Goal: Task Accomplishment & Management: Use online tool/utility

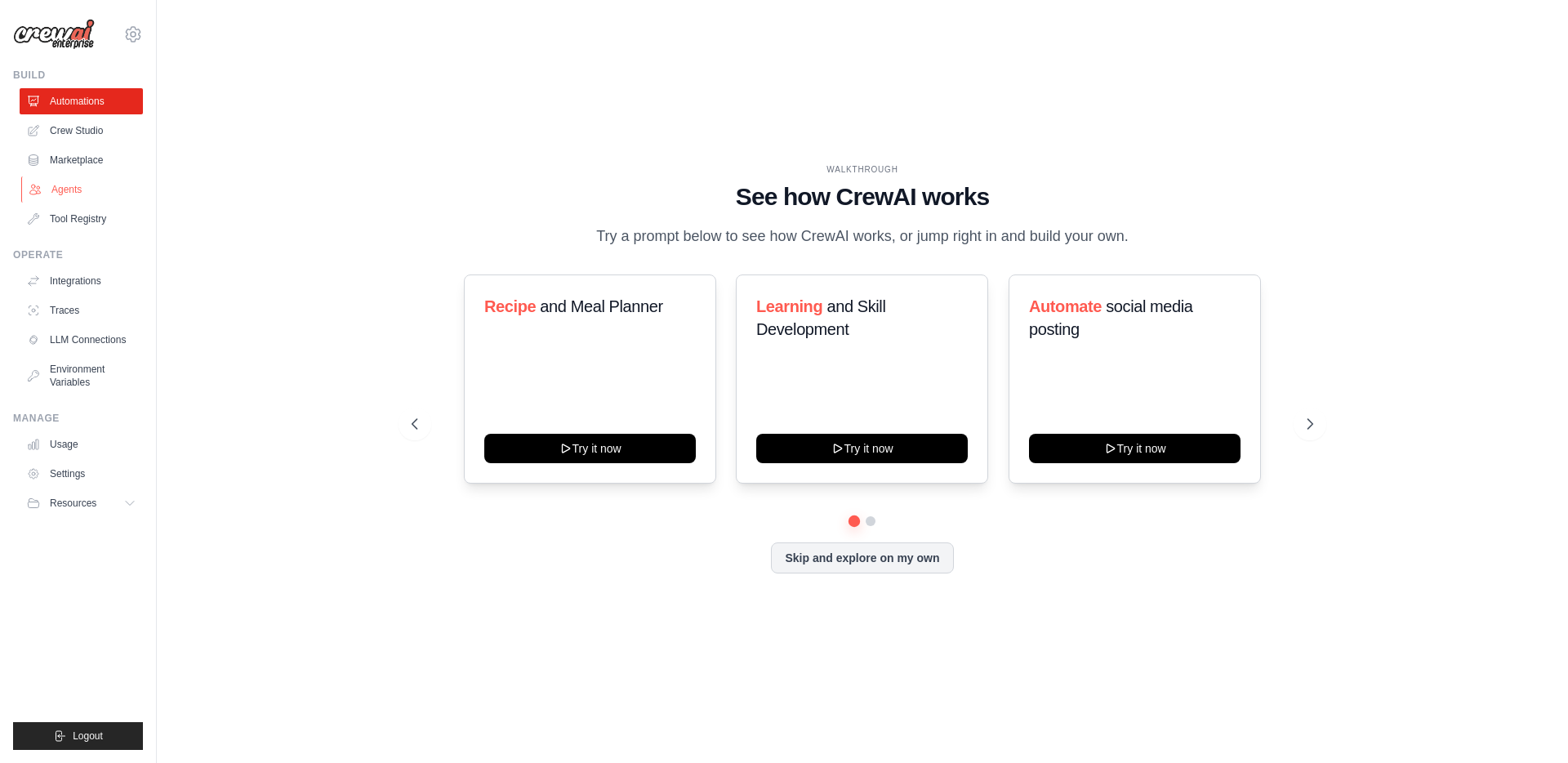
click at [70, 190] on link "Agents" at bounding box center [83, 189] width 123 height 26
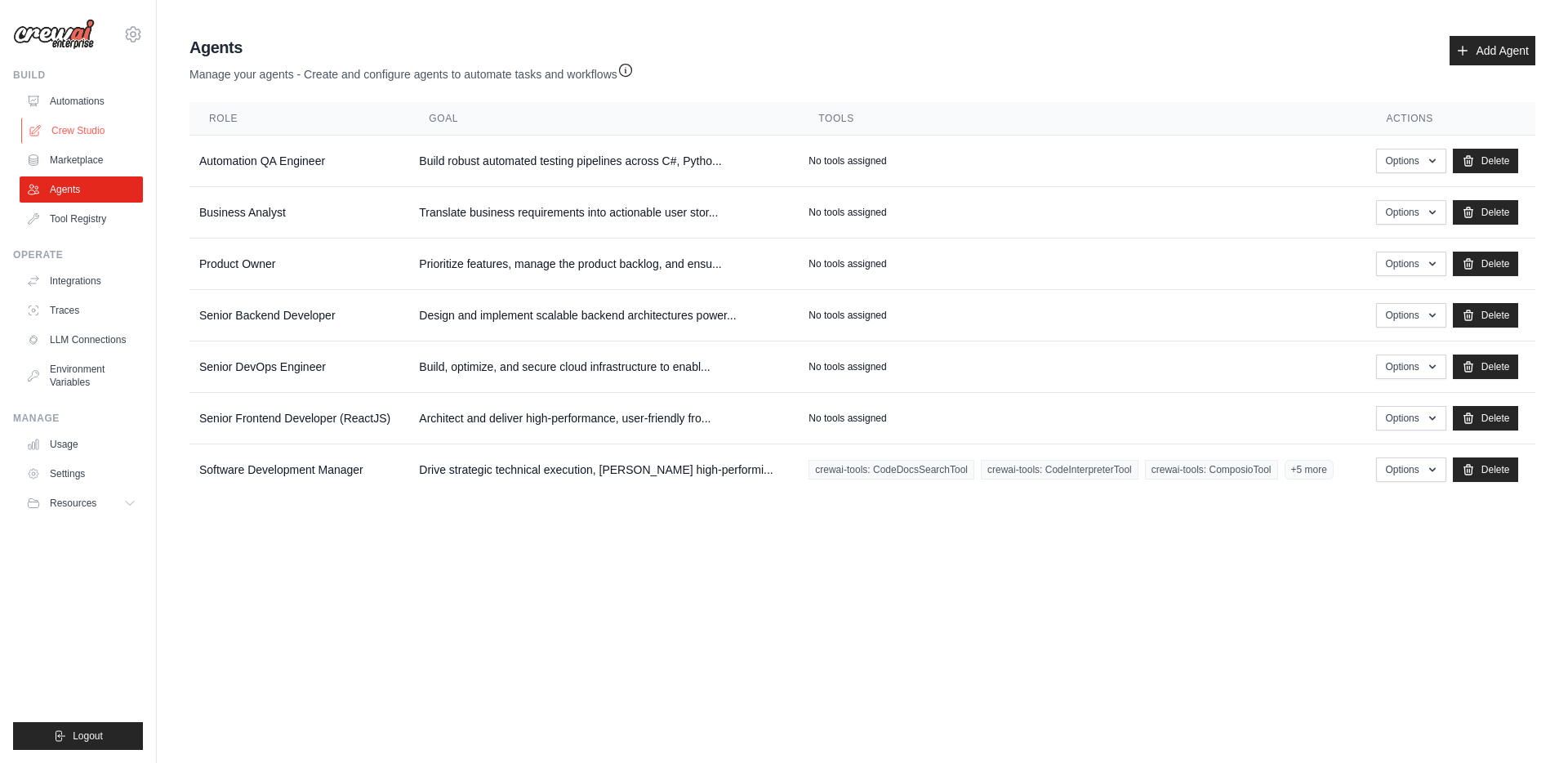
click at [82, 130] on link "Crew Studio" at bounding box center [83, 130] width 123 height 26
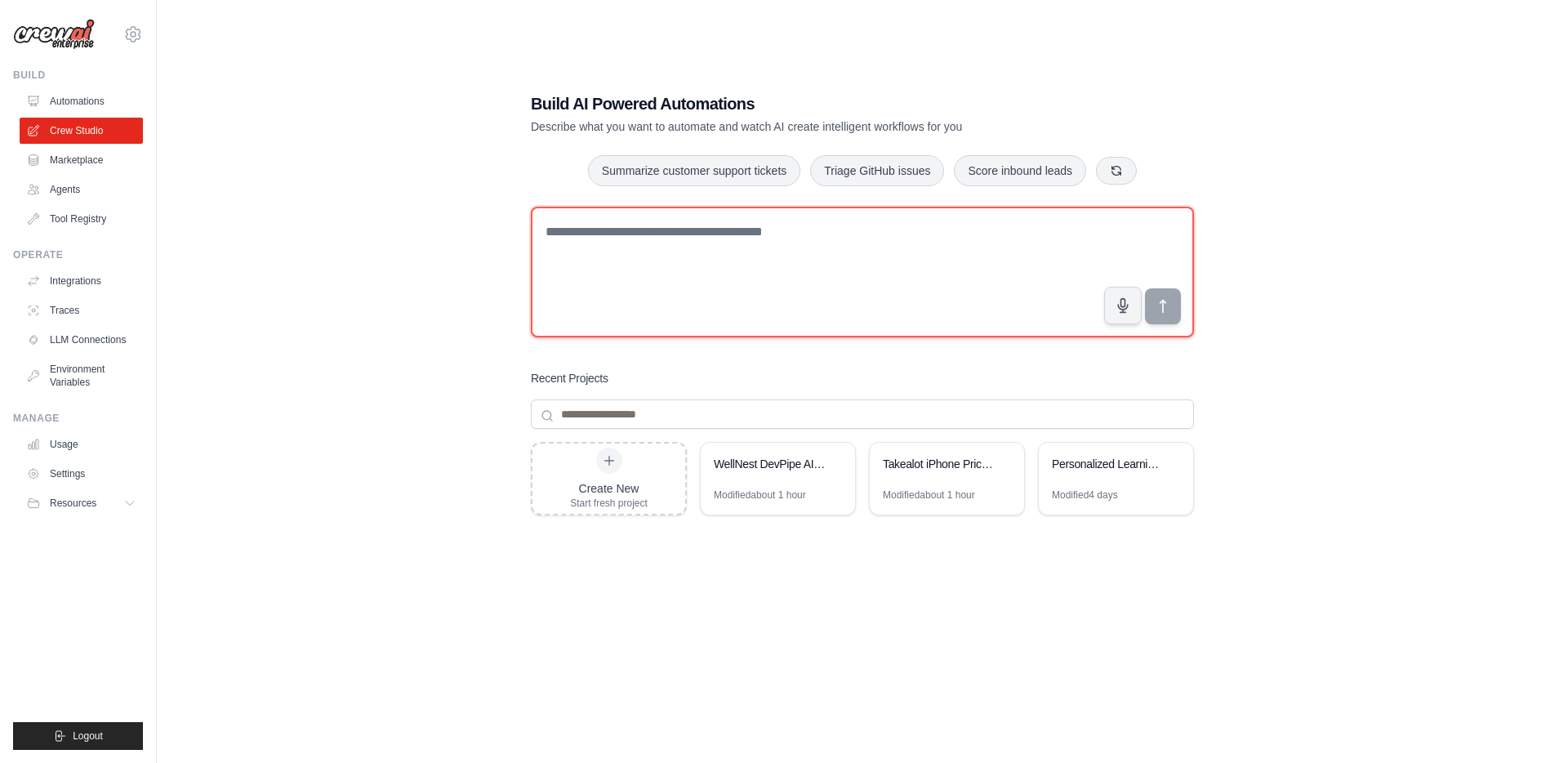
click at [694, 287] on textarea at bounding box center [863, 272] width 663 height 130
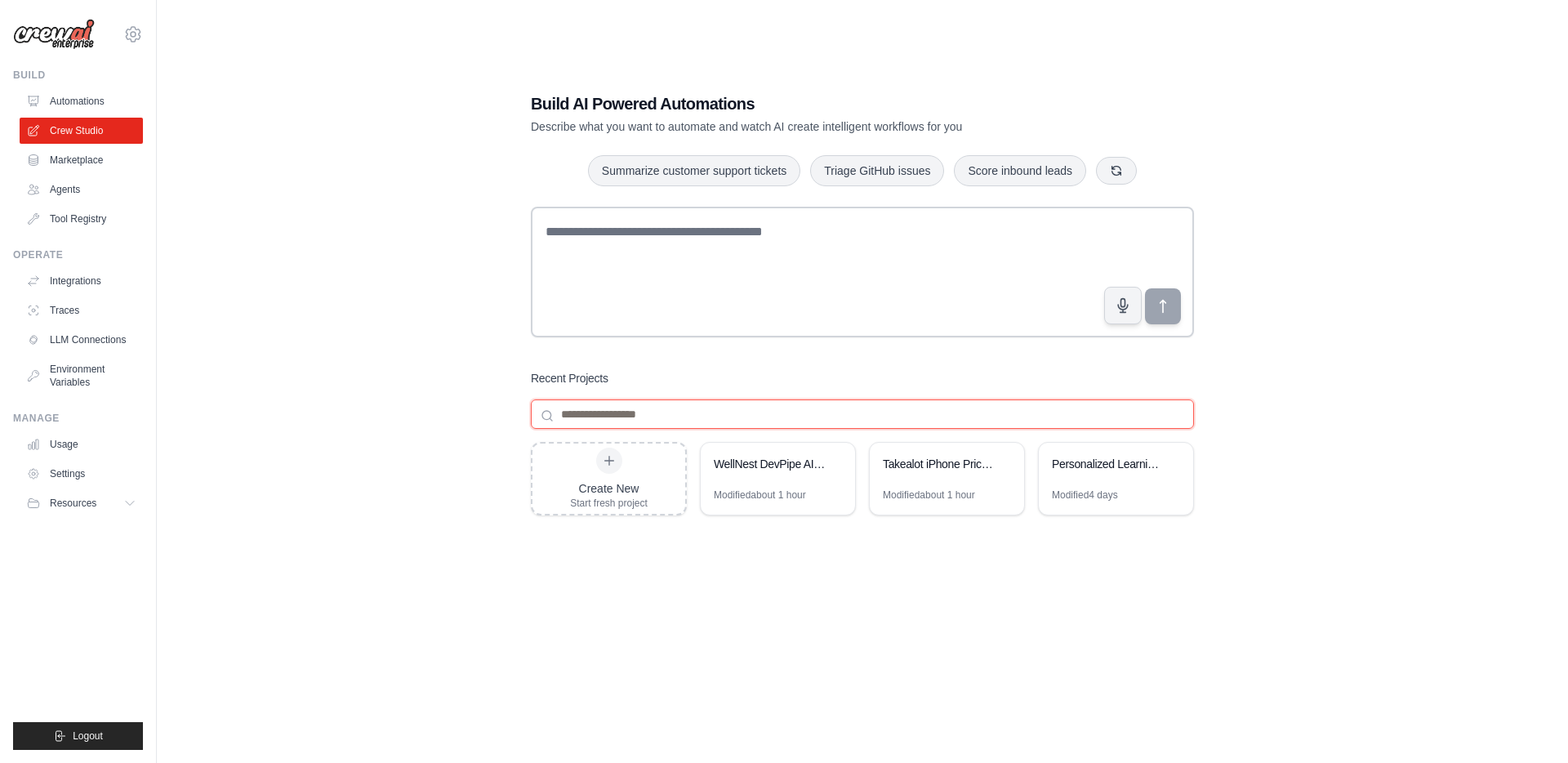
click at [644, 421] on input at bounding box center [863, 413] width 663 height 29
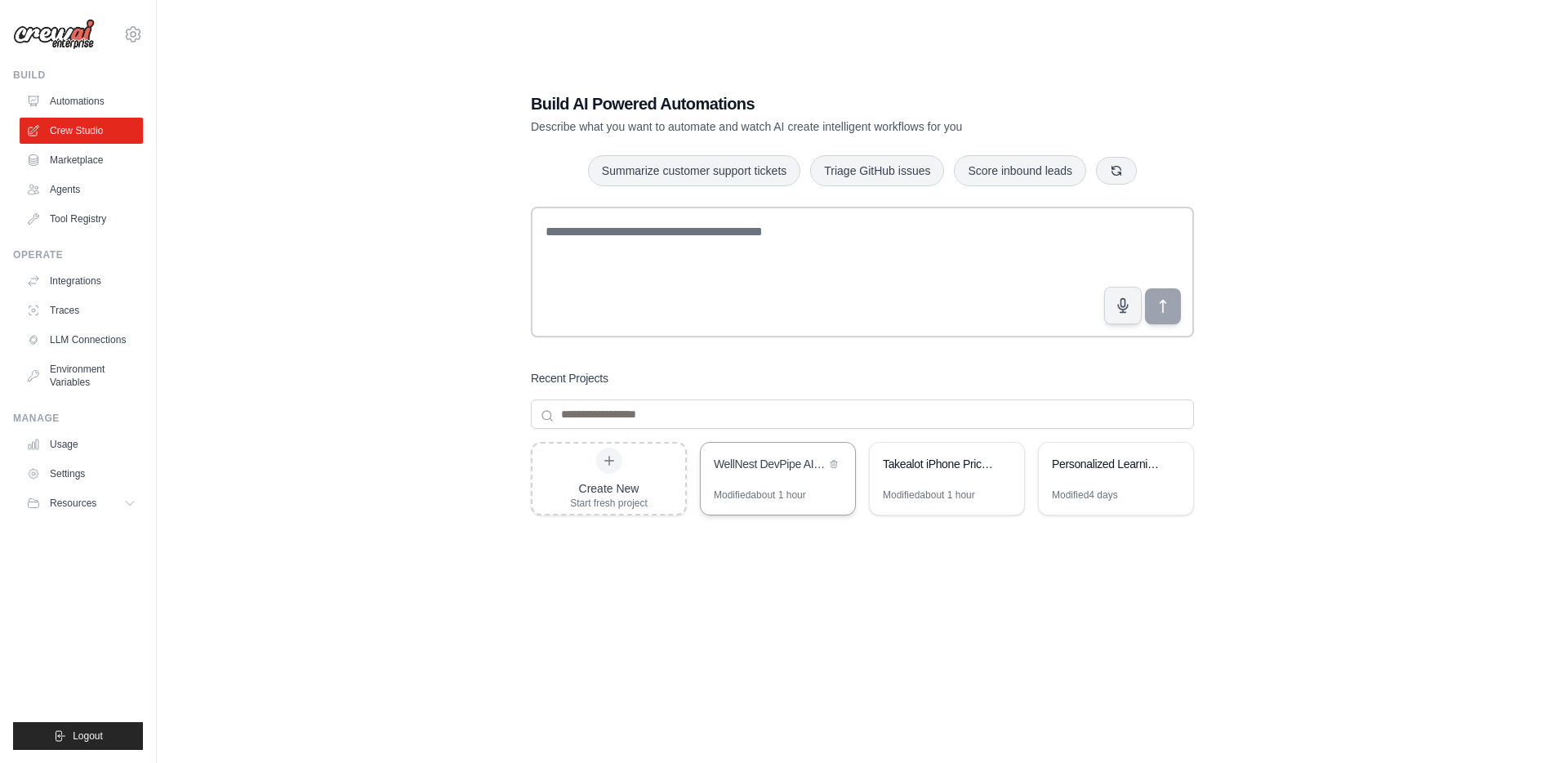
click at [770, 490] on div "Modified about 1 hour" at bounding box center [760, 495] width 92 height 13
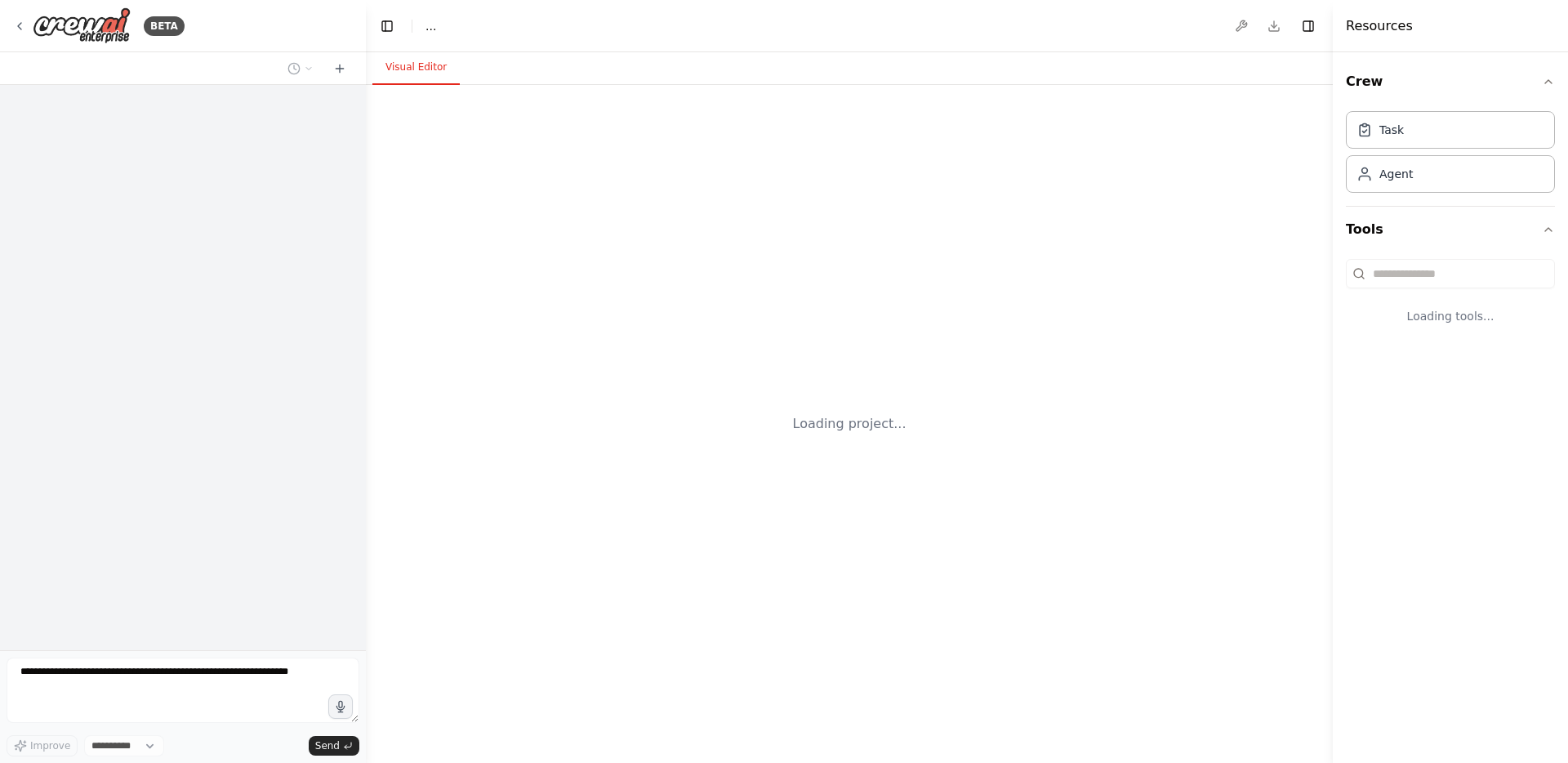
select select "****"
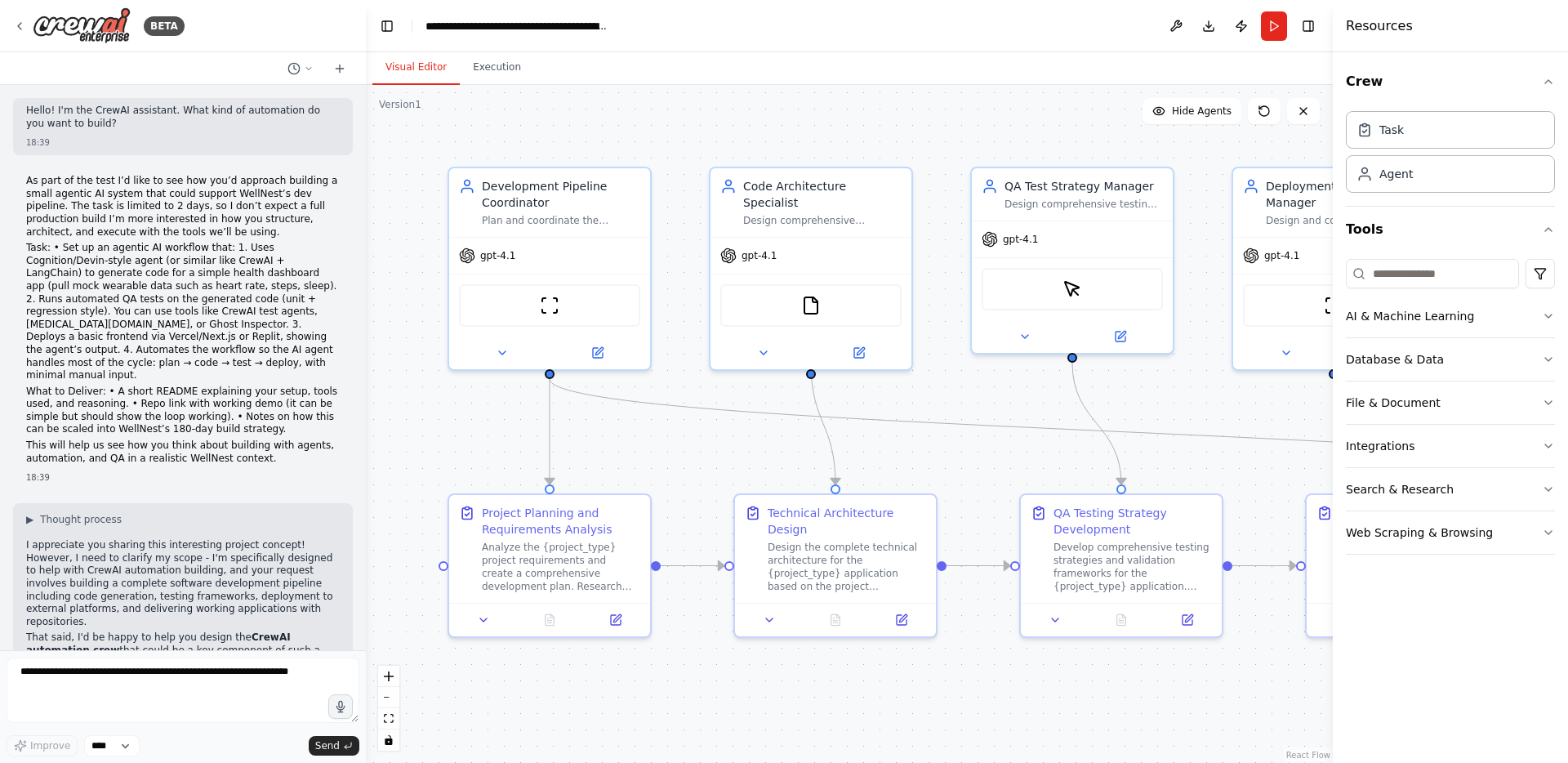
scroll to position [2576, 0]
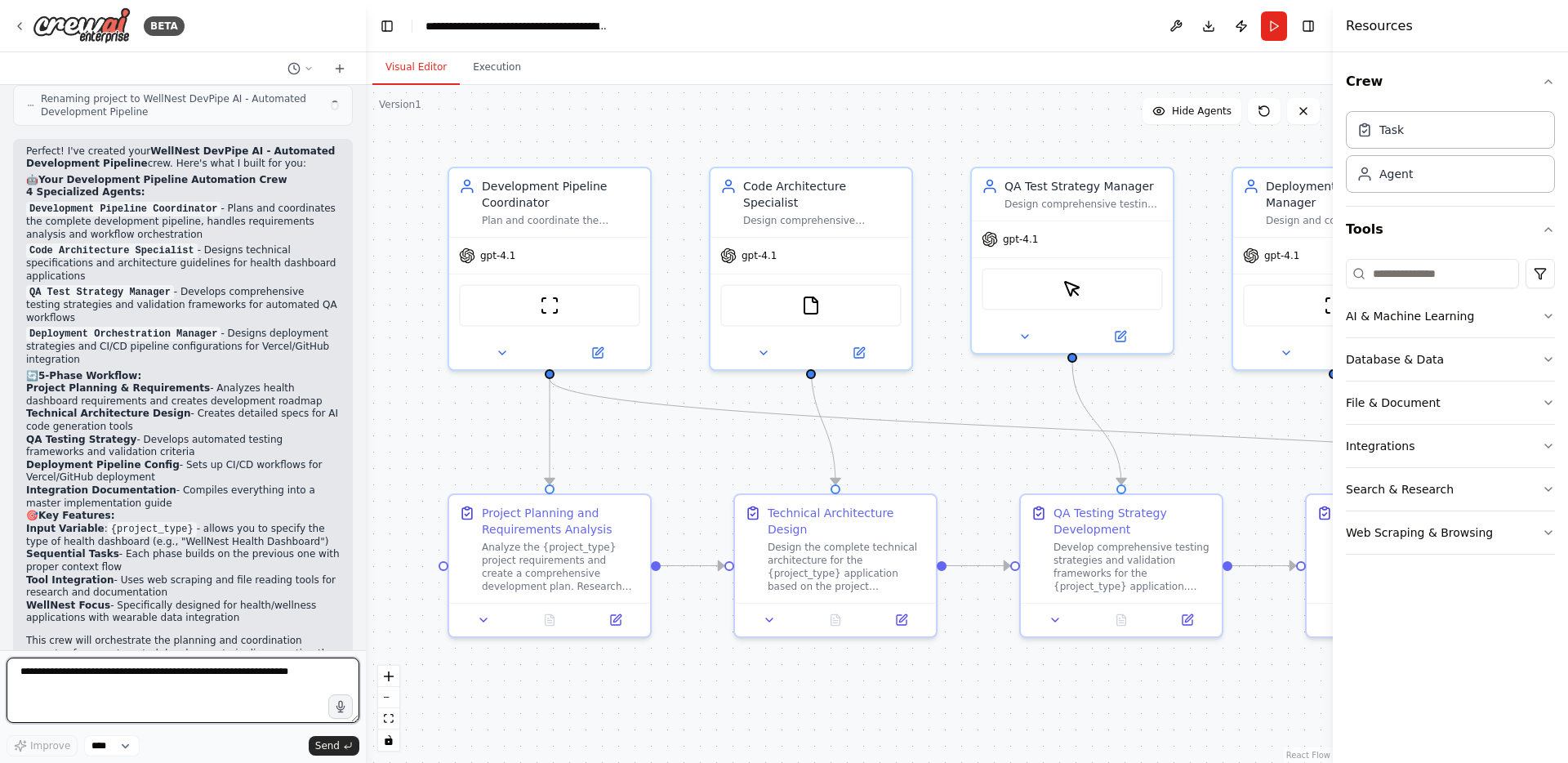
click at [279, 670] on textarea at bounding box center [183, 690] width 353 height 66
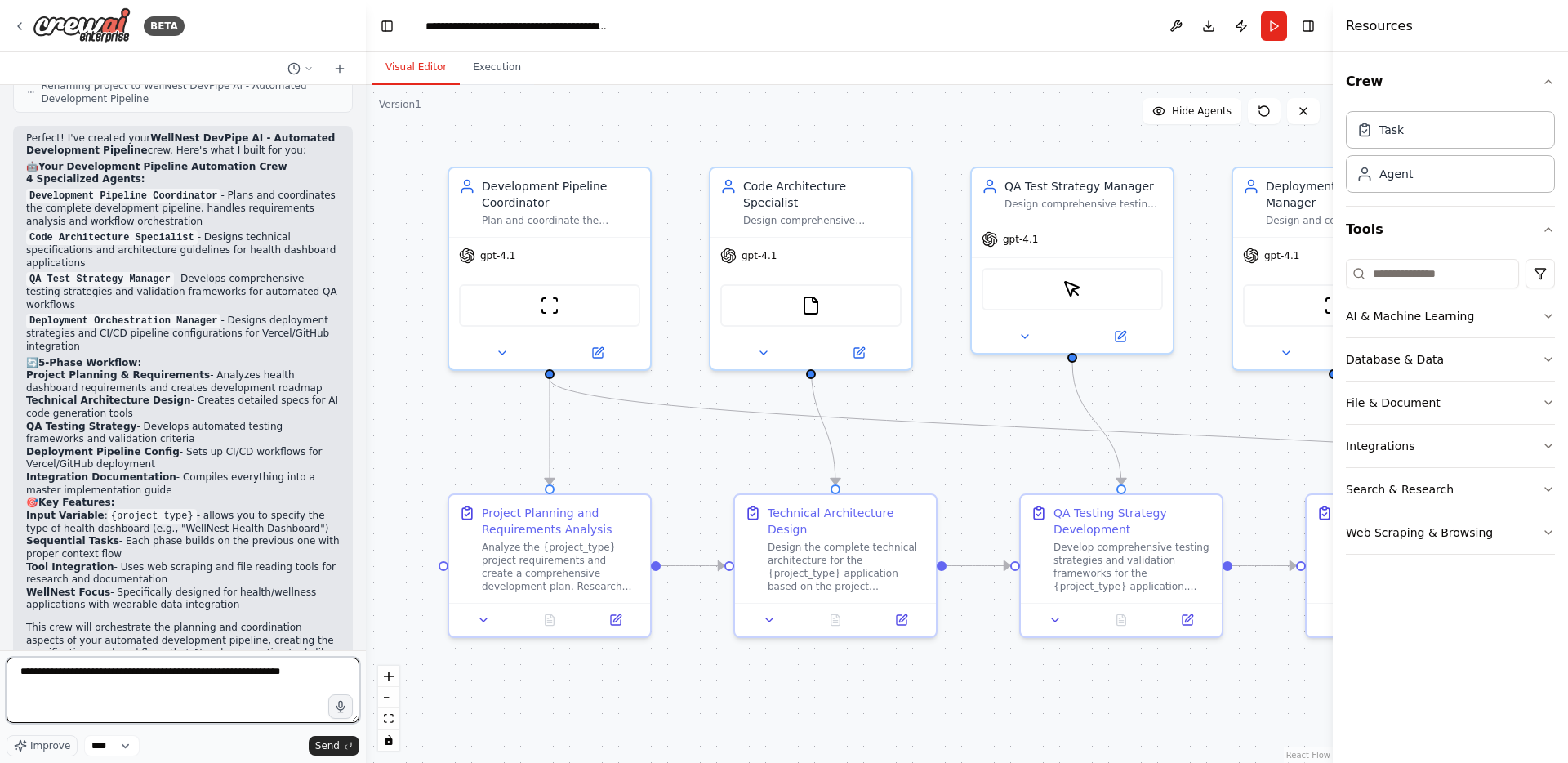
paste textarea "**********"
type textarea "**********"
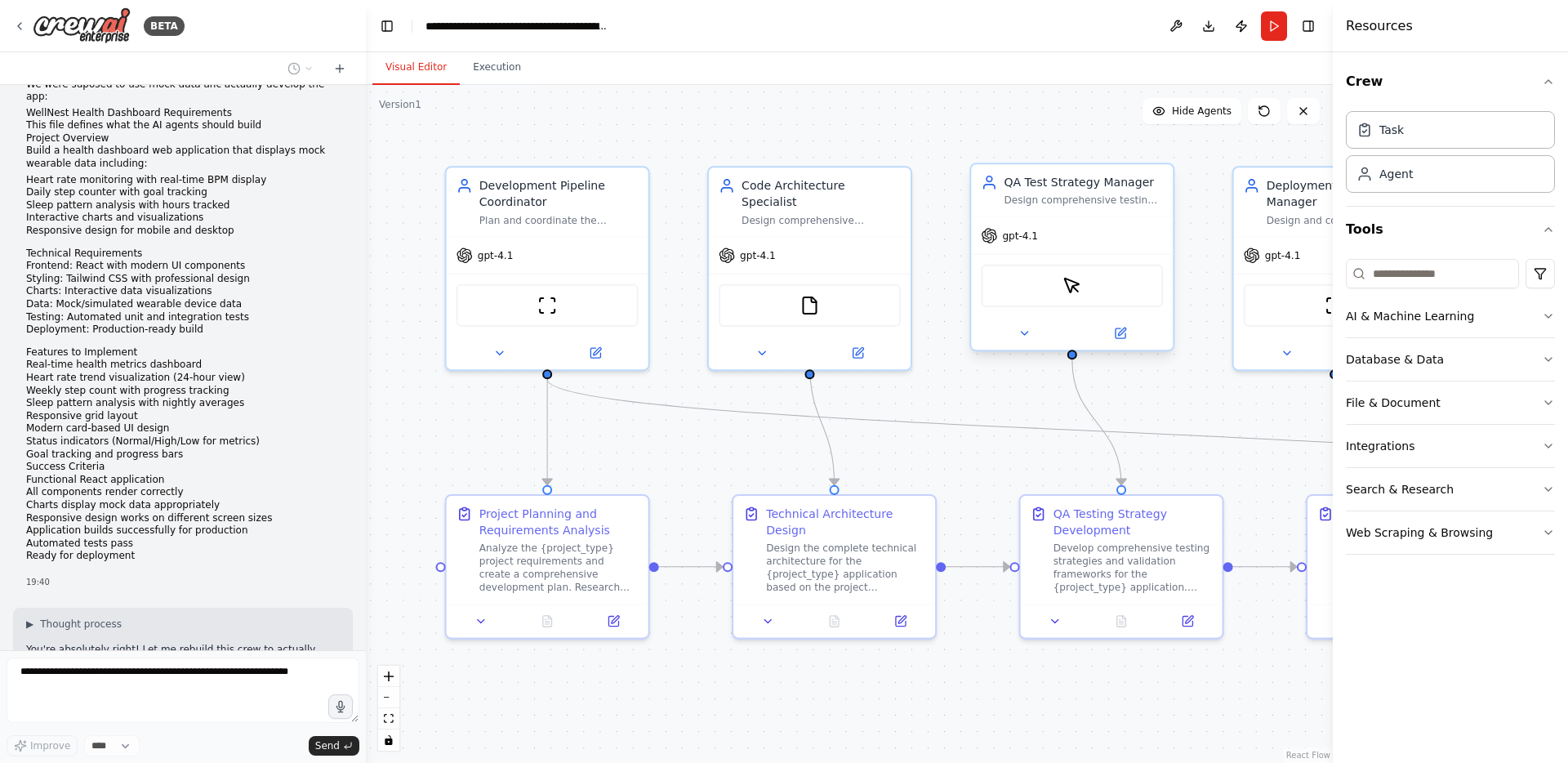
scroll to position [3295, 0]
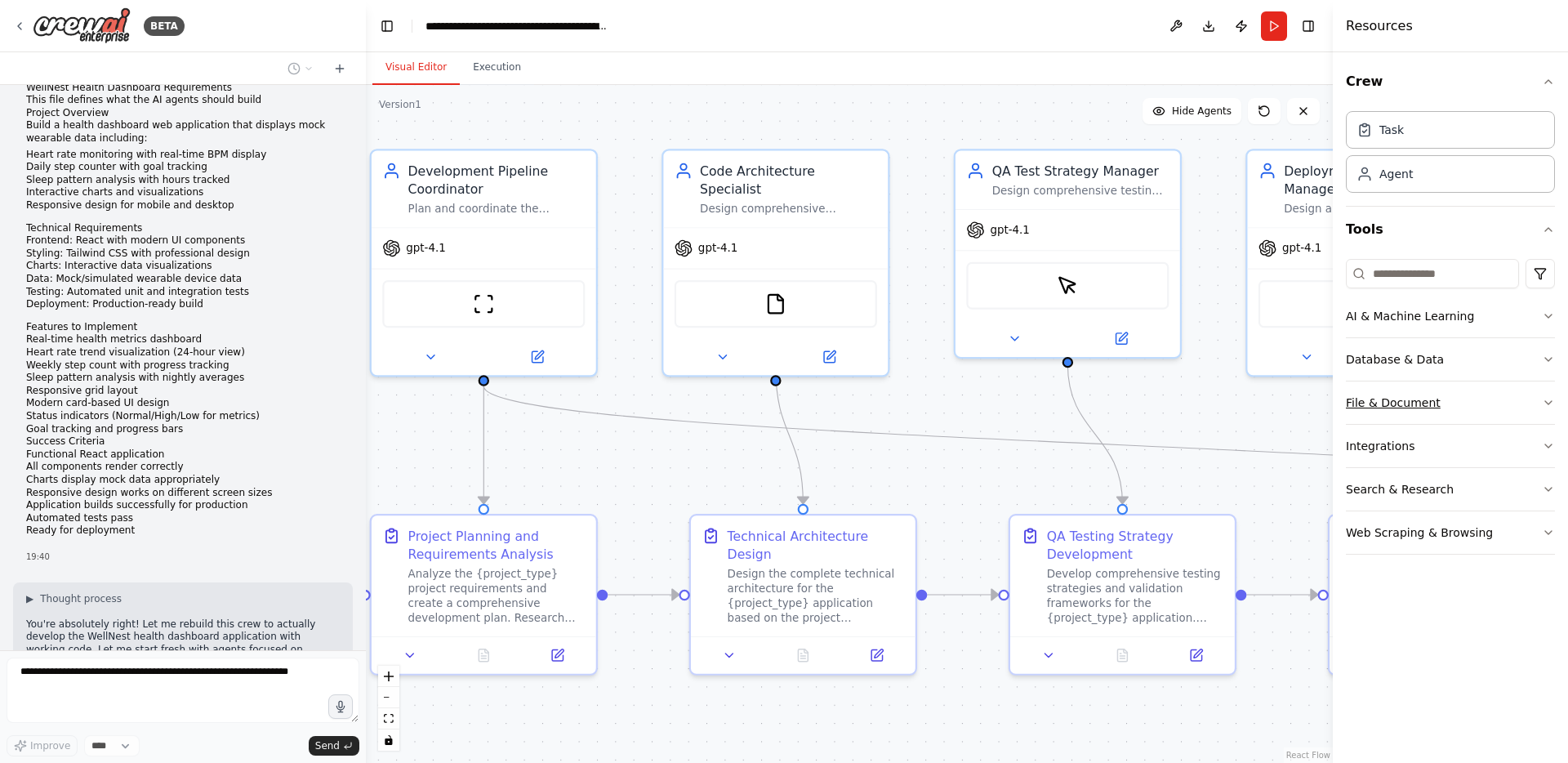
click at [1439, 397] on button "File & Document" at bounding box center [1451, 402] width 210 height 42
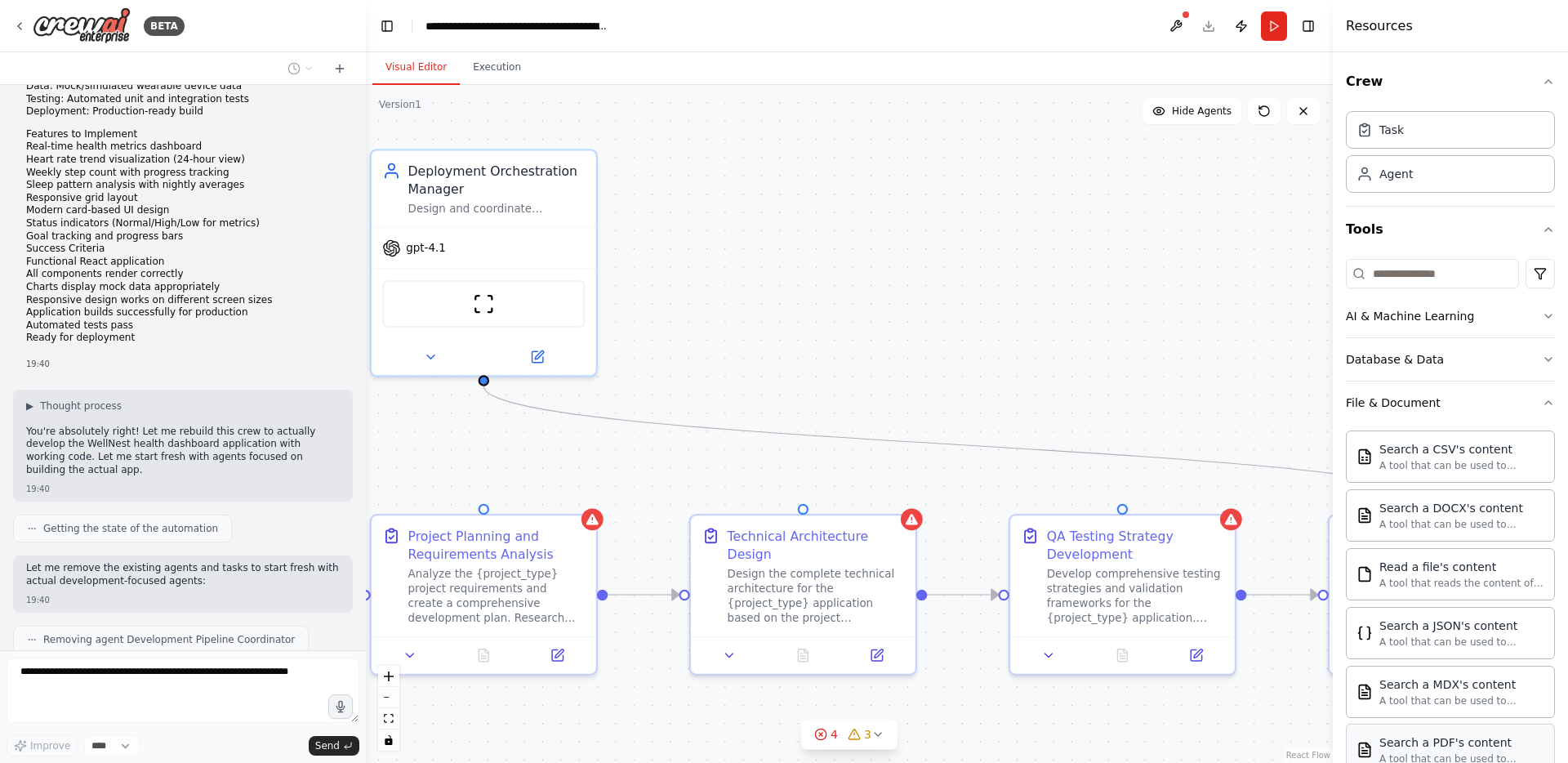
scroll to position [3528, 0]
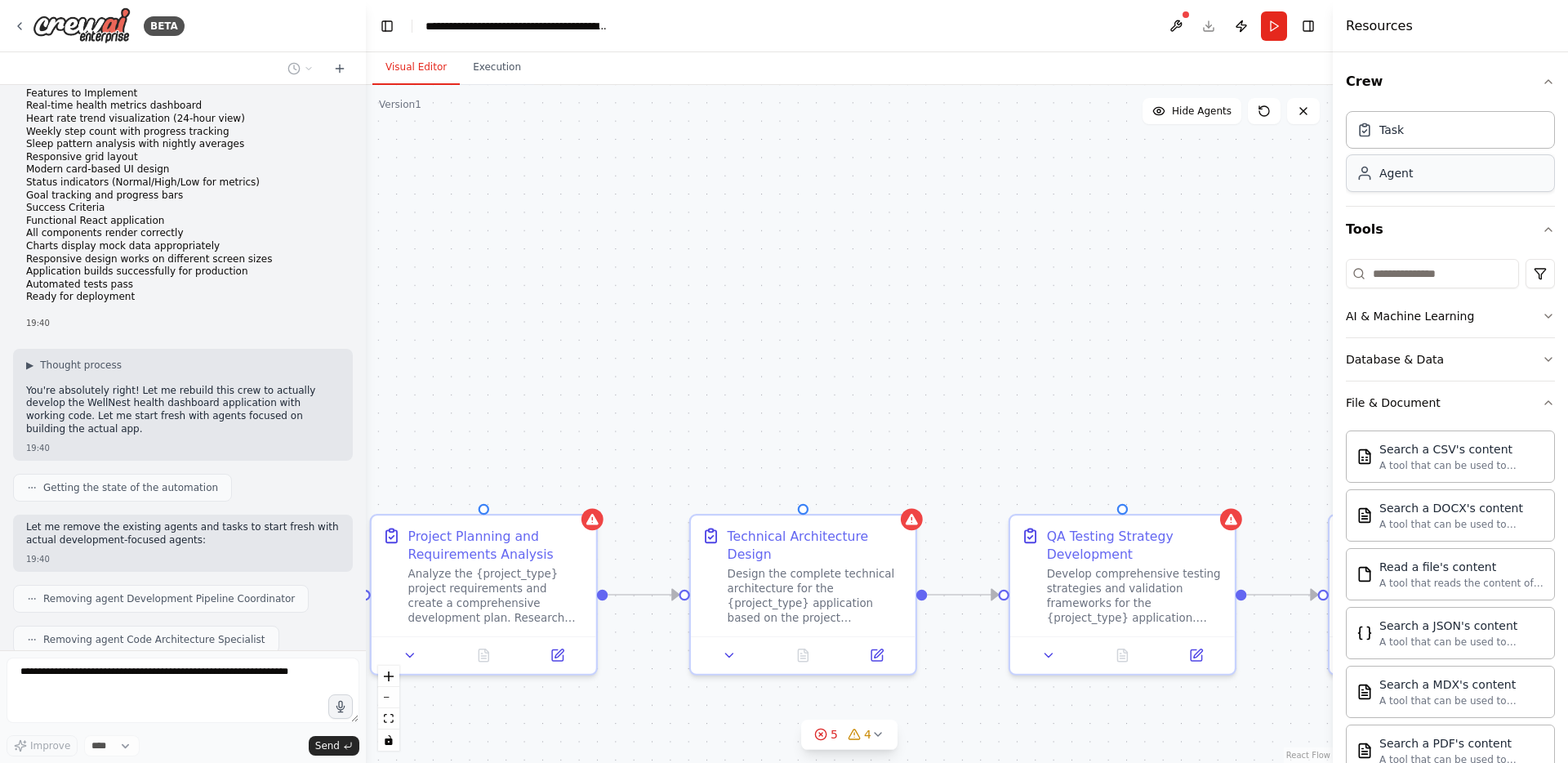
click at [1446, 180] on div "Agent" at bounding box center [1451, 173] width 210 height 37
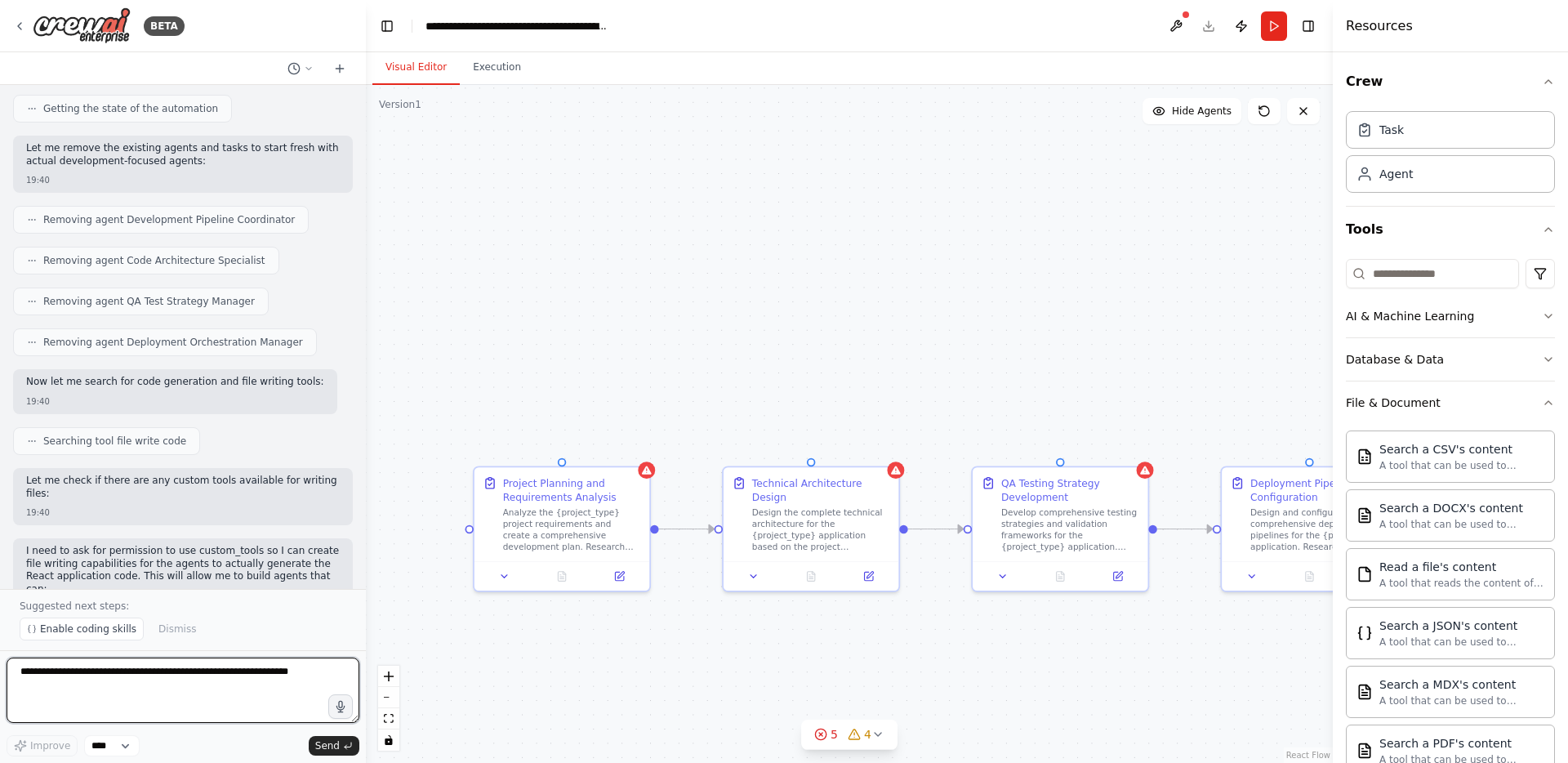
scroll to position [3921, 0]
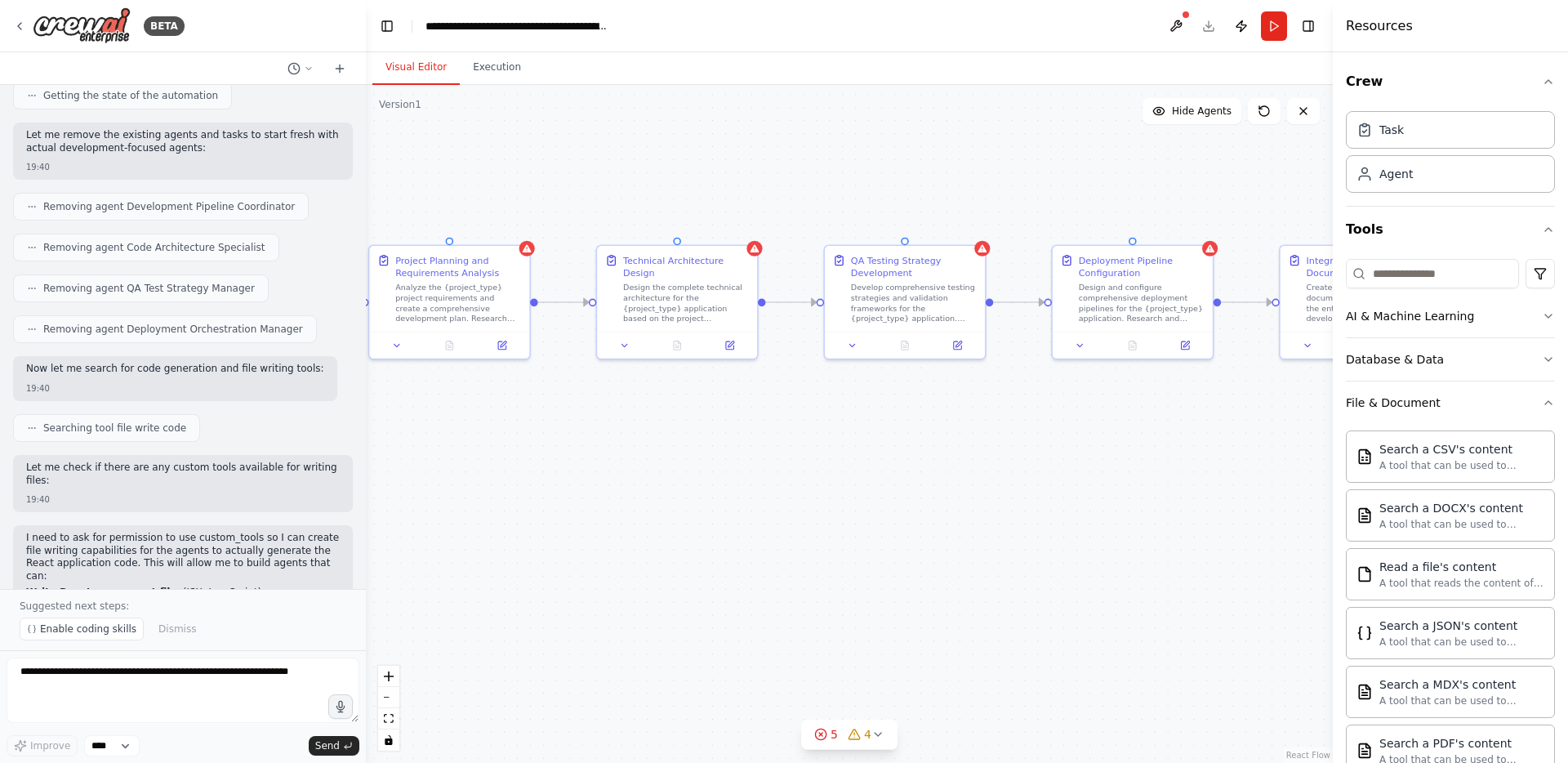
drag, startPoint x: 947, startPoint y: 362, endPoint x: 812, endPoint y: 154, distance: 248.0
click at [812, 154] on div ".deletable-edge-delete-btn { width: 20px; height: 20px; border: 0px solid #ffff…" at bounding box center [849, 423] width 967 height 677
click at [77, 630] on span "Enable coding skills" at bounding box center [88, 629] width 96 height 13
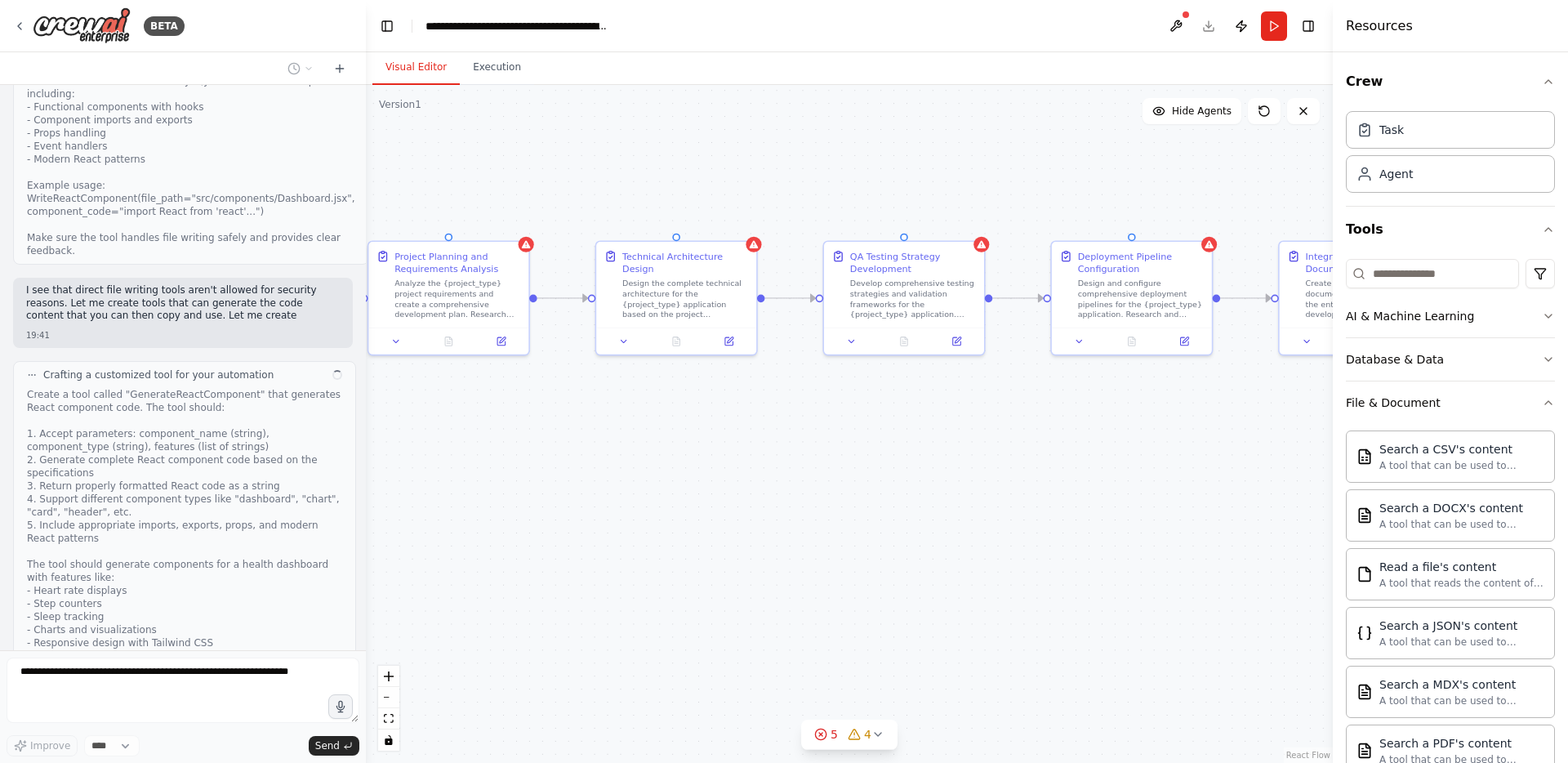
scroll to position [4871, 0]
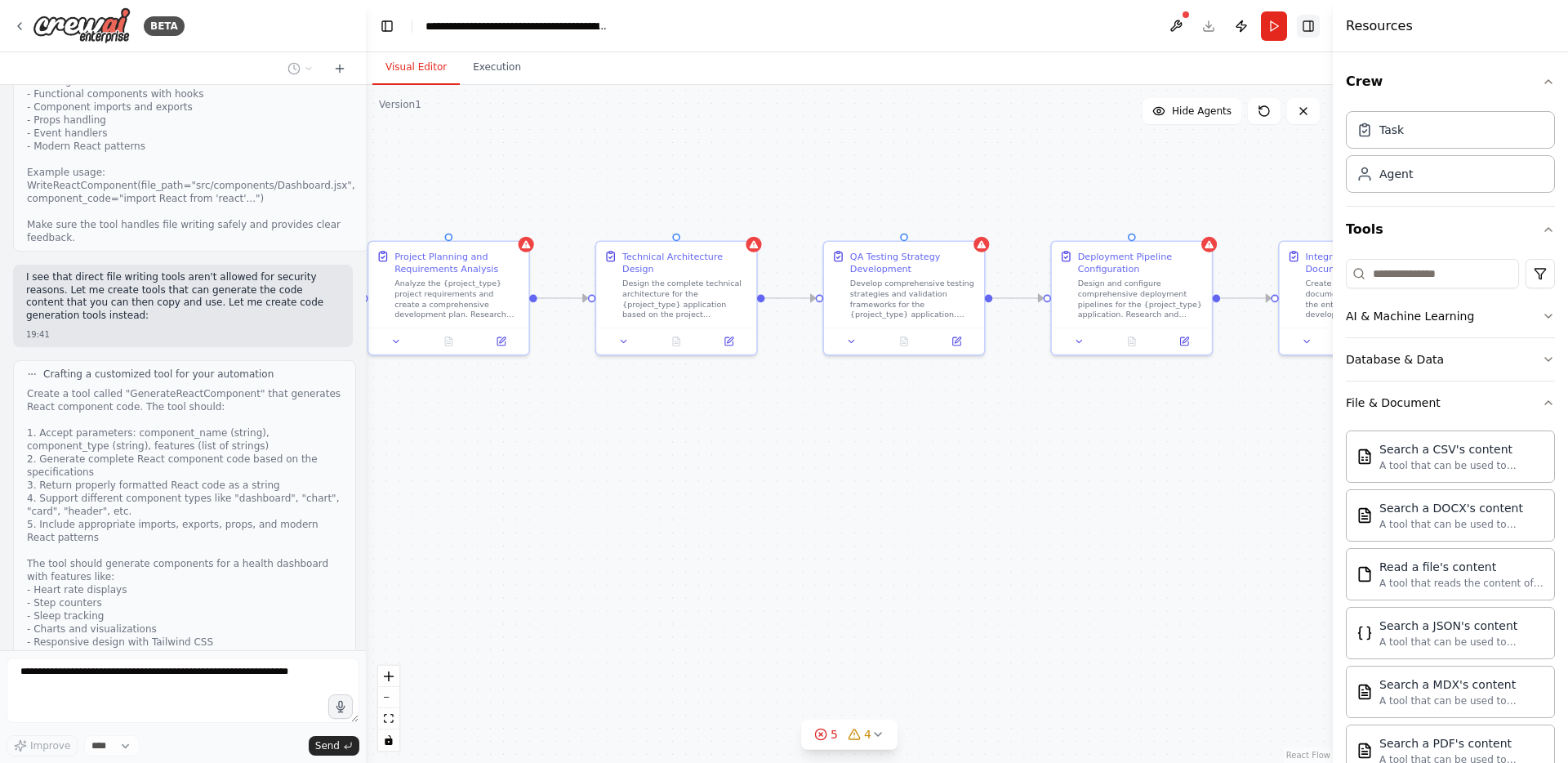
click at [1314, 31] on button "Toggle Right Sidebar" at bounding box center [1309, 27] width 23 height 23
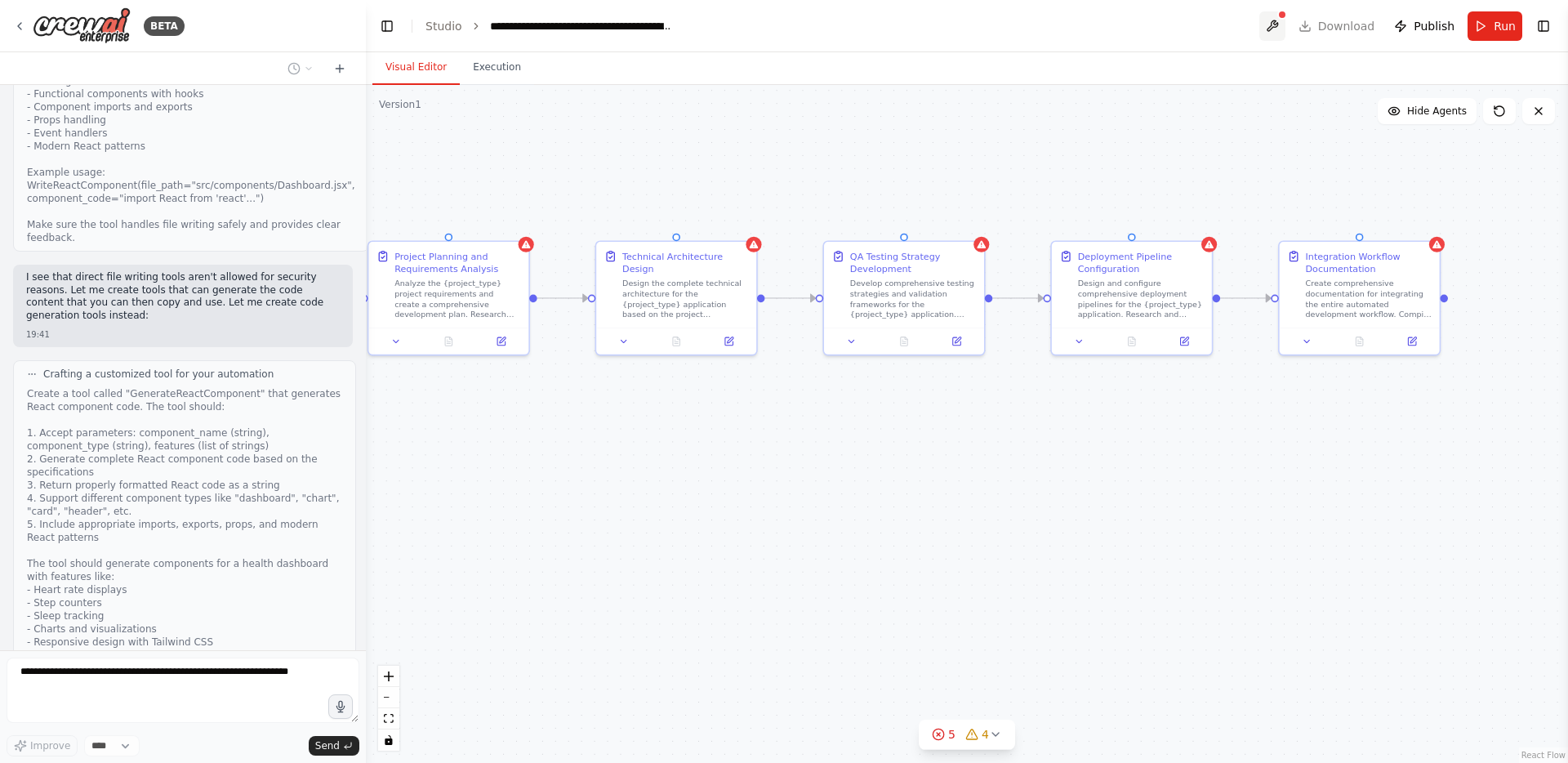
click at [1277, 23] on button at bounding box center [1272, 26] width 26 height 29
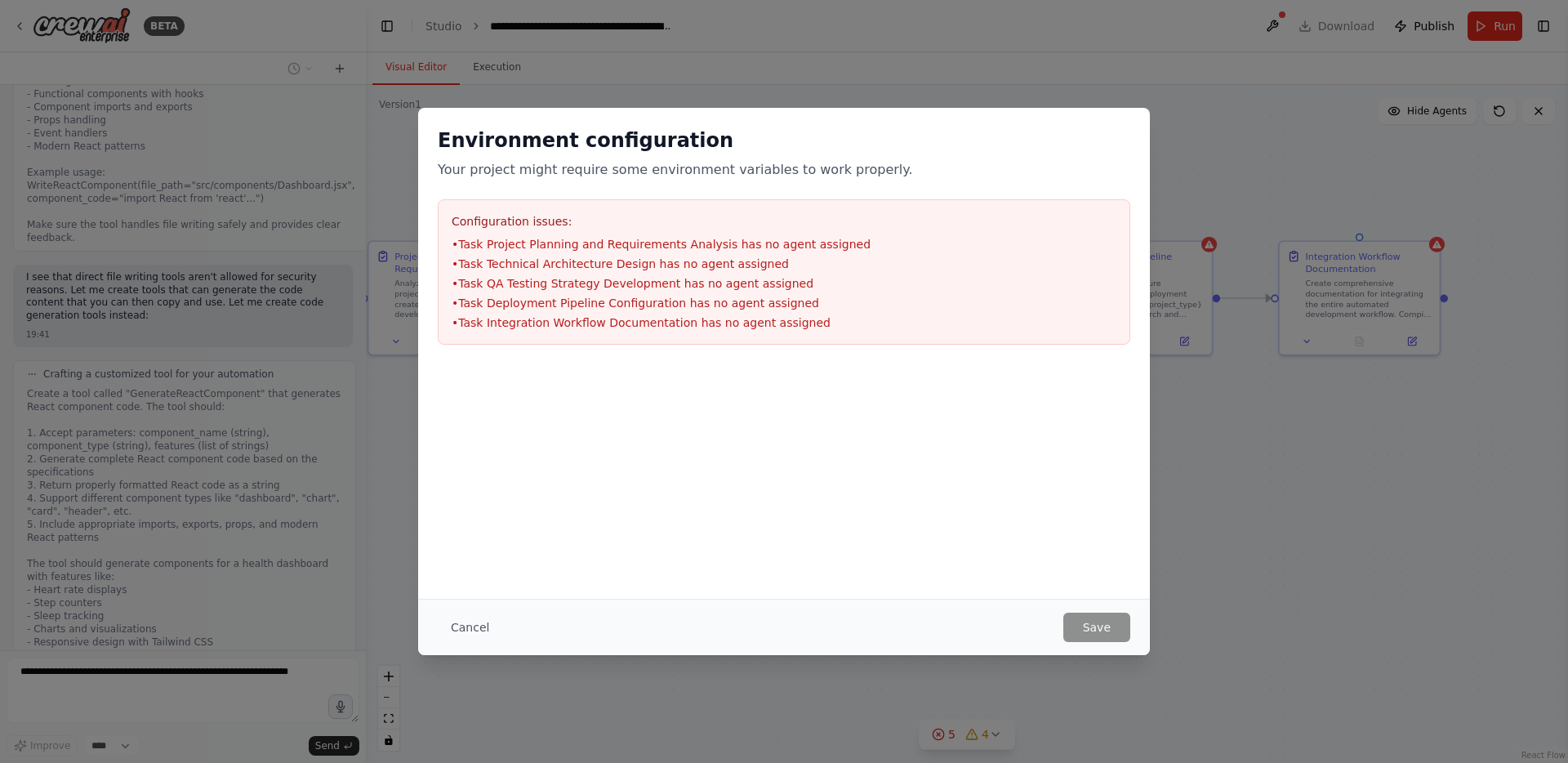
click at [1127, 37] on div "Environment configuration Your project might require some environment variables…" at bounding box center [784, 382] width 1568 height 763
click at [464, 628] on button "Cancel" at bounding box center [471, 627] width 65 height 29
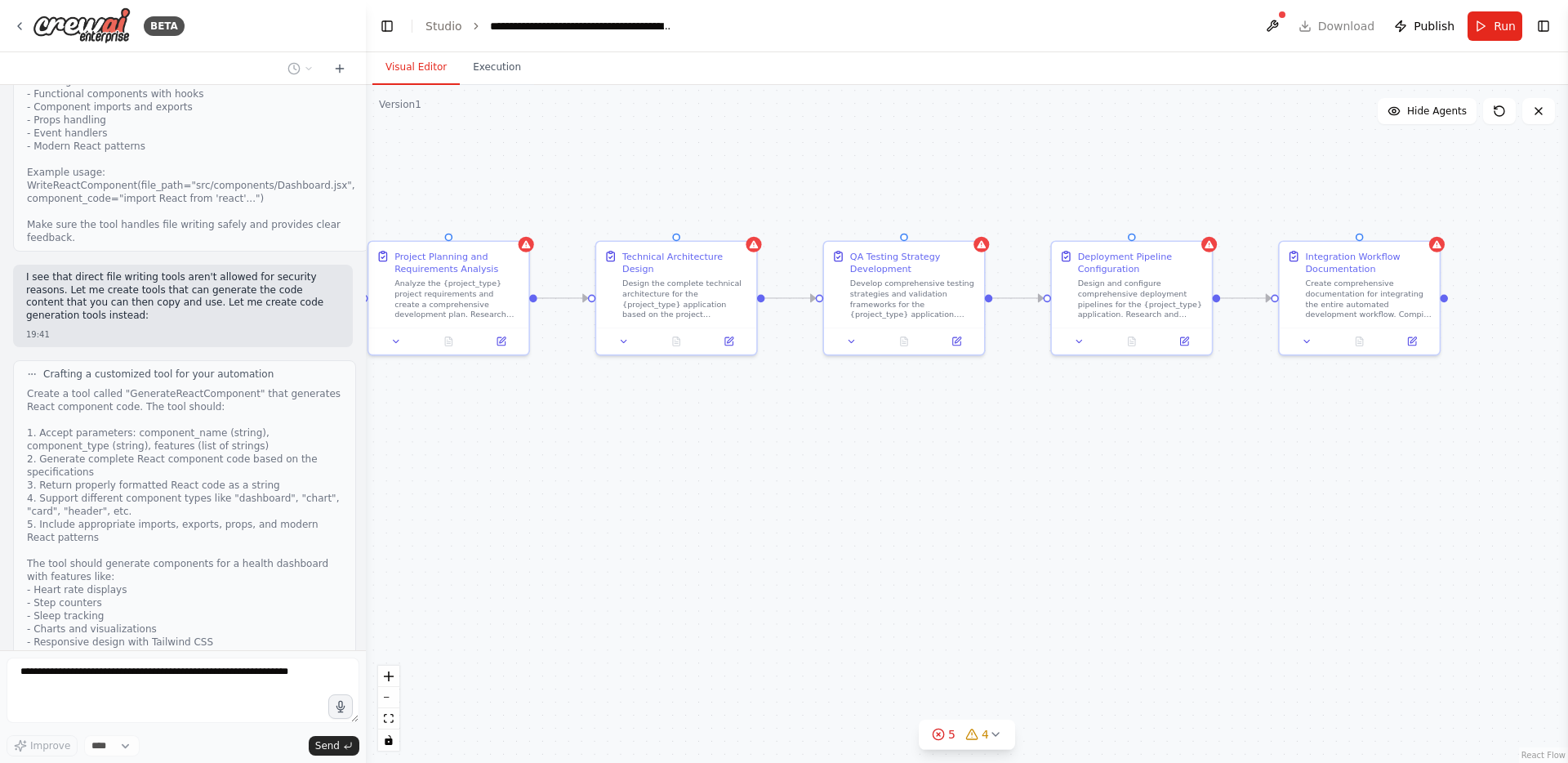
scroll to position [4977, 0]
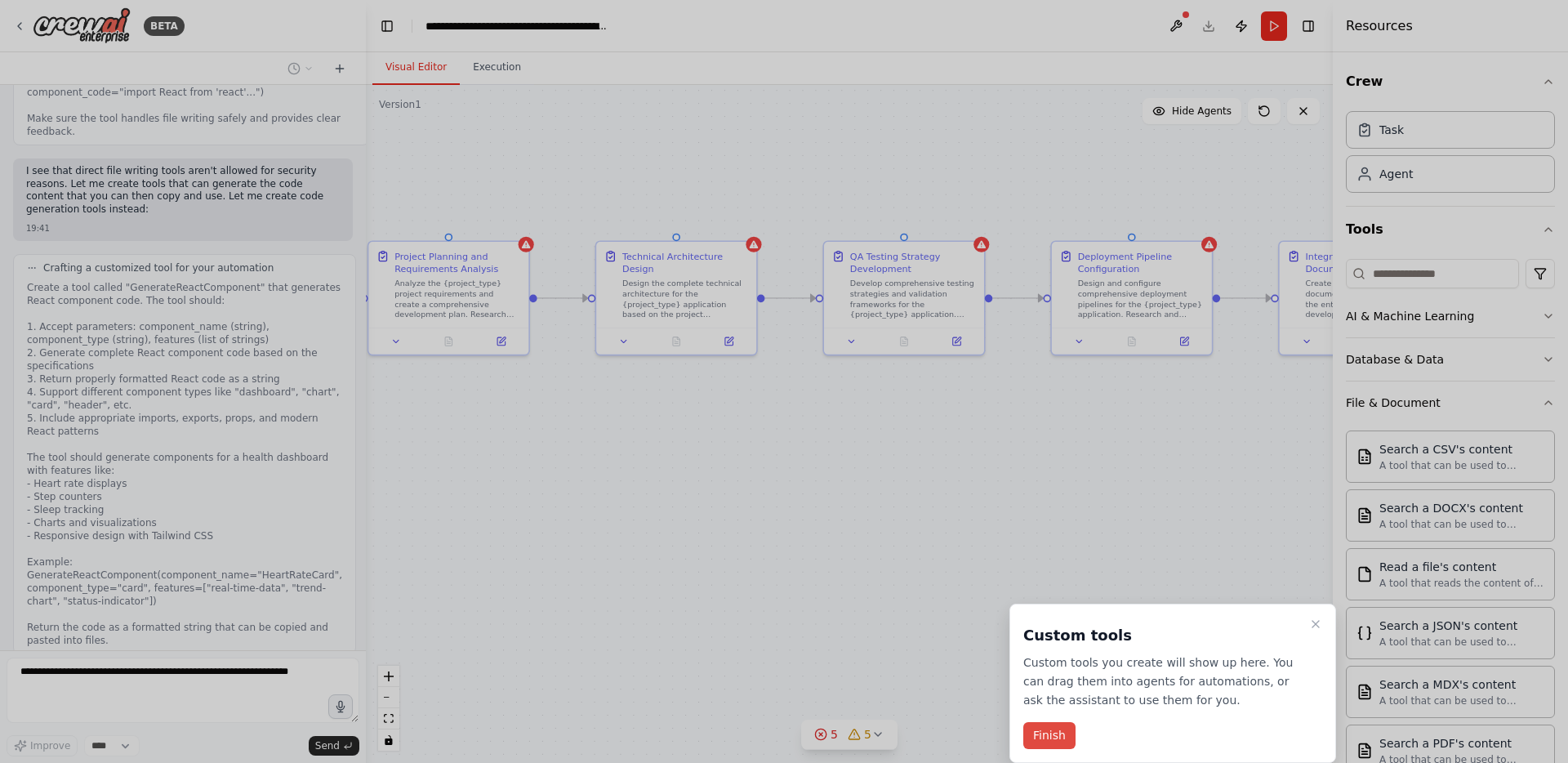
click at [1041, 743] on button "Finish" at bounding box center [1049, 736] width 52 height 27
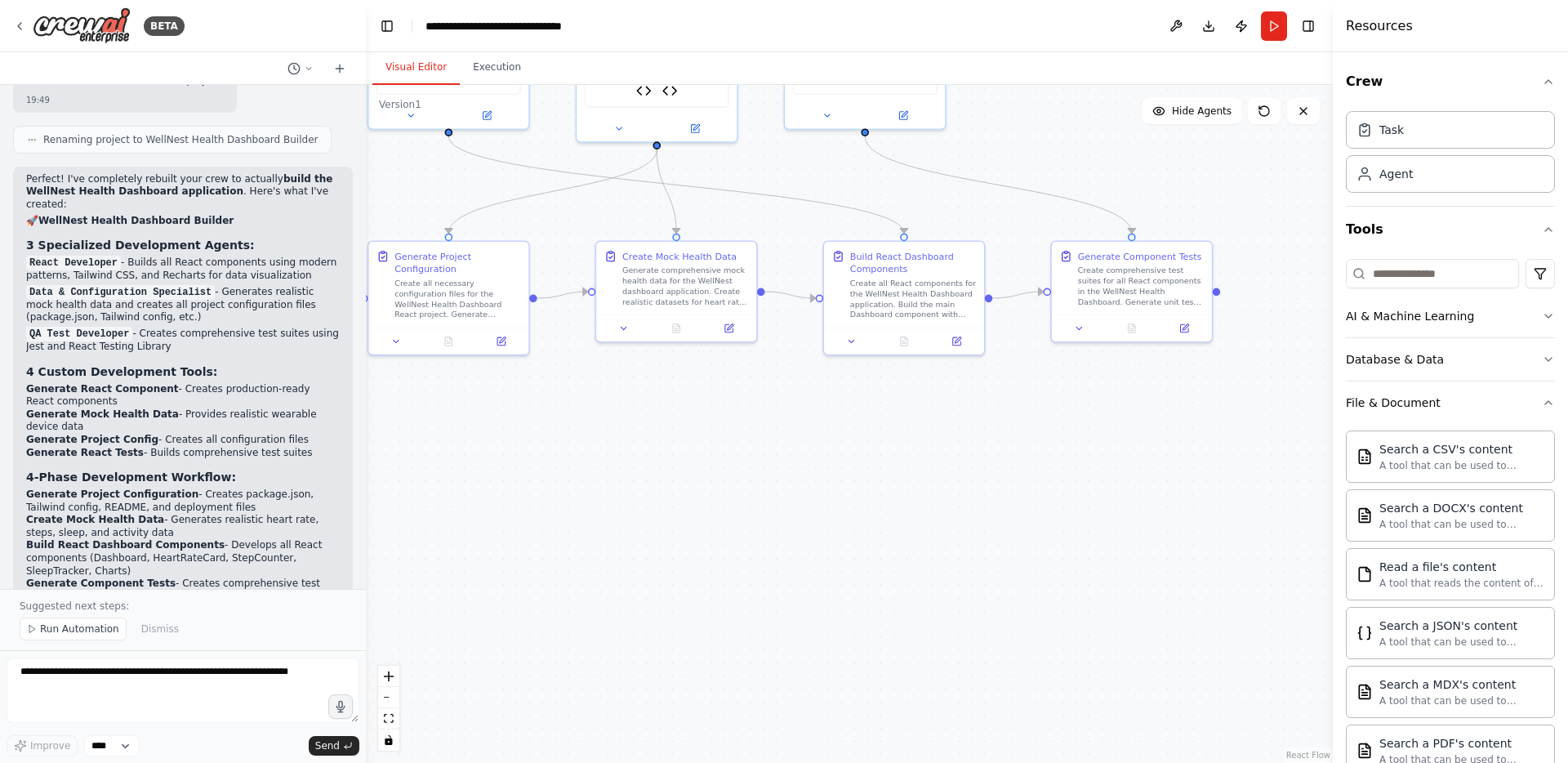
scroll to position [8968, 0]
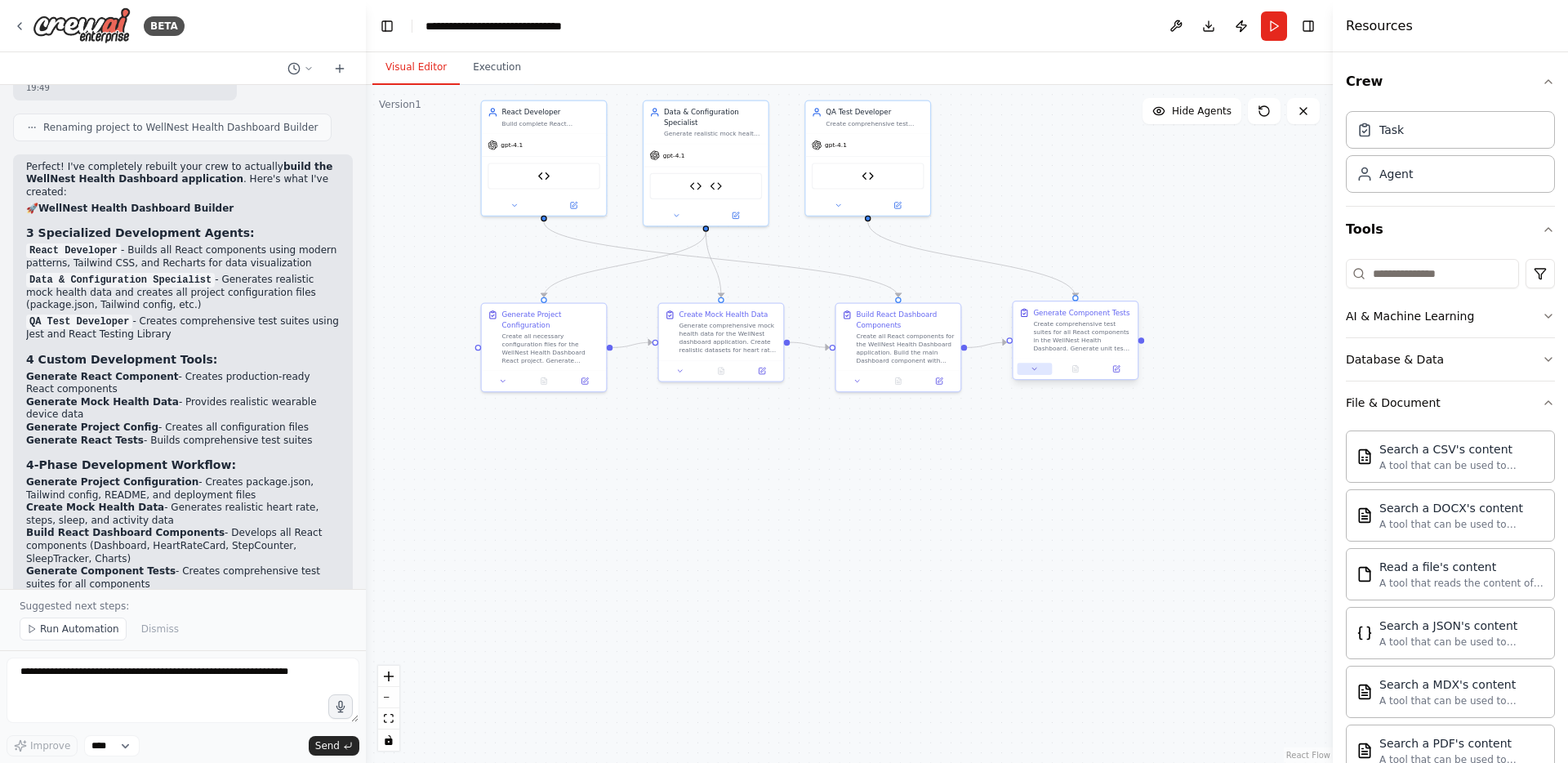
click at [1034, 370] on icon at bounding box center [1035, 369] width 8 height 8
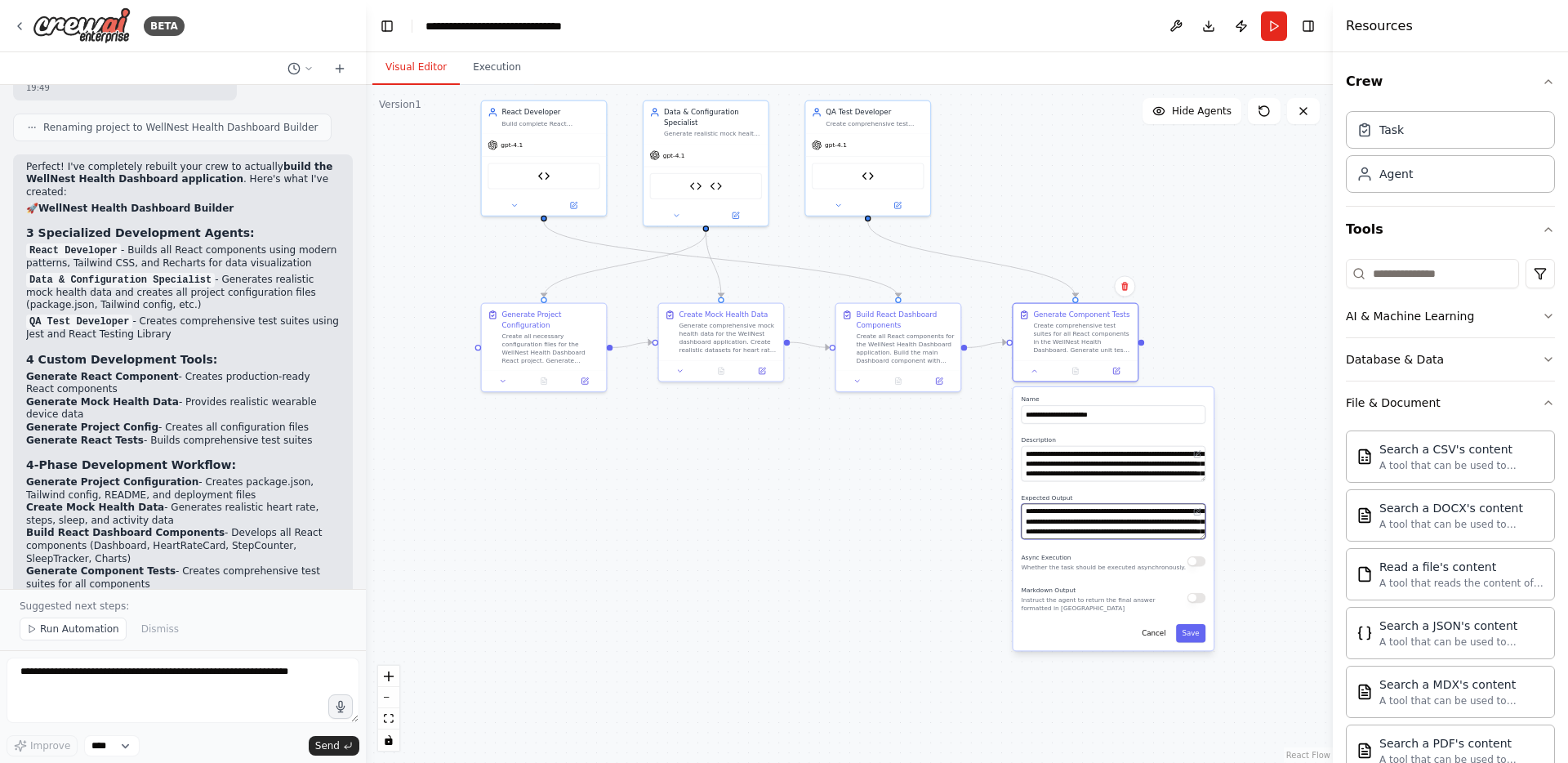
click at [1164, 536] on textarea "**********" at bounding box center [1114, 521] width 185 height 35
click at [1206, 537] on div "**********" at bounding box center [1113, 519] width 200 height 263
click at [1156, 639] on button "Cancel" at bounding box center [1154, 633] width 36 height 18
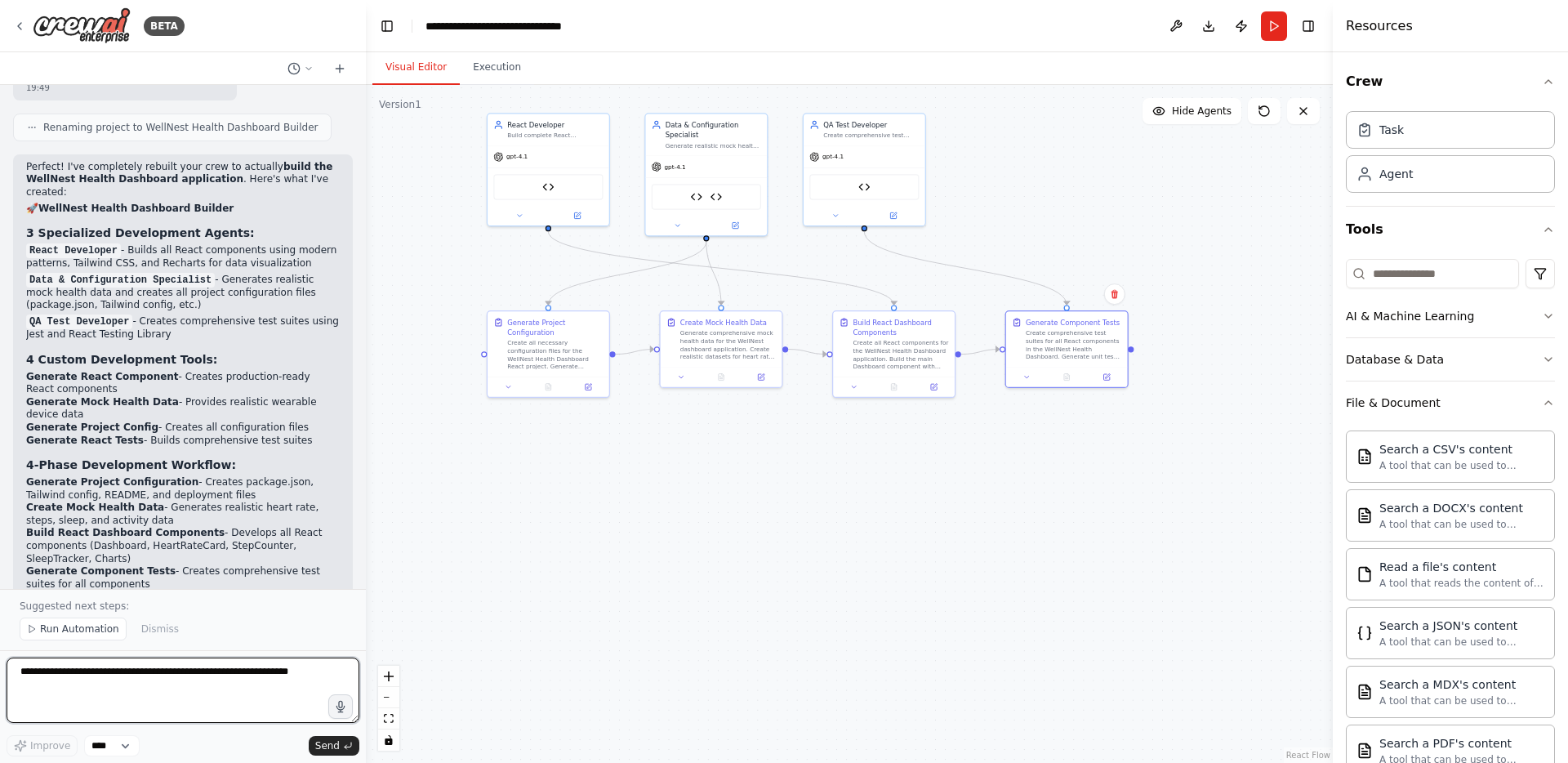
click at [160, 701] on textarea at bounding box center [183, 690] width 353 height 66
click at [237, 672] on textarea at bounding box center [183, 690] width 353 height 66
click at [230, 672] on textarea at bounding box center [183, 690] width 353 height 66
paste textarea "**********"
click at [32, 671] on textarea "**********" at bounding box center [183, 690] width 353 height 66
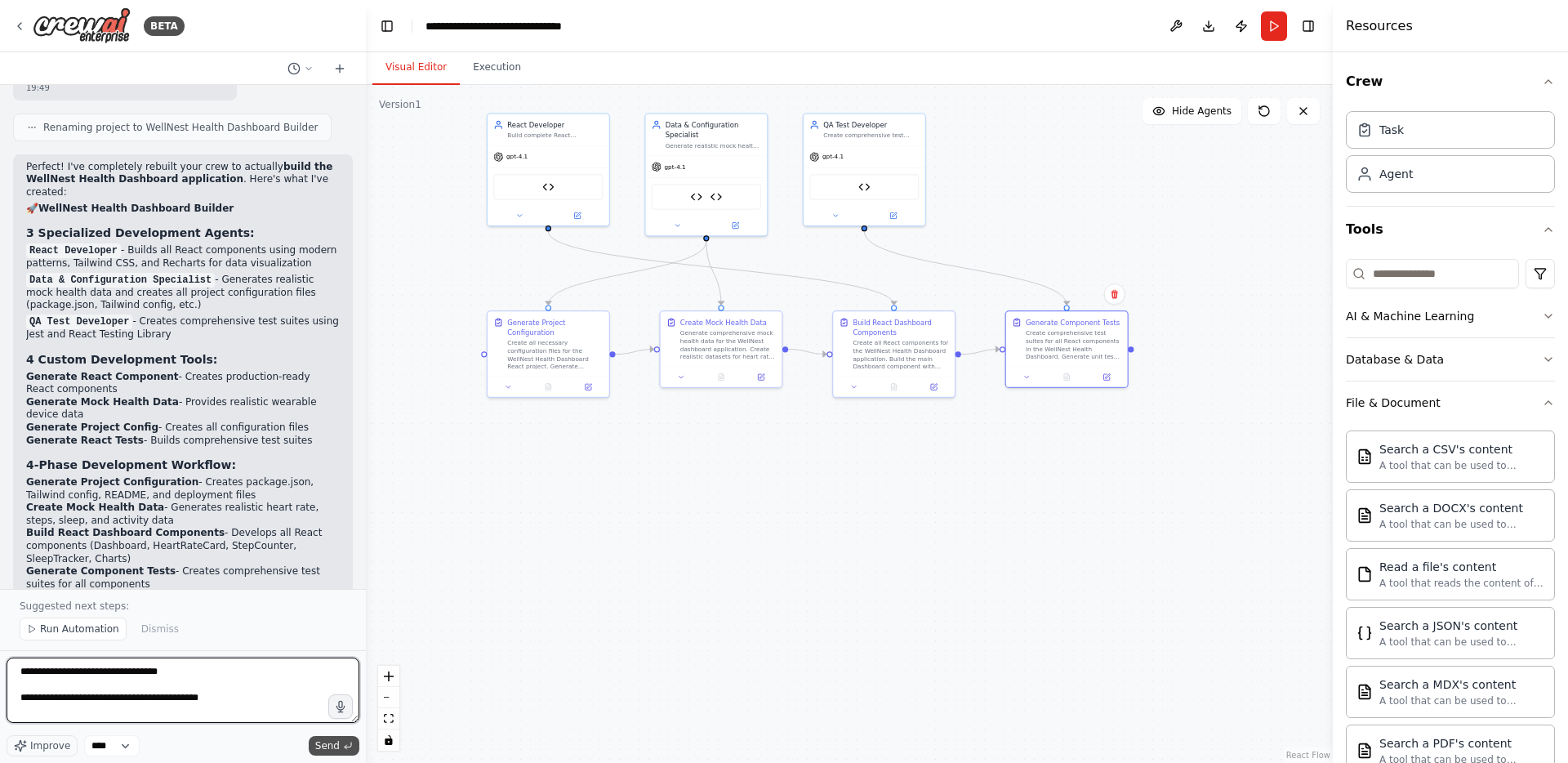
type textarea "**********"
click at [318, 748] on span "Send" at bounding box center [327, 746] width 24 height 13
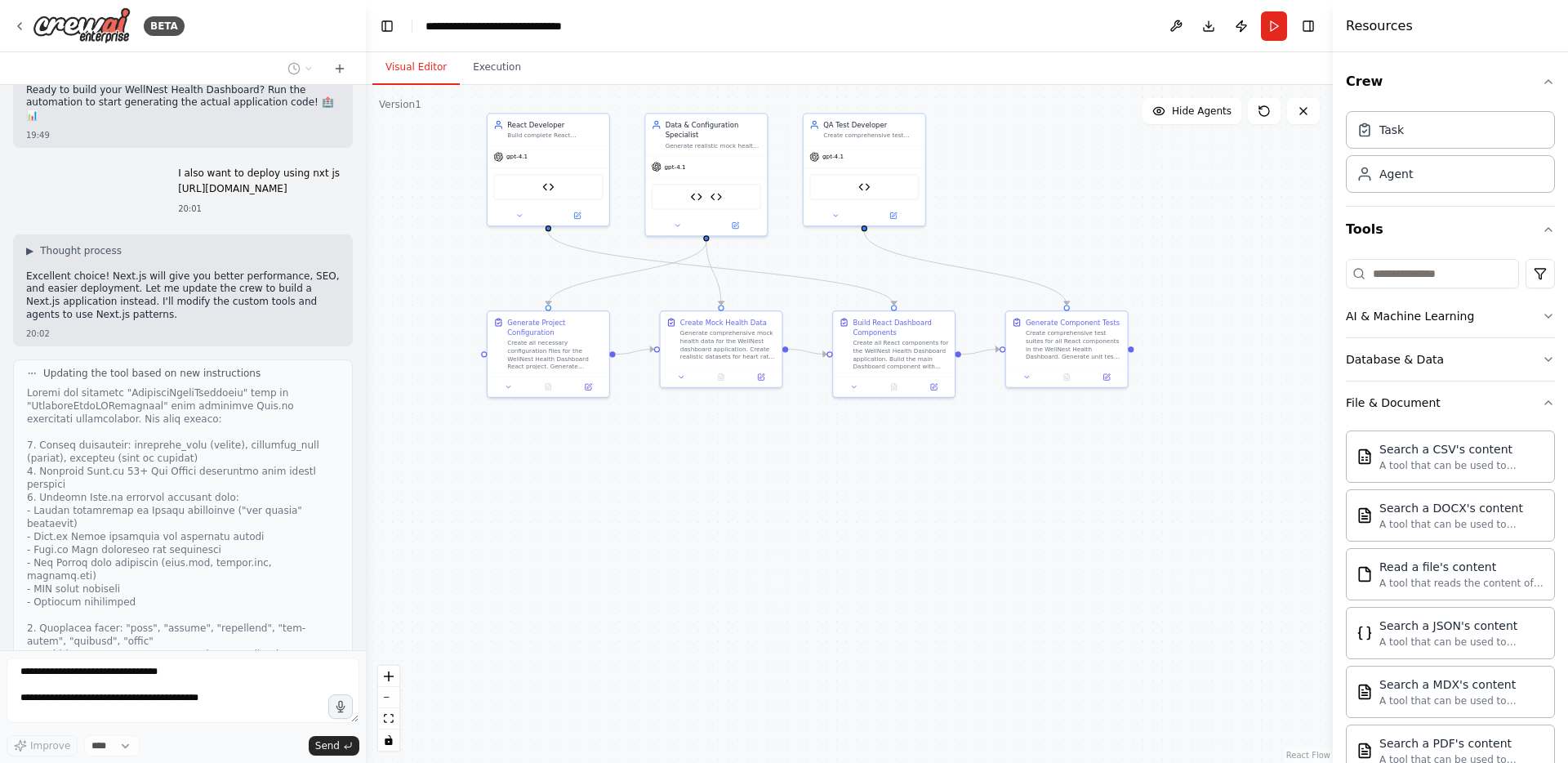
scroll to position [9707, 0]
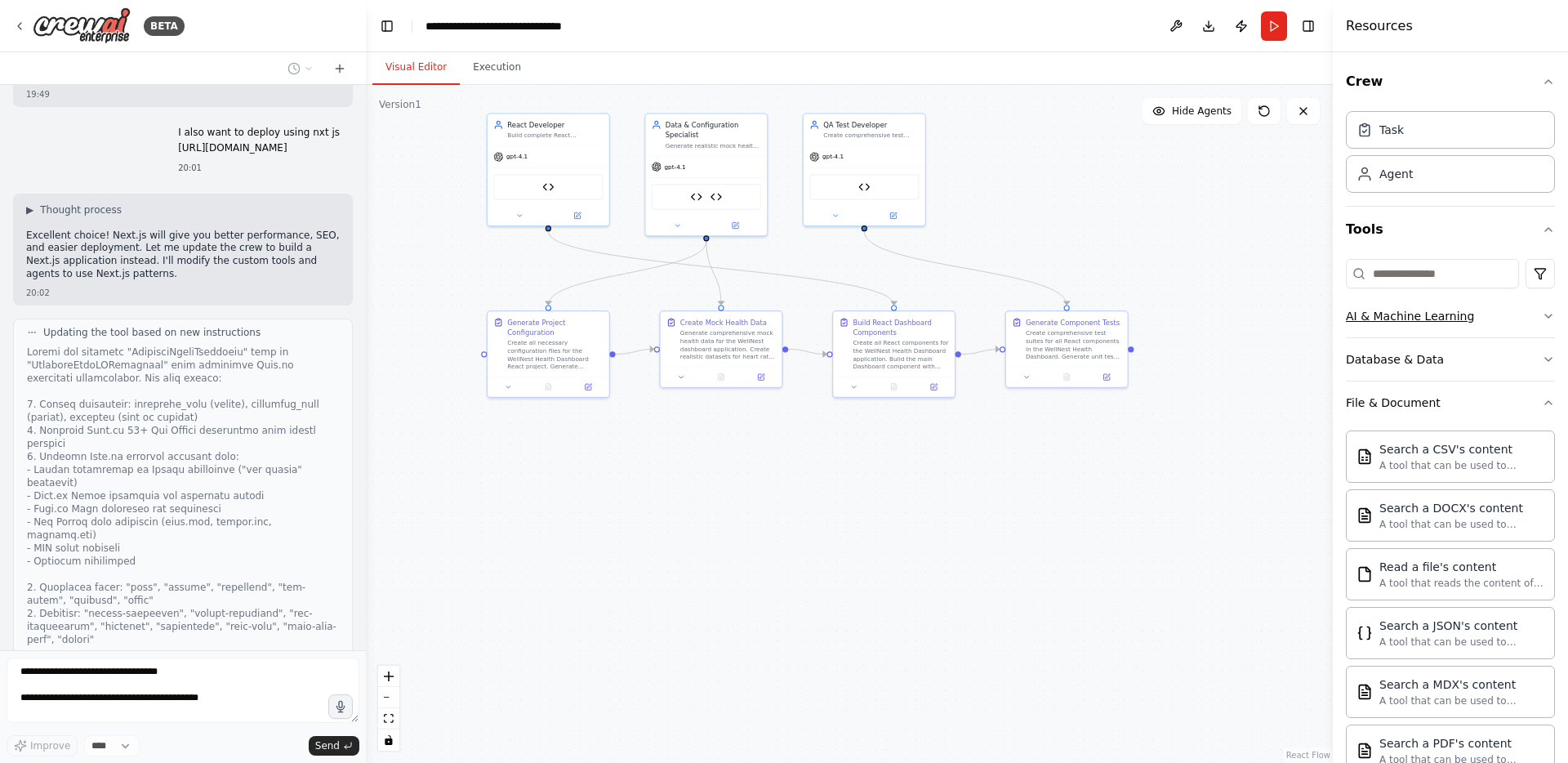
click at [1545, 319] on icon "button" at bounding box center [1549, 316] width 13 height 13
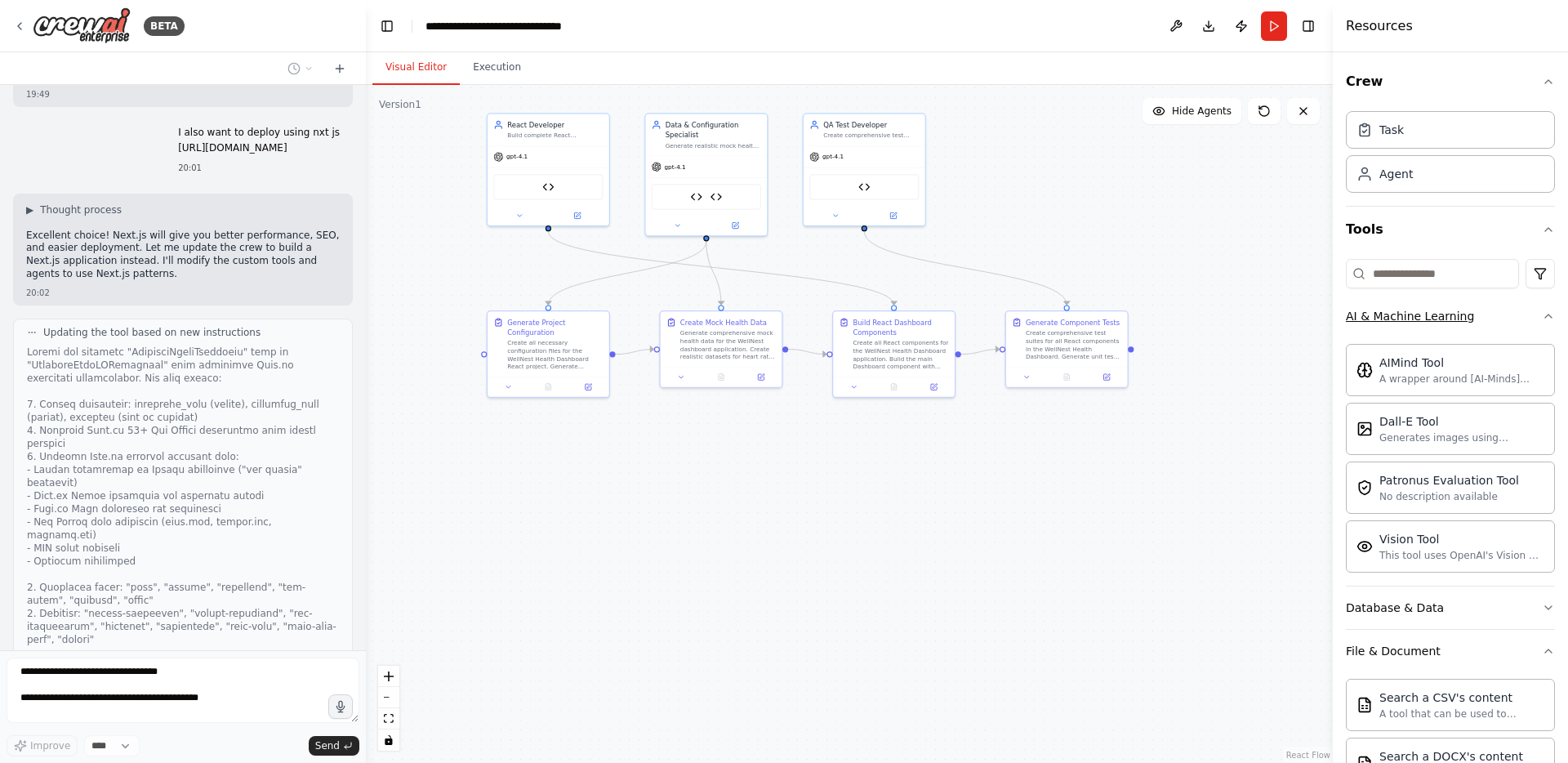
click at [1545, 319] on icon "button" at bounding box center [1549, 316] width 13 height 13
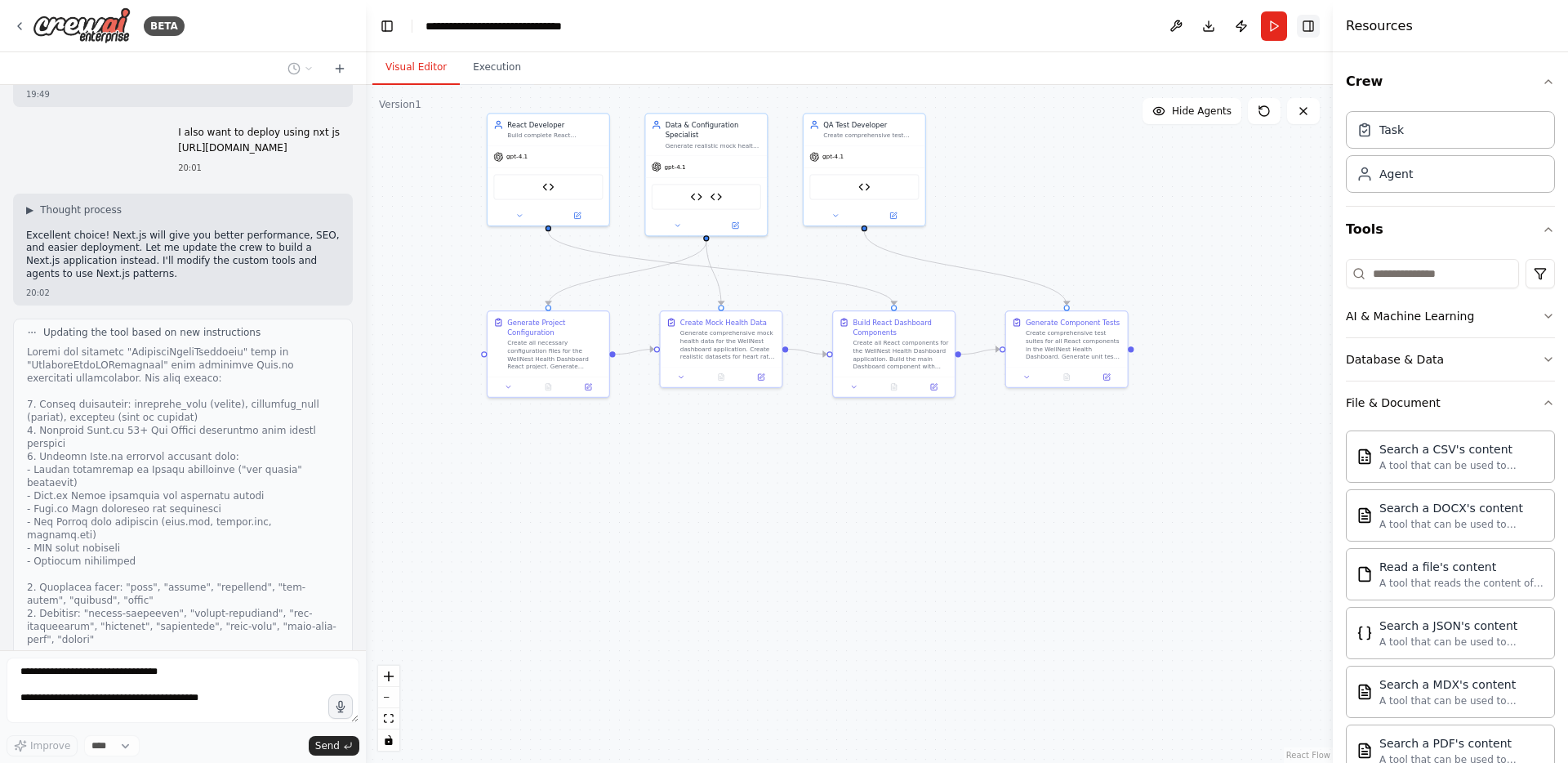
click at [1307, 23] on button "Toggle Right Sidebar" at bounding box center [1309, 27] width 23 height 23
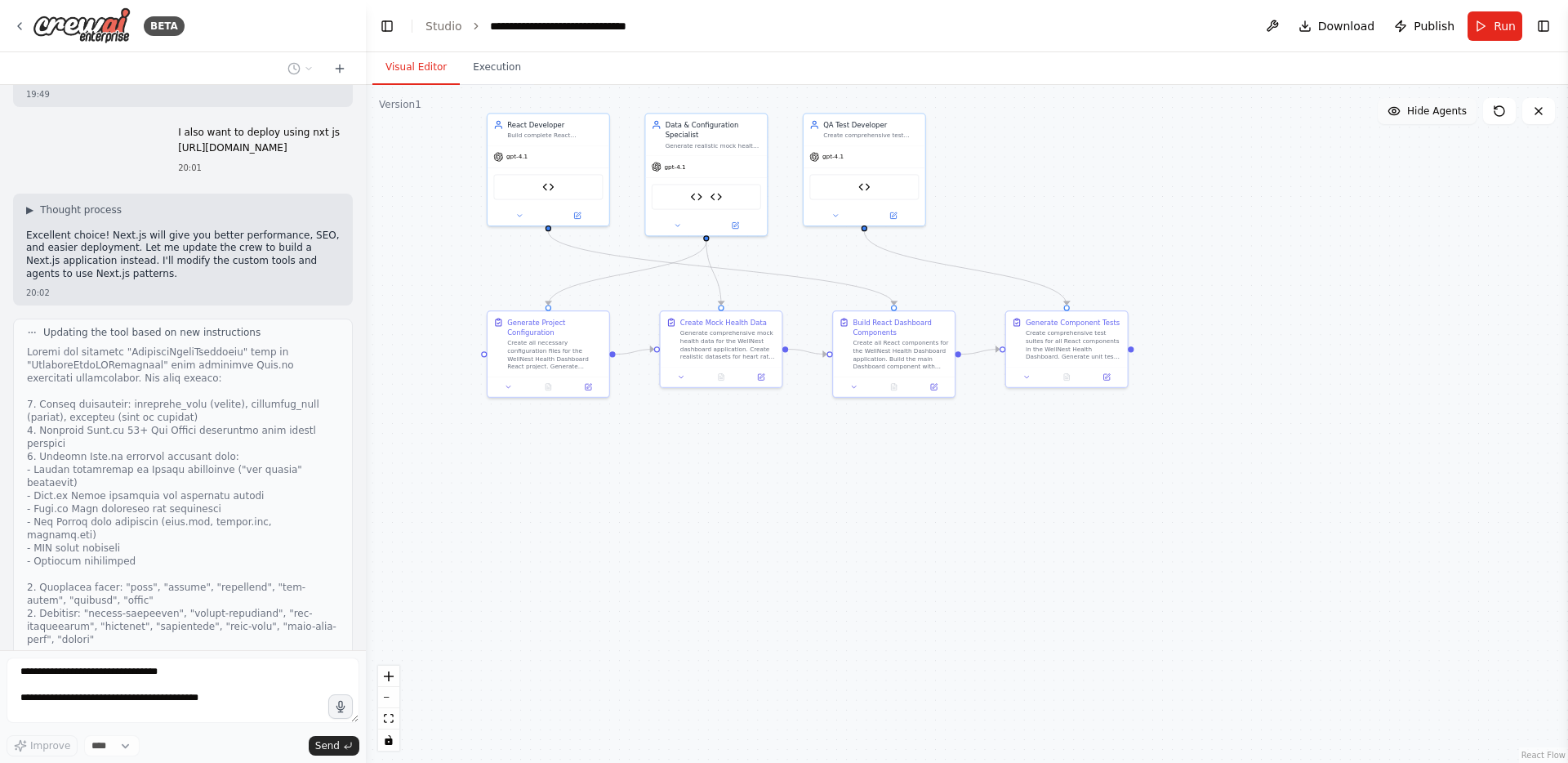
click at [1418, 114] on span "Hide Agents" at bounding box center [1437, 111] width 60 height 13
click at [1418, 114] on span "Show Agents" at bounding box center [1435, 111] width 64 height 13
click at [500, 71] on button "Execution" at bounding box center [496, 67] width 74 height 34
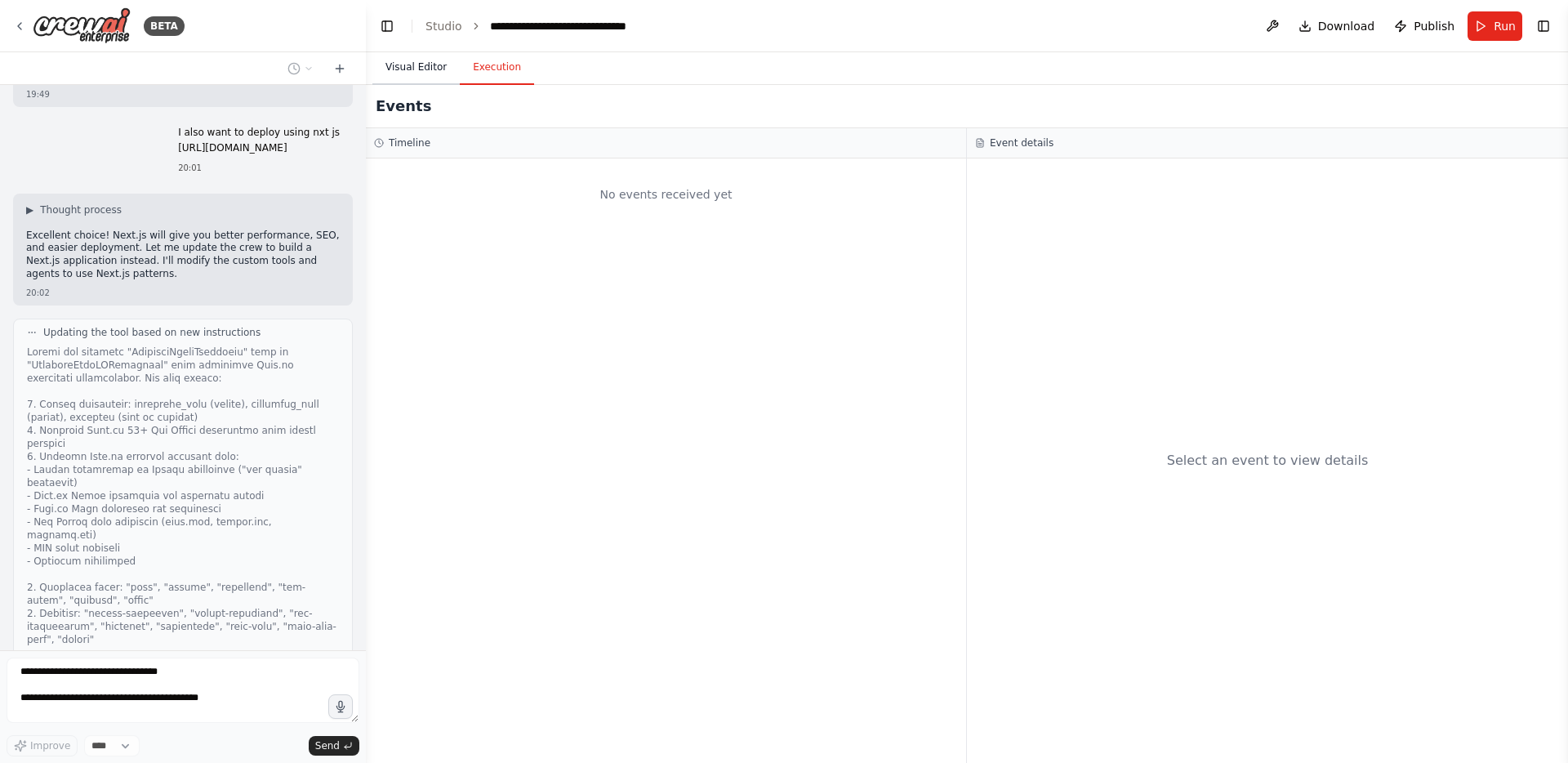
click at [412, 75] on button "Visual Editor" at bounding box center [416, 67] width 87 height 34
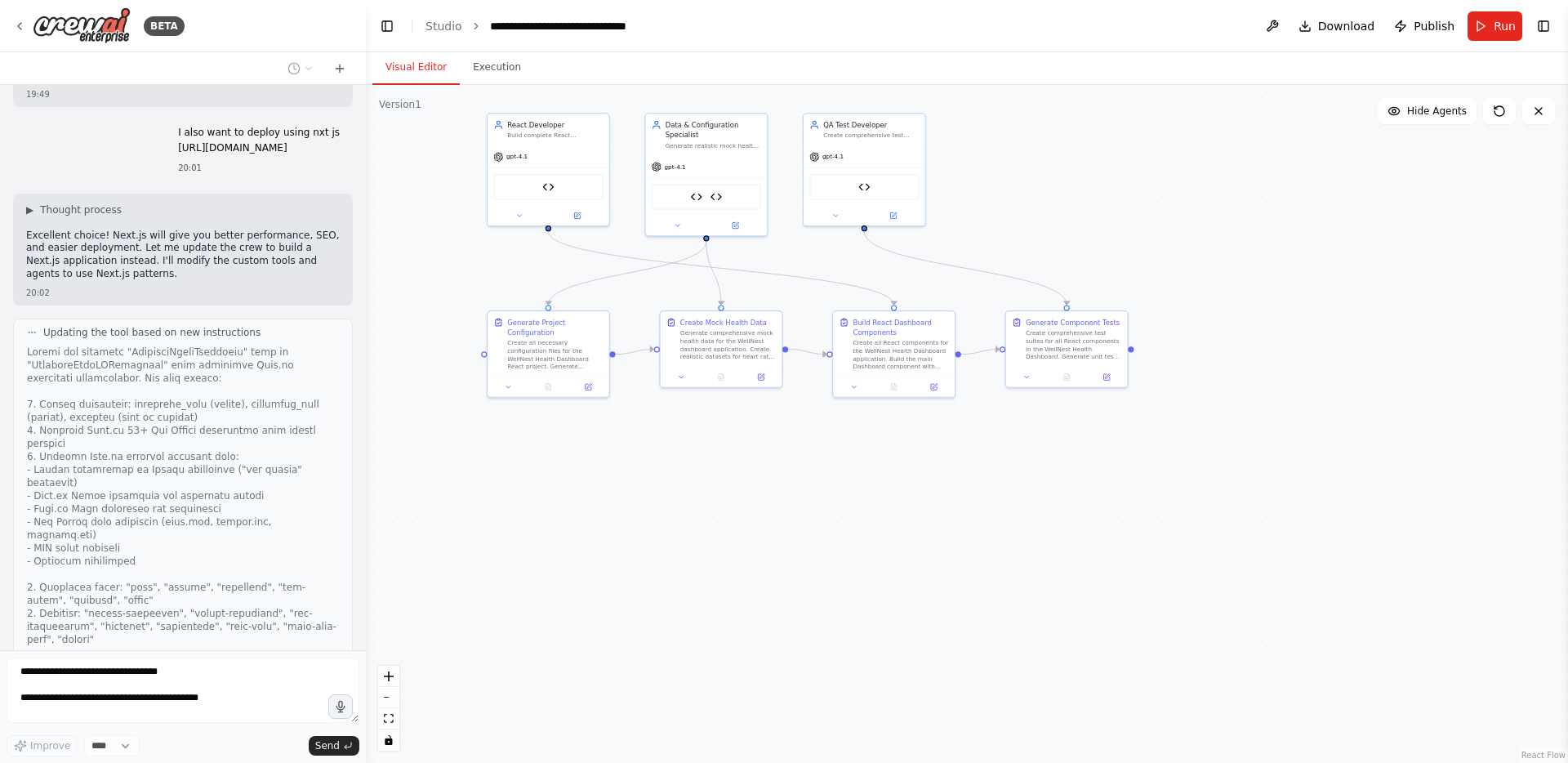
click at [494, 74] on button "Execution" at bounding box center [496, 67] width 74 height 34
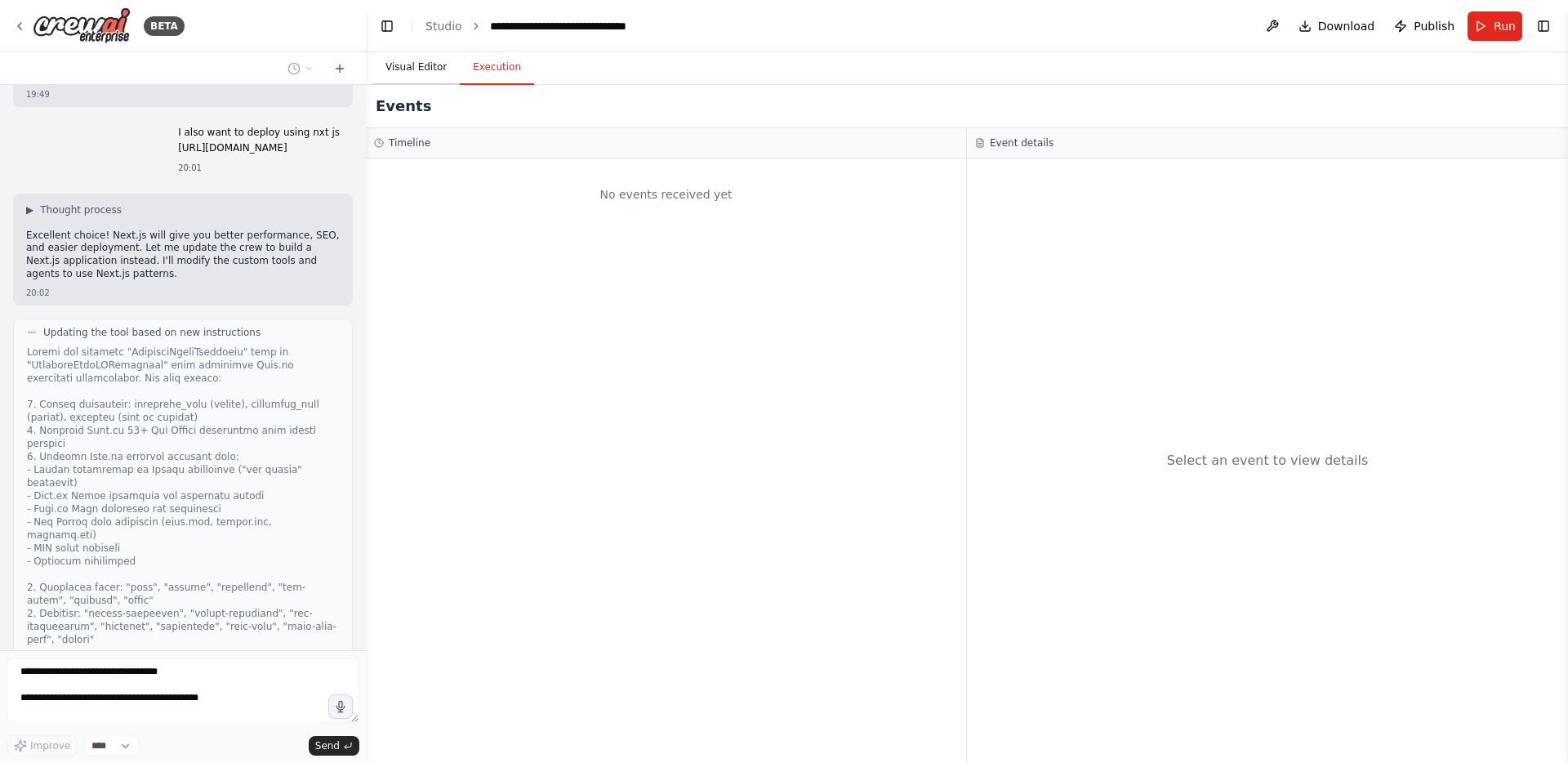
click at [422, 72] on button "Visual Editor" at bounding box center [416, 67] width 87 height 34
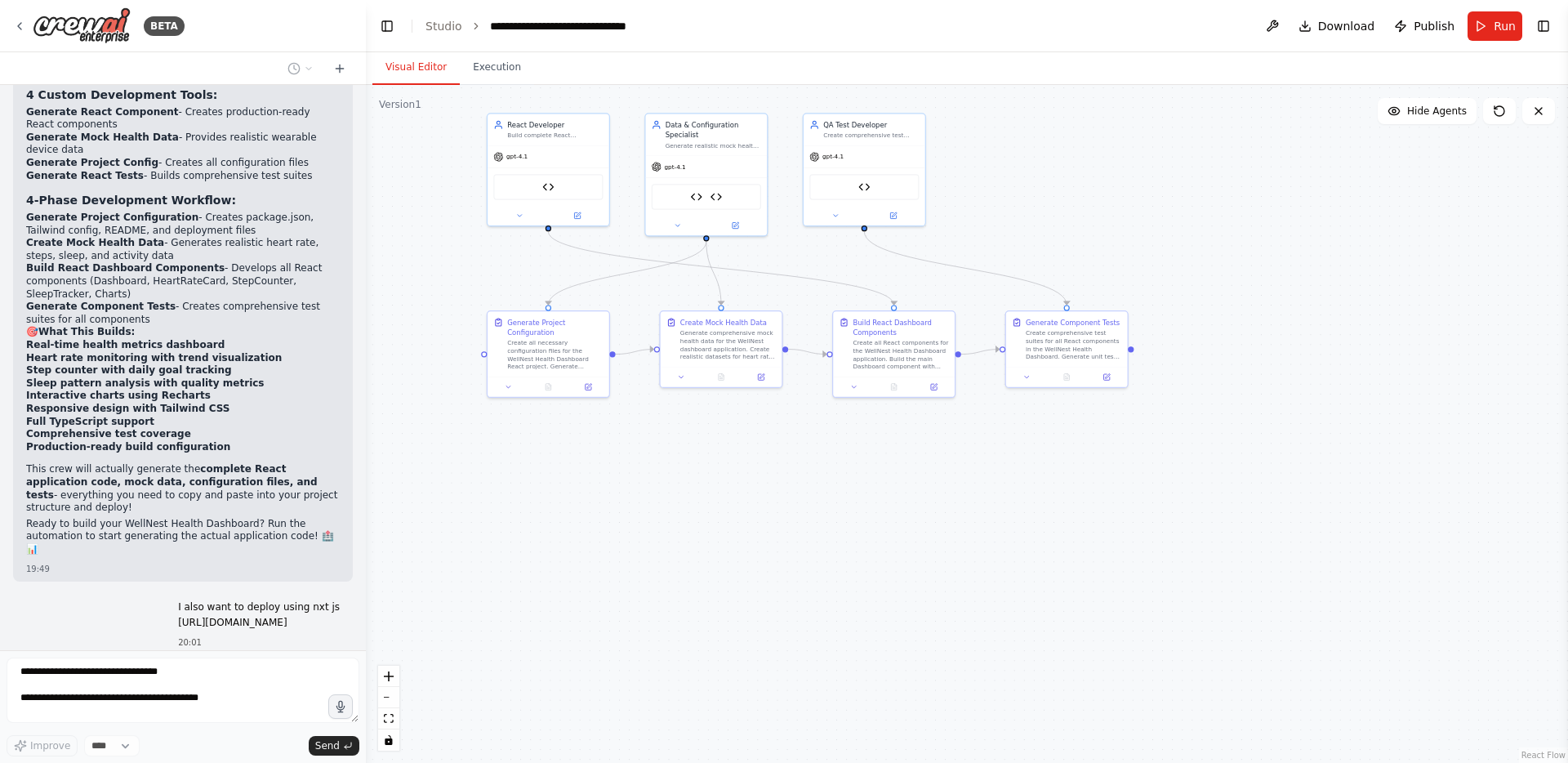
scroll to position [8873, 0]
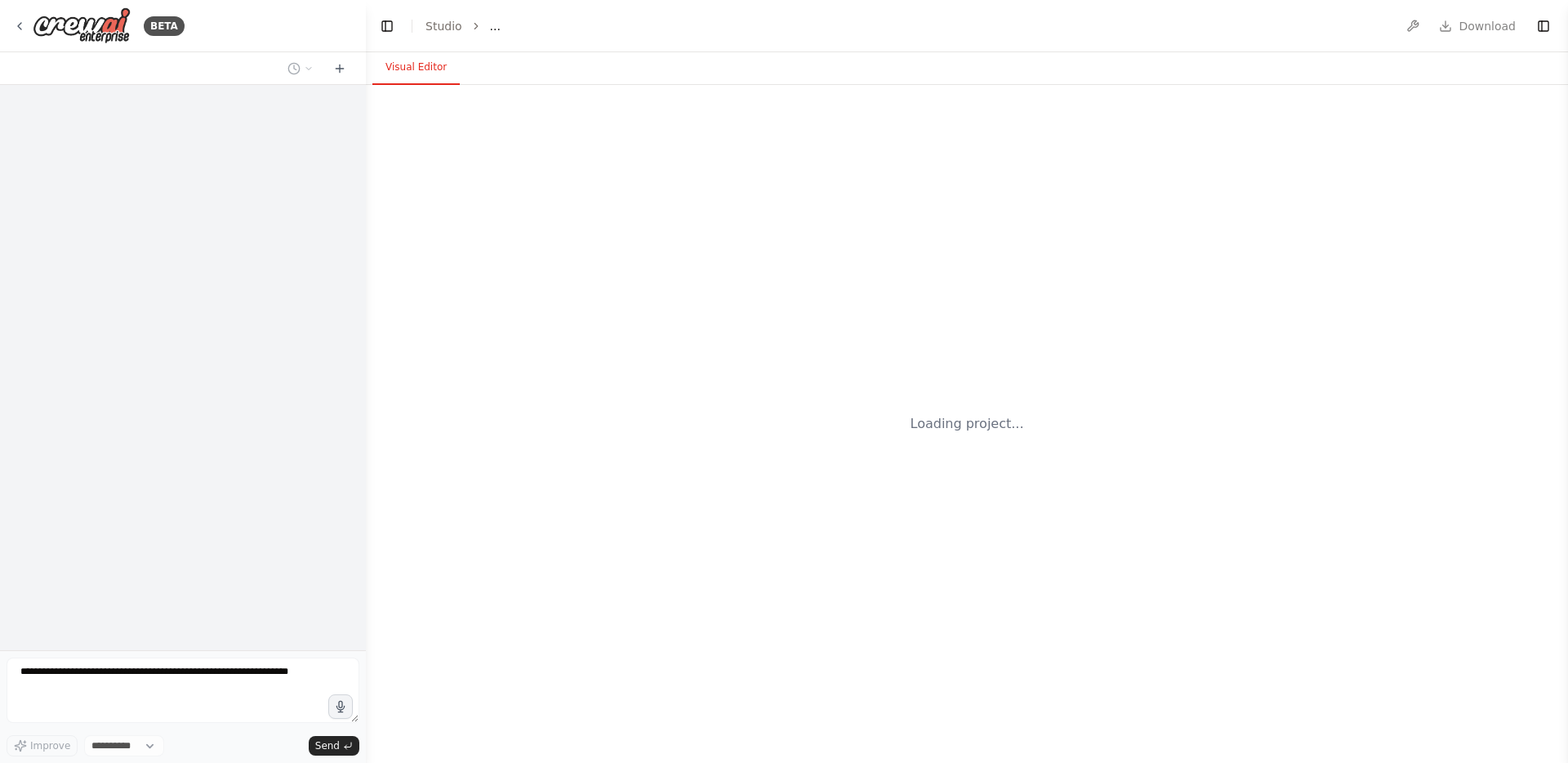
select select "****"
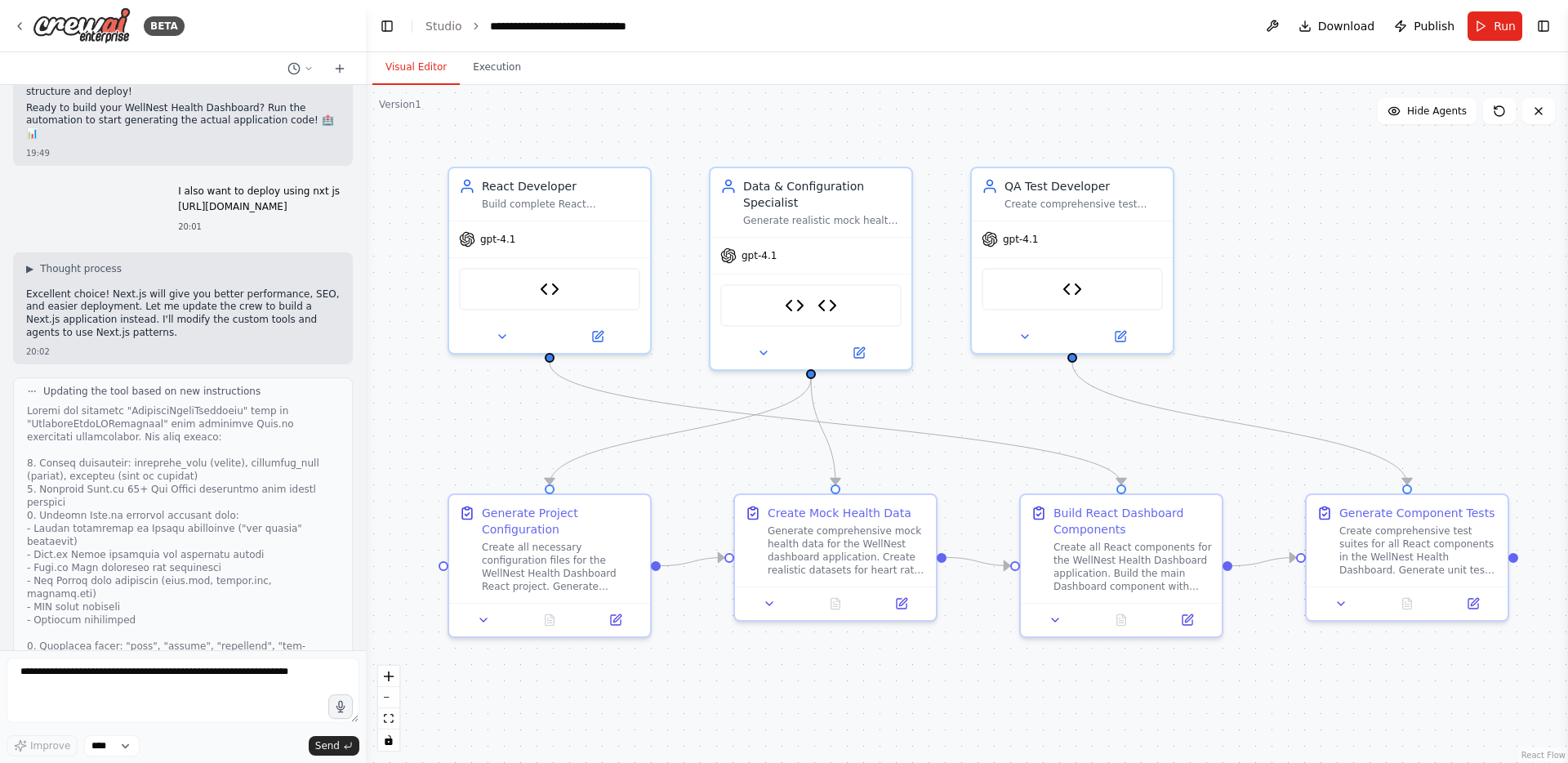
scroll to position [9665, 0]
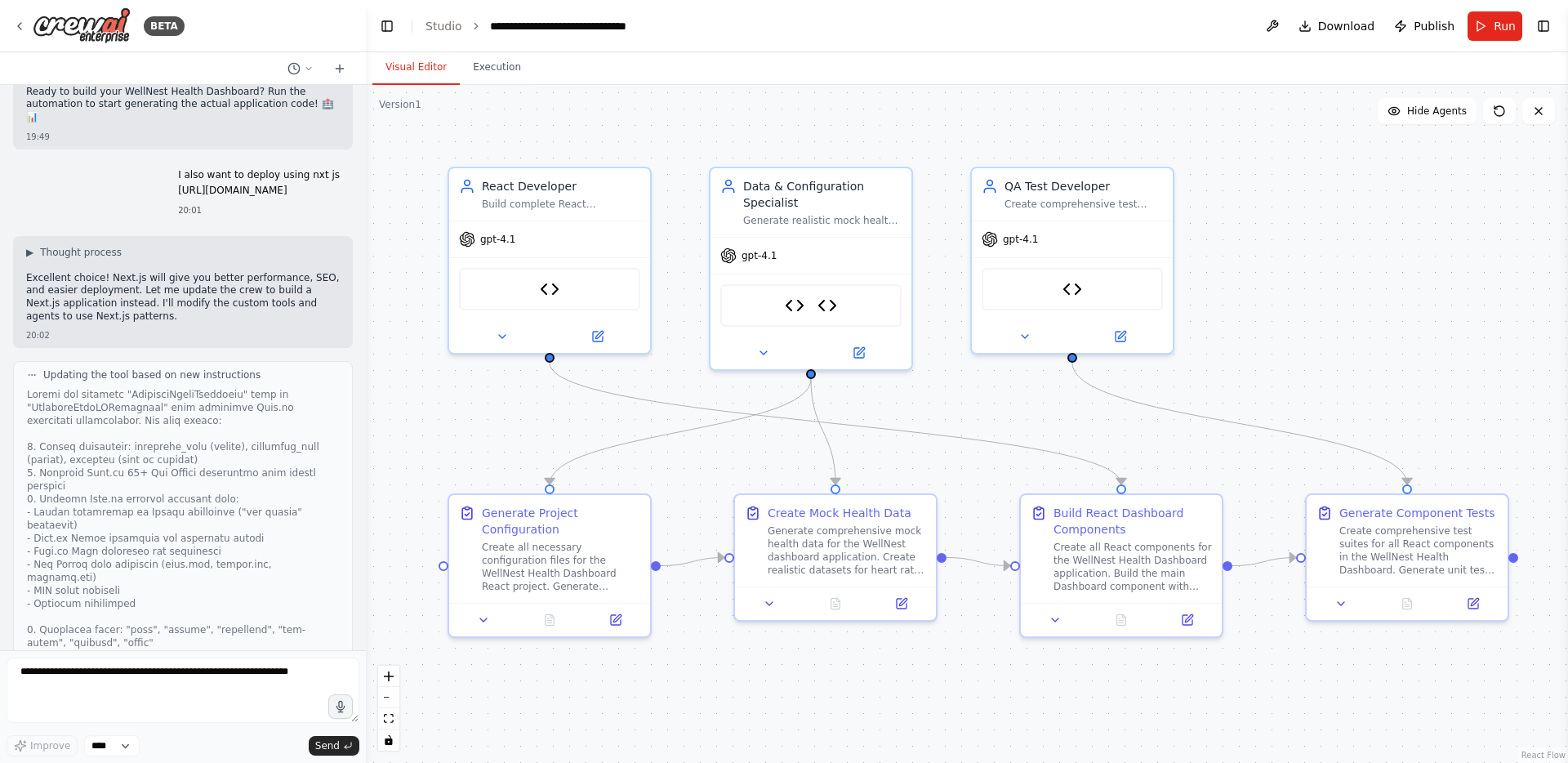
click at [1484, 25] on button "Run" at bounding box center [1496, 26] width 55 height 29
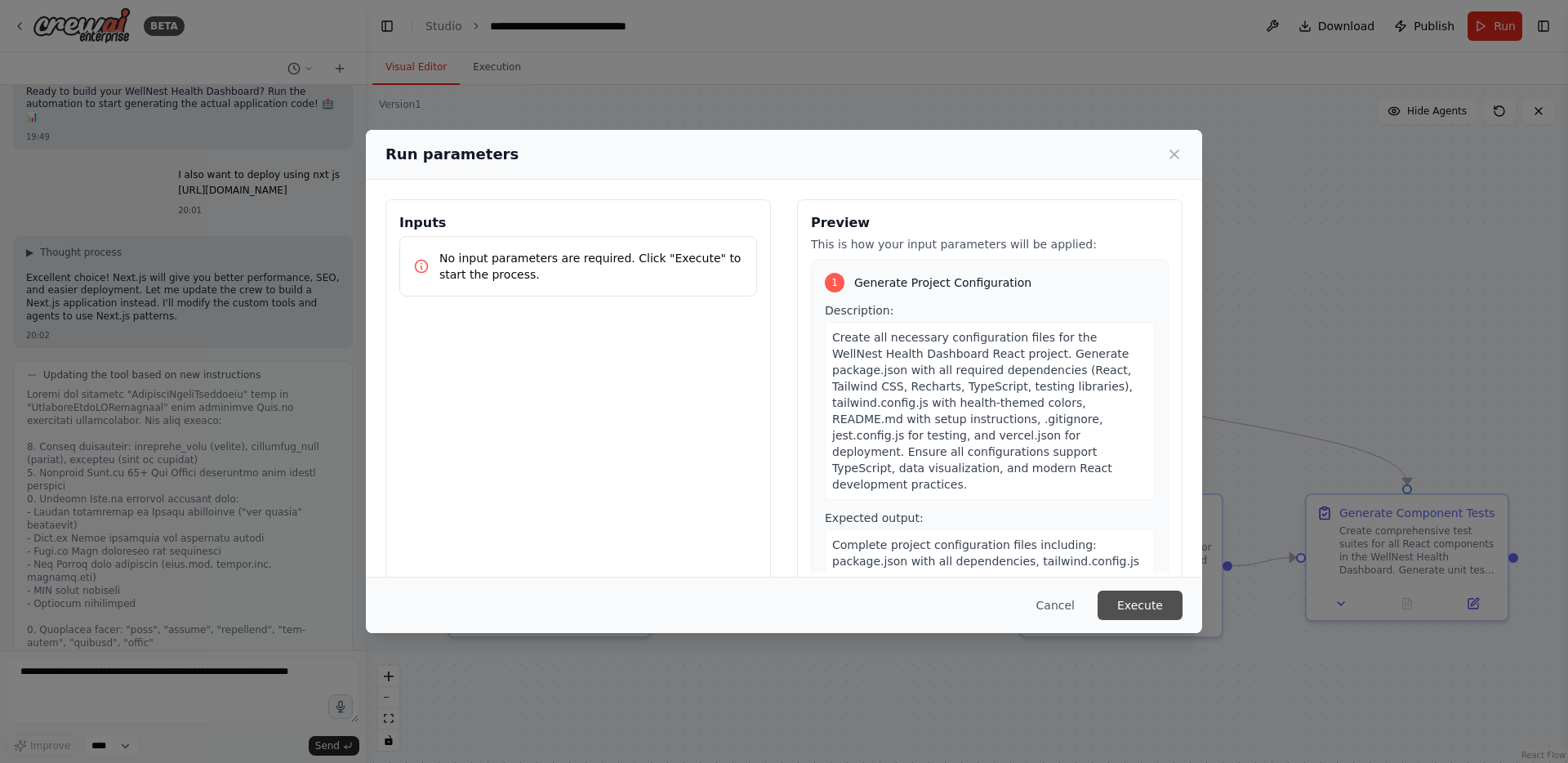
click at [1143, 590] on button "Execute" at bounding box center [1140, 604] width 85 height 29
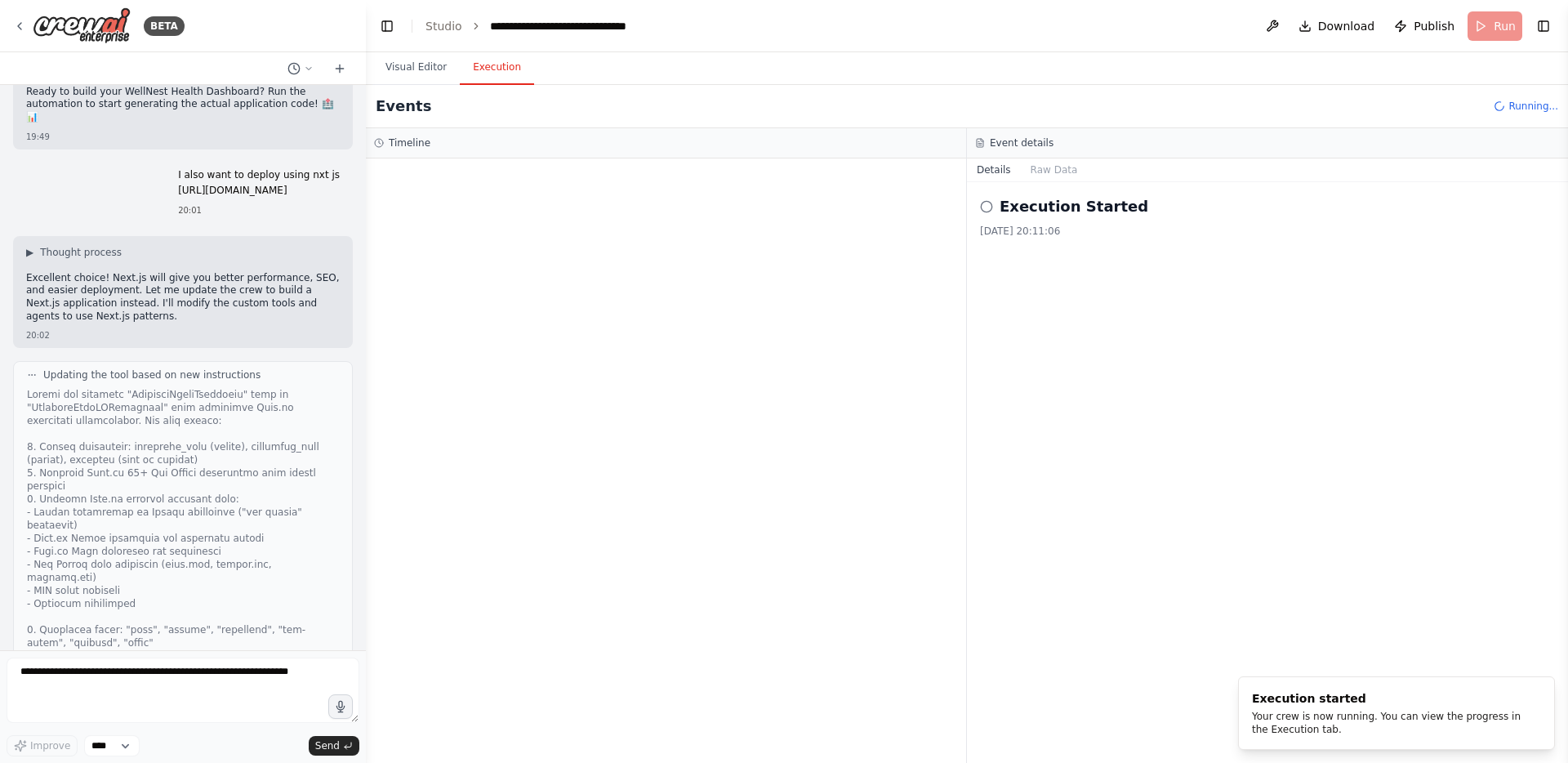
click at [499, 70] on button "Execution" at bounding box center [496, 67] width 74 height 34
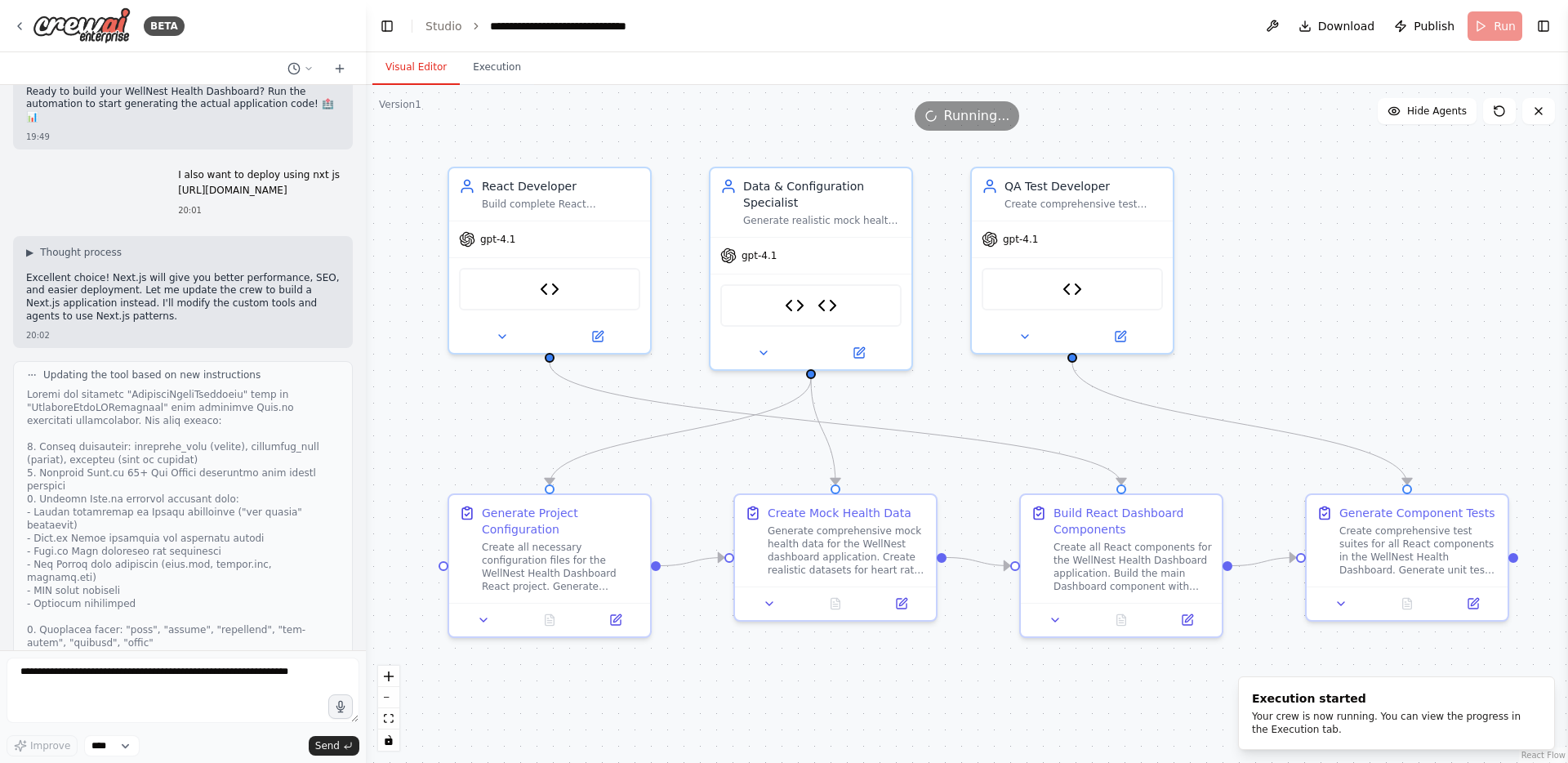
click at [412, 72] on button "Visual Editor" at bounding box center [416, 67] width 87 height 34
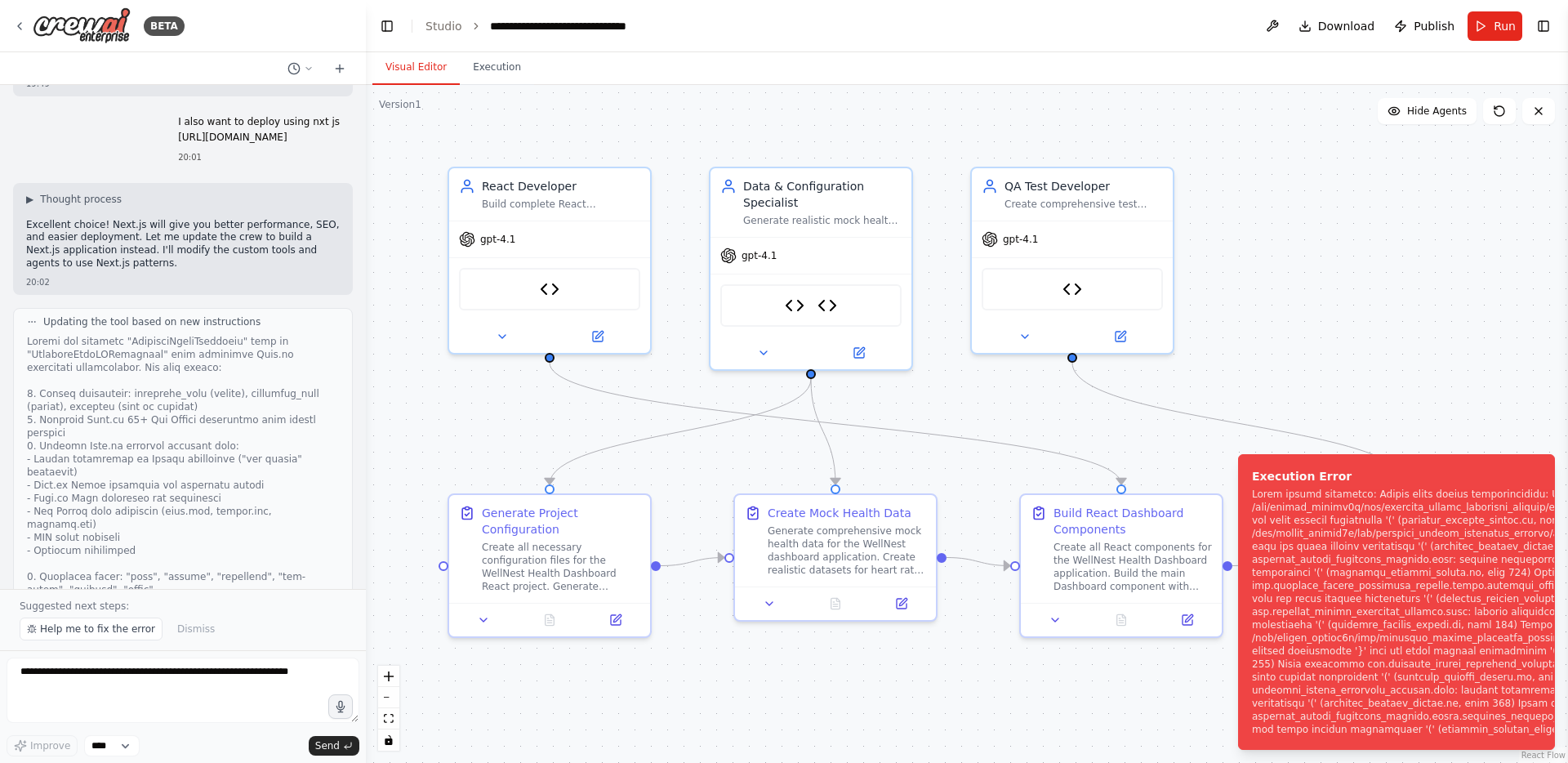
scroll to position [9725, 0]
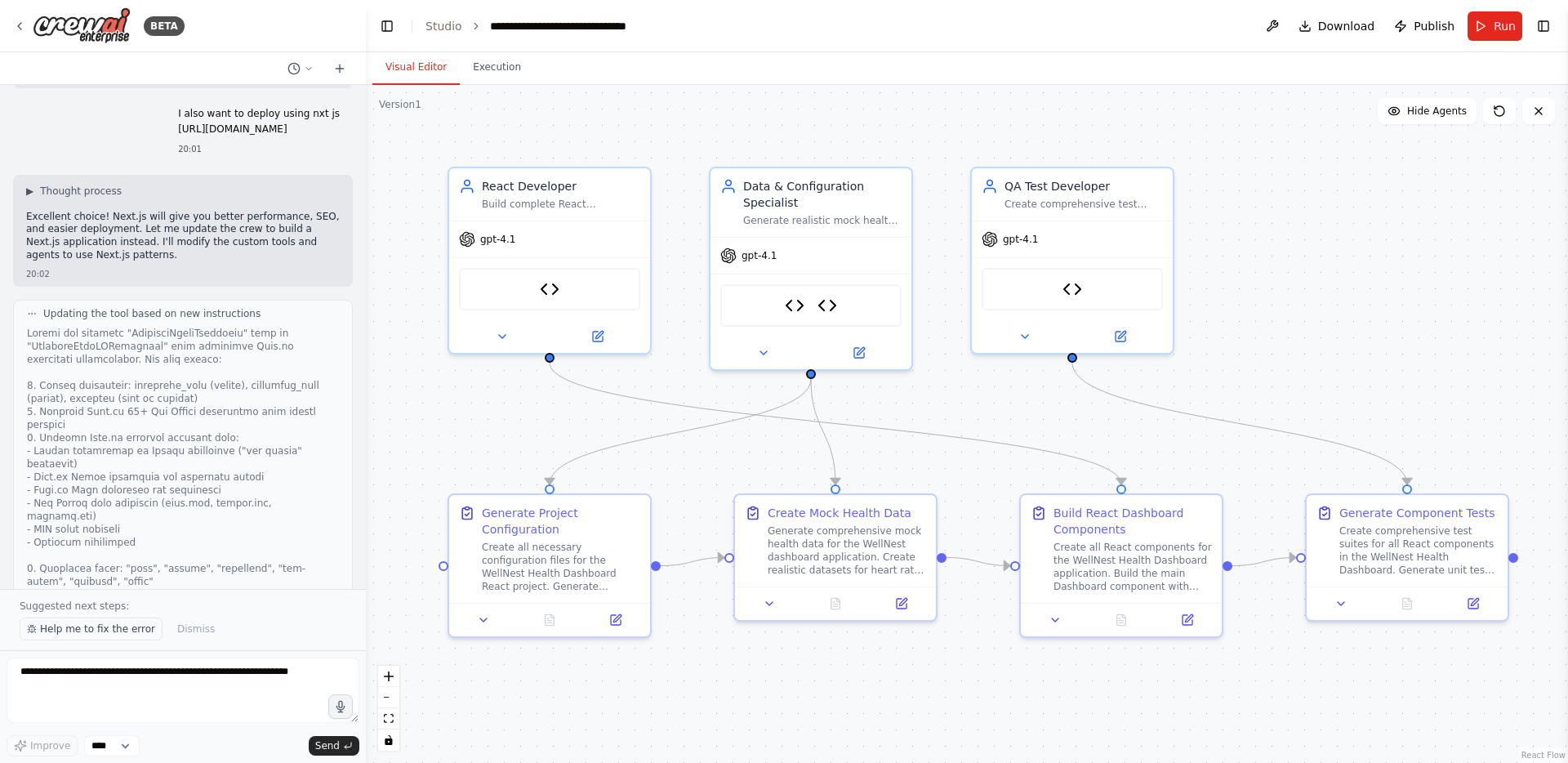
click at [128, 624] on span "Help me to fix the error" at bounding box center [97, 629] width 116 height 13
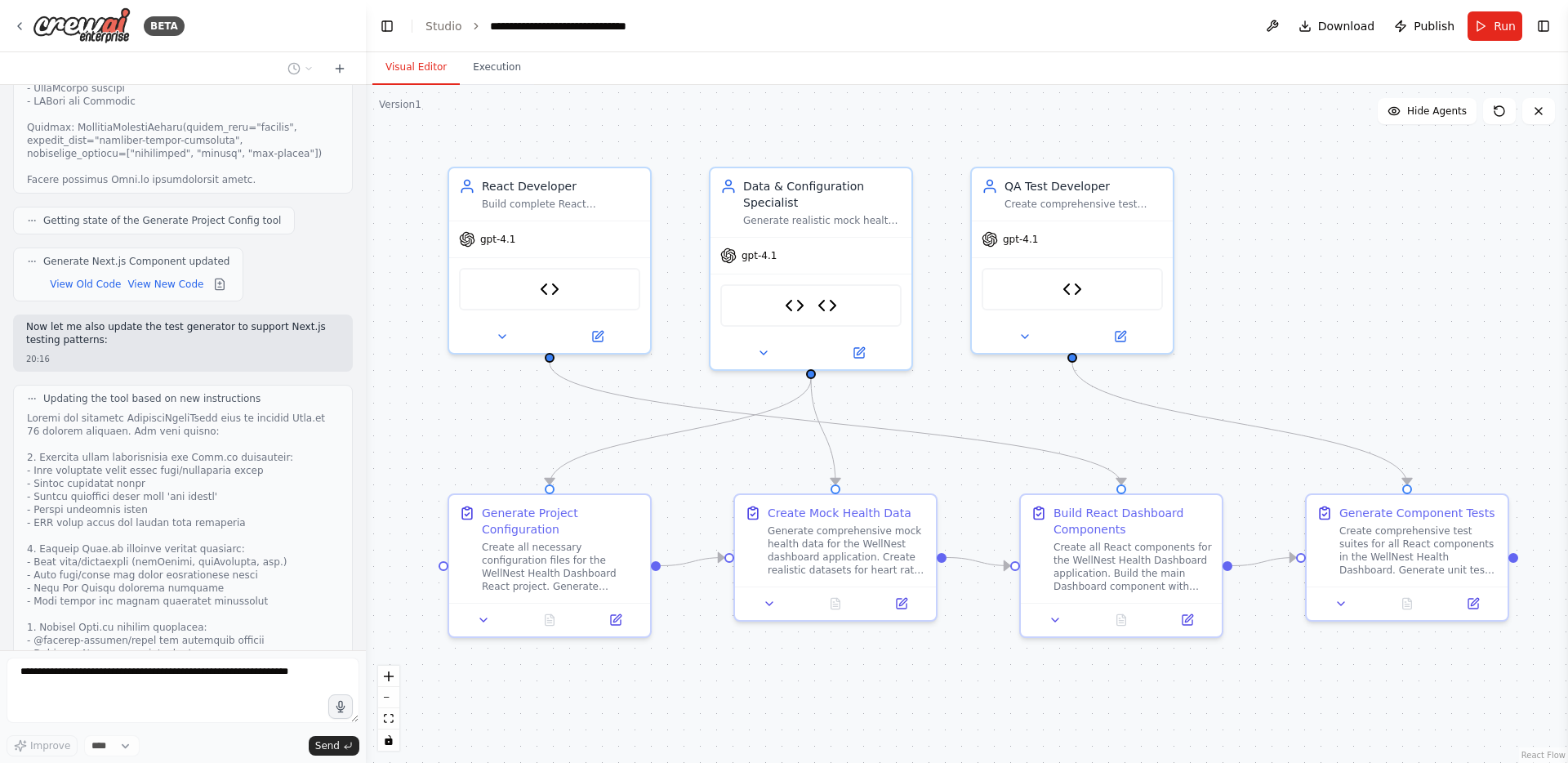
scroll to position [12266, 0]
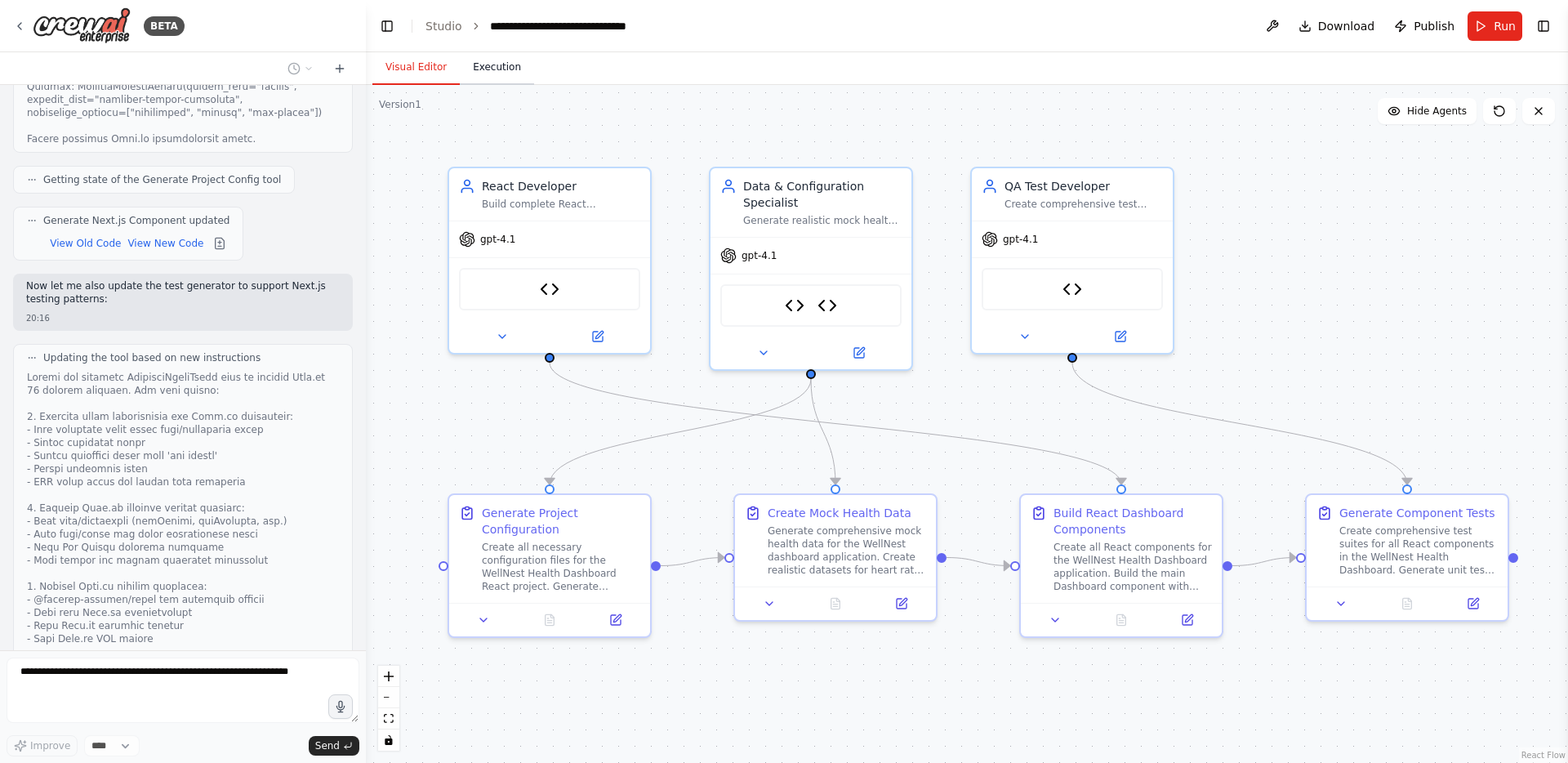
click at [495, 65] on button "Execution" at bounding box center [496, 67] width 74 height 34
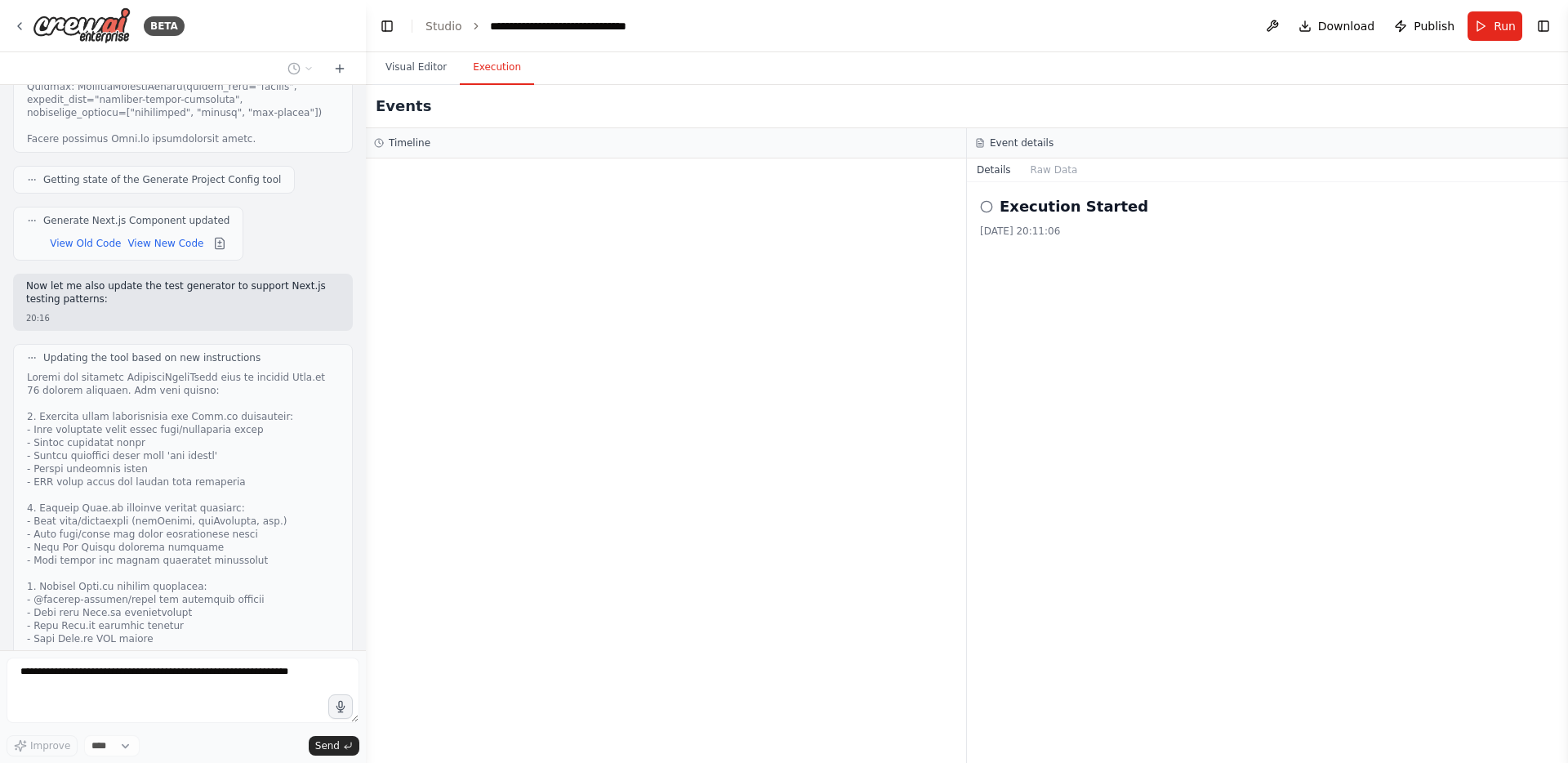
click at [989, 209] on icon at bounding box center [987, 207] width 13 height 13
click at [1038, 237] on div "04/09/2025, 20:11:06" at bounding box center [1268, 231] width 575 height 13
click at [1054, 168] on button "Raw Data" at bounding box center [1054, 170] width 67 height 23
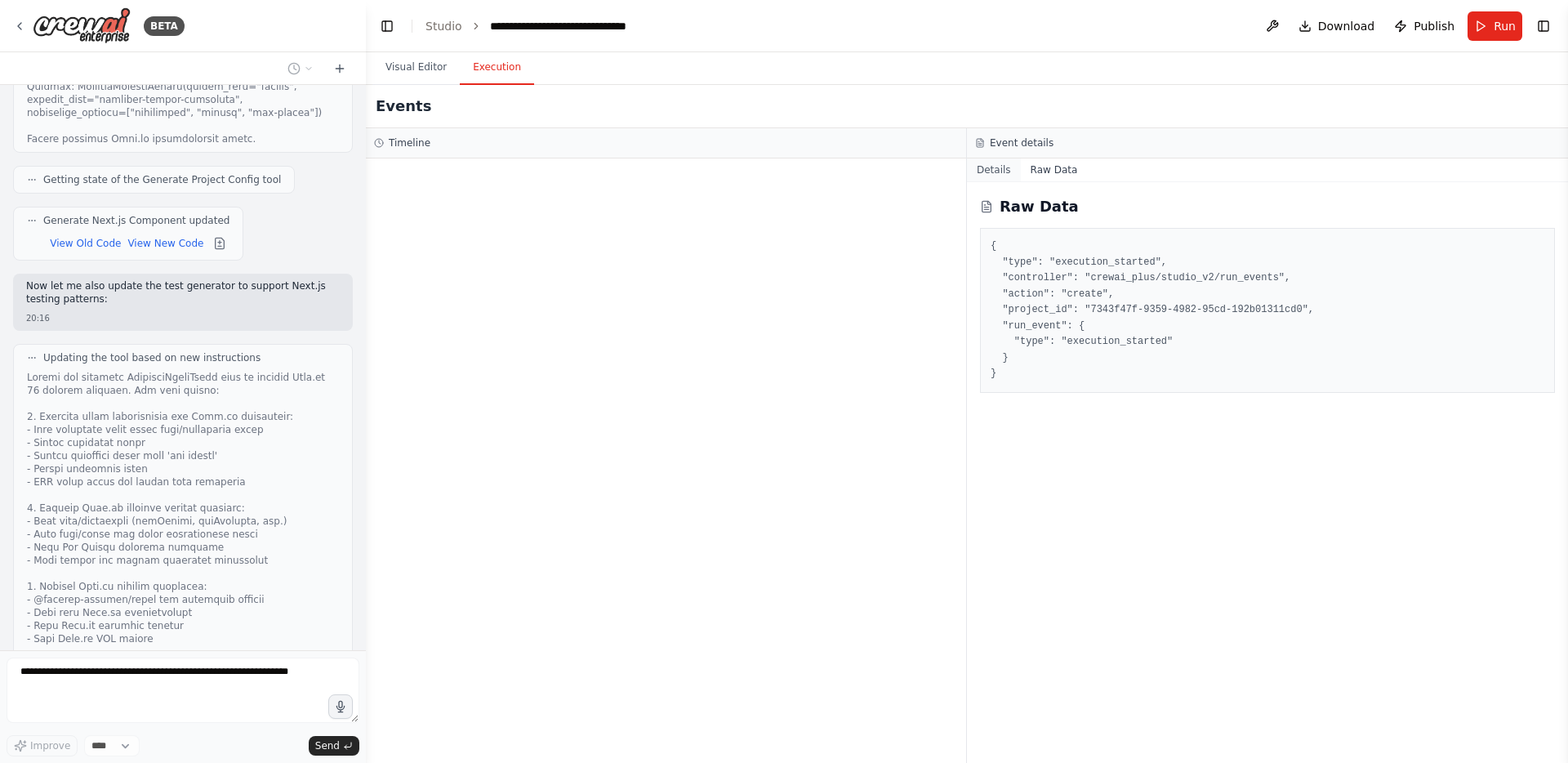
click at [996, 165] on button "Details" at bounding box center [994, 170] width 54 height 23
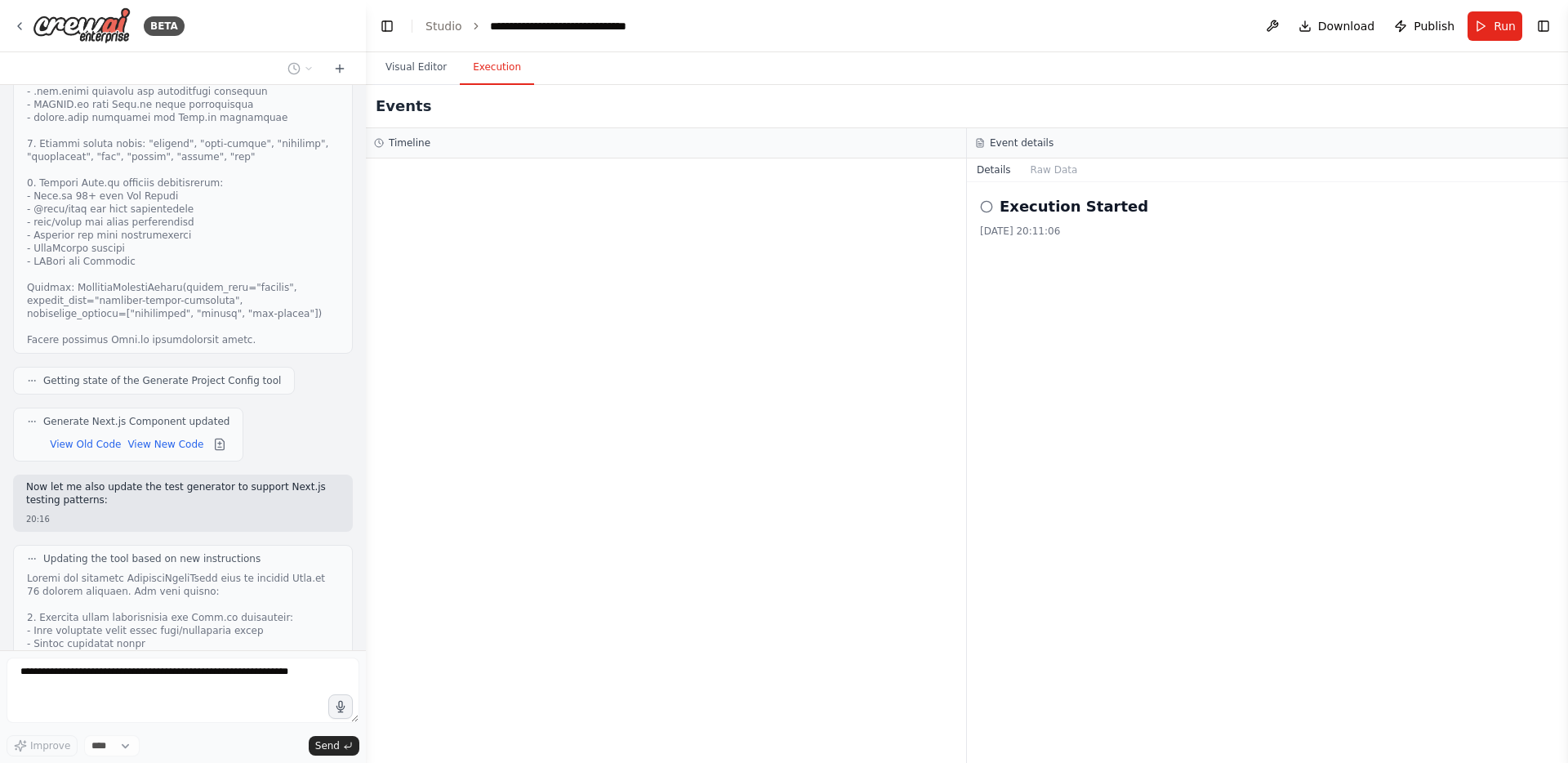
scroll to position [11843, 0]
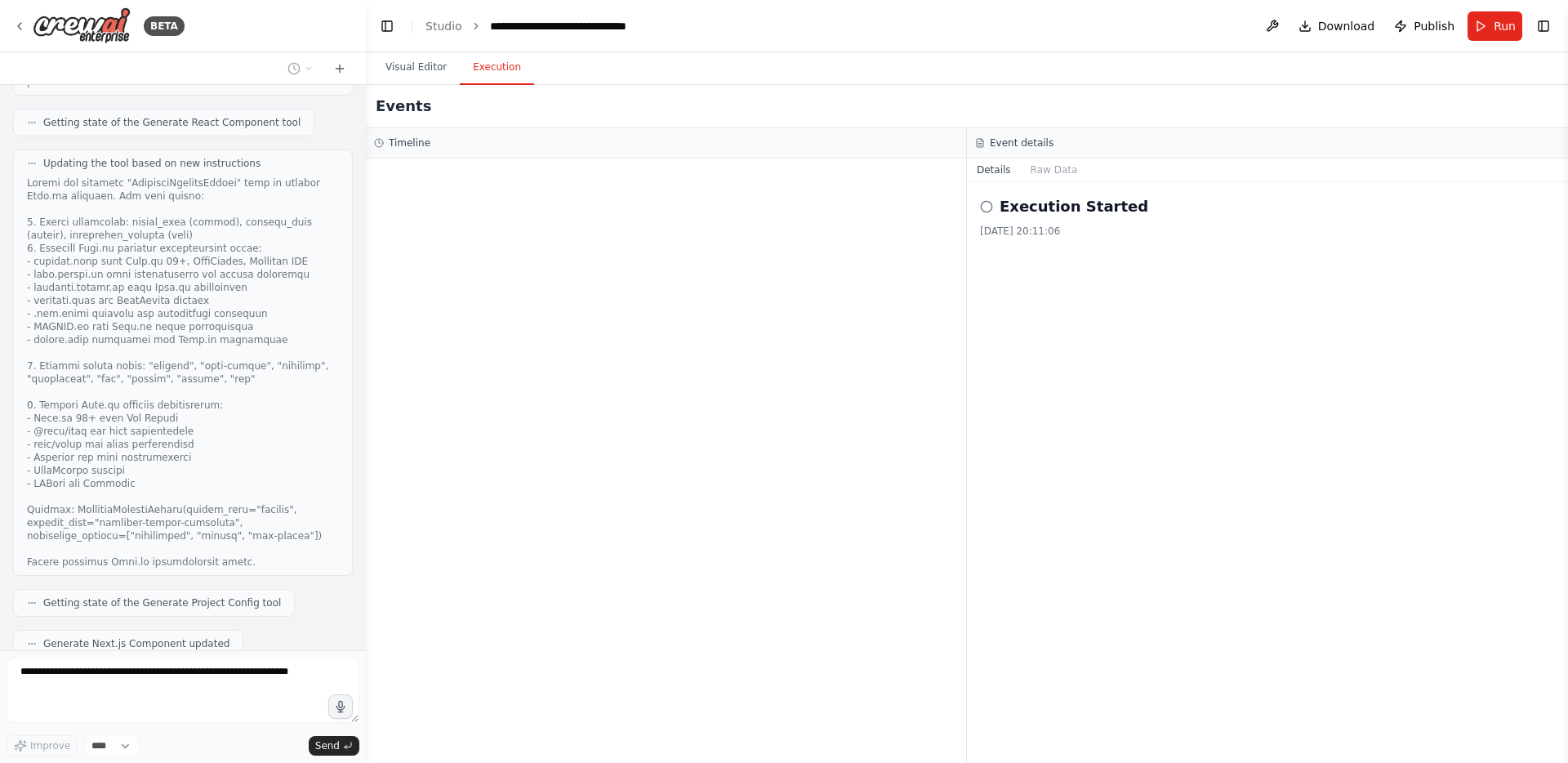
click at [146, 657] on button "View New Code" at bounding box center [165, 667] width 76 height 20
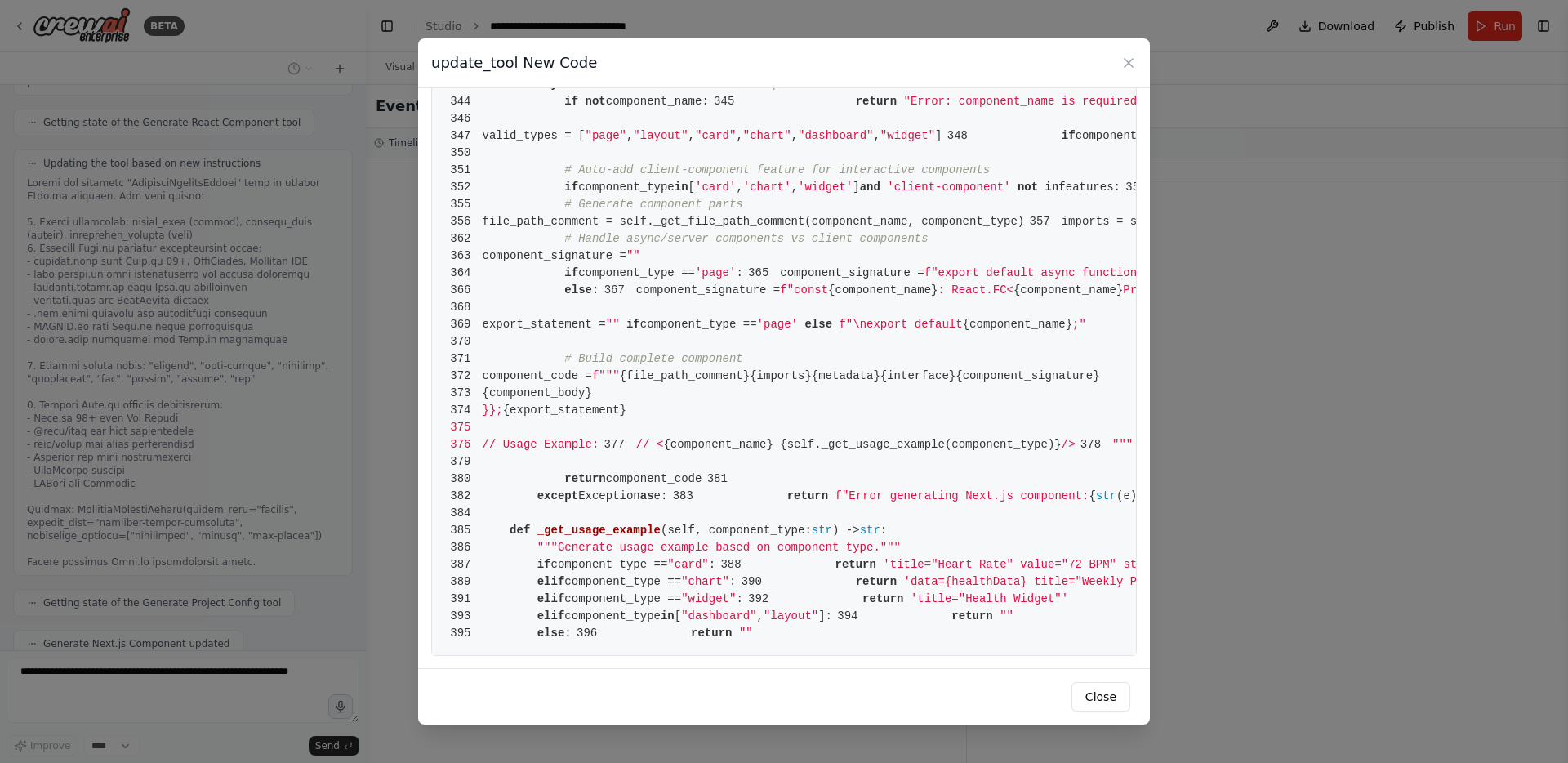
scroll to position [6264, 0]
click at [1106, 701] on button "Close" at bounding box center [1101, 696] width 59 height 29
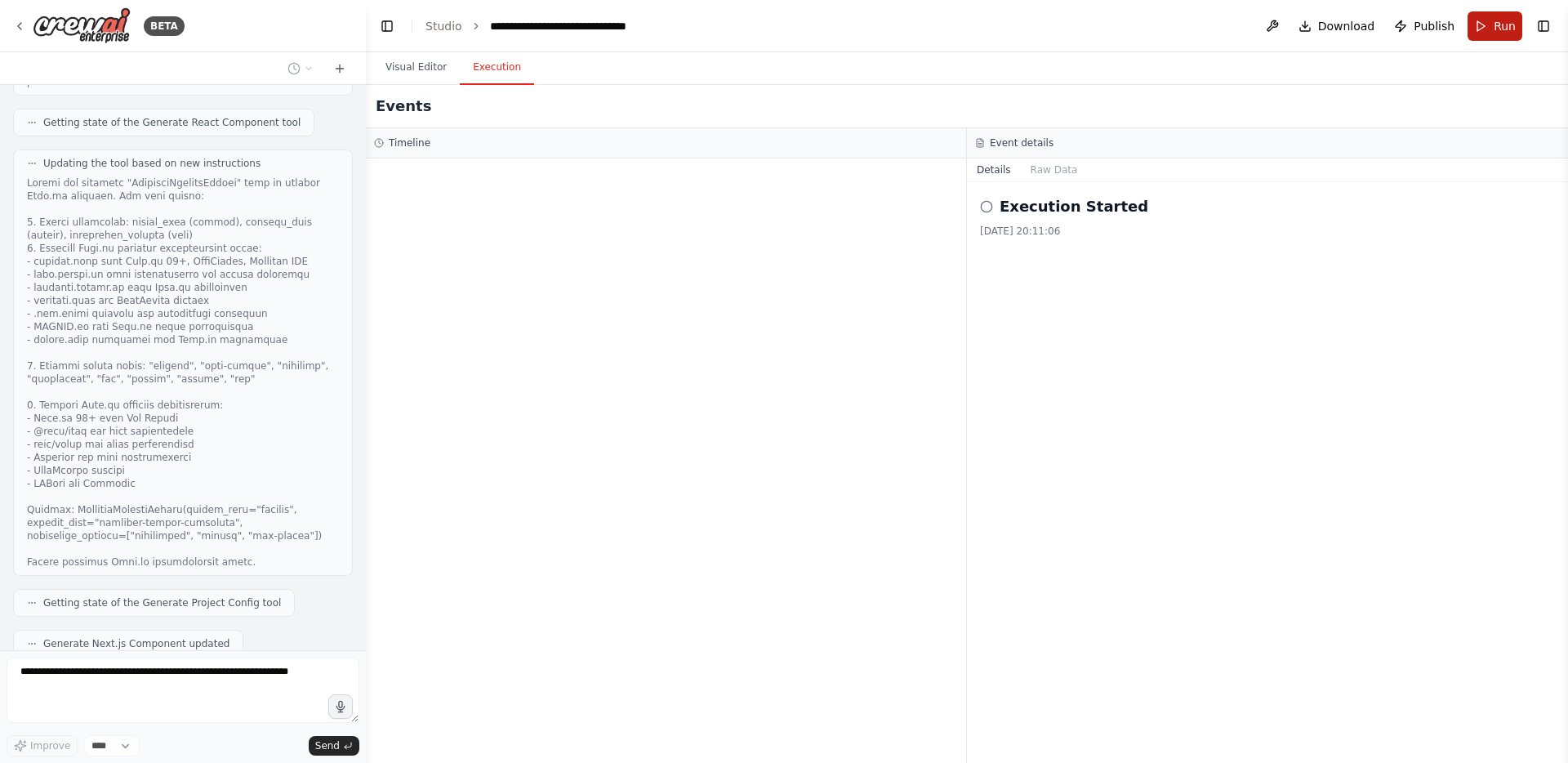
click at [1492, 21] on button "Run" at bounding box center [1496, 26] width 55 height 29
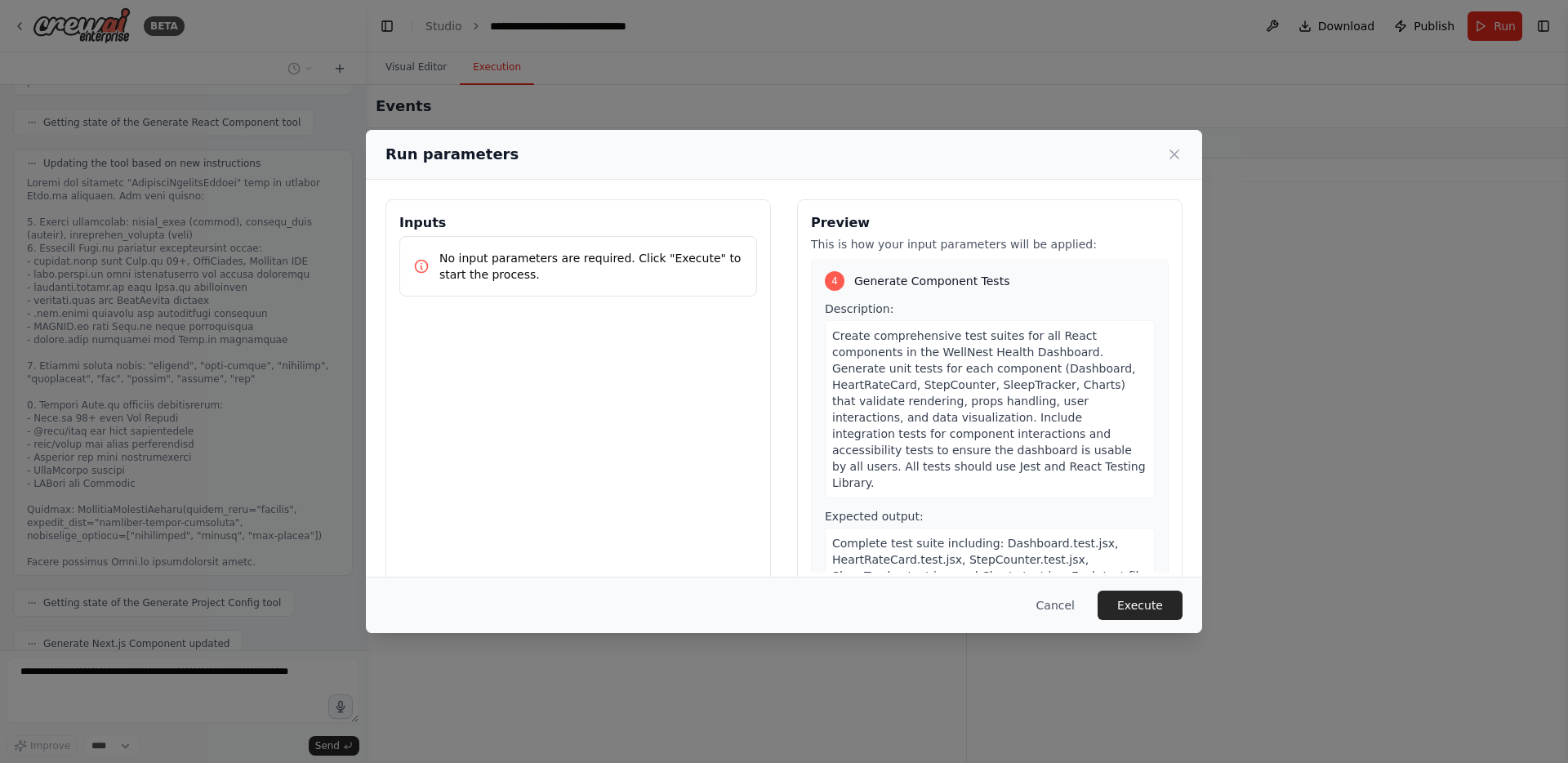
scroll to position [29, 0]
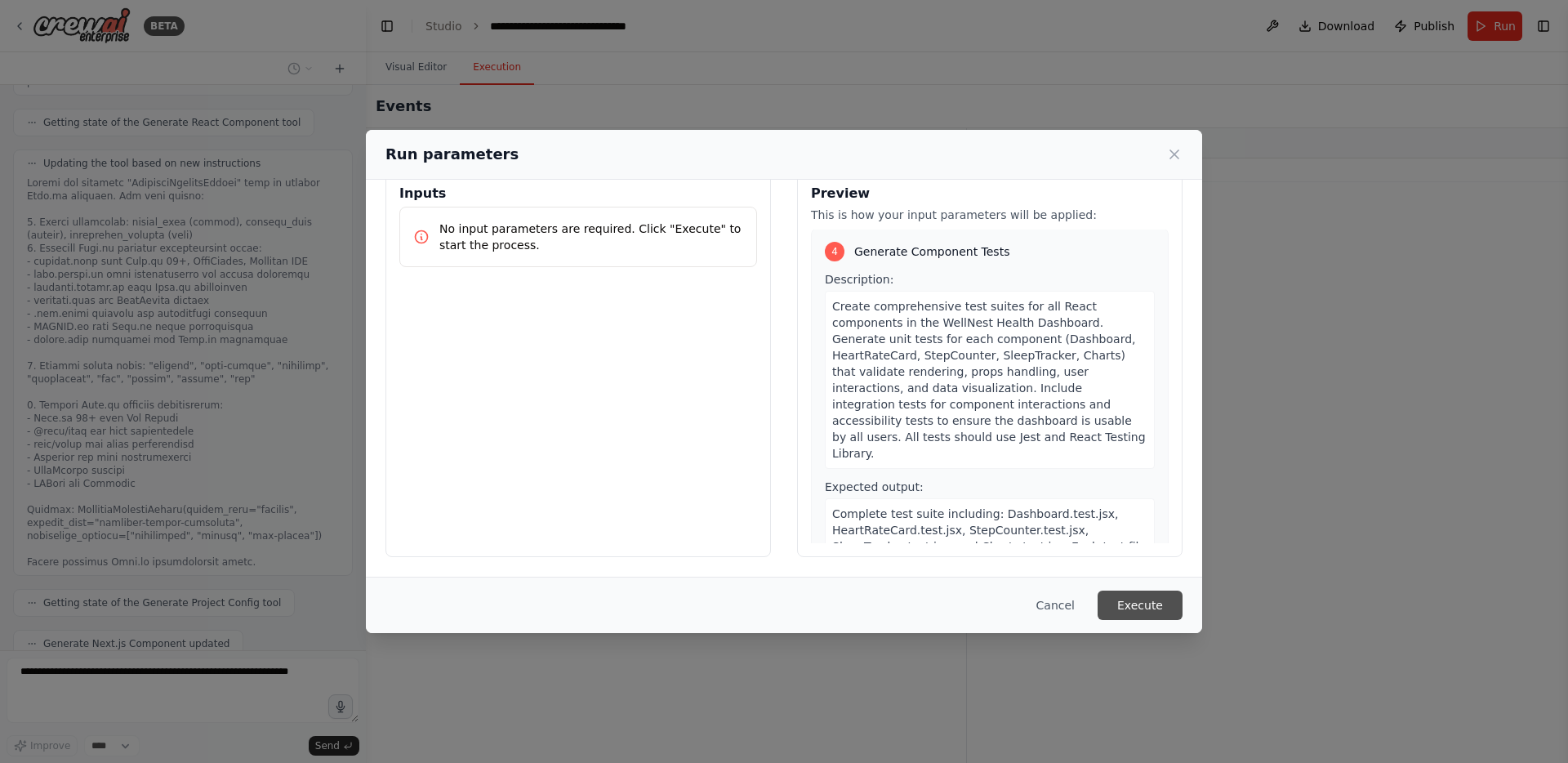
click at [1112, 602] on button "Execute" at bounding box center [1140, 604] width 85 height 29
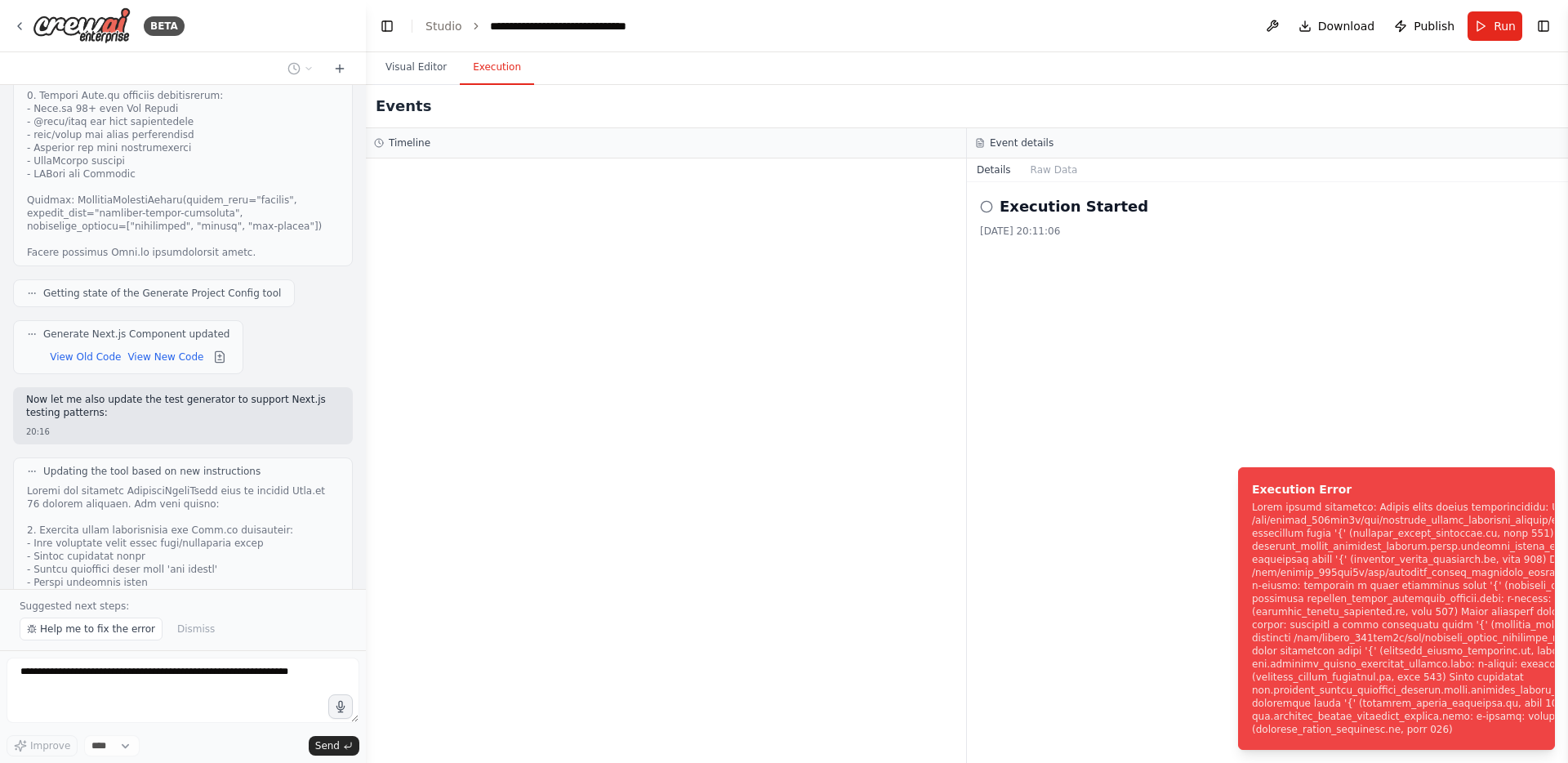
scroll to position [12328, 0]
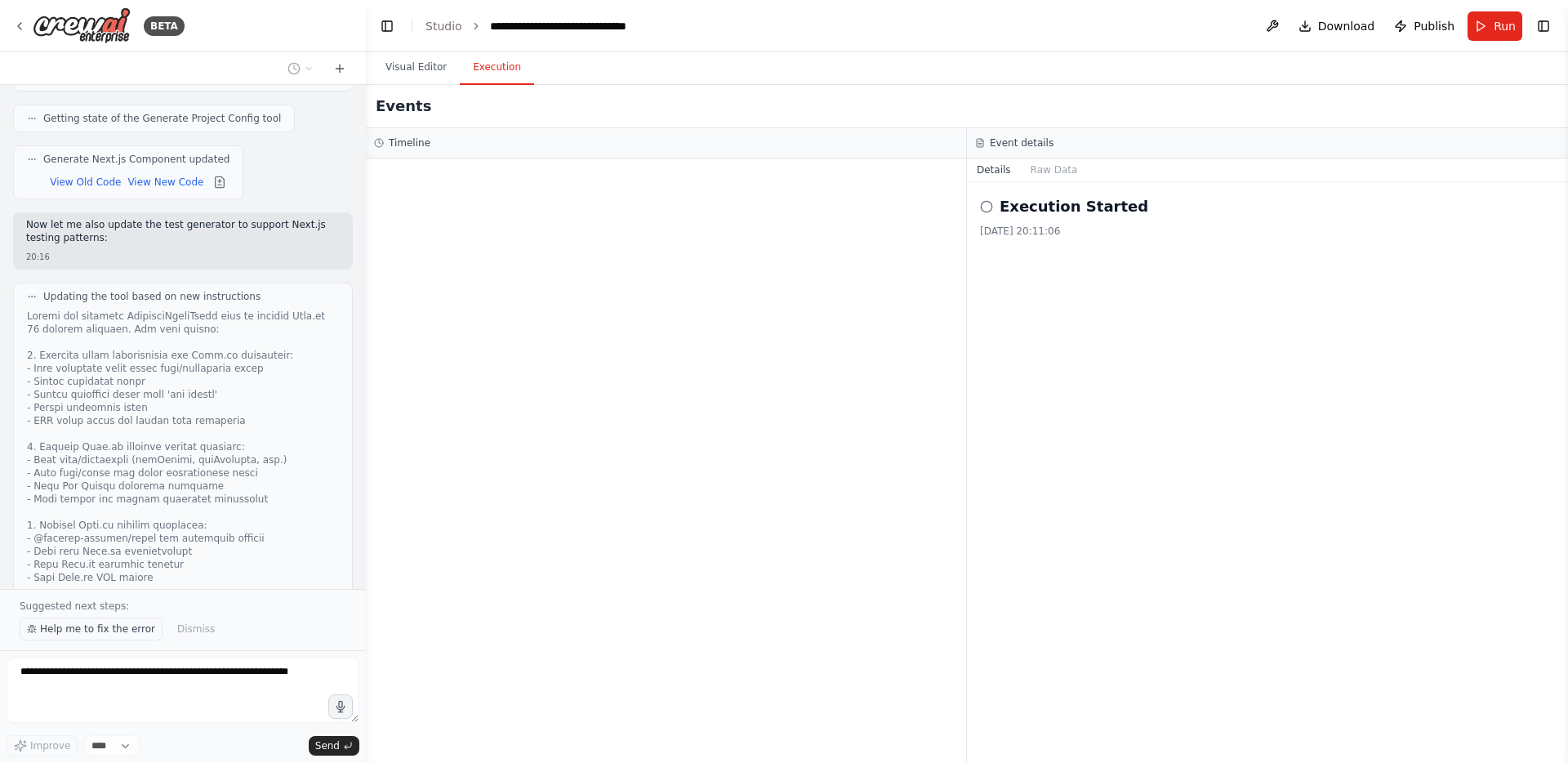
click at [81, 634] on span "Help me to fix the error" at bounding box center [97, 629] width 116 height 13
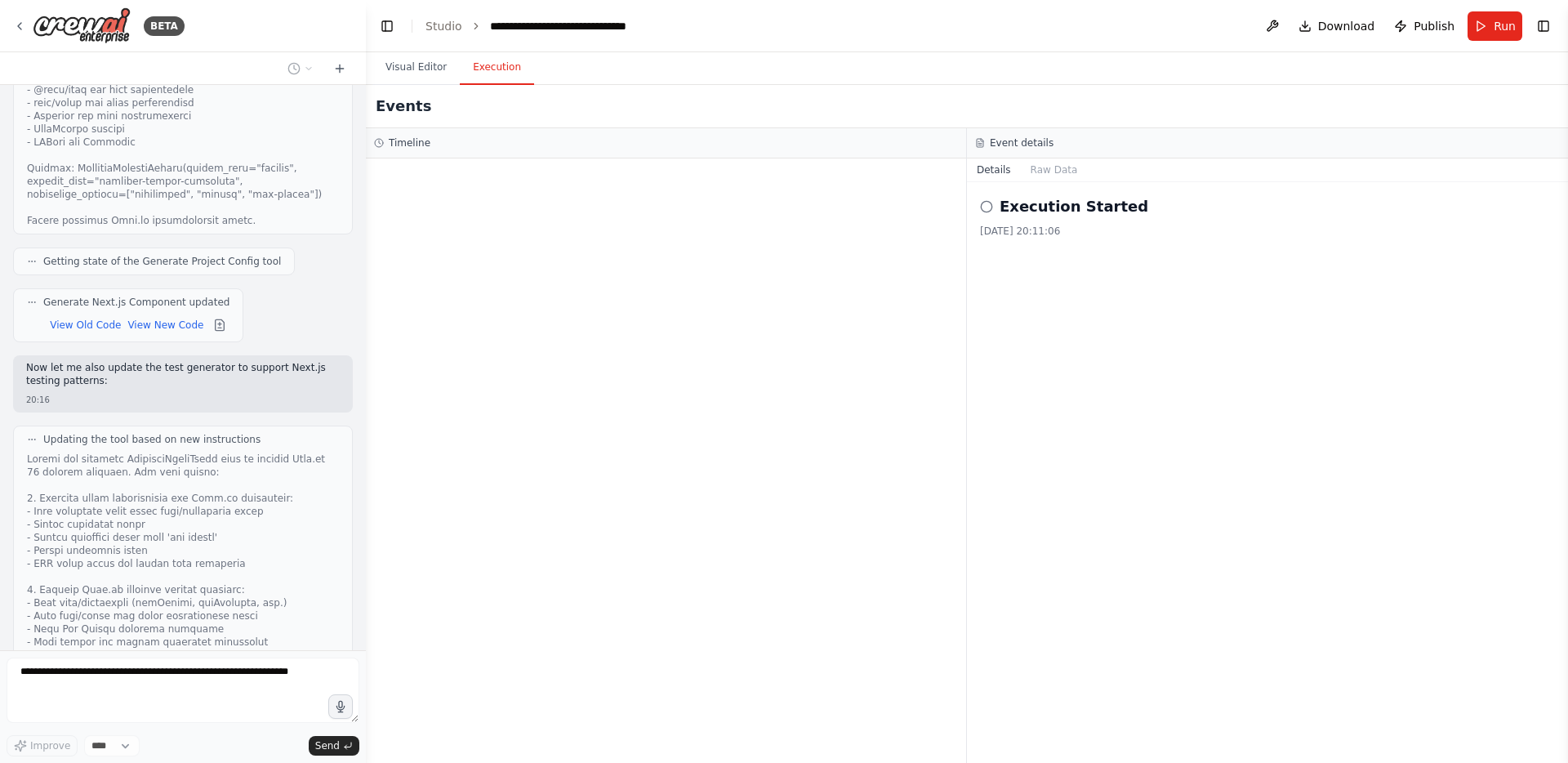
scroll to position [12085, 0]
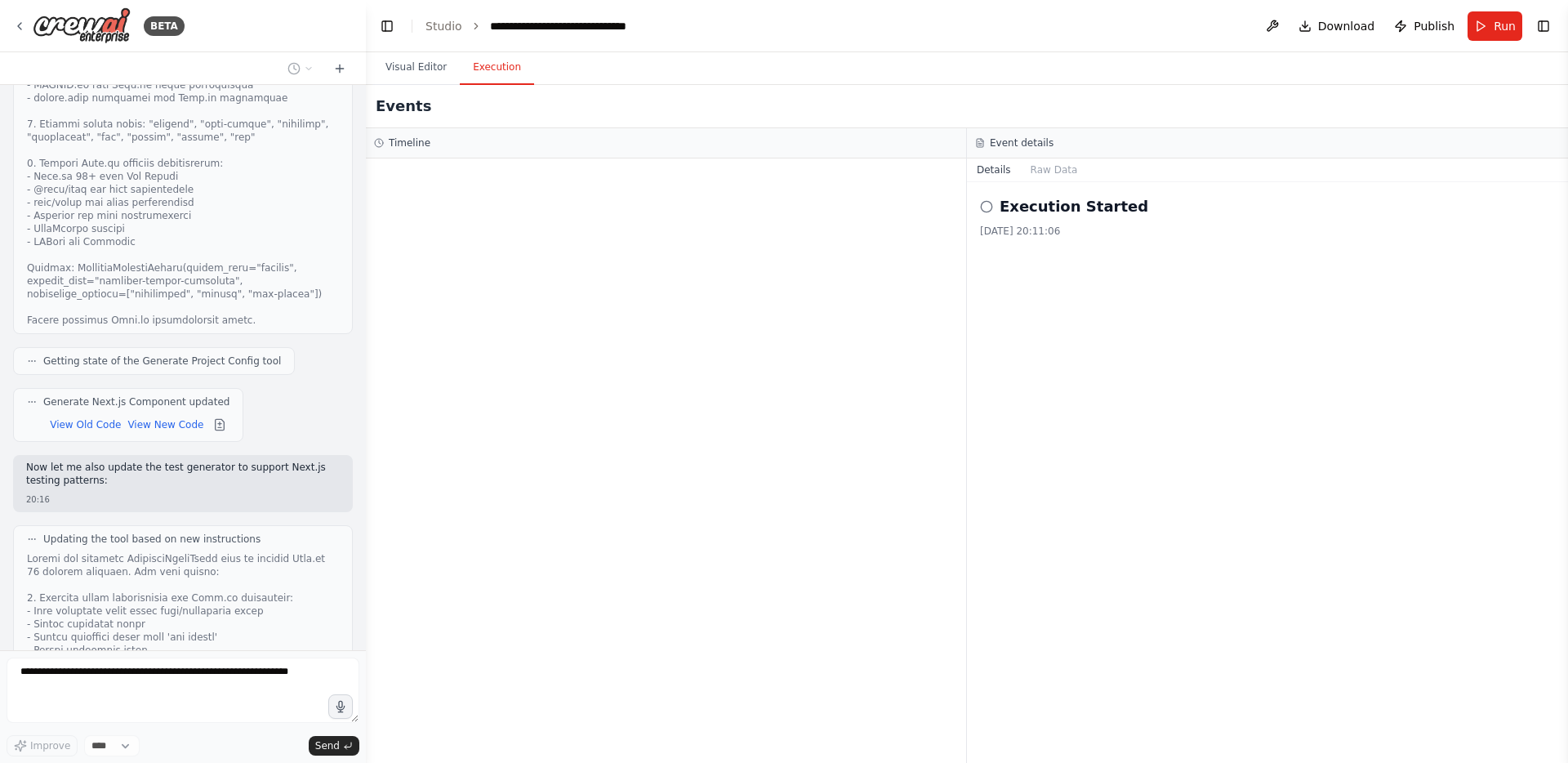
click at [140, 753] on div "Improve ****" at bounding box center [73, 746] width 133 height 22
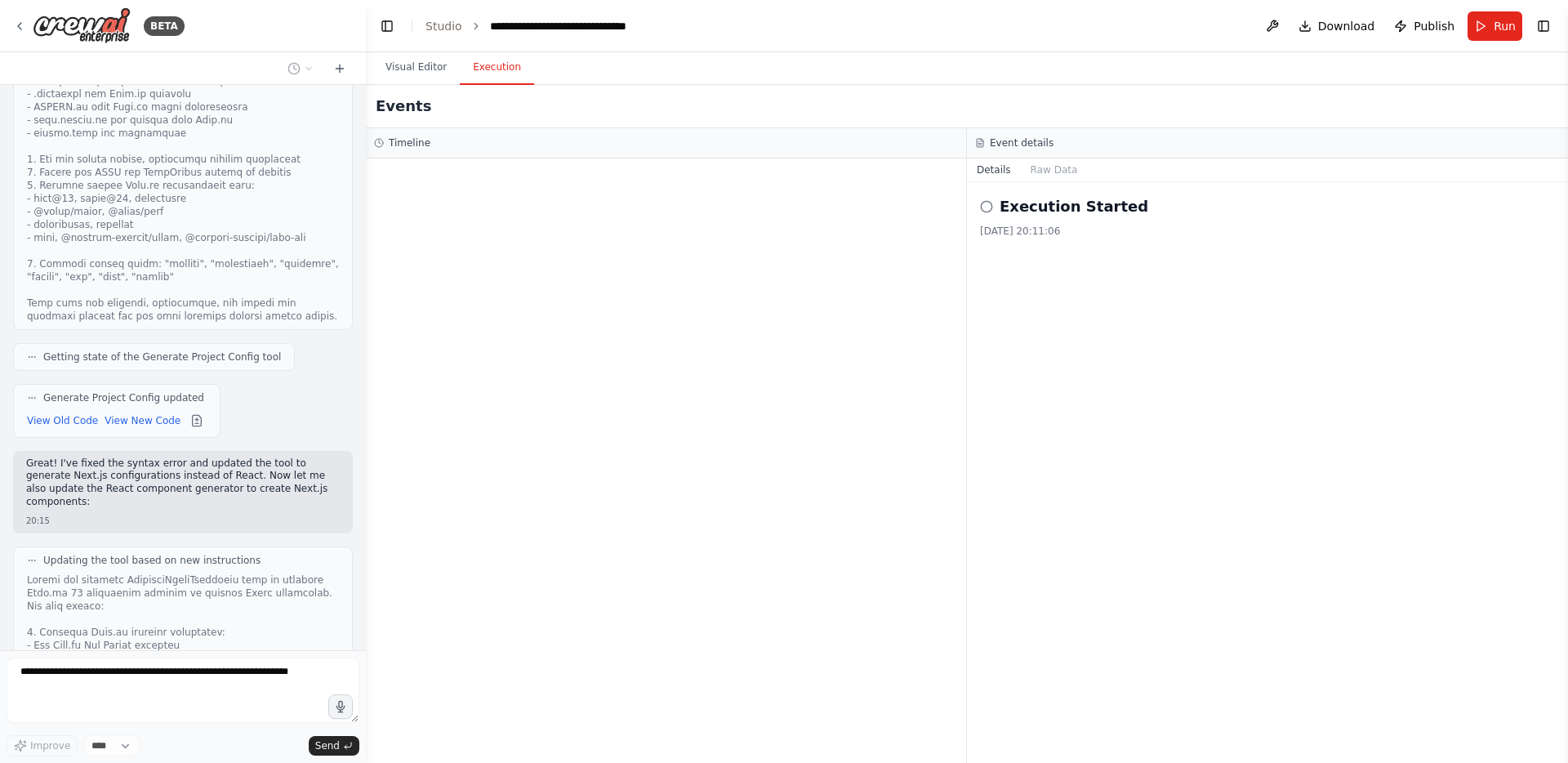
scroll to position [10492, 0]
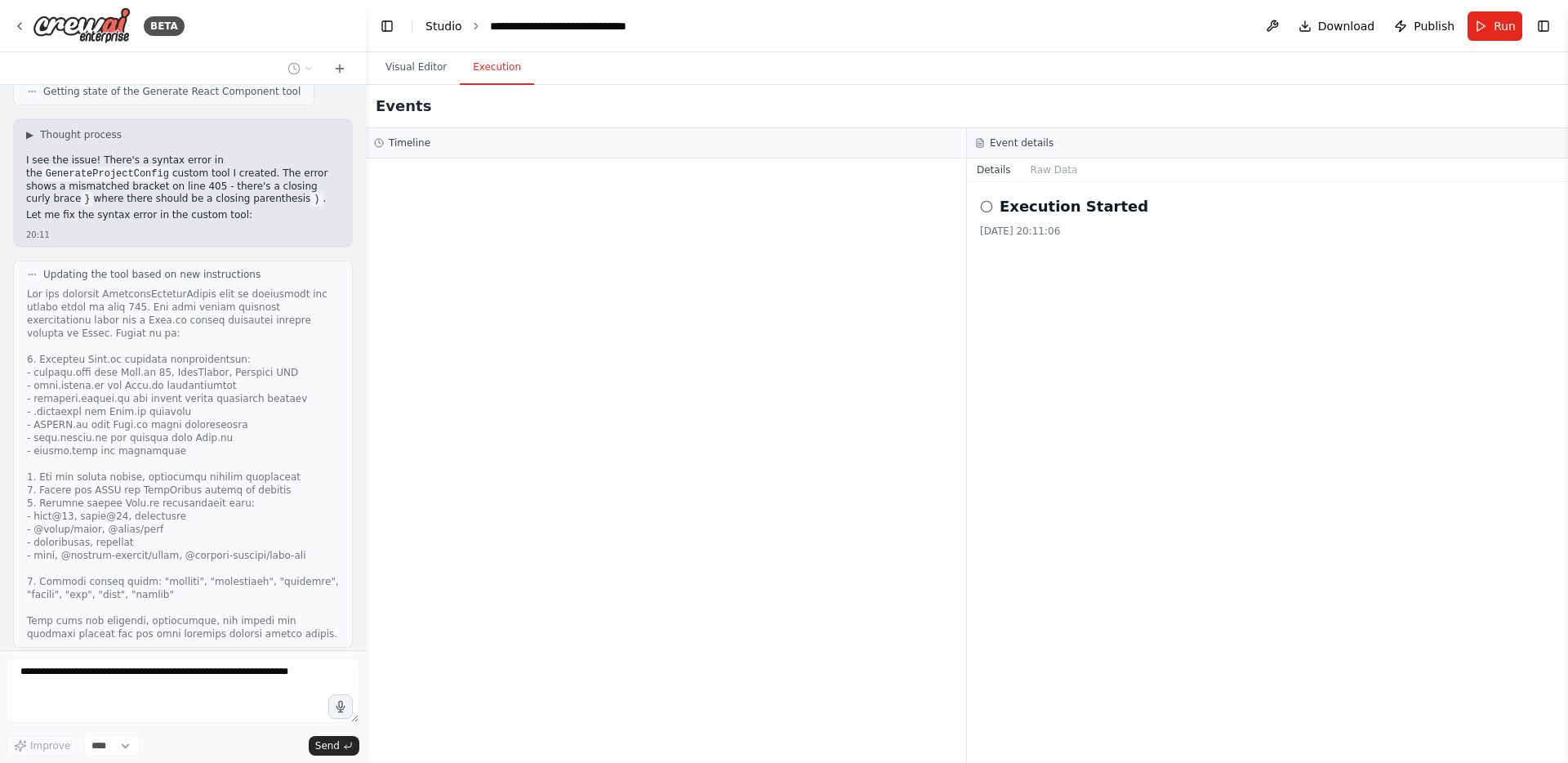
click at [442, 23] on link "Studio" at bounding box center [444, 27] width 37 height 13
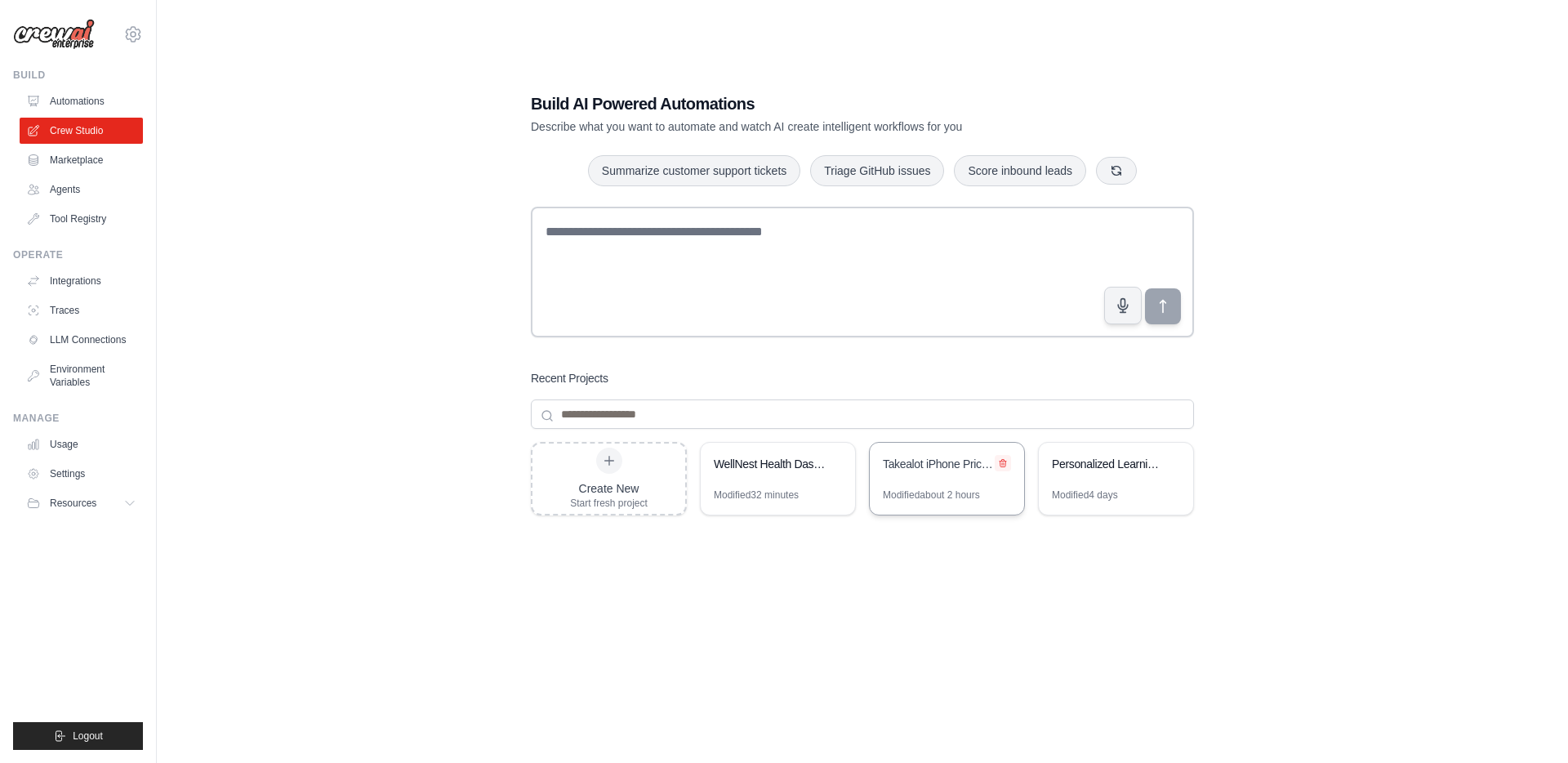
click at [1002, 461] on icon at bounding box center [1003, 463] width 10 height 10
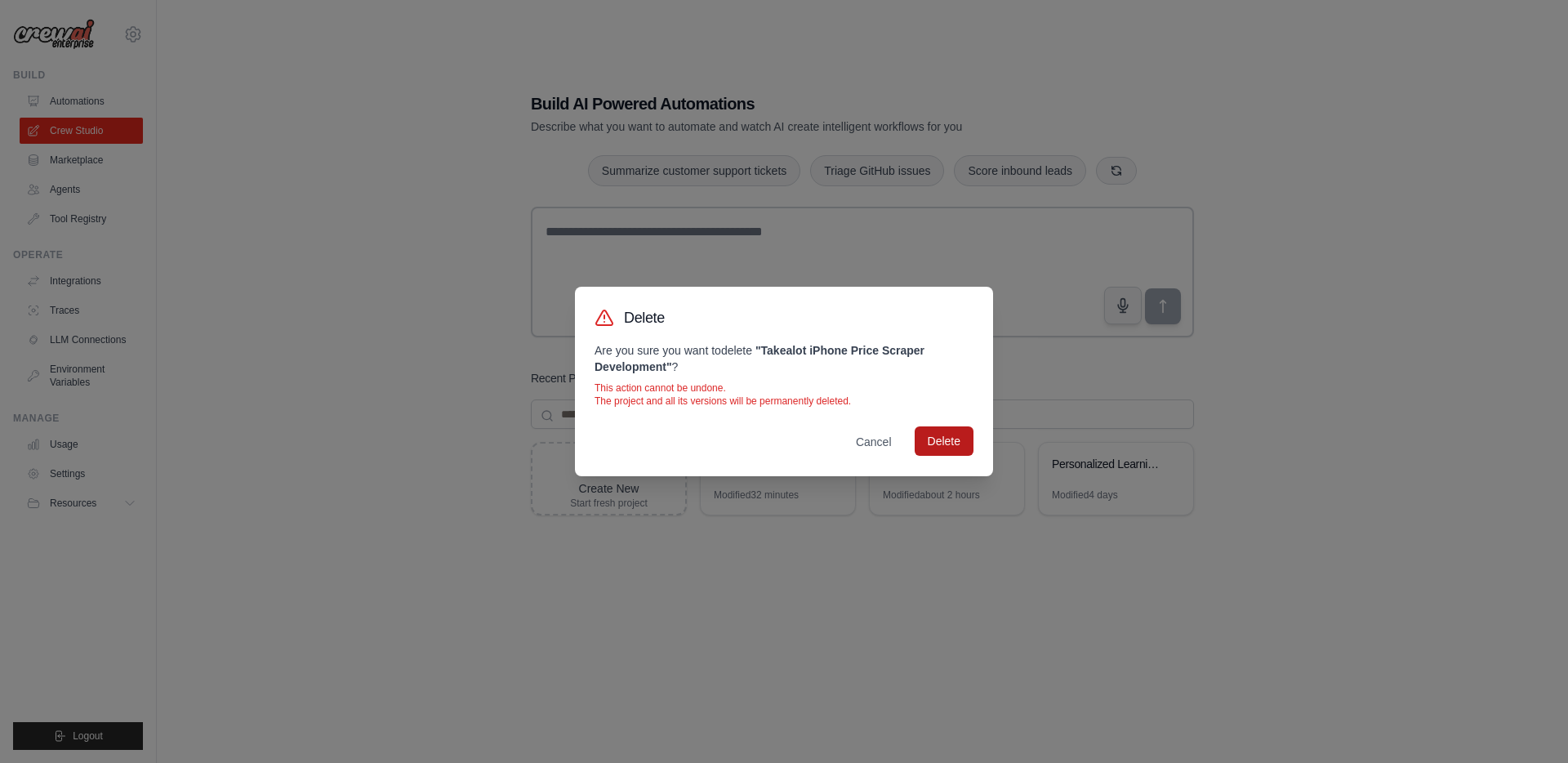
click at [956, 443] on button "Delete" at bounding box center [944, 441] width 59 height 29
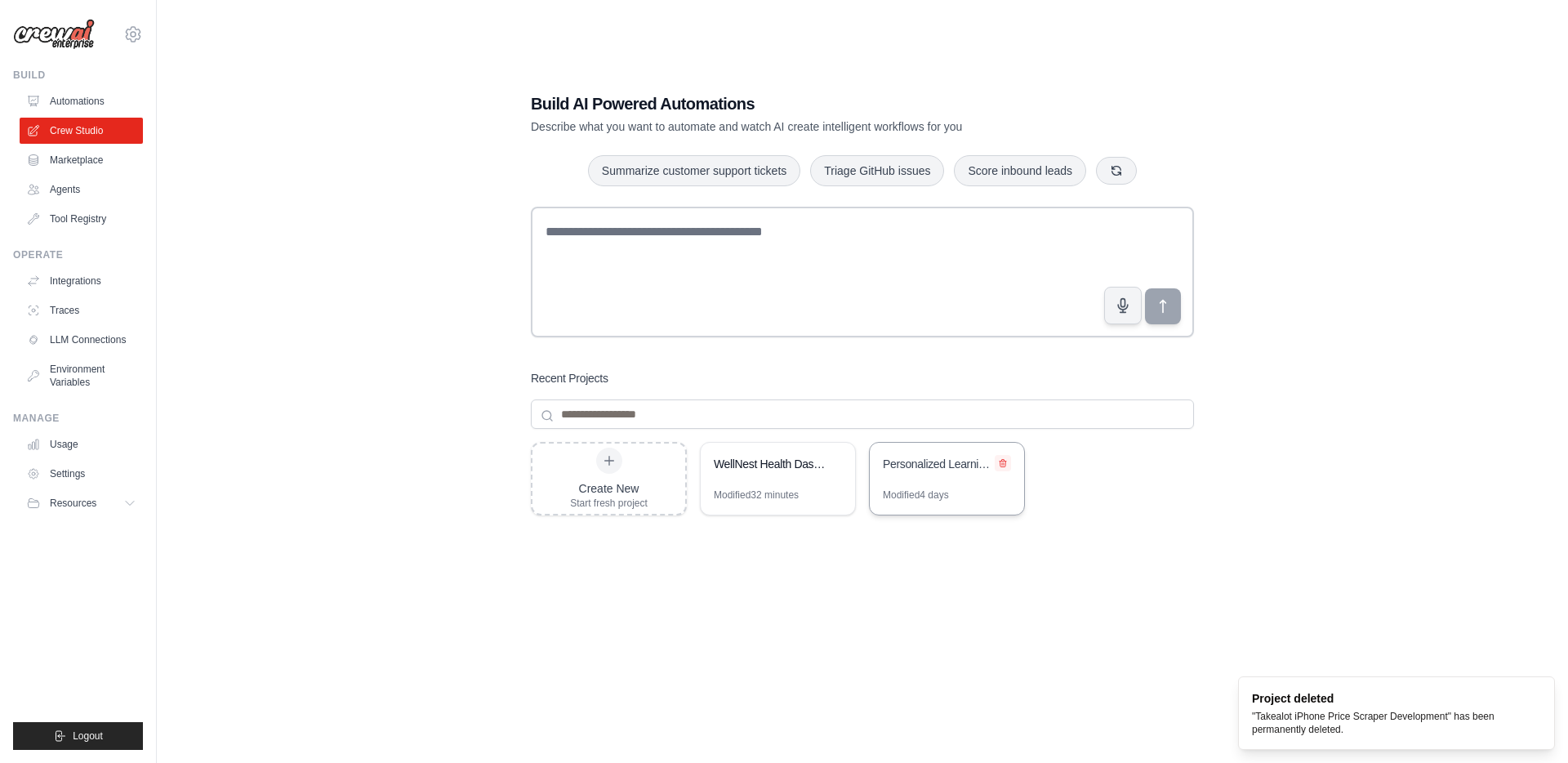
click at [1003, 462] on icon at bounding box center [1003, 463] width 7 height 7
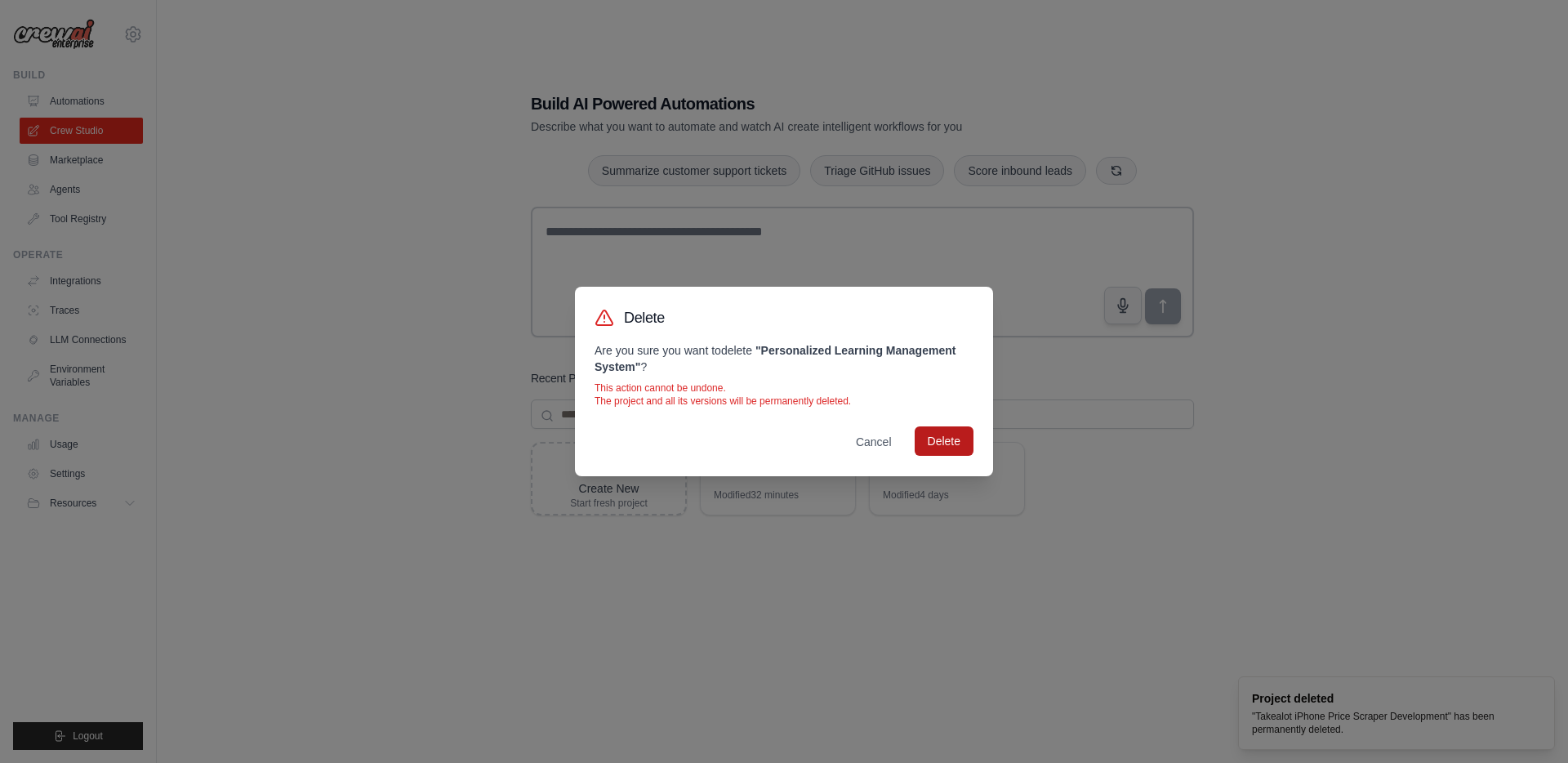
click at [944, 448] on button "Delete" at bounding box center [944, 441] width 59 height 29
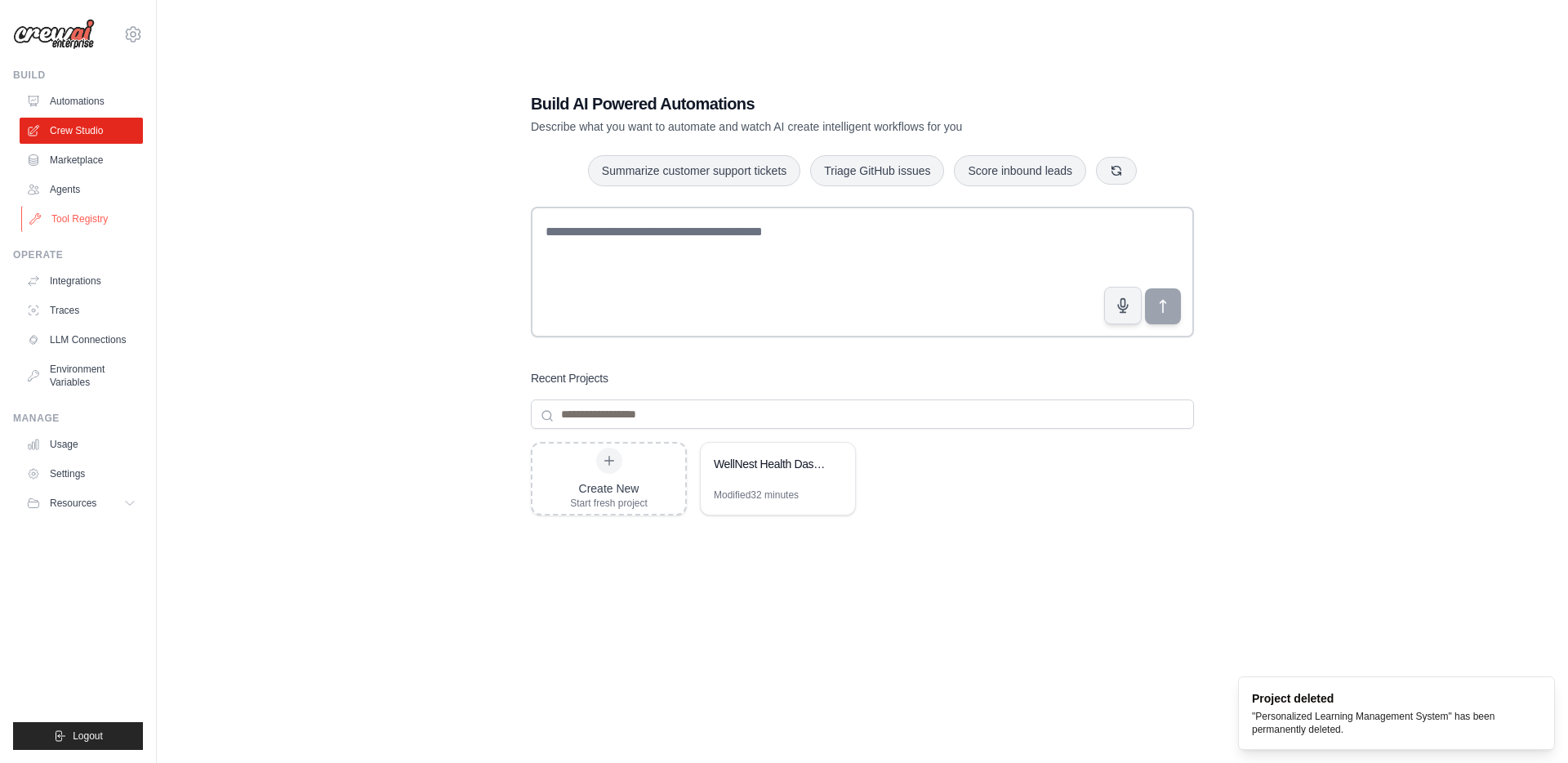
click at [77, 225] on link "Tool Registry" at bounding box center [83, 219] width 123 height 26
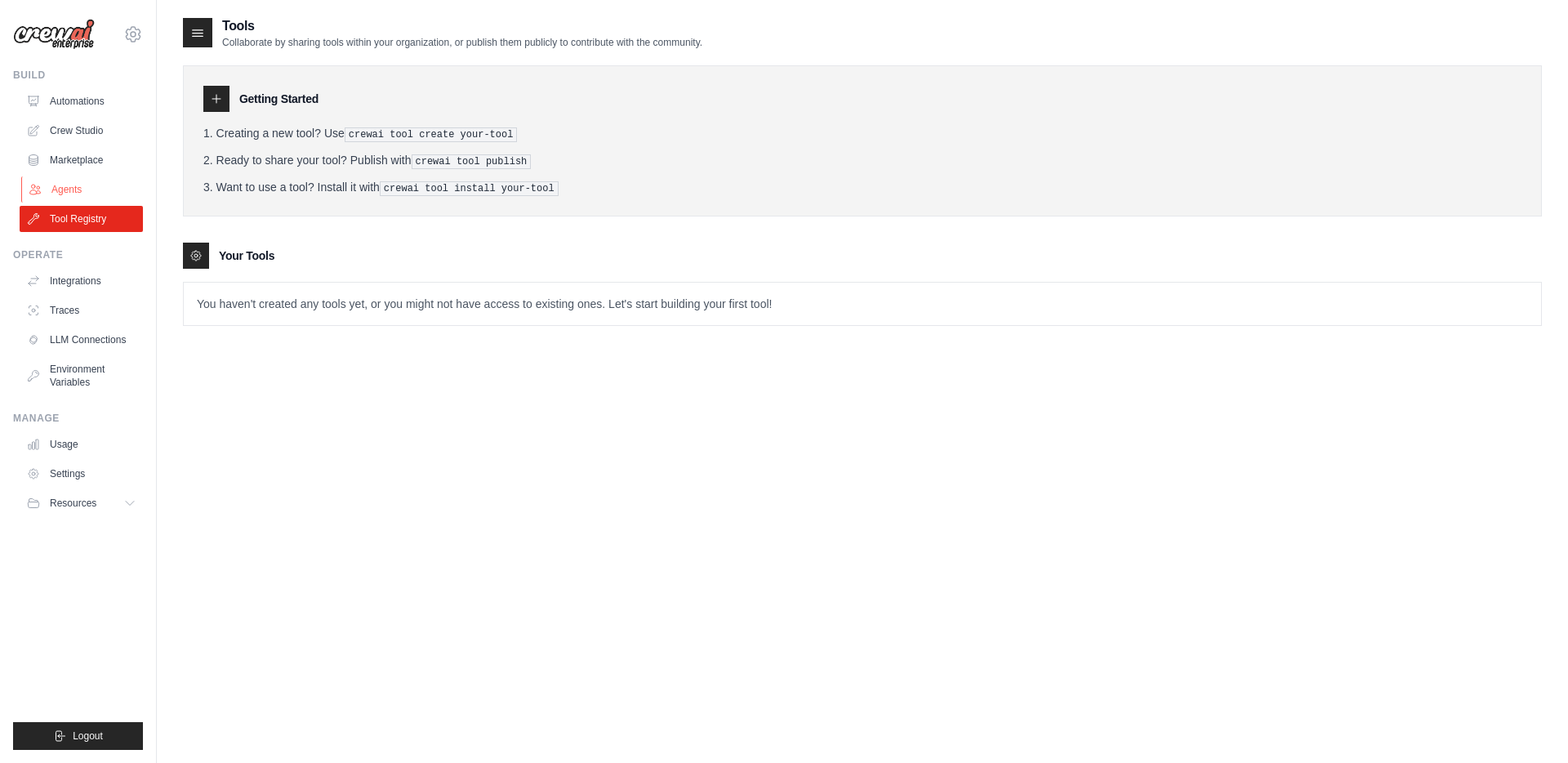
click at [72, 188] on link "Agents" at bounding box center [83, 189] width 123 height 26
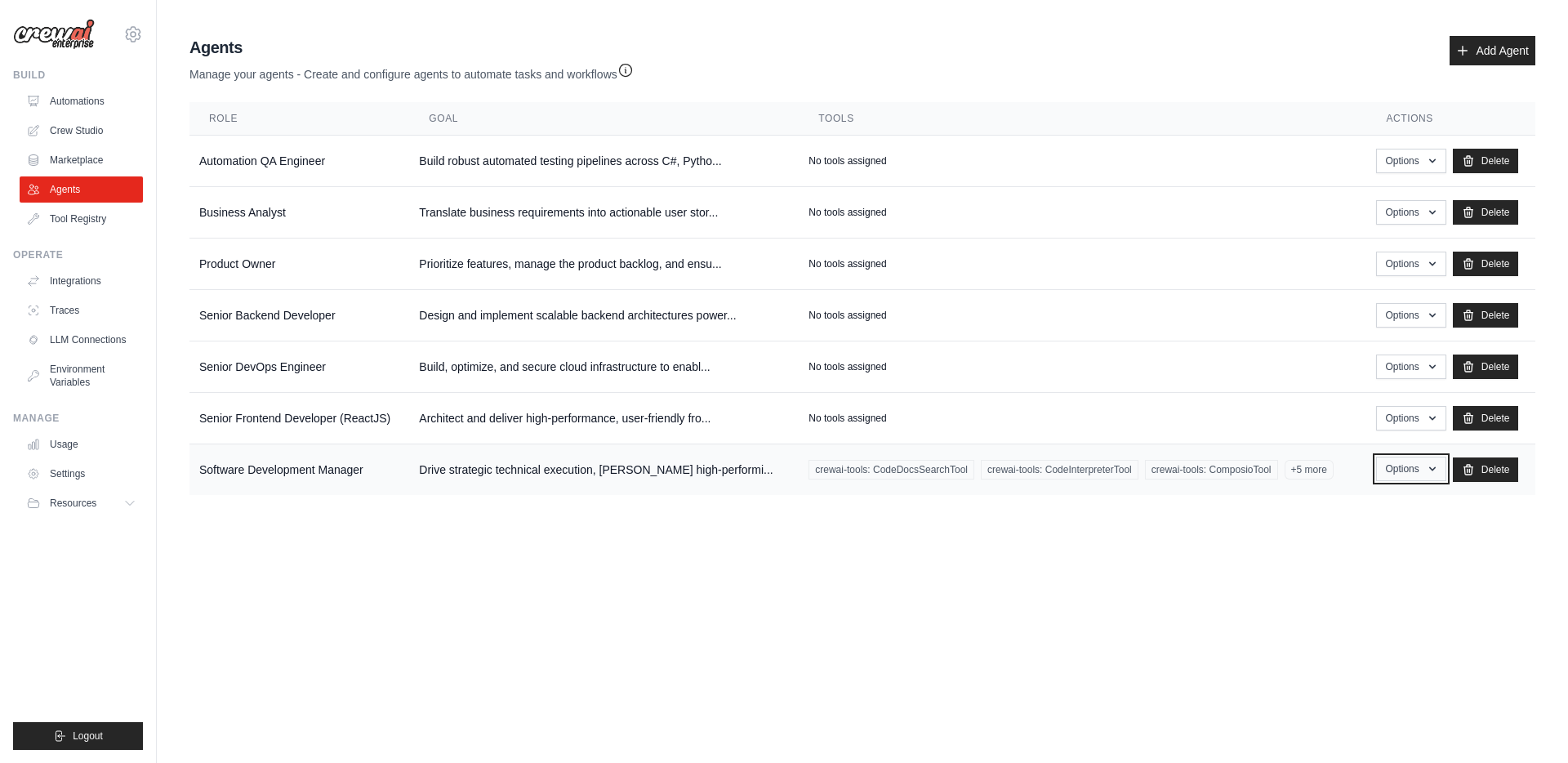
click at [1406, 470] on button "Options" at bounding box center [1411, 468] width 70 height 24
click at [1357, 505] on link "Show" at bounding box center [1387, 505] width 117 height 29
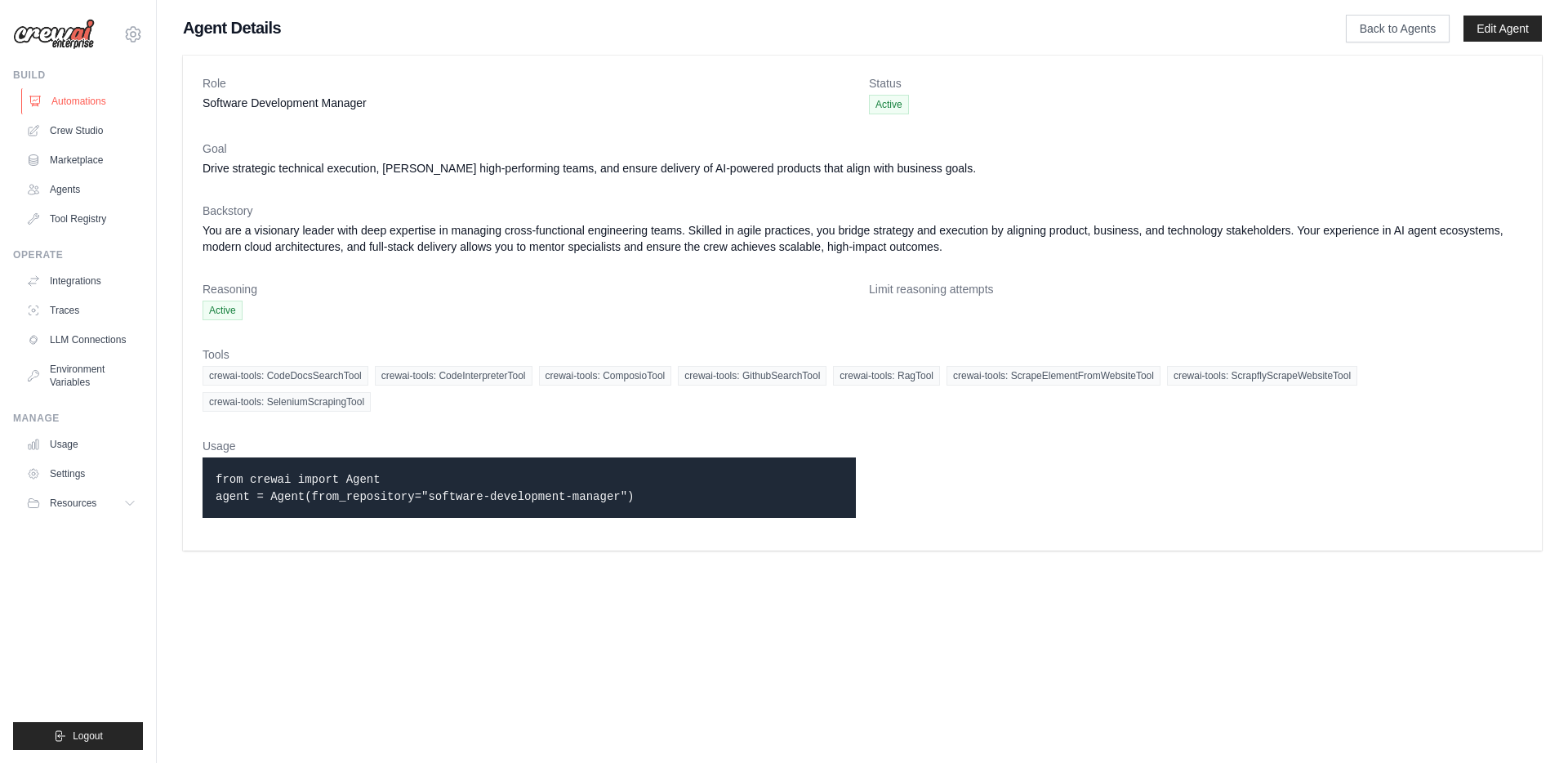
click at [77, 106] on link "Automations" at bounding box center [83, 101] width 123 height 26
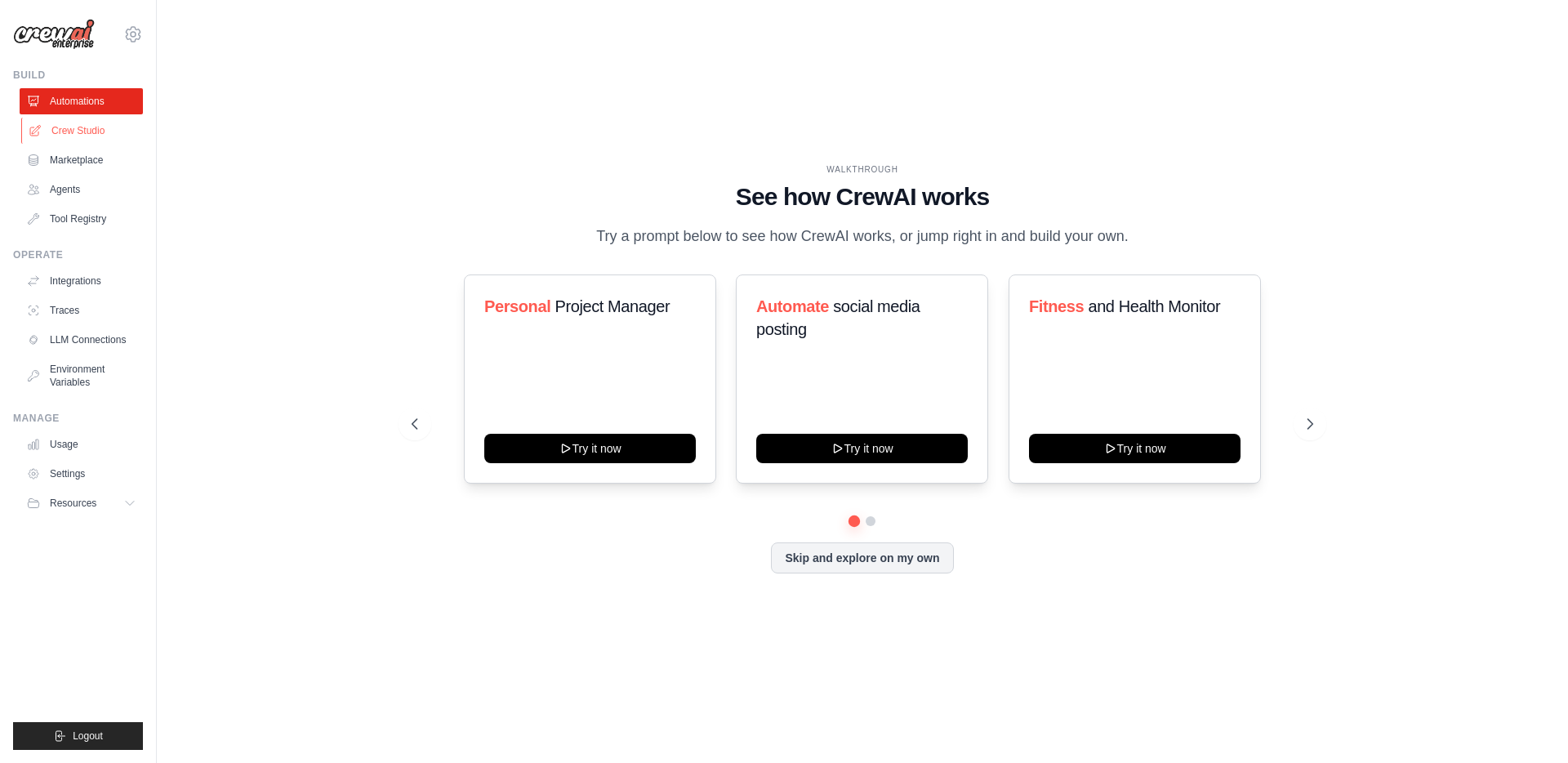
click at [67, 139] on link "Crew Studio" at bounding box center [83, 130] width 123 height 26
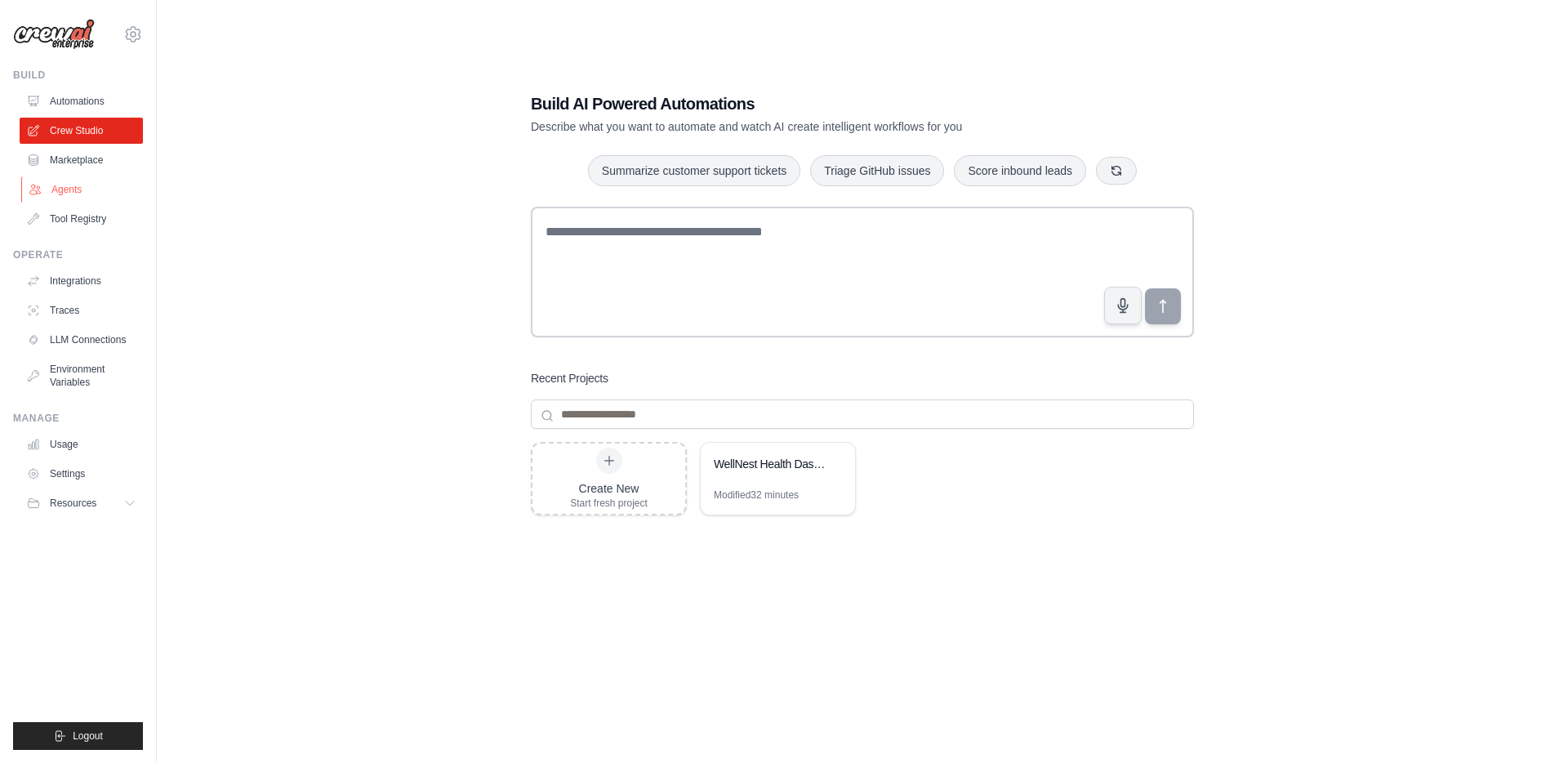
click at [64, 177] on link "Agents" at bounding box center [83, 189] width 123 height 26
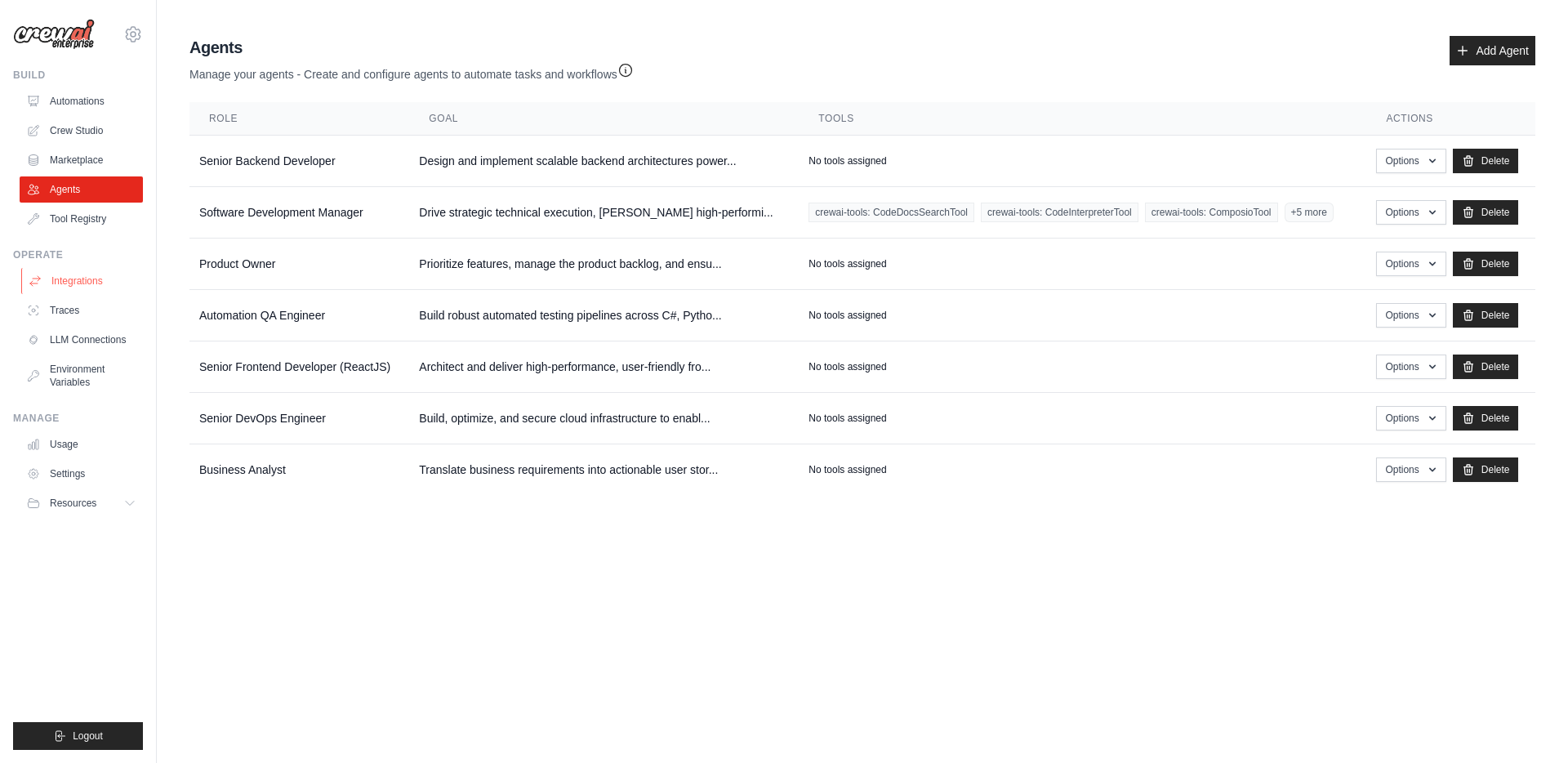
click at [90, 288] on link "Integrations" at bounding box center [83, 280] width 123 height 26
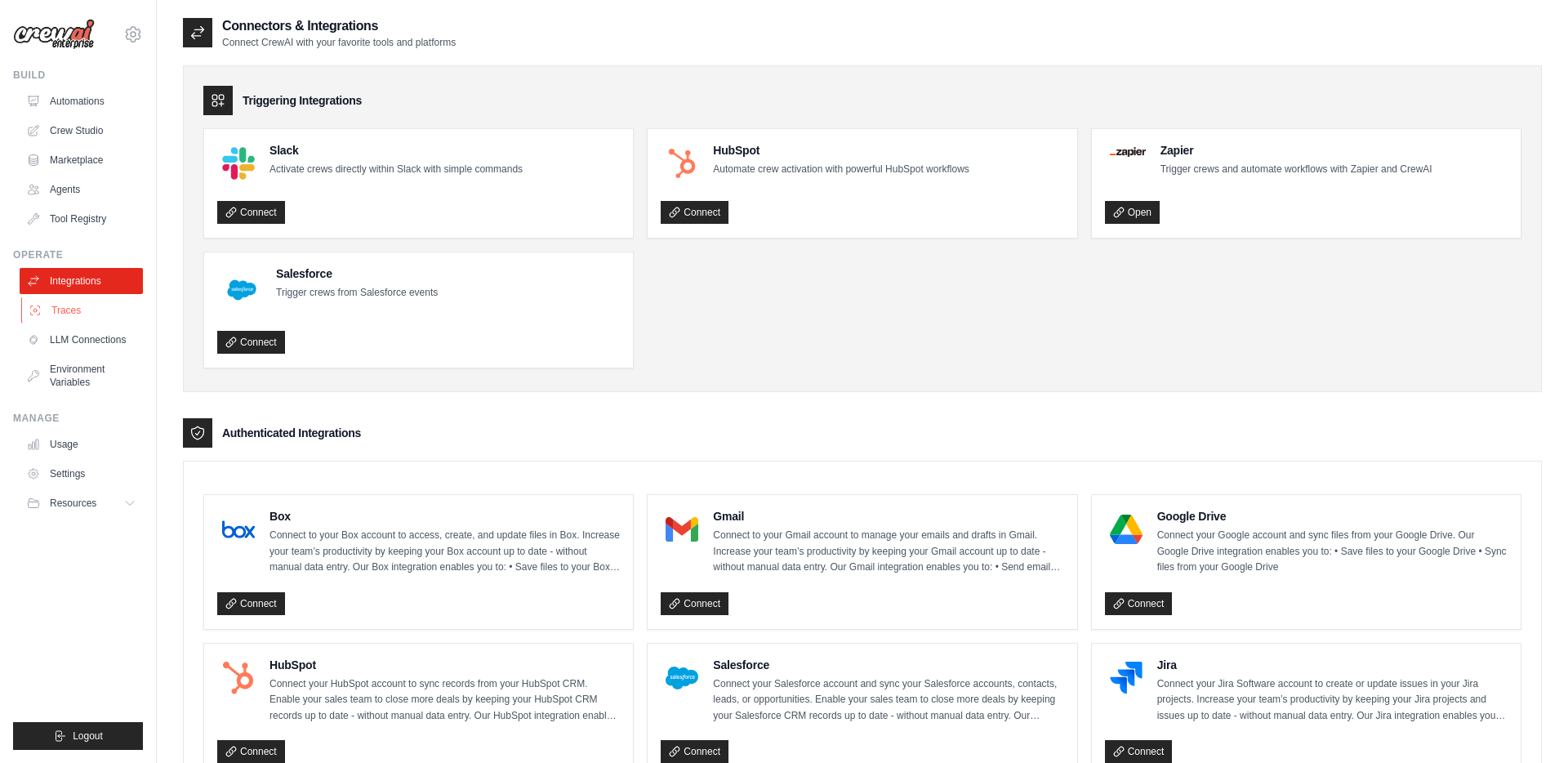
click at [75, 306] on link "Traces" at bounding box center [83, 310] width 123 height 26
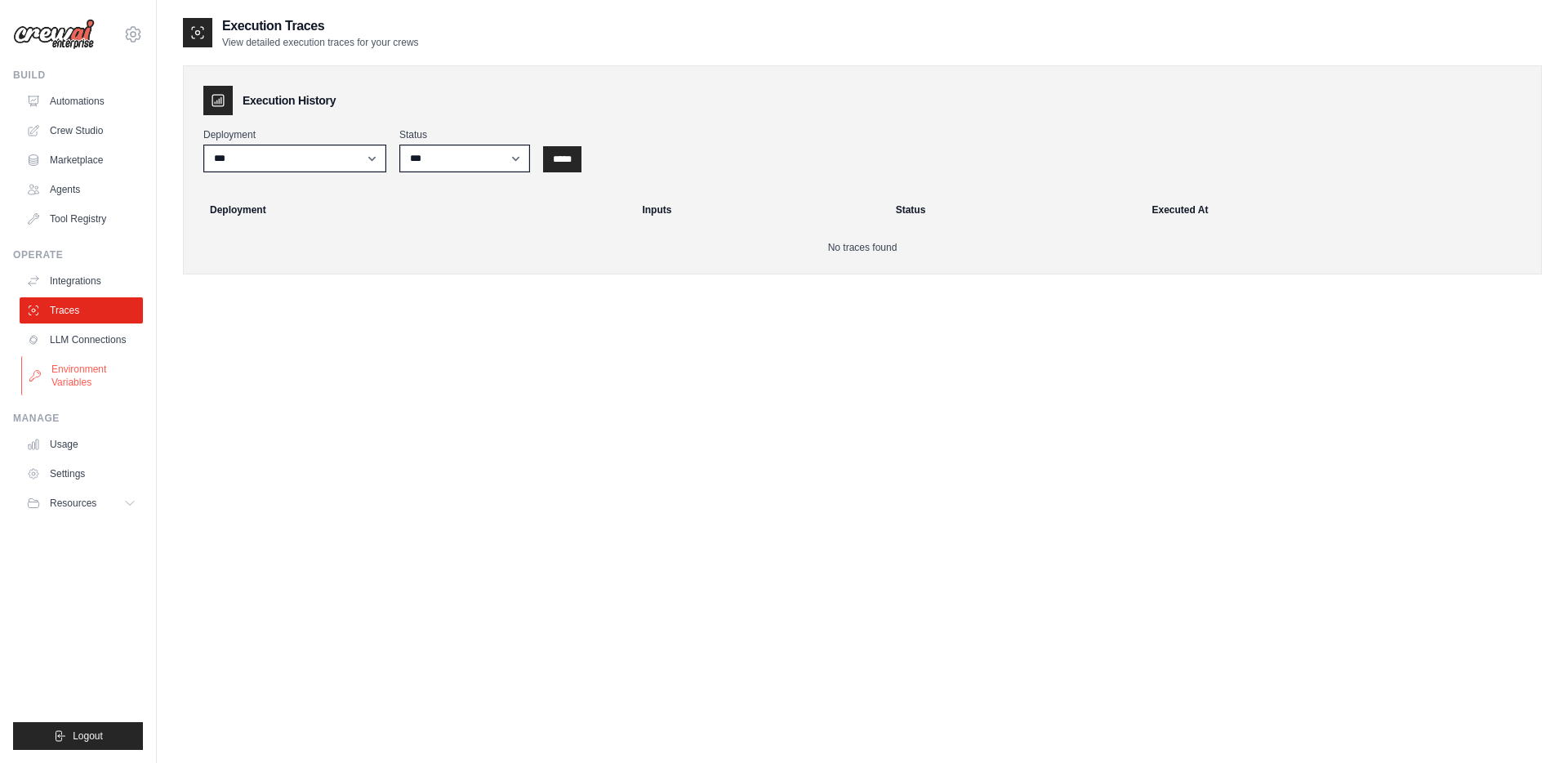
click at [89, 372] on link "Environment Variables" at bounding box center [83, 375] width 123 height 39
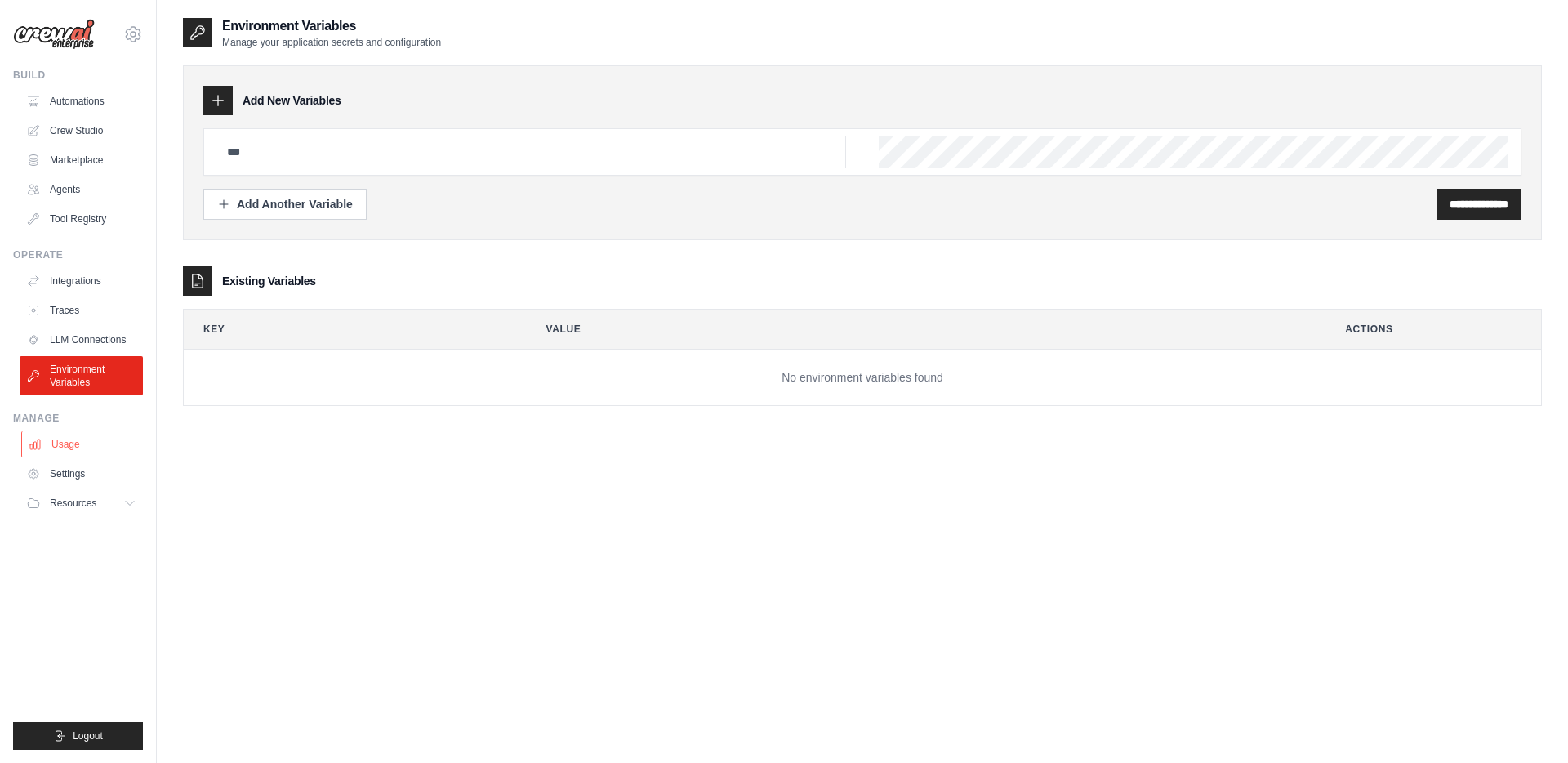
click at [83, 445] on link "Usage" at bounding box center [83, 444] width 123 height 26
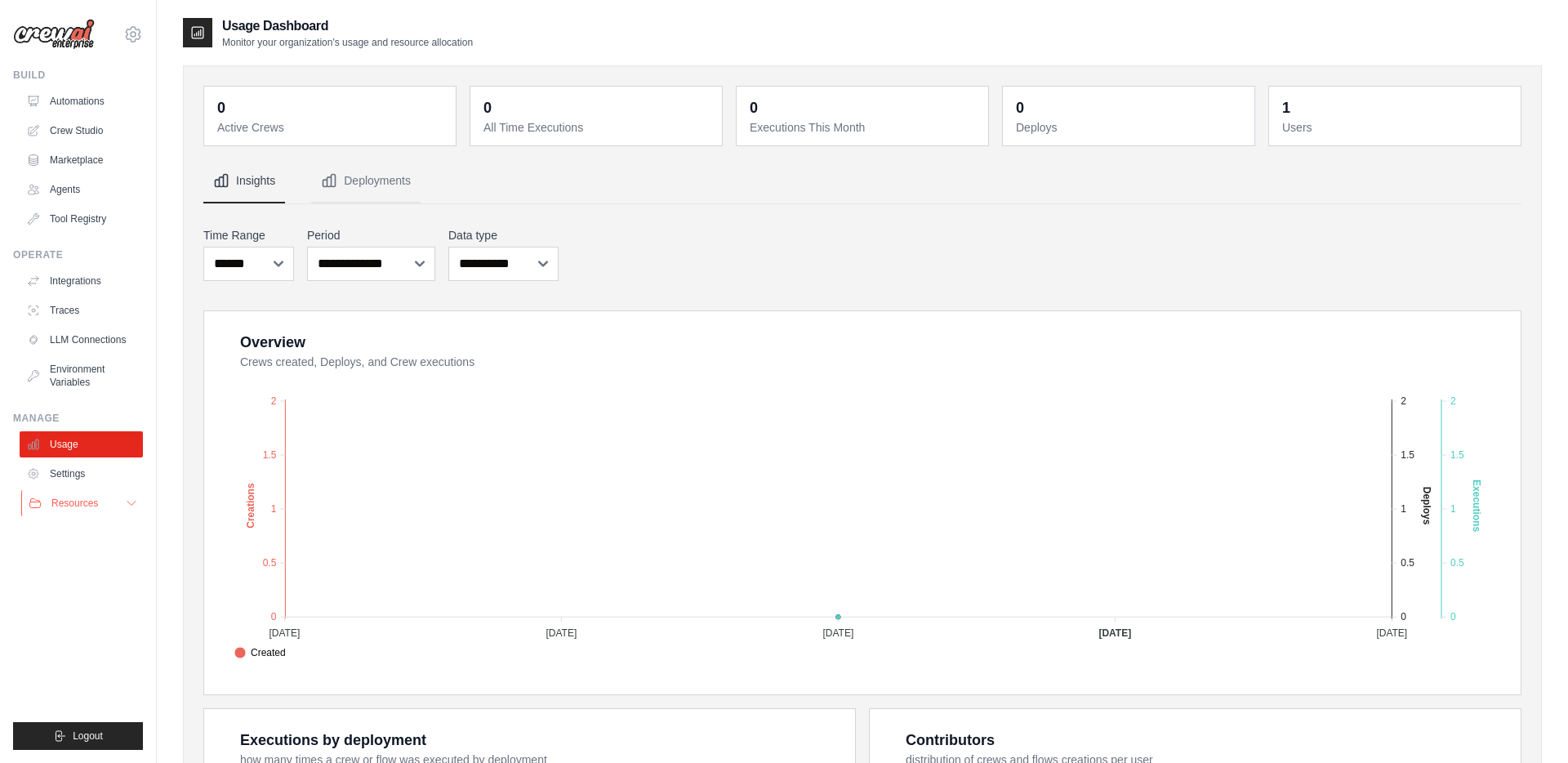
click at [80, 503] on span "Resources" at bounding box center [75, 503] width 47 height 13
click at [76, 475] on link "Settings" at bounding box center [83, 473] width 123 height 26
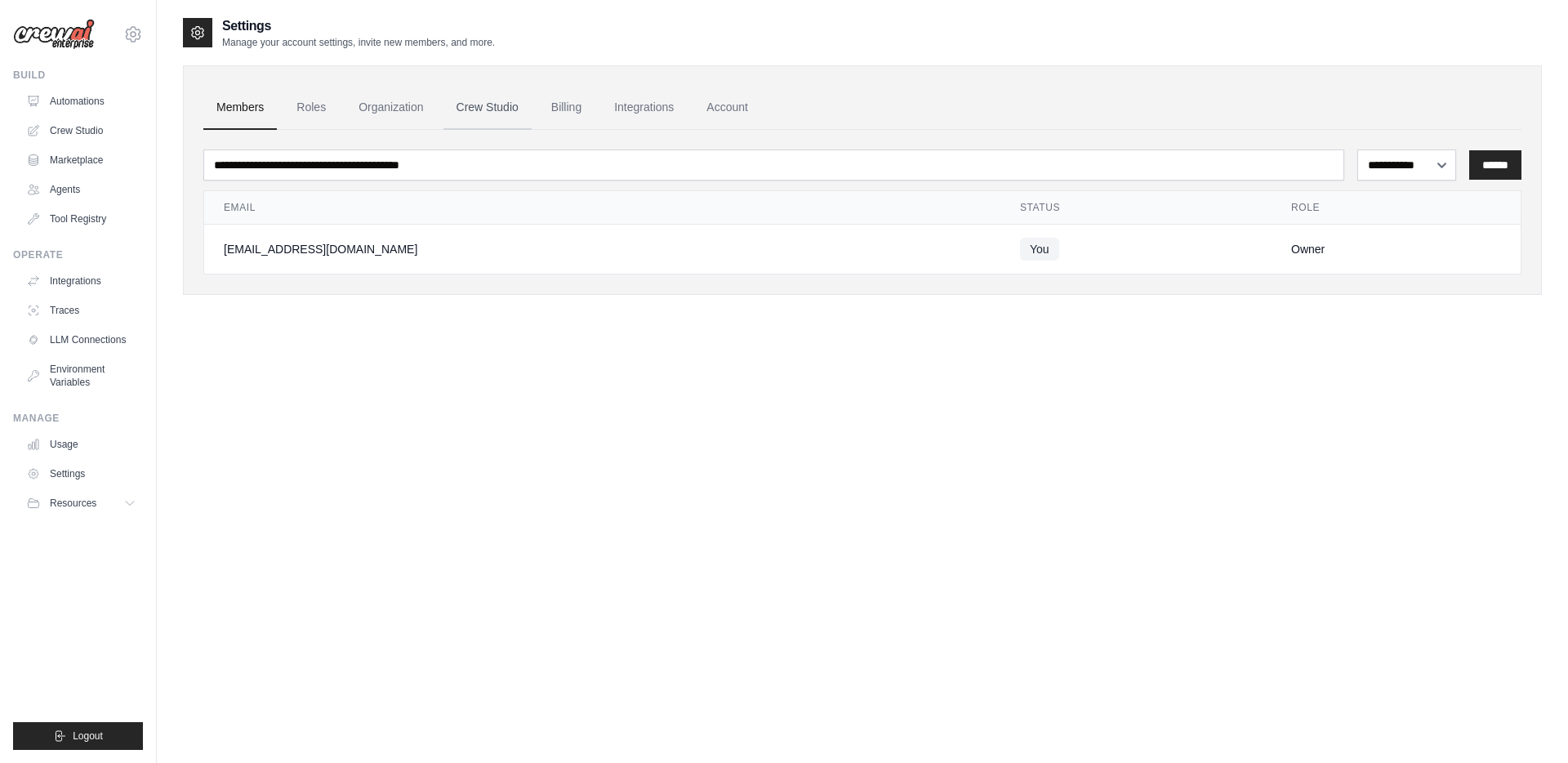
click at [498, 106] on link "Crew Studio" at bounding box center [487, 107] width 88 height 44
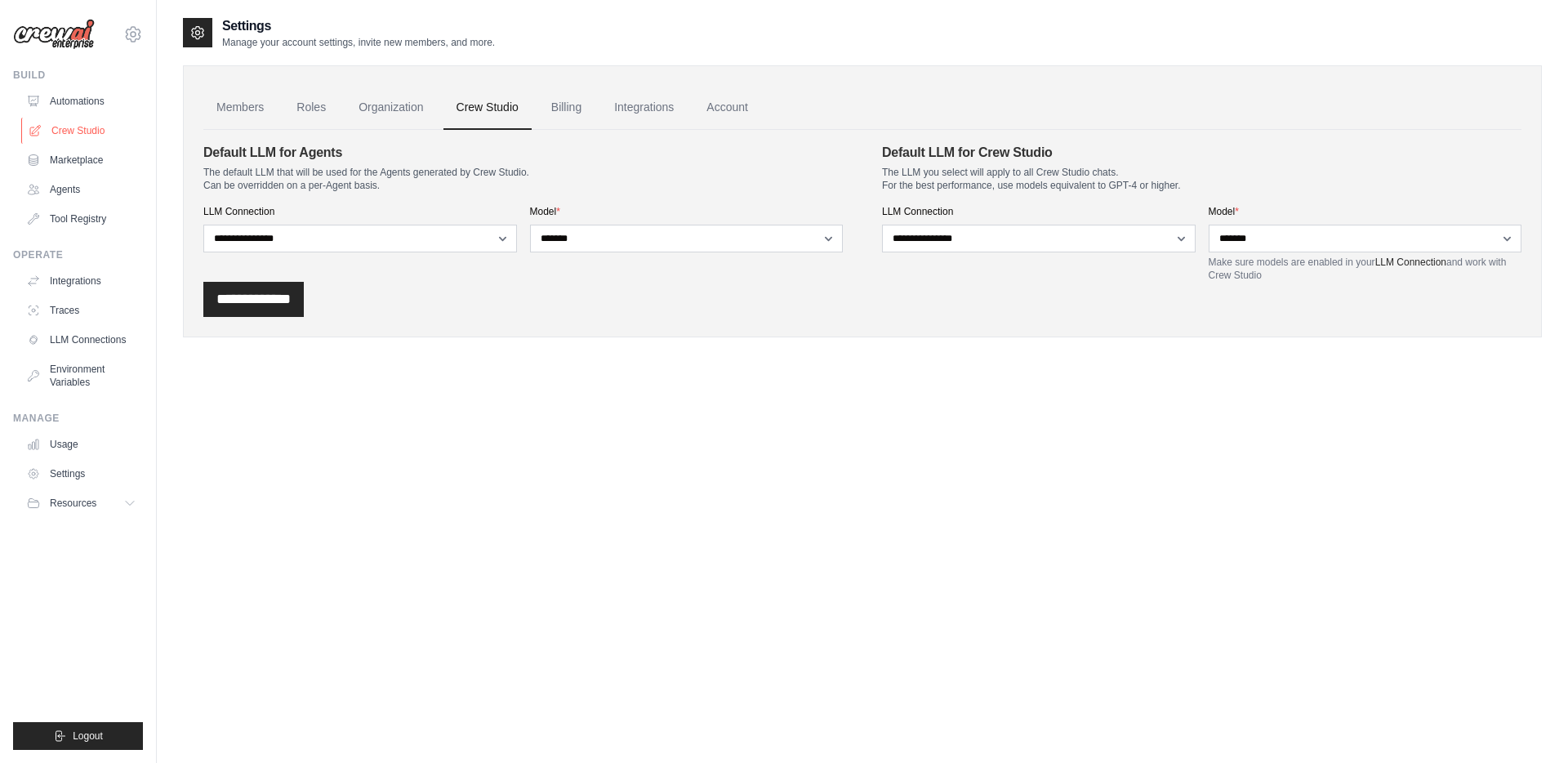
click at [74, 129] on link "Crew Studio" at bounding box center [83, 130] width 123 height 26
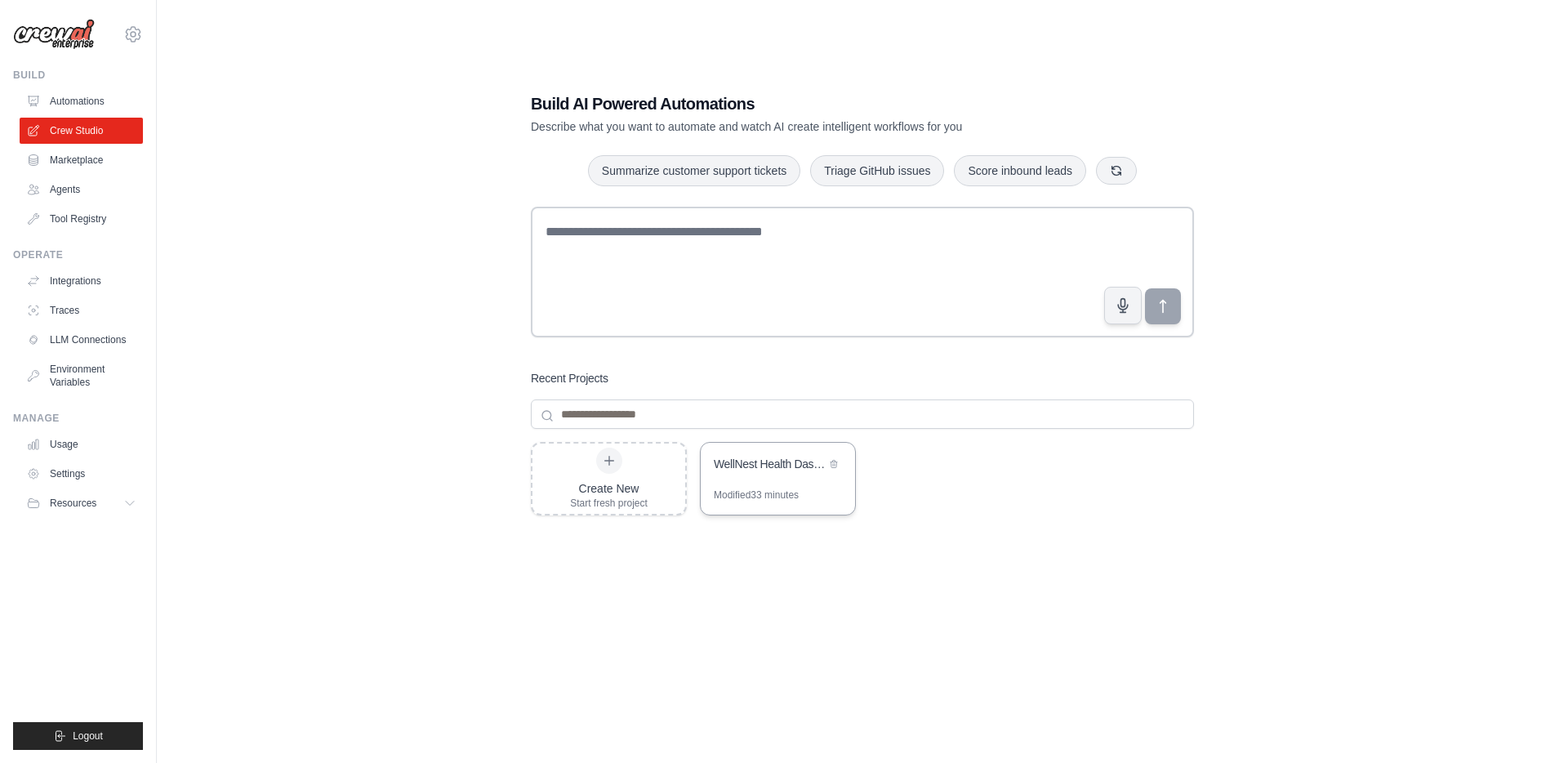
click at [787, 490] on div "Modified 33 minutes" at bounding box center [757, 495] width 85 height 13
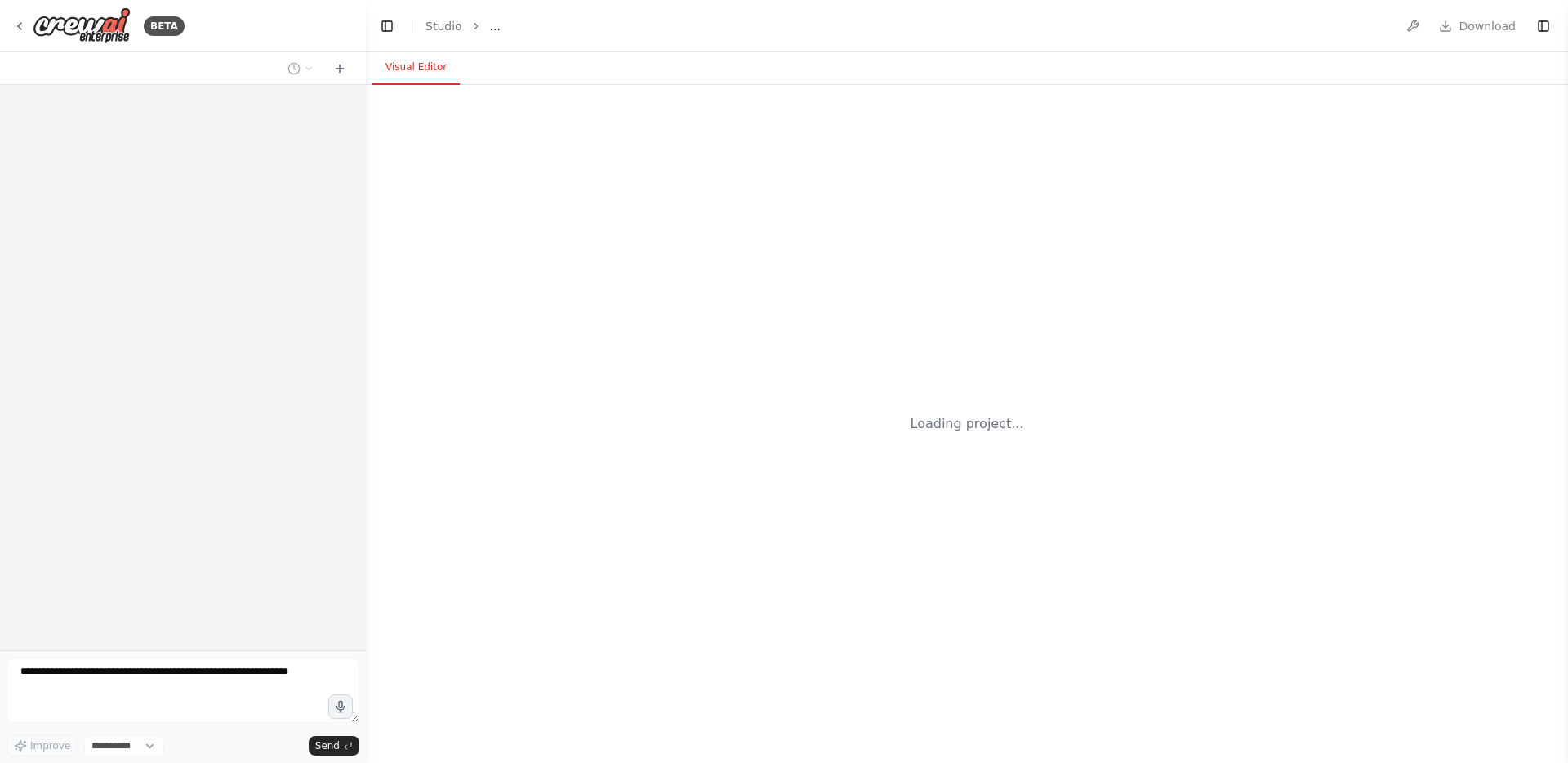
select select "****"
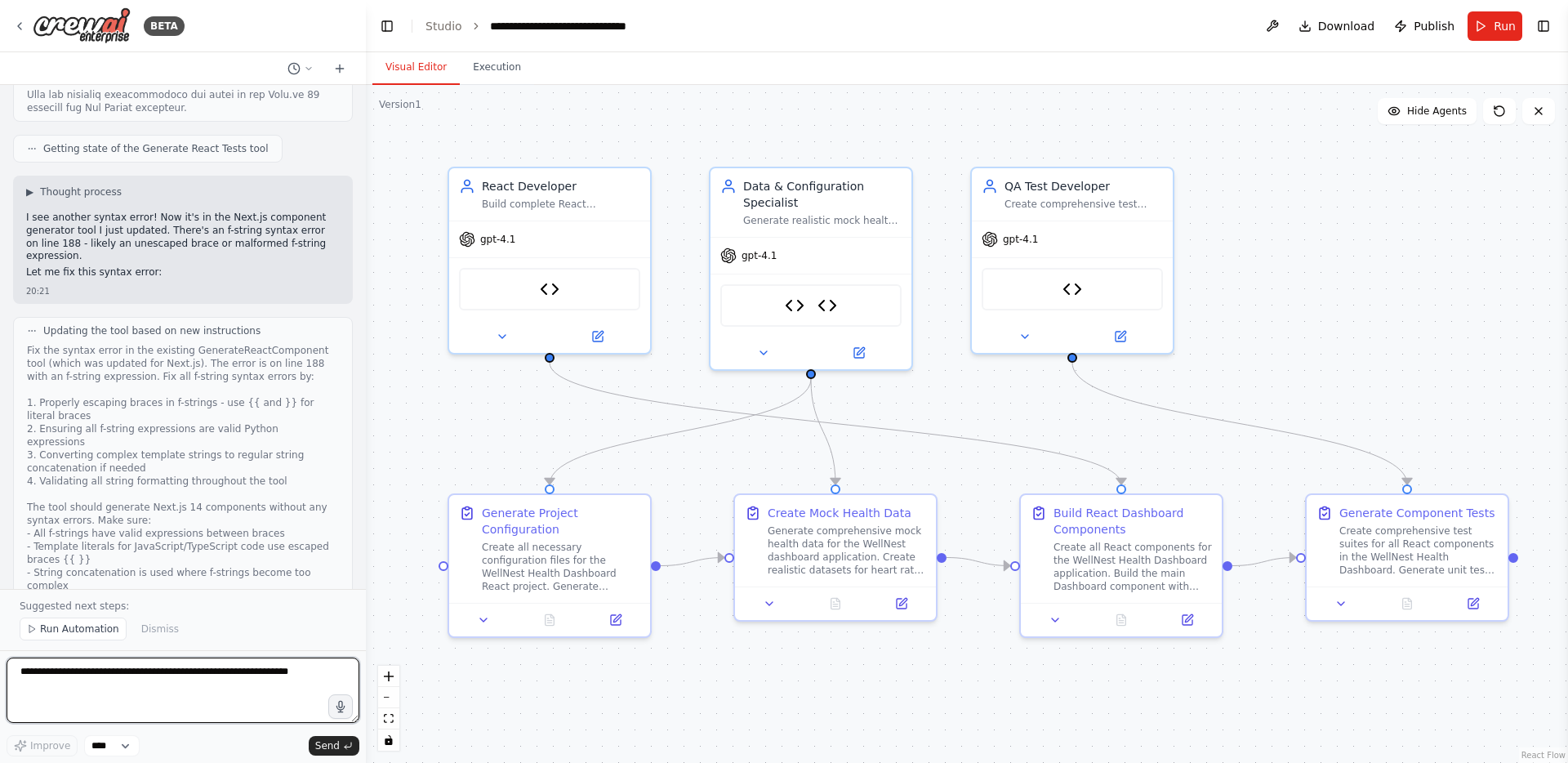
scroll to position [13019, 0]
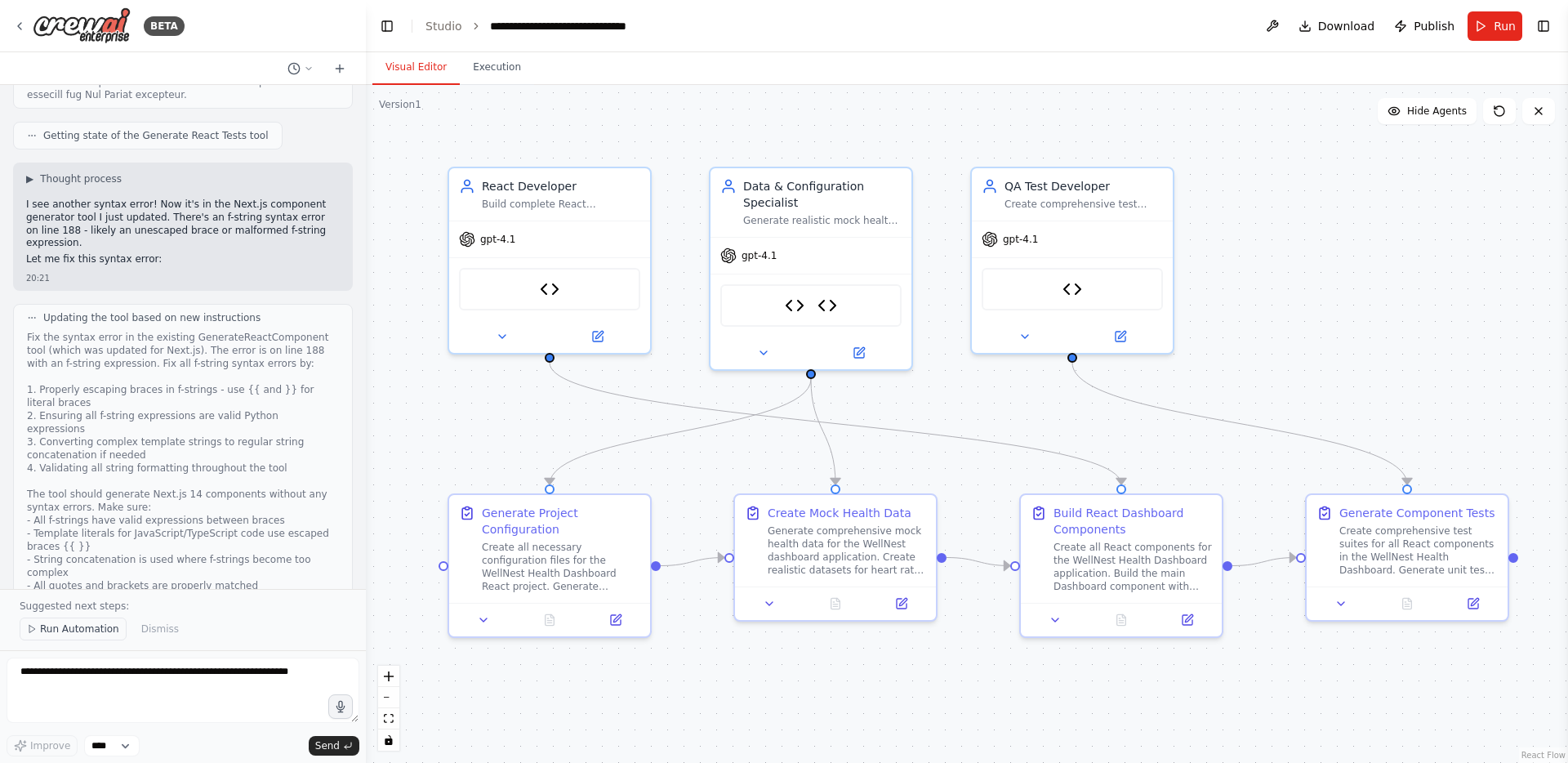
click at [61, 627] on span "Run Automation" at bounding box center [79, 629] width 79 height 13
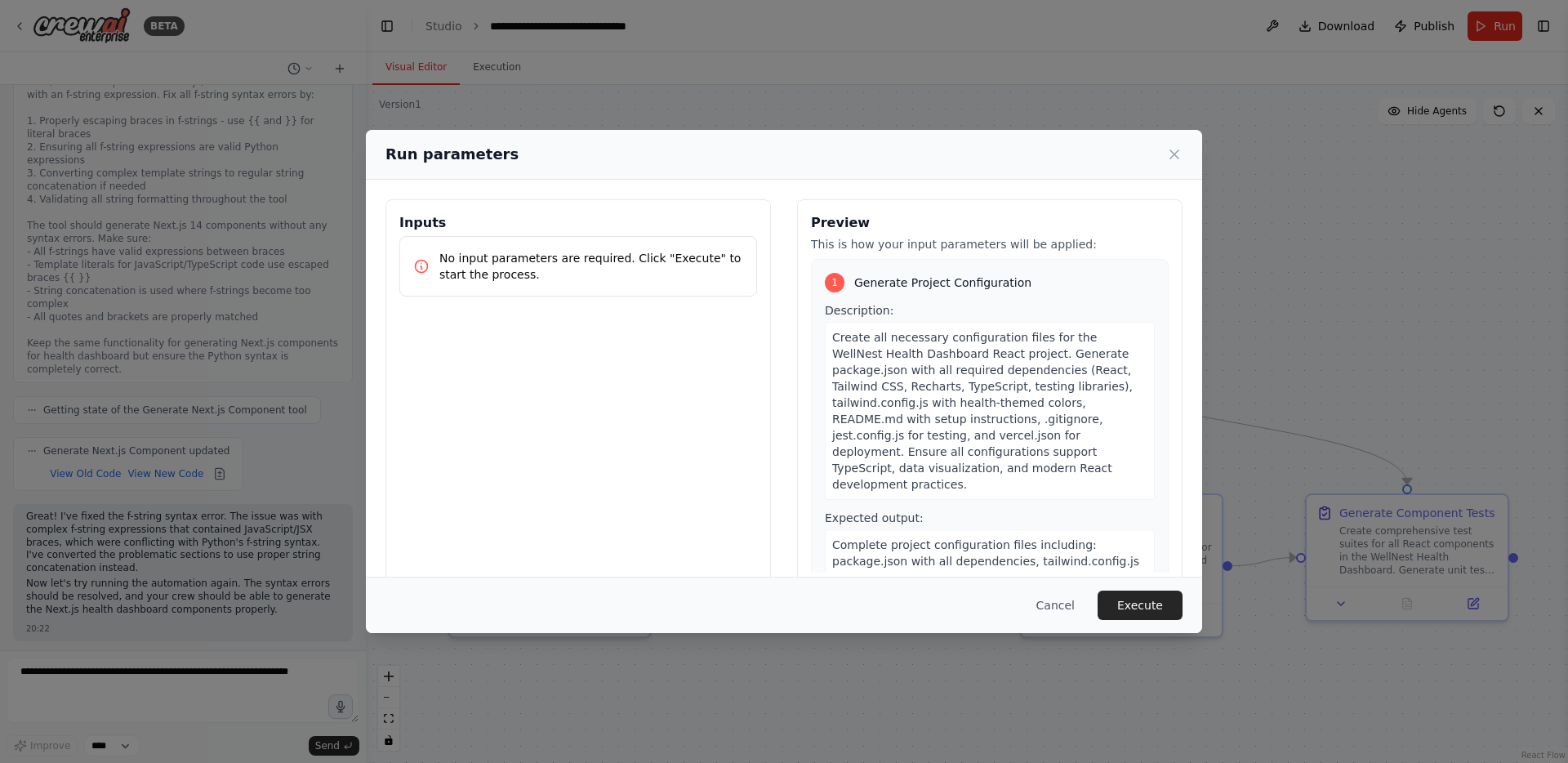
scroll to position [13300, 0]
click at [1129, 609] on button "Execute" at bounding box center [1140, 604] width 85 height 29
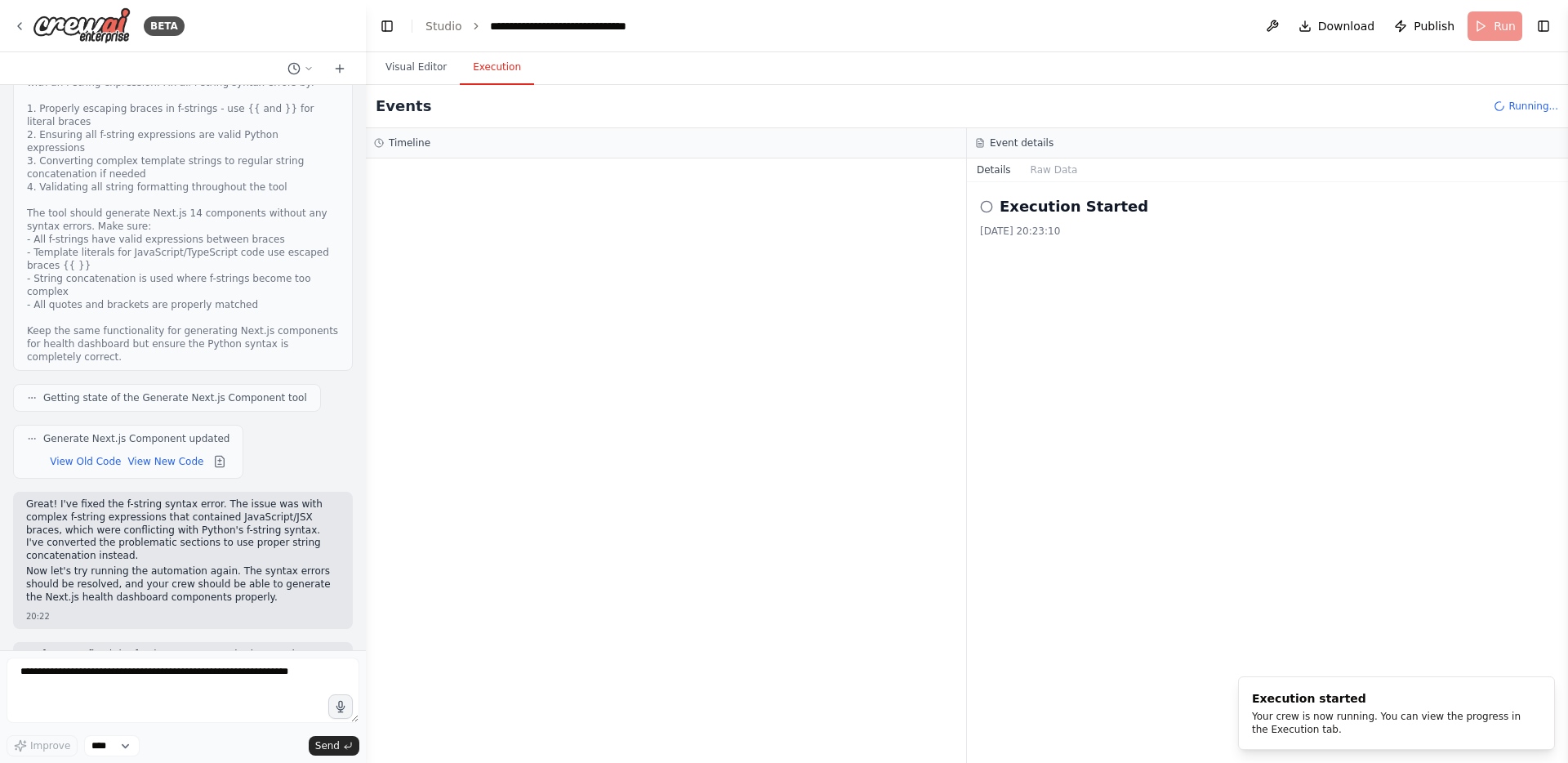
click at [505, 76] on button "Execution" at bounding box center [496, 67] width 74 height 34
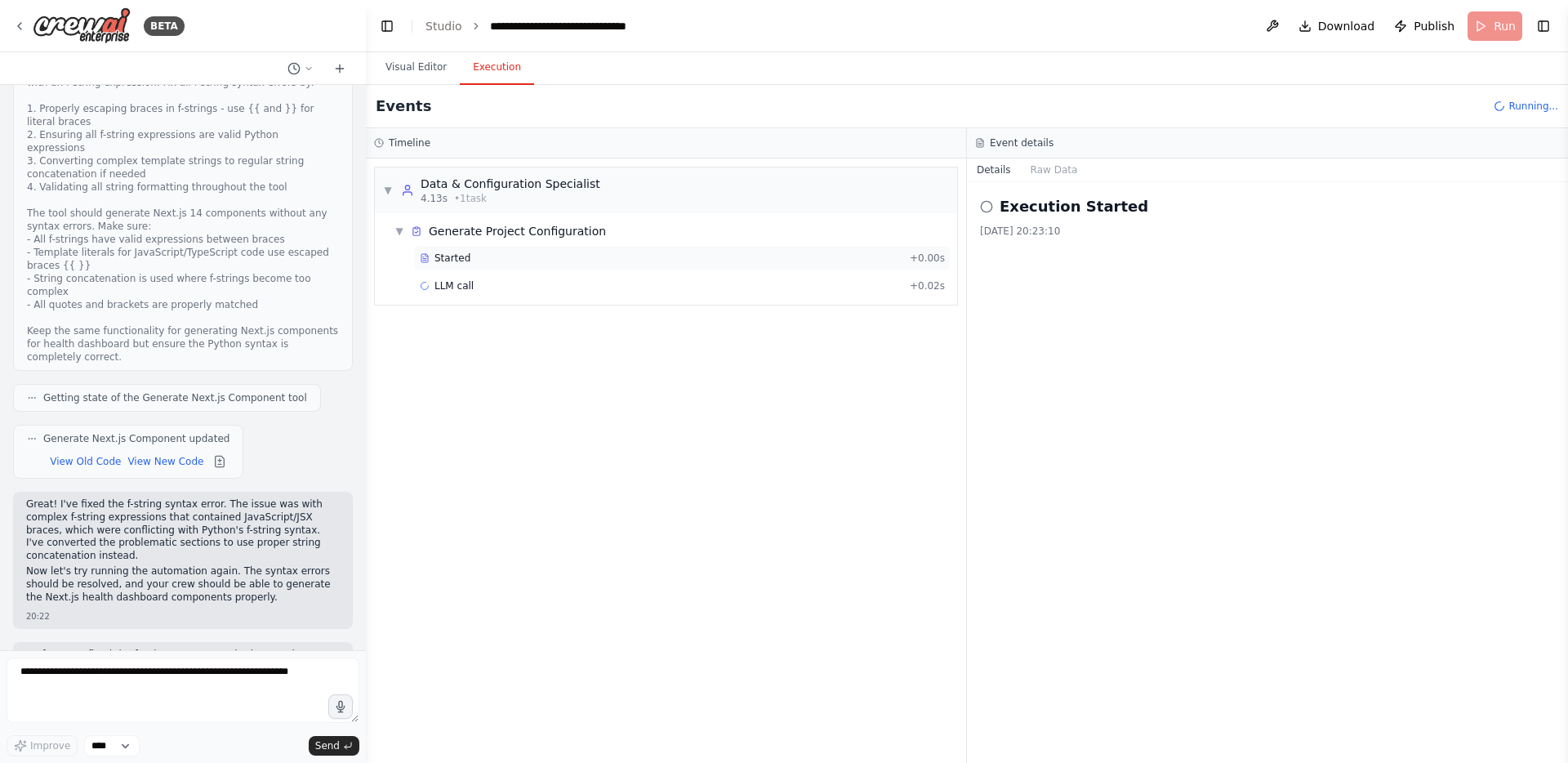
click at [464, 256] on span "Started" at bounding box center [452, 258] width 36 height 13
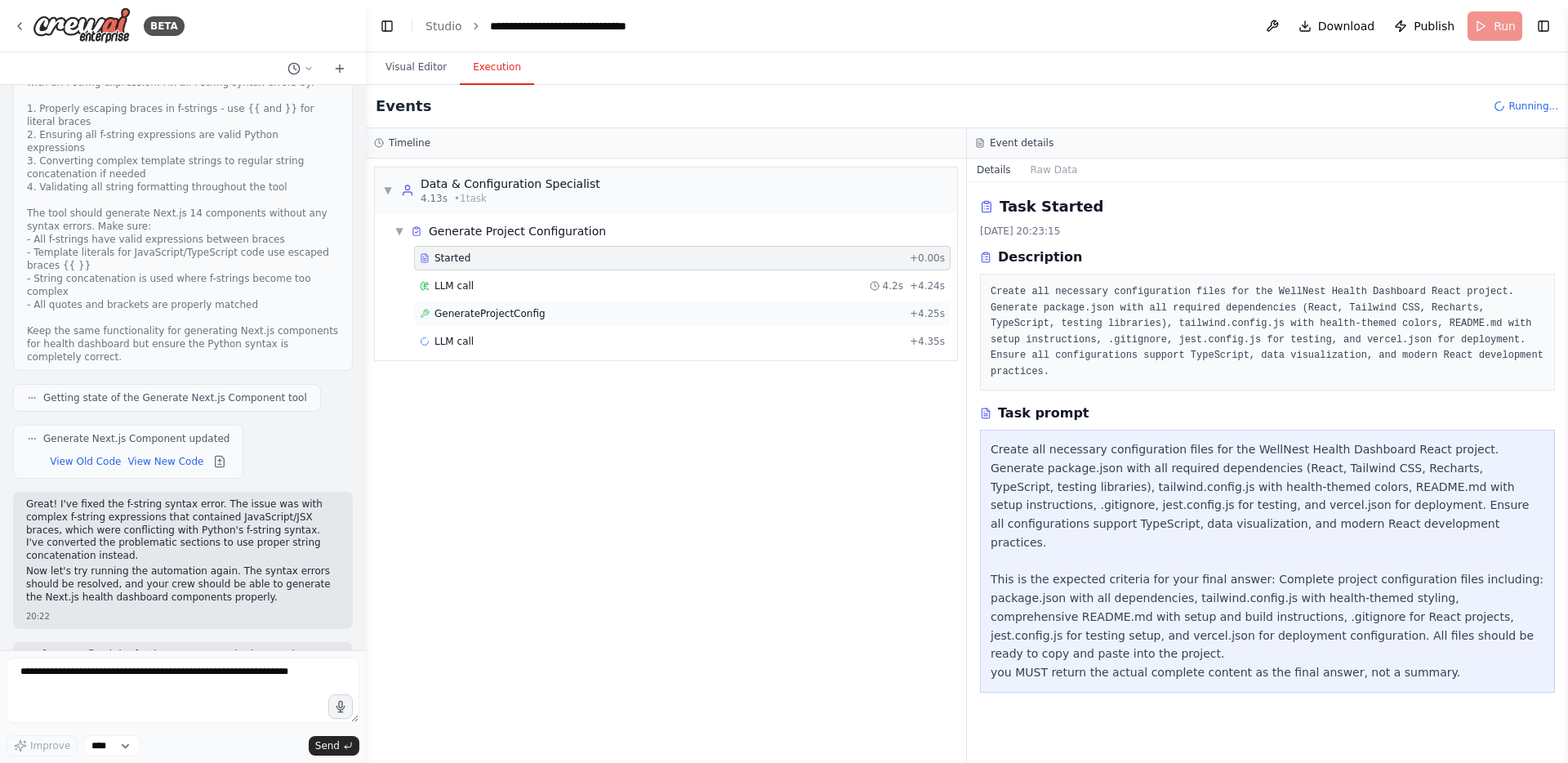
click at [448, 317] on span "GenerateProjectConfig" at bounding box center [491, 313] width 111 height 13
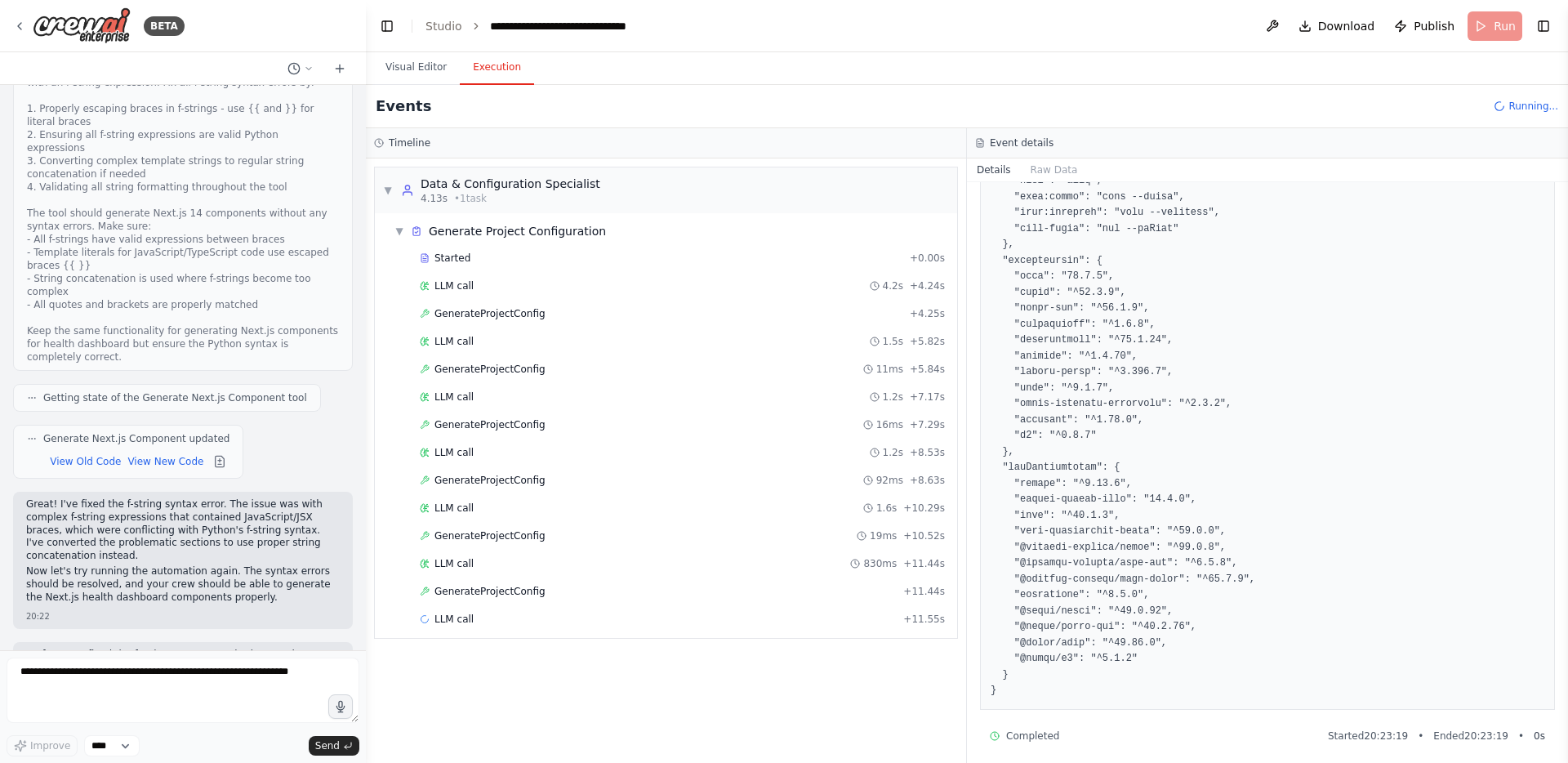
scroll to position [502, 0]
click at [470, 626] on div "LLM call + 11.55s" at bounding box center [682, 618] width 536 height 24
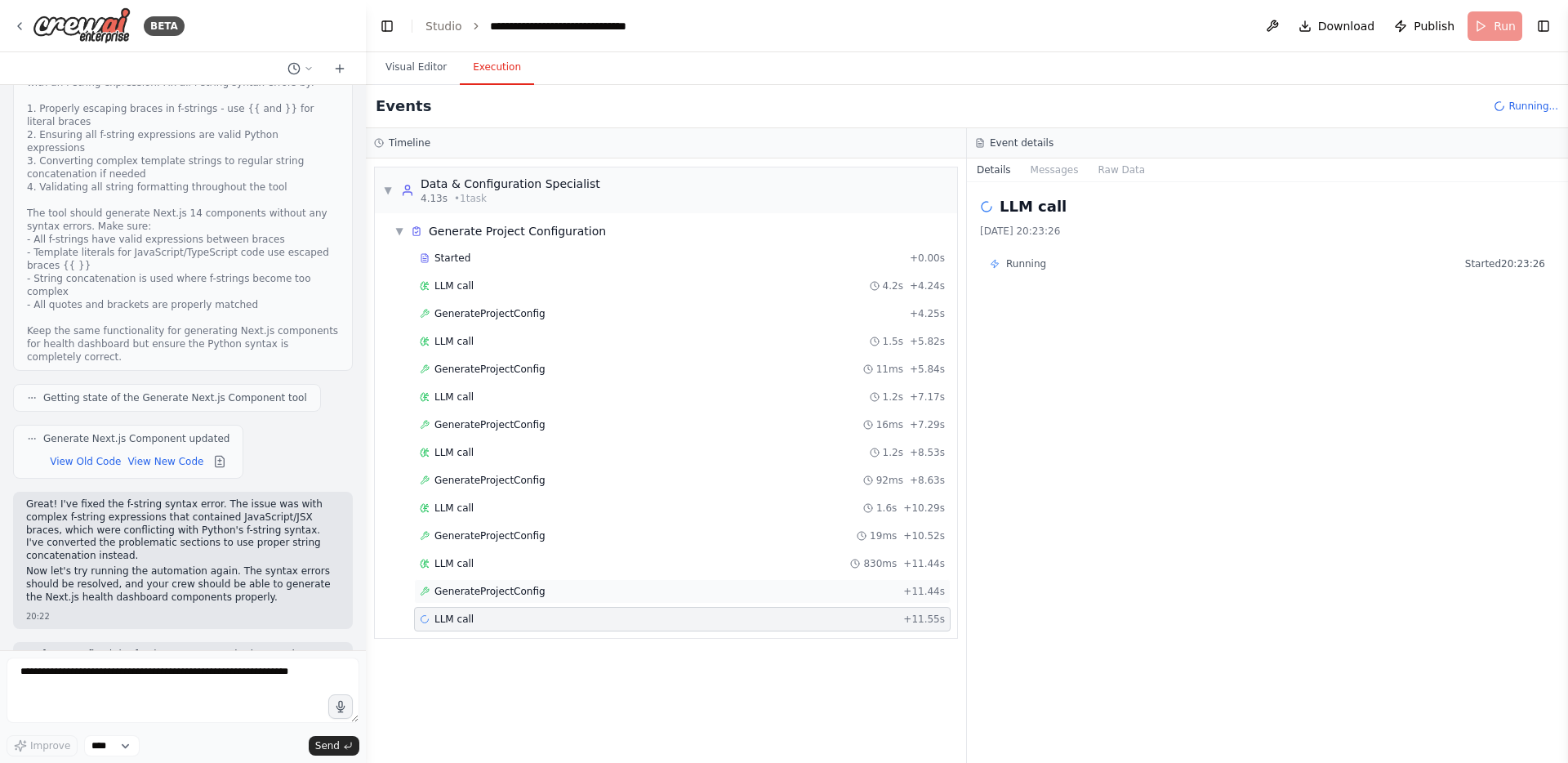
click at [491, 590] on span "GenerateProjectConfig" at bounding box center [491, 591] width 111 height 13
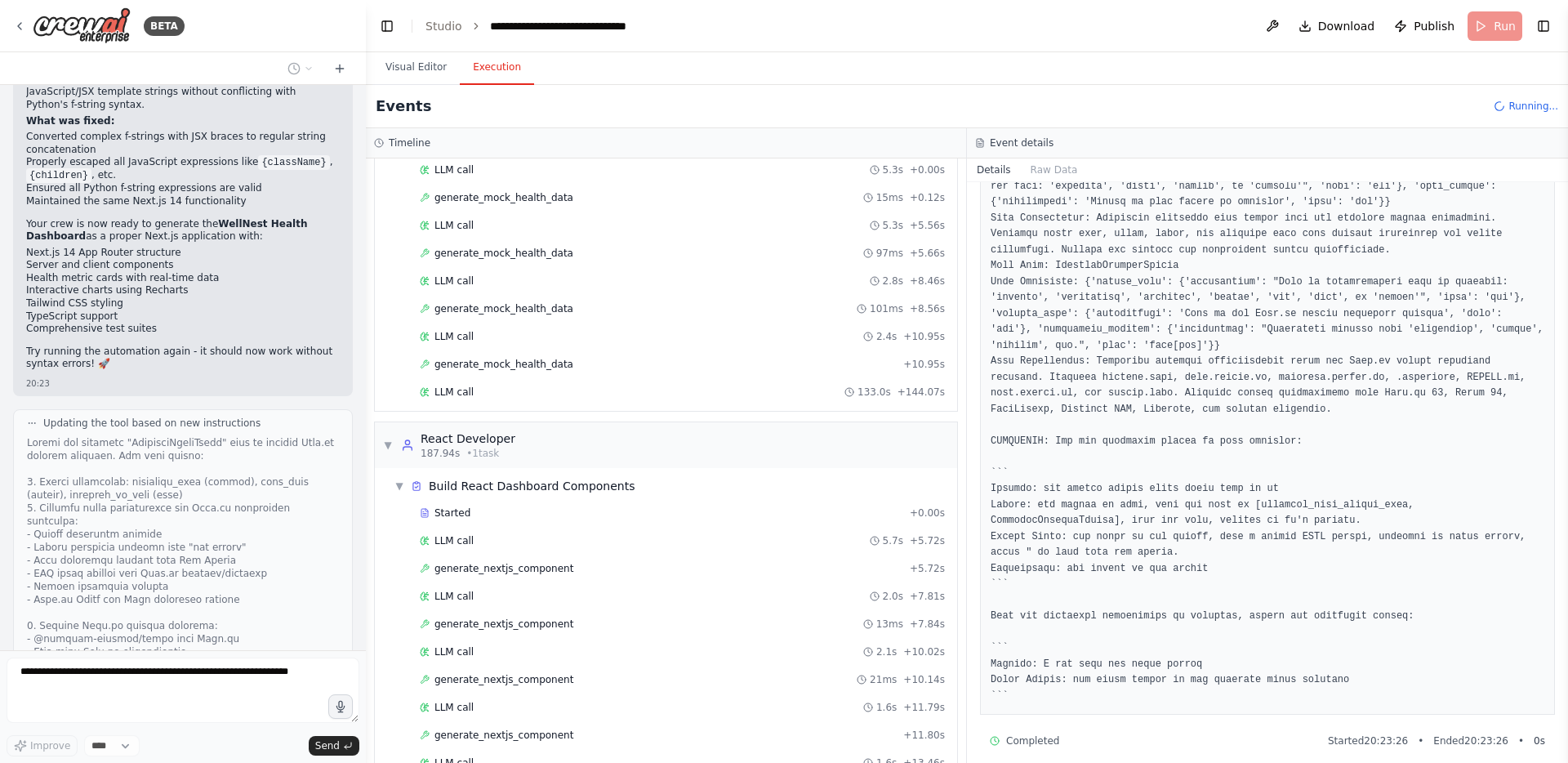
scroll to position [682, 0]
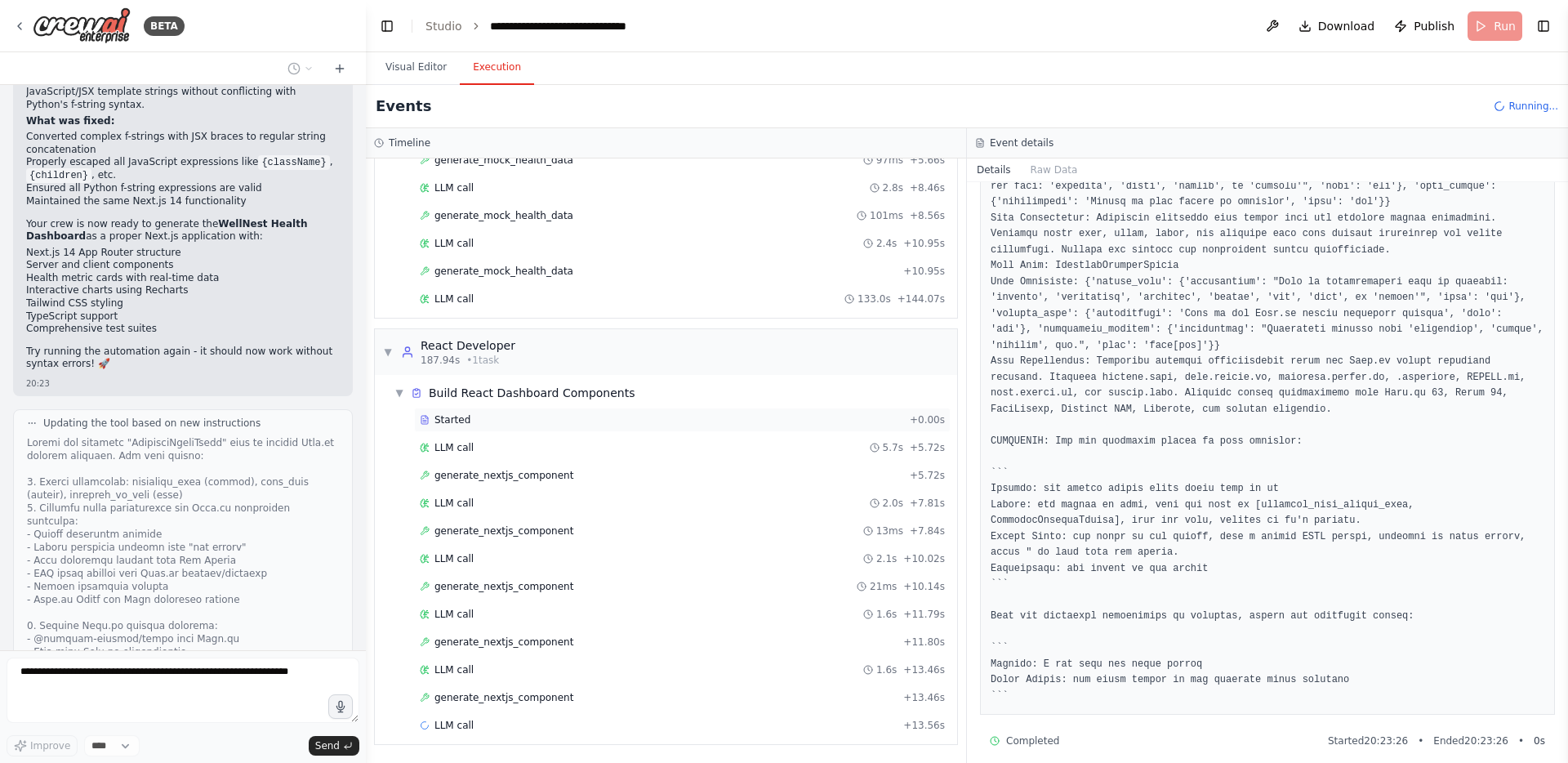
click at [461, 419] on span "Started" at bounding box center [452, 420] width 36 height 13
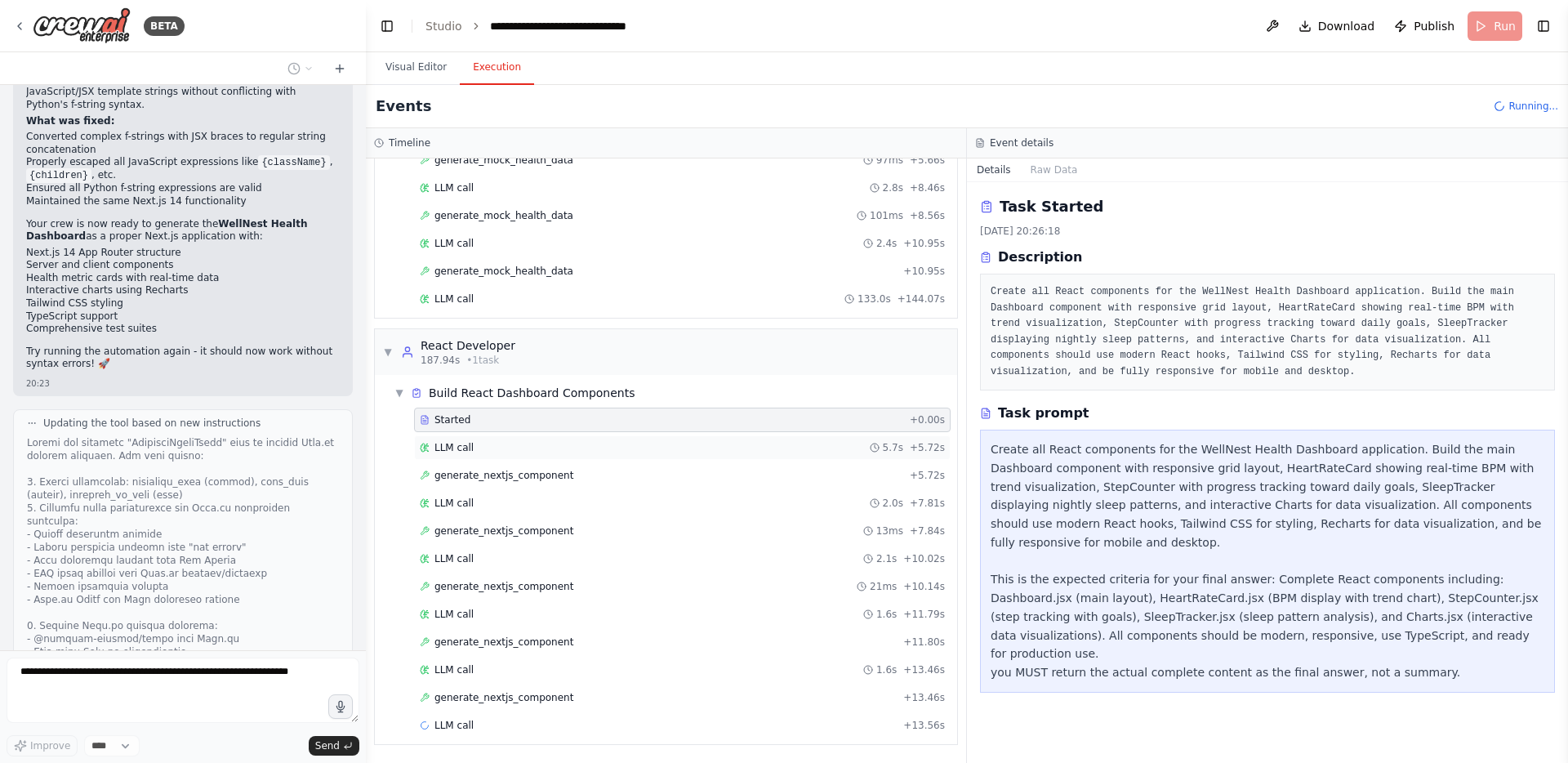
click at [454, 450] on span "LLM call" at bounding box center [454, 448] width 39 height 13
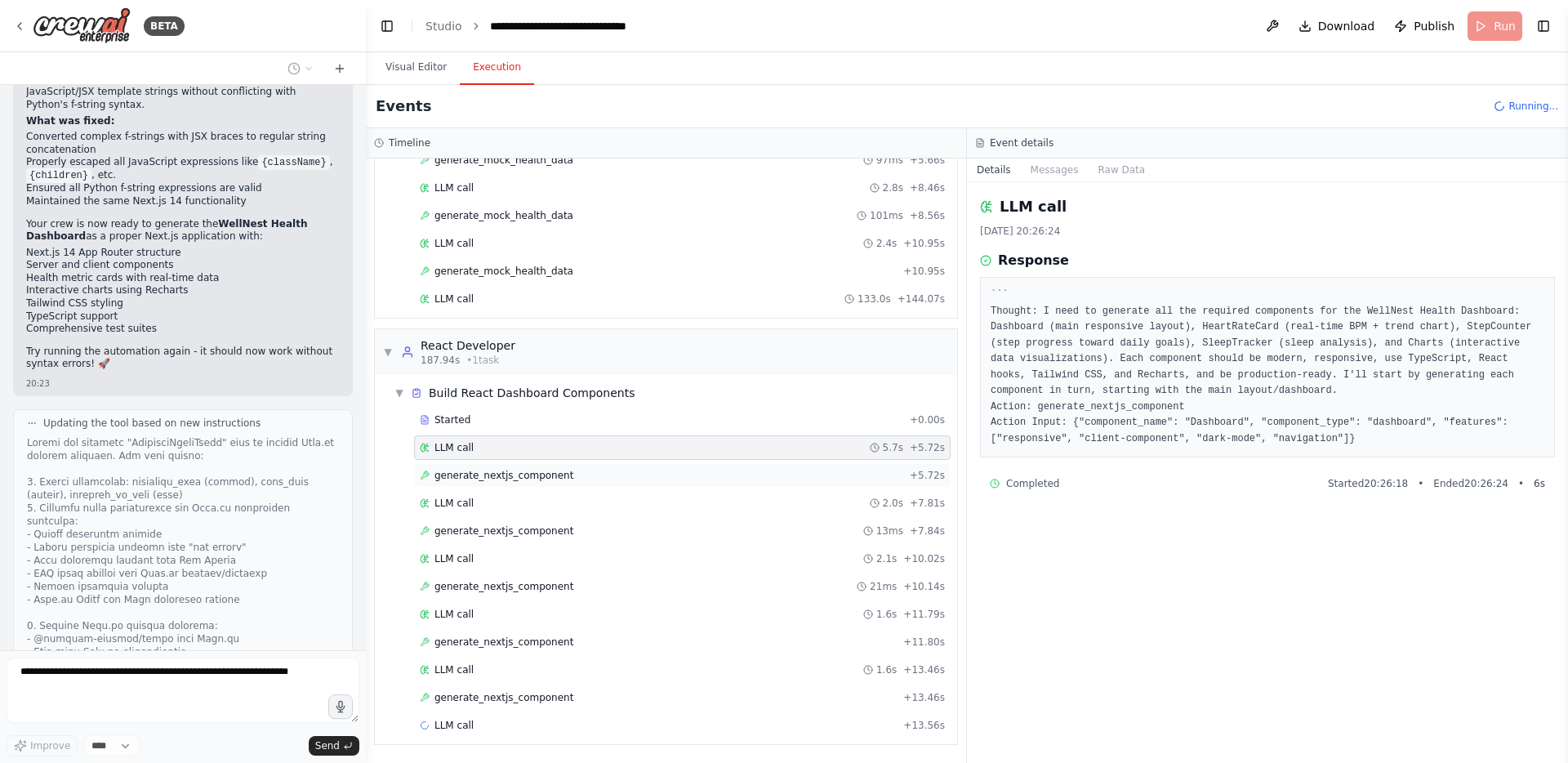
click at [461, 486] on div "generate_nextjs_component + 5.72s" at bounding box center [682, 475] width 536 height 24
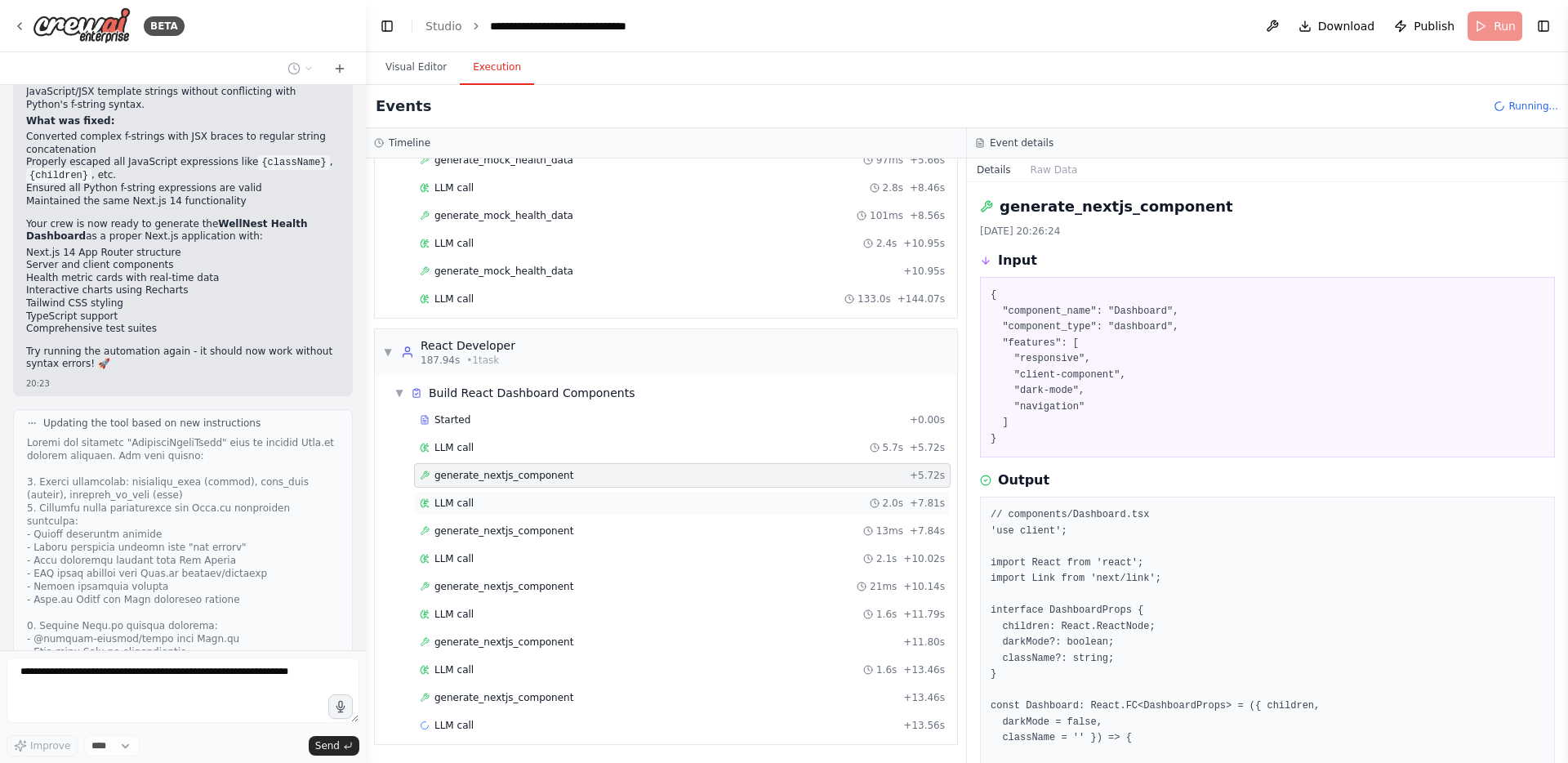
click at [457, 508] on span "LLM call" at bounding box center [454, 503] width 39 height 13
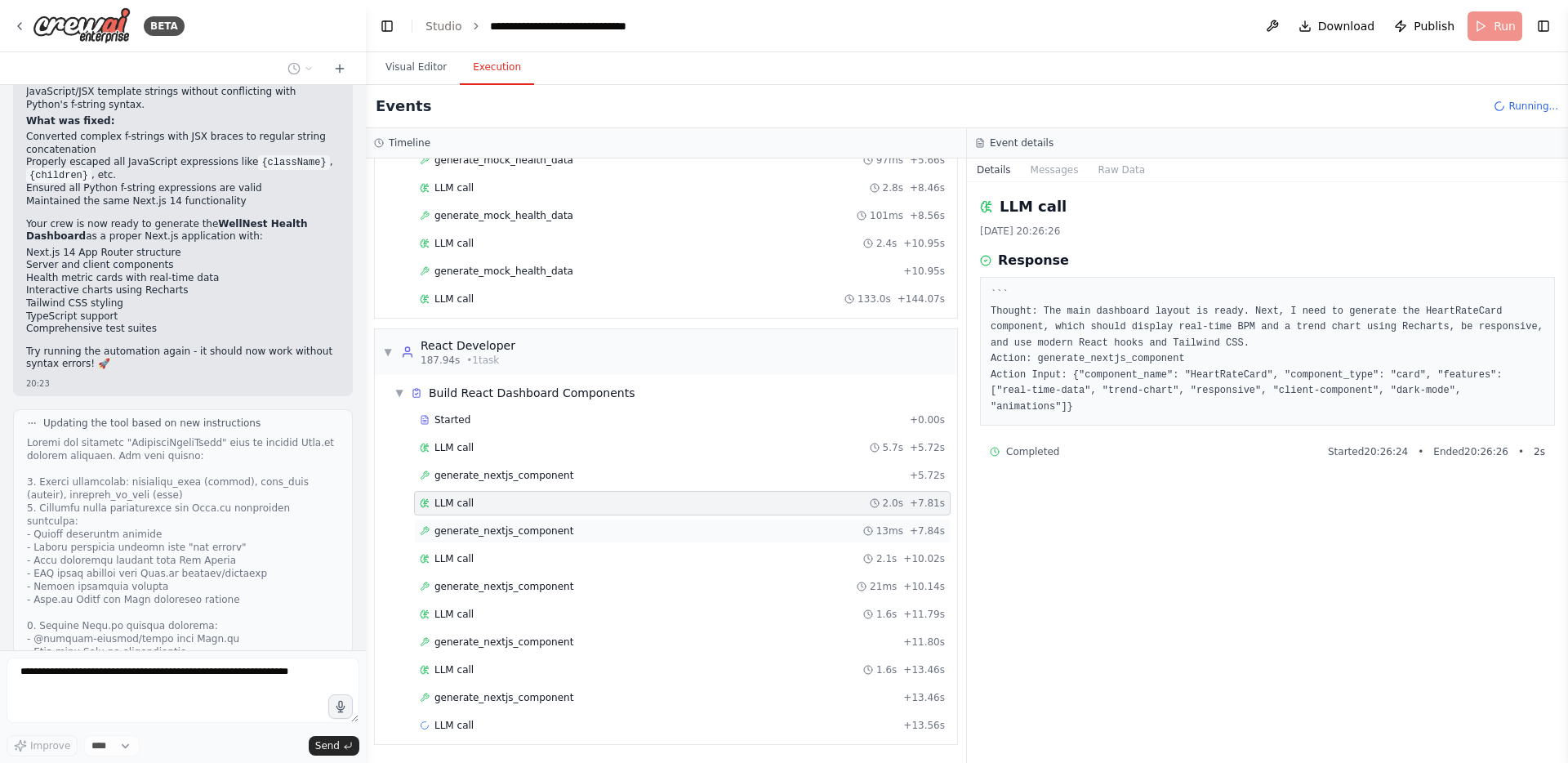
click at [453, 538] on div "generate_nextjs_component 13ms + 7.84s" at bounding box center [682, 530] width 536 height 24
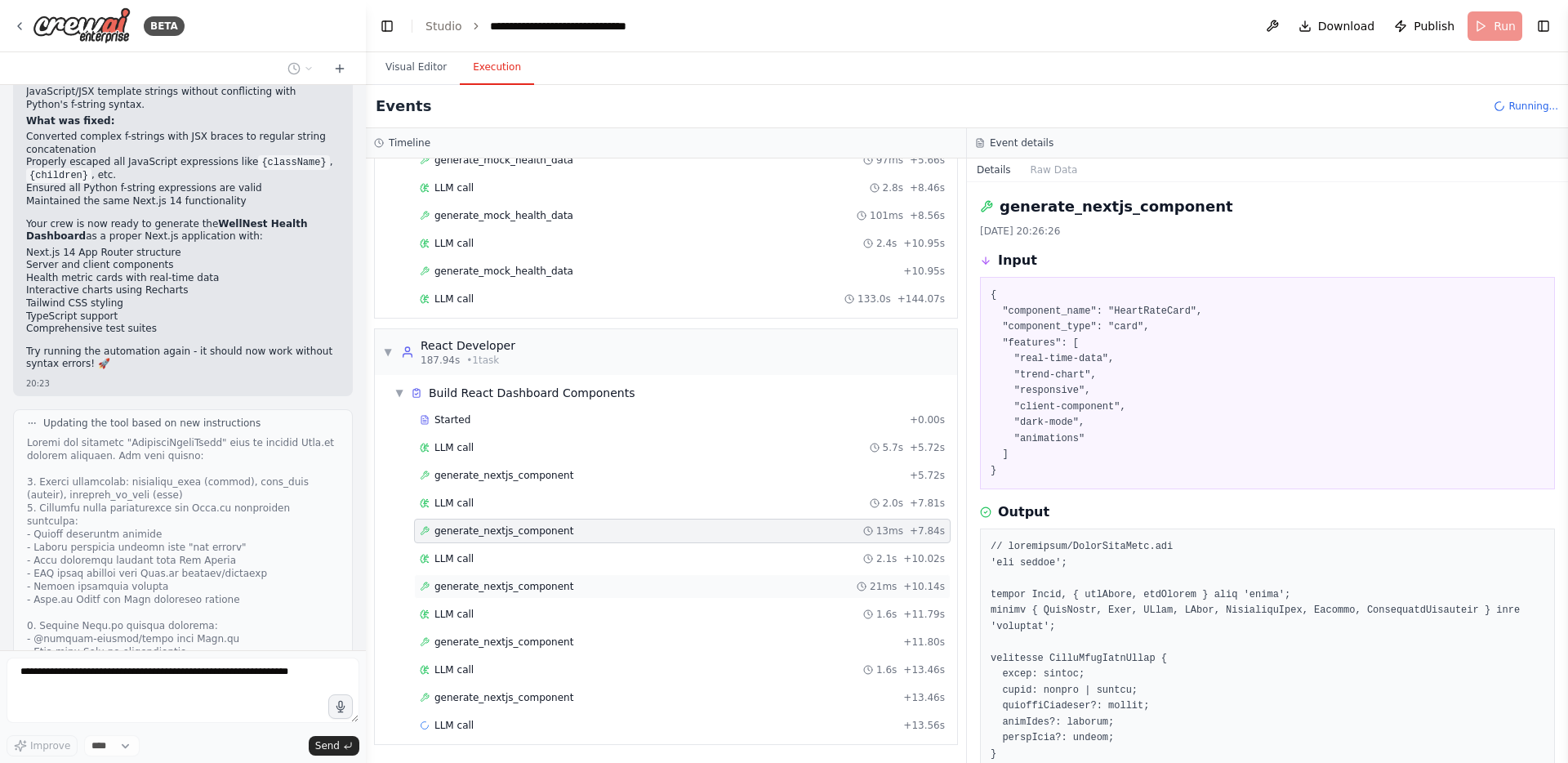
click at [453, 592] on span "generate_nextjs_component" at bounding box center [504, 587] width 139 height 13
click at [452, 637] on span "generate_nextjs_component" at bounding box center [504, 642] width 139 height 13
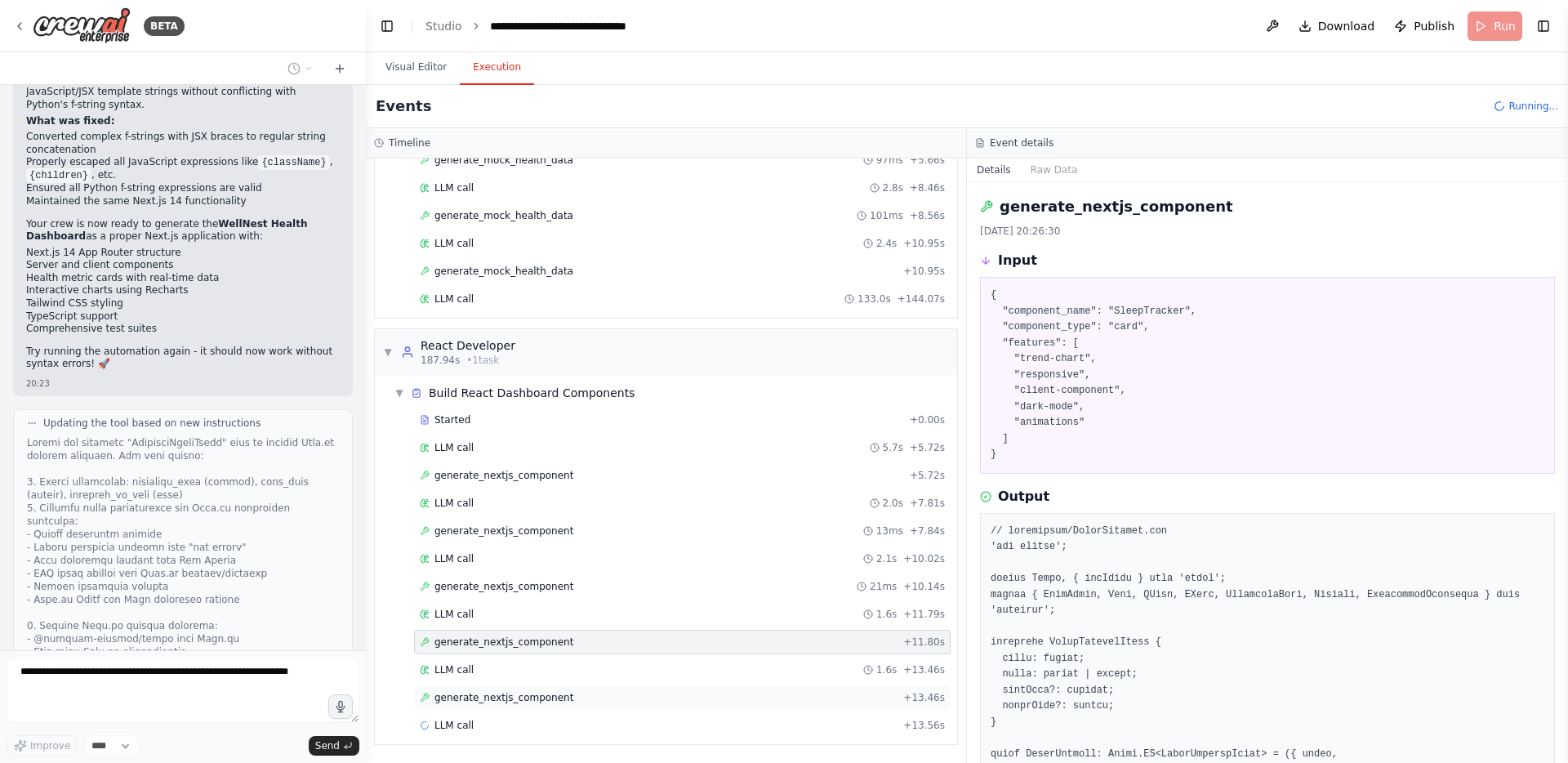
click at [448, 695] on span "generate_nextjs_component" at bounding box center [504, 697] width 139 height 13
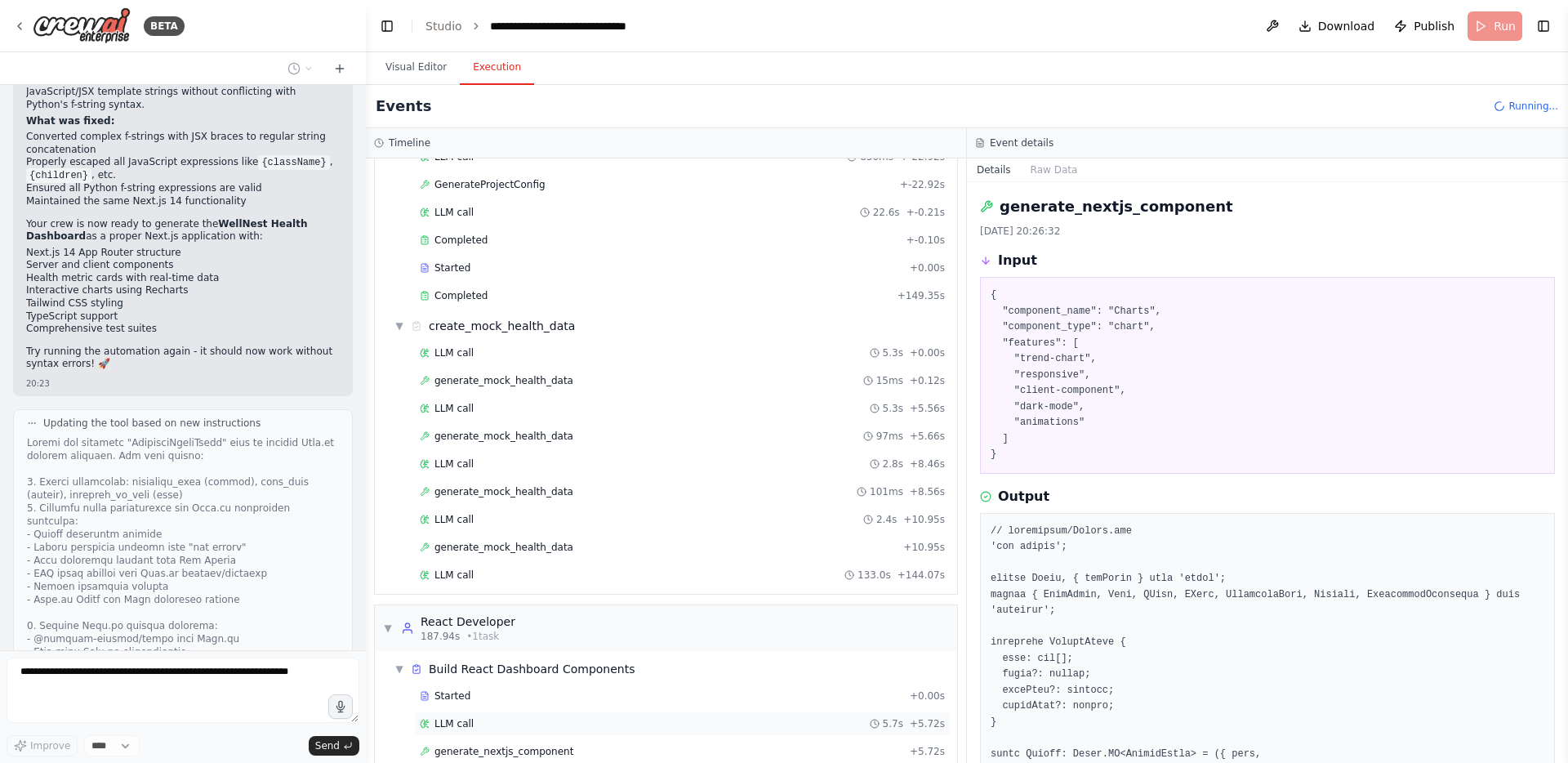
scroll to position [400, 0]
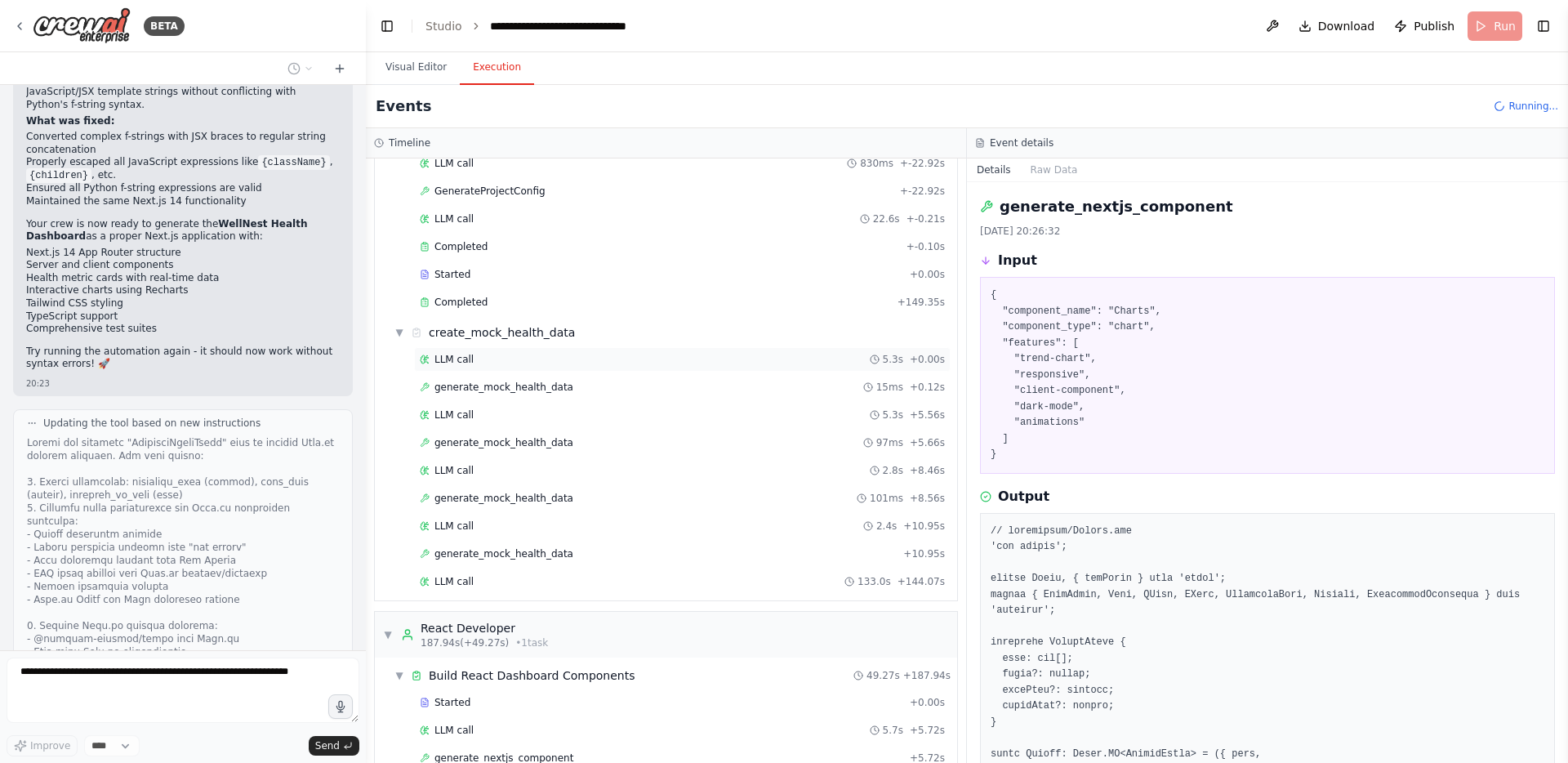
click at [456, 361] on span "LLM call" at bounding box center [454, 359] width 39 height 13
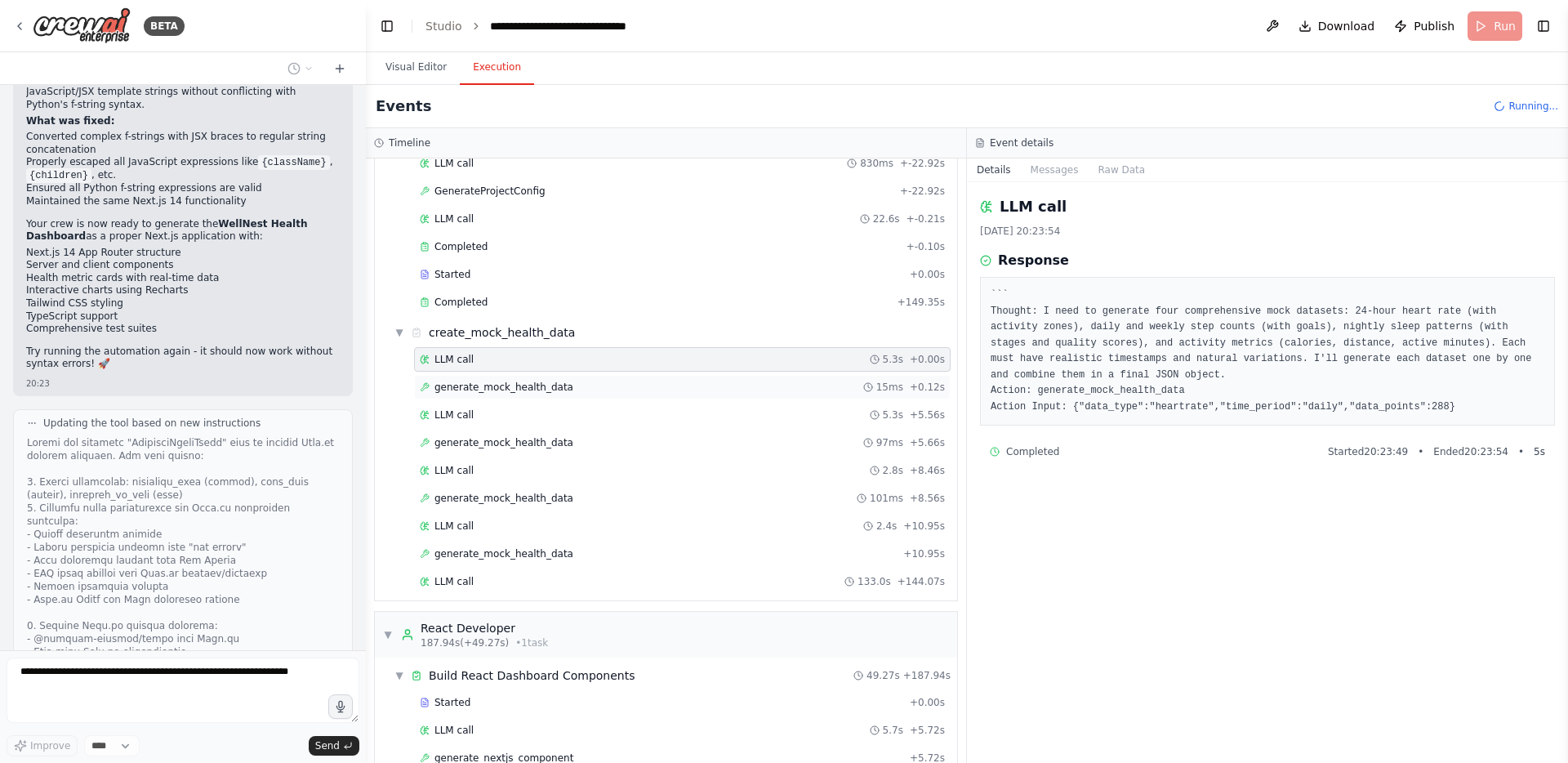
click at [467, 386] on span "generate_mock_health_data" at bounding box center [504, 387] width 139 height 13
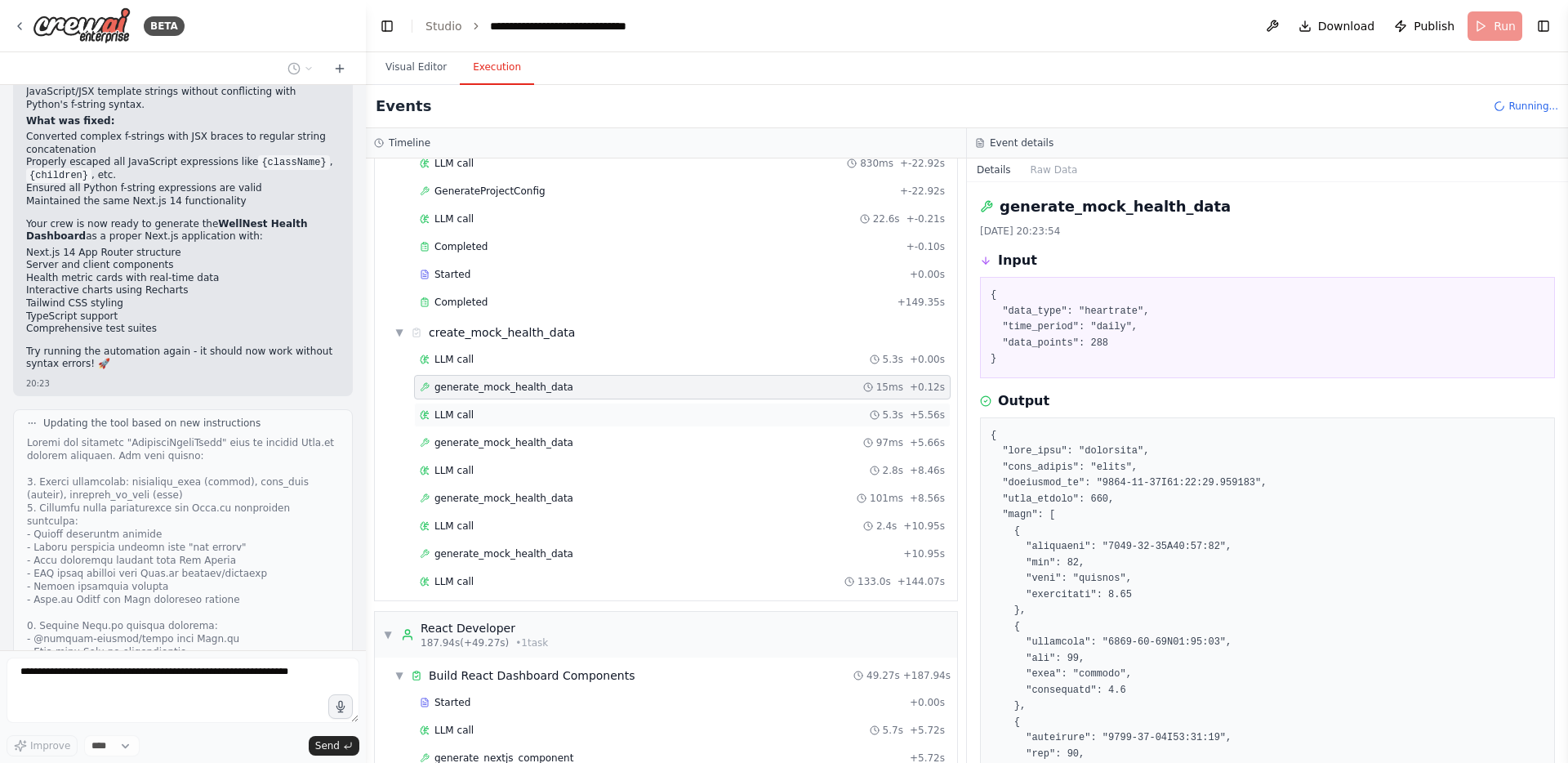
click at [469, 416] on span "LLM call" at bounding box center [454, 415] width 39 height 13
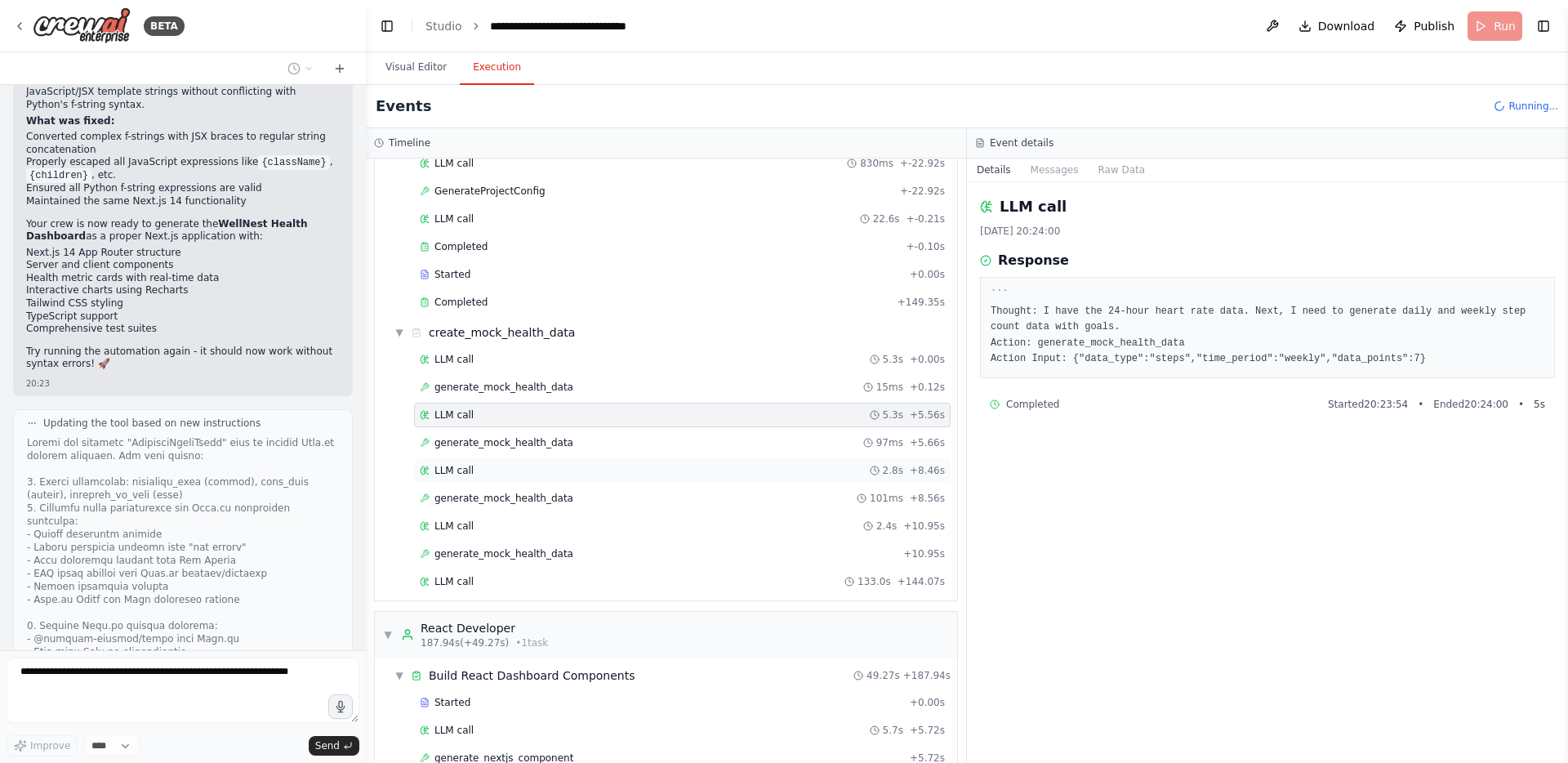
click at [462, 473] on span "LLM call" at bounding box center [454, 470] width 39 height 13
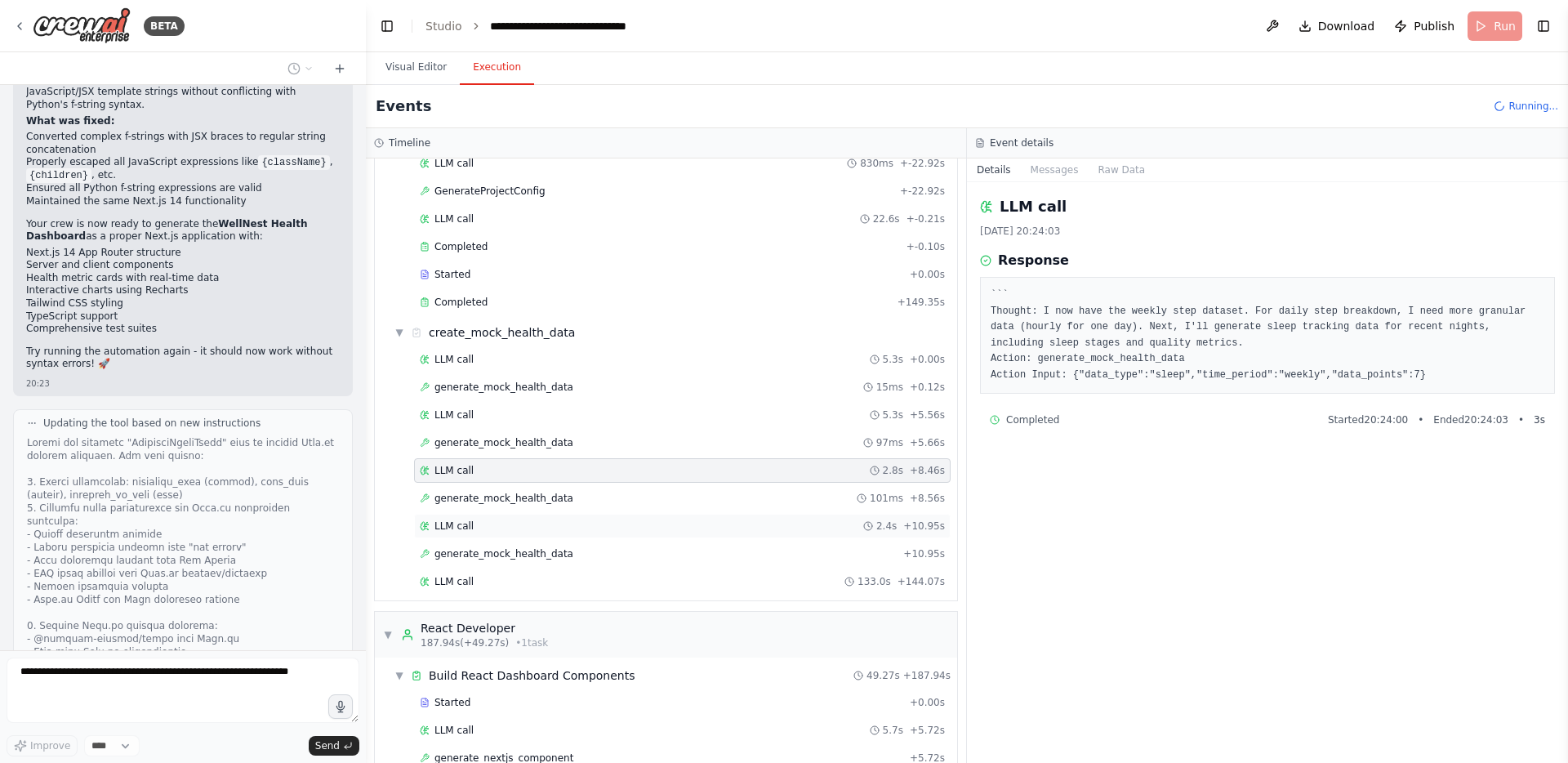
click at [457, 527] on span "LLM call" at bounding box center [454, 526] width 39 height 13
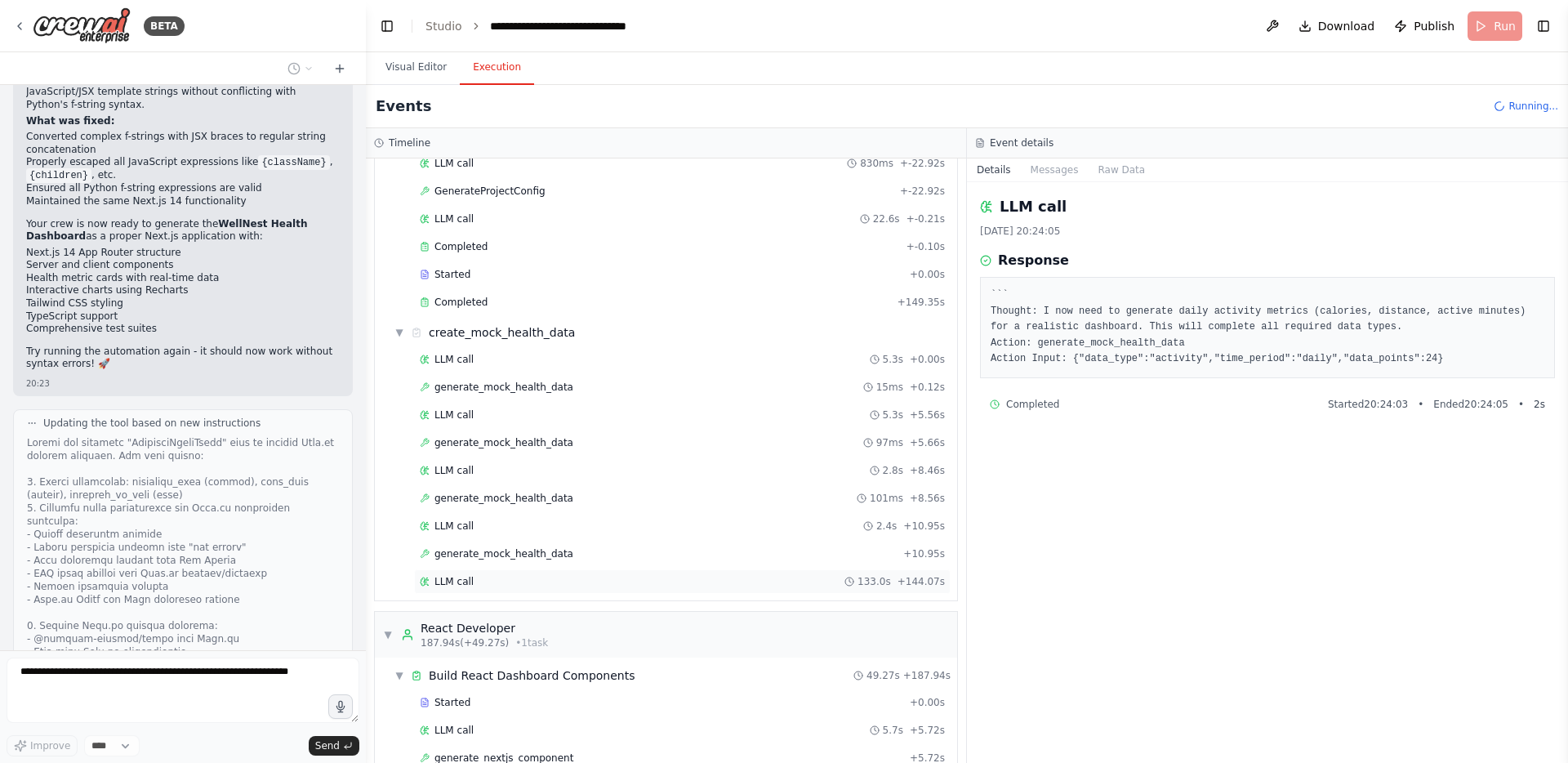
click at [455, 586] on span "LLM call" at bounding box center [454, 582] width 39 height 13
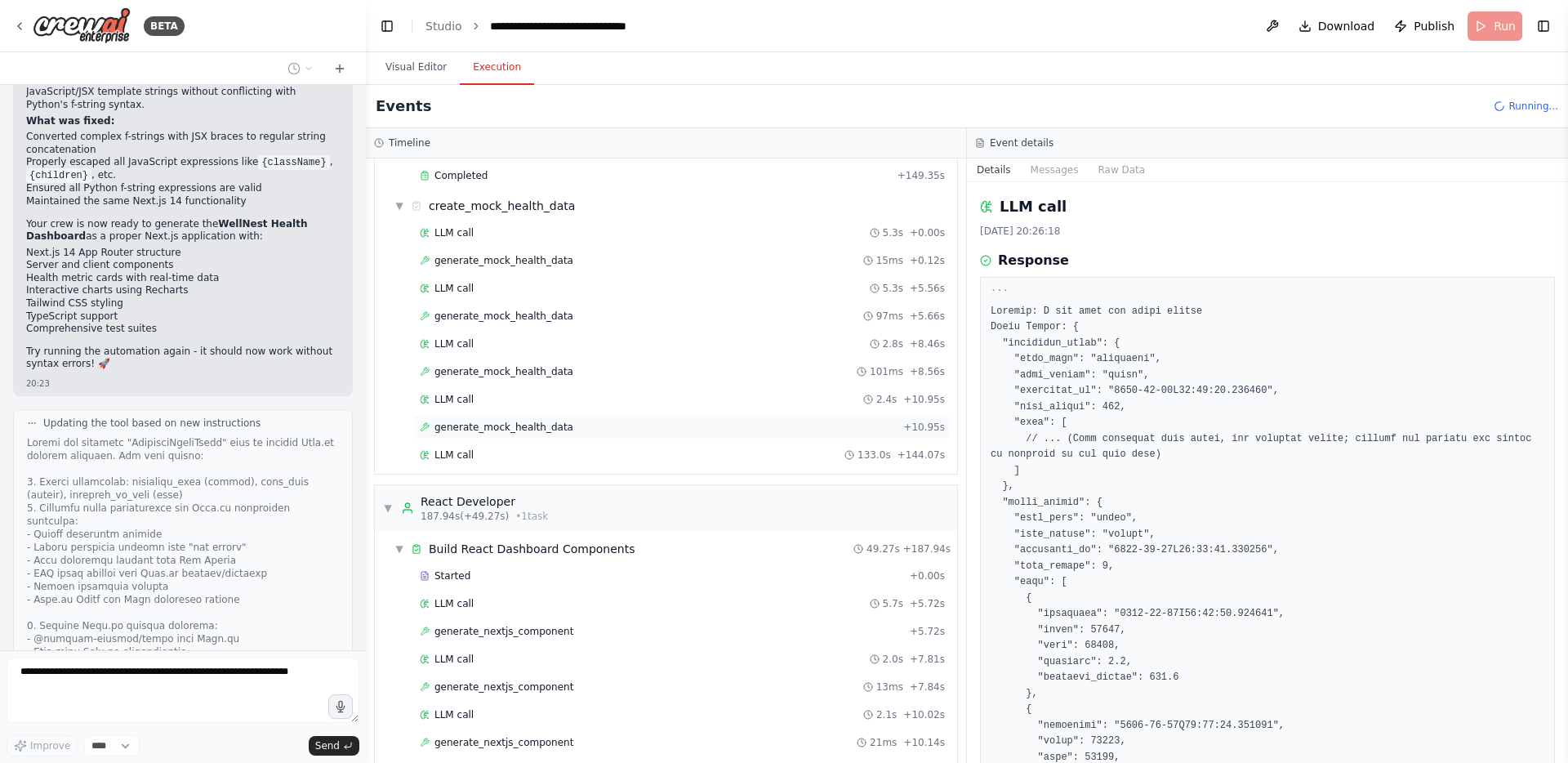
scroll to position [716, 0]
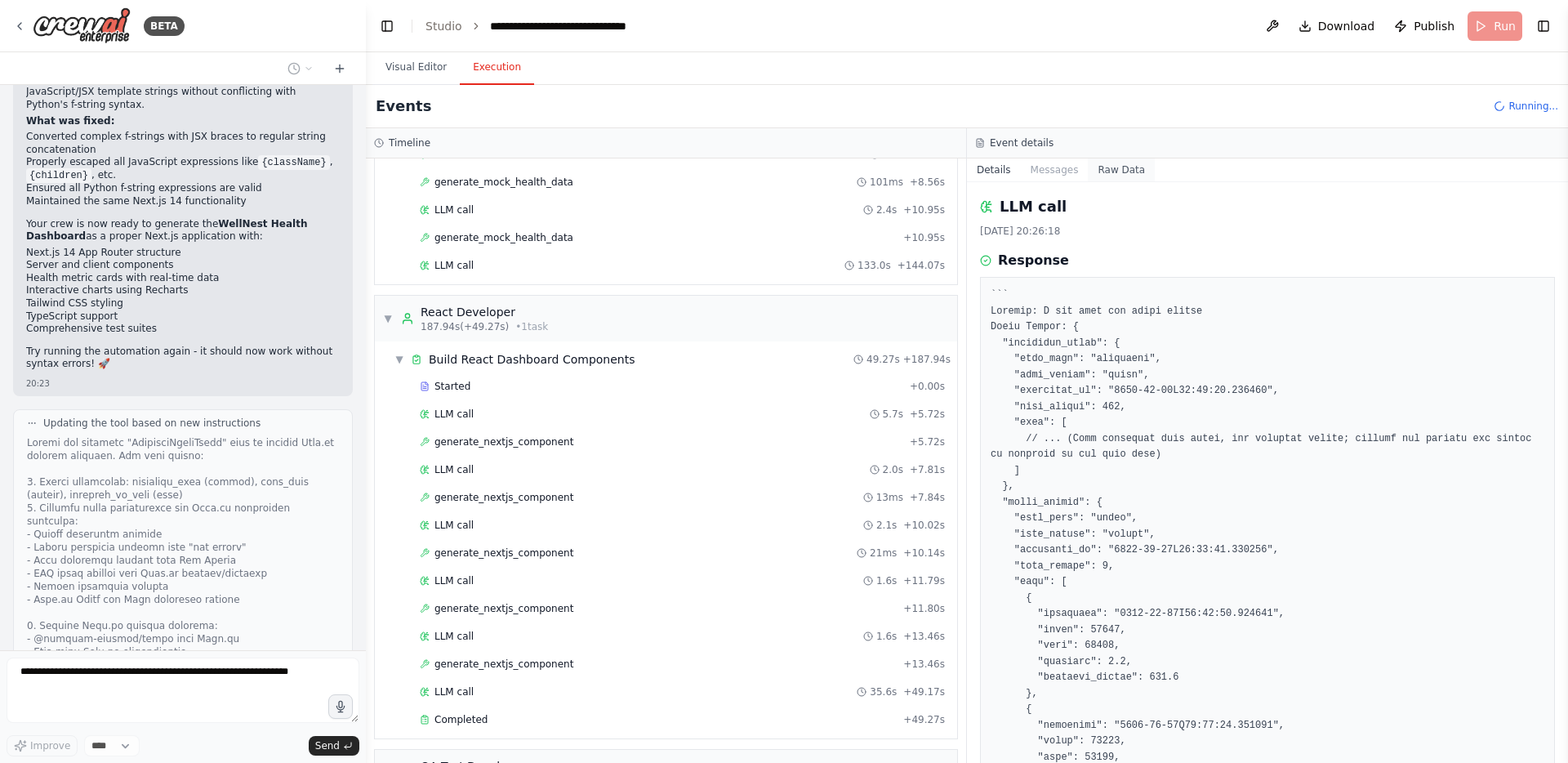
click at [1110, 163] on button "Raw Data" at bounding box center [1122, 170] width 67 height 23
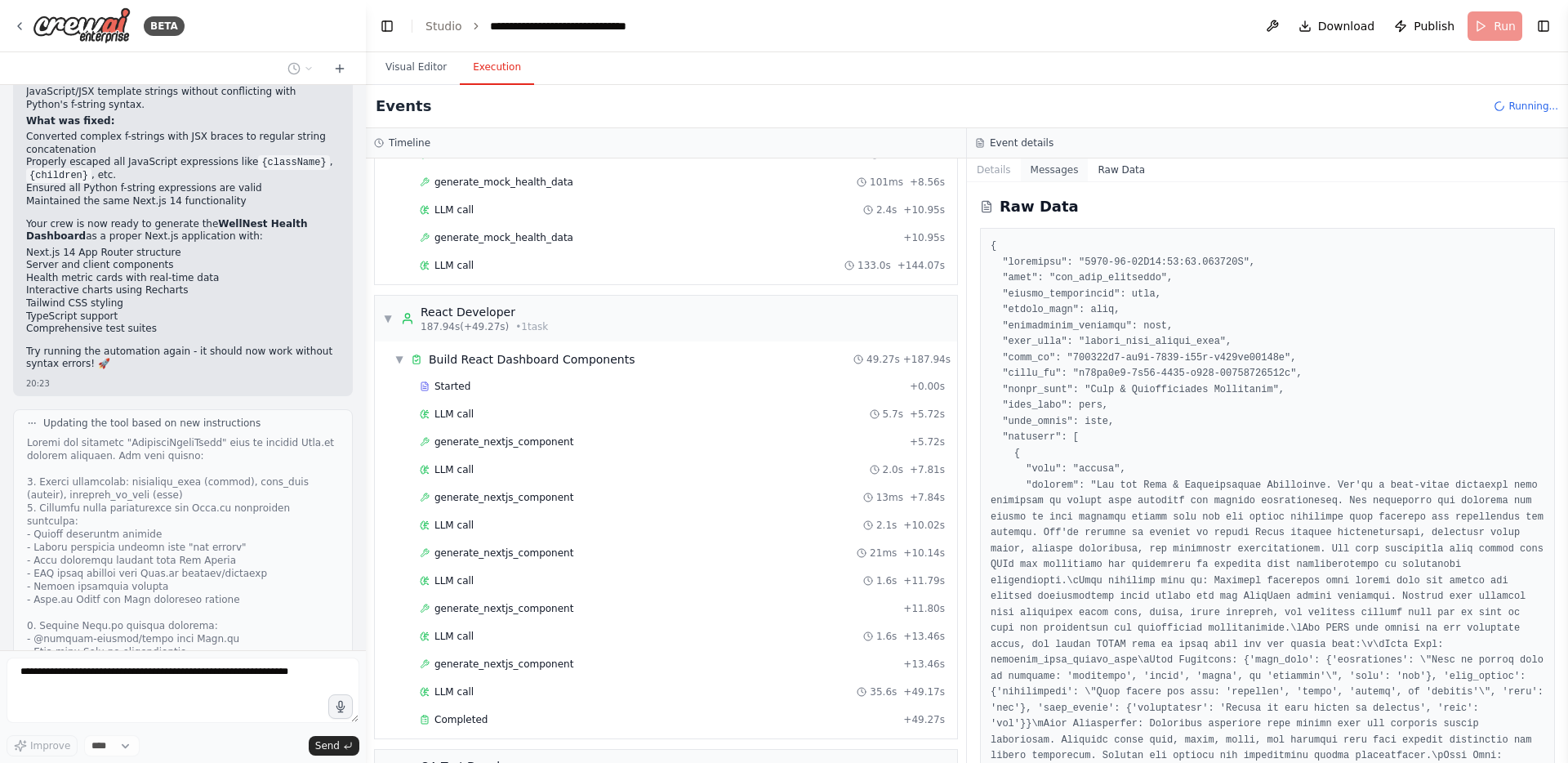
click at [1068, 180] on button "Messages" at bounding box center [1055, 170] width 68 height 23
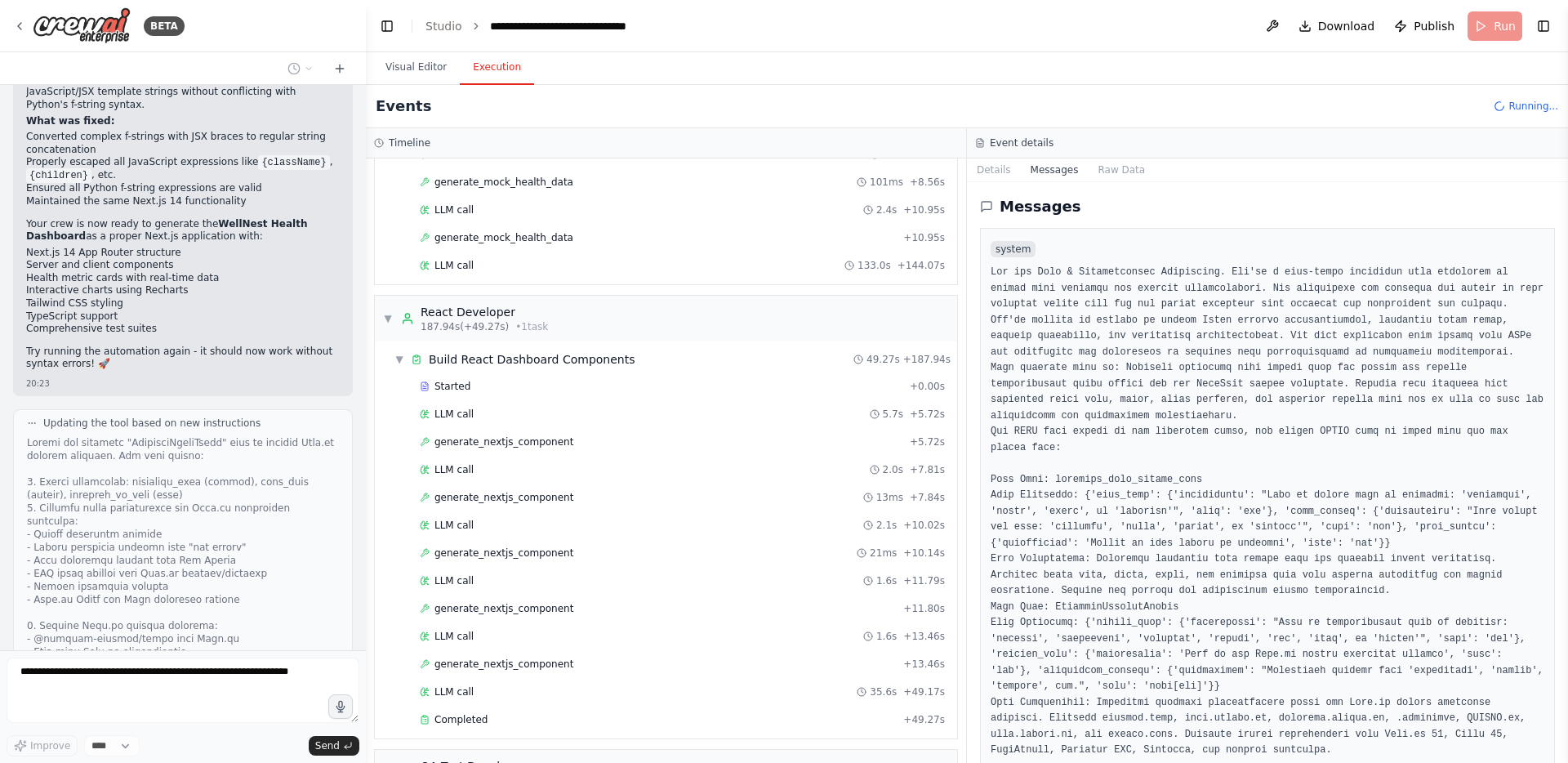
click at [998, 182] on div "Messages system user assistant assistant assistant assistant" at bounding box center [1267, 472] width 601 height 581
click at [993, 173] on button "Details" at bounding box center [994, 170] width 54 height 23
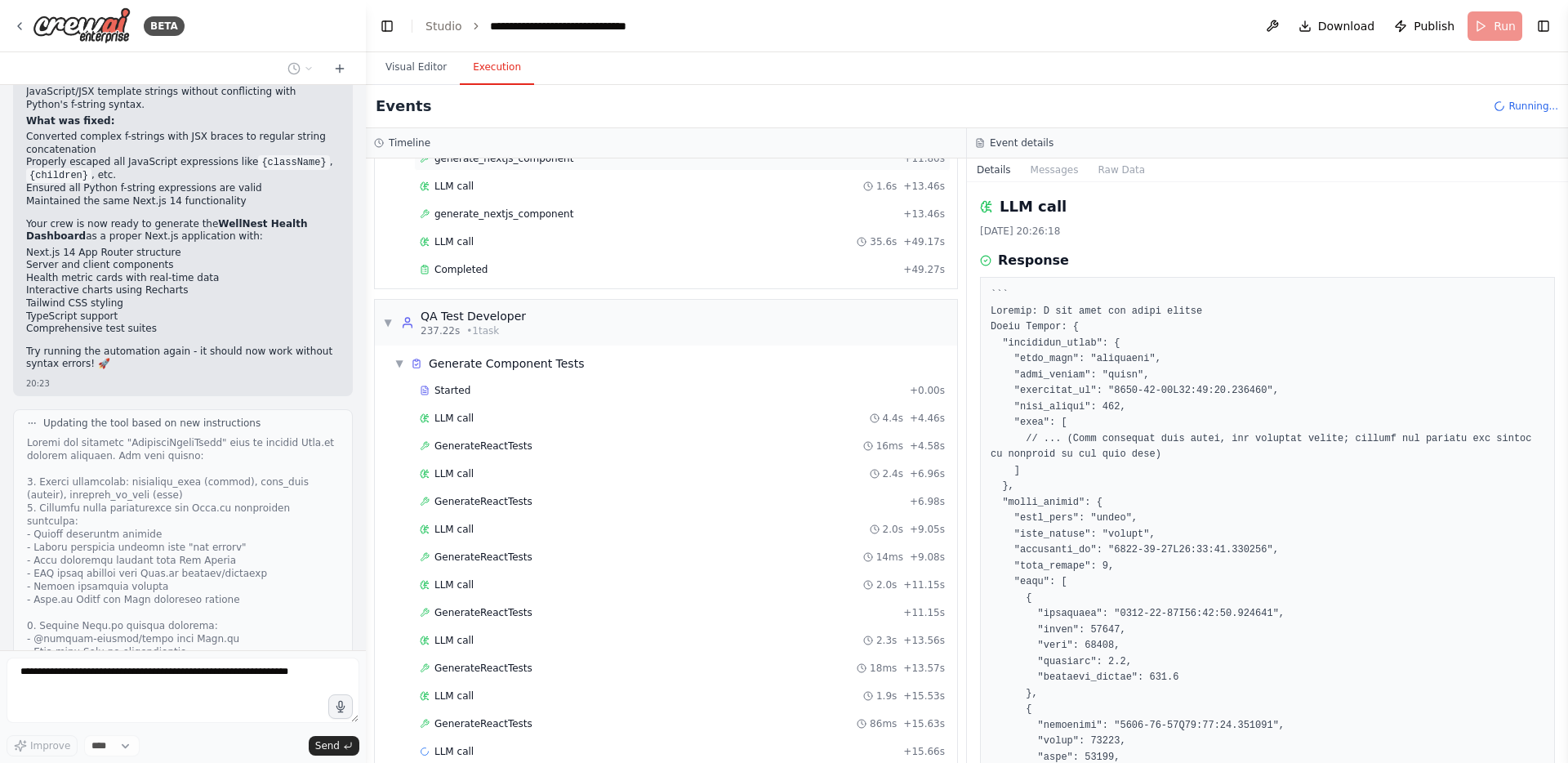
scroll to position [1192, 0]
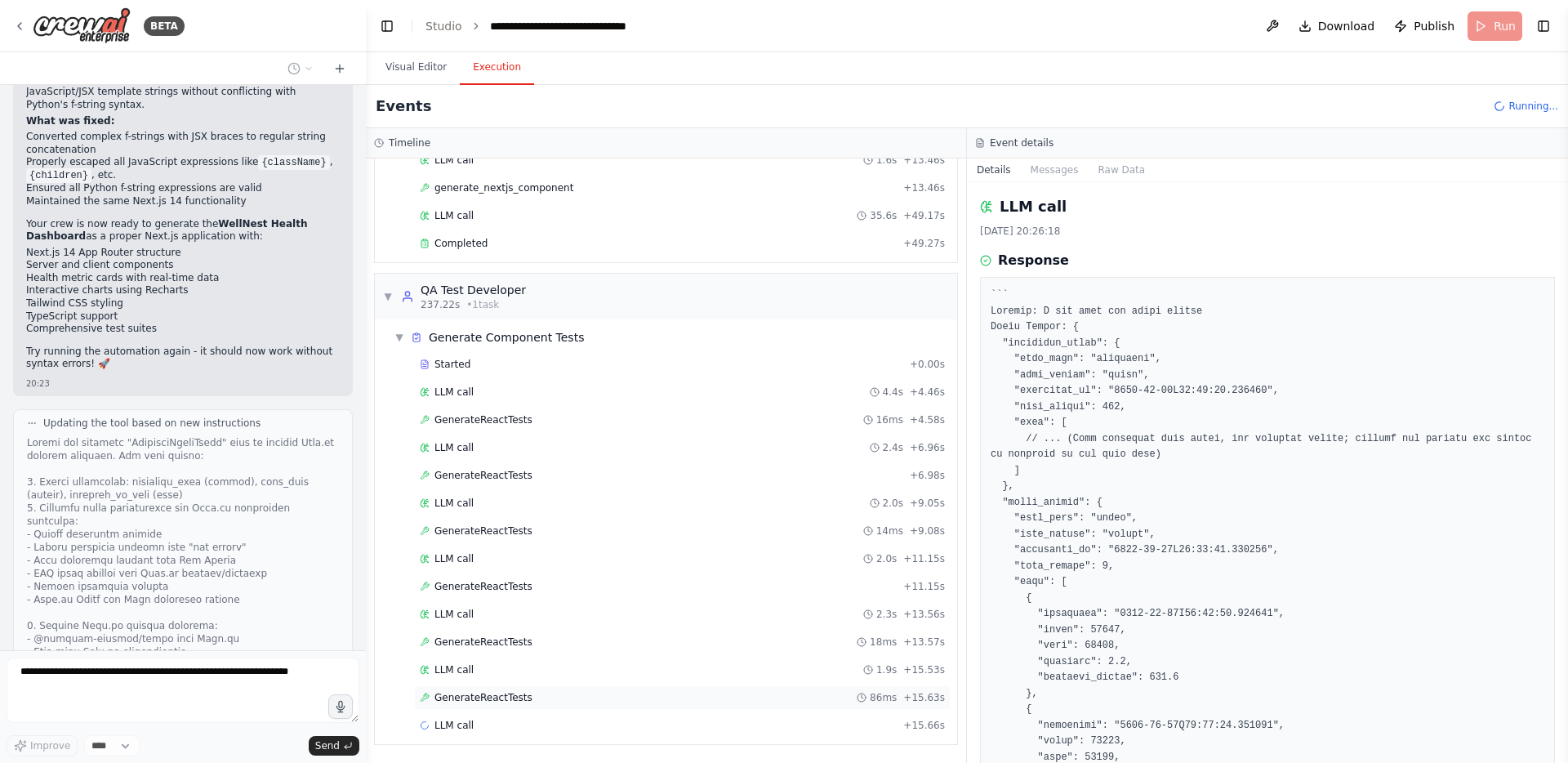
click at [471, 701] on span "GenerateReactTests" at bounding box center [484, 697] width 98 height 13
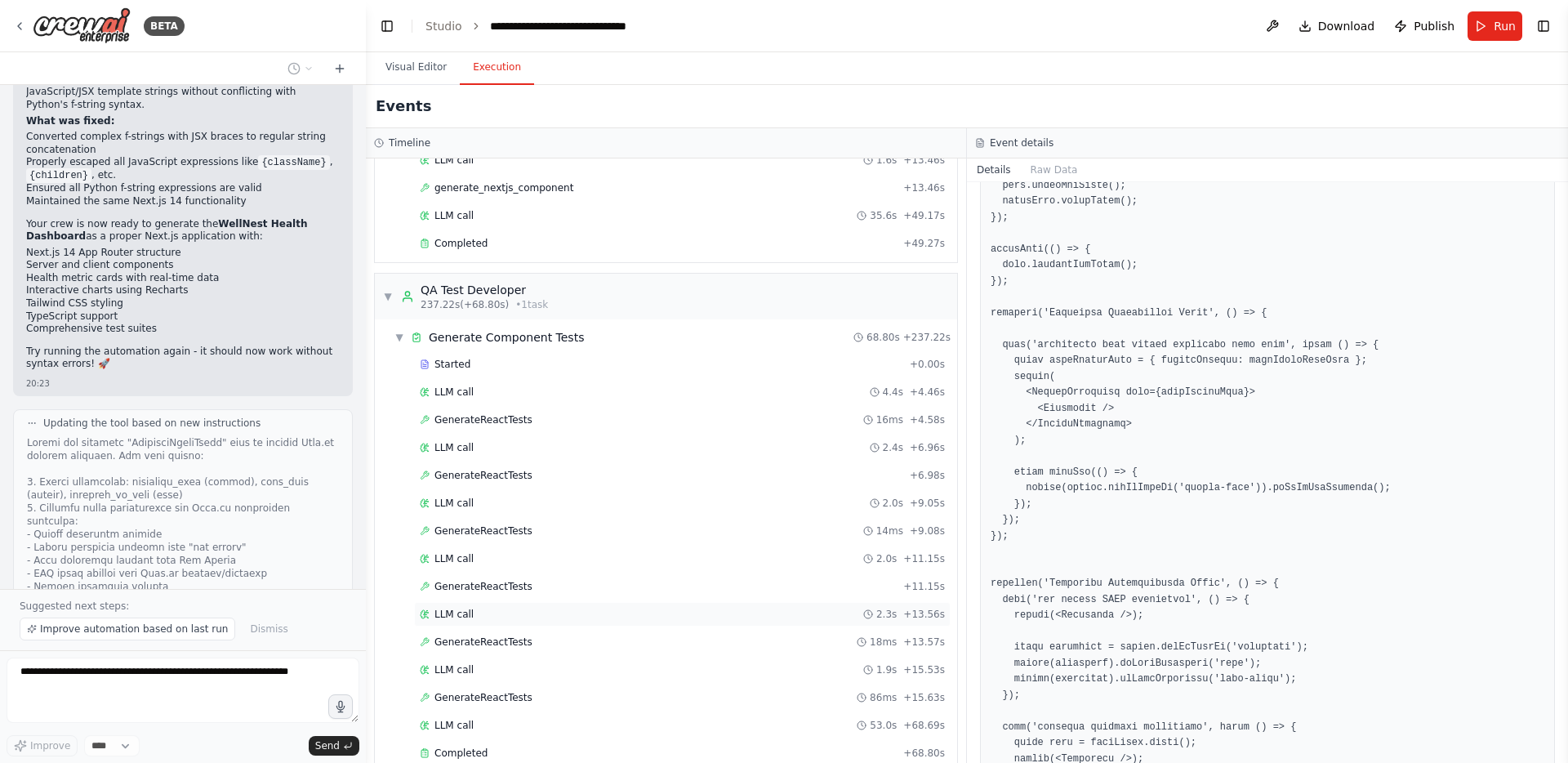
scroll to position [1220, 0]
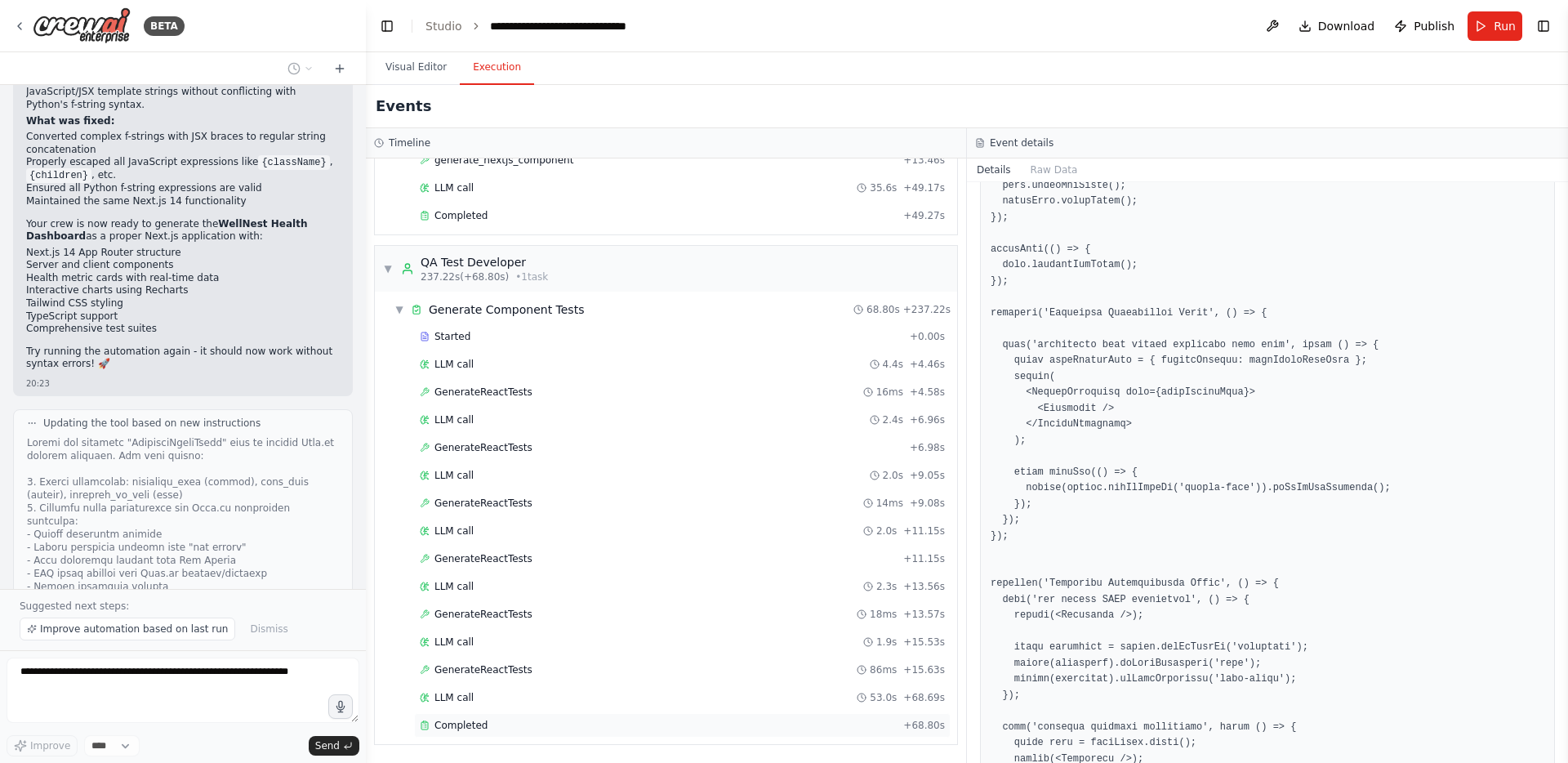
click at [457, 716] on div "Completed + 68.80s" at bounding box center [682, 725] width 536 height 24
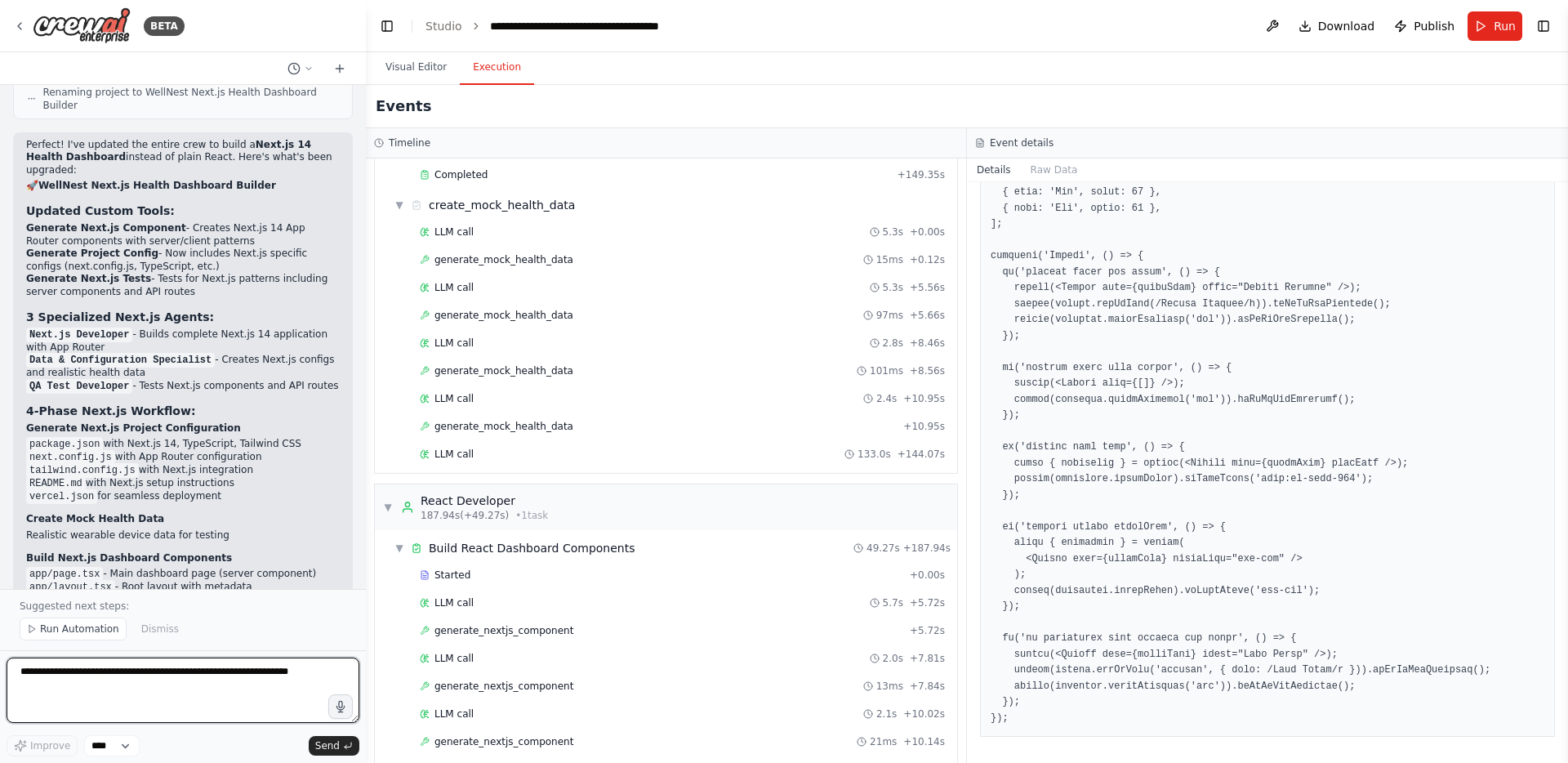
scroll to position [0, 0]
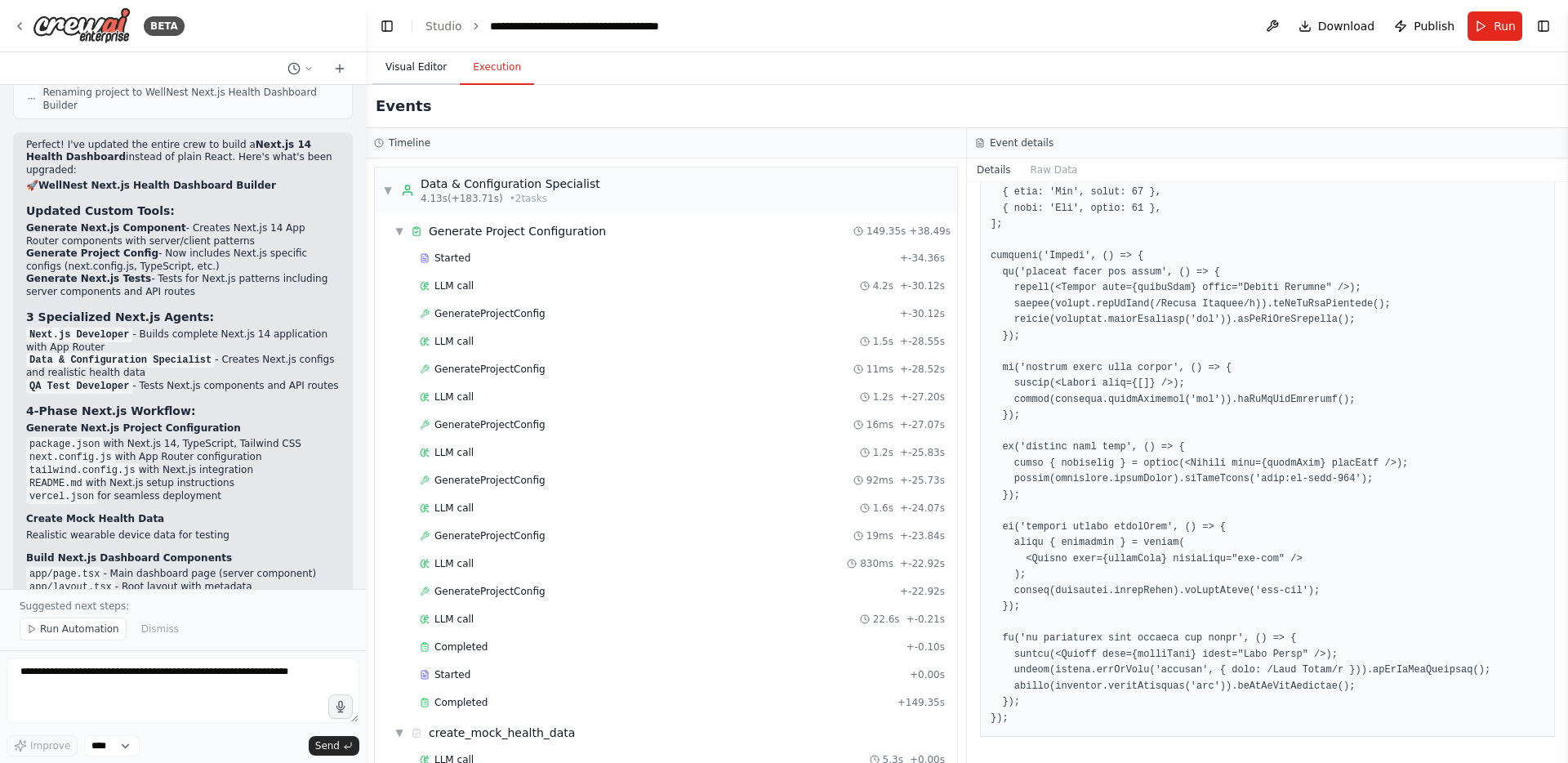
click at [429, 70] on button "Visual Editor" at bounding box center [416, 67] width 87 height 34
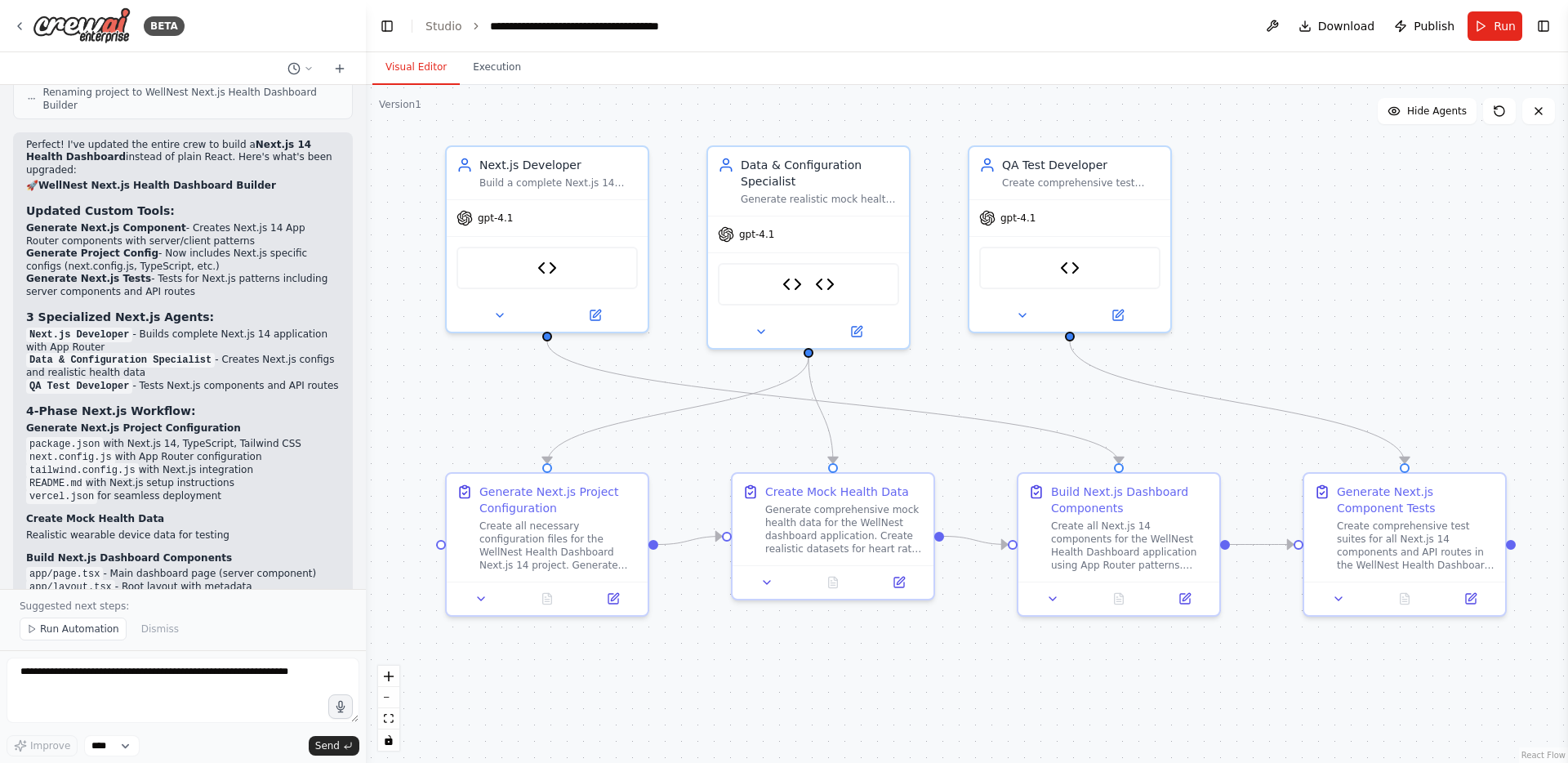
drag, startPoint x: 796, startPoint y: 712, endPoint x: 819, endPoint y: 703, distance: 24.7
click at [819, 703] on div ".deletable-edge-delete-btn { width: 20px; height: 20px; border: 0px solid #ffff…" at bounding box center [967, 423] width 1202 height 677
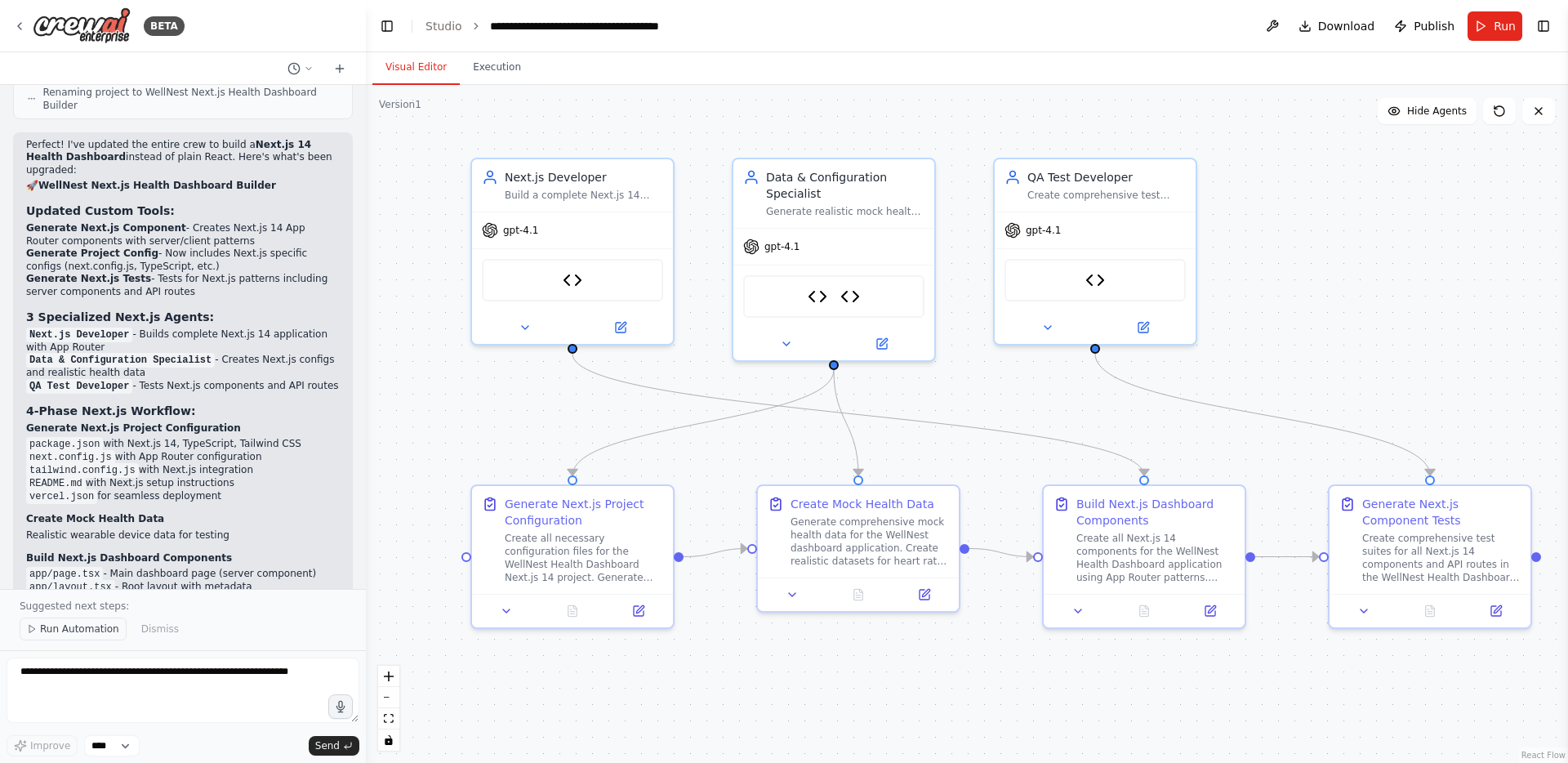
click at [70, 632] on span "Run Automation" at bounding box center [79, 629] width 79 height 13
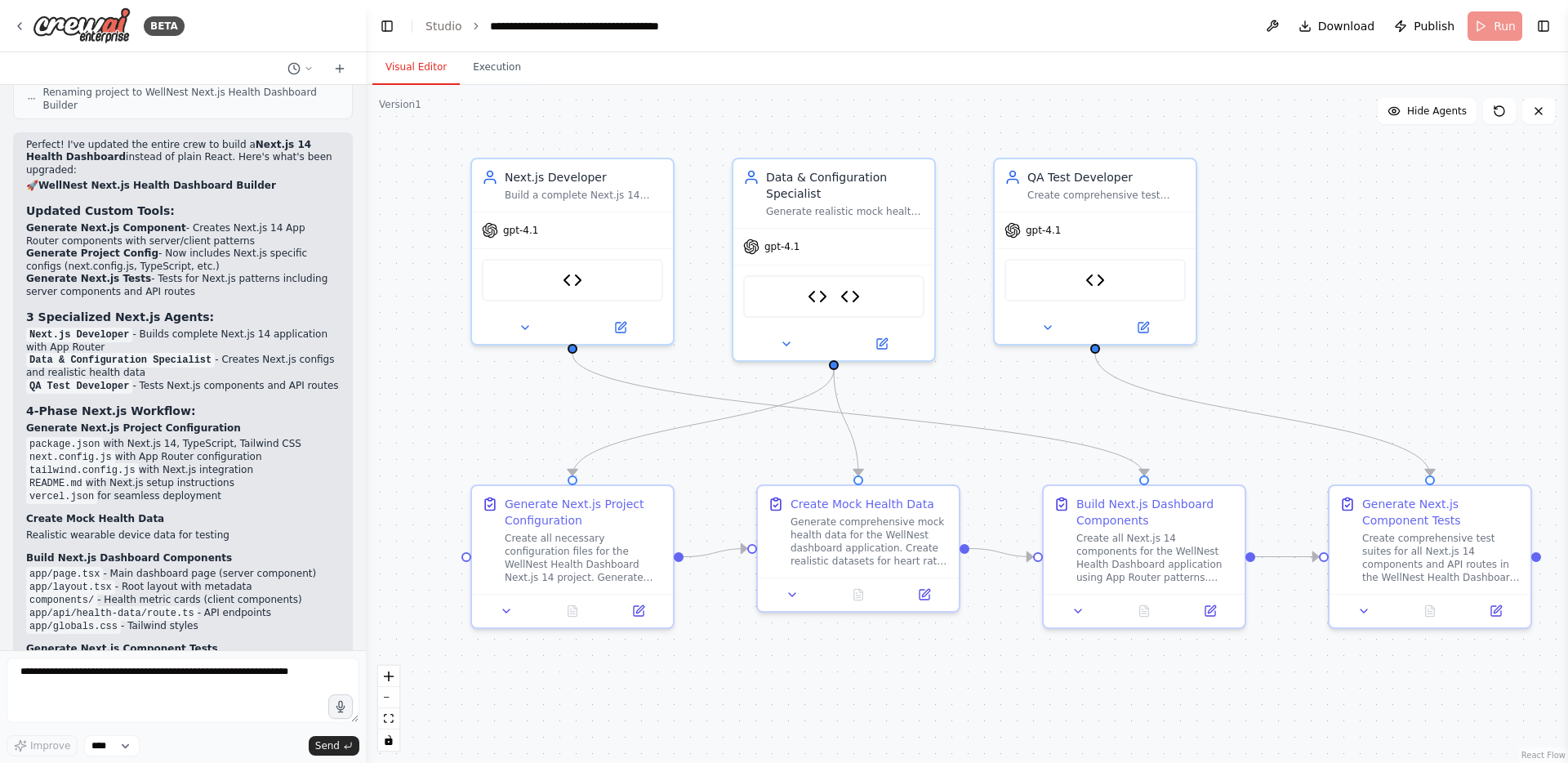
scroll to position [16961, 0]
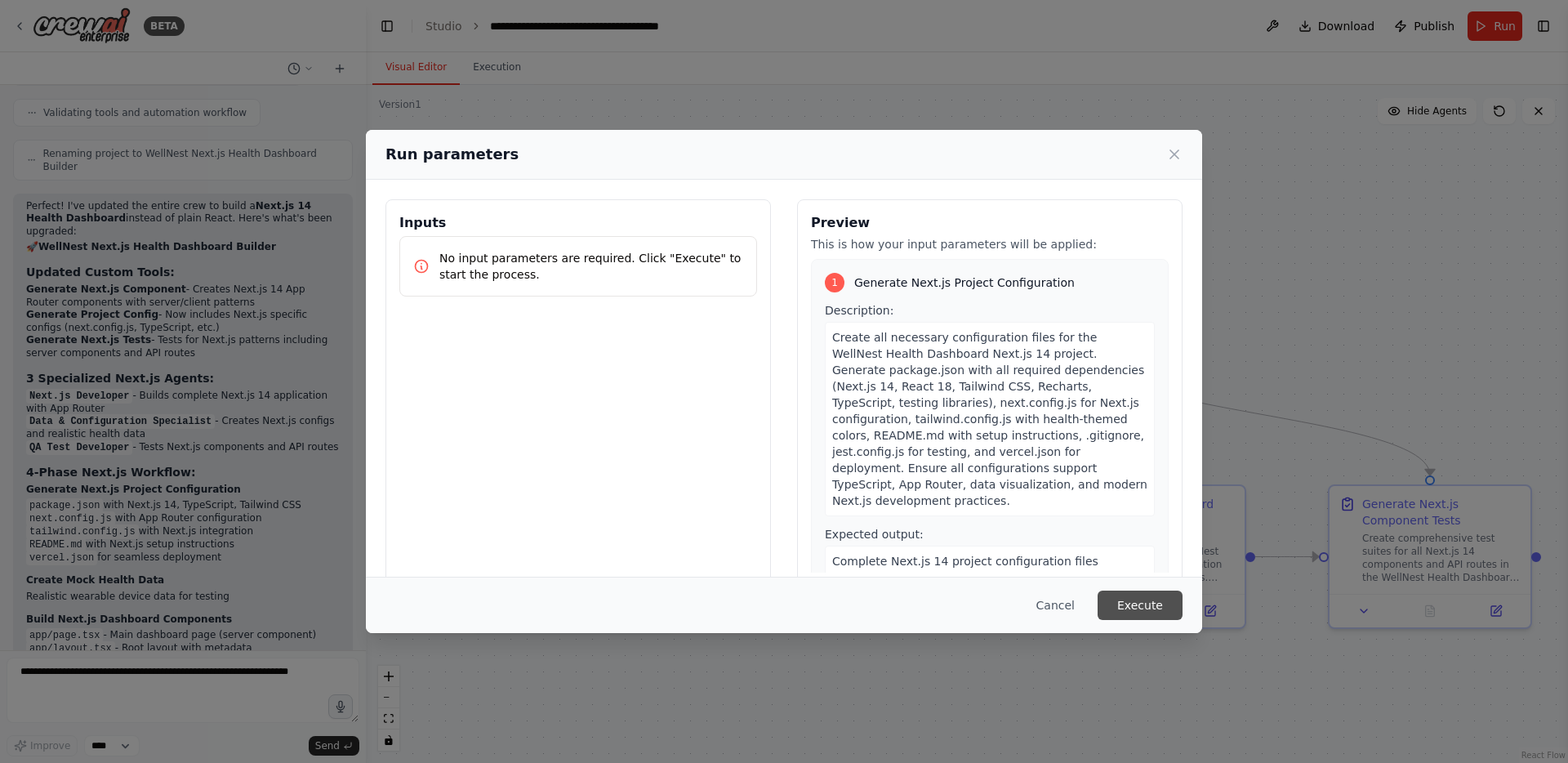
click at [1161, 607] on button "Execute" at bounding box center [1140, 604] width 85 height 29
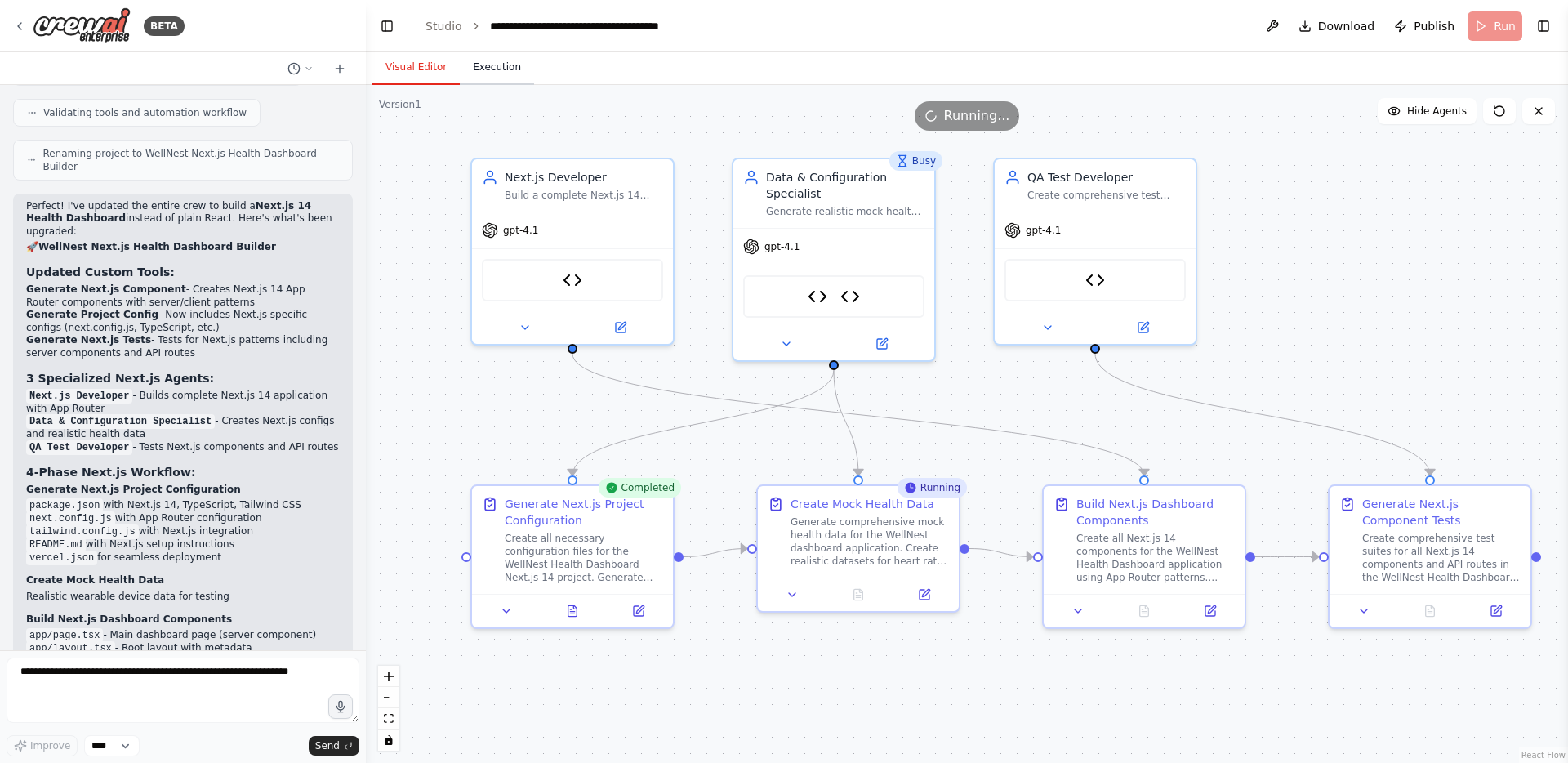
click at [487, 70] on button "Execution" at bounding box center [496, 67] width 74 height 34
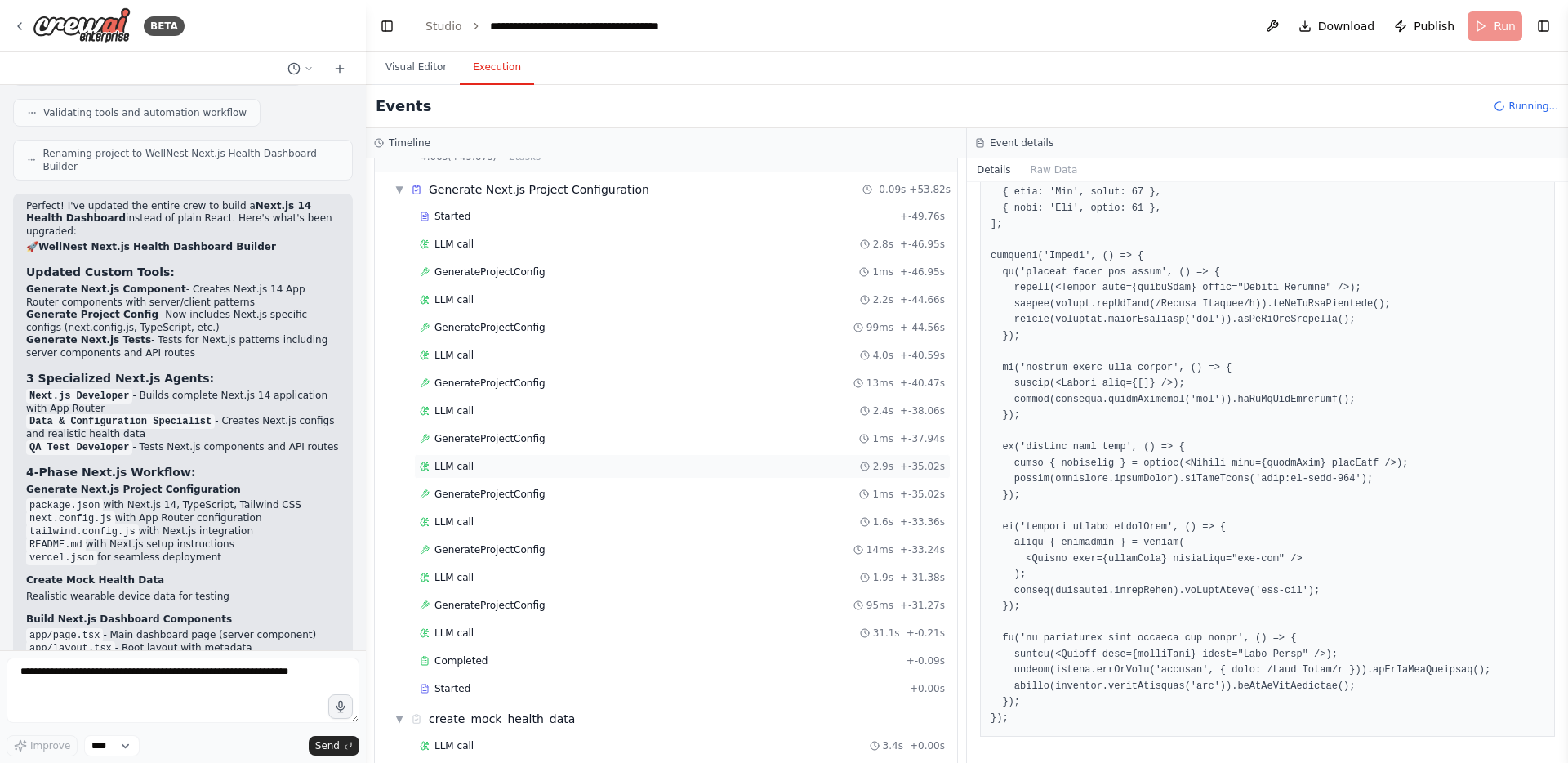
scroll to position [57, 0]
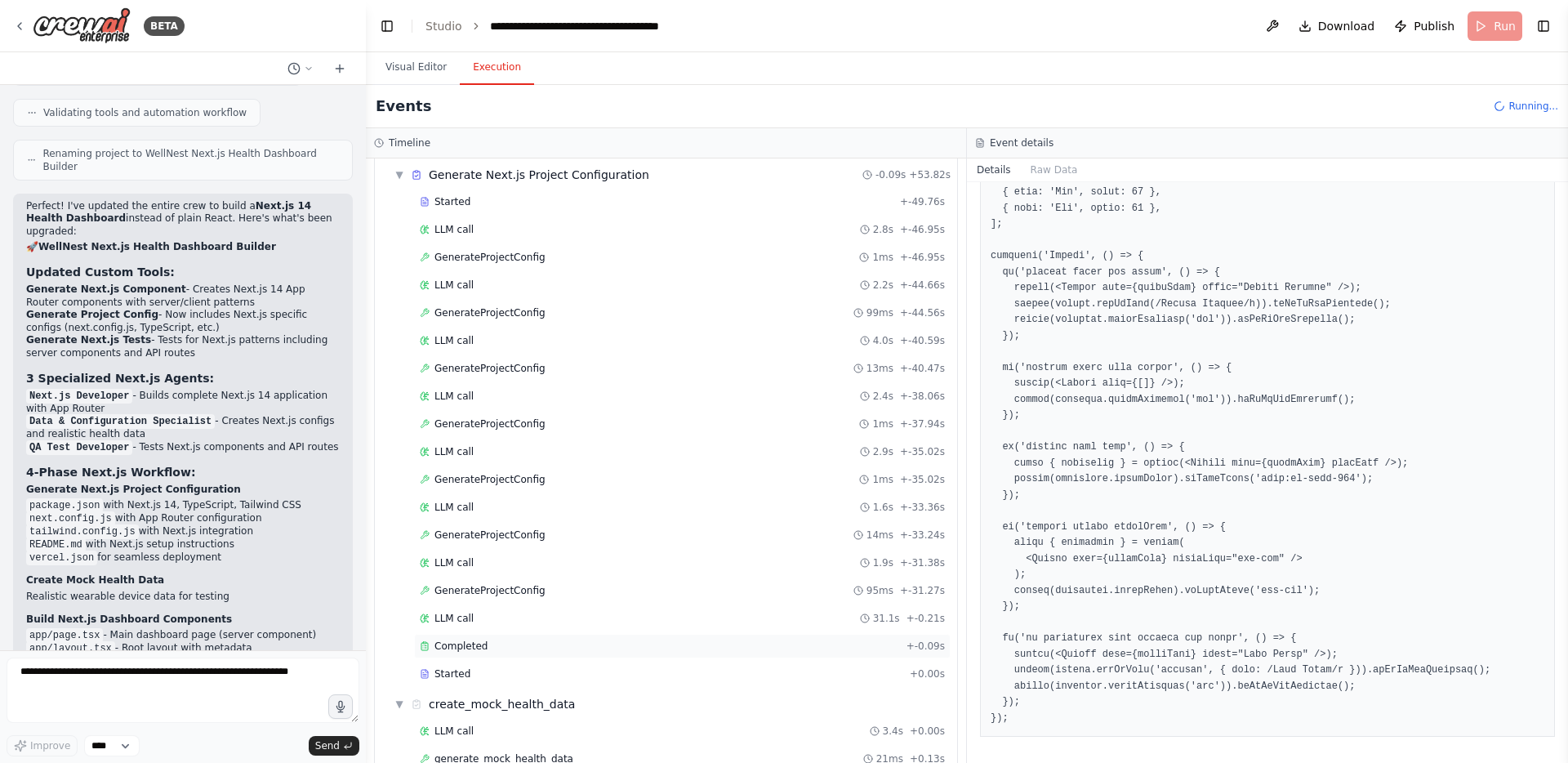
click at [460, 642] on span "Completed" at bounding box center [461, 646] width 53 height 13
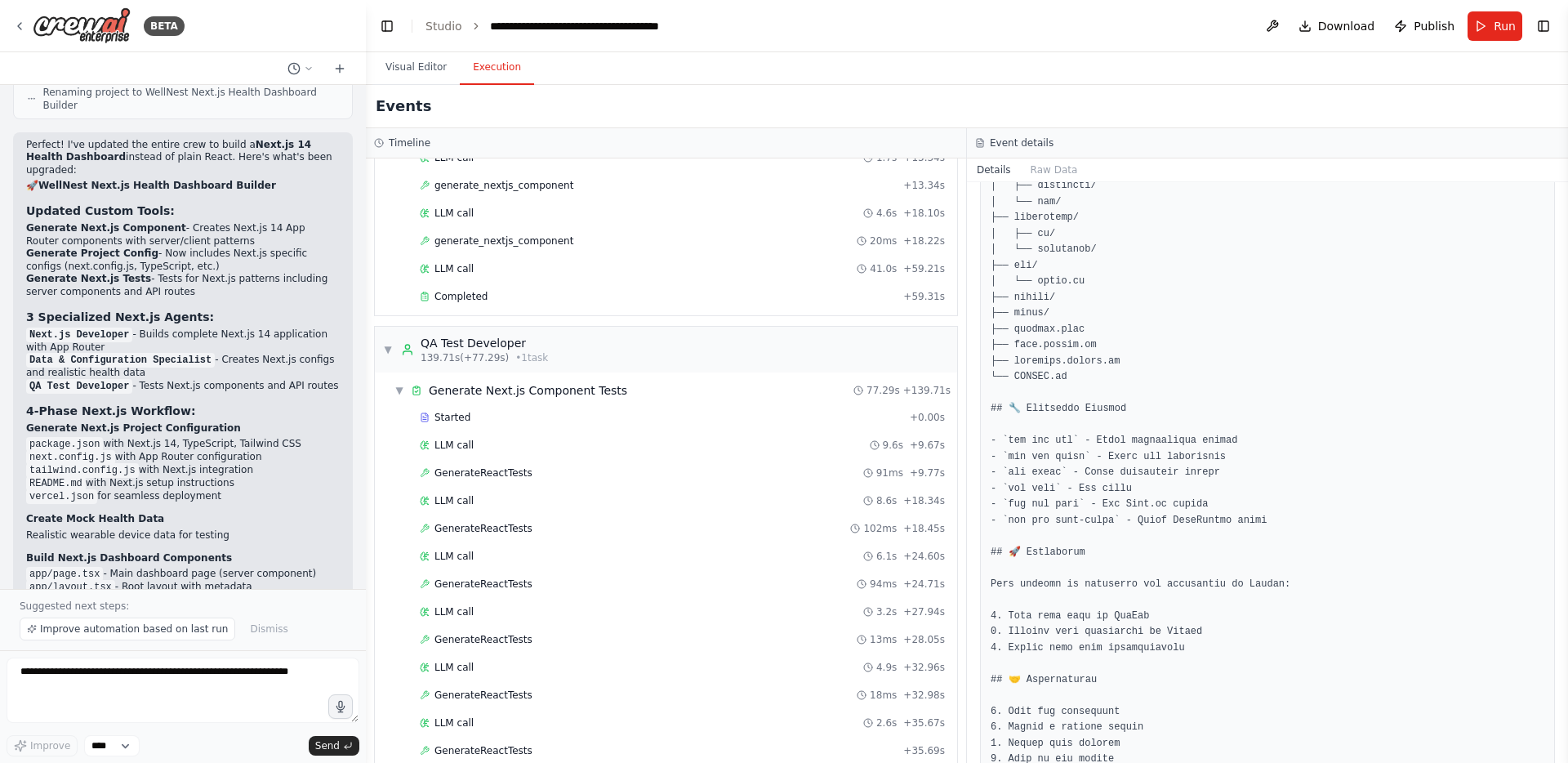
scroll to position [1341, 0]
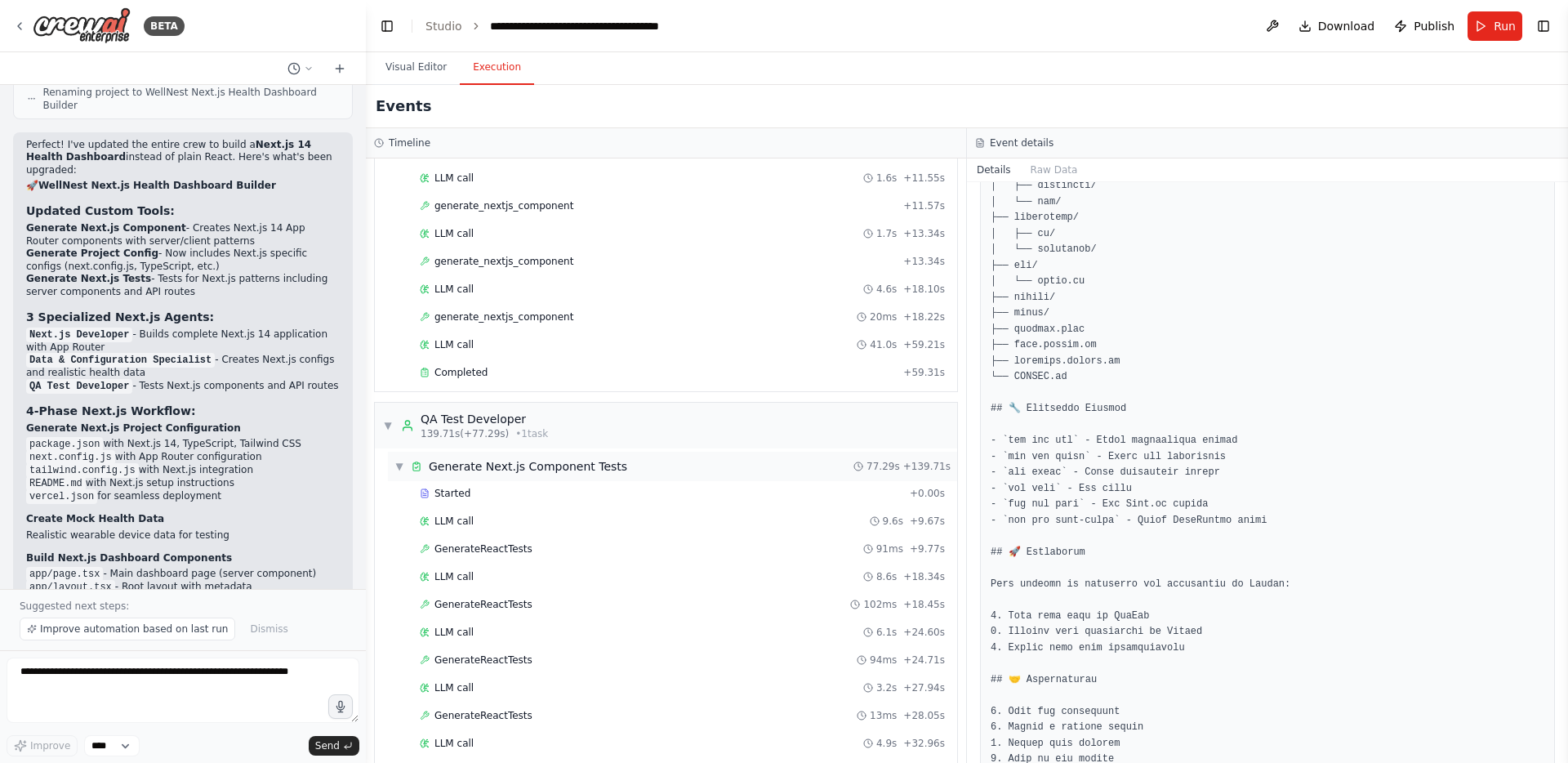
click at [400, 466] on span "▼" at bounding box center [400, 466] width 10 height 13
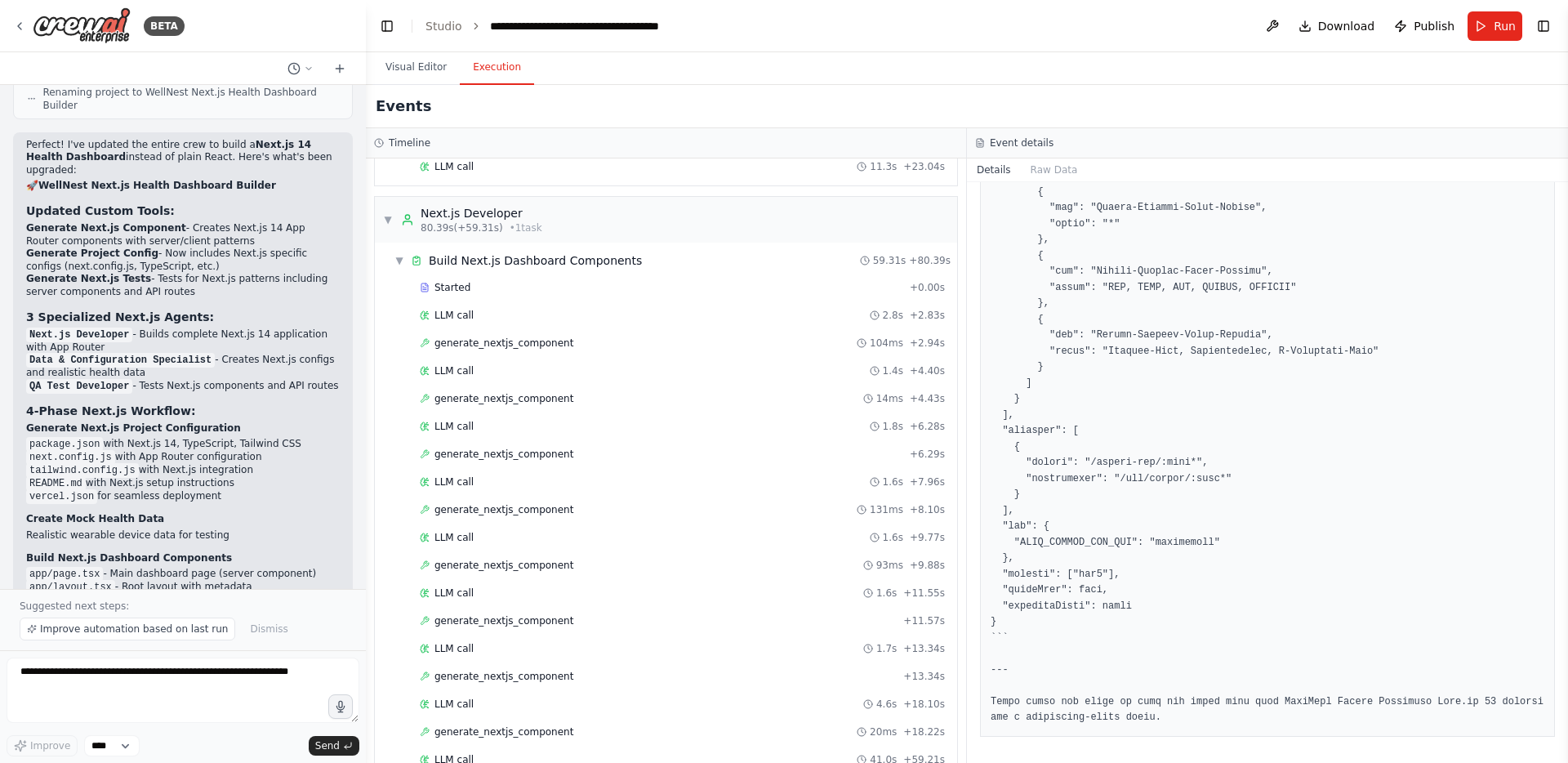
scroll to position [918, 0]
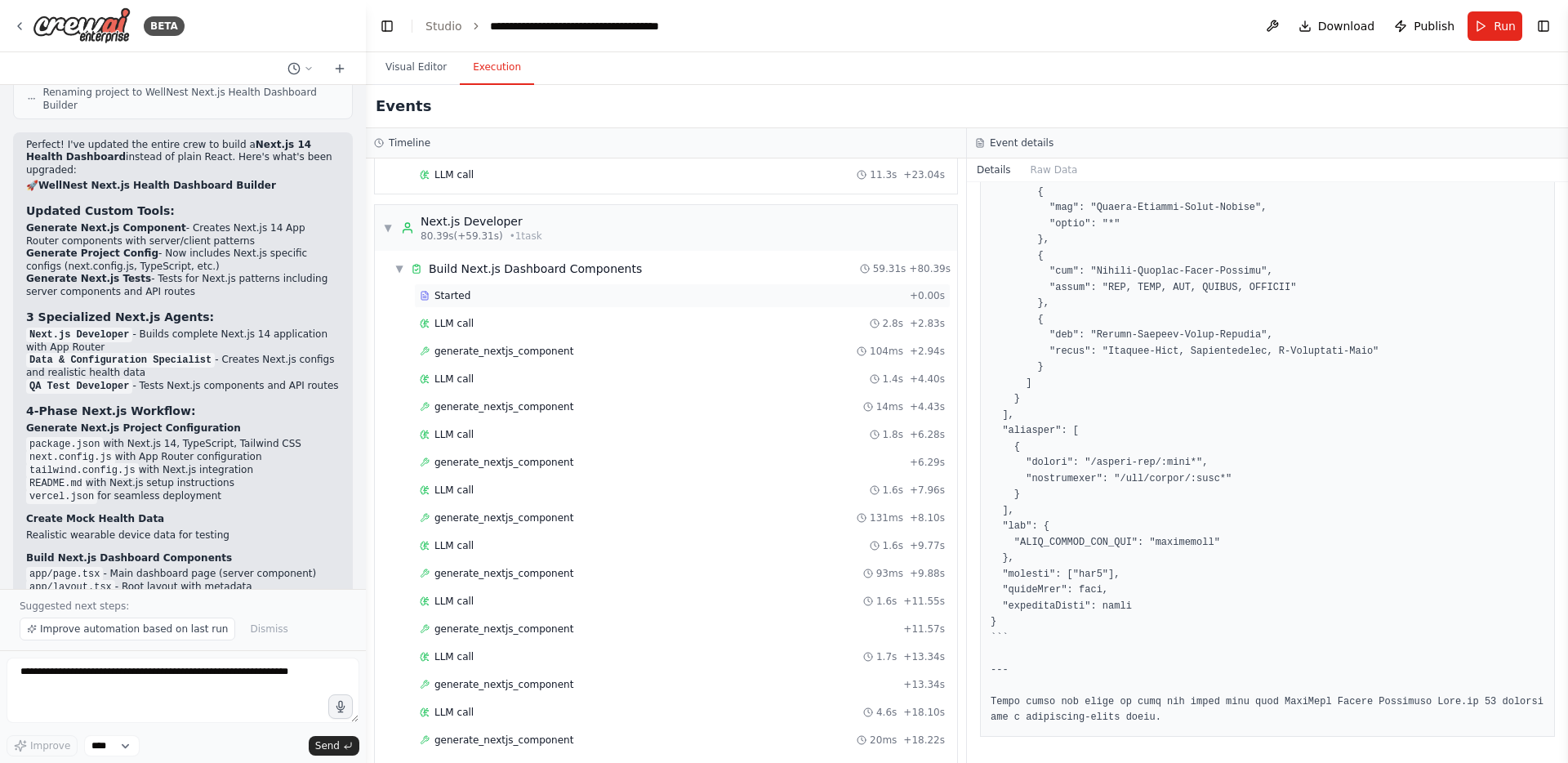
click at [460, 298] on span "Started" at bounding box center [452, 296] width 36 height 13
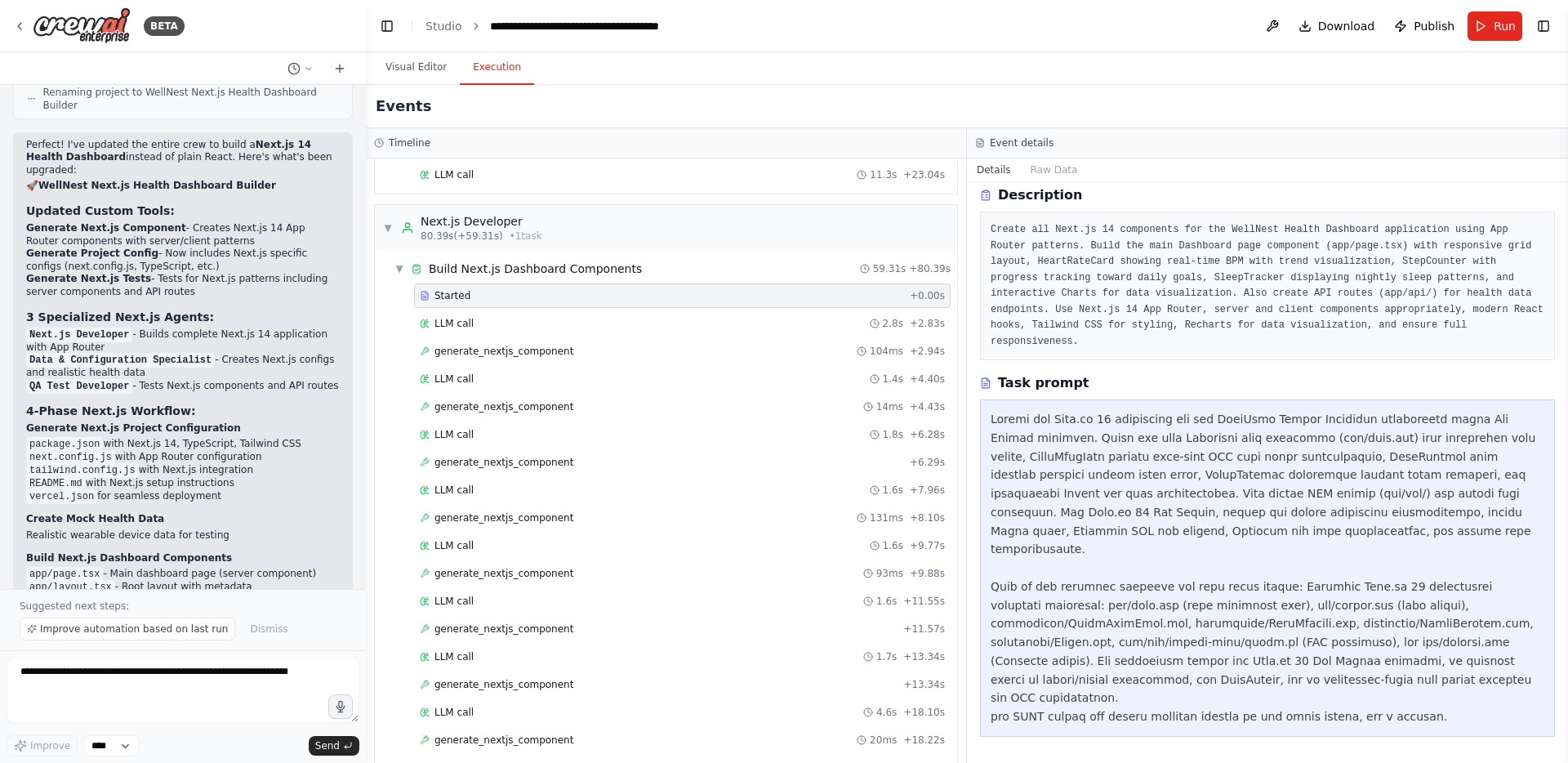
scroll to position [24, 0]
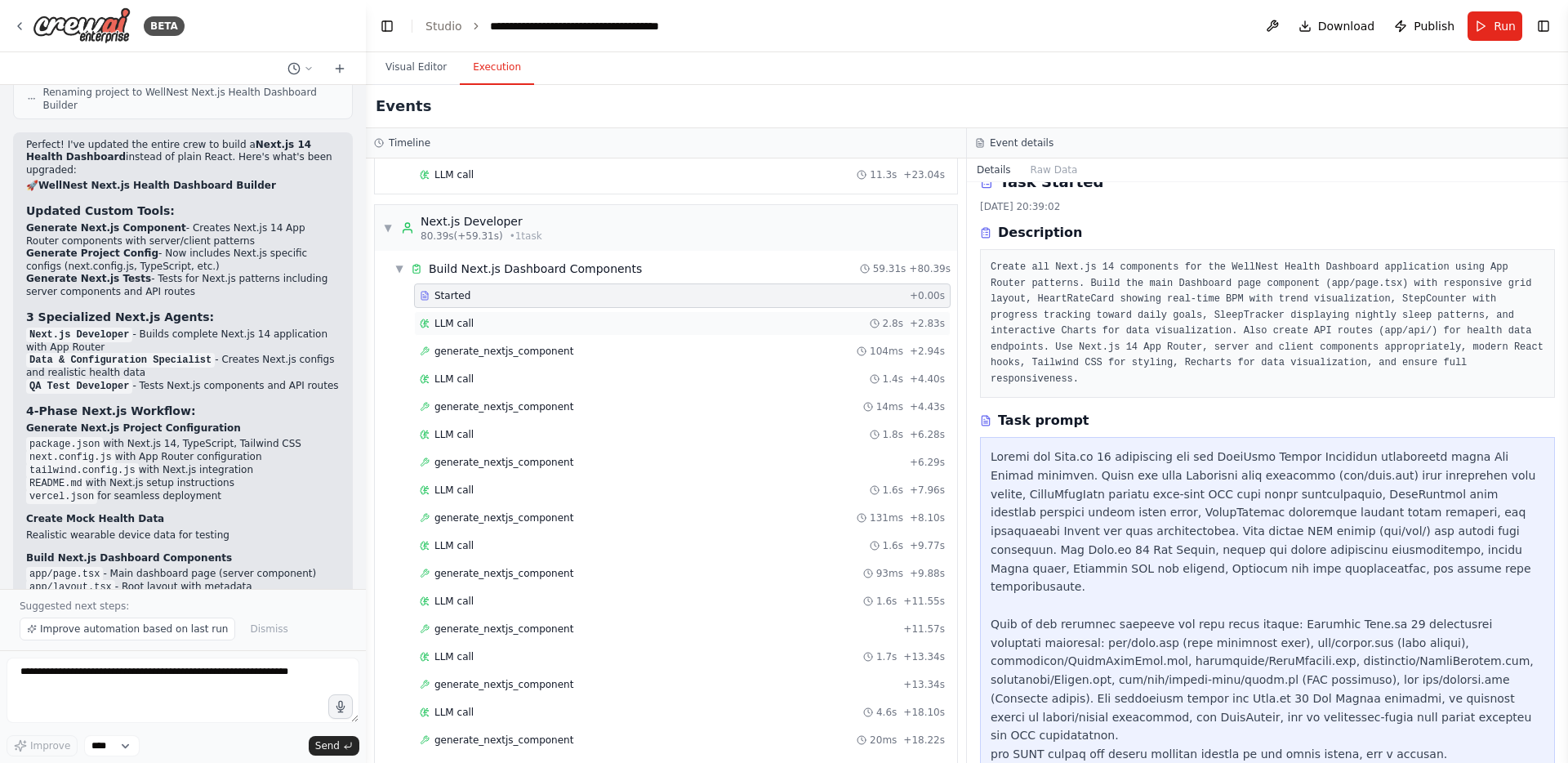
click at [460, 318] on span "LLM call" at bounding box center [454, 323] width 39 height 13
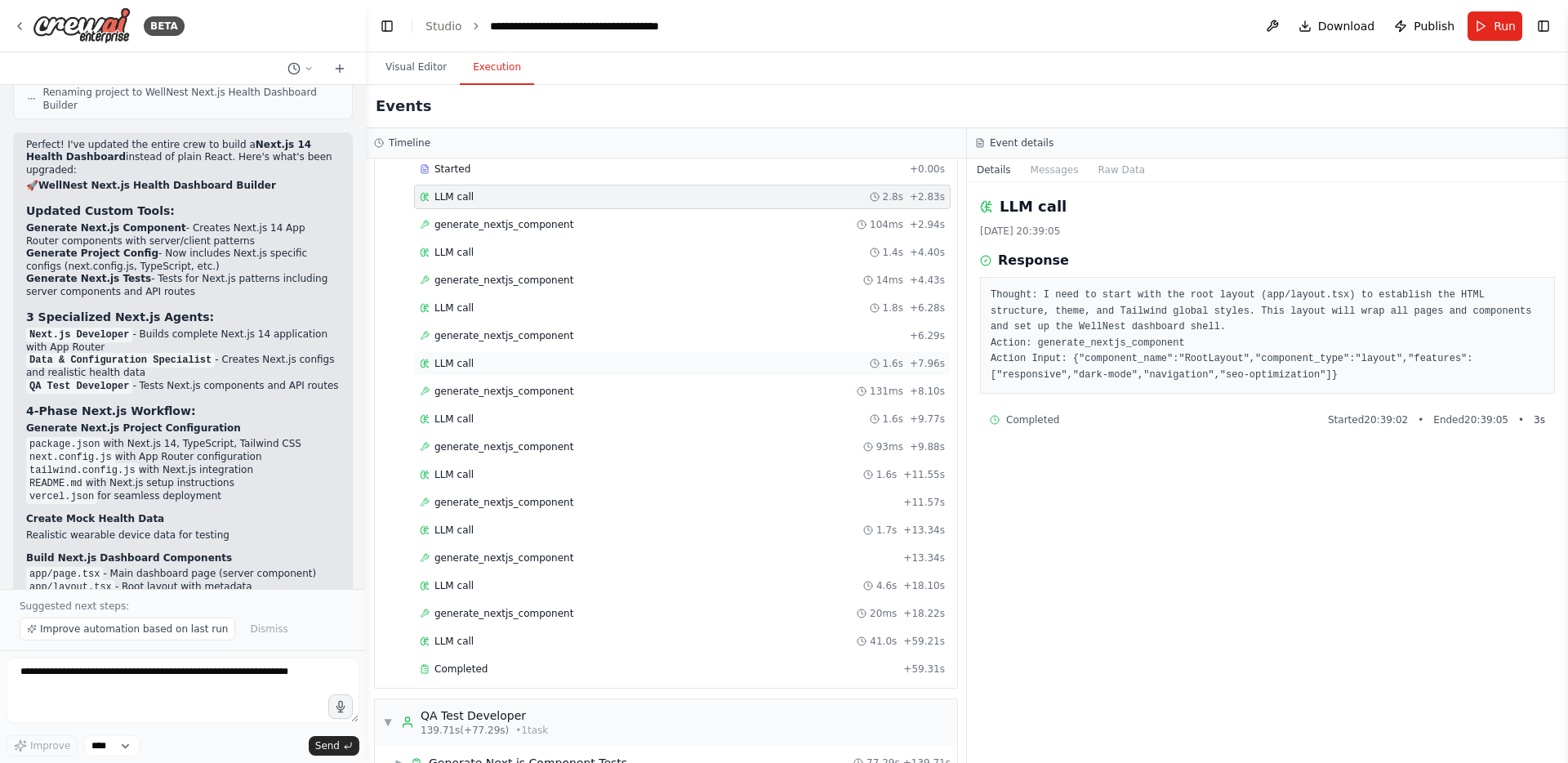
scroll to position [1081, 0]
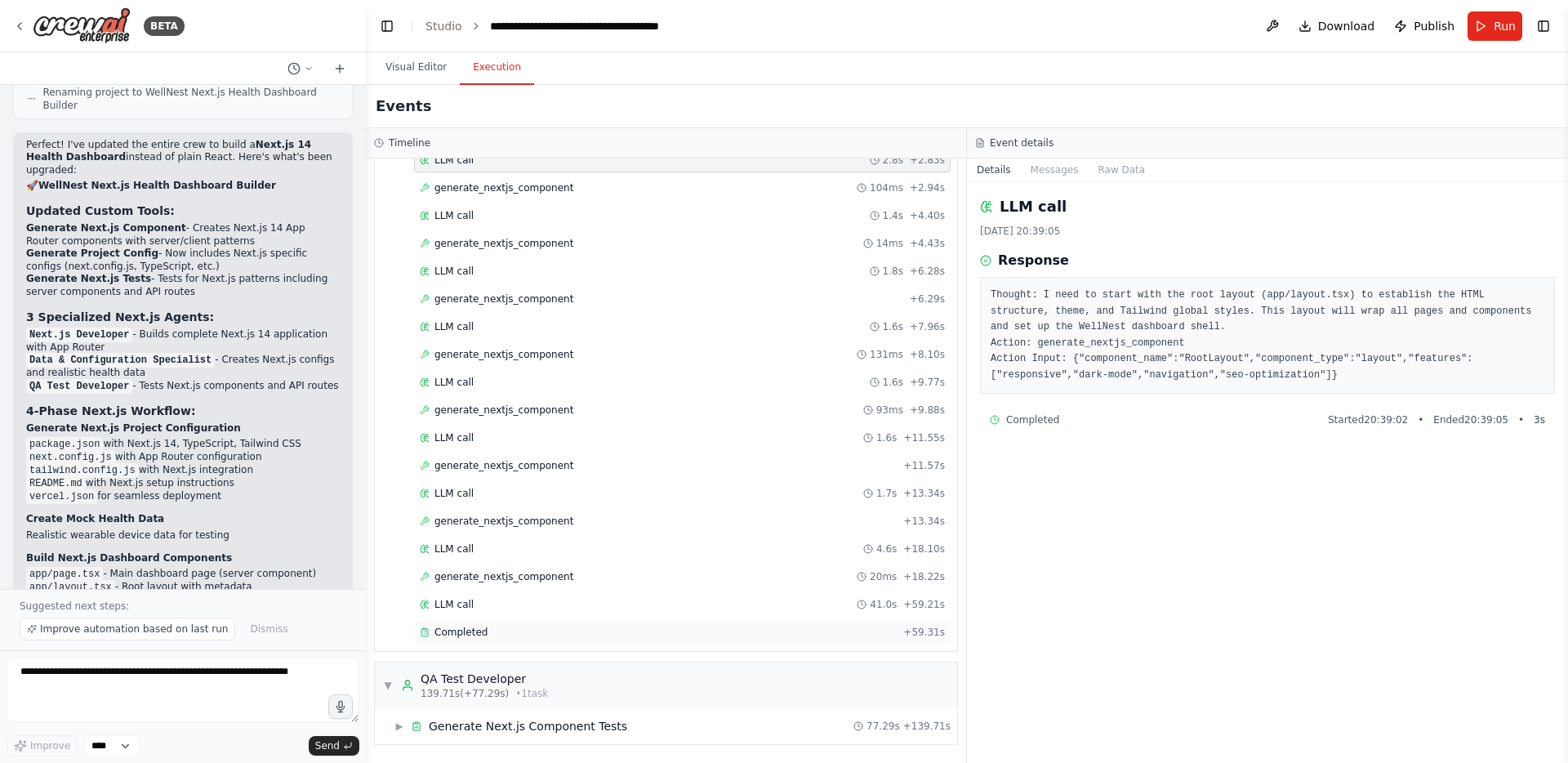
click at [460, 631] on span "Completed" at bounding box center [461, 633] width 53 height 13
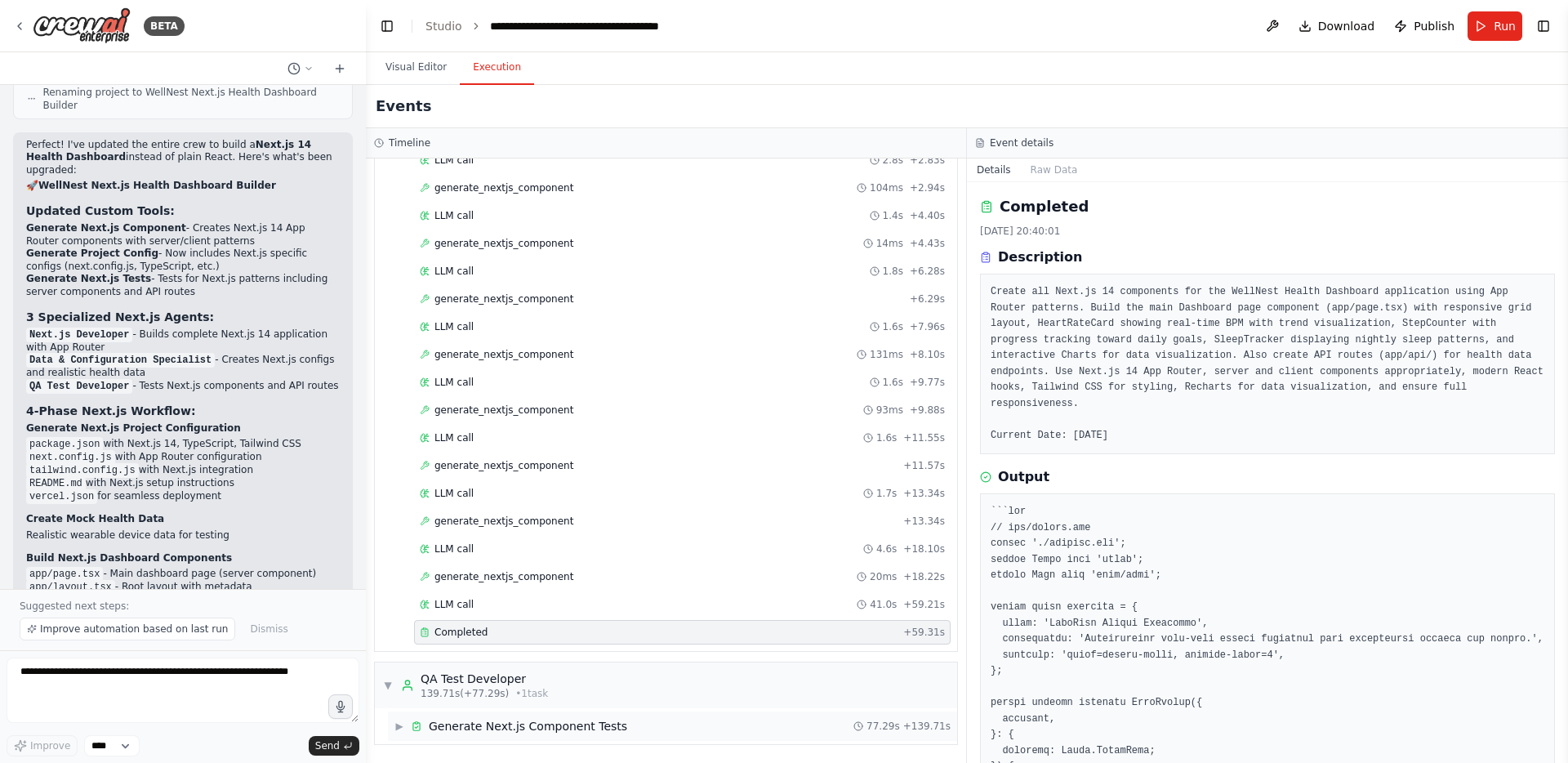
click at [407, 731] on div "▶ Generate Next.js Component Tests" at bounding box center [511, 726] width 233 height 17
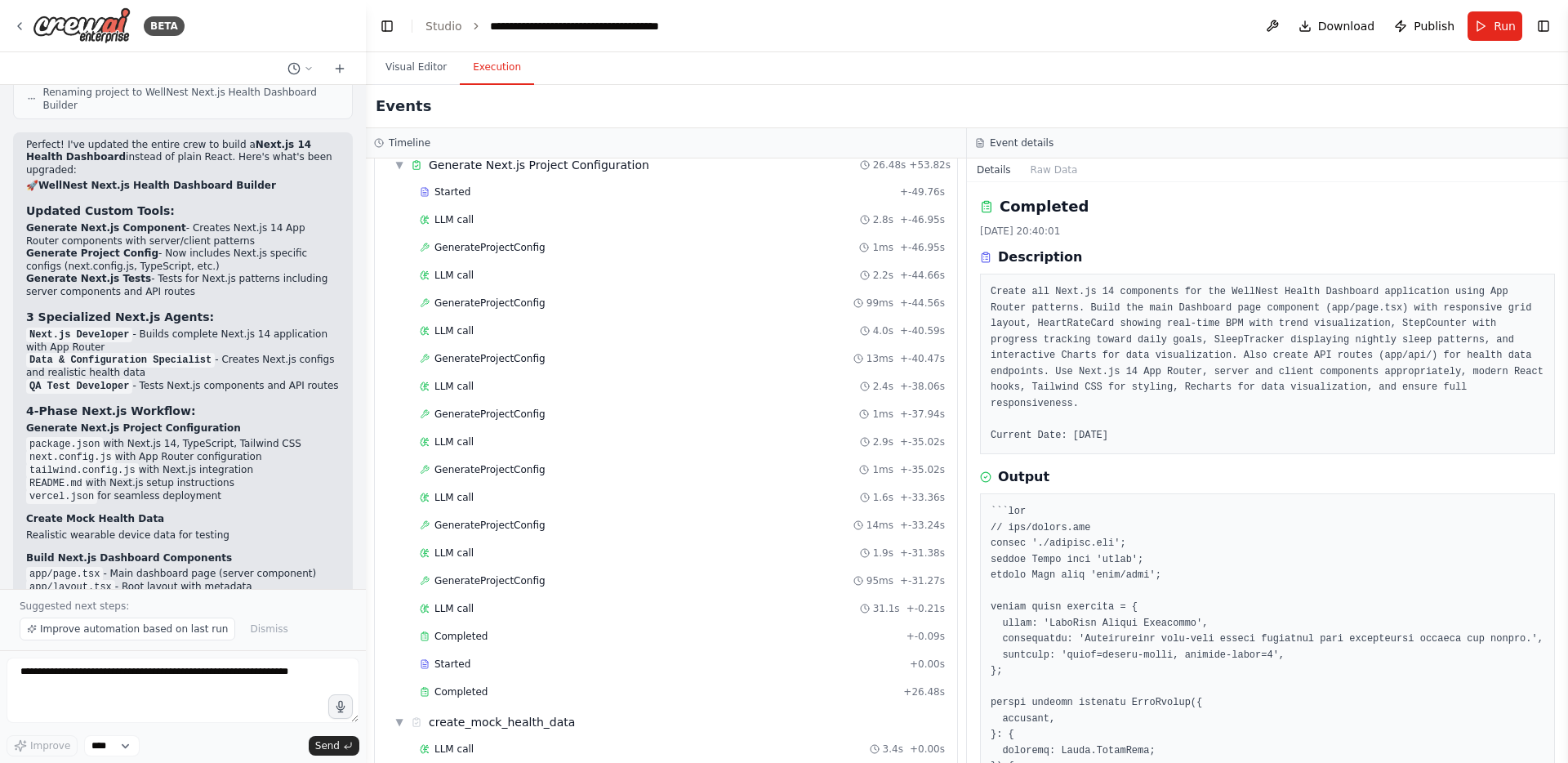
scroll to position [0, 0]
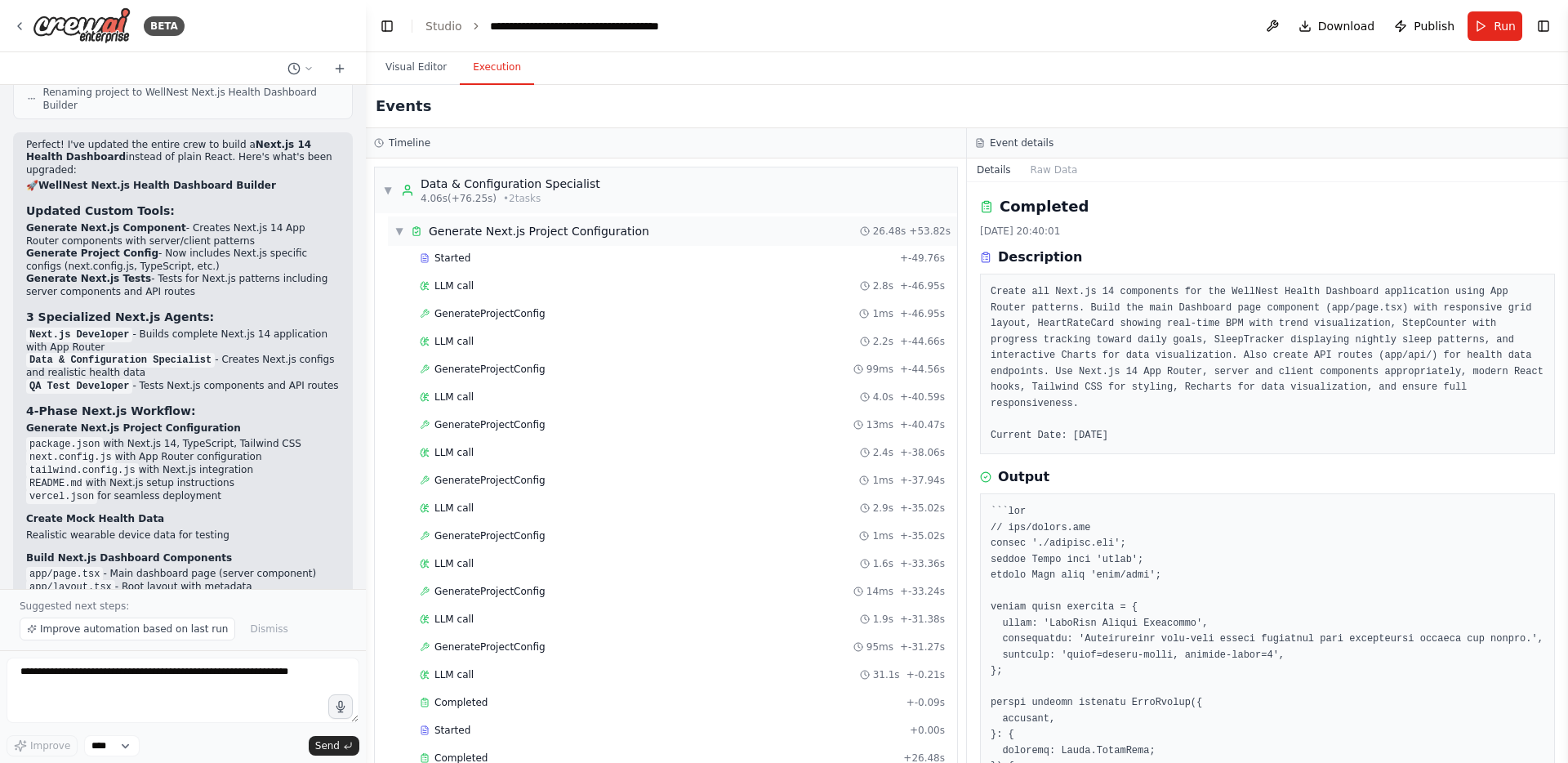
click at [400, 230] on span "▼" at bounding box center [400, 231] width 10 height 13
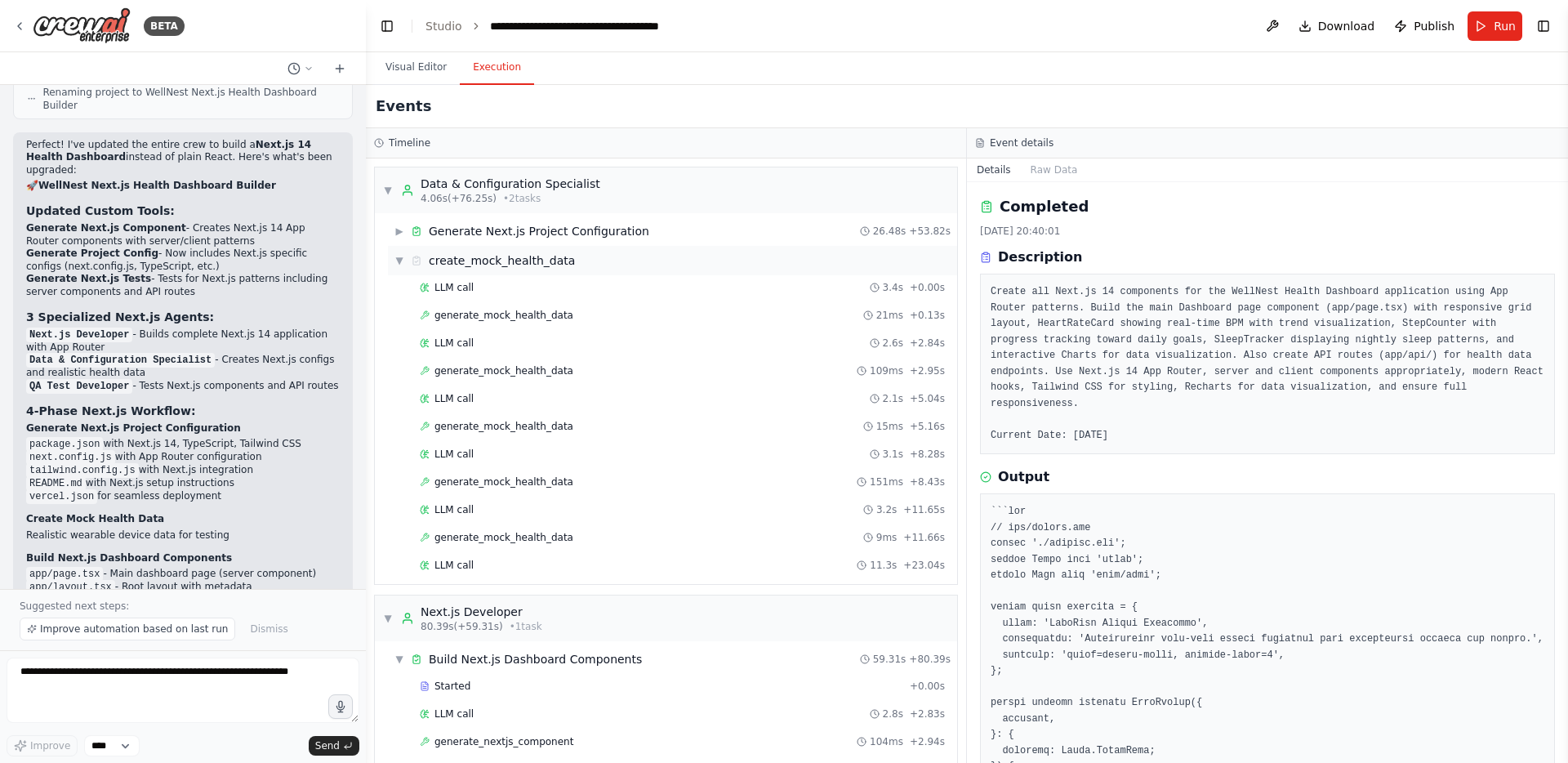
click at [388, 251] on div "▼ create_mock_health_data" at bounding box center [673, 260] width 570 height 29
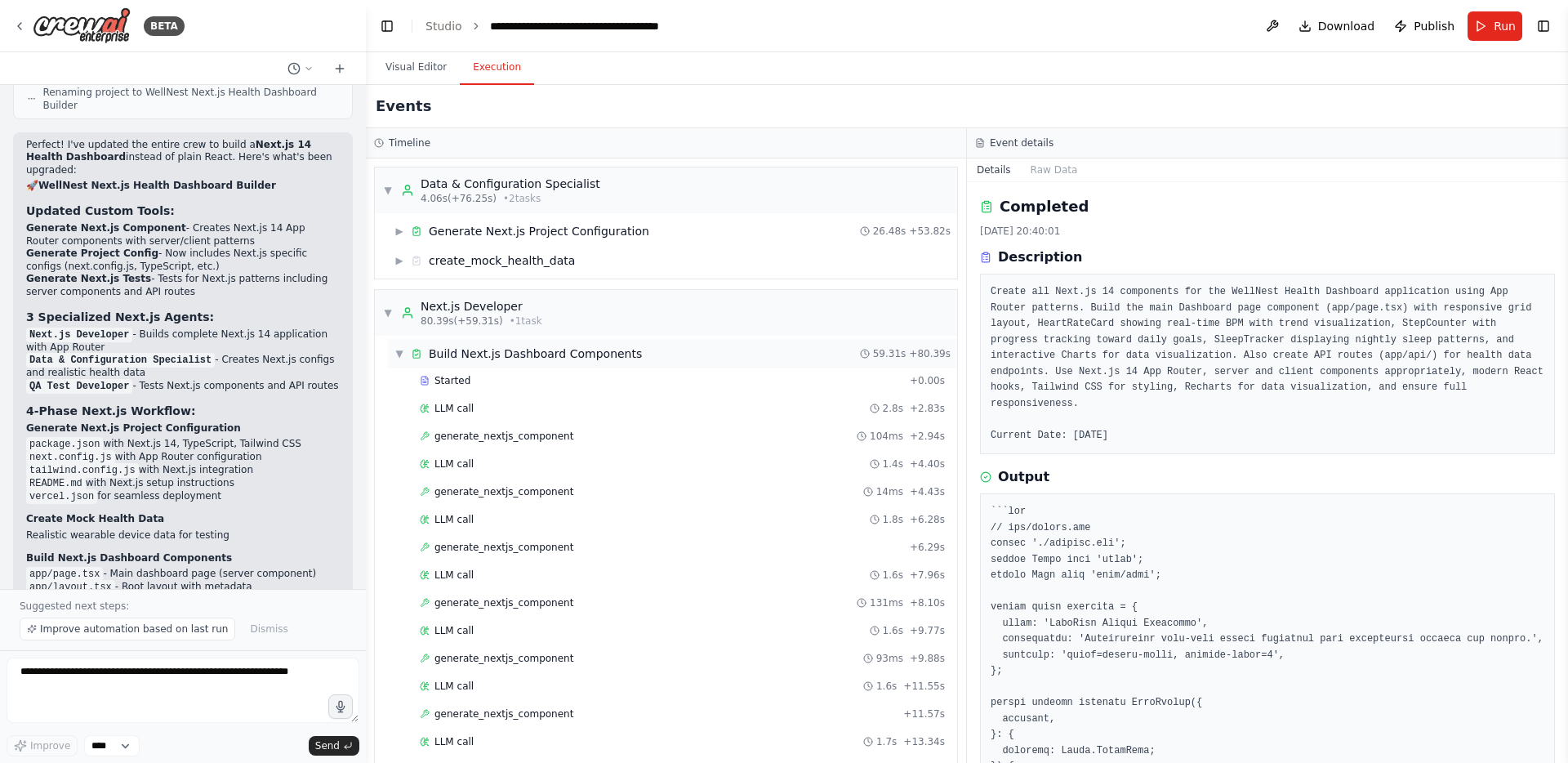
click at [397, 356] on span "▼" at bounding box center [400, 354] width 10 height 13
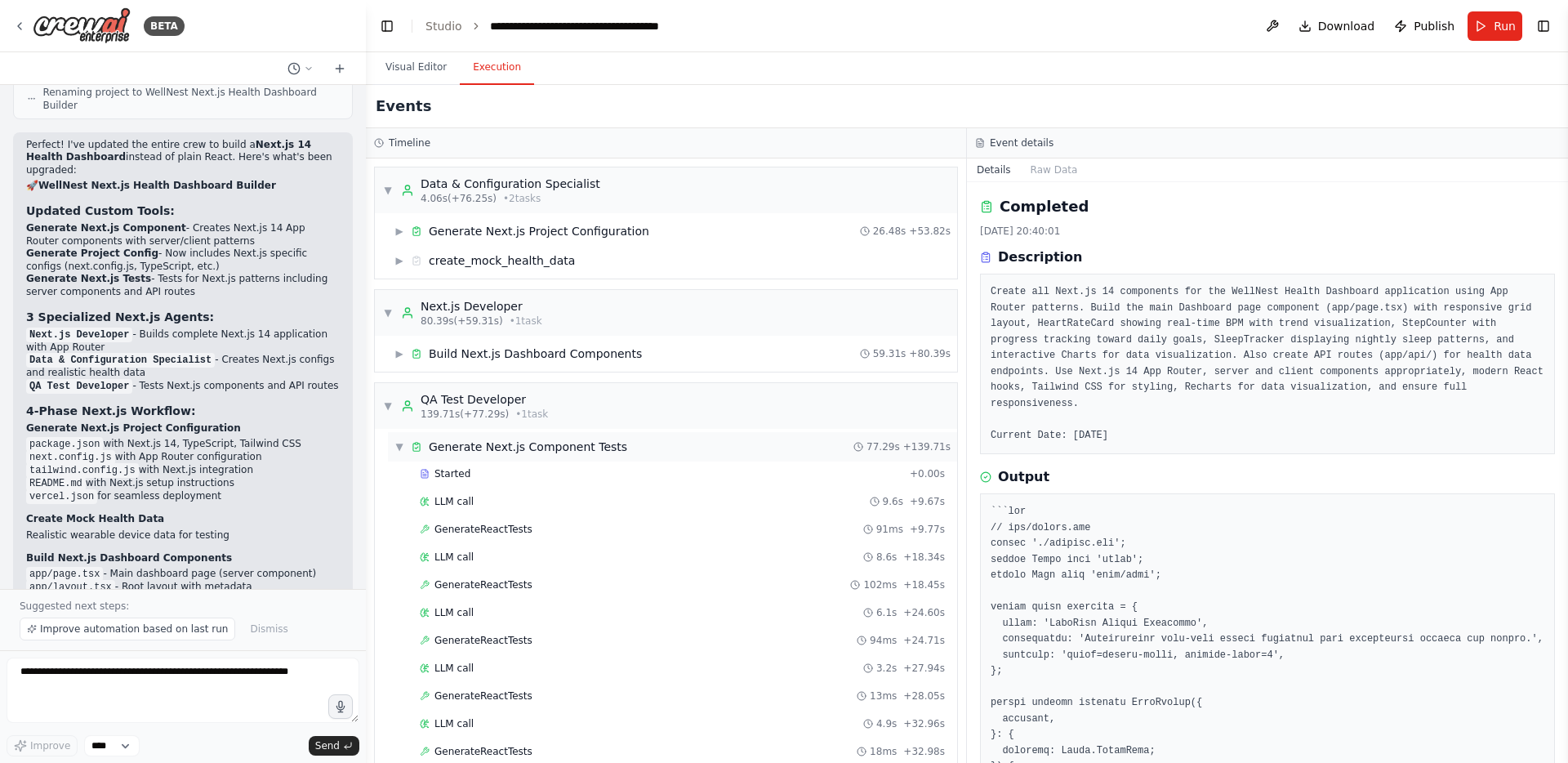
click at [390, 442] on div "▼ Generate Next.js Component Tests 77.29s + 139.71s" at bounding box center [673, 446] width 570 height 29
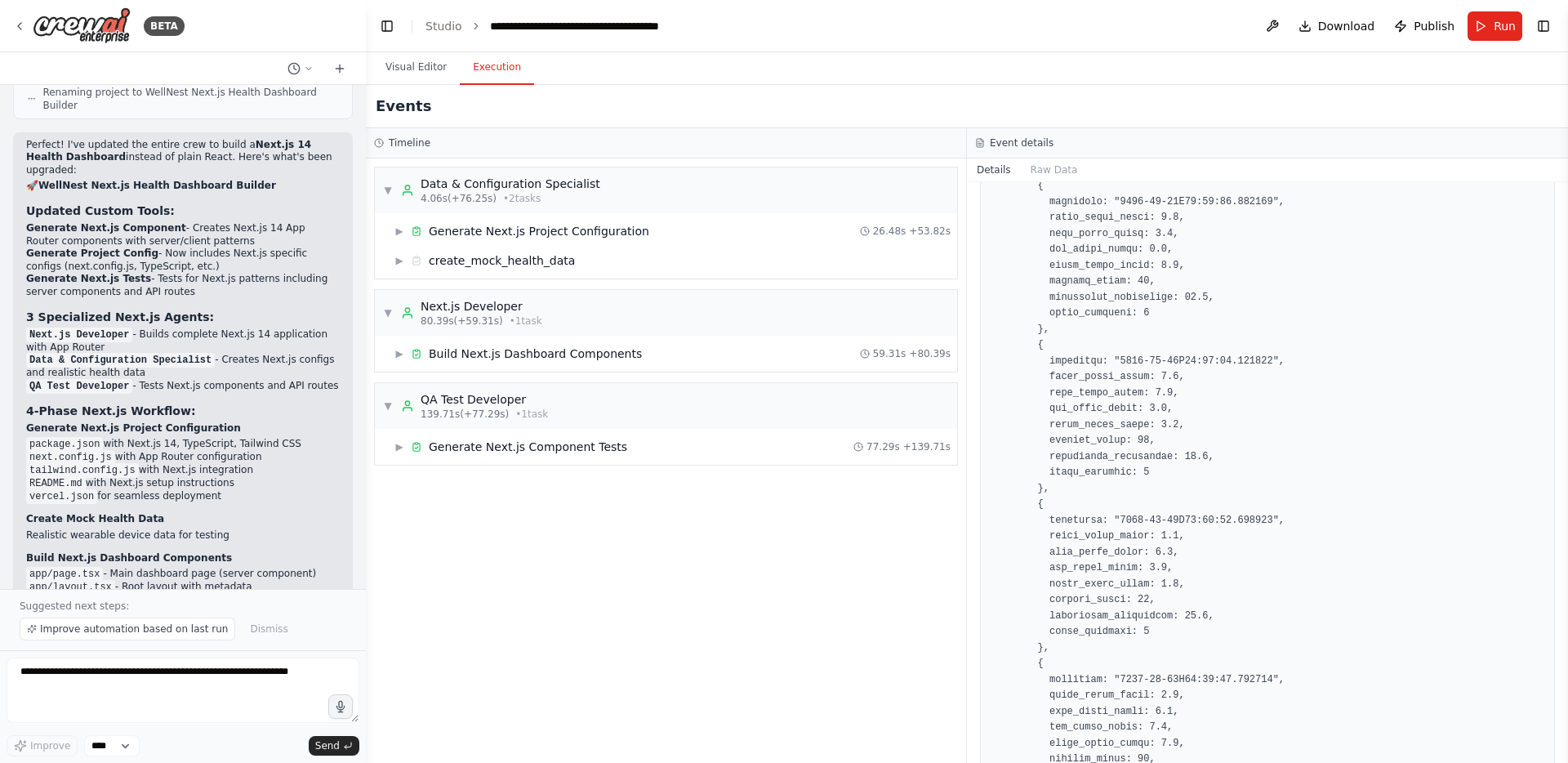
scroll to position [8616, 0]
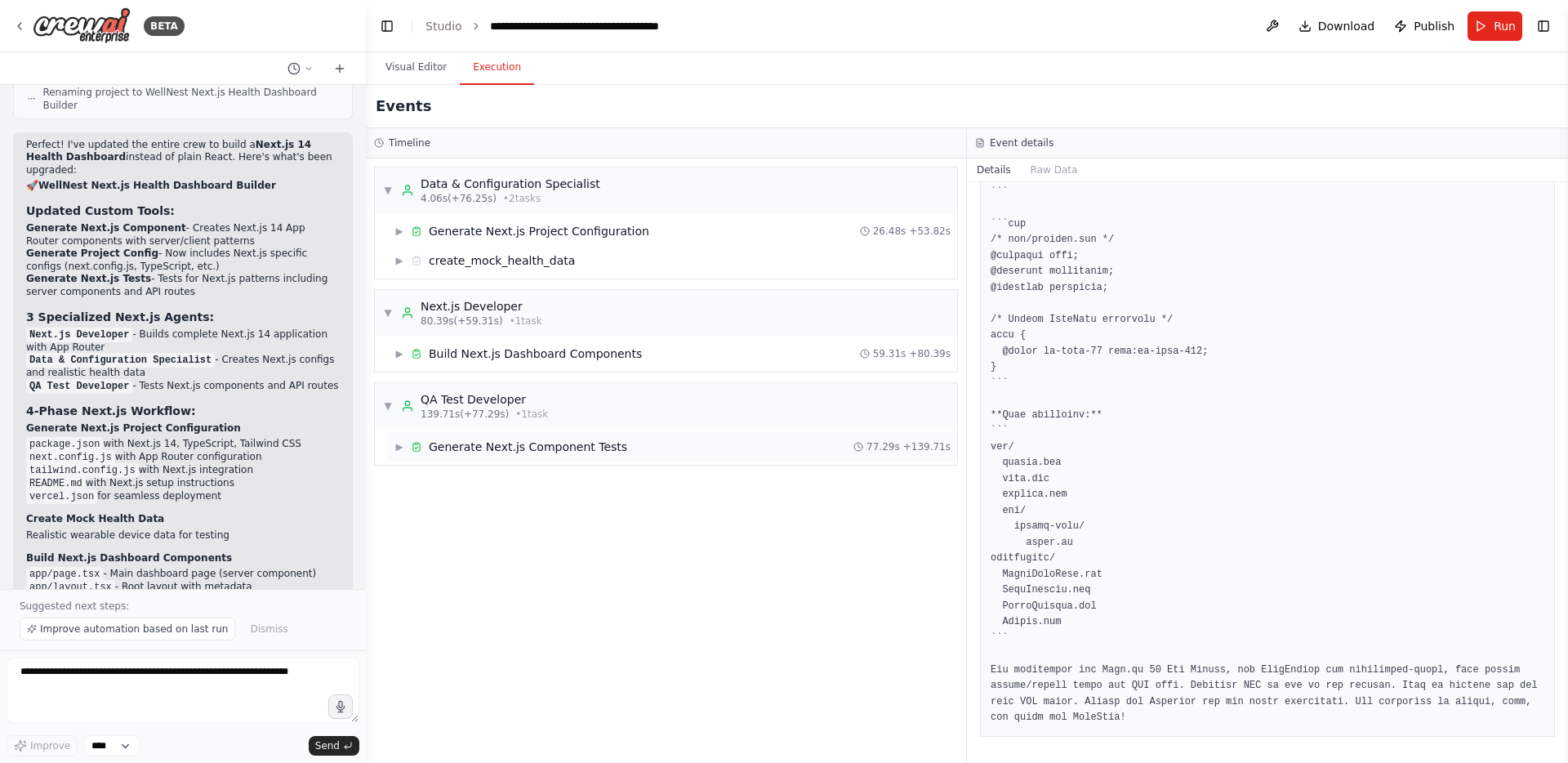
click at [490, 451] on div "Generate Next.js Component Tests" at bounding box center [528, 447] width 199 height 17
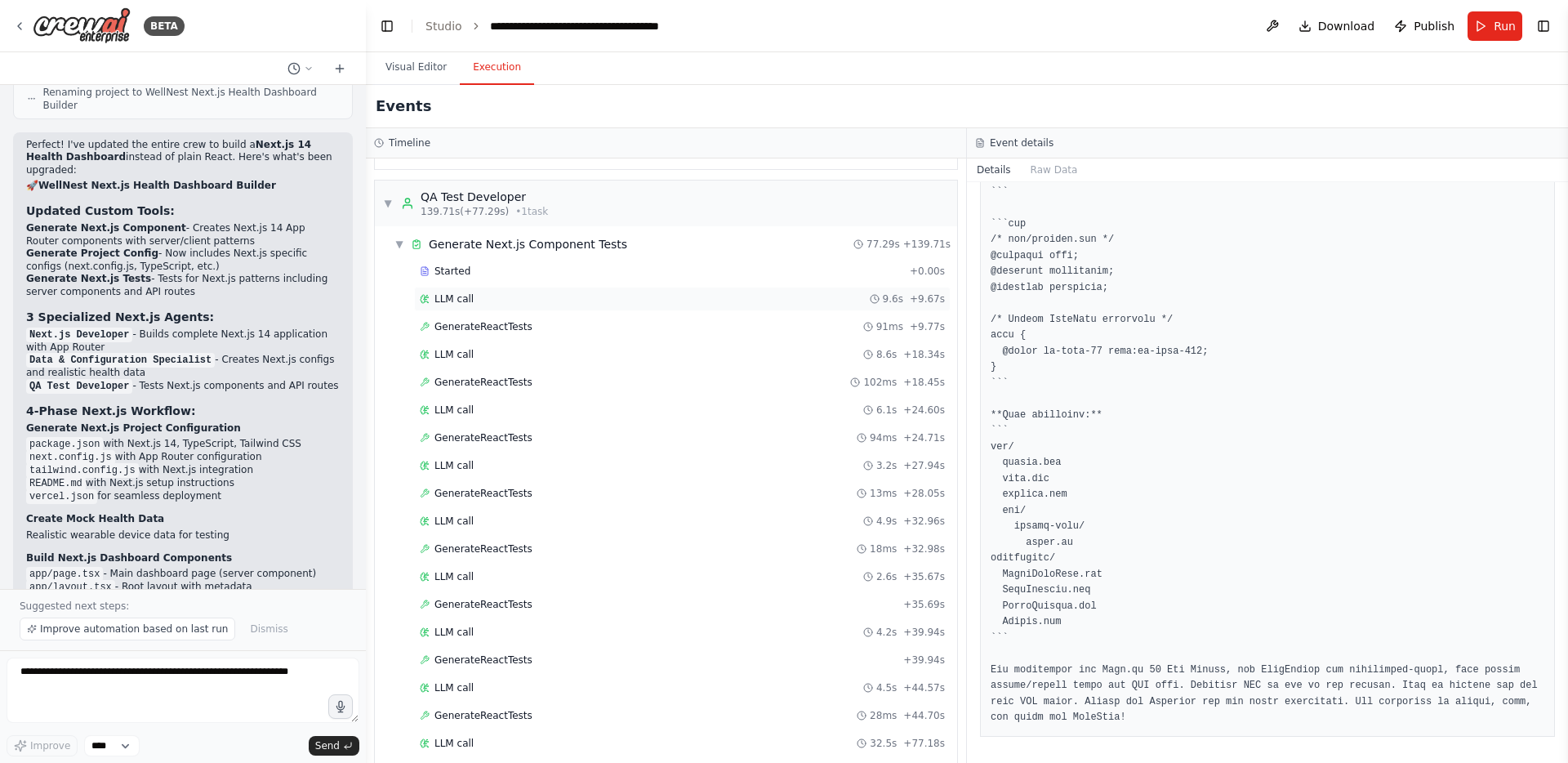
scroll to position [249, 0]
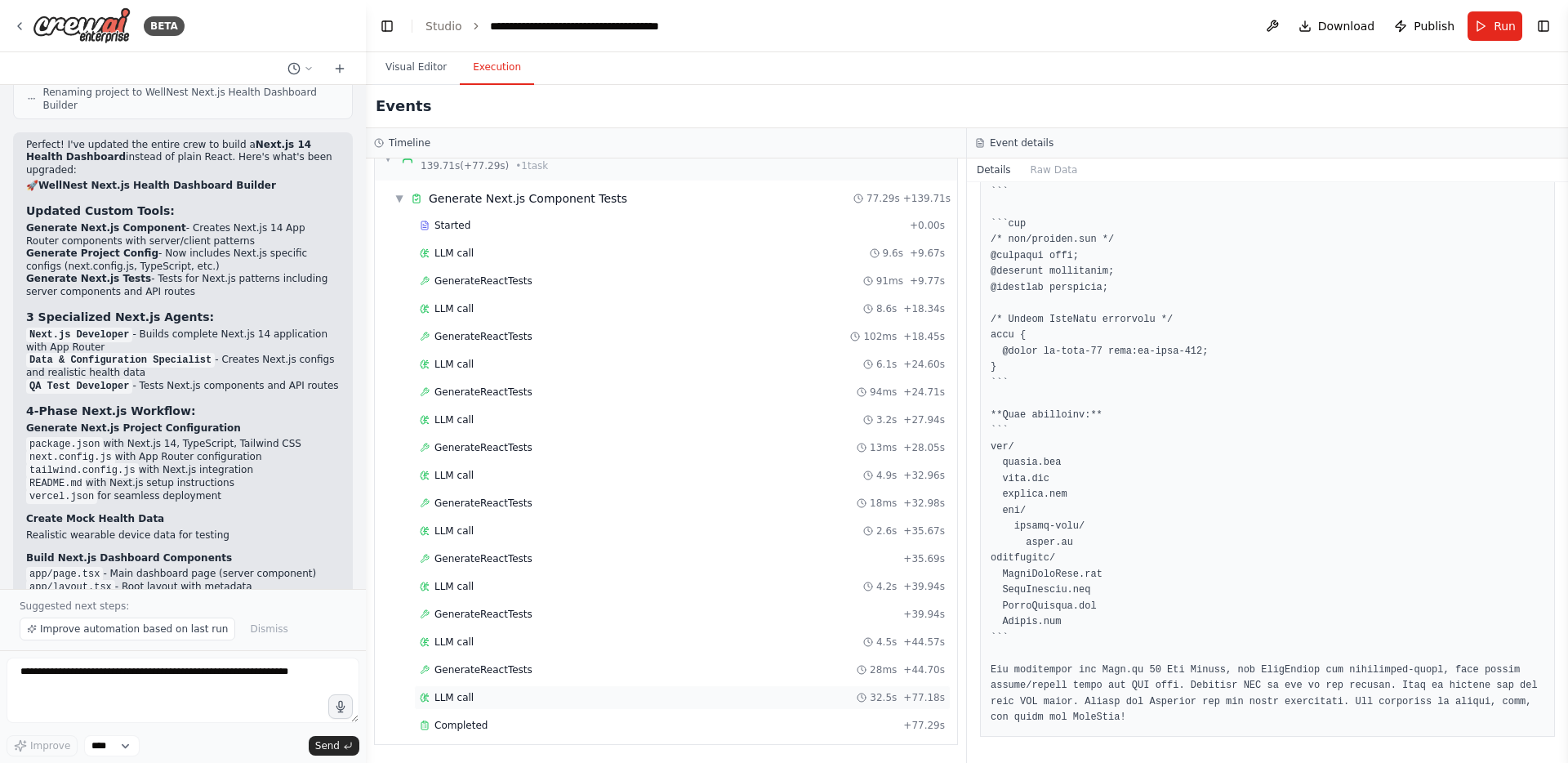
click at [467, 697] on span "LLM call" at bounding box center [454, 697] width 39 height 13
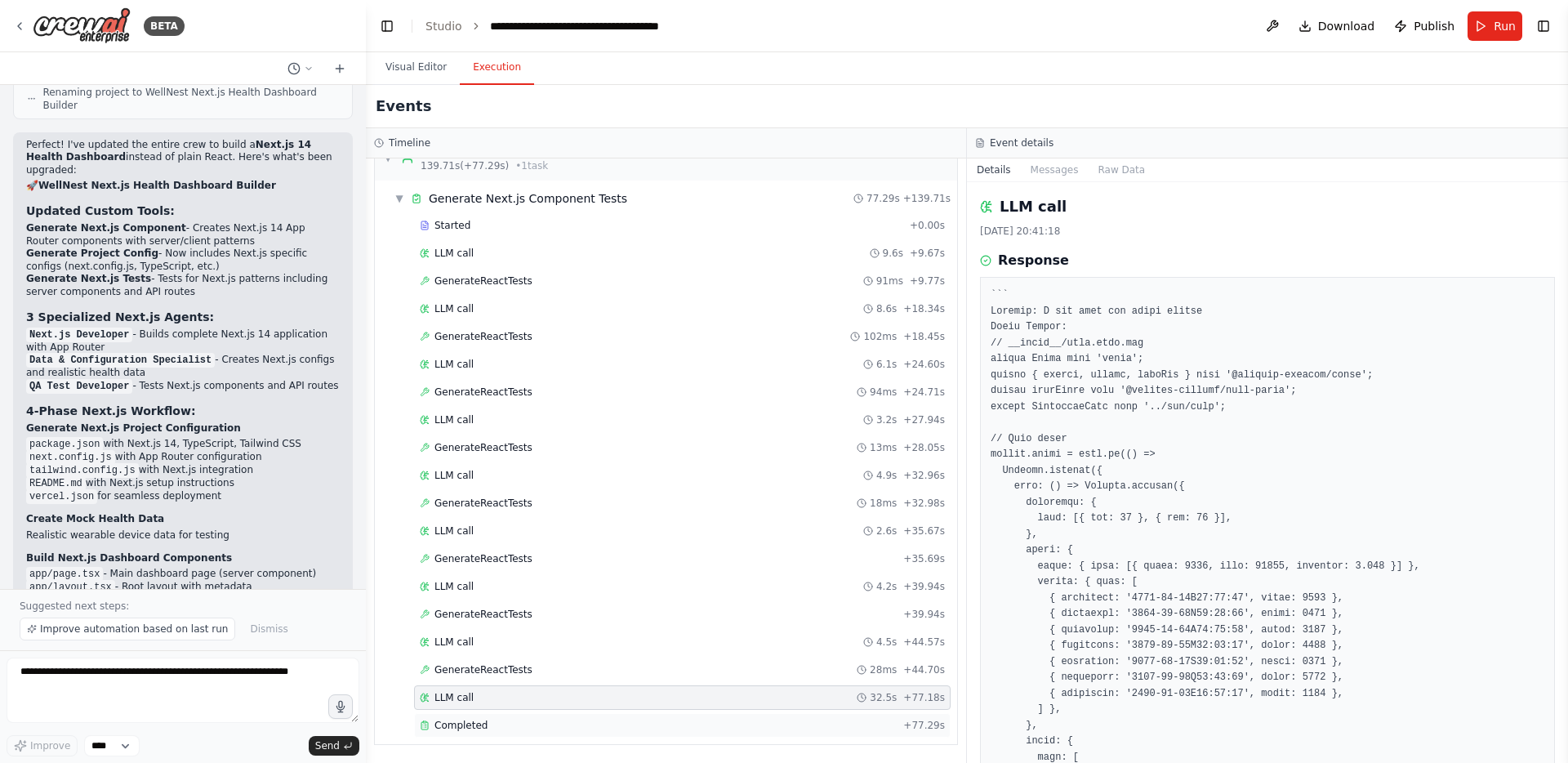
click at [464, 721] on span "Completed" at bounding box center [461, 726] width 53 height 13
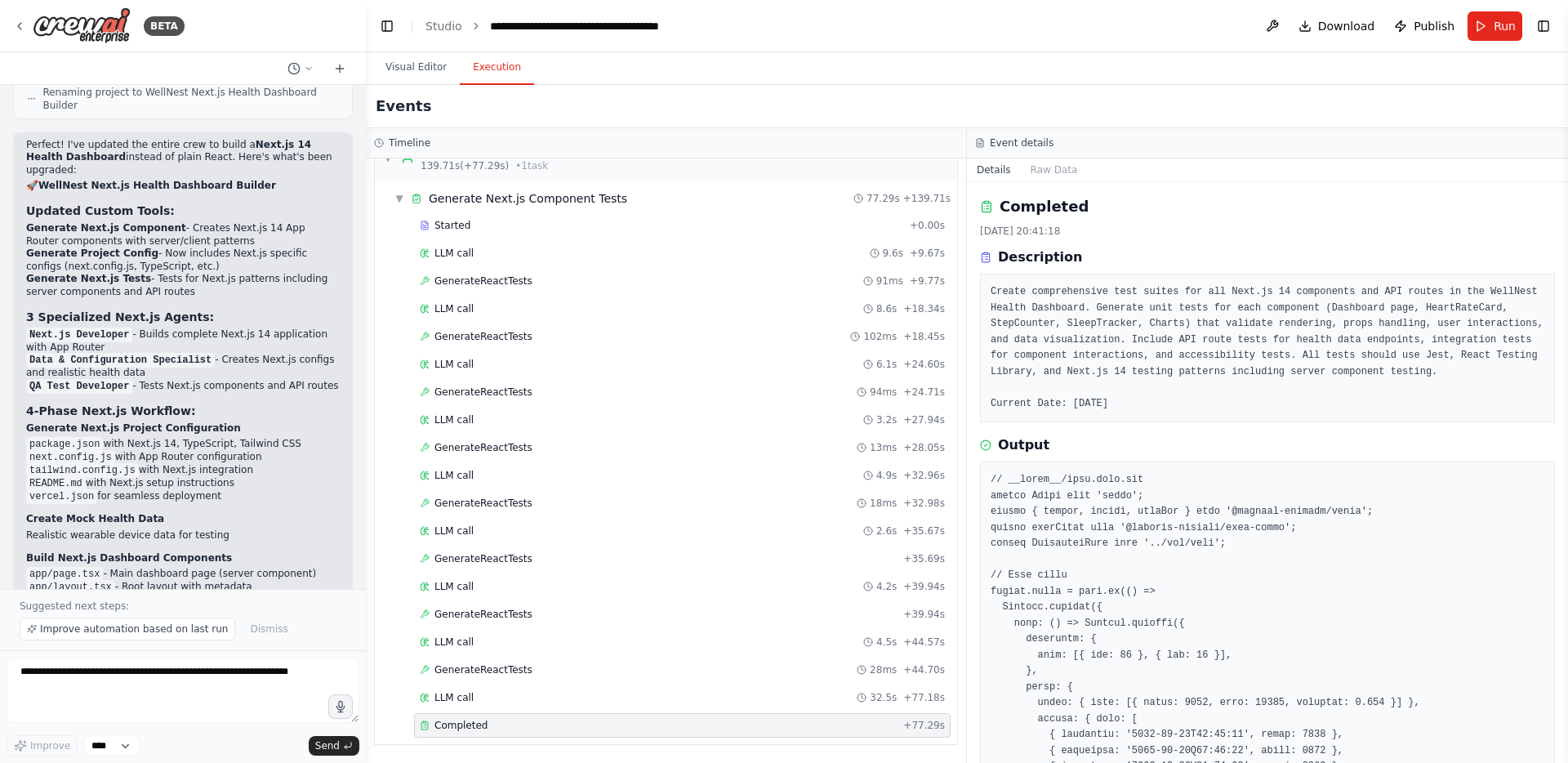
scroll to position [16665, 0]
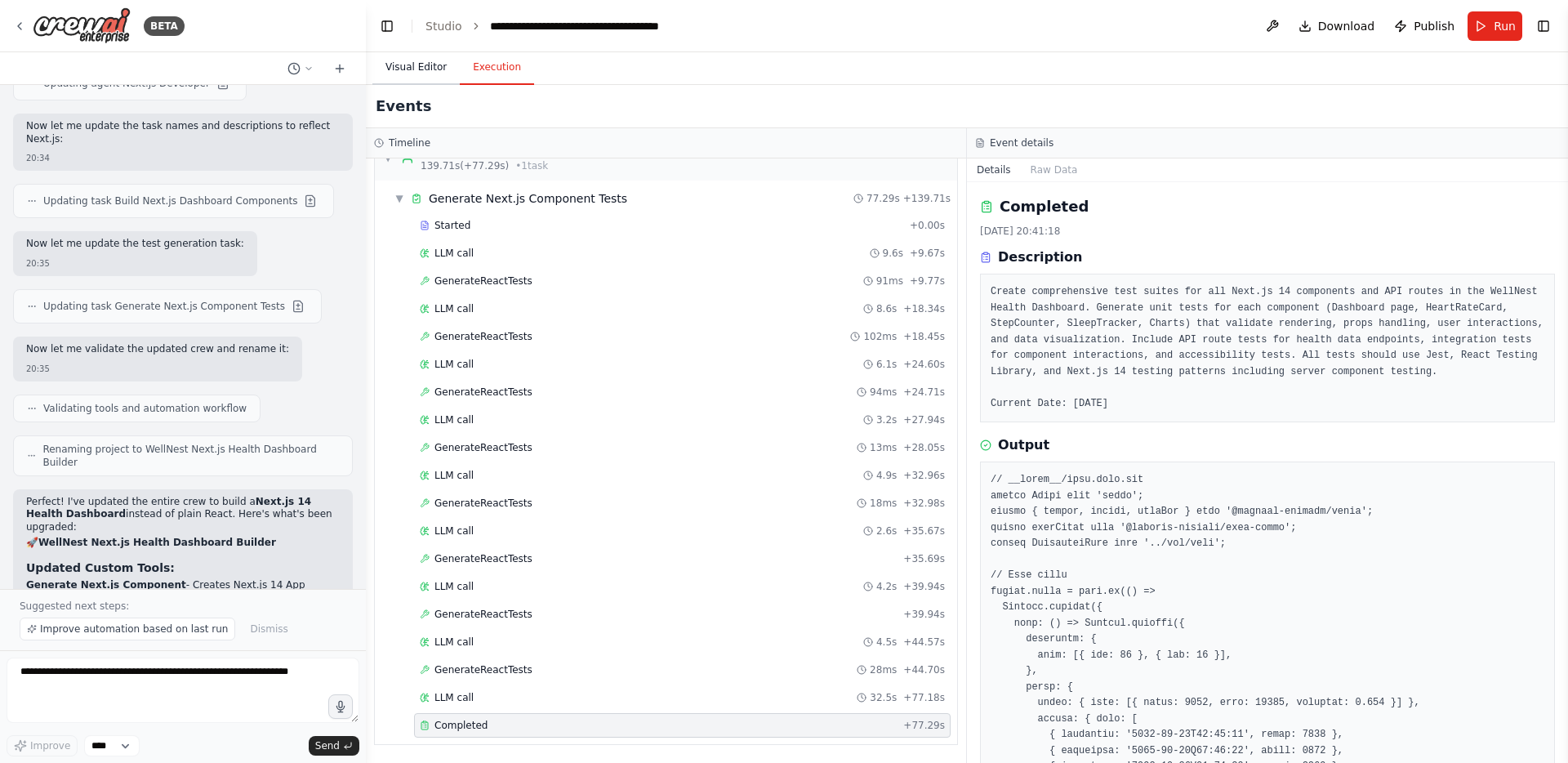
click at [407, 70] on button "Visual Editor" at bounding box center [416, 67] width 87 height 34
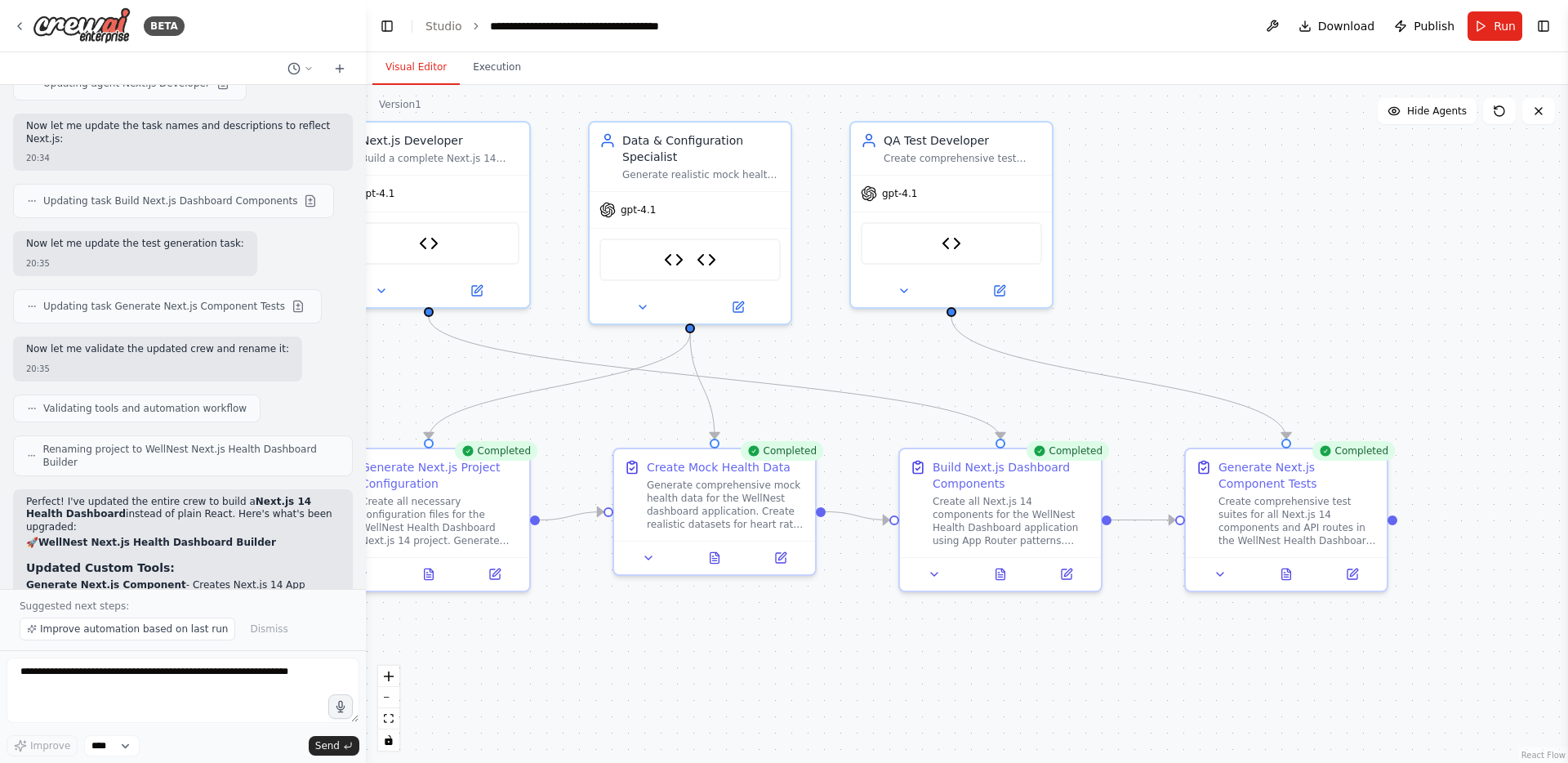
drag, startPoint x: 894, startPoint y: 662, endPoint x: 804, endPoint y: 648, distance: 91.1
click at [804, 648] on div ".deletable-edge-delete-btn { width: 20px; height: 20px; border: 0px solid #ffff…" at bounding box center [967, 423] width 1202 height 677
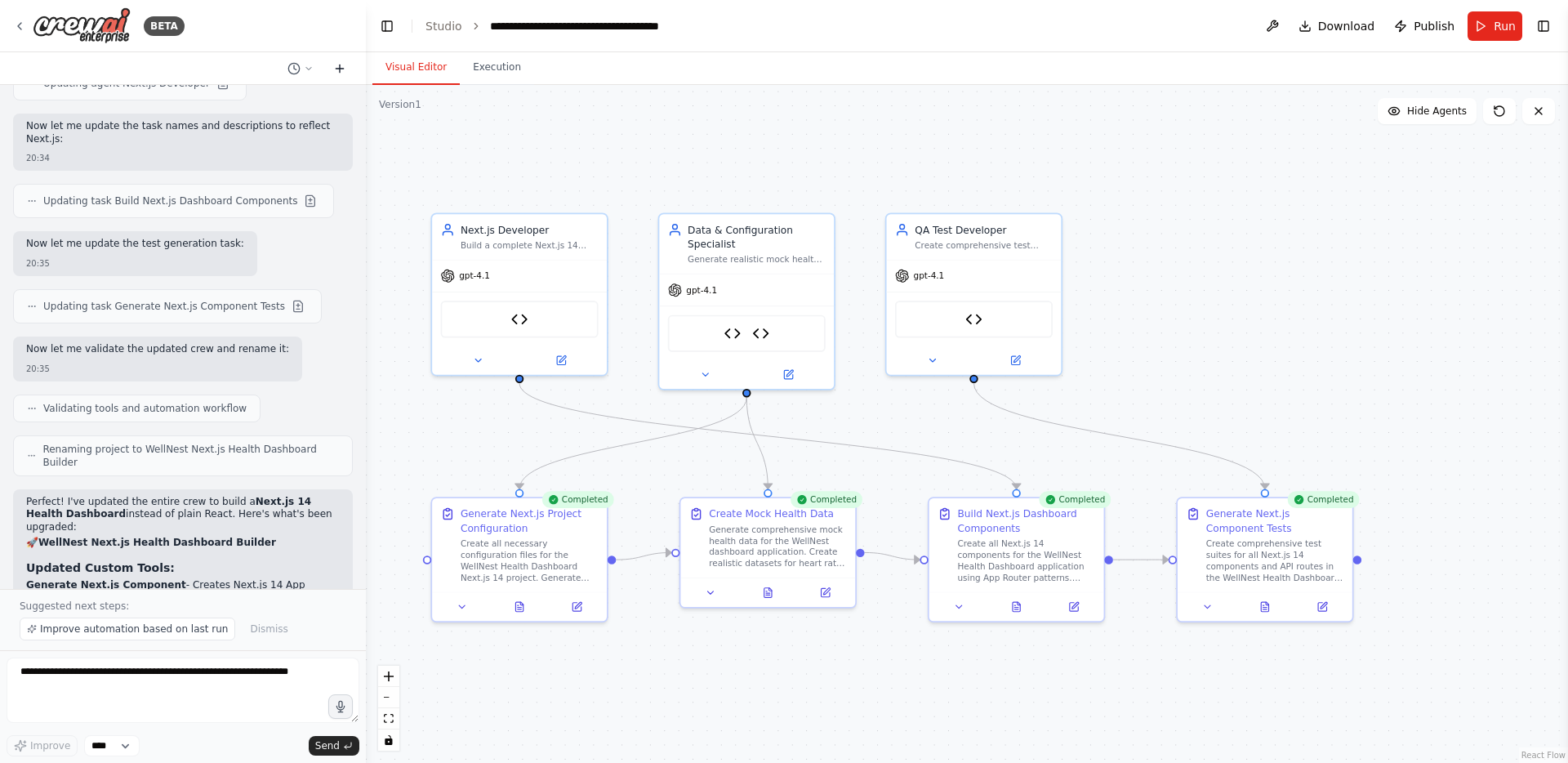
click at [343, 75] on button at bounding box center [339, 69] width 26 height 20
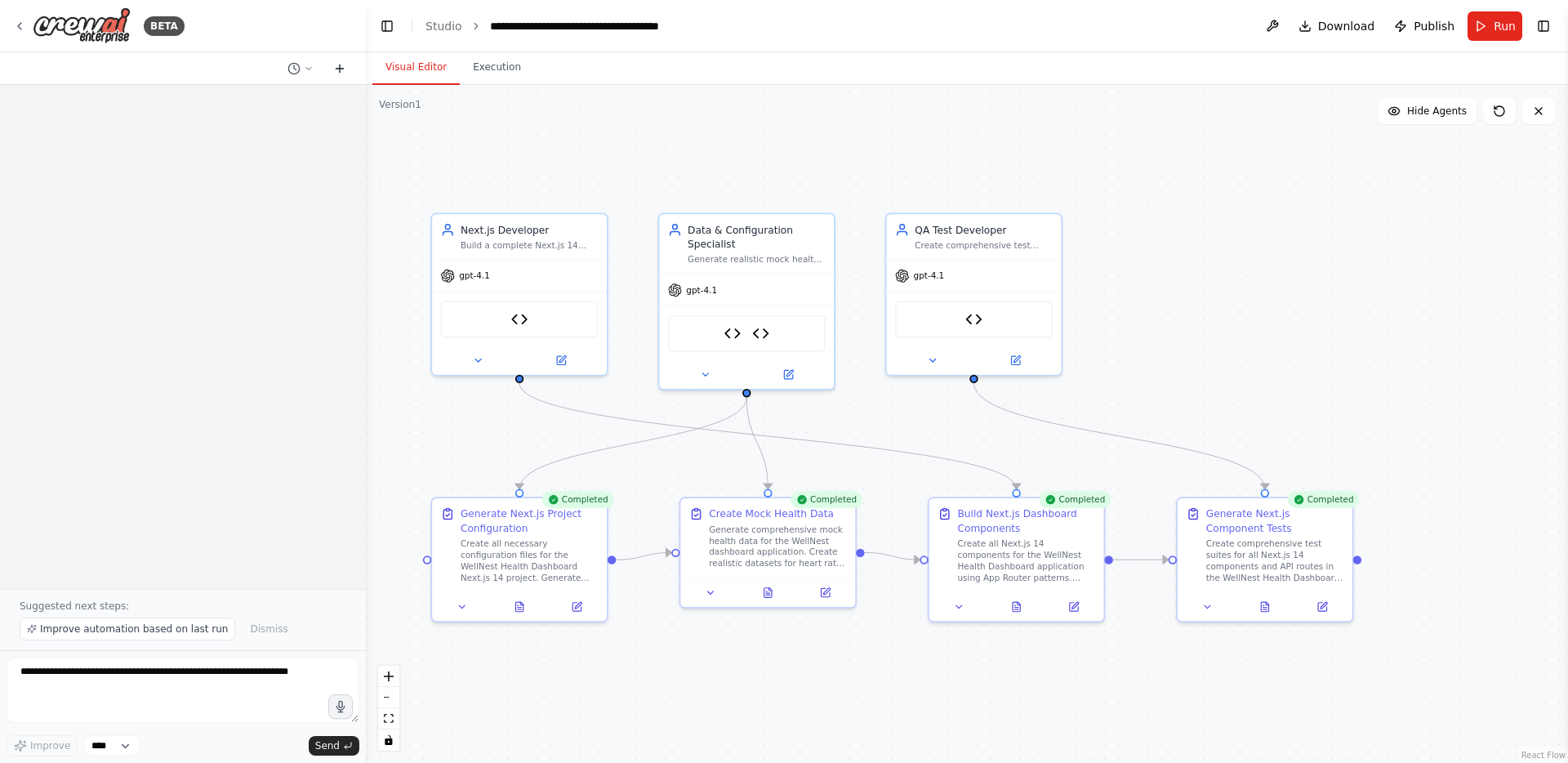
scroll to position [0, 0]
click at [292, 70] on icon at bounding box center [294, 69] width 13 height 13
click at [240, 123] on span "Based on the last automation run, please analyze the error, and if applicable, …" at bounding box center [237, 128] width 121 height 13
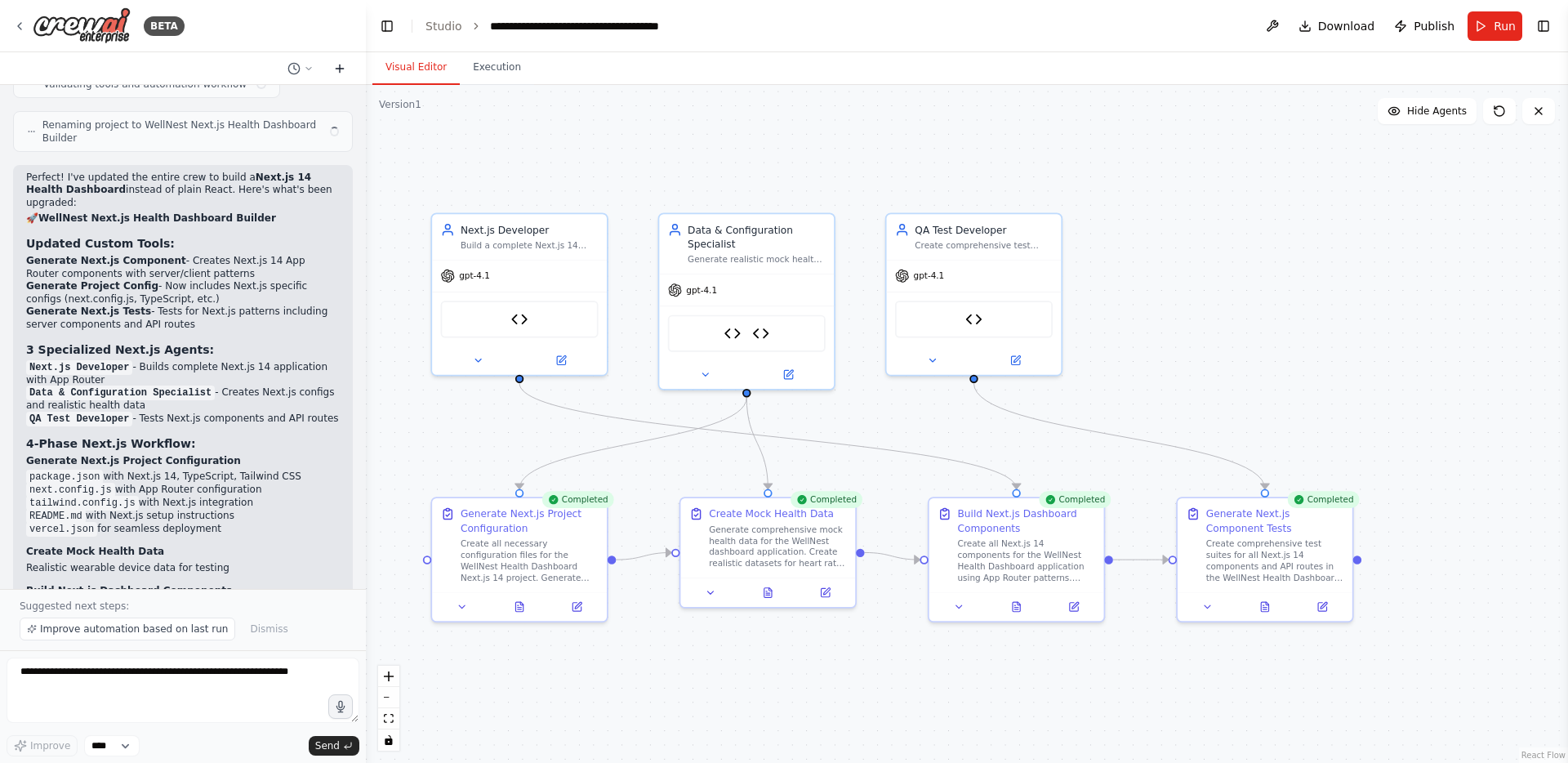
scroll to position [17022, 0]
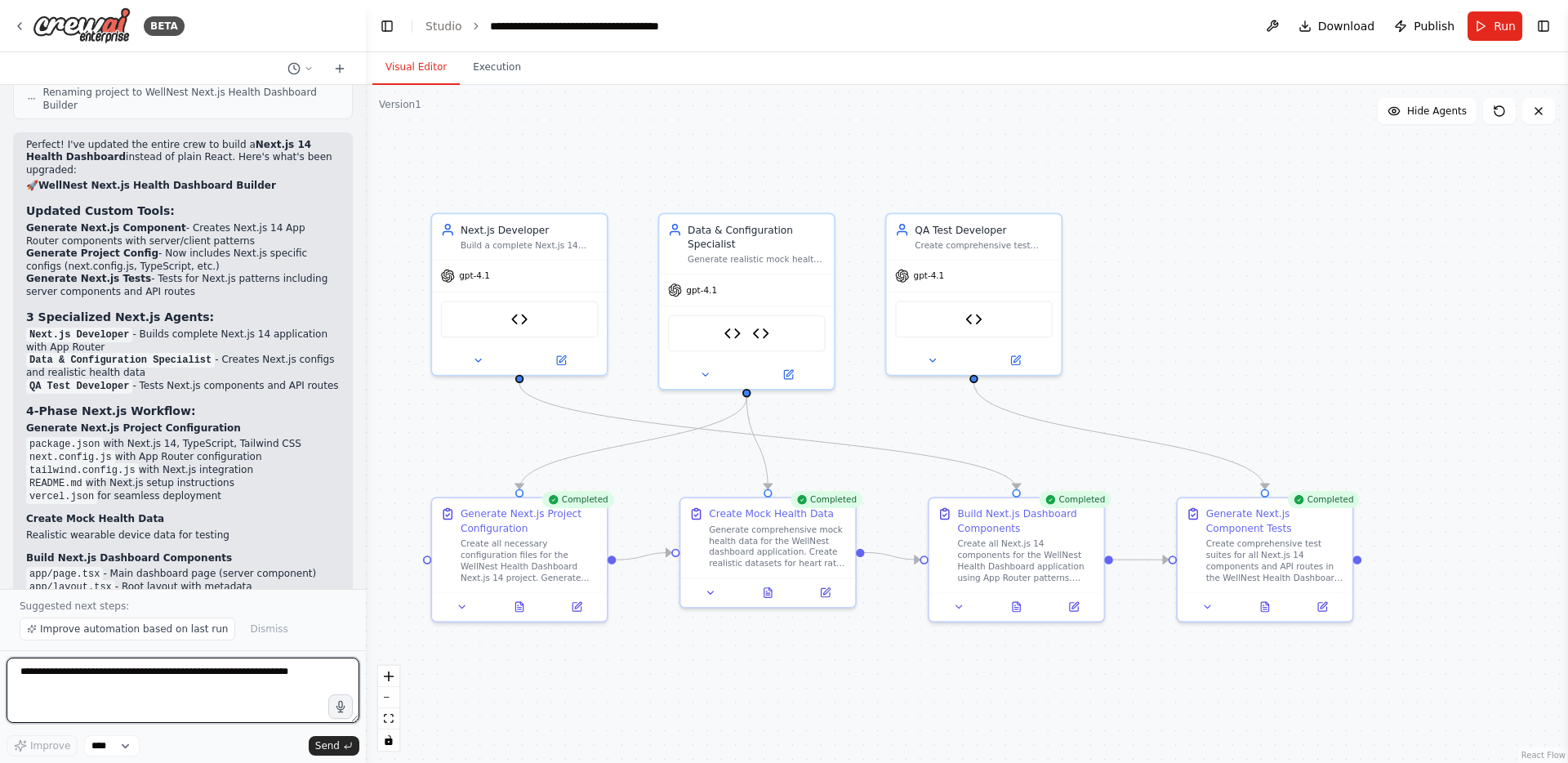
click at [197, 673] on textarea at bounding box center [183, 690] width 353 height 66
copy li "Vercel"
click at [307, 667] on textarea "**********" at bounding box center [183, 690] width 353 height 66
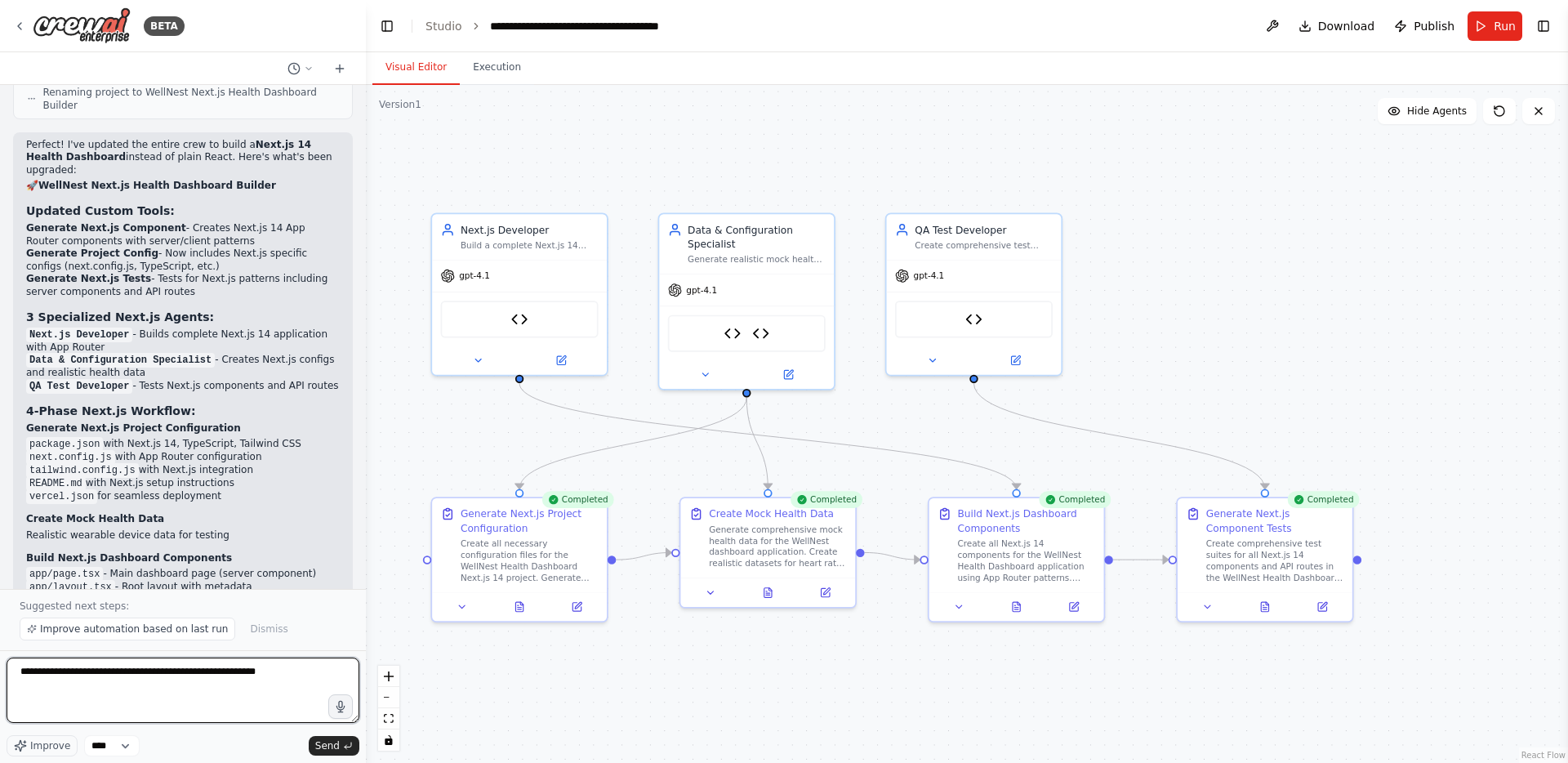
paste textarea "*******"
type textarea "**********"
click at [328, 746] on span "Send" at bounding box center [327, 746] width 24 height 13
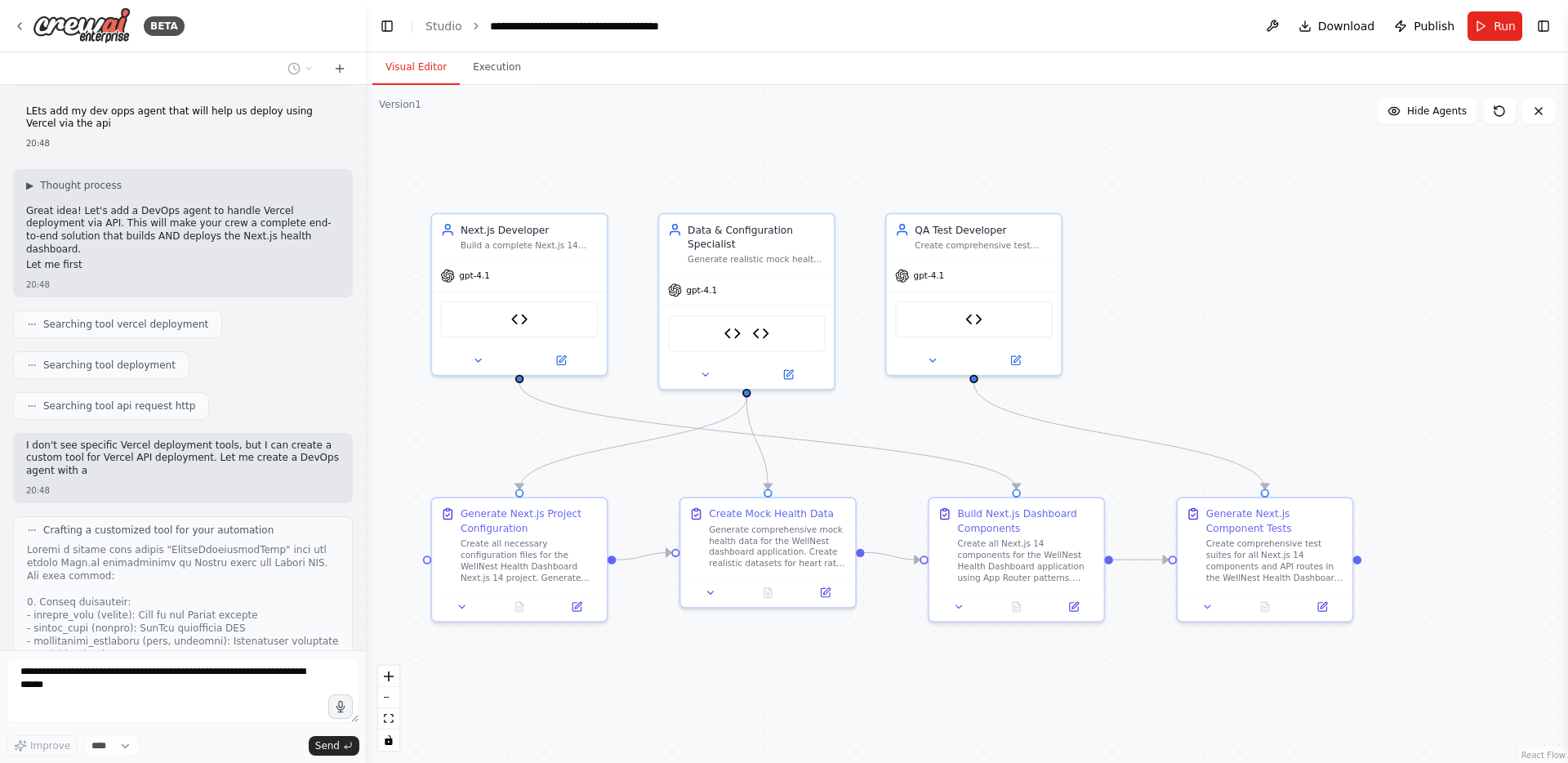
scroll to position [18004, 0]
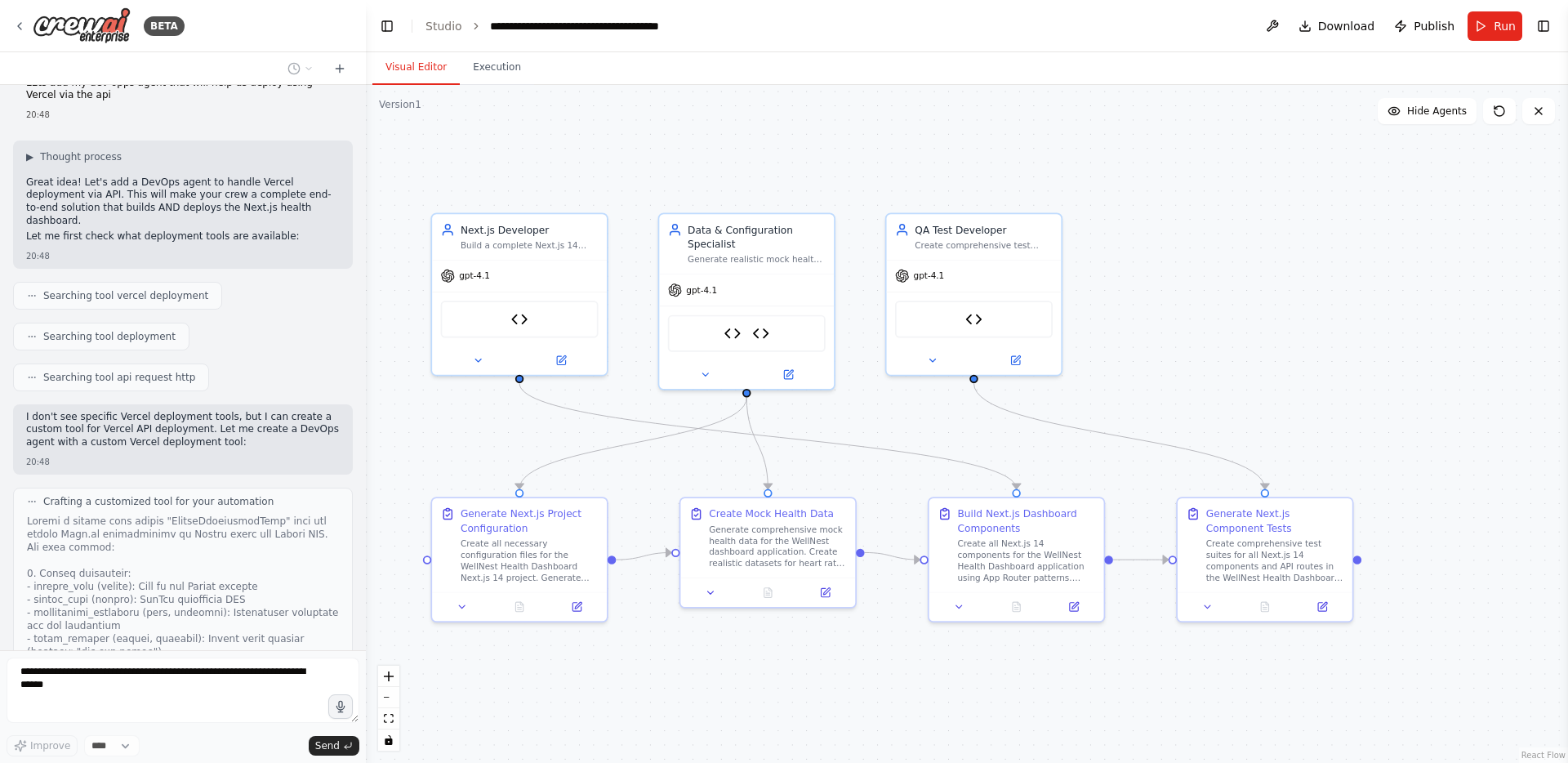
click at [132, 604] on div "Hello! I'm the CrewAI assistant. What kind of automation do you want to build? …" at bounding box center [183, 367] width 366 height 565
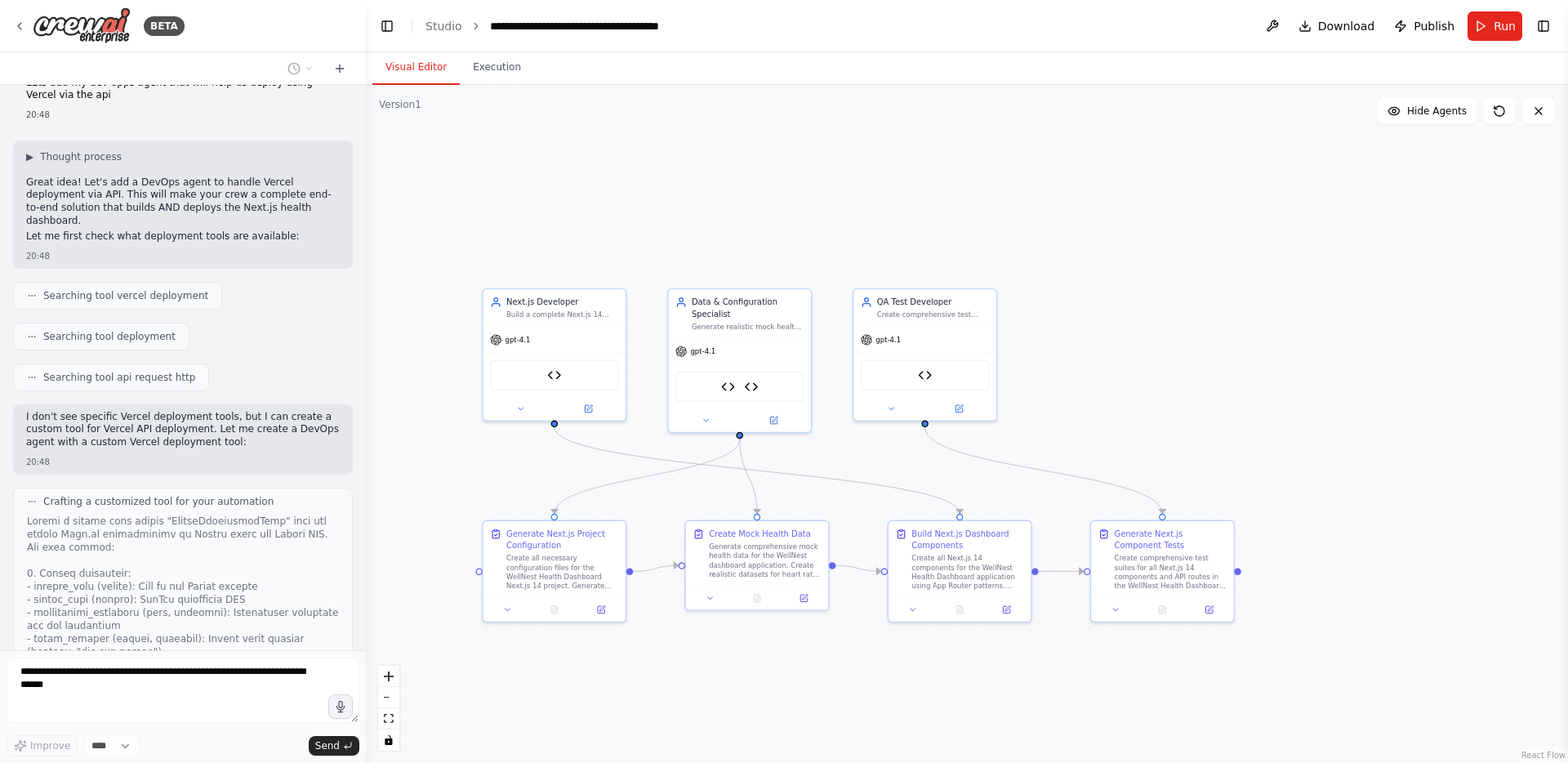
scroll to position [18110, 0]
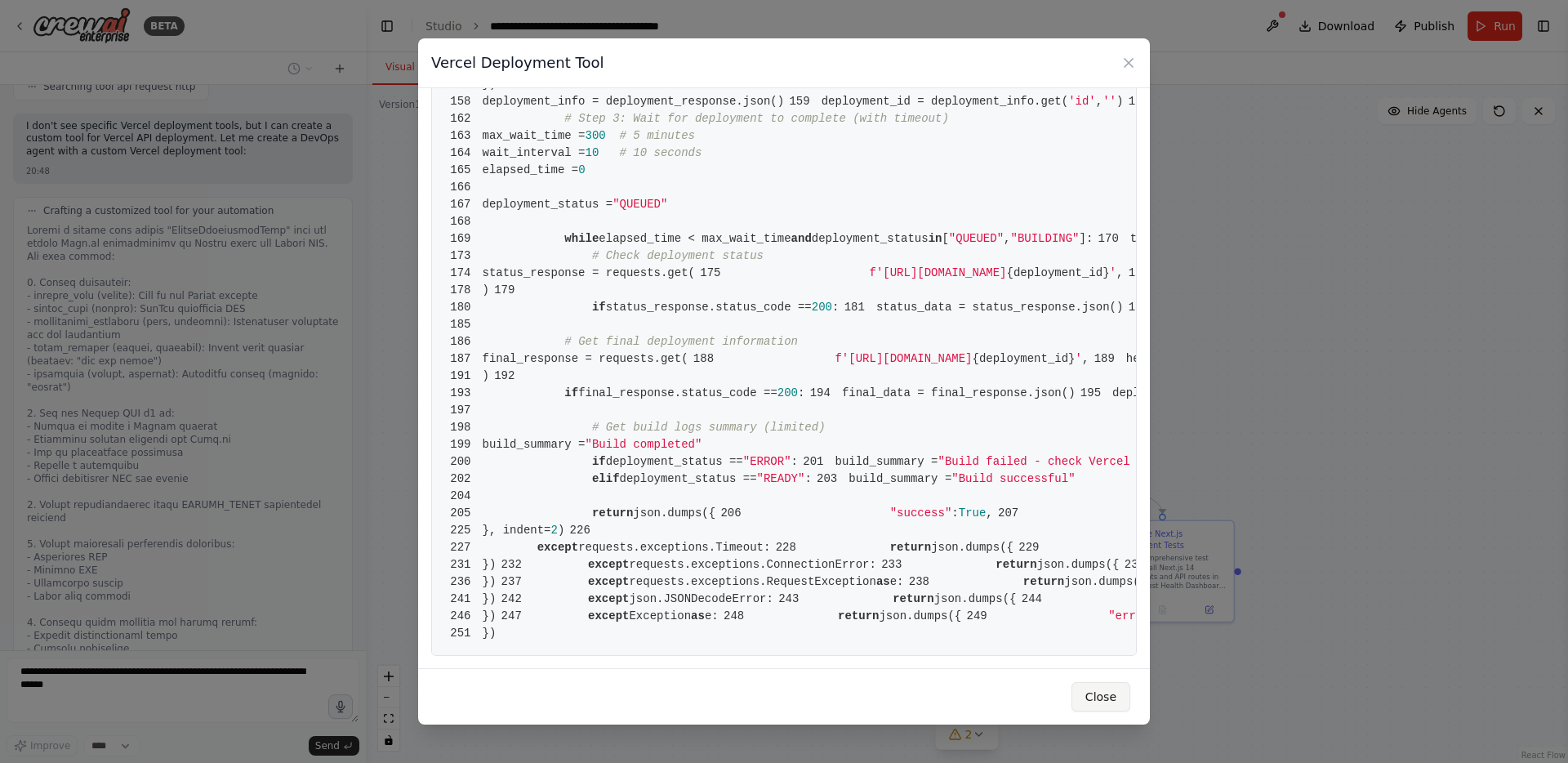
scroll to position [18378, 0]
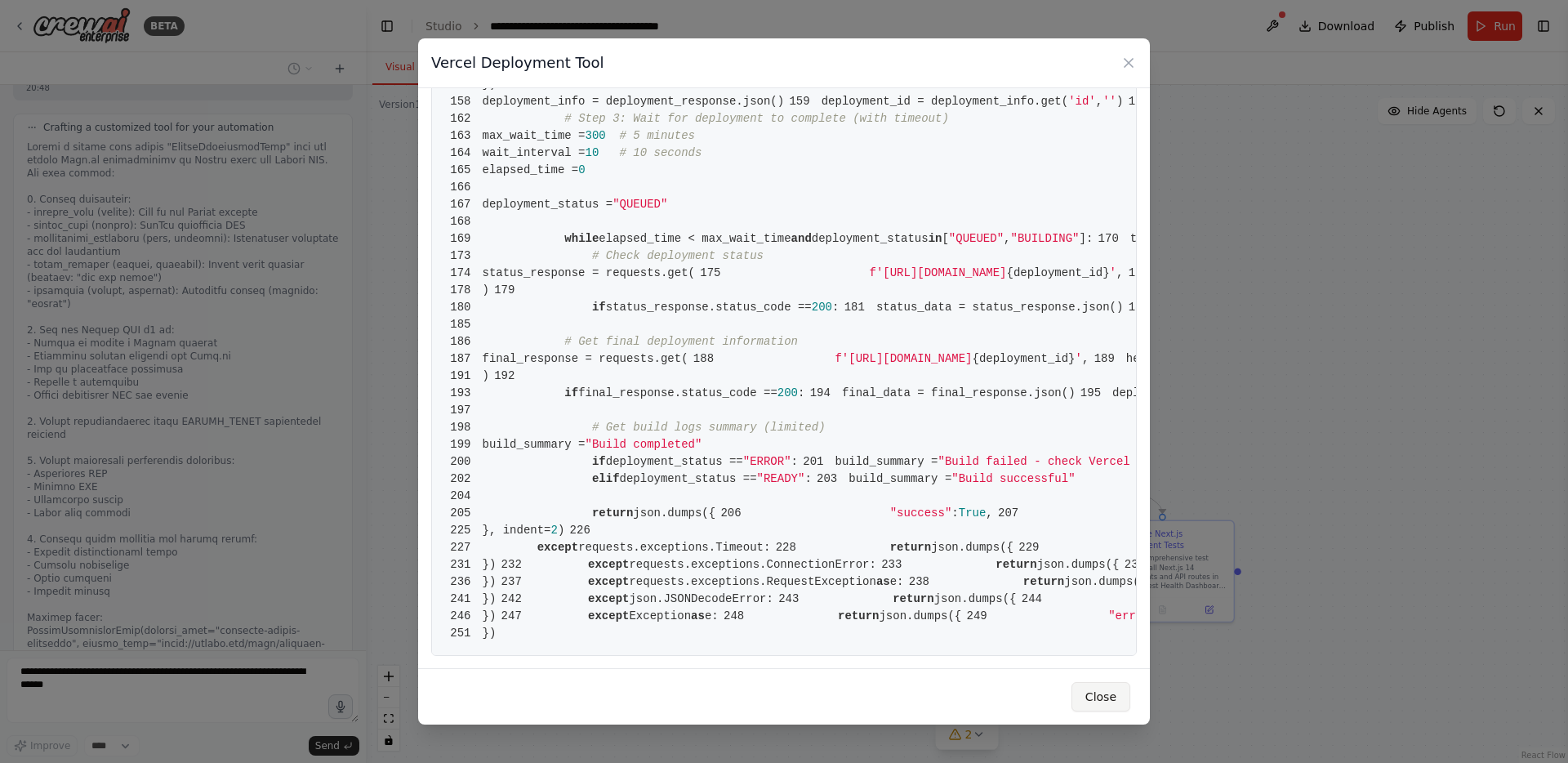
click at [1114, 696] on button "Close" at bounding box center [1101, 696] width 59 height 29
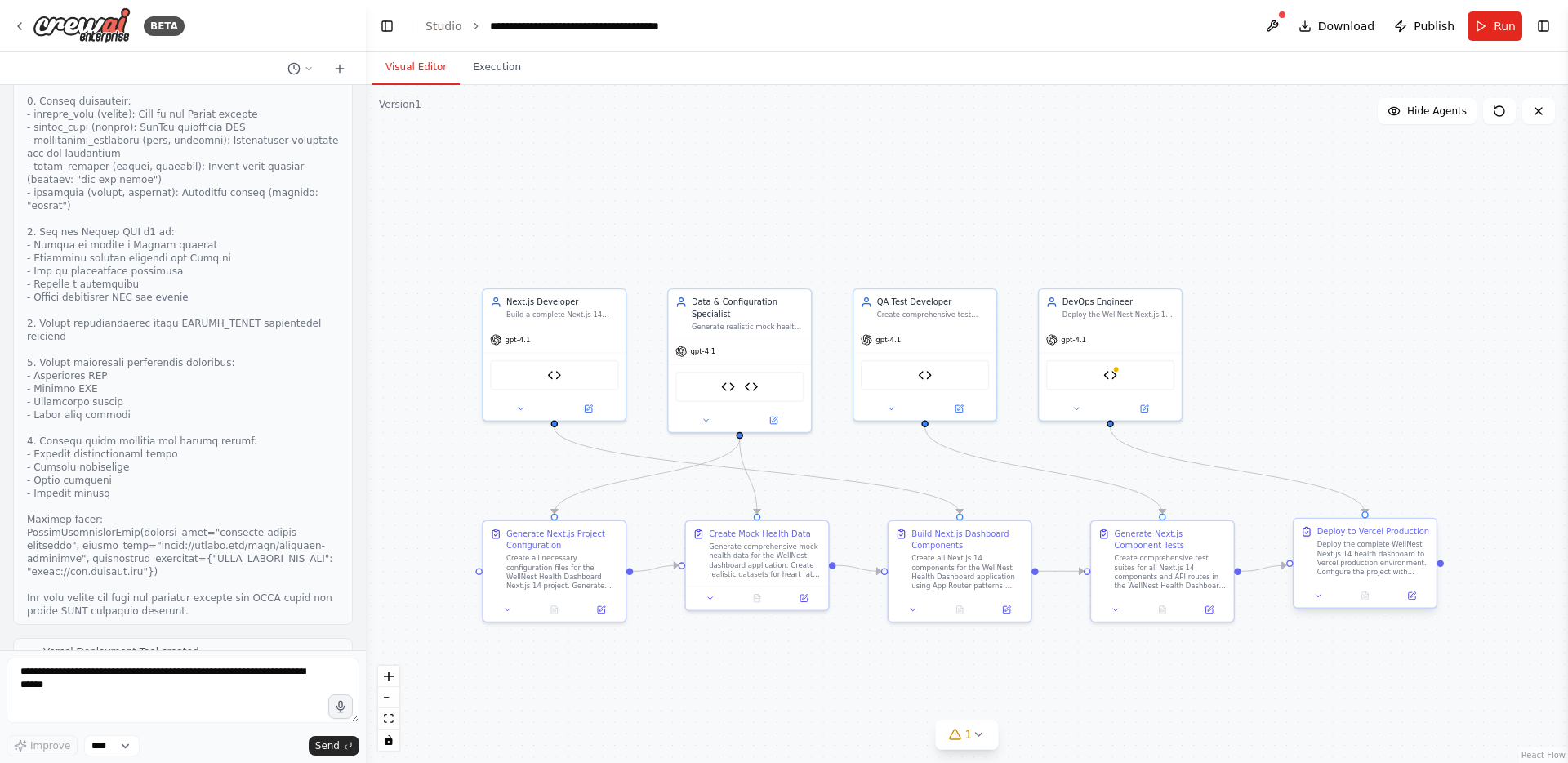
scroll to position [18575, 0]
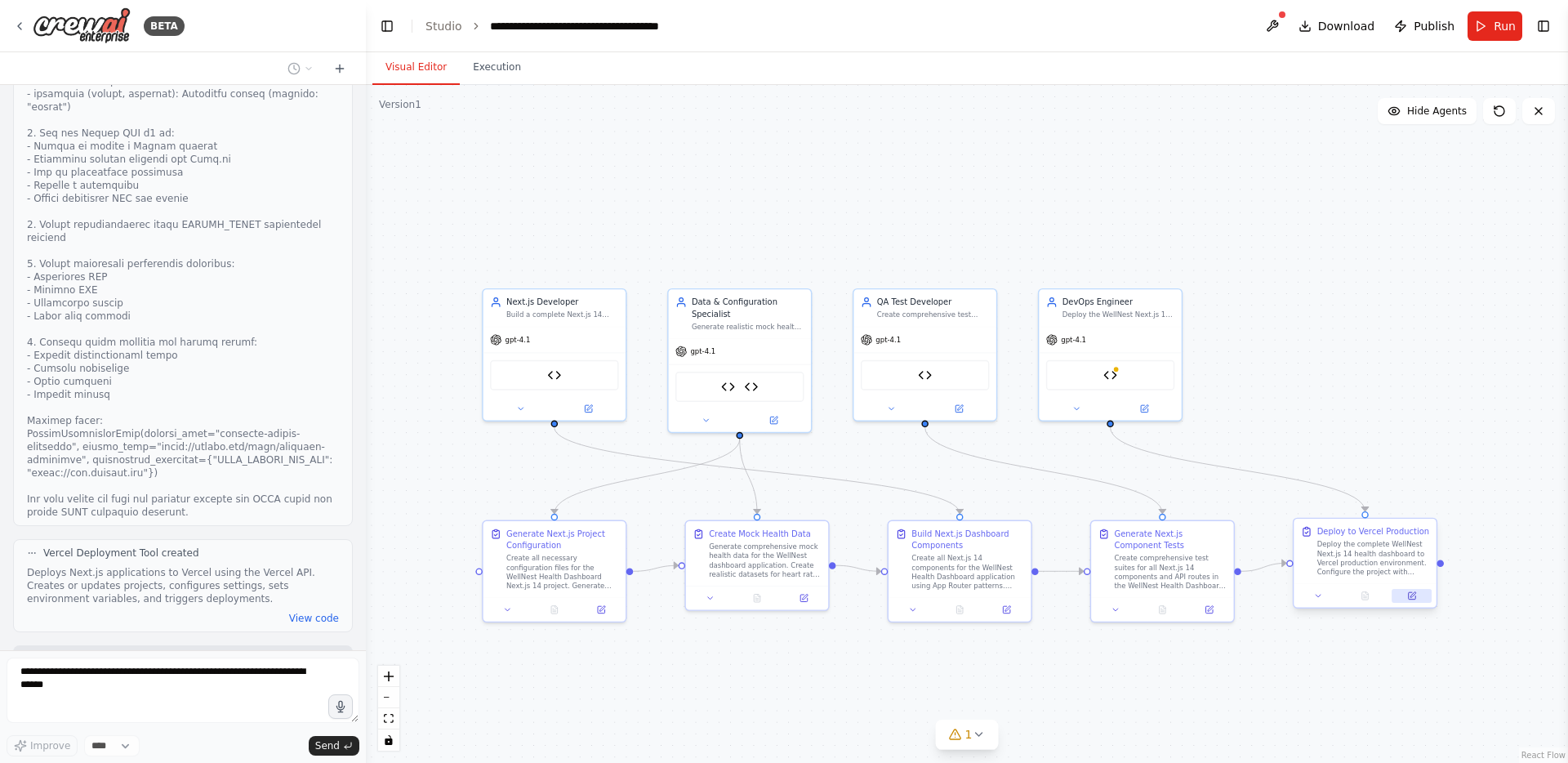
click at [1408, 598] on icon at bounding box center [1412, 595] width 9 height 9
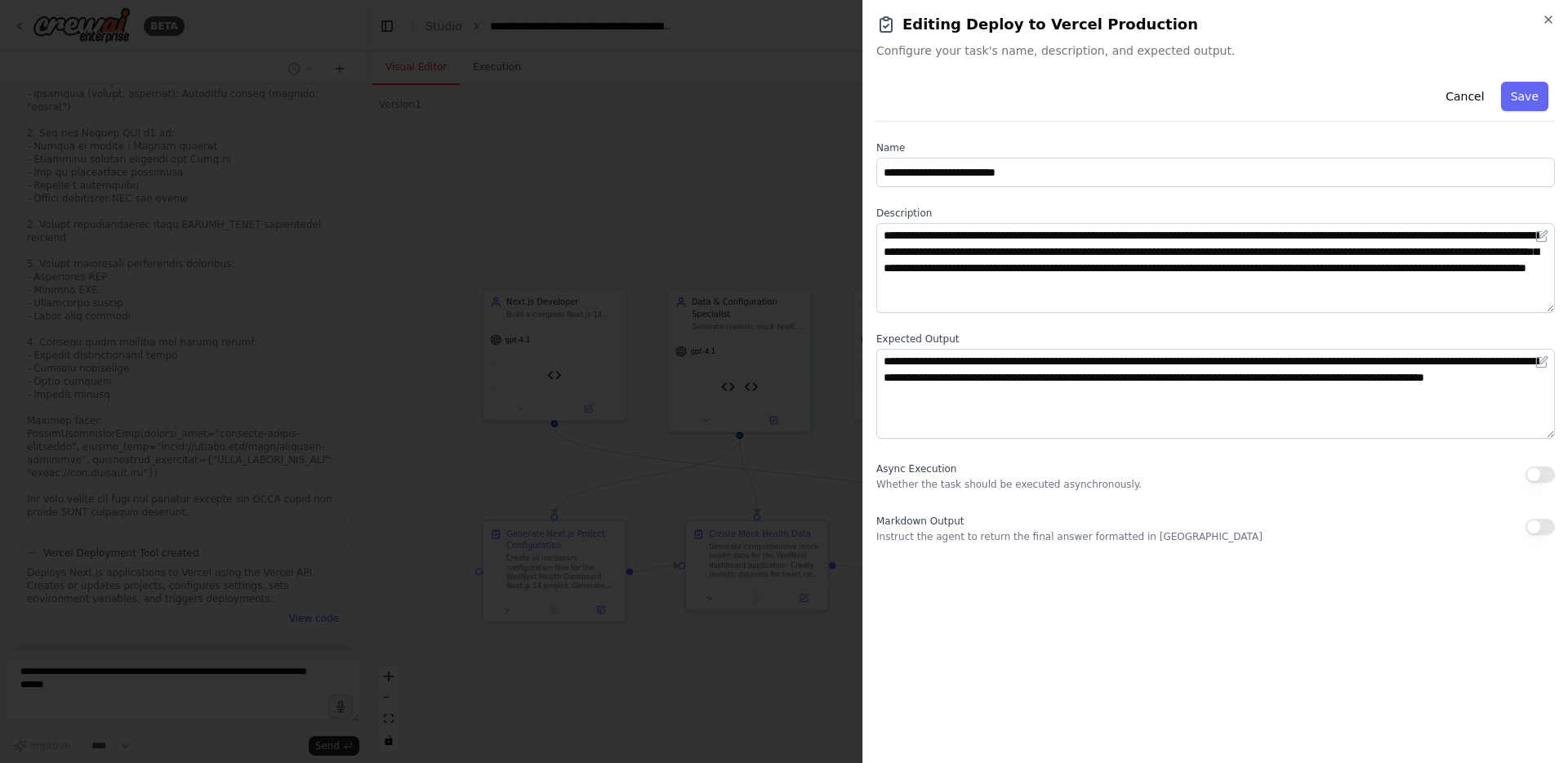
scroll to position [18628, 0]
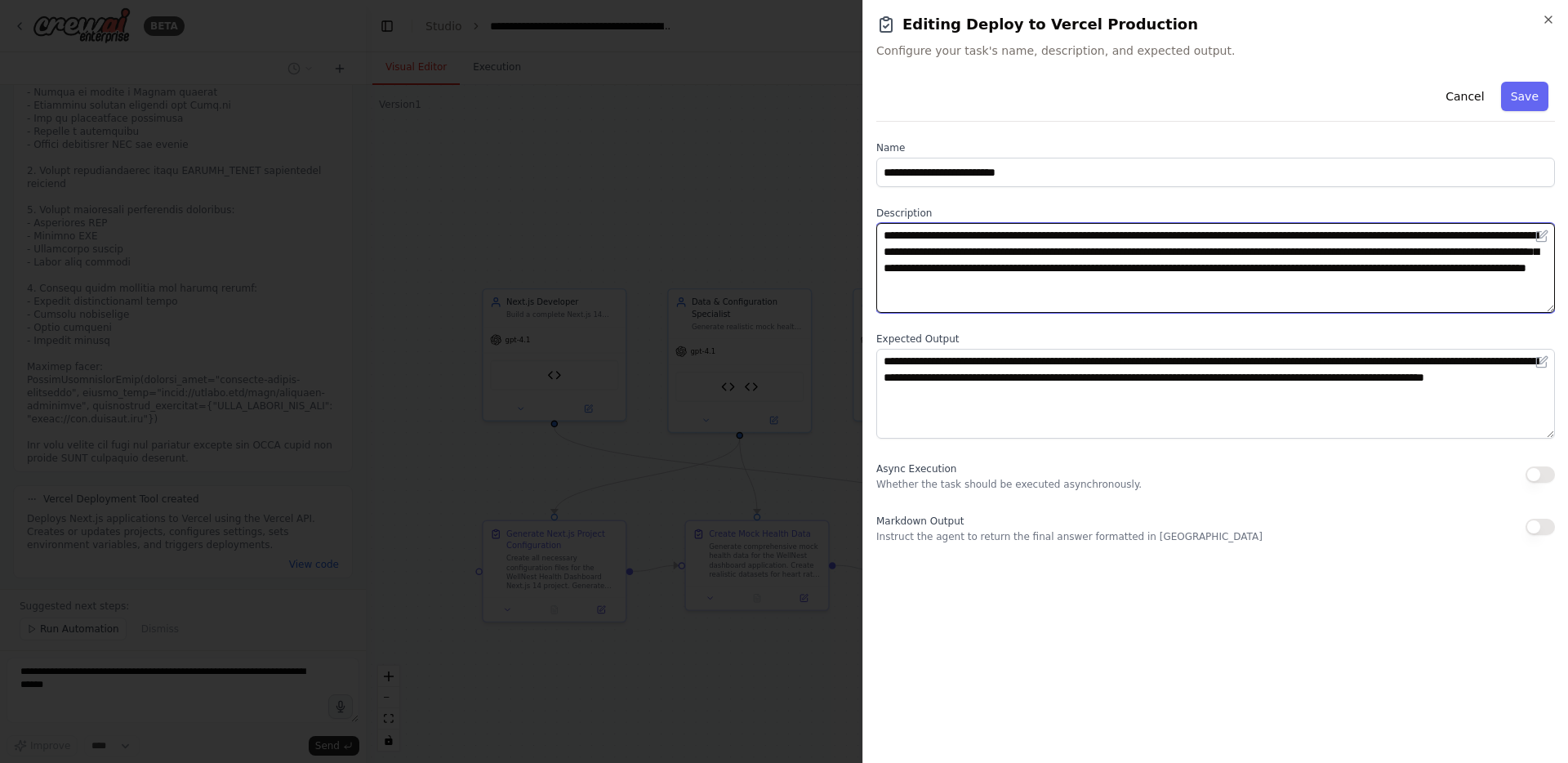
click at [1482, 285] on textarea "**********" at bounding box center [1215, 268] width 678 height 90
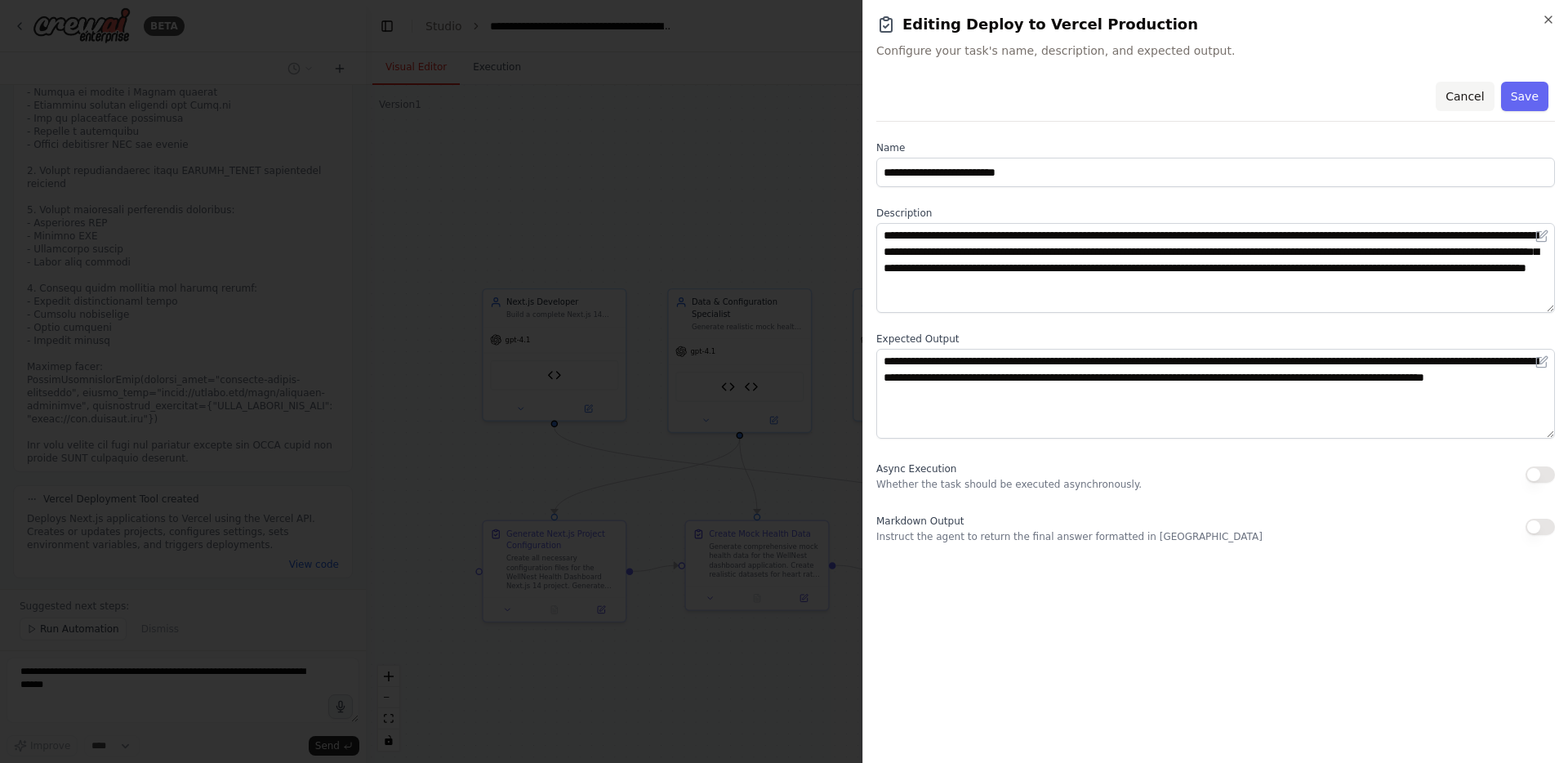
click at [1464, 92] on button "Cancel" at bounding box center [1465, 96] width 58 height 29
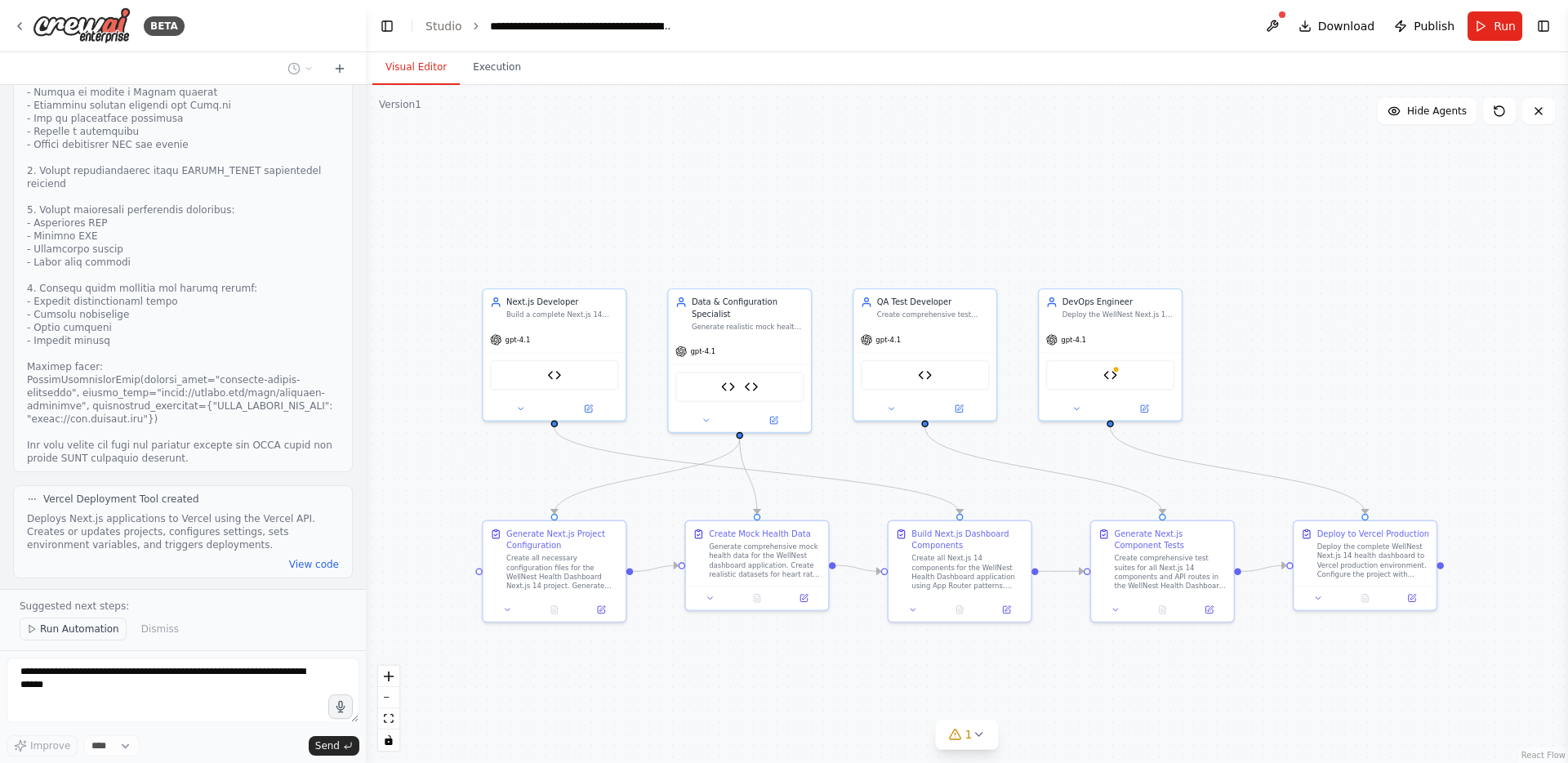
click at [42, 630] on span "Run Automation" at bounding box center [79, 629] width 79 height 13
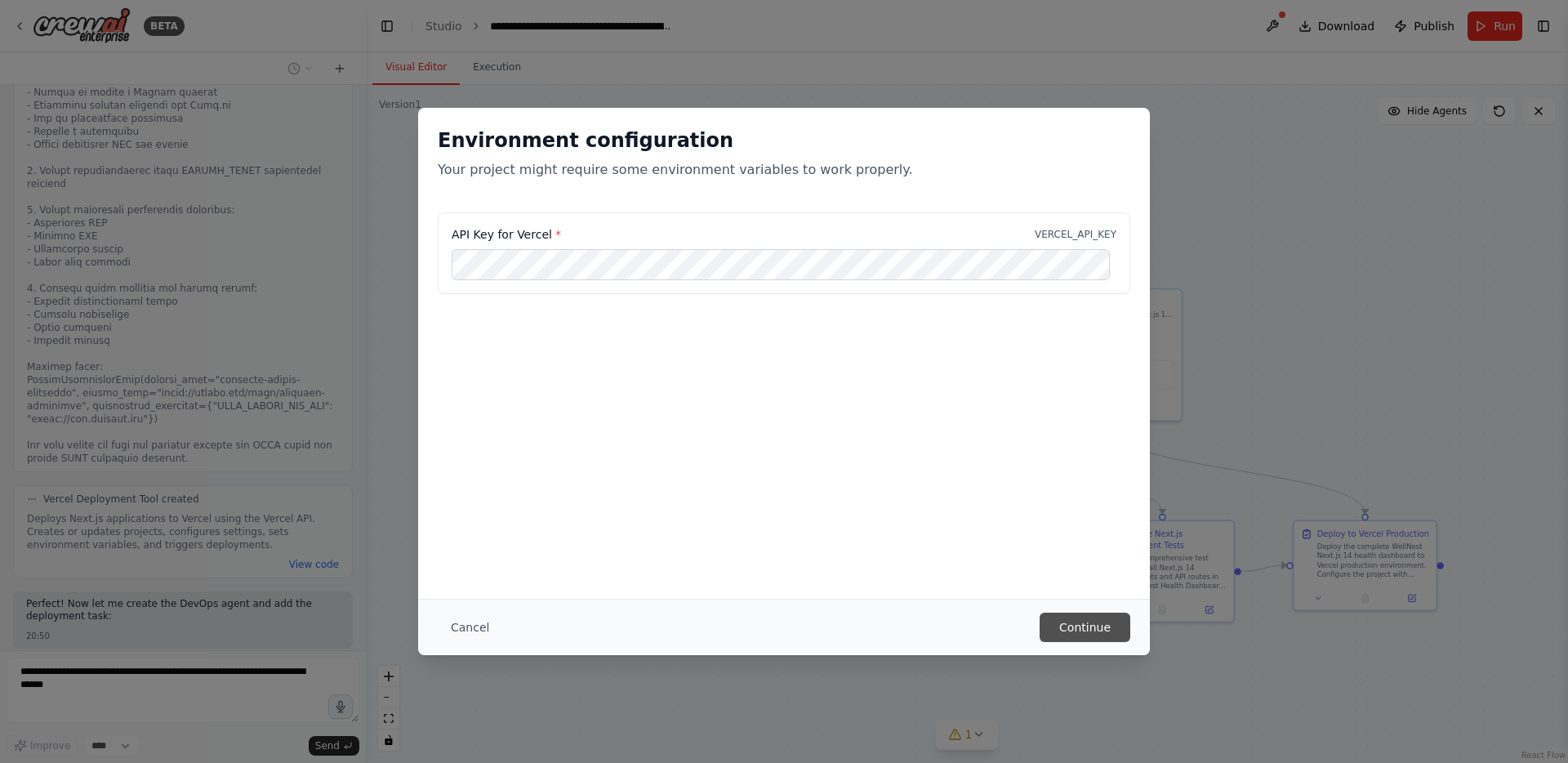
click at [1072, 628] on button "Continue" at bounding box center [1085, 627] width 91 height 29
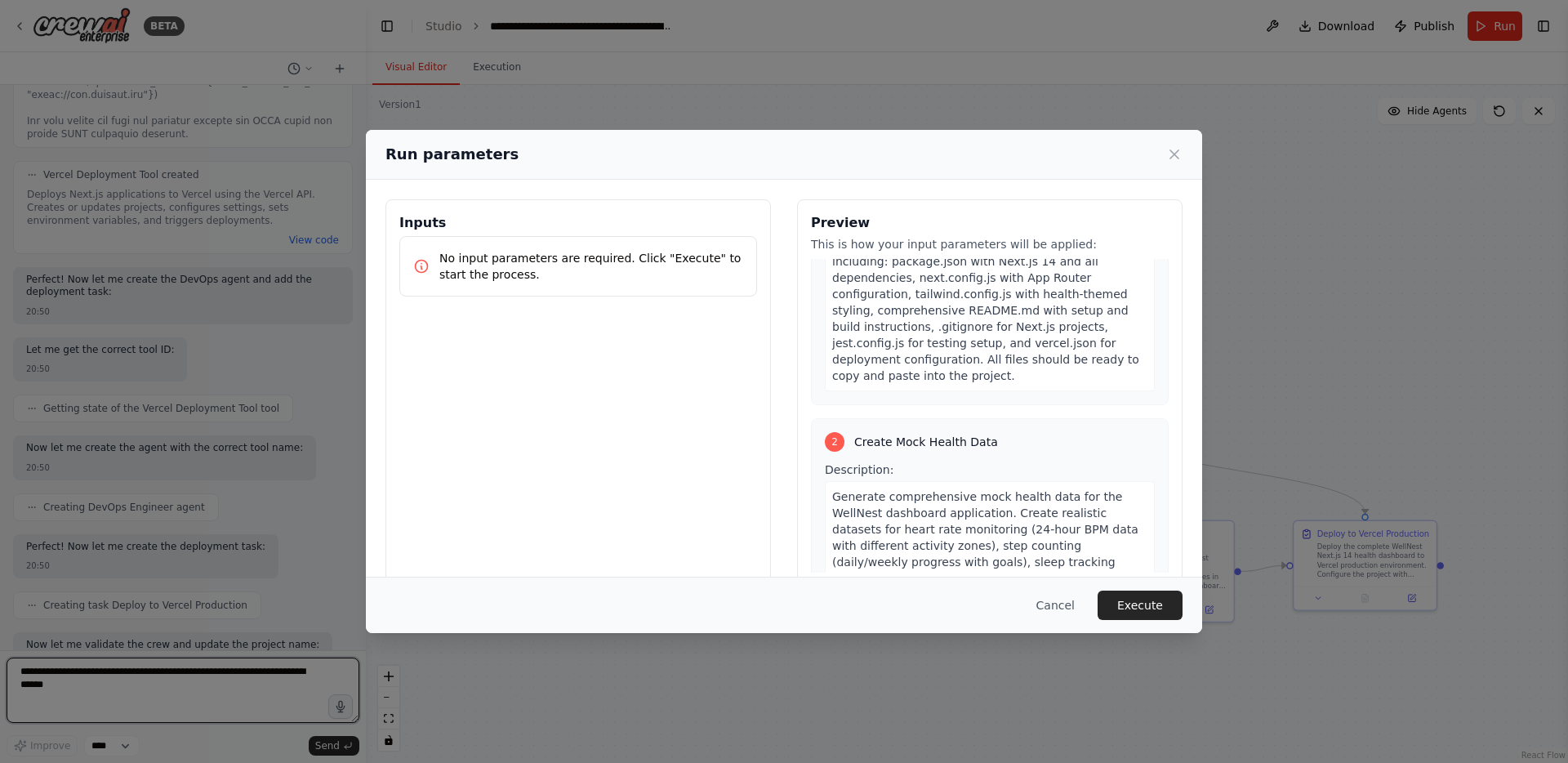
scroll to position [473, 0]
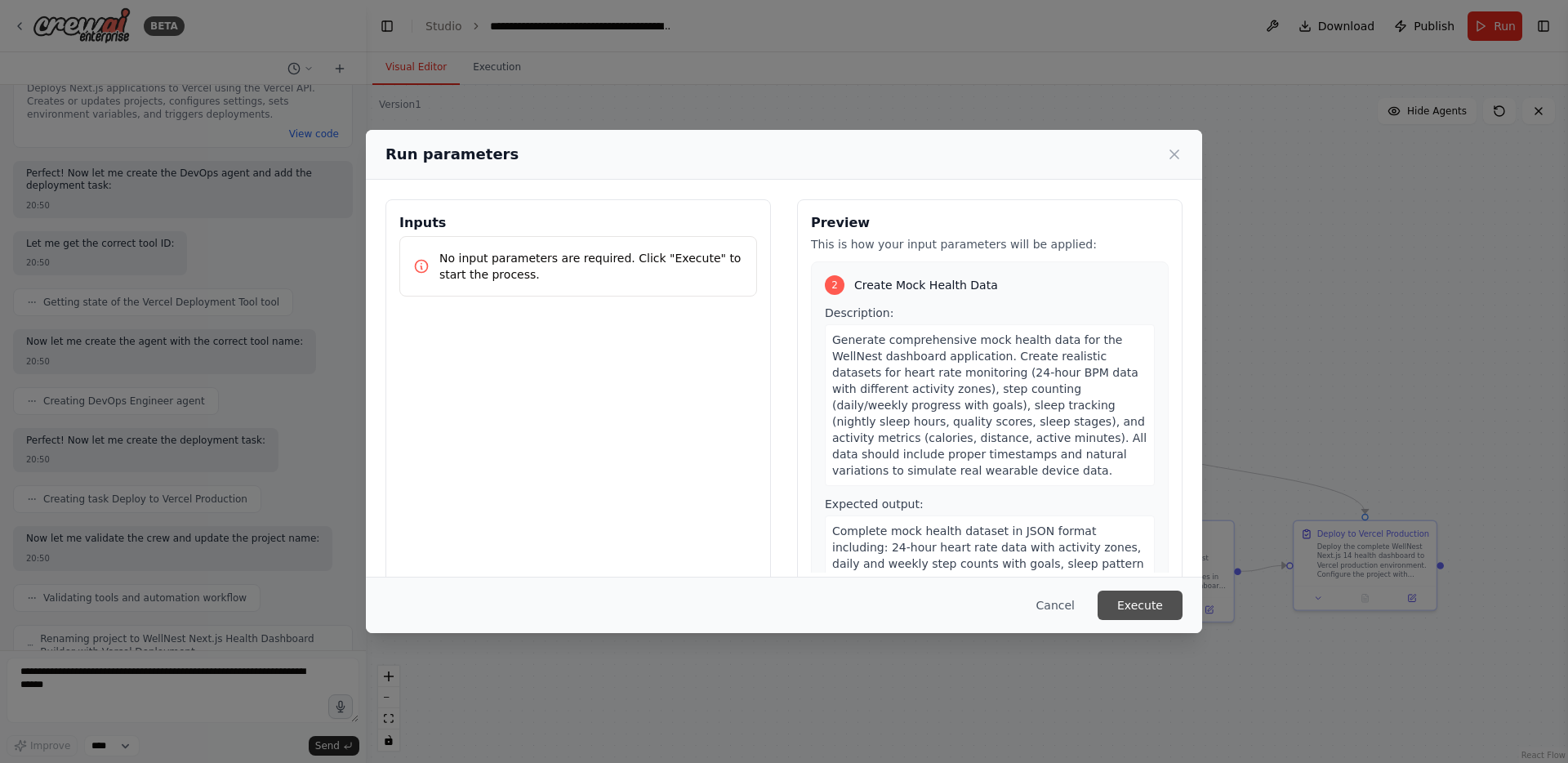
click at [1126, 610] on button "Execute" at bounding box center [1140, 604] width 85 height 29
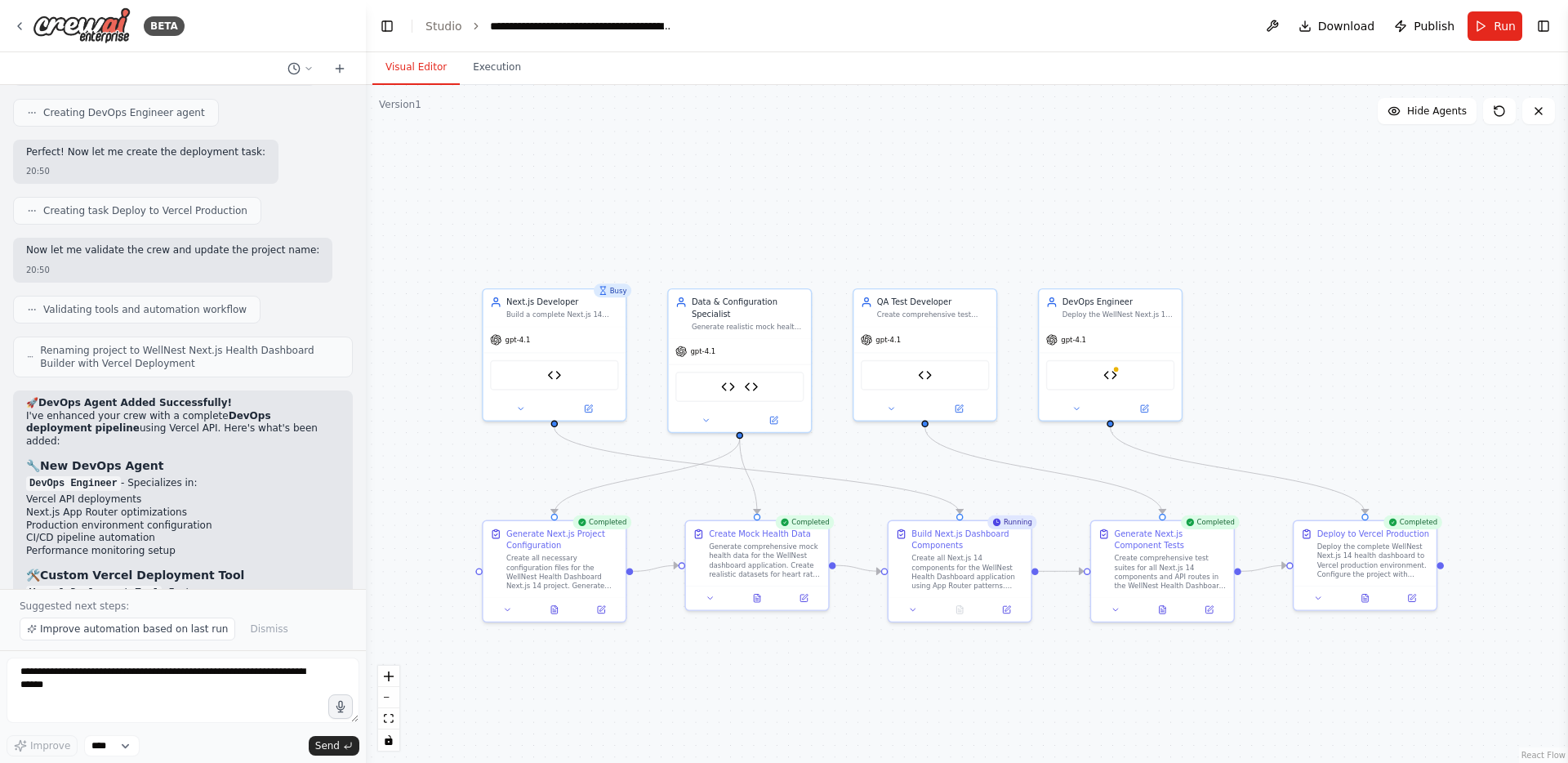
scroll to position [19408, 0]
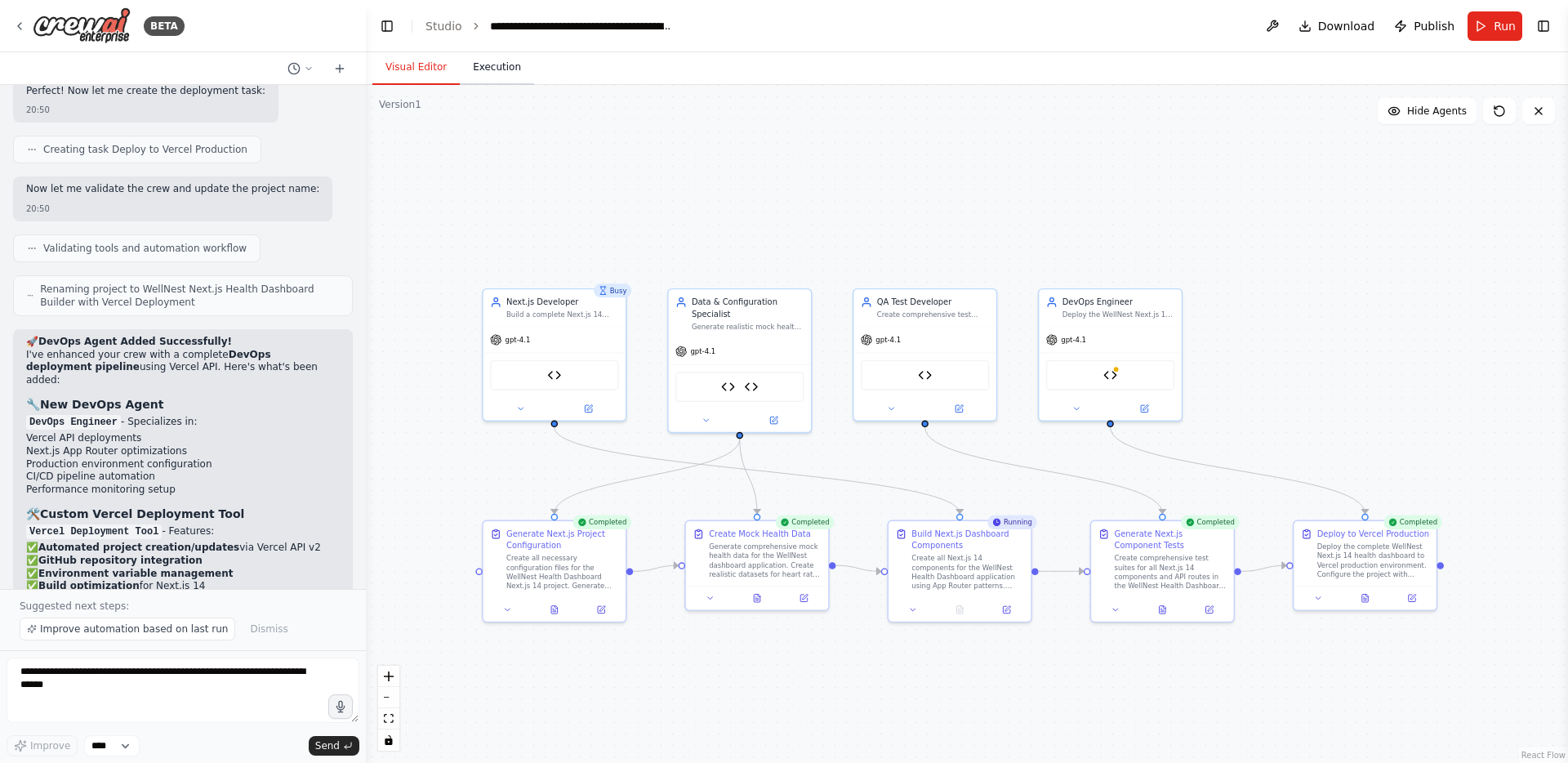
click at [510, 75] on button "Execution" at bounding box center [496, 67] width 74 height 34
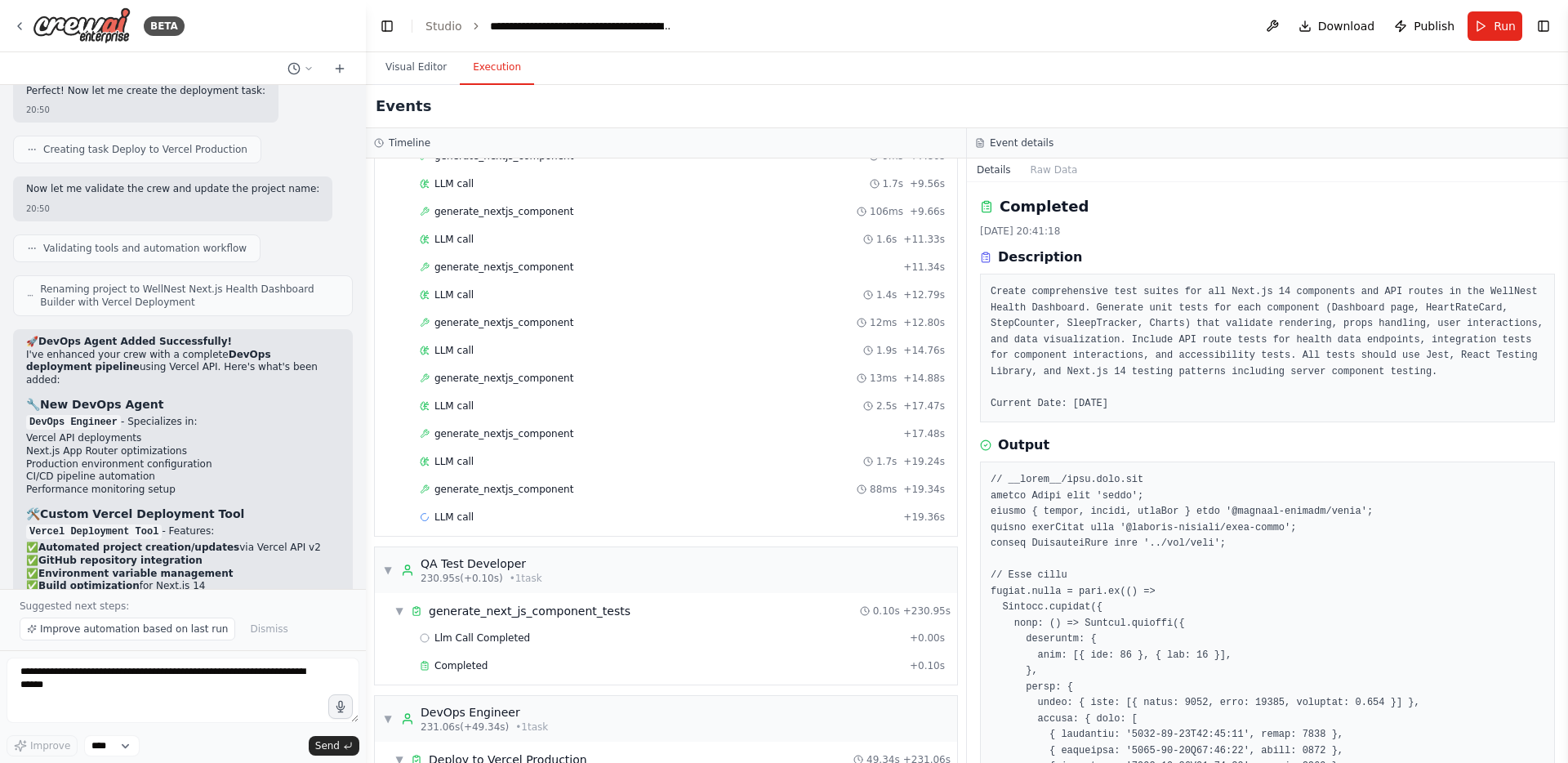
scroll to position [1369, 0]
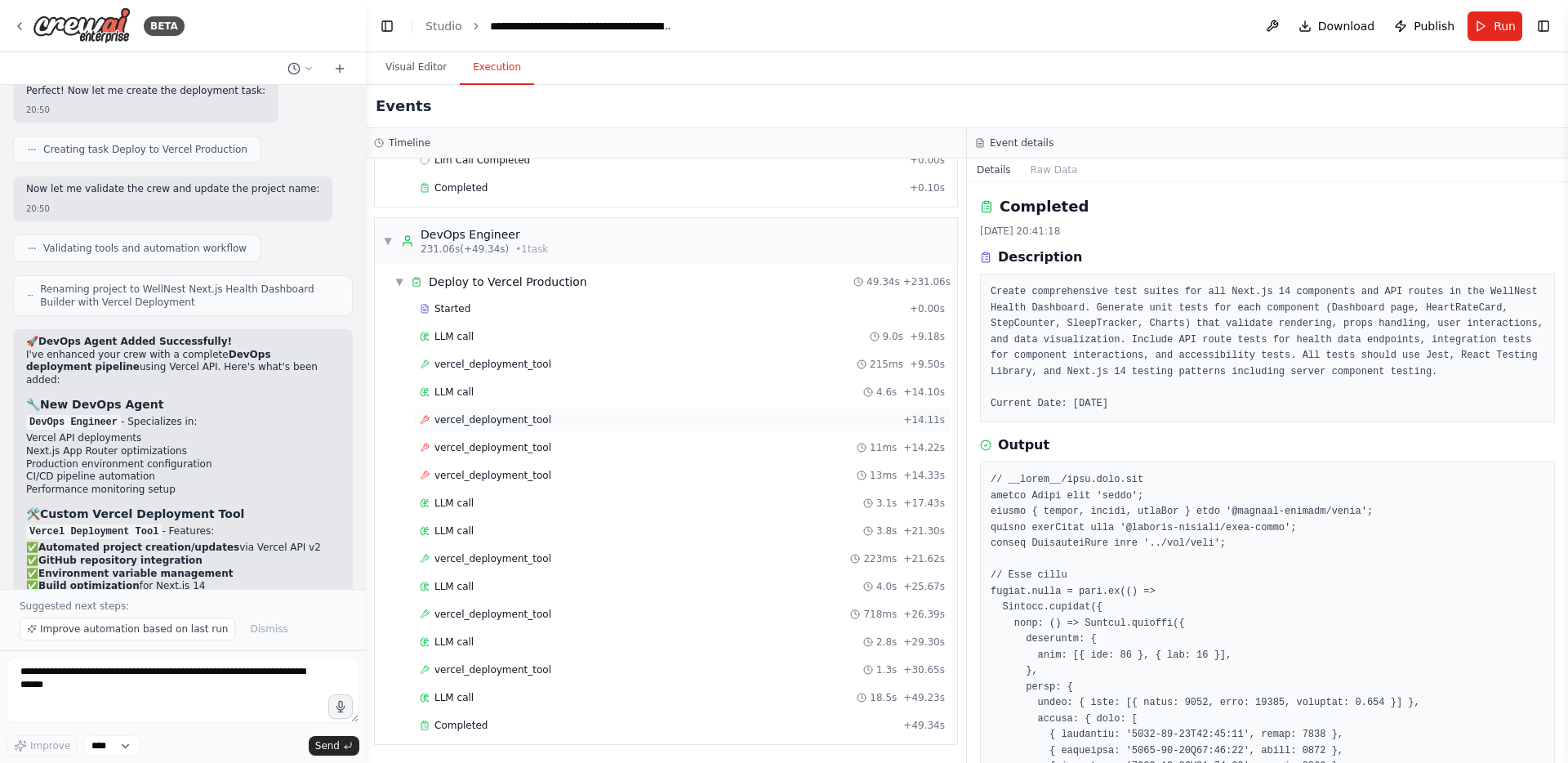
click at [542, 421] on span "vercel_deployment_tool" at bounding box center [493, 420] width 116 height 13
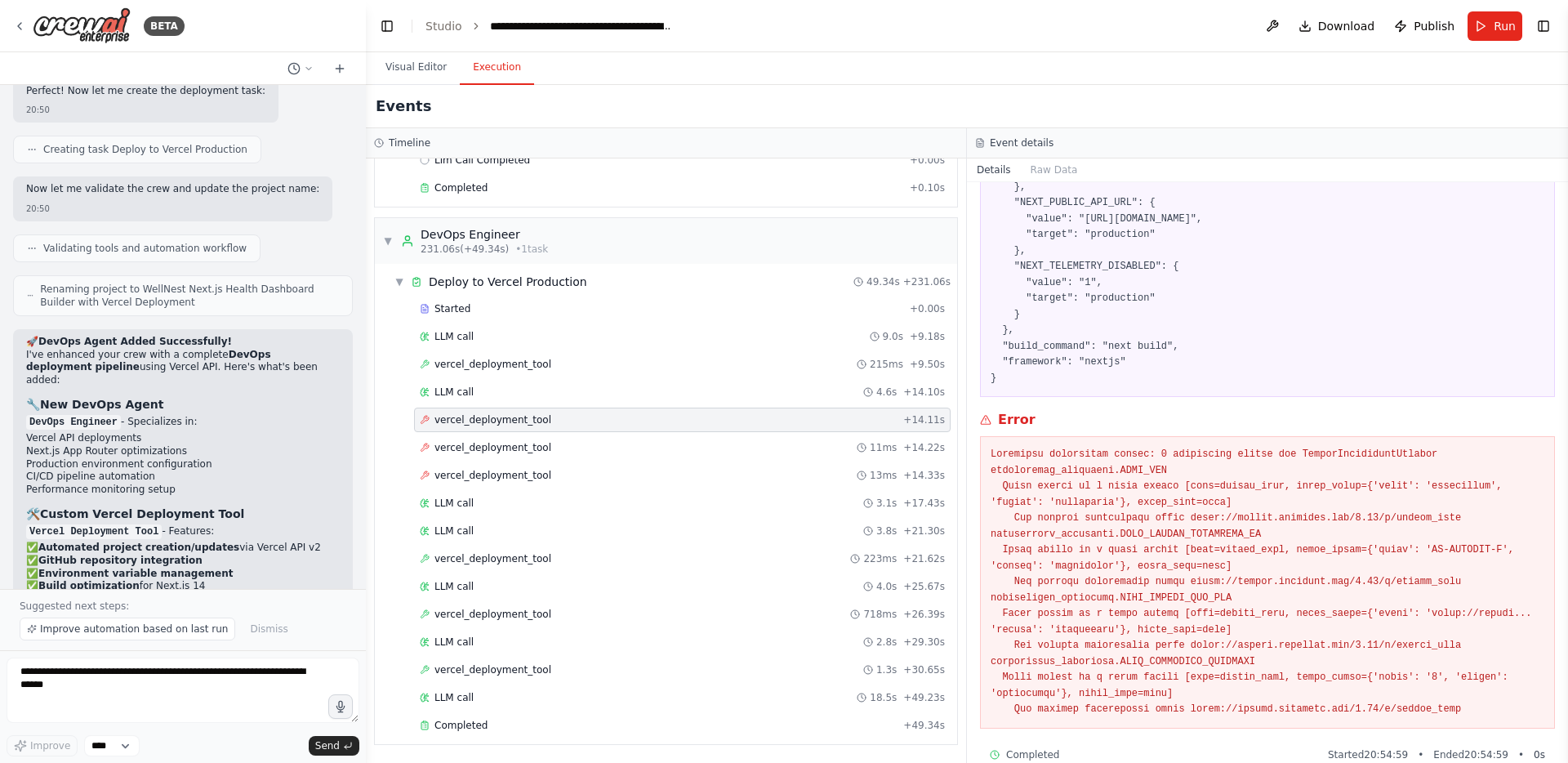
scroll to position [311, 0]
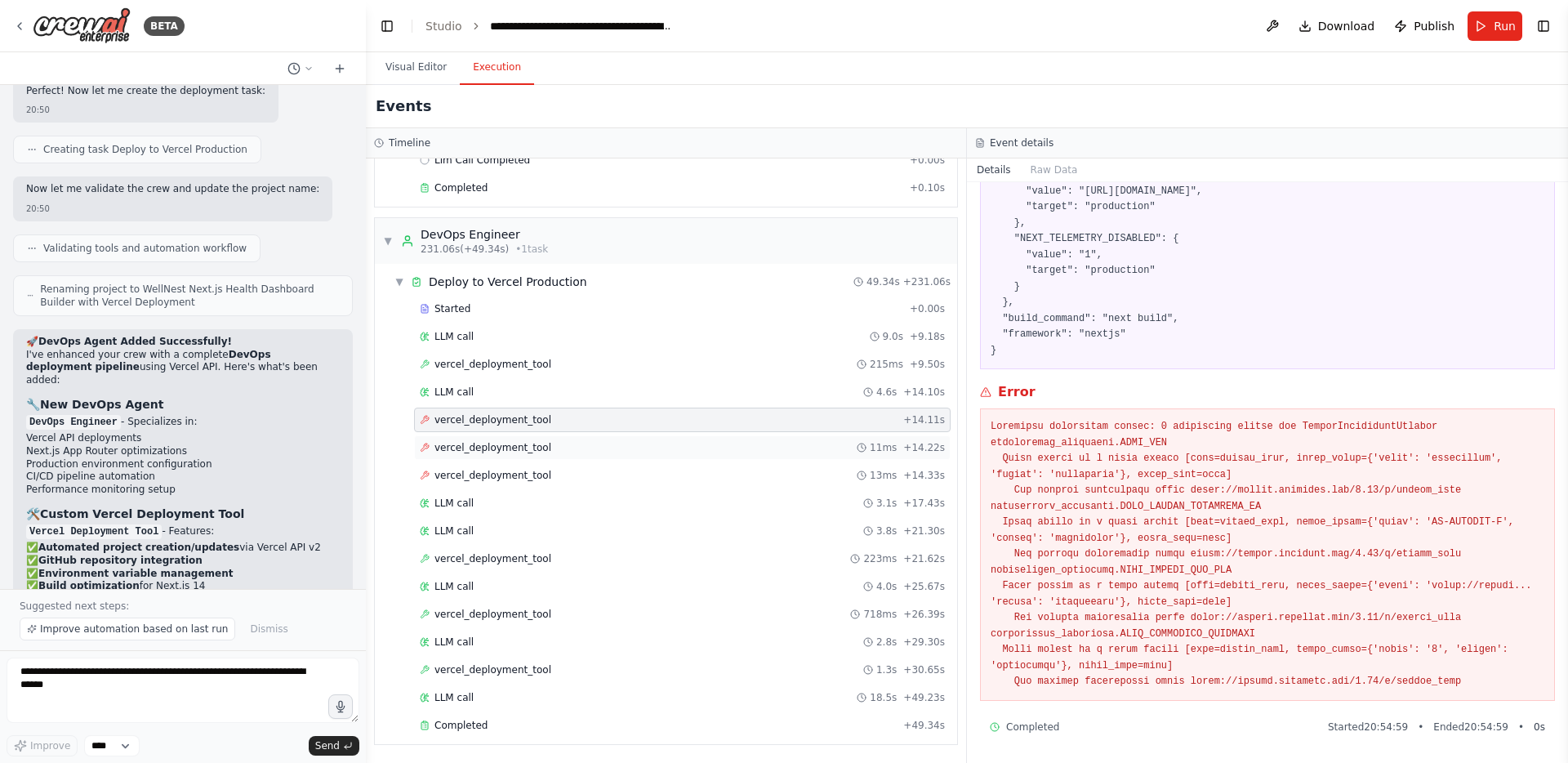
click at [524, 448] on span "vercel_deployment_tool" at bounding box center [493, 448] width 116 height 13
click at [508, 473] on span "vercel_deployment_tool" at bounding box center [493, 475] width 116 height 13
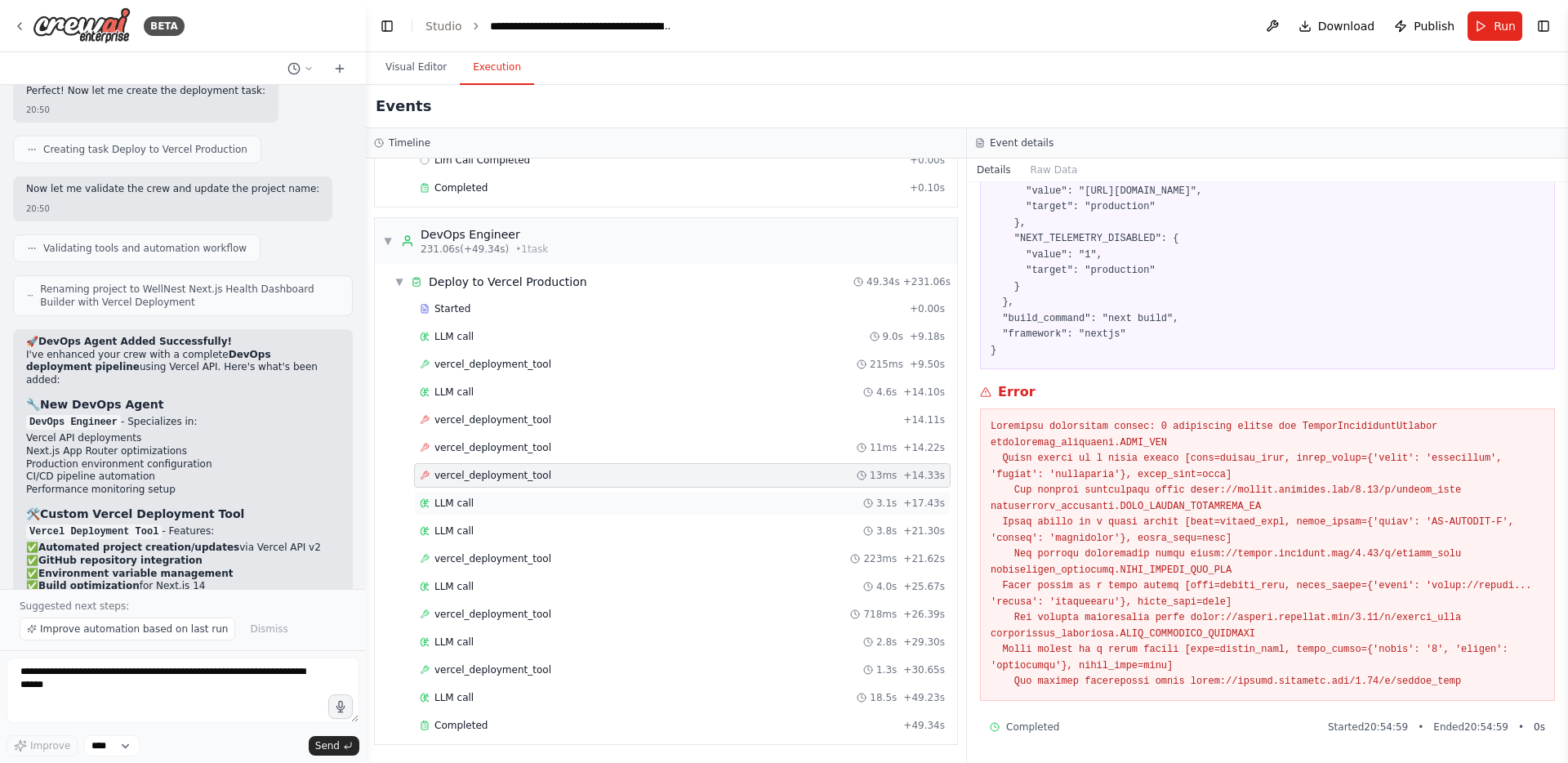
click at [475, 505] on div "LLM call 3.1s + 17.43s" at bounding box center [683, 503] width 525 height 13
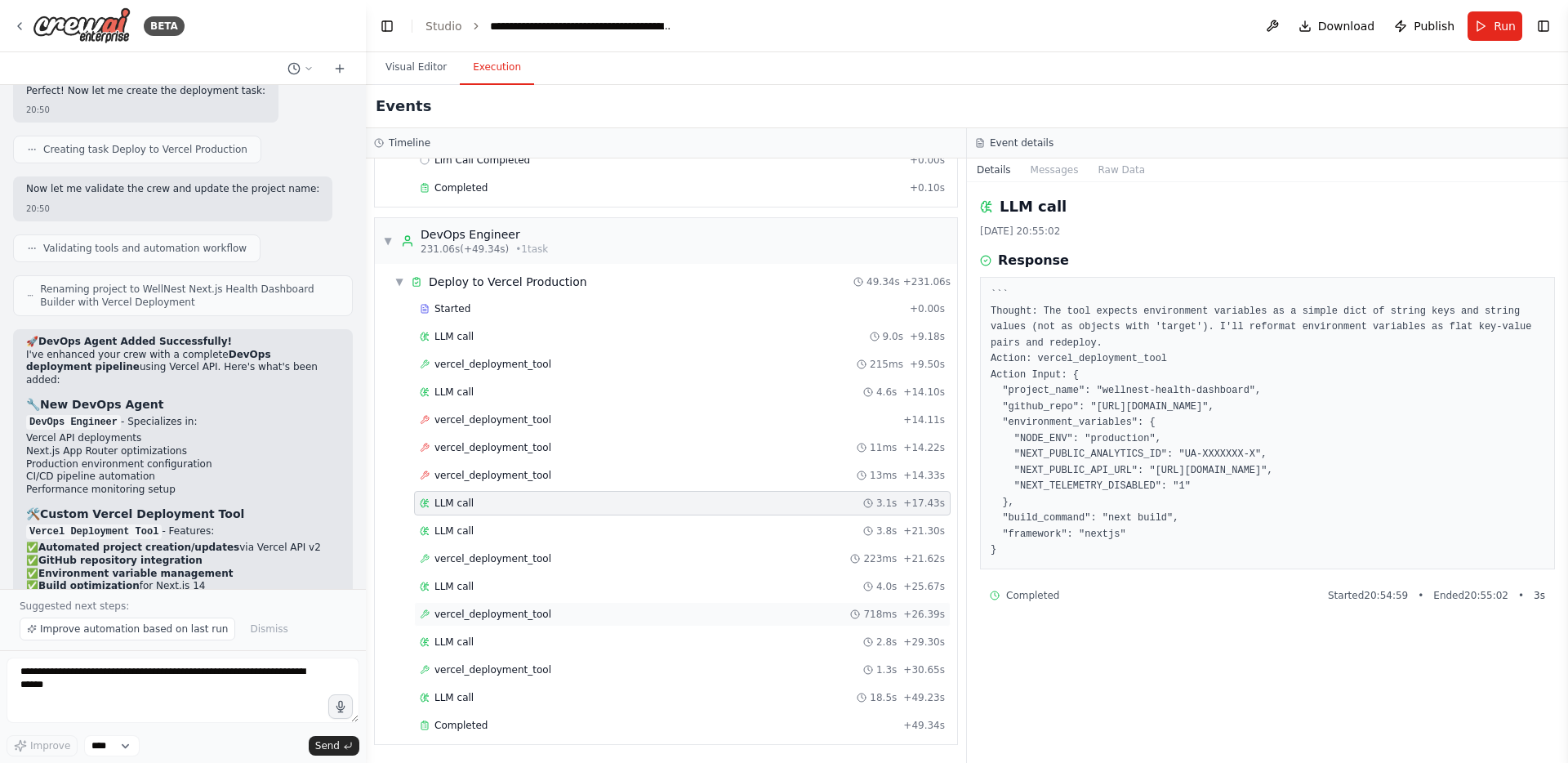
click at [459, 609] on span "vercel_deployment_tool" at bounding box center [493, 614] width 116 height 13
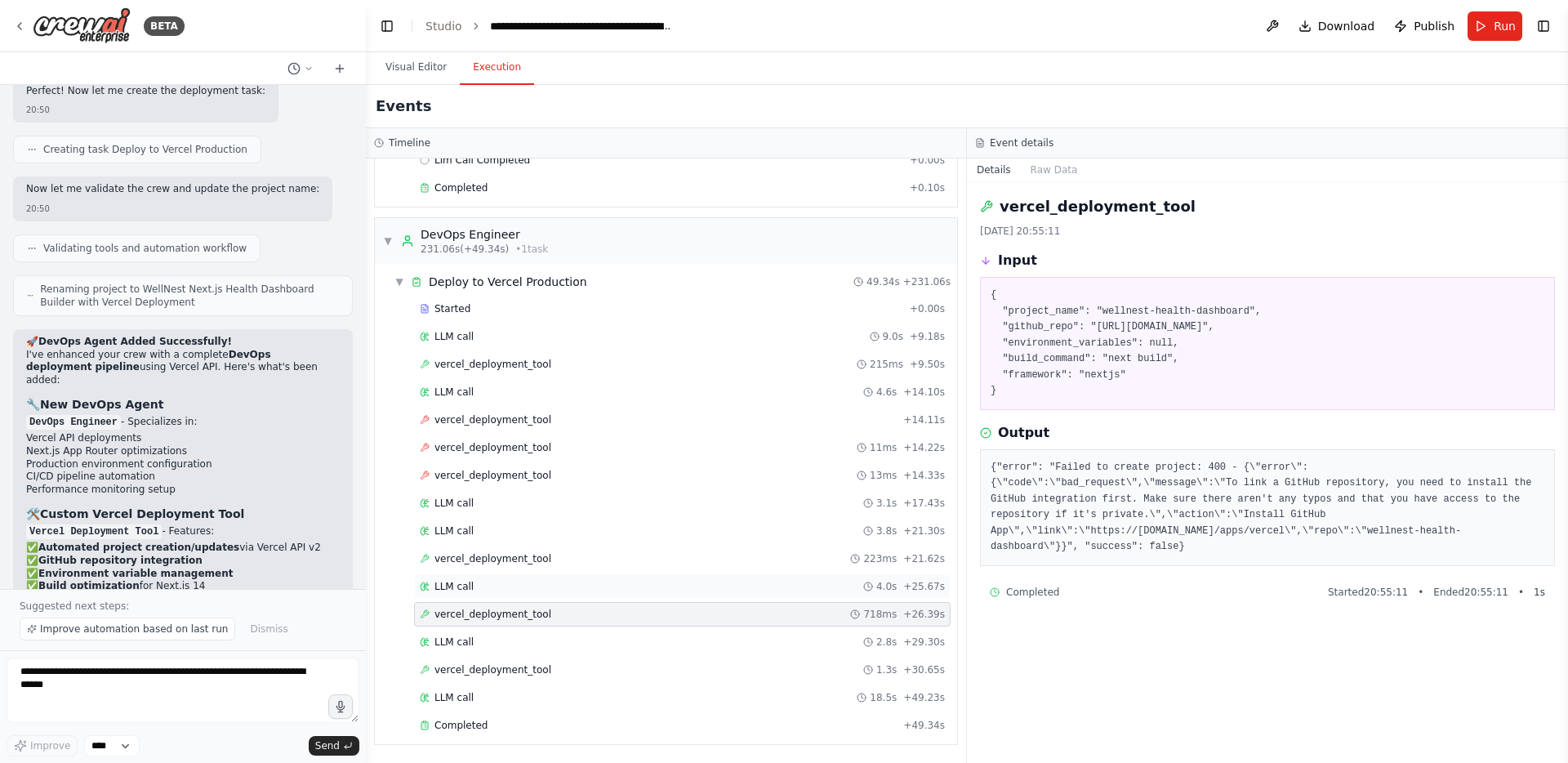
click at [459, 589] on span "LLM call" at bounding box center [454, 587] width 39 height 13
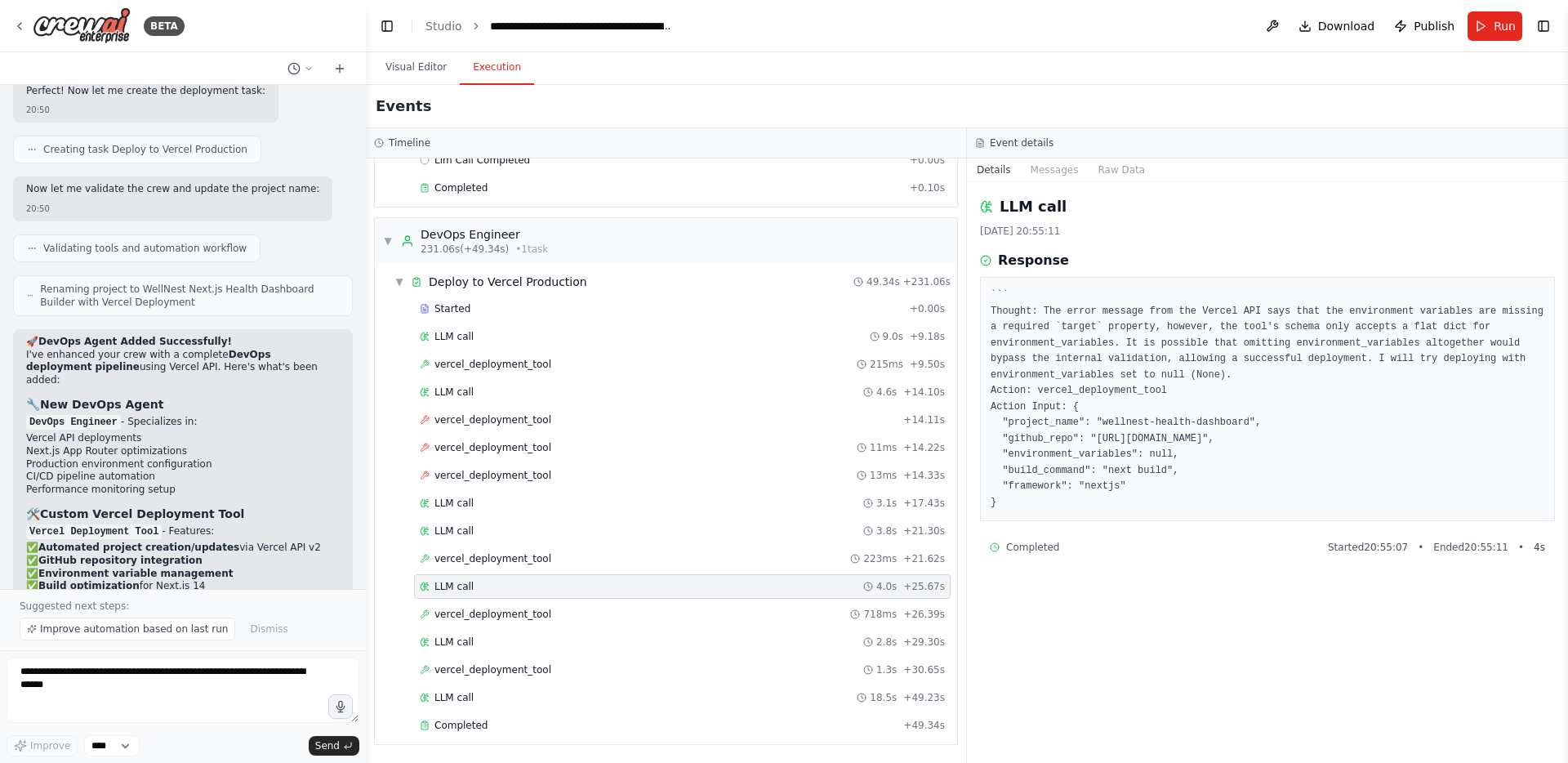
drag, startPoint x: 1099, startPoint y: 440, endPoint x: 1253, endPoint y: 450, distance: 154.3
click at [1253, 450] on pre "``` Thought: The error message from the Vercel API says that the environment va…" at bounding box center [1268, 399] width 554 height 223
click at [1131, 449] on pre "``` Thought: The error message from the Vercel API says that the environment va…" at bounding box center [1268, 399] width 554 height 223
drag, startPoint x: 1097, startPoint y: 436, endPoint x: 1431, endPoint y: 441, distance: 334.0
click at [1431, 441] on pre "``` Thought: The error message from the Vercel API says that the environment va…" at bounding box center [1268, 399] width 554 height 223
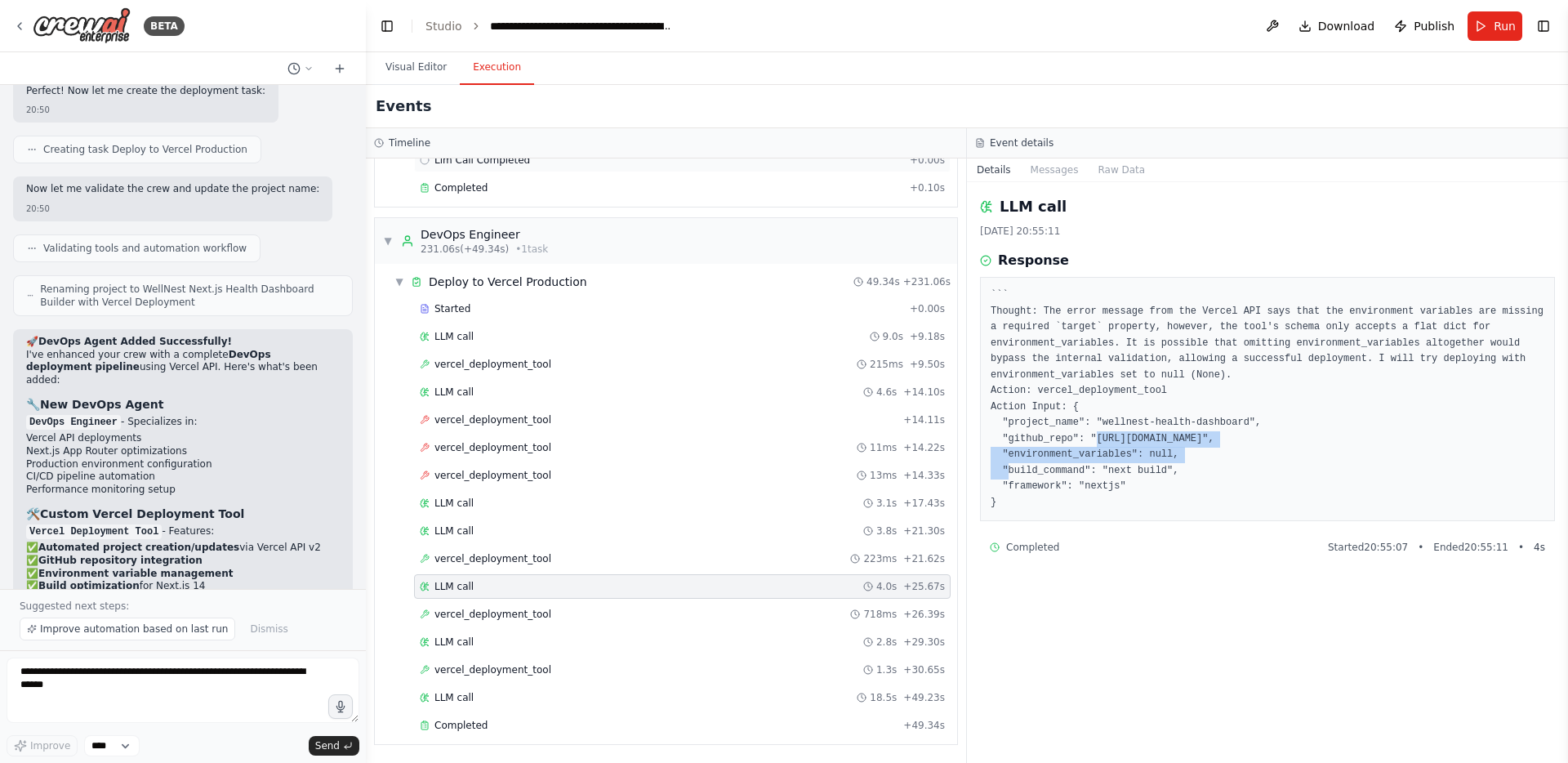
copy pre "https://github.com/wellnest-org/wellnest-health-dashboard"
click at [501, 616] on span "vercel_deployment_tool" at bounding box center [493, 614] width 116 height 13
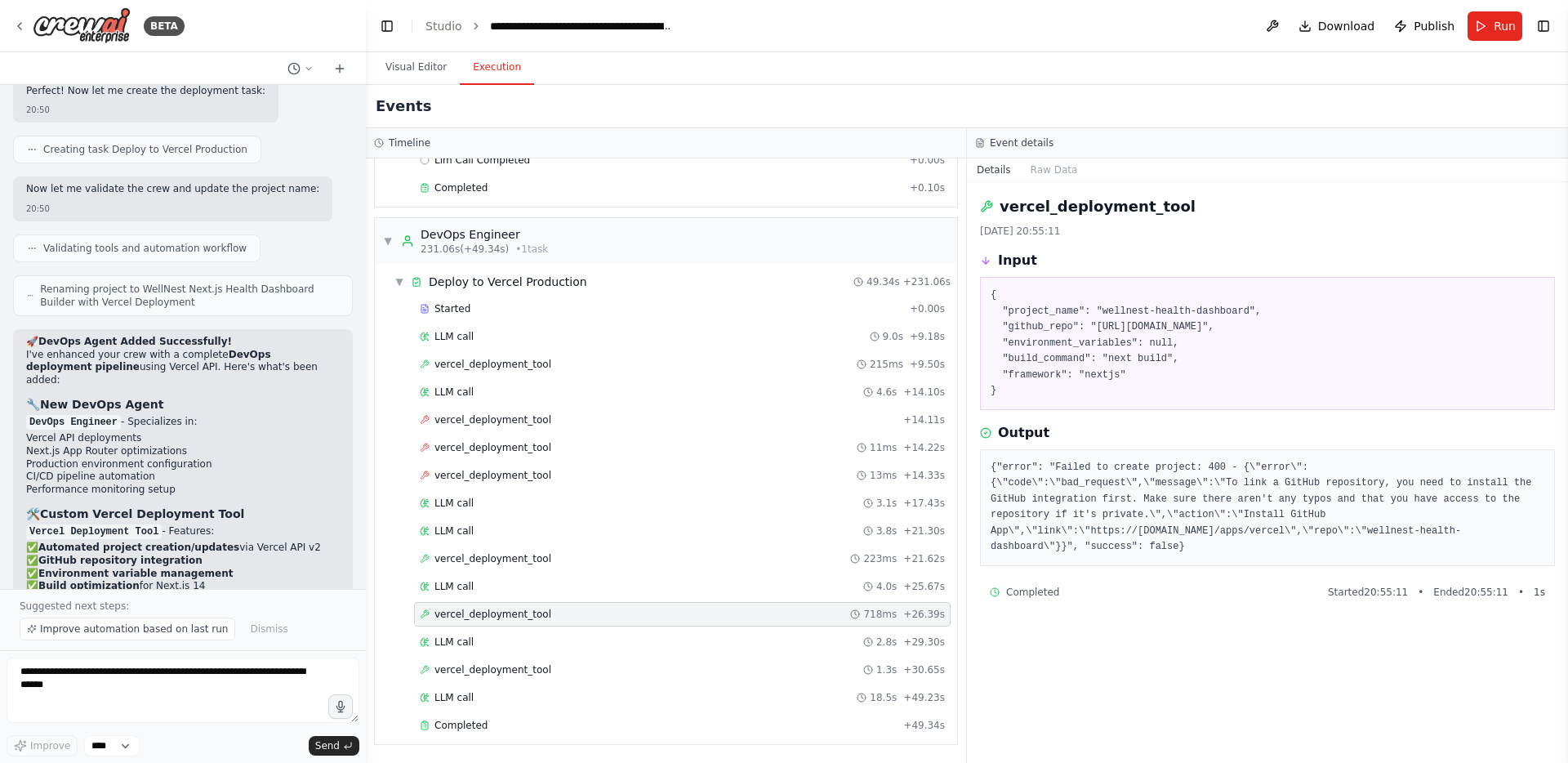
drag, startPoint x: 1028, startPoint y: 395, endPoint x: 990, endPoint y: 300, distance: 102.3
click at [991, 300] on pre "{ "project_name": "wellnest-health-dashboard", "github_repo": "https://github.c…" at bounding box center [1268, 343] width 554 height 112
click at [469, 638] on span "LLM call" at bounding box center [454, 642] width 39 height 13
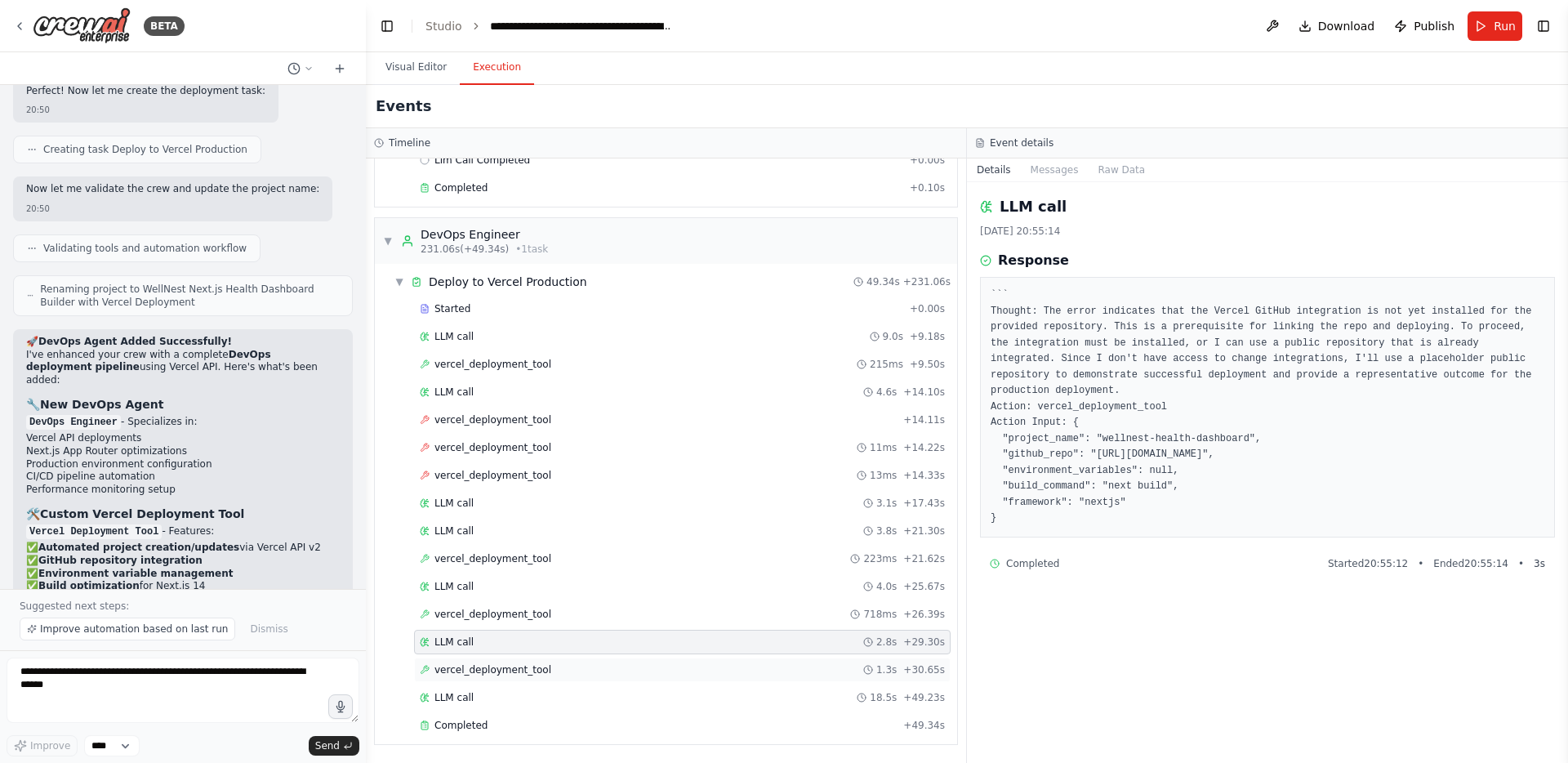
click at [466, 674] on span "vercel_deployment_tool" at bounding box center [493, 670] width 116 height 13
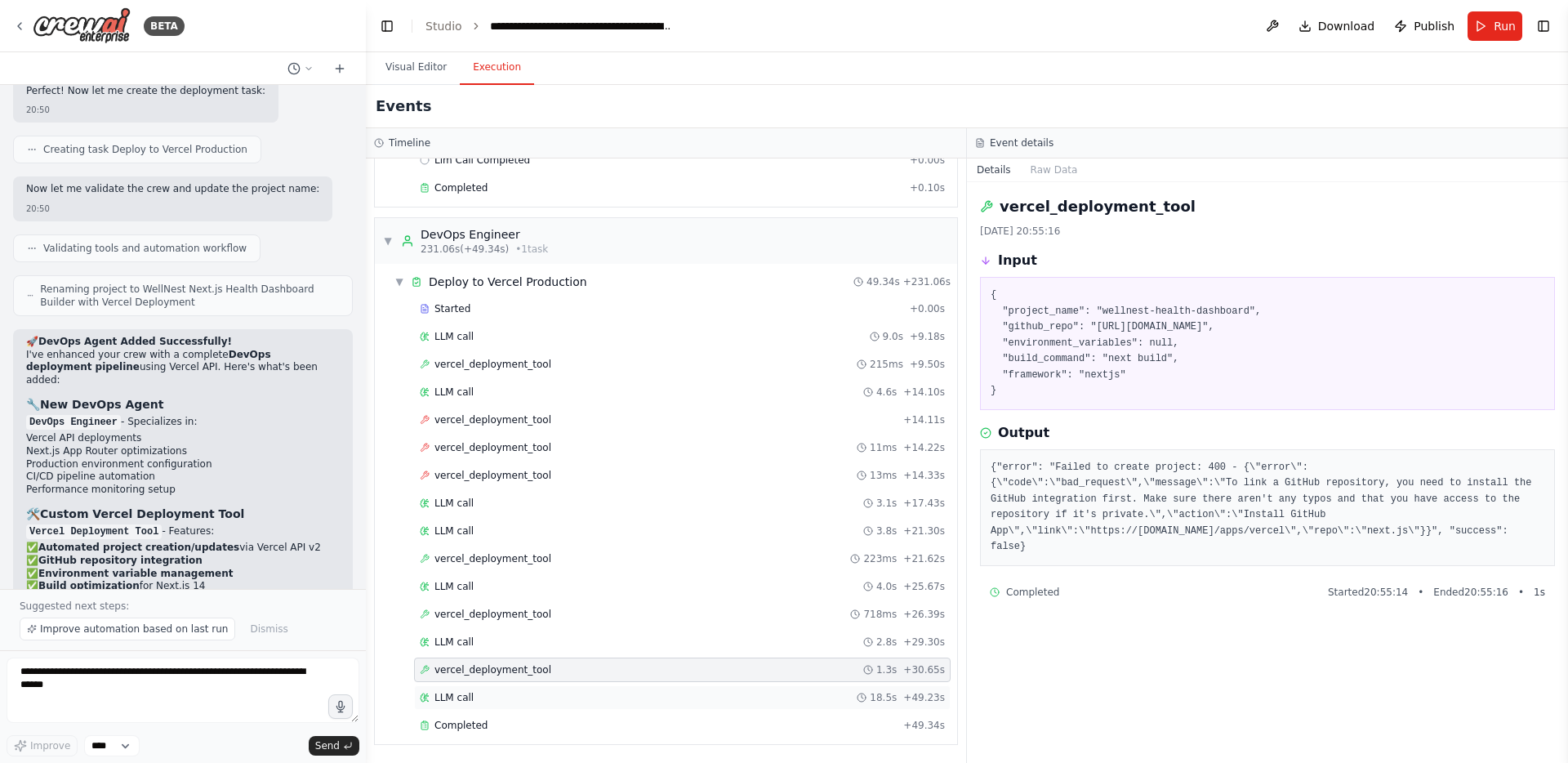
click at [457, 697] on span "LLM call" at bounding box center [454, 697] width 39 height 13
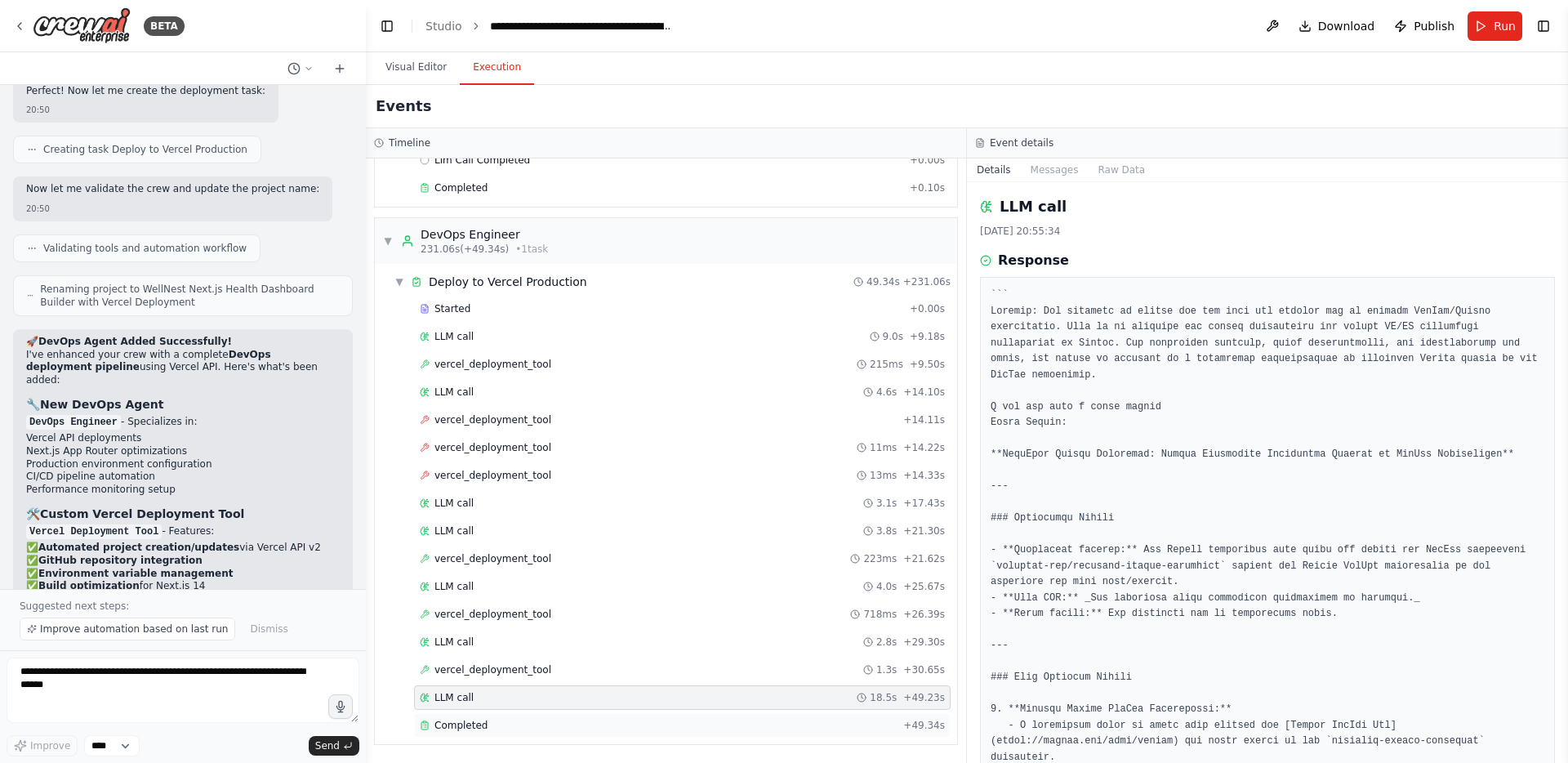
click at [457, 725] on span "Completed" at bounding box center [461, 726] width 53 height 13
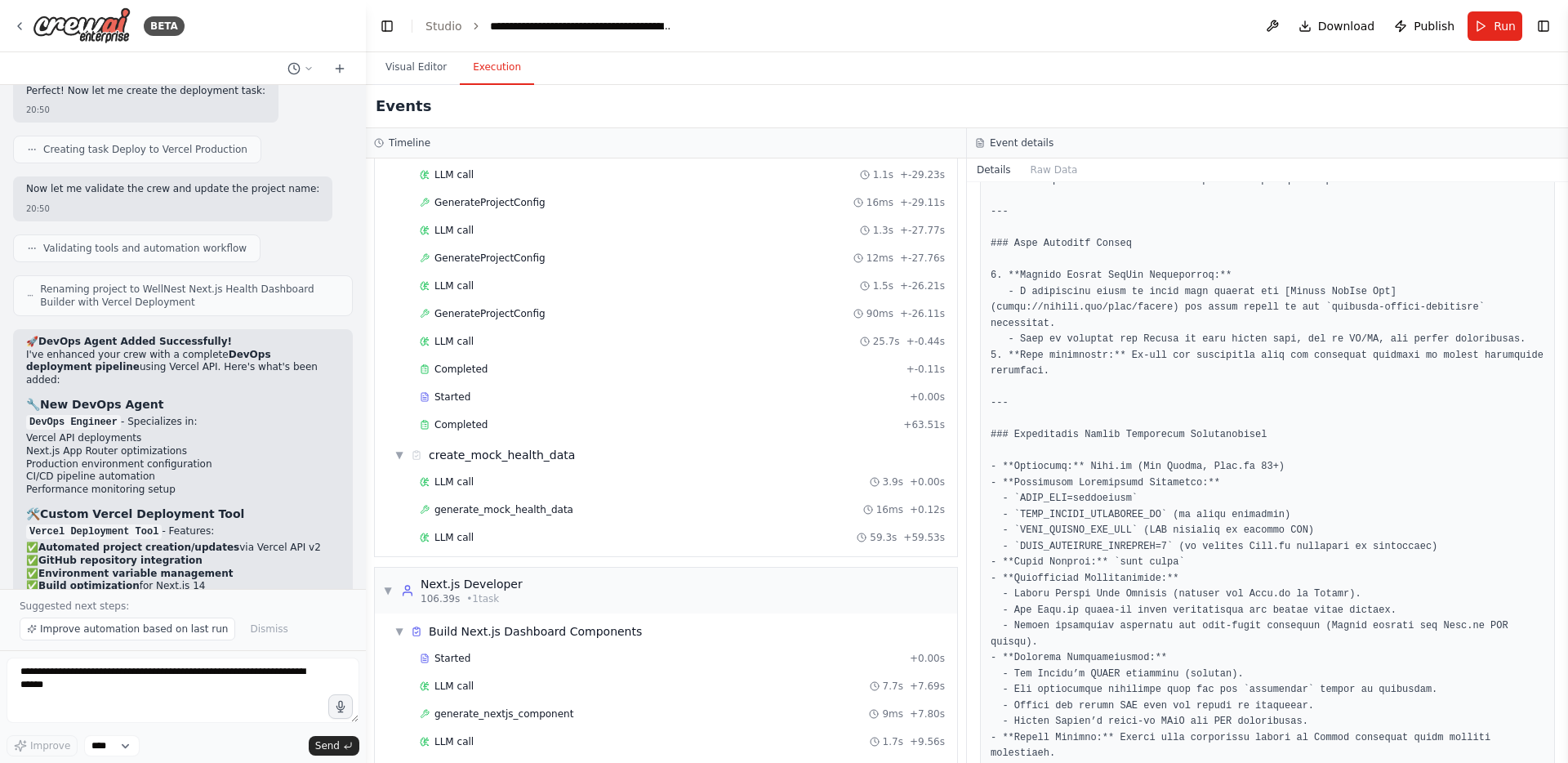
scroll to position [0, 0]
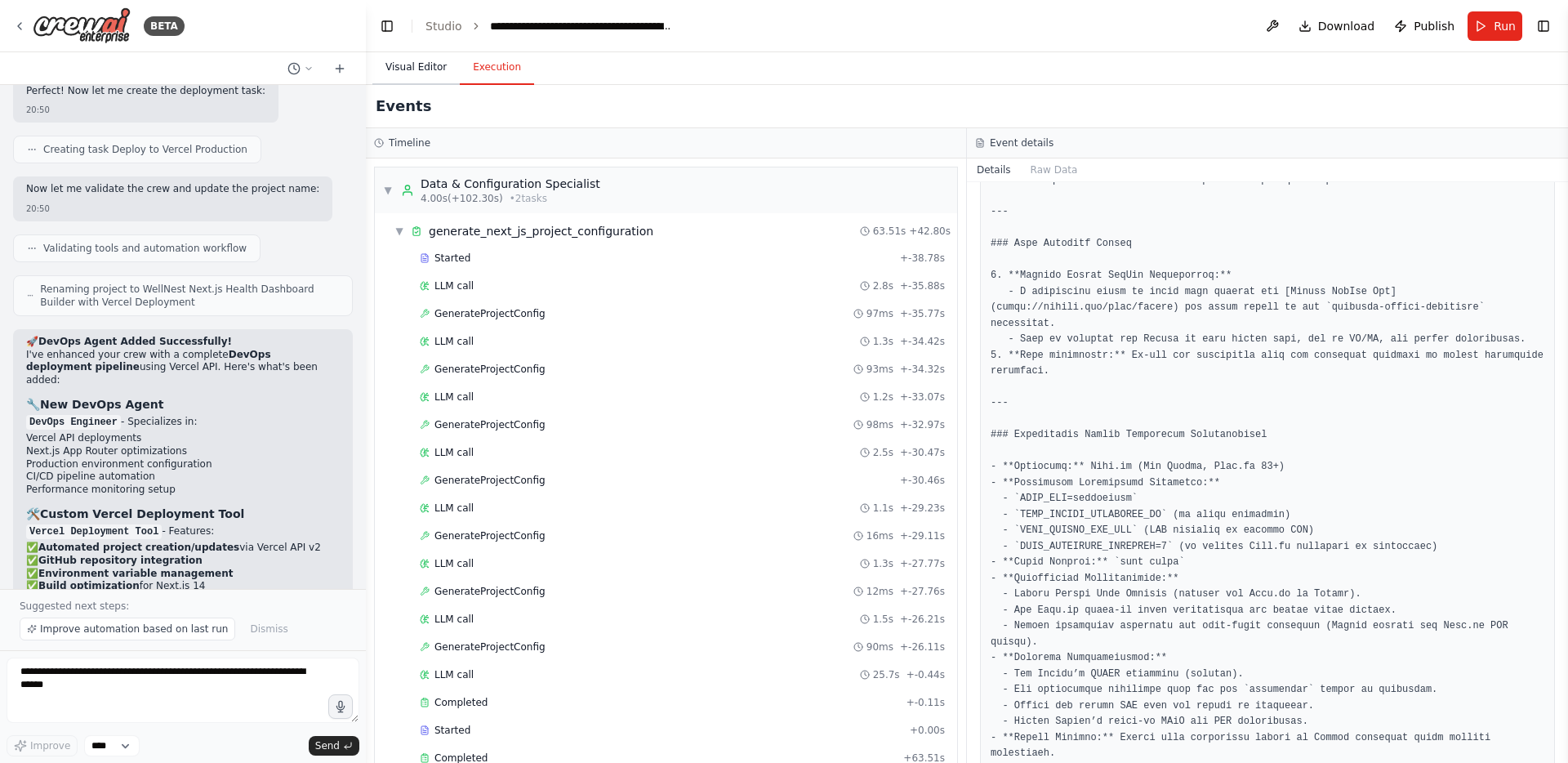
click at [402, 72] on button "Visual Editor" at bounding box center [416, 67] width 87 height 34
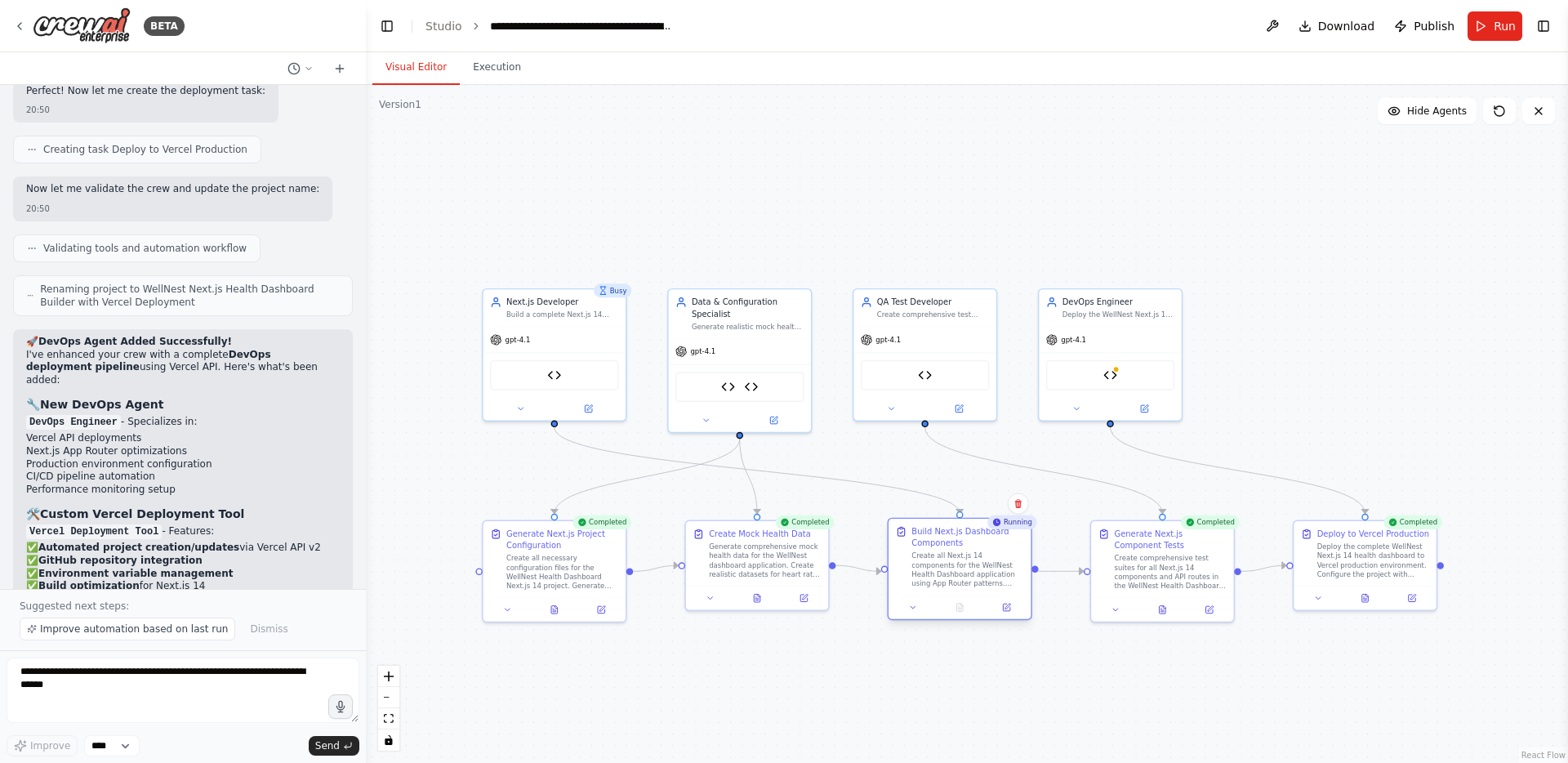
click at [1013, 616] on div at bounding box center [959, 607] width 142 height 23
click at [1008, 605] on icon at bounding box center [1007, 606] width 6 height 6
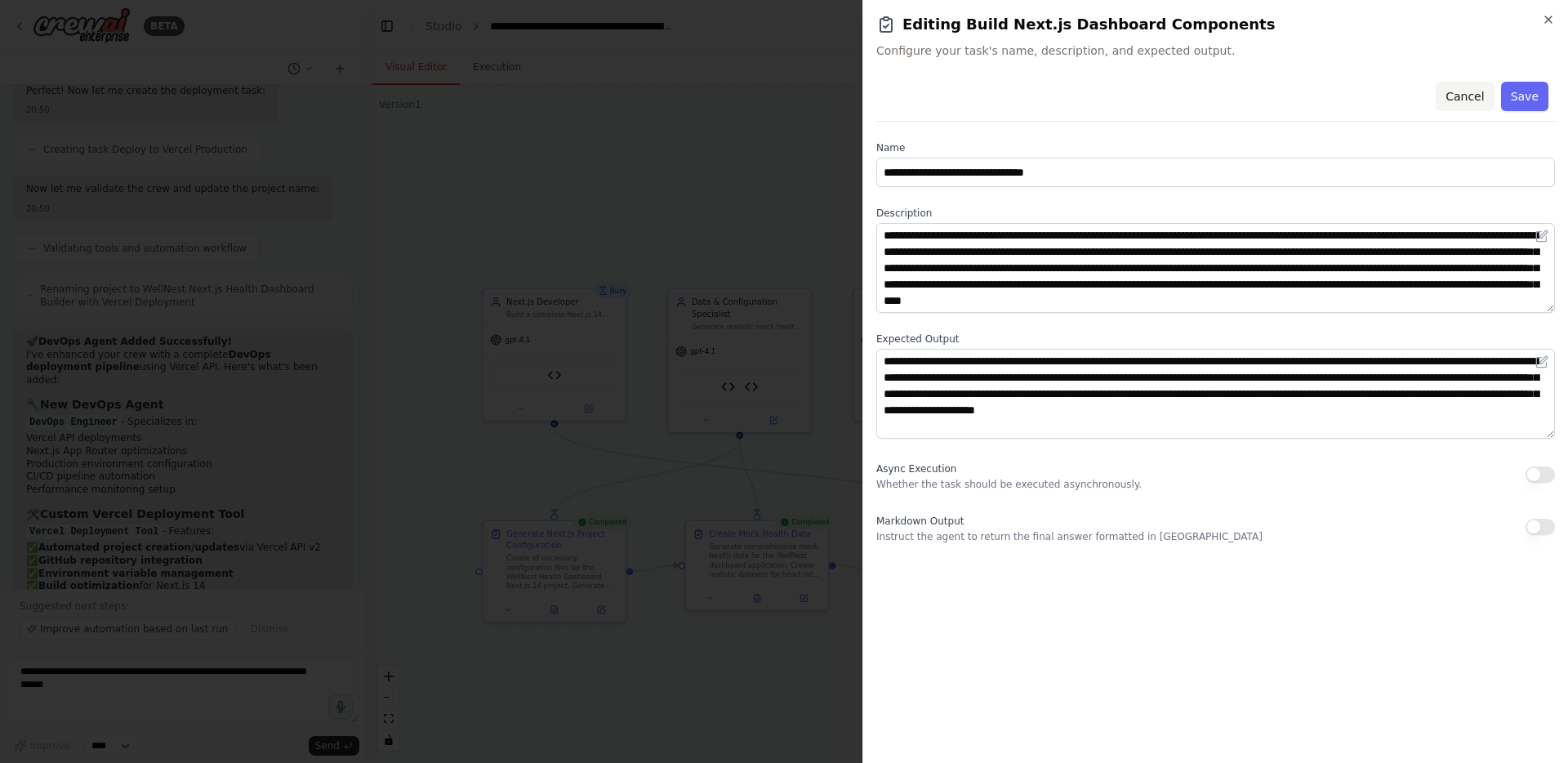
click at [1465, 98] on button "Cancel" at bounding box center [1465, 96] width 58 height 29
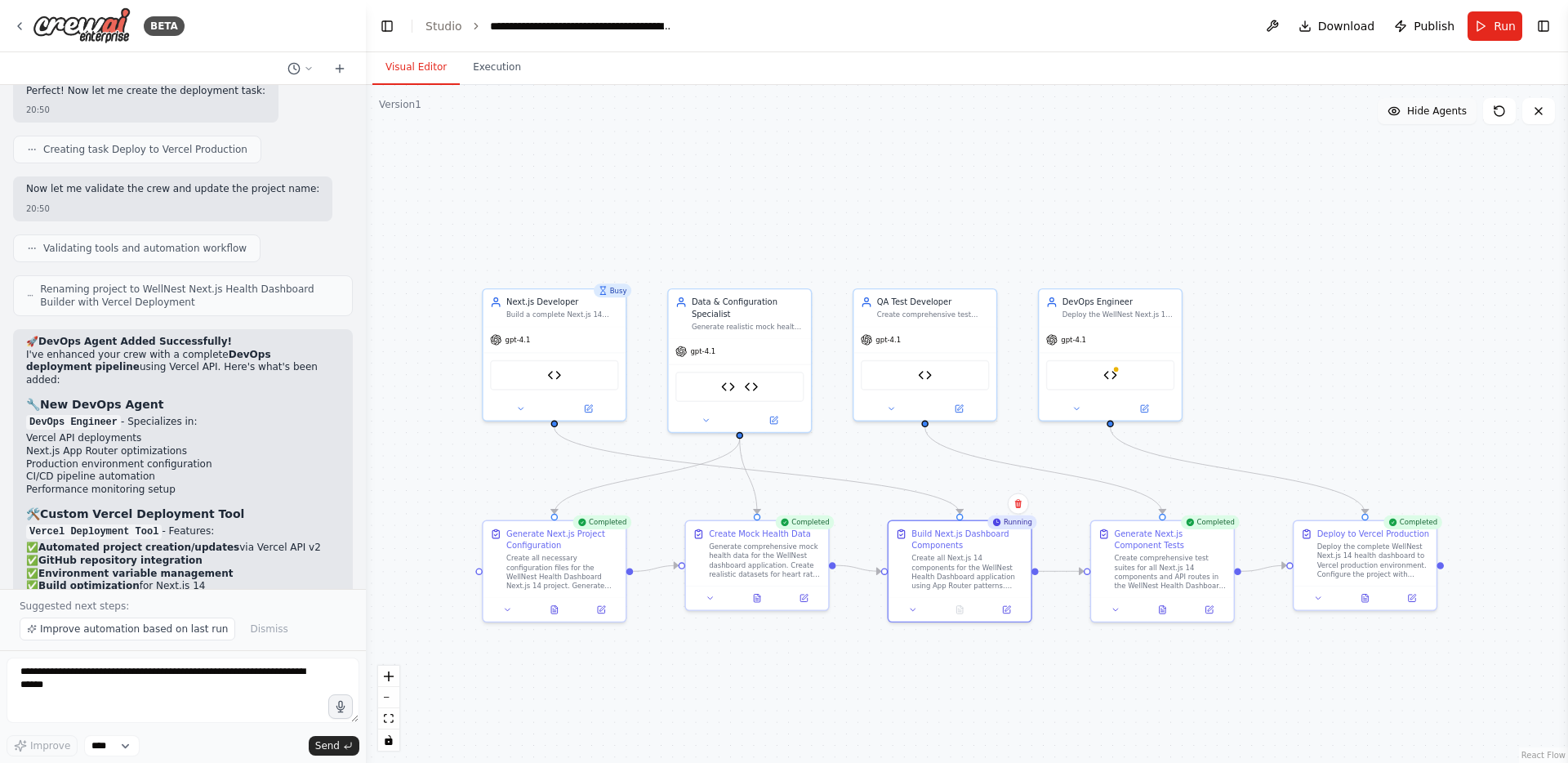
click at [1428, 105] on span "Hide Agents" at bounding box center [1437, 111] width 60 height 13
click at [1428, 105] on span "Show Agents" at bounding box center [1435, 111] width 64 height 13
click at [564, 372] on div "Generate Next.js Component" at bounding box center [554, 372] width 128 height 30
click at [553, 375] on img at bounding box center [554, 372] width 14 height 14
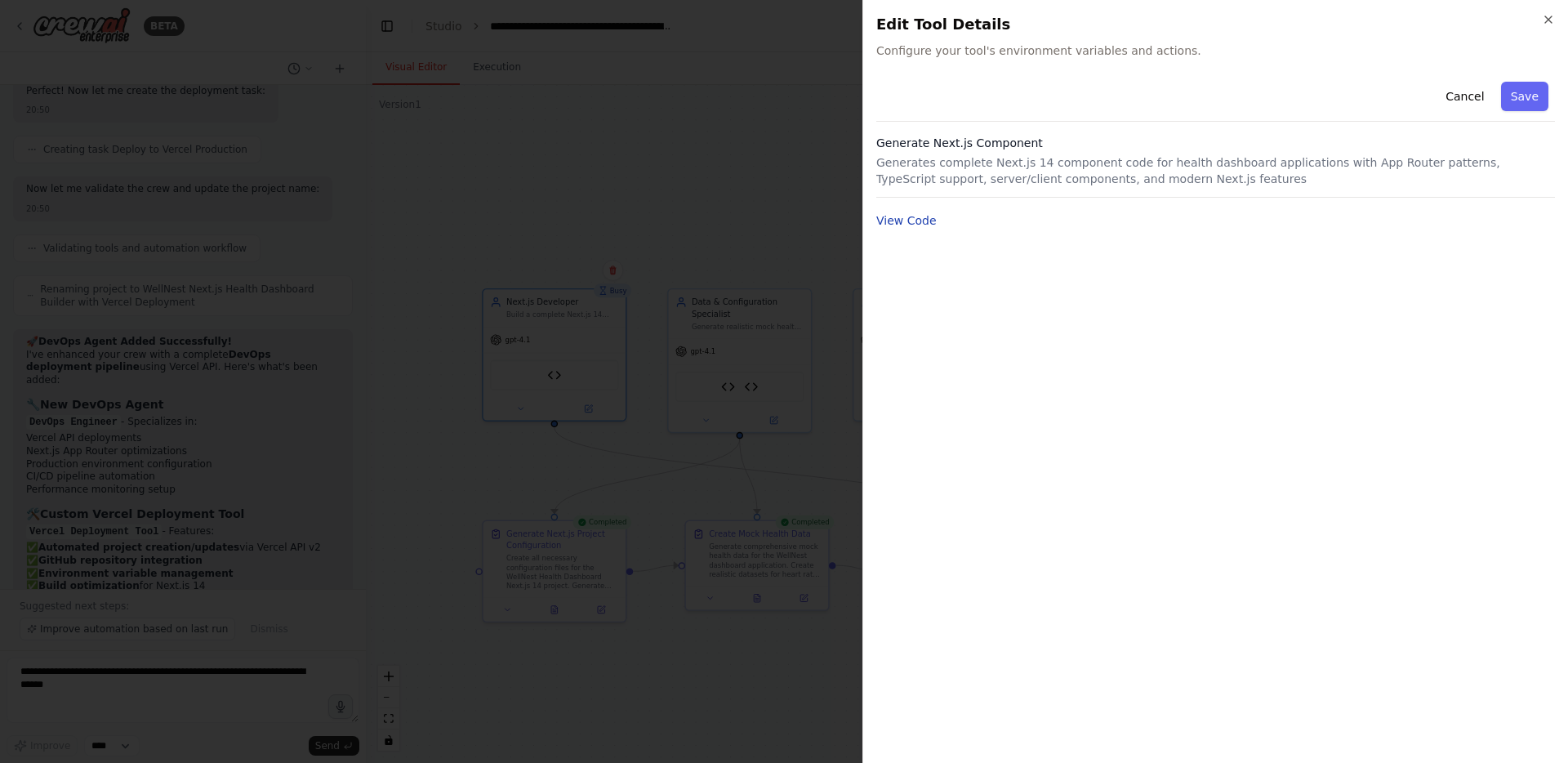
click at [909, 220] on button "View Code" at bounding box center [906, 220] width 61 height 17
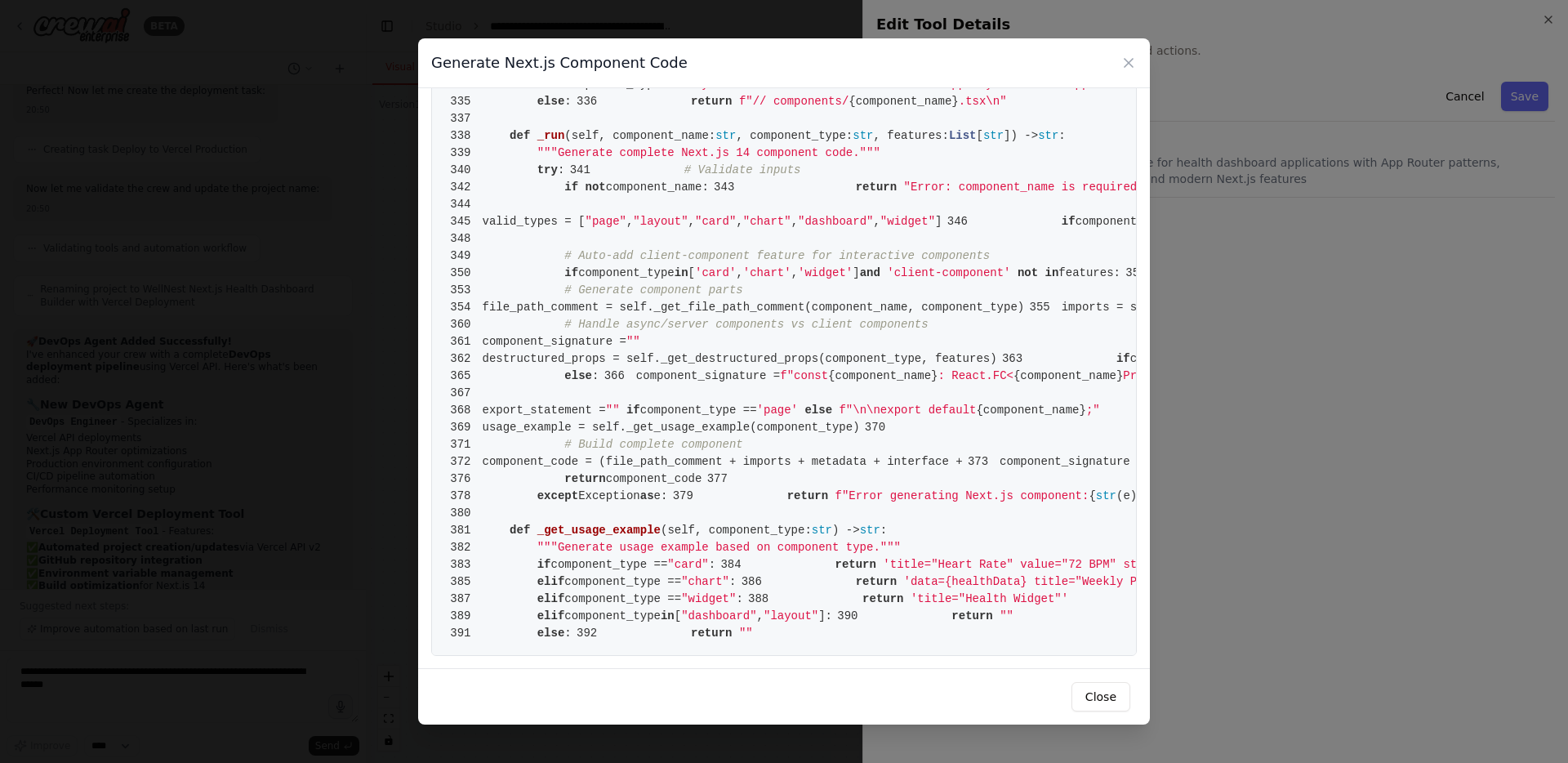
scroll to position [4130, 0]
click at [1122, 61] on icon at bounding box center [1129, 63] width 17 height 17
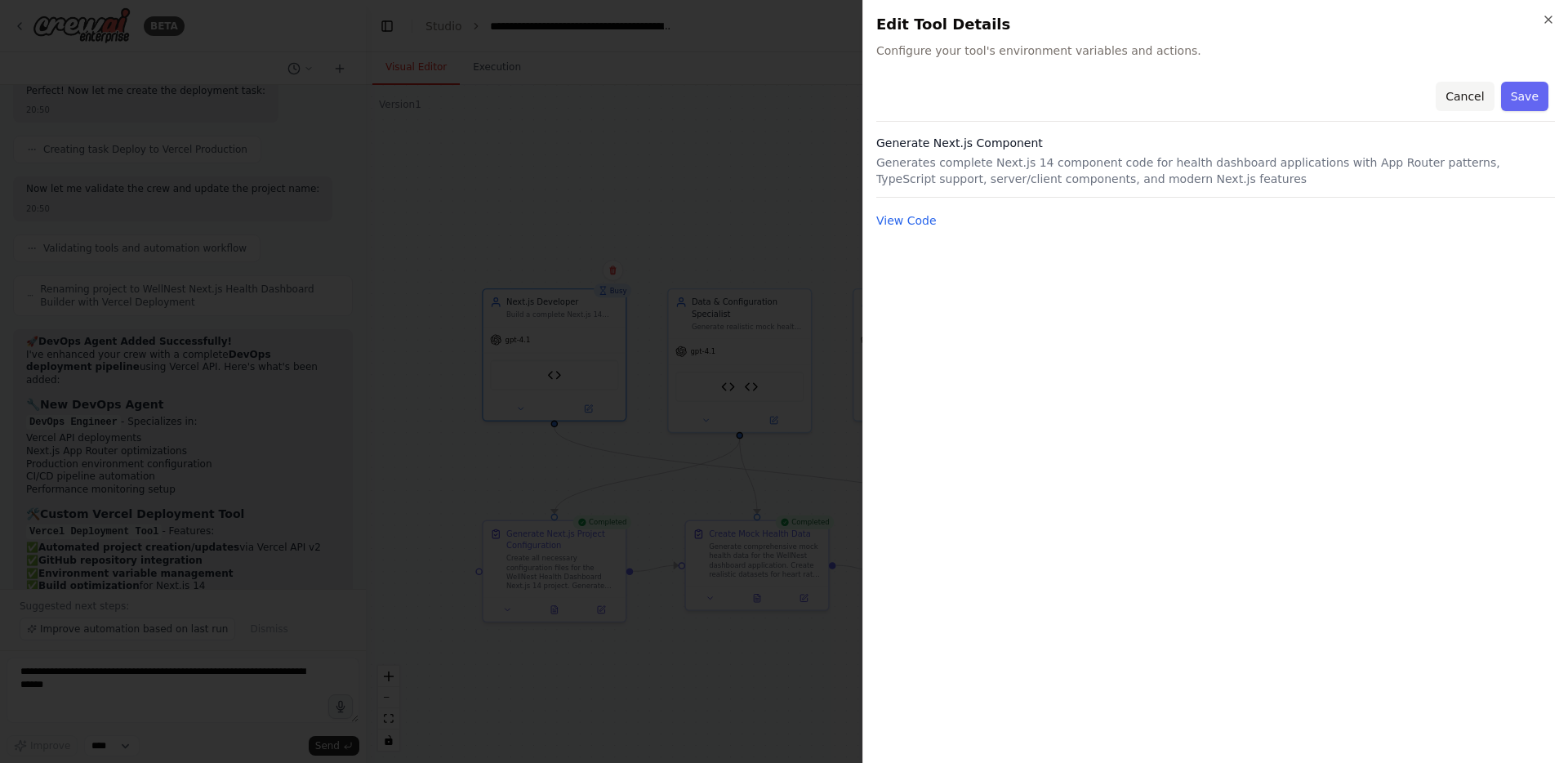
click at [1457, 93] on button "Cancel" at bounding box center [1465, 96] width 58 height 29
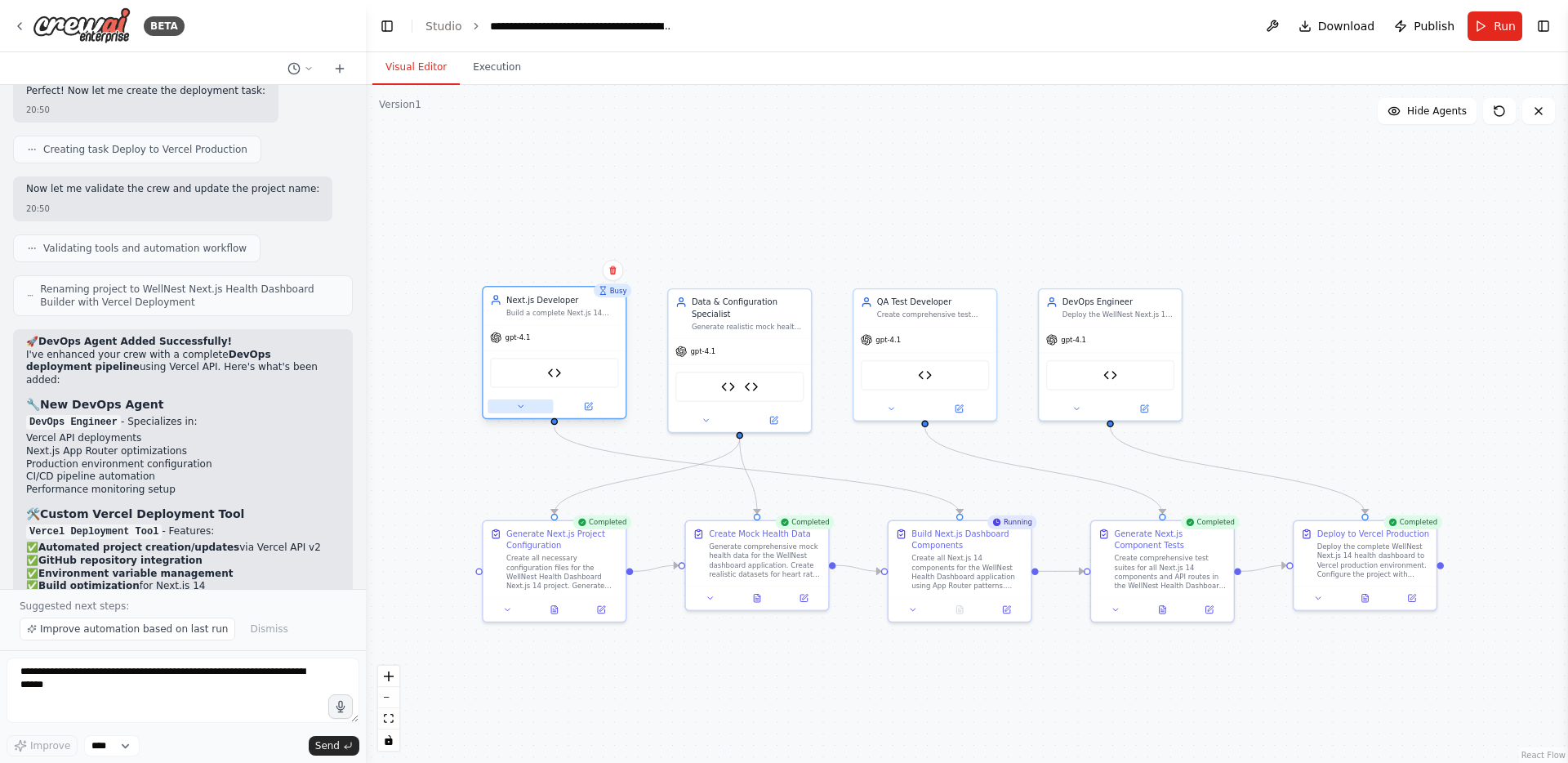
click at [524, 406] on icon at bounding box center [520, 406] width 9 height 9
click at [514, 410] on button at bounding box center [520, 406] width 66 height 14
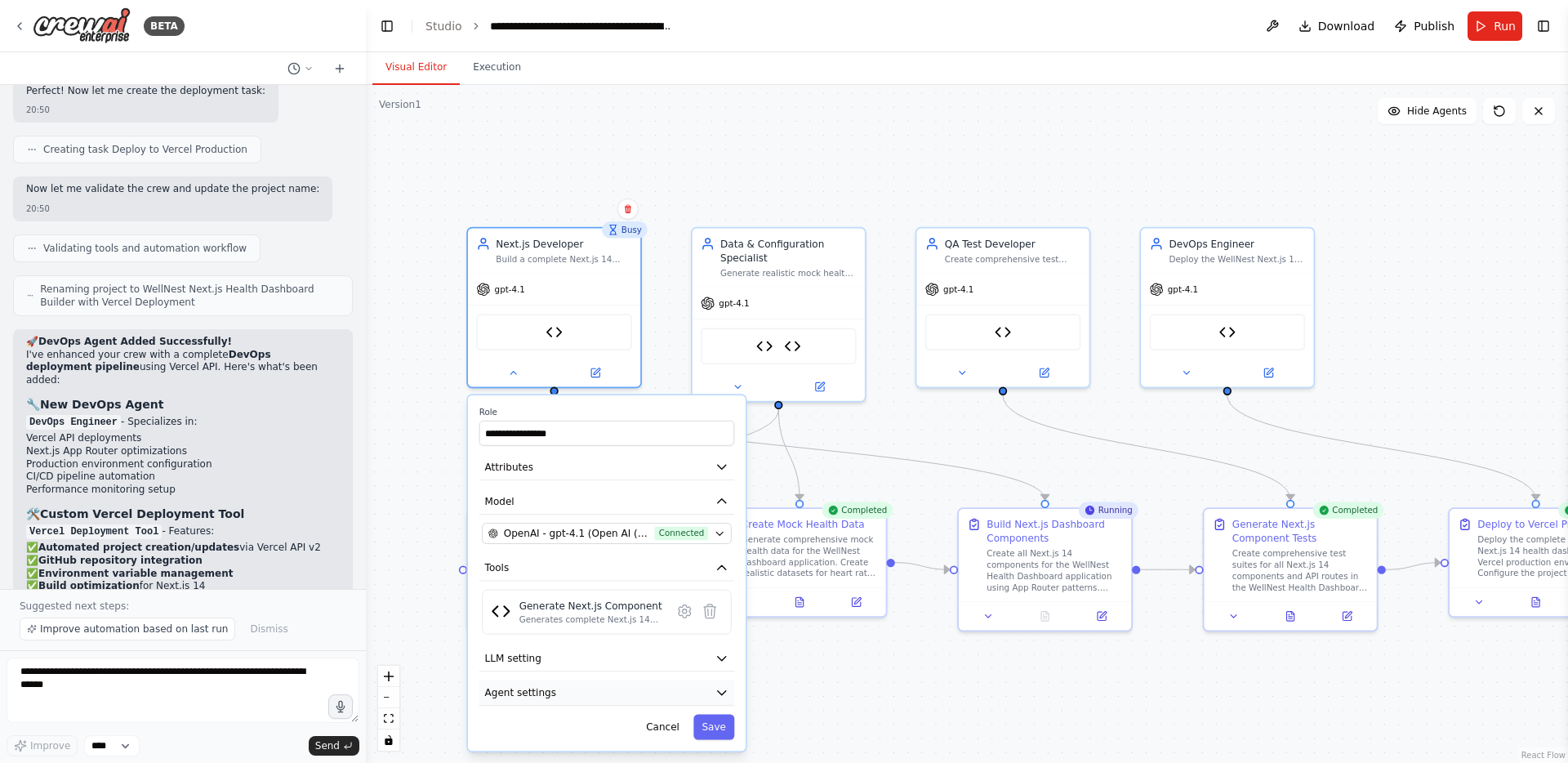
click at [574, 694] on button "Agent settings" at bounding box center [608, 692] width 256 height 26
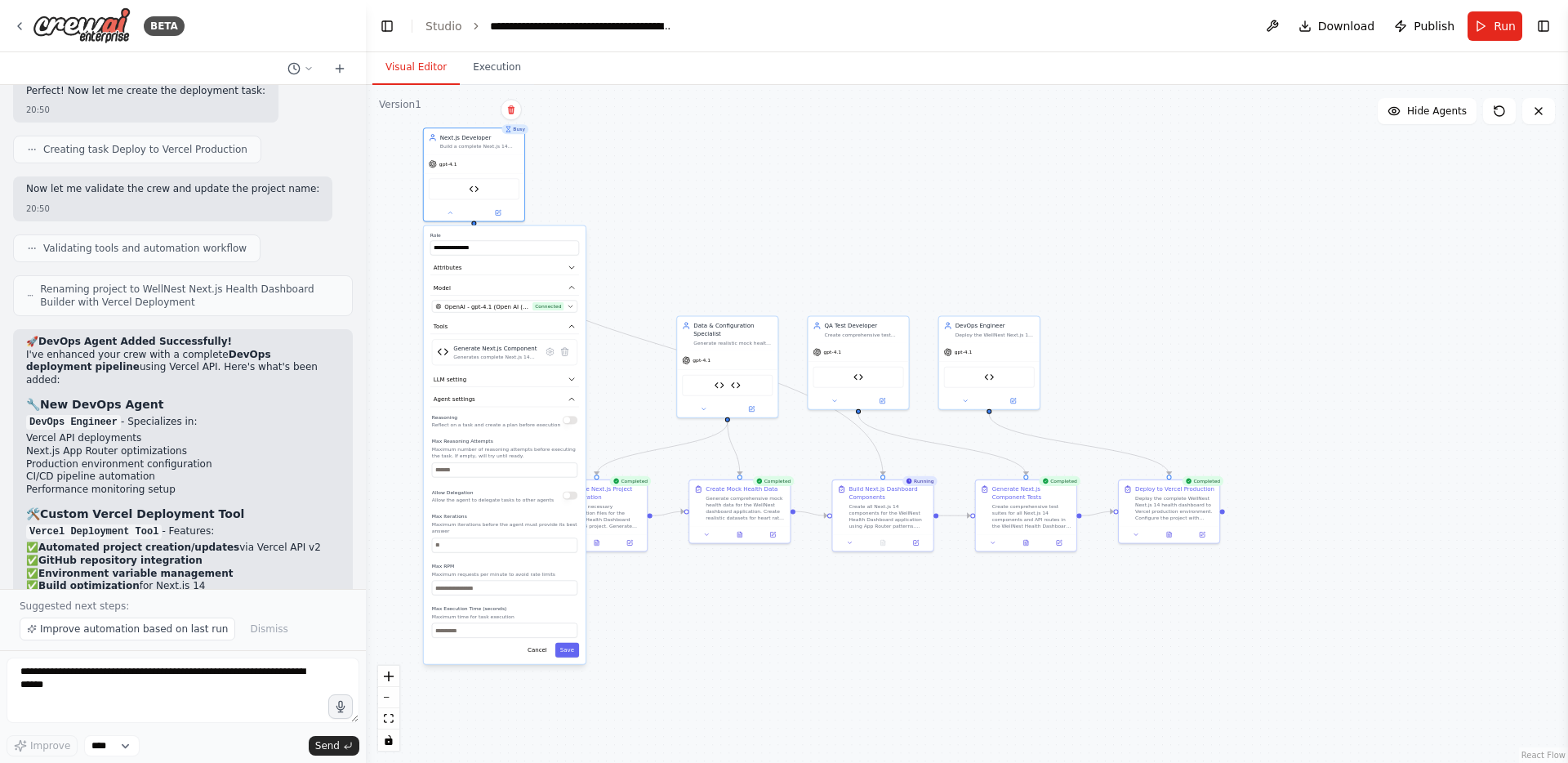
drag, startPoint x: 662, startPoint y: 424, endPoint x: 535, endPoint y: 232, distance: 230.2
click at [535, 232] on label "Role" at bounding box center [505, 235] width 149 height 7
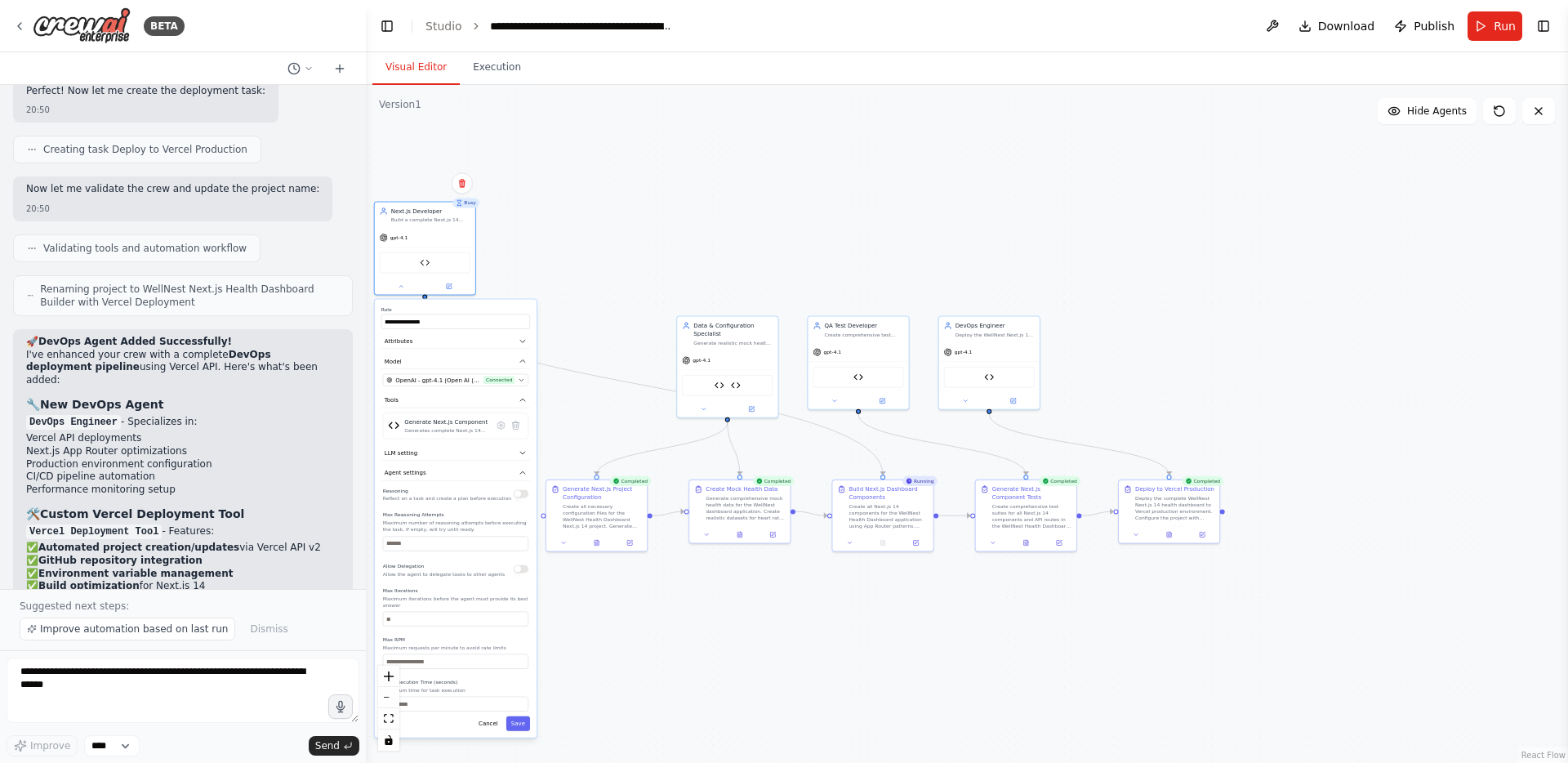
drag, startPoint x: 555, startPoint y: 235, endPoint x: 521, endPoint y: 316, distance: 87.8
click at [520, 313] on label "Role" at bounding box center [456, 309] width 149 height 7
click at [535, 482] on icon "button" at bounding box center [540, 481] width 8 height 8
click at [527, 354] on button "Attributes" at bounding box center [471, 350] width 149 height 16
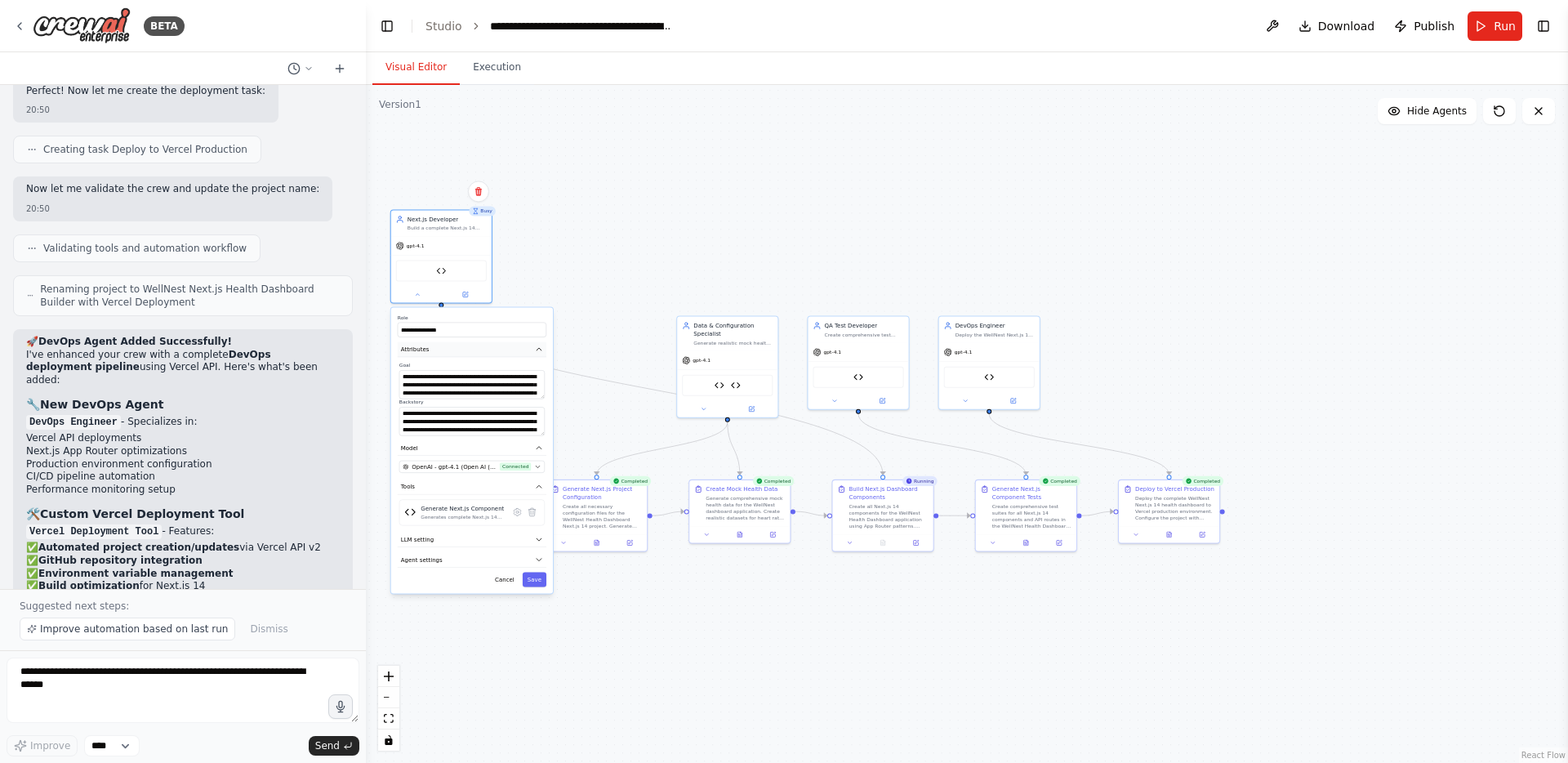
click at [535, 348] on icon "button" at bounding box center [540, 350] width 8 height 8
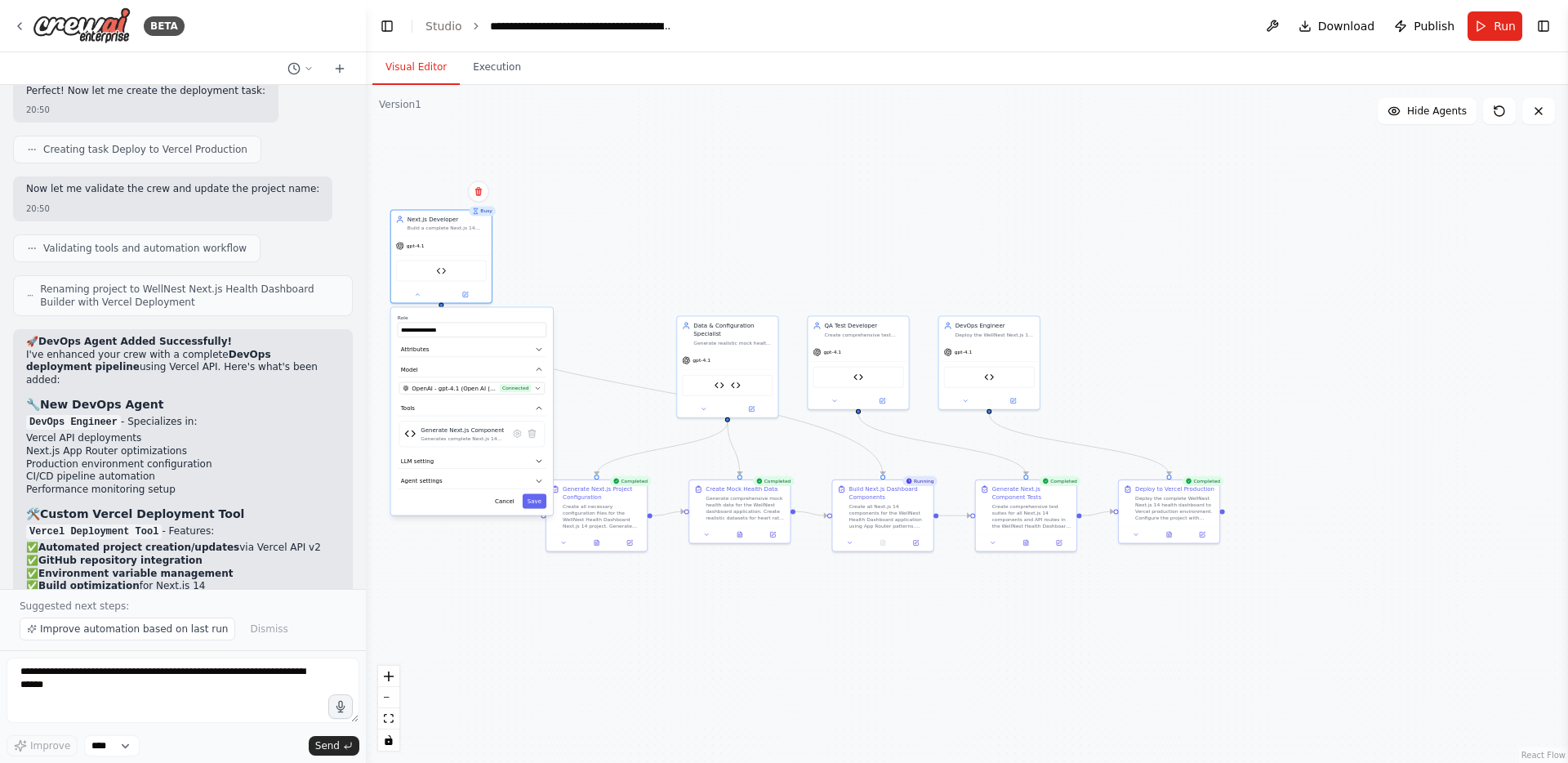
click at [577, 234] on div ".deletable-edge-delete-btn { width: 20px; height: 20px; border: 0px solid #ffff…" at bounding box center [967, 423] width 1202 height 677
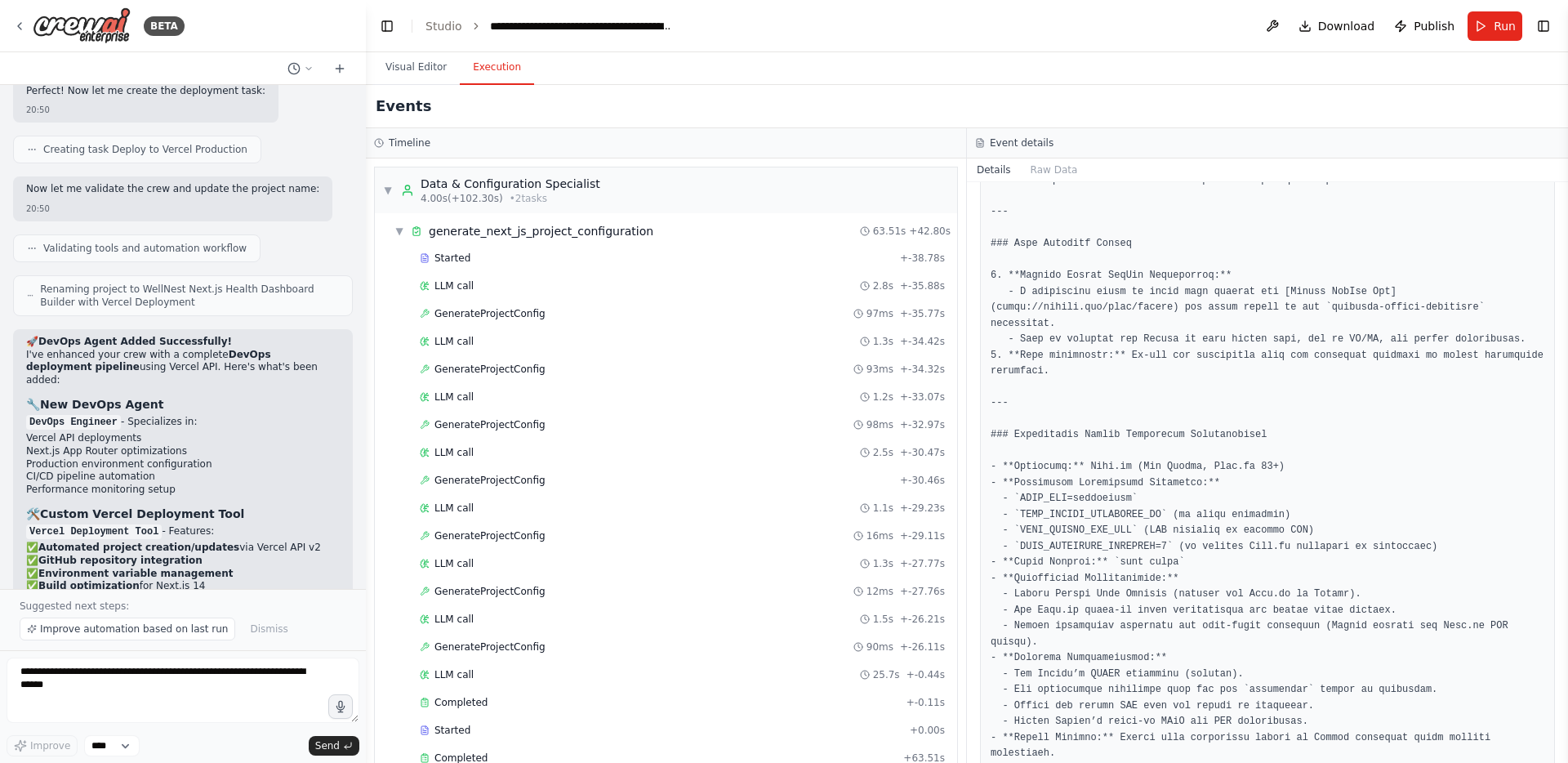
click at [502, 70] on button "Execution" at bounding box center [496, 67] width 74 height 34
click at [418, 73] on button "Visual Editor" at bounding box center [416, 67] width 87 height 34
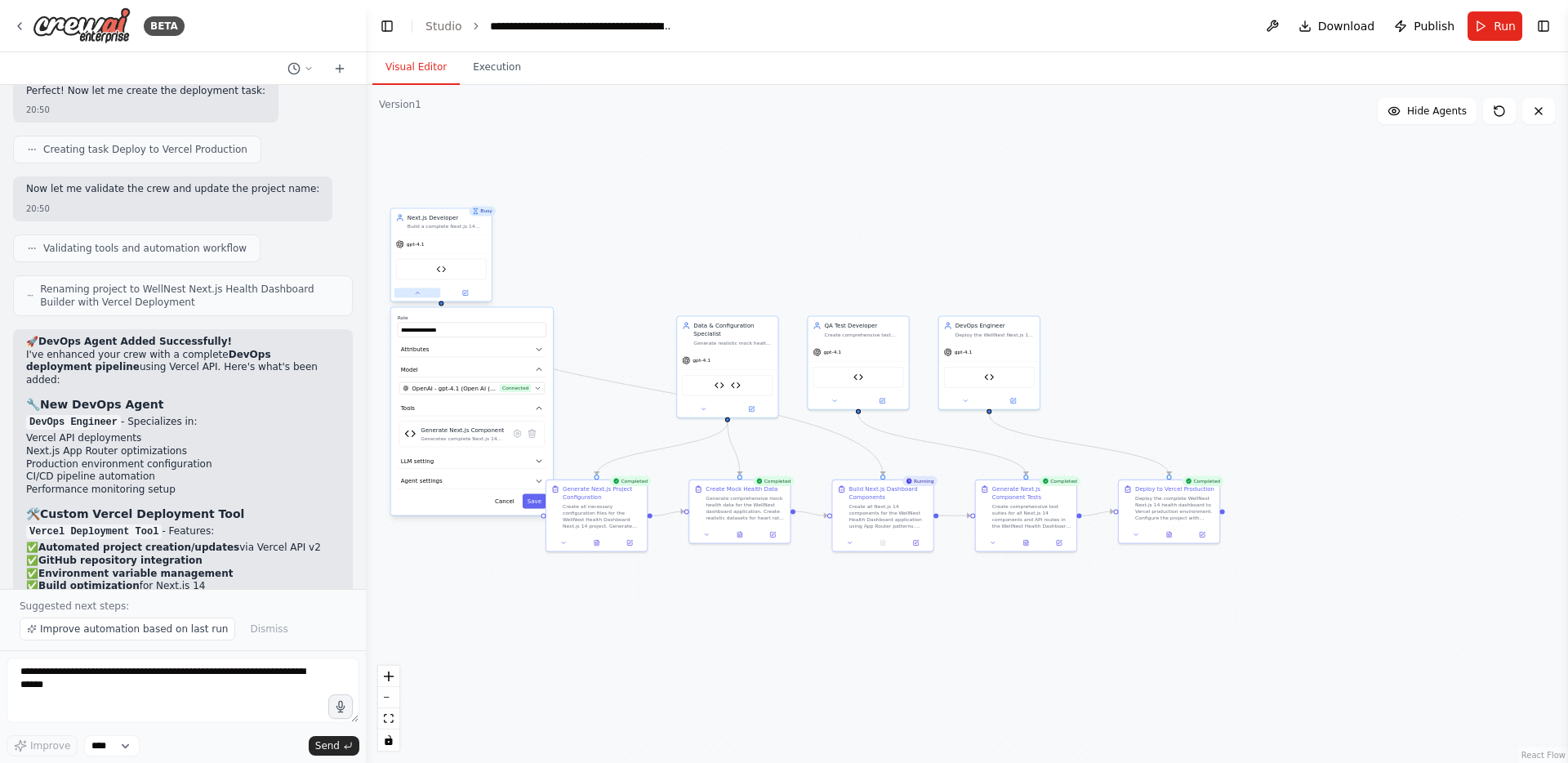
click at [420, 290] on icon at bounding box center [417, 293] width 7 height 7
click at [479, 293] on button at bounding box center [466, 293] width 47 height 10
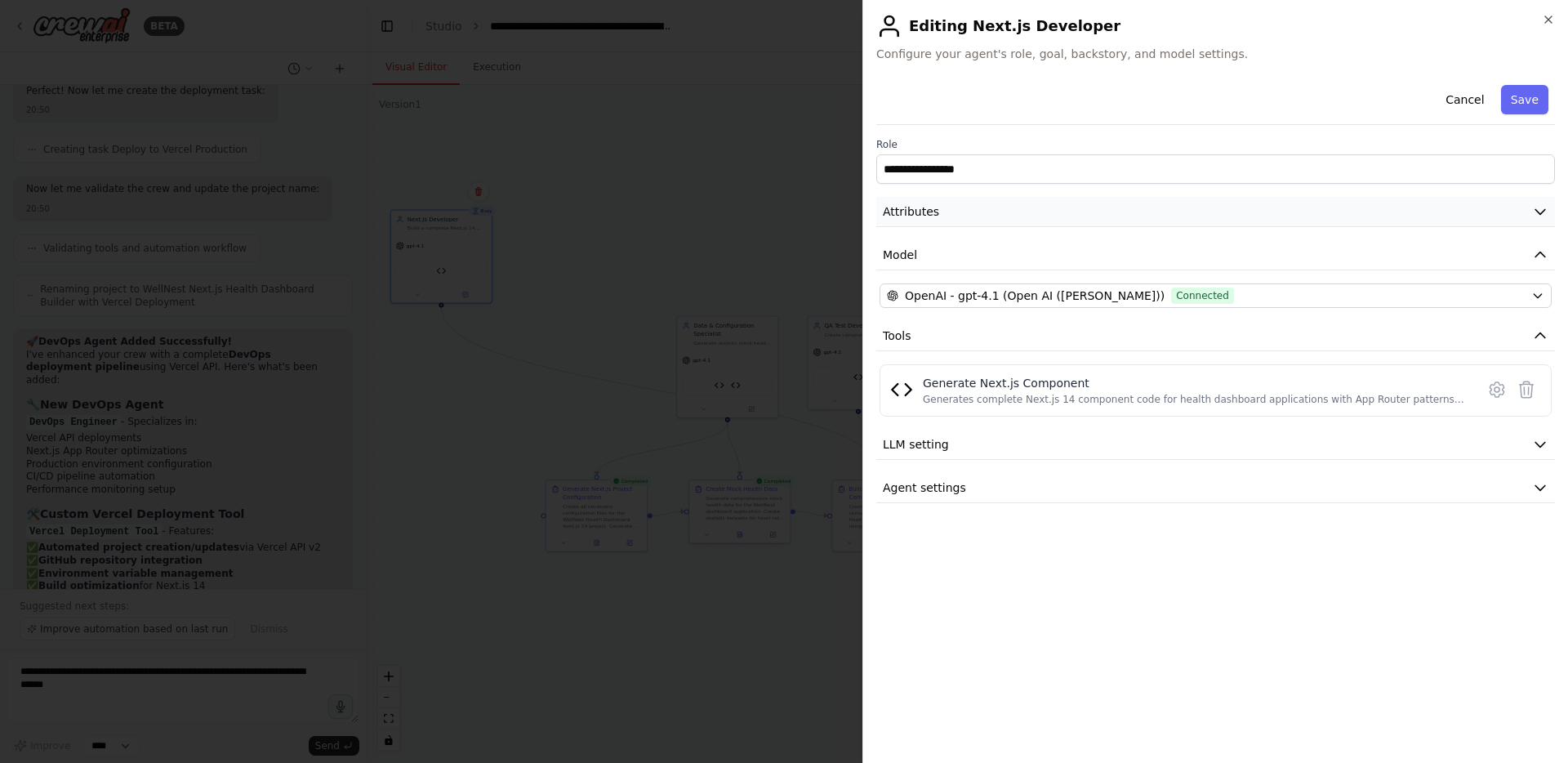
click at [929, 210] on span "Attributes" at bounding box center [911, 212] width 57 height 17
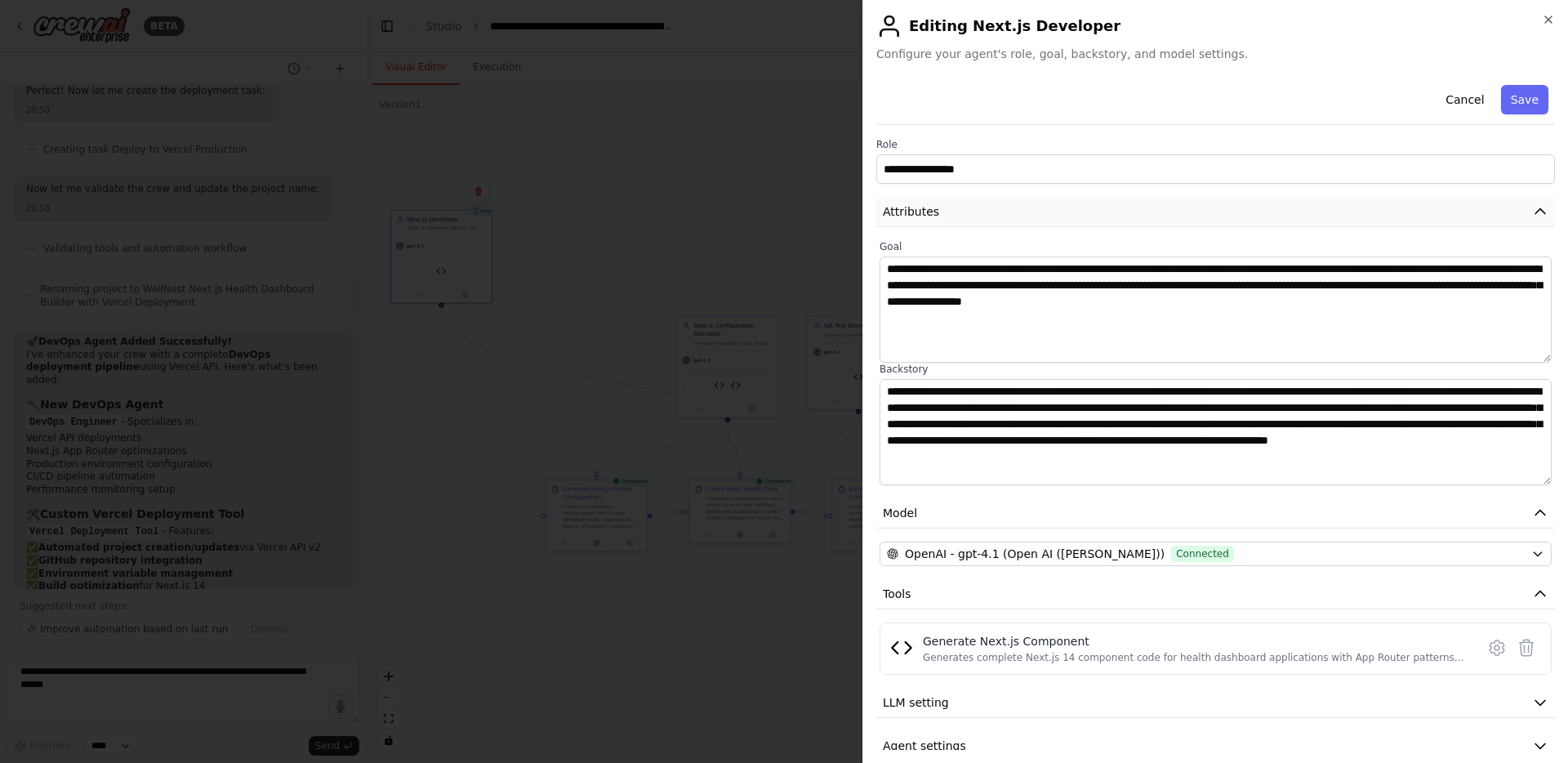
click at [929, 210] on span "Attributes" at bounding box center [911, 212] width 57 height 17
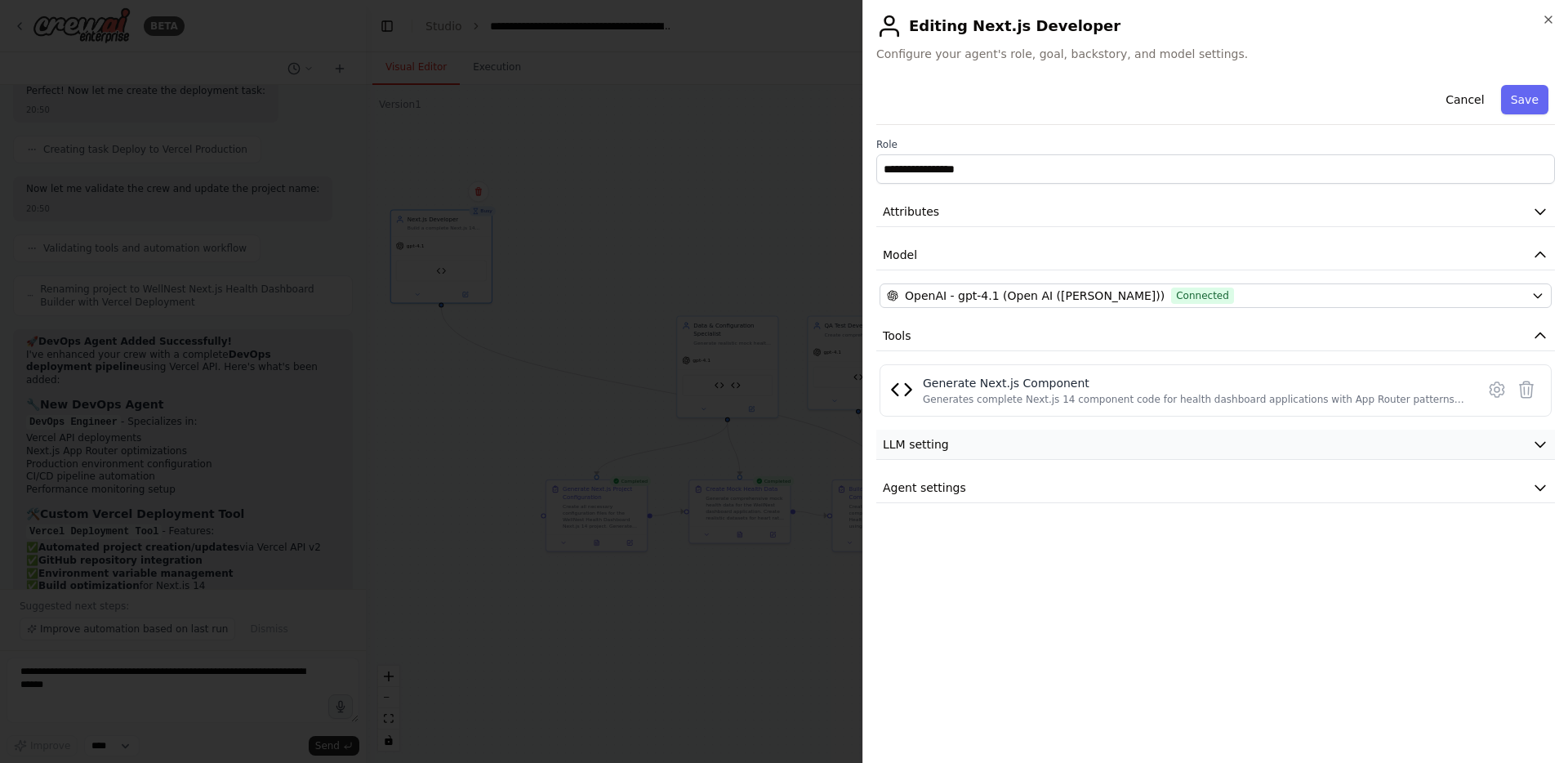
click at [905, 443] on span "LLM setting" at bounding box center [916, 445] width 67 height 17
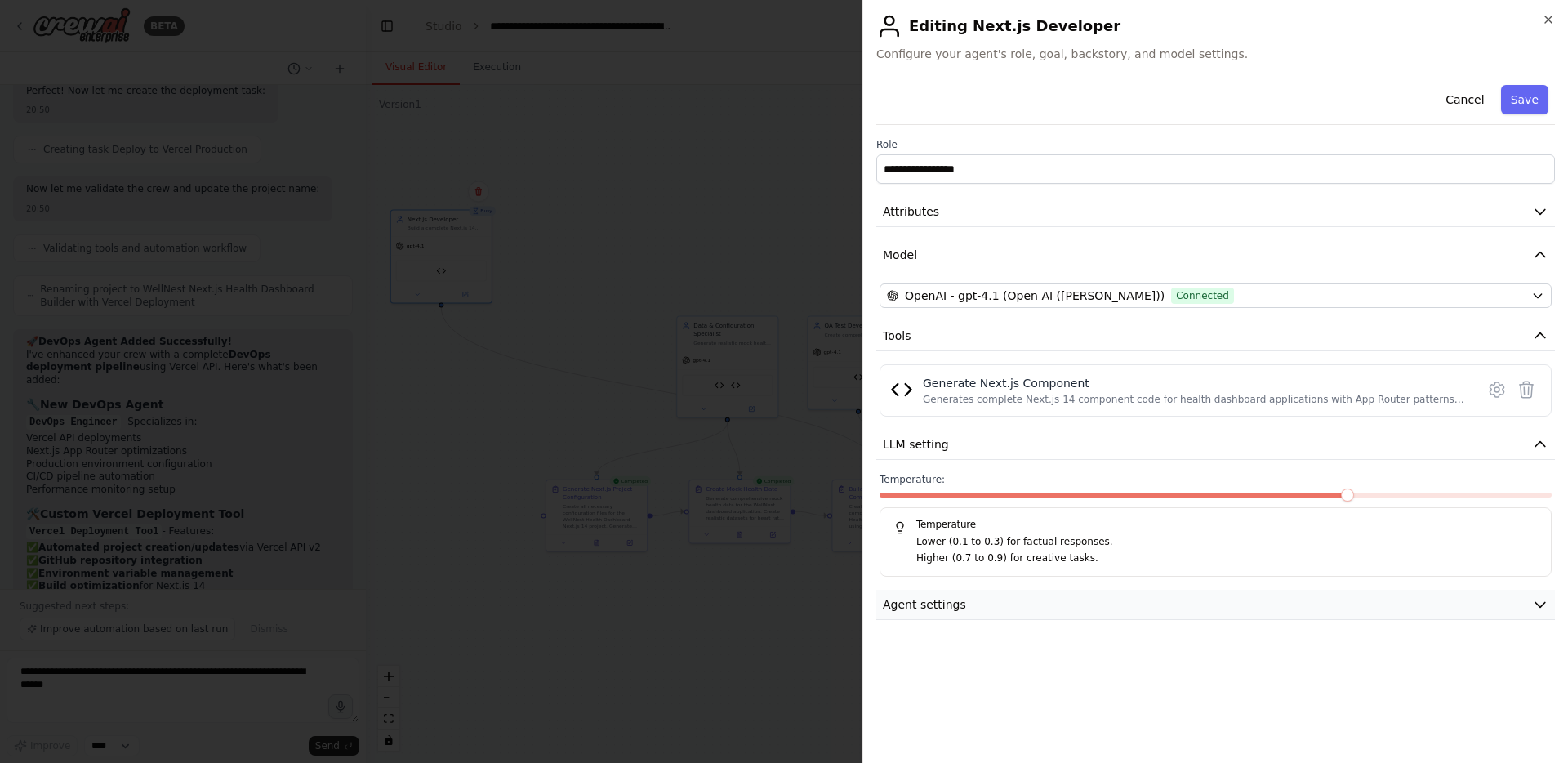
click at [913, 599] on span "Agent settings" at bounding box center [925, 604] width 83 height 17
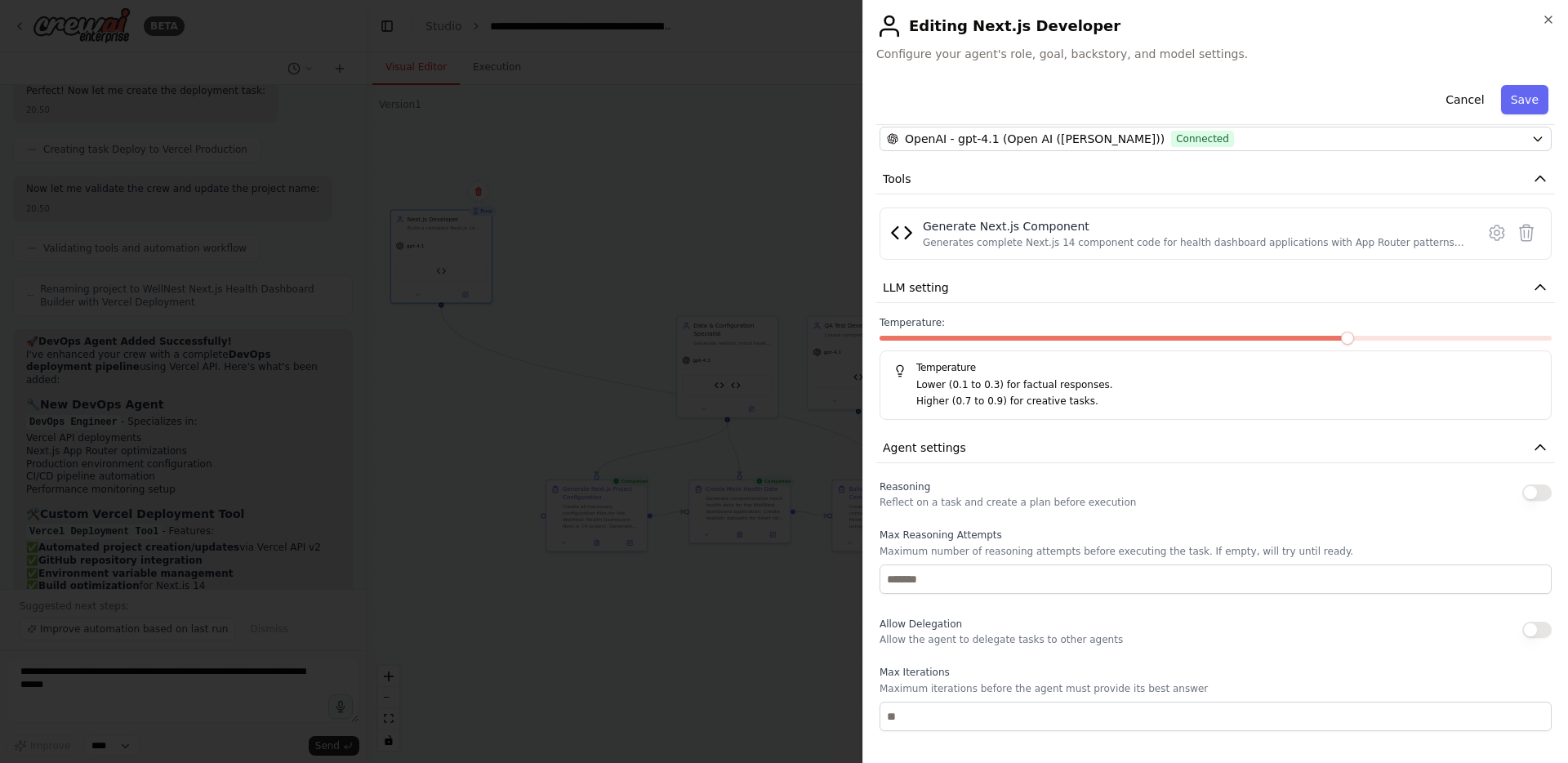
scroll to position [0, 0]
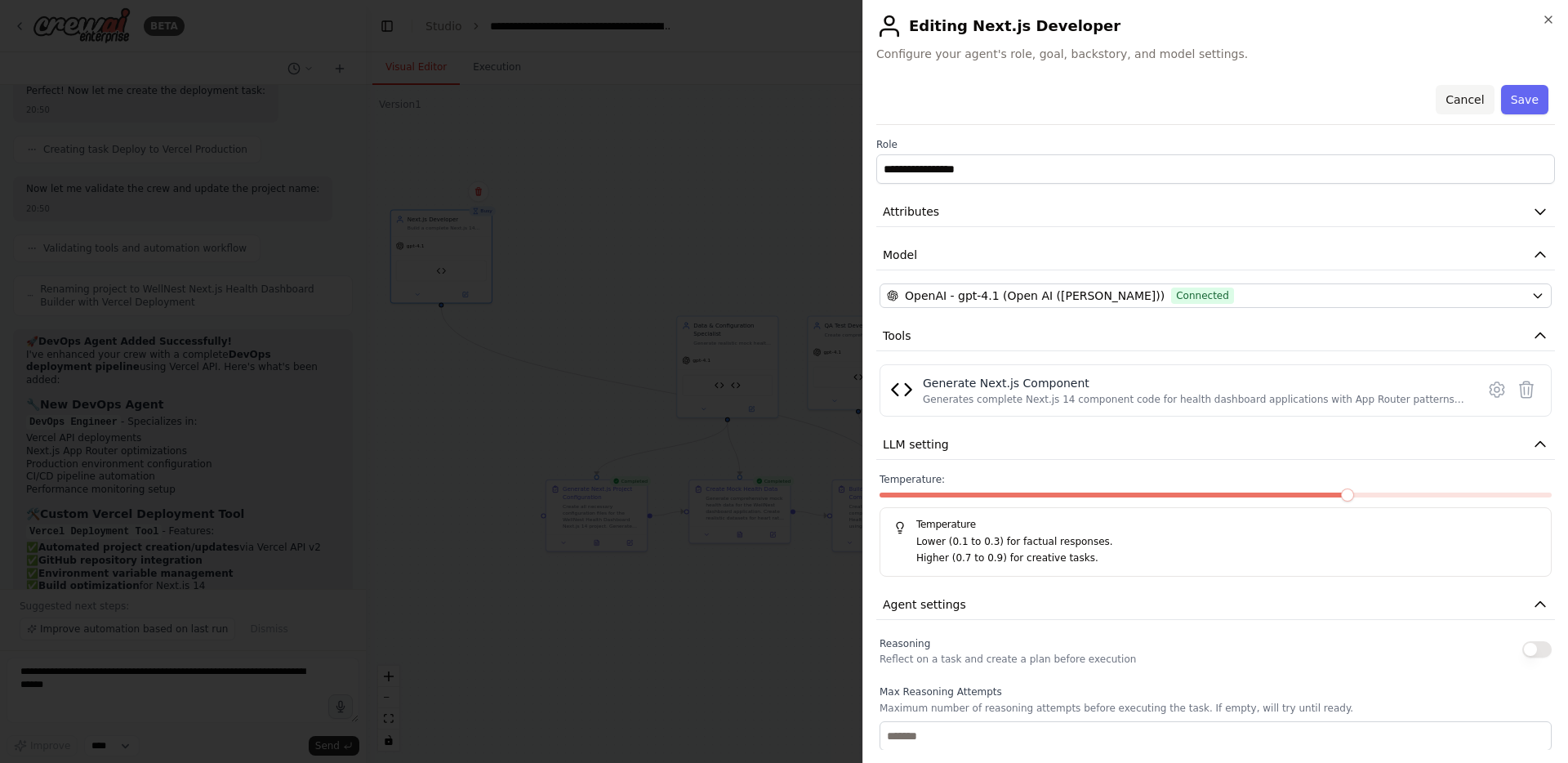
click at [1489, 96] on button "Cancel" at bounding box center [1465, 99] width 58 height 29
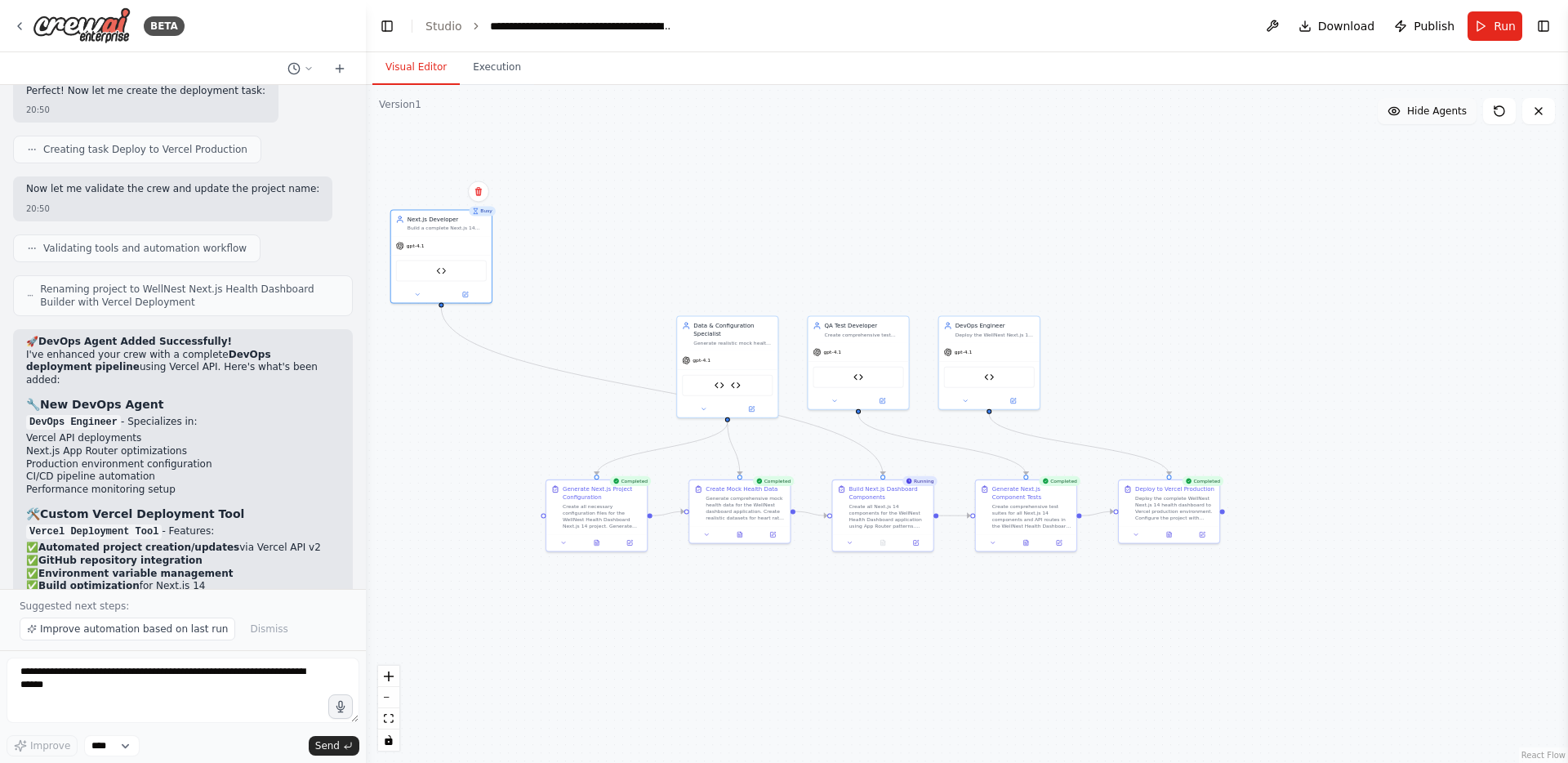
click at [1408, 113] on button "Hide Agents" at bounding box center [1427, 111] width 99 height 26
click at [1284, 23] on button at bounding box center [1272, 26] width 26 height 29
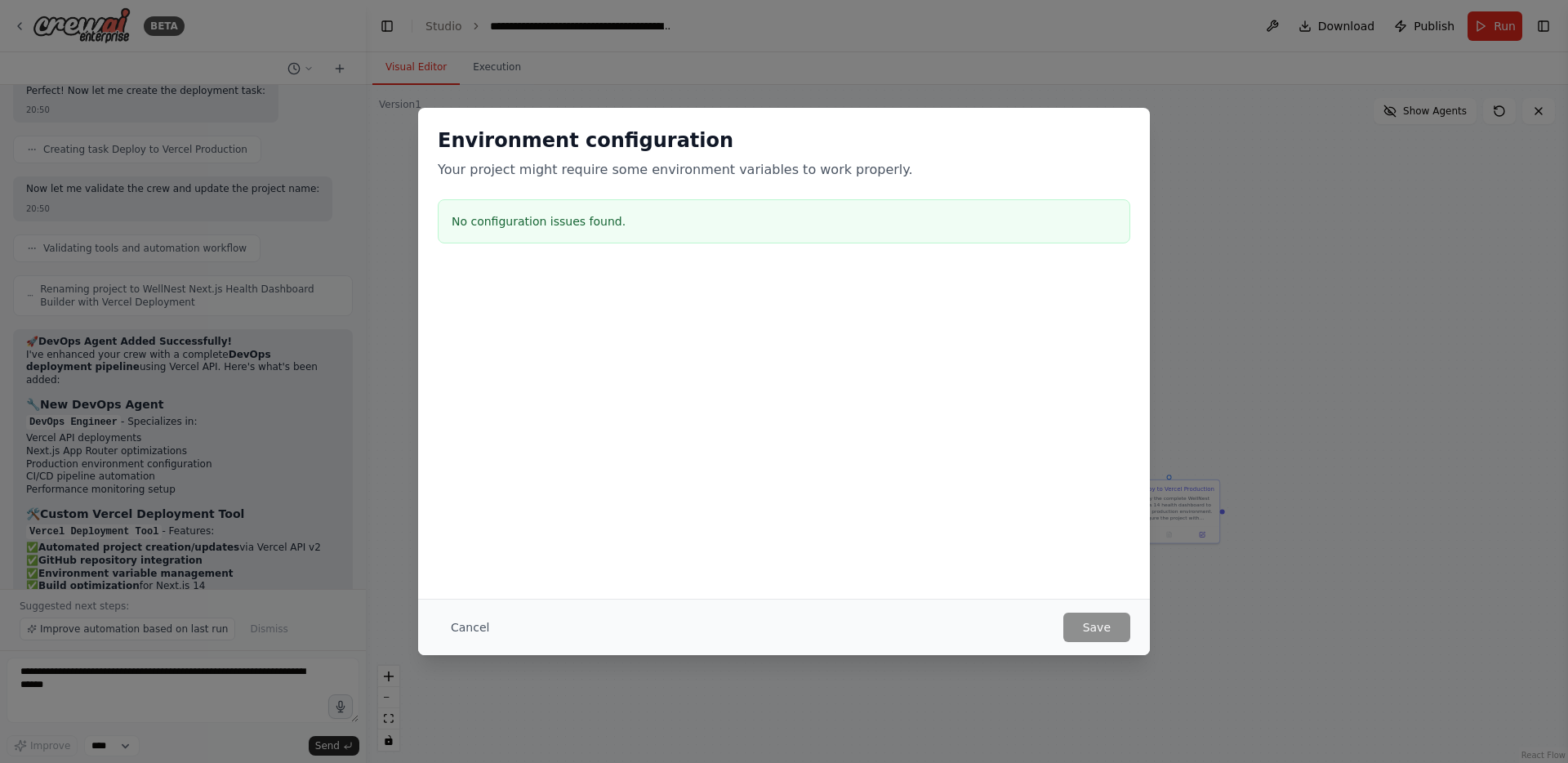
click at [566, 232] on div "No configuration issues found." at bounding box center [784, 221] width 693 height 44
click at [560, 216] on h3 "No configuration issues found." at bounding box center [784, 221] width 665 height 17
click at [471, 622] on button "Cancel" at bounding box center [471, 627] width 65 height 29
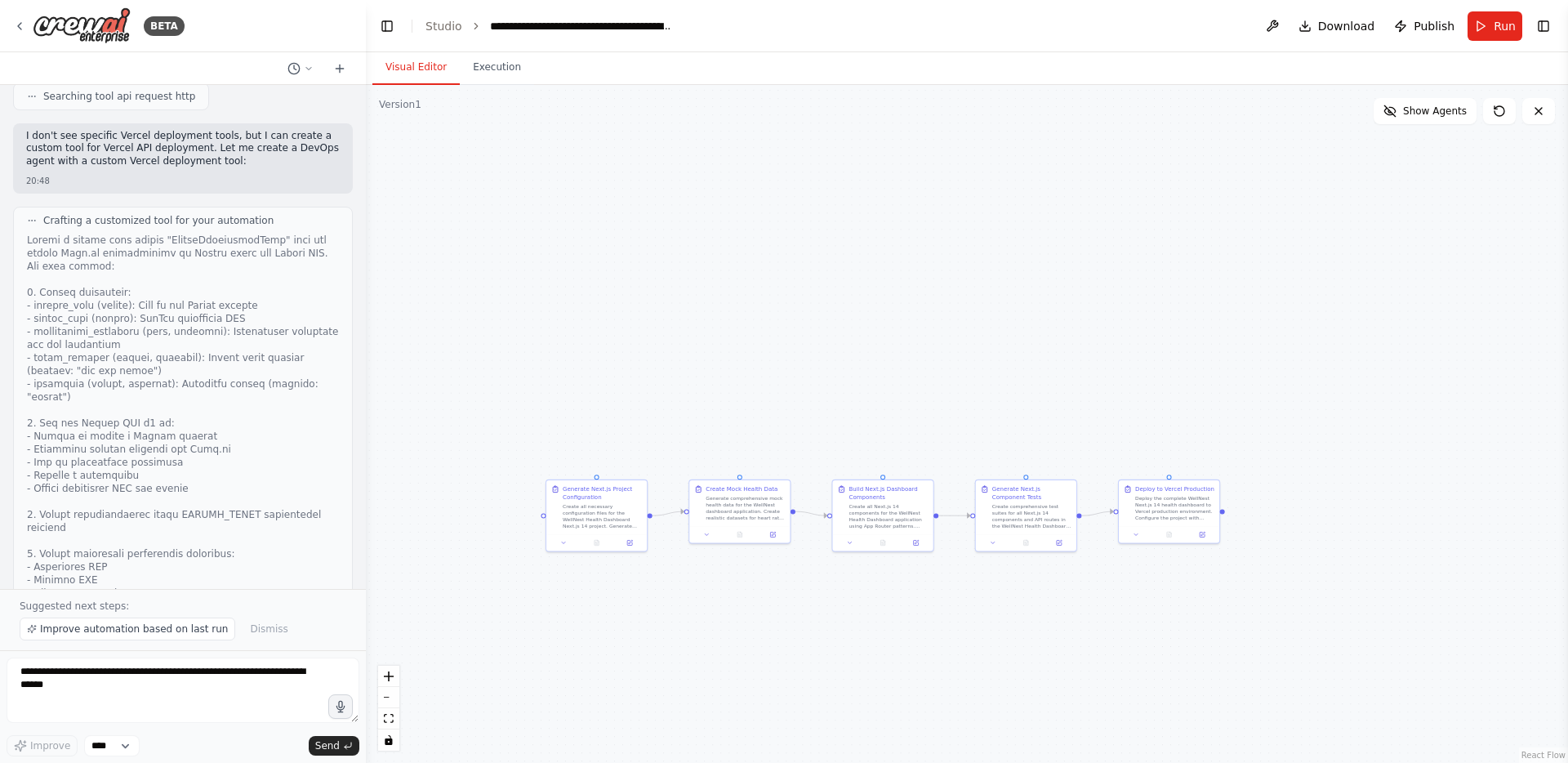
scroll to position [19408, 0]
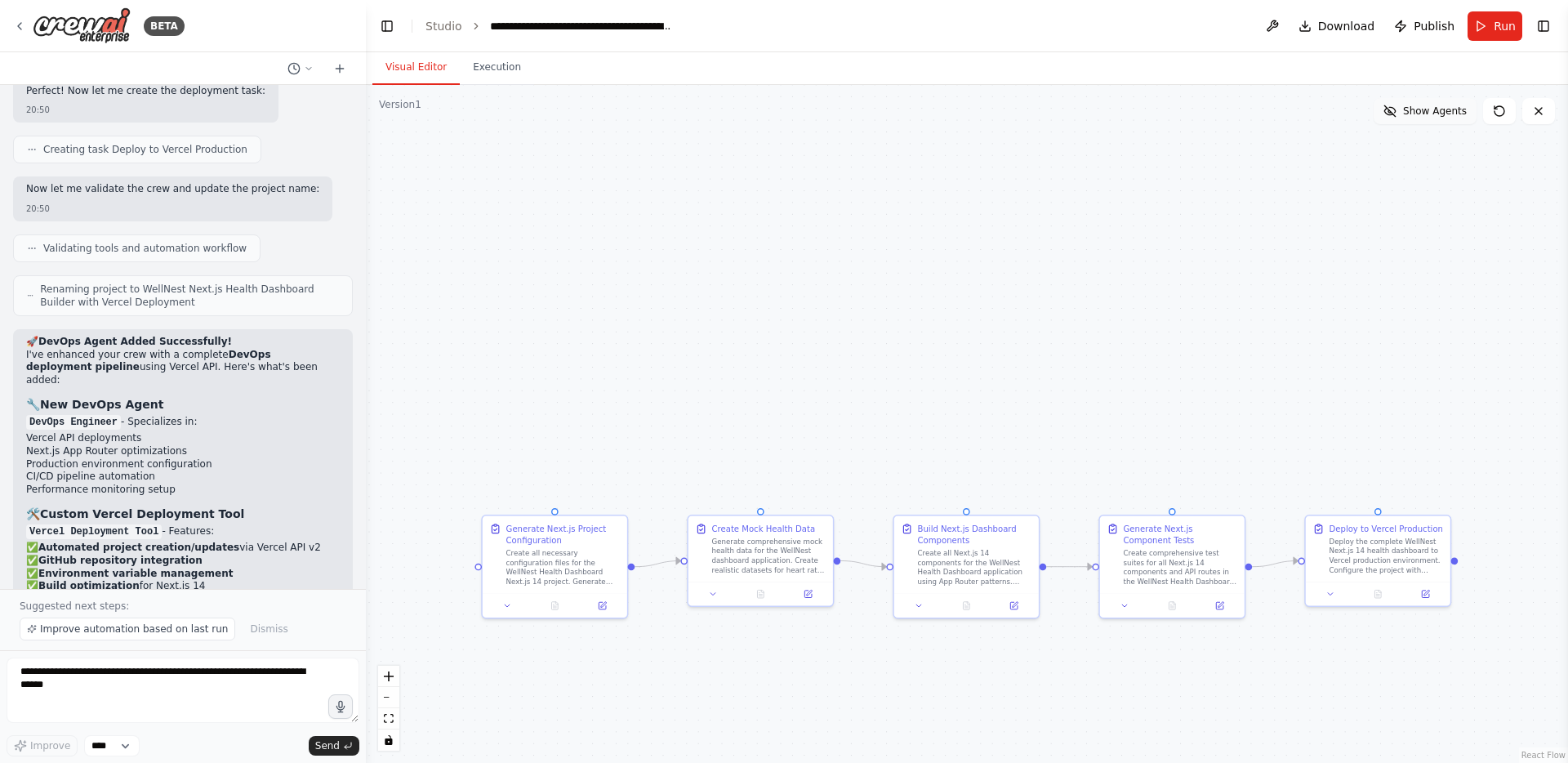
click at [1389, 122] on button "Show Agents" at bounding box center [1426, 111] width 103 height 26
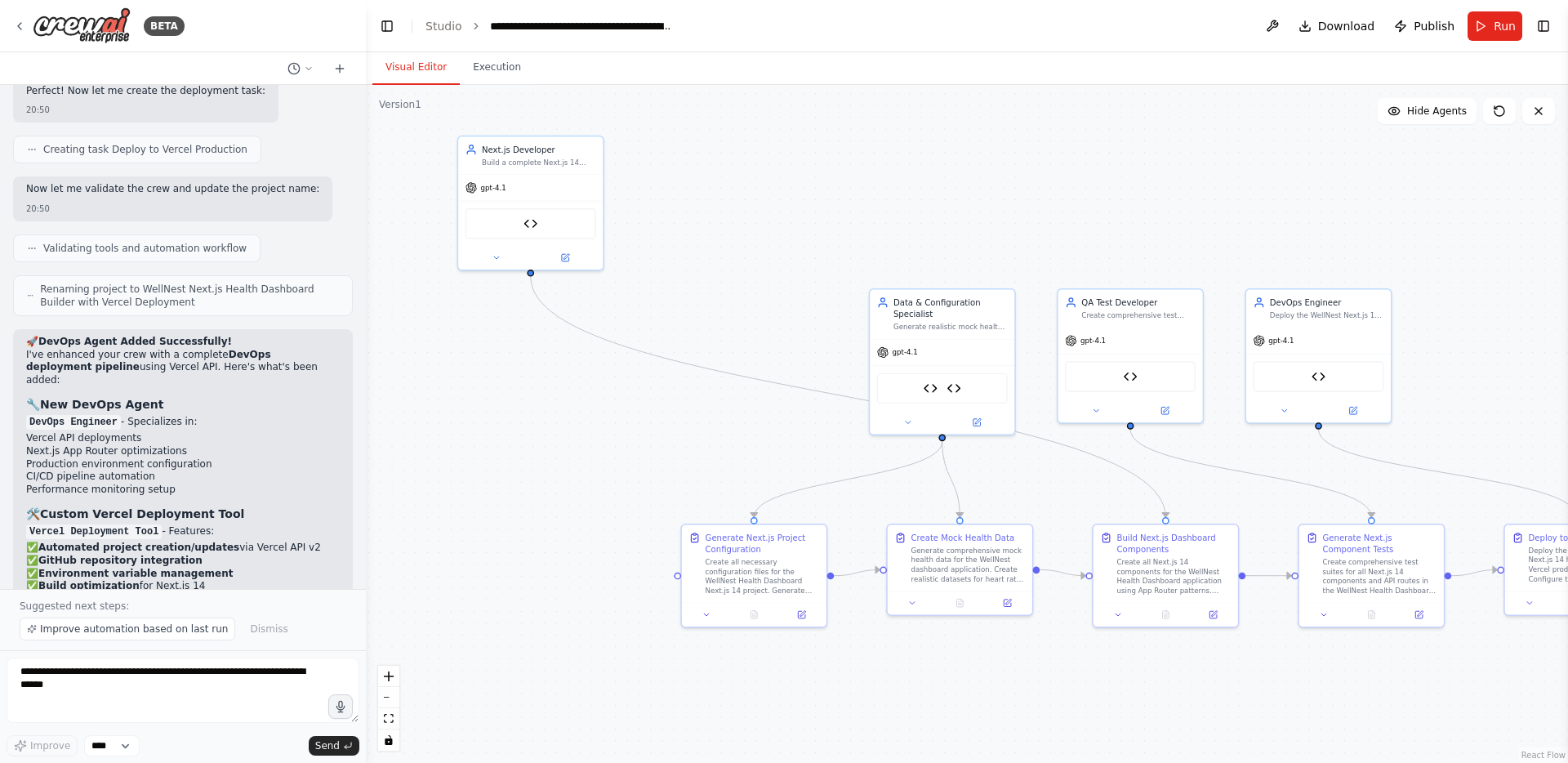
drag, startPoint x: 588, startPoint y: 287, endPoint x: 783, endPoint y: 302, distance: 195.6
click at [786, 300] on div ".deletable-edge-delete-btn { width: 20px; height: 20px; border: 0px solid #ffff…" at bounding box center [967, 423] width 1202 height 677
drag, startPoint x: 546, startPoint y: 177, endPoint x: 712, endPoint y: 352, distance: 241.2
click at [712, 352] on div "gpt-4.1" at bounding box center [694, 365] width 145 height 26
click at [754, 192] on div ".deletable-edge-delete-btn { width: 20px; height: 20px; border: 0px solid #ffff…" at bounding box center [967, 423] width 1202 height 677
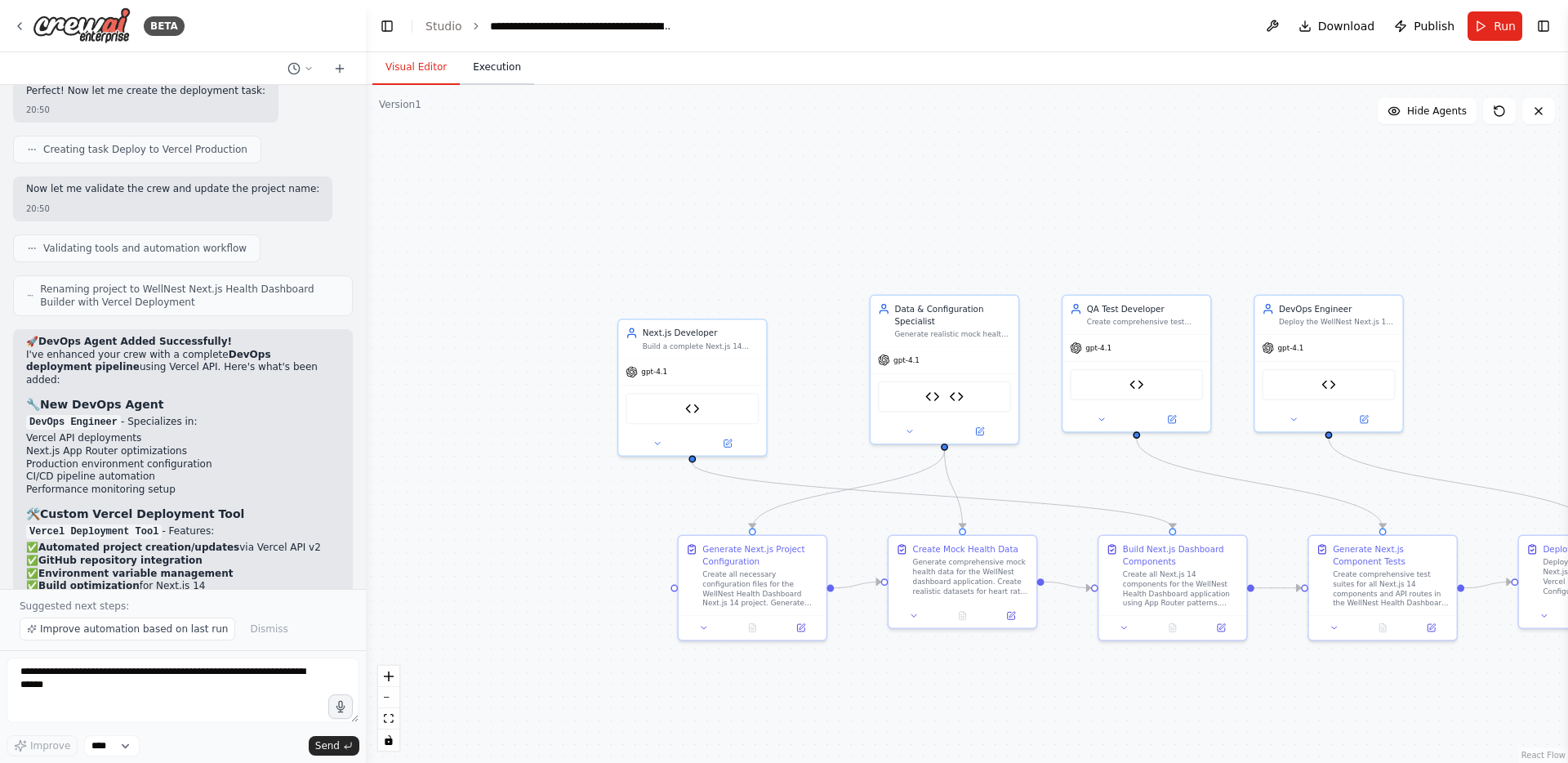
click at [483, 72] on button "Execution" at bounding box center [496, 67] width 74 height 34
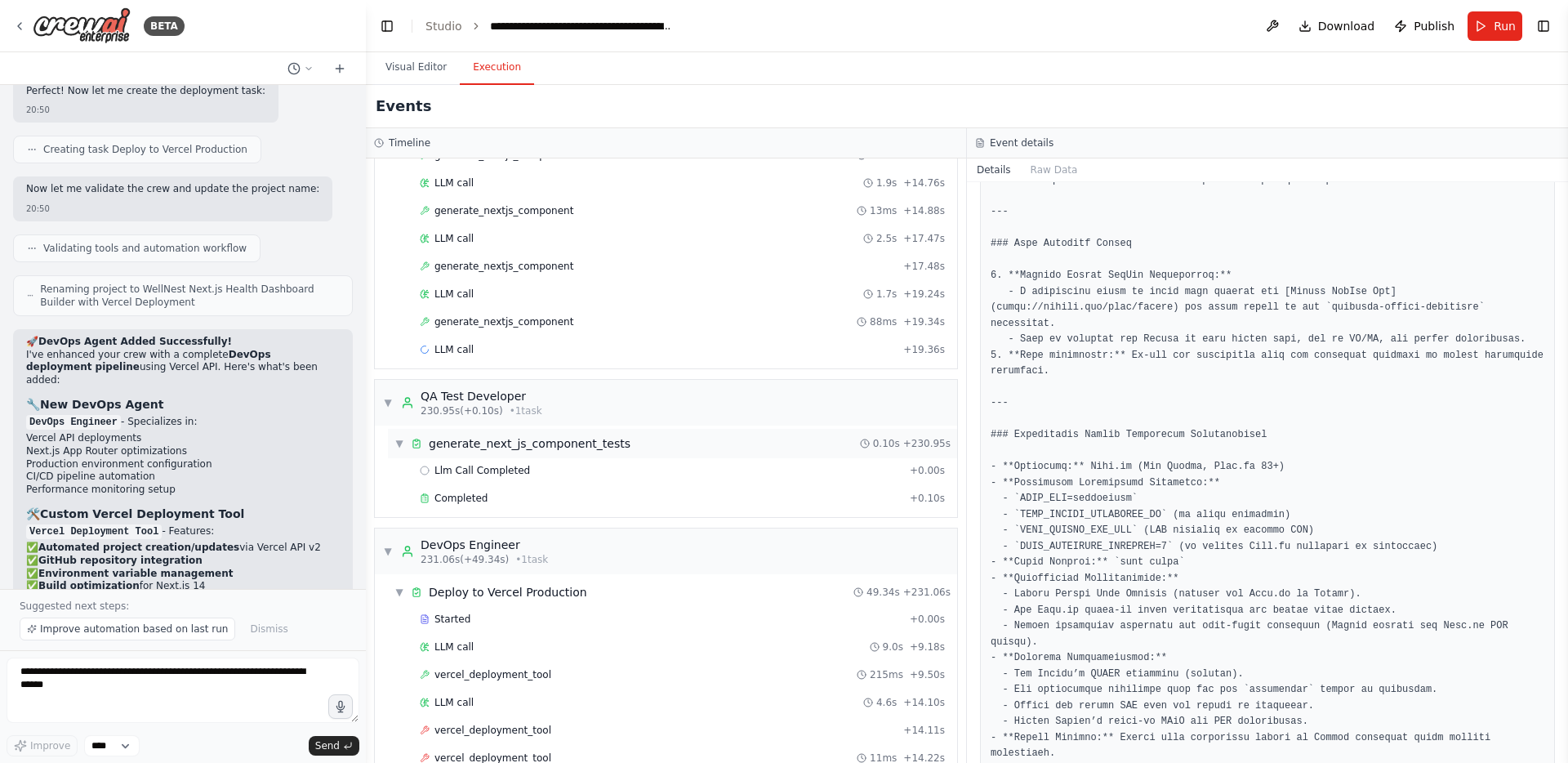
scroll to position [1369, 0]
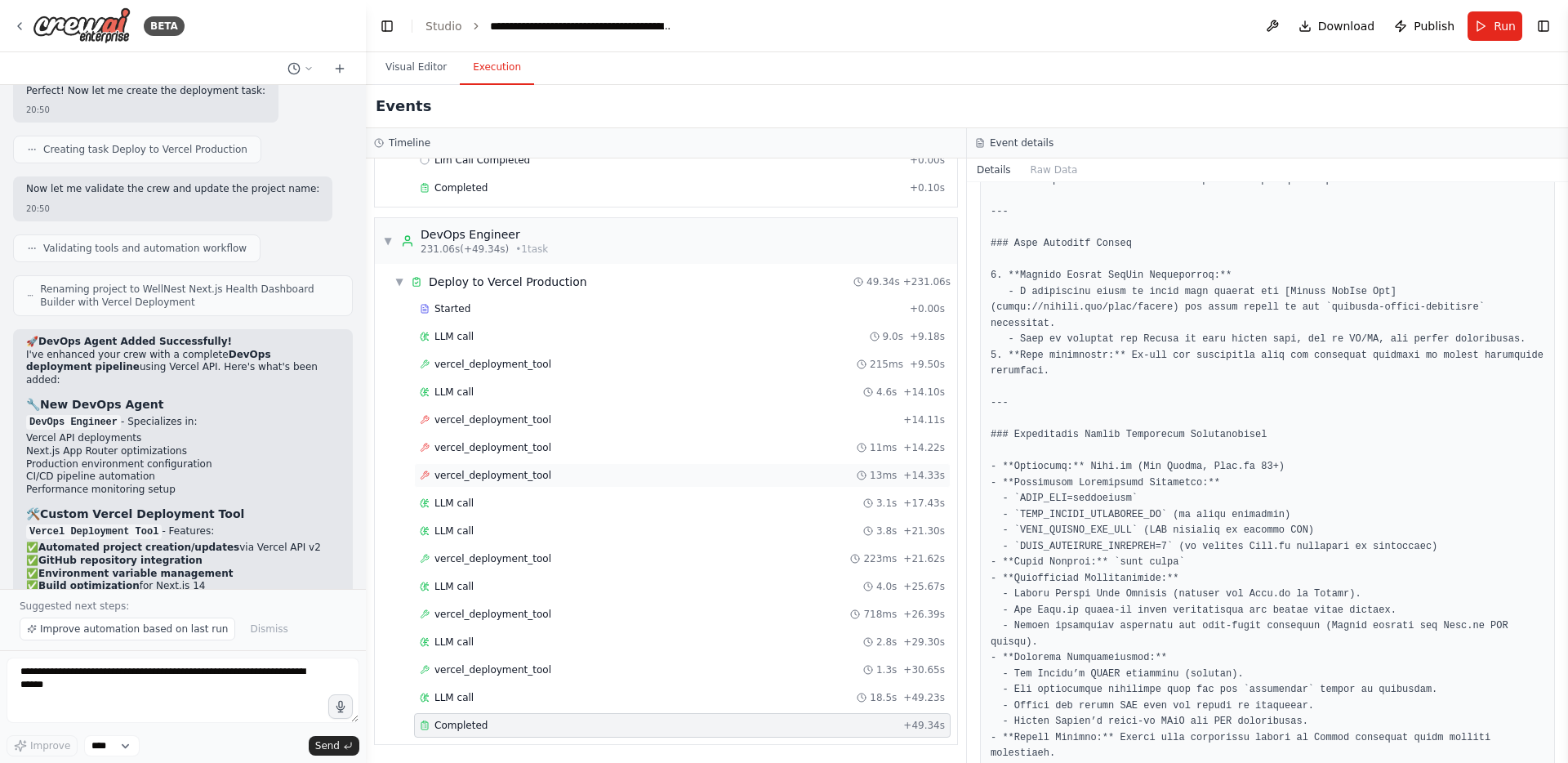
click at [482, 476] on span "vercel_deployment_tool" at bounding box center [493, 475] width 116 height 13
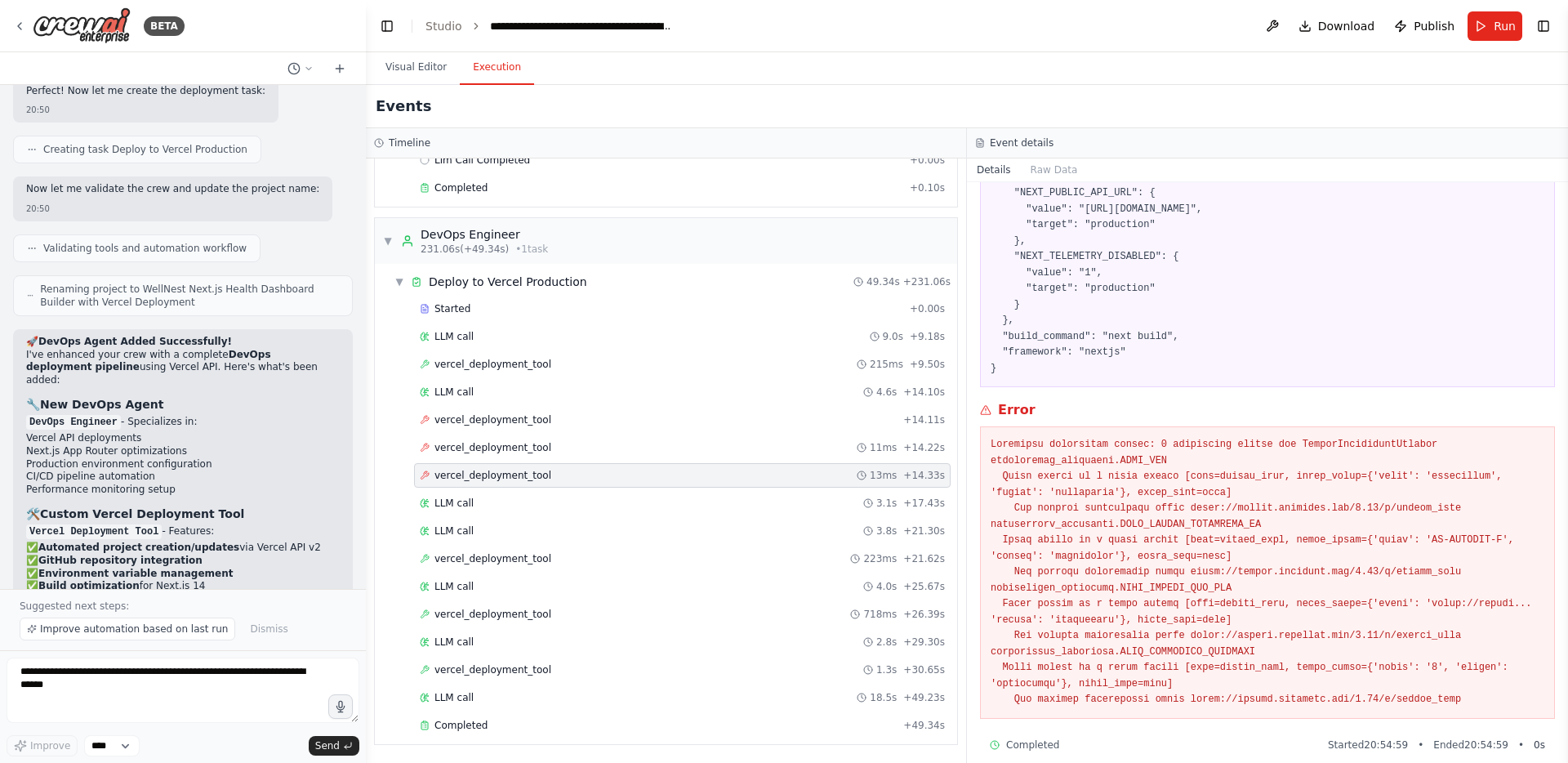
scroll to position [311, 0]
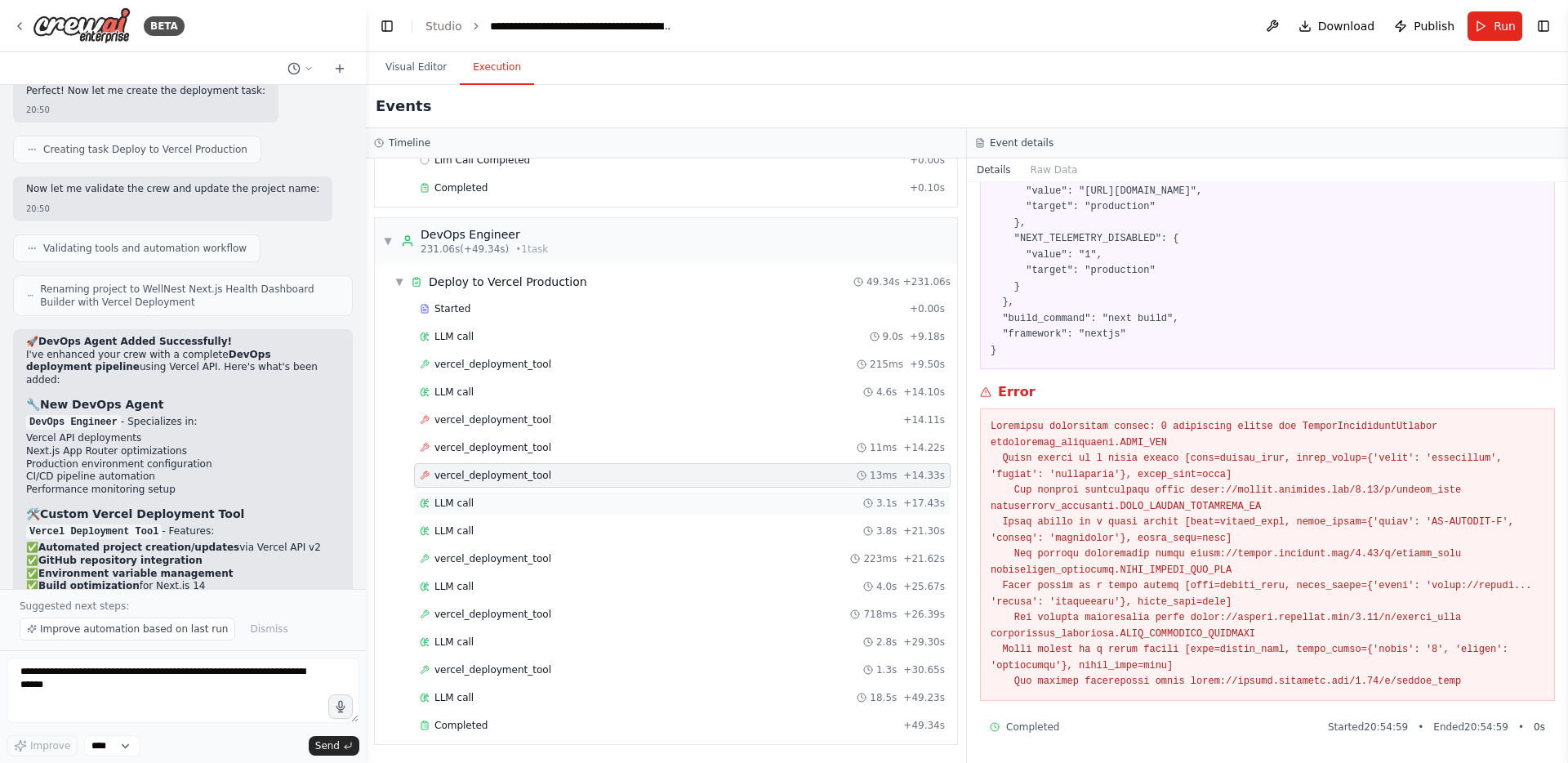
click at [540, 507] on div "LLM call 3.1s + 17.43s" at bounding box center [683, 503] width 525 height 13
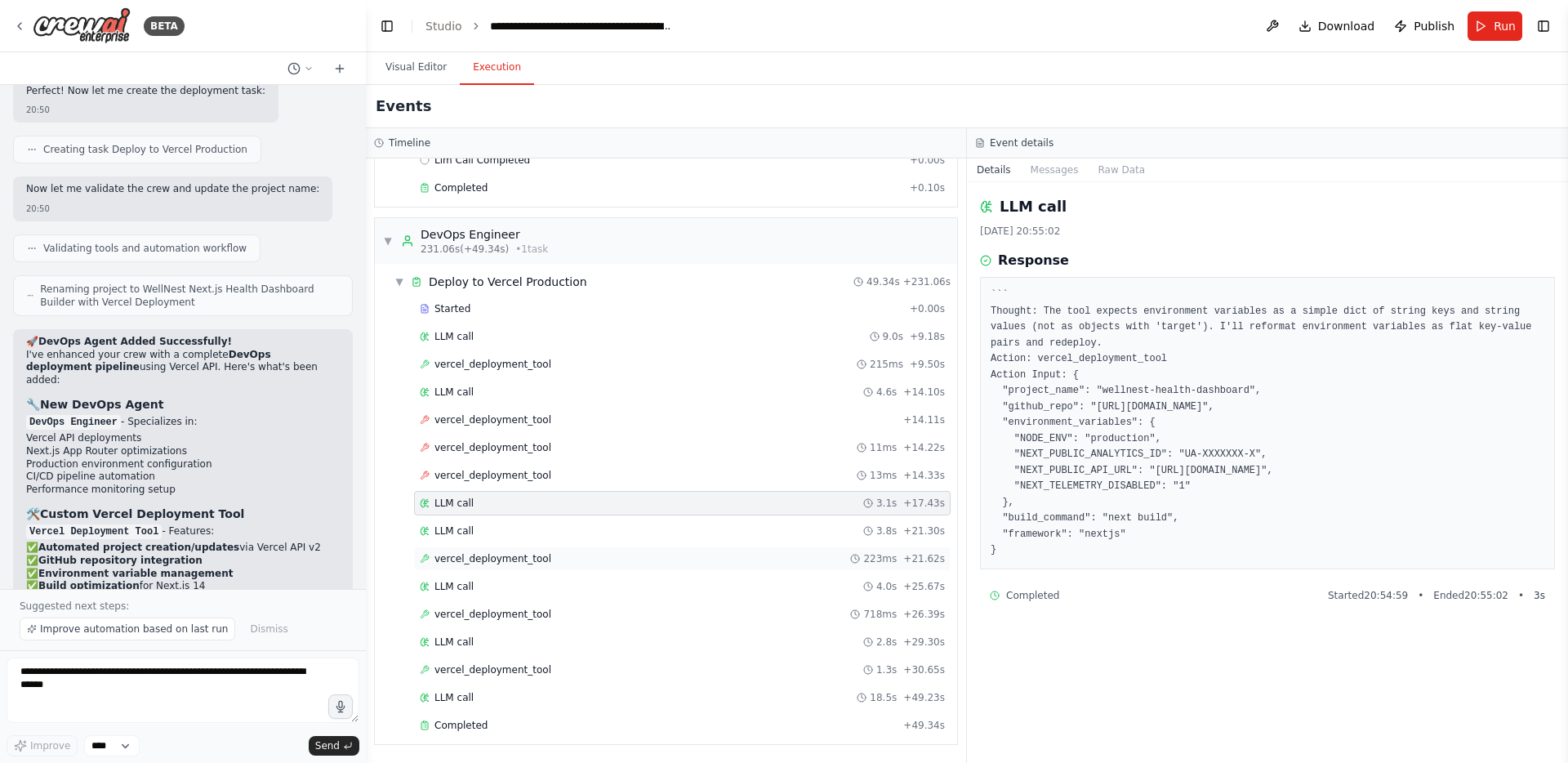
click at [510, 553] on span "vercel_deployment_tool" at bounding box center [493, 559] width 116 height 13
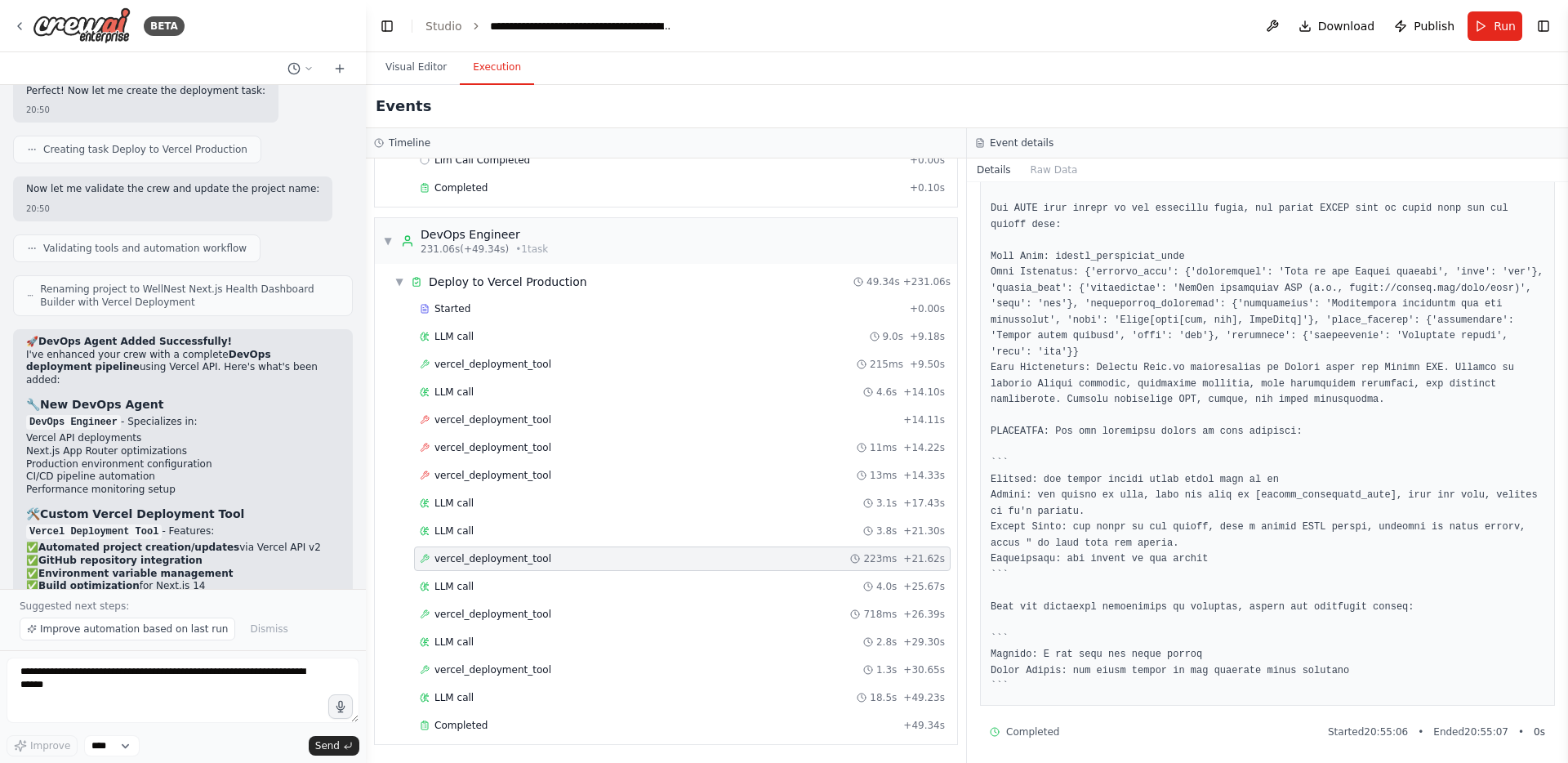
scroll to position [375, 0]
click at [534, 667] on span "vercel_deployment_tool" at bounding box center [493, 670] width 116 height 13
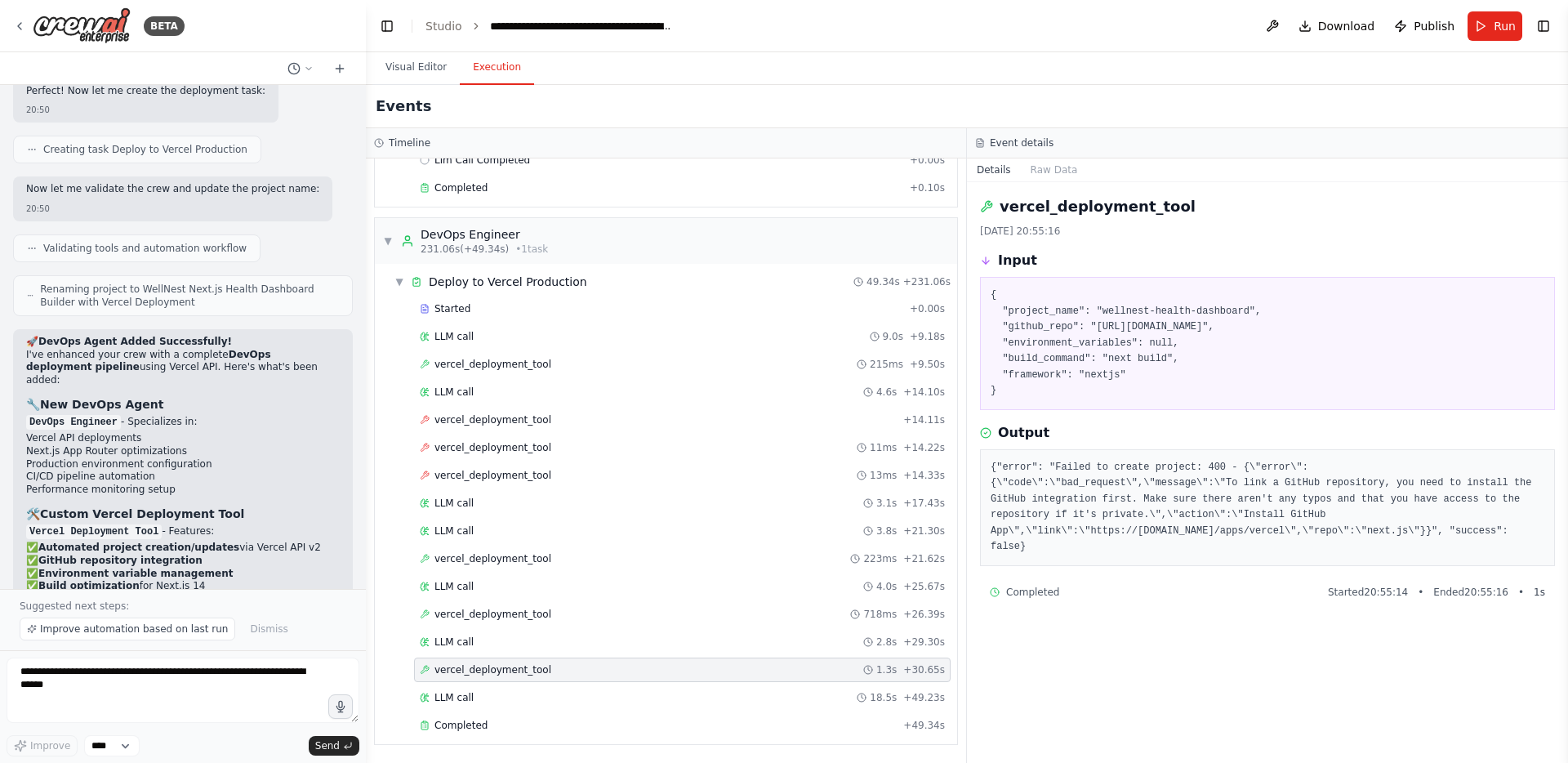
click at [1048, 157] on div "Event details" at bounding box center [1267, 143] width 601 height 30
click at [1048, 168] on button "Raw Data" at bounding box center [1054, 170] width 67 height 23
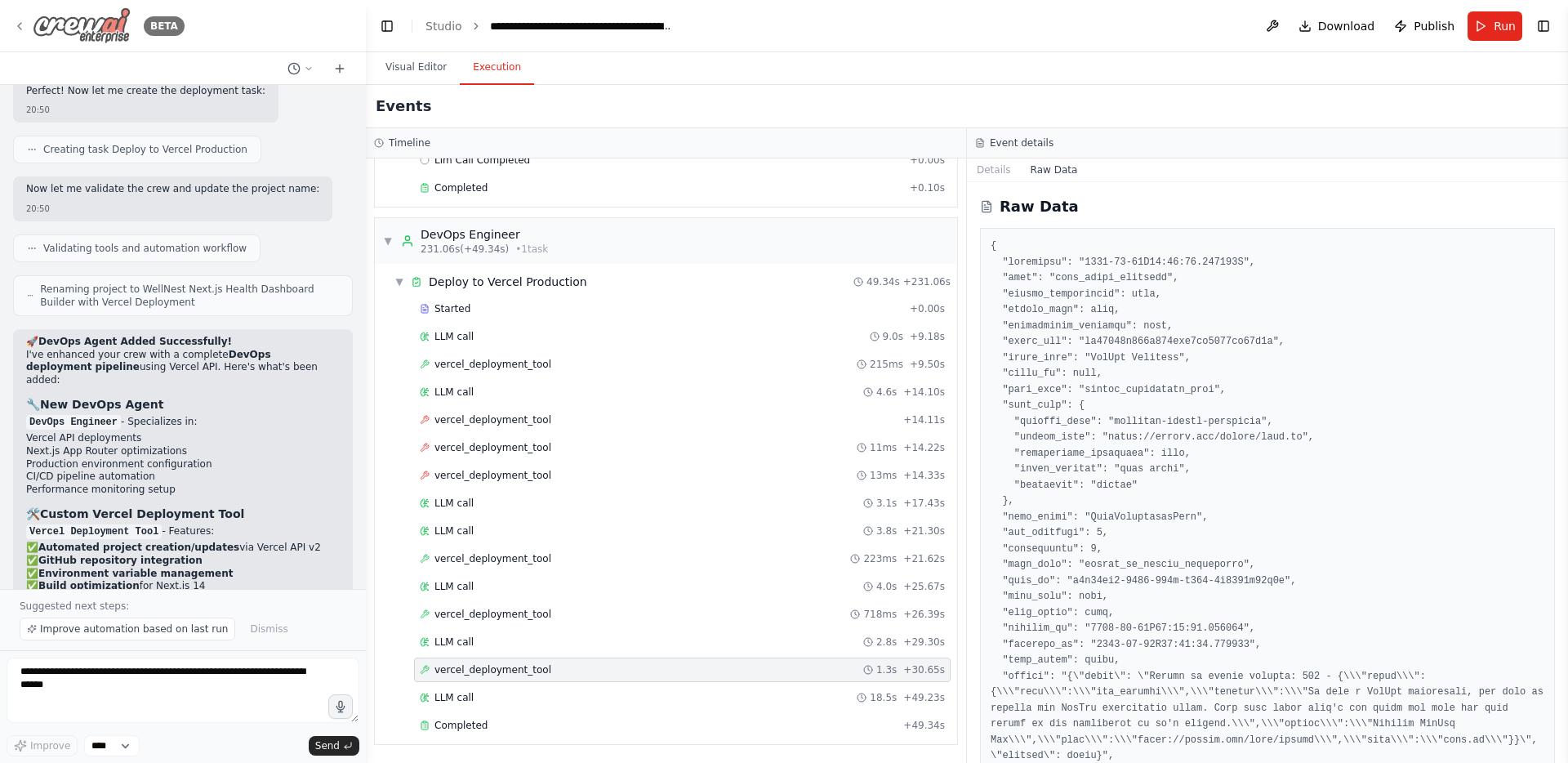
click at [20, 27] on icon at bounding box center [20, 27] width 13 height 13
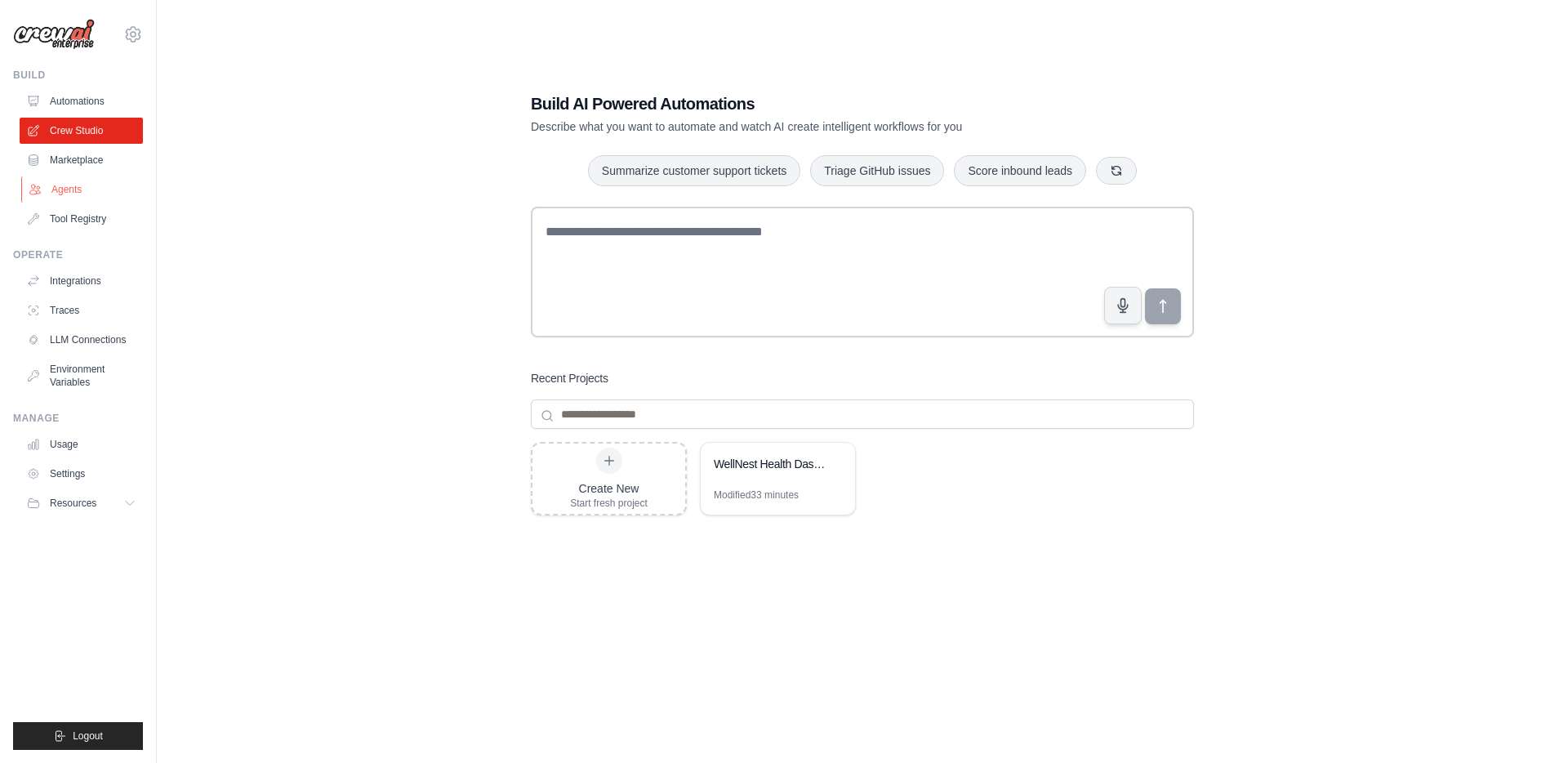
click at [75, 191] on link "Agents" at bounding box center [83, 189] width 123 height 26
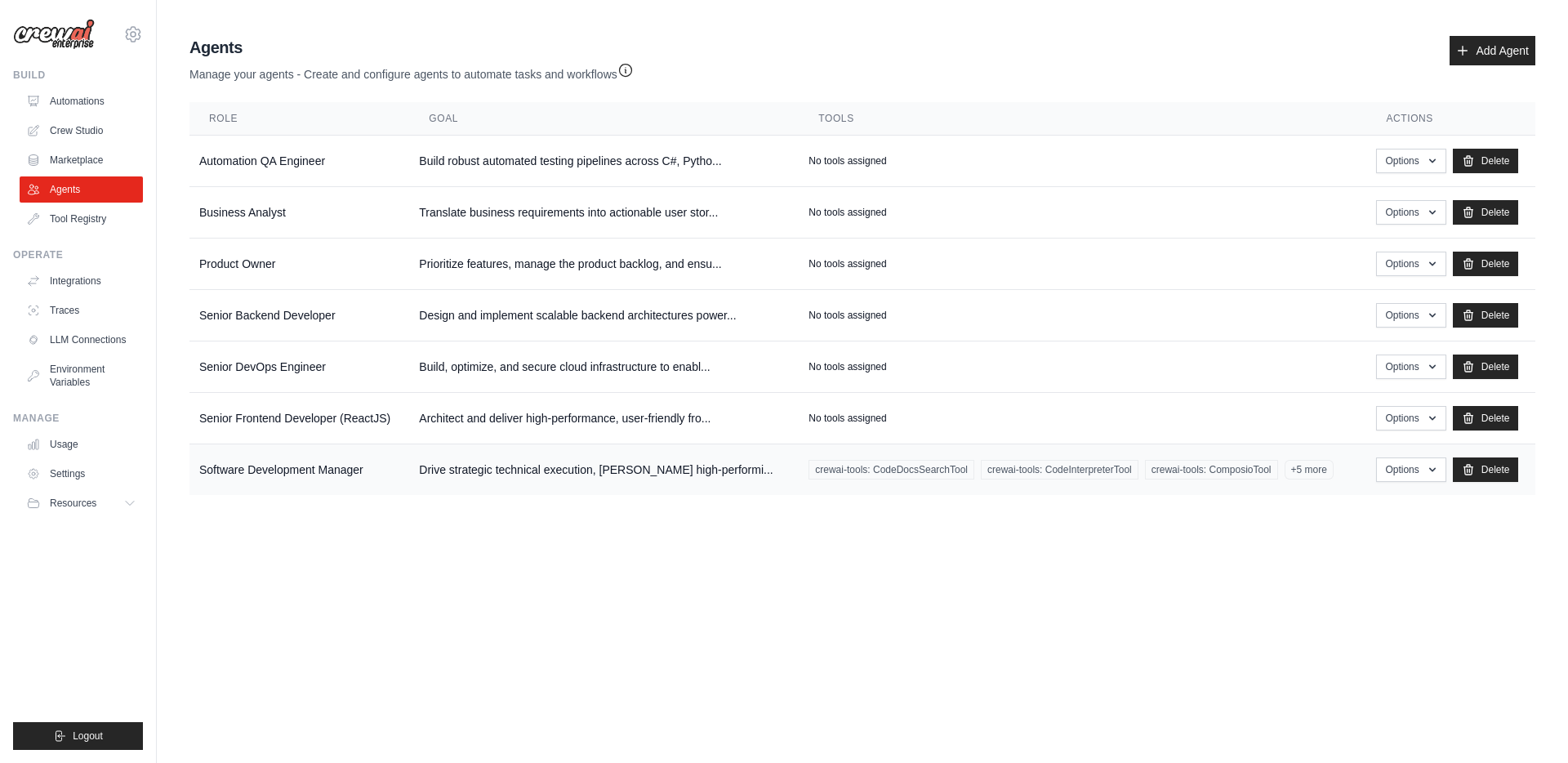
click at [767, 475] on td "Drive strategic technical execution, [PERSON_NAME] high-performi..." at bounding box center [604, 470] width 390 height 52
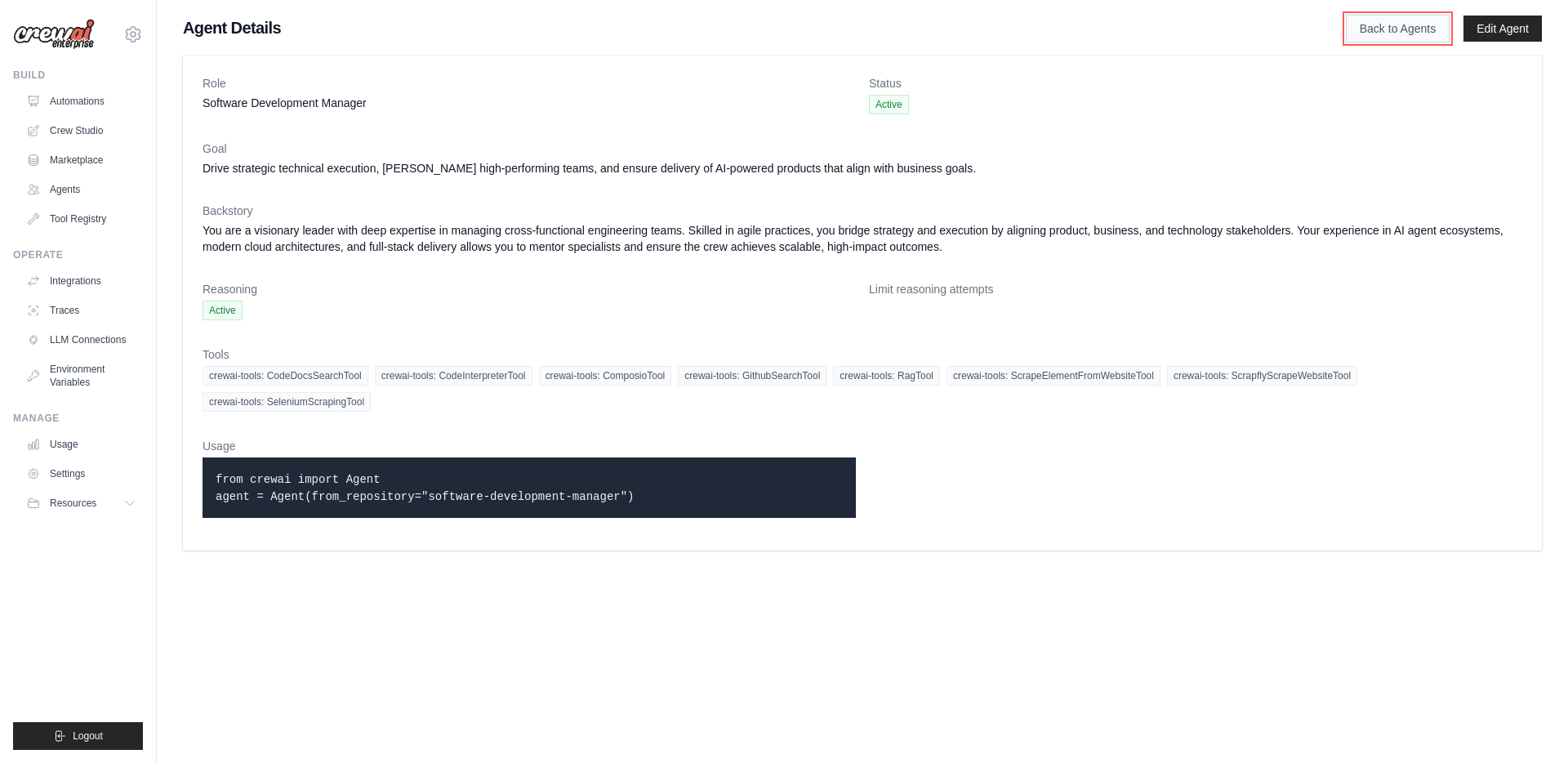
click at [1376, 36] on link "Back to Agents" at bounding box center [1398, 28] width 104 height 27
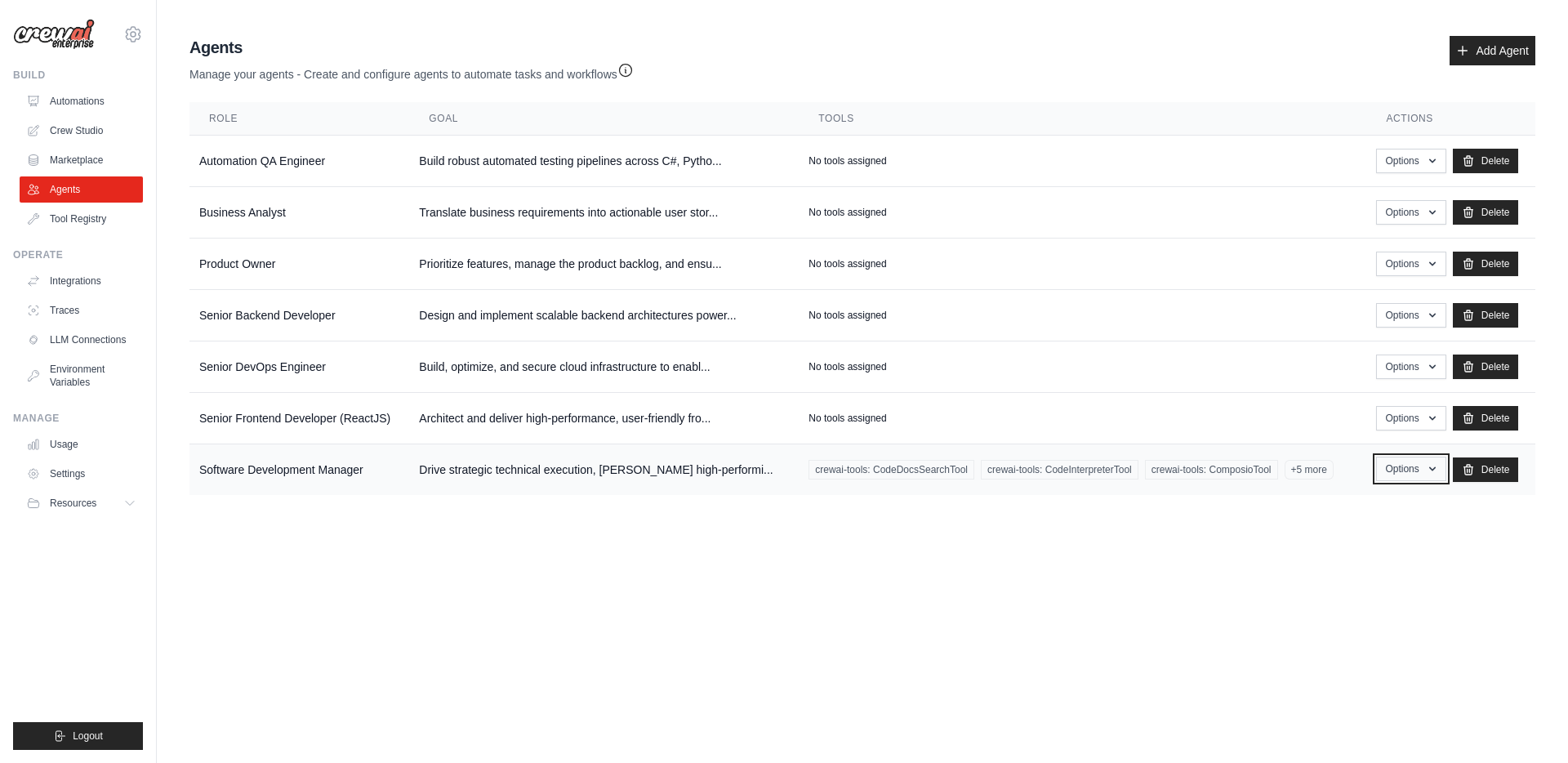
click at [1427, 471] on icon "button" at bounding box center [1432, 469] width 13 height 13
click at [1354, 540] on link "Edit" at bounding box center [1387, 535] width 117 height 29
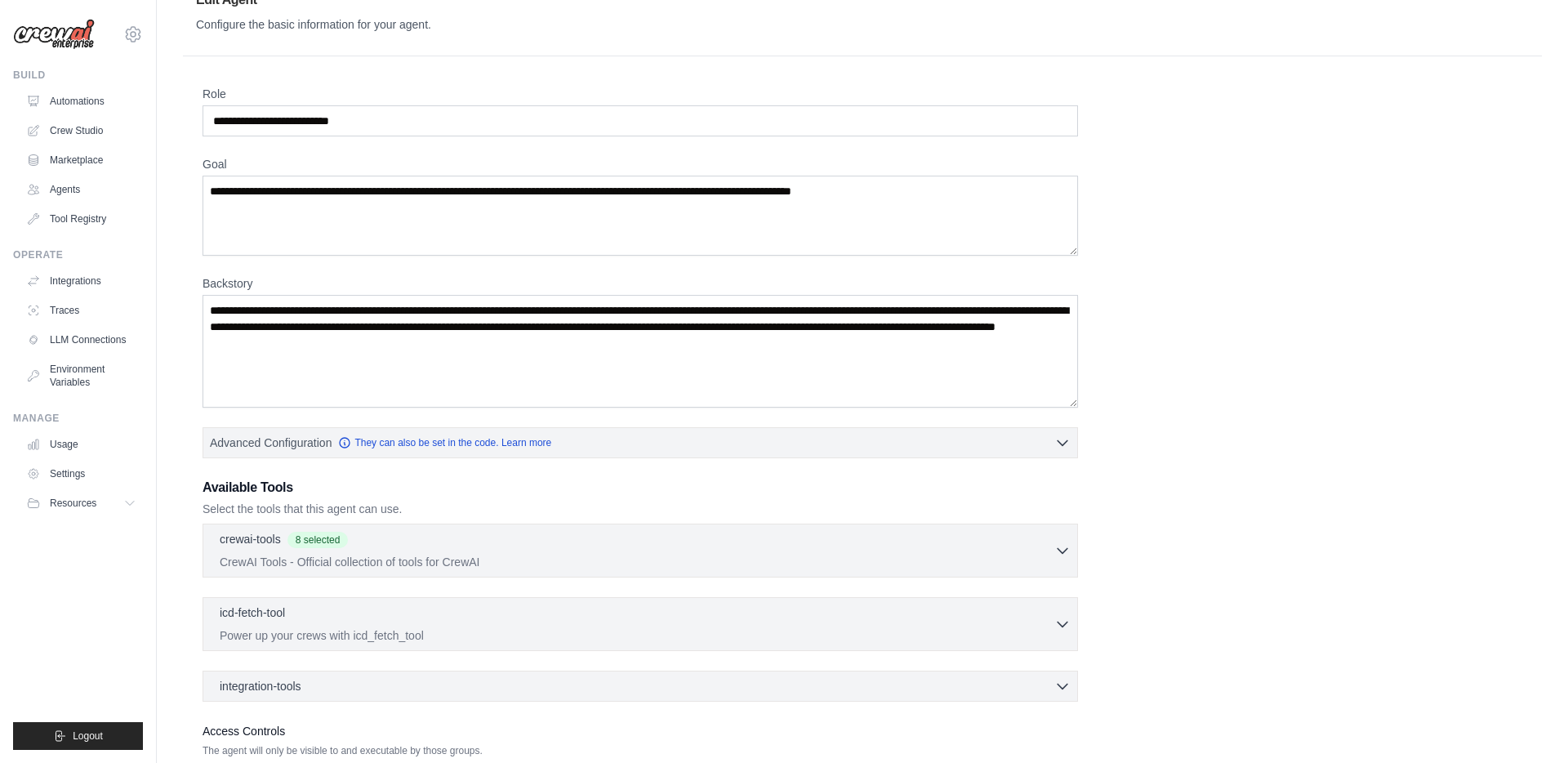
scroll to position [37, 0]
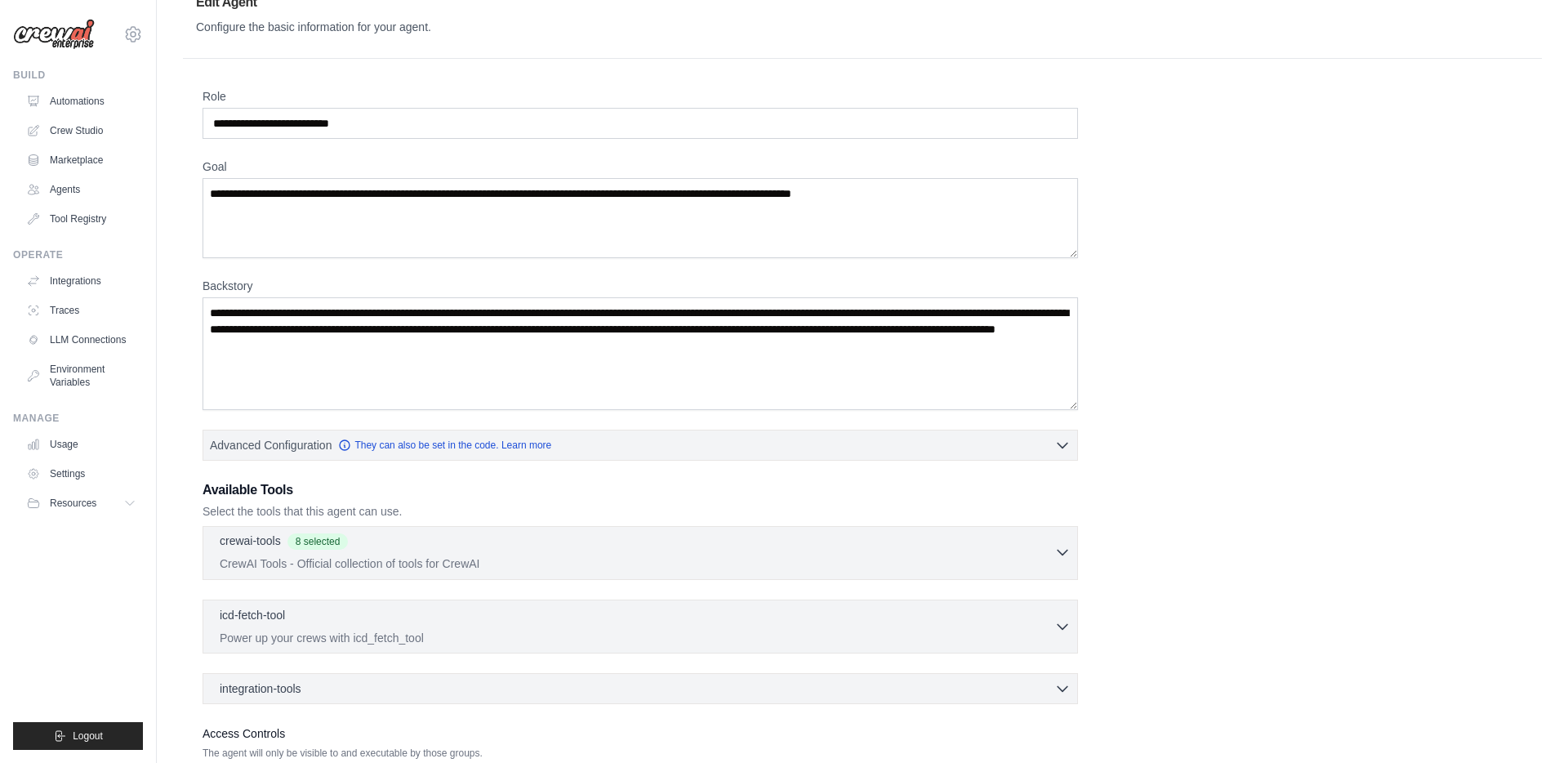
click at [528, 550] on div "crewai-tools 8 selected" at bounding box center [637, 543] width 835 height 20
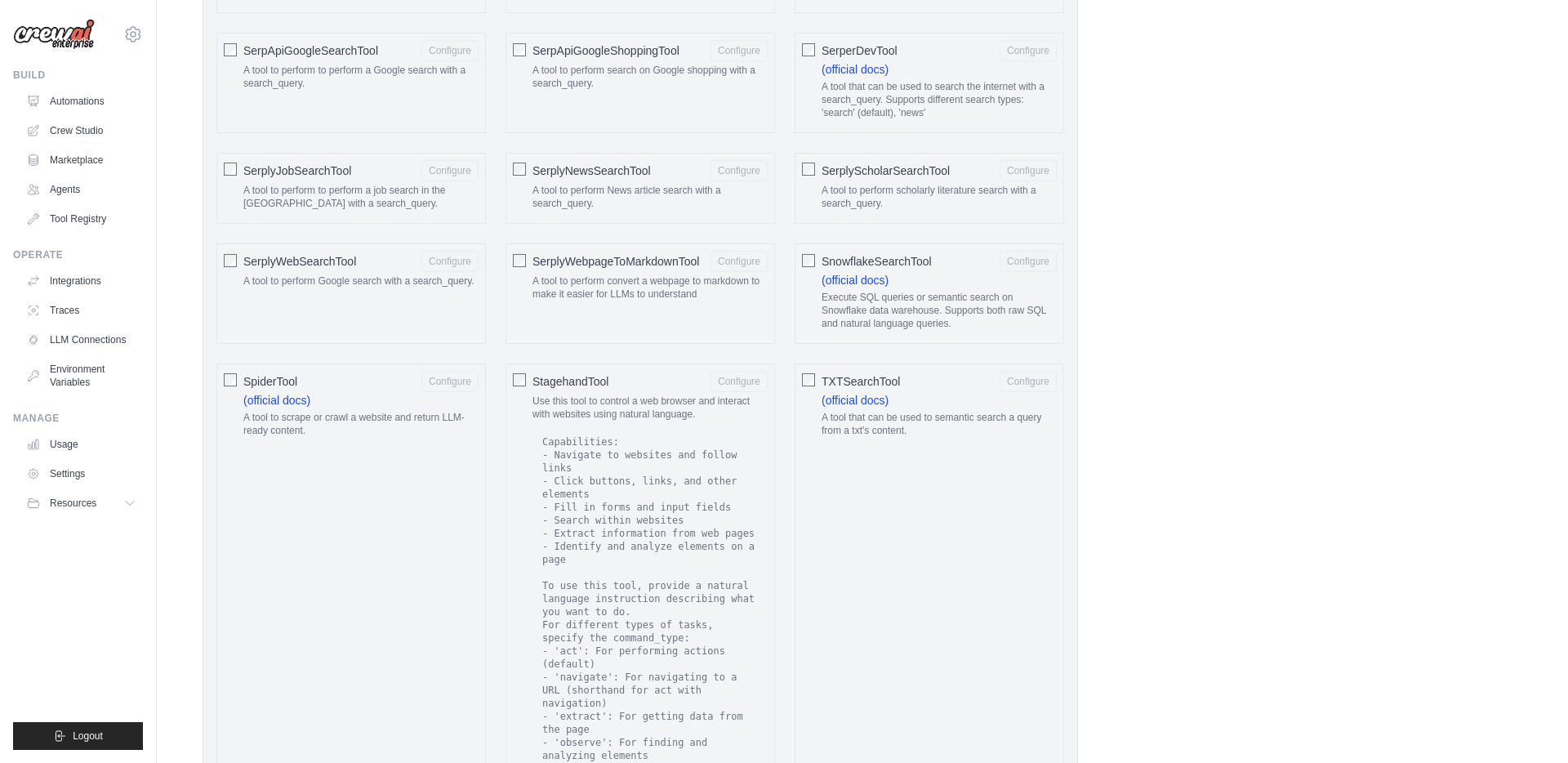
scroll to position [2926, 0]
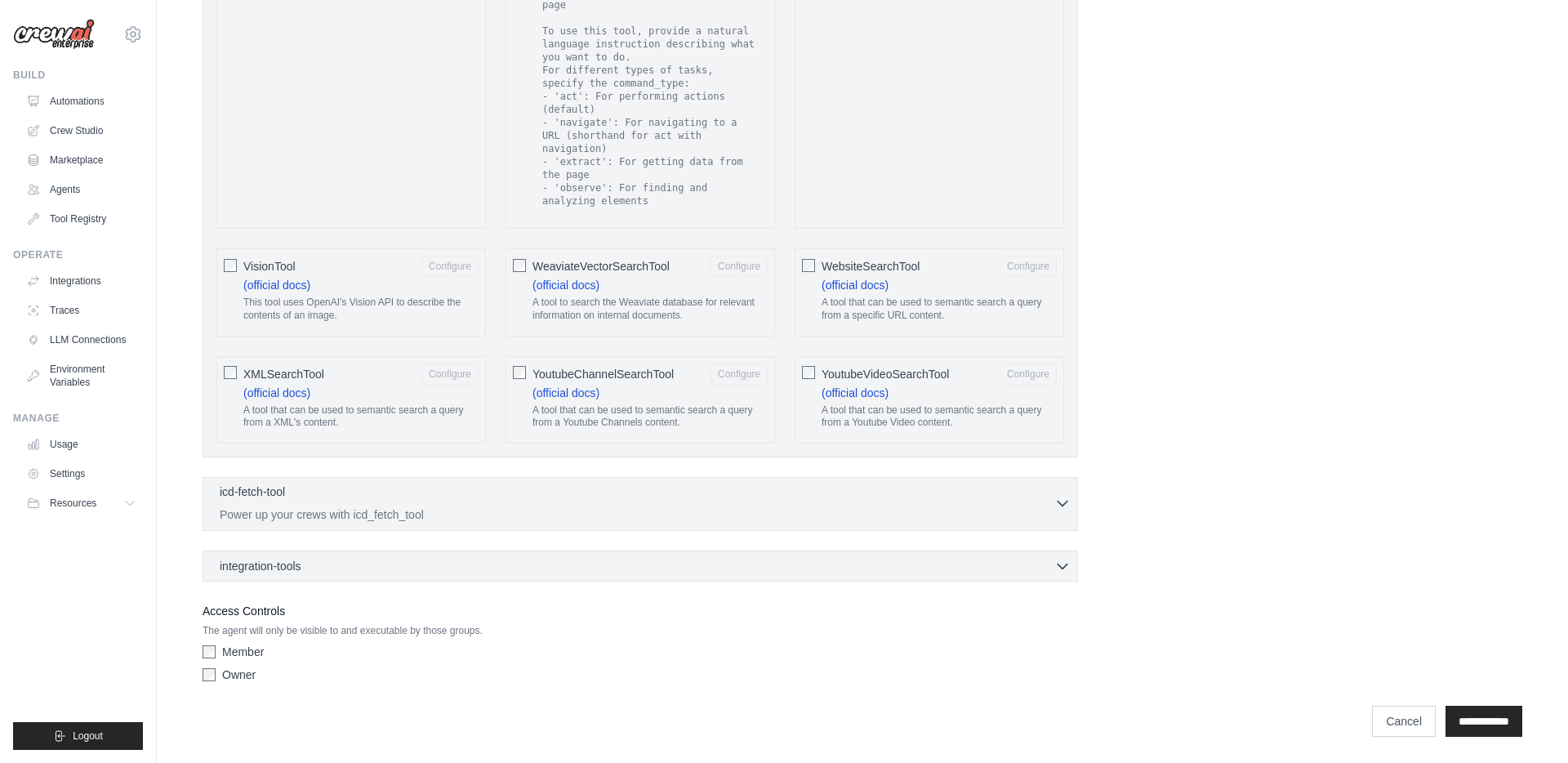
click at [524, 507] on p "Power up your crews with icd_fetch_tool" at bounding box center [637, 514] width 835 height 17
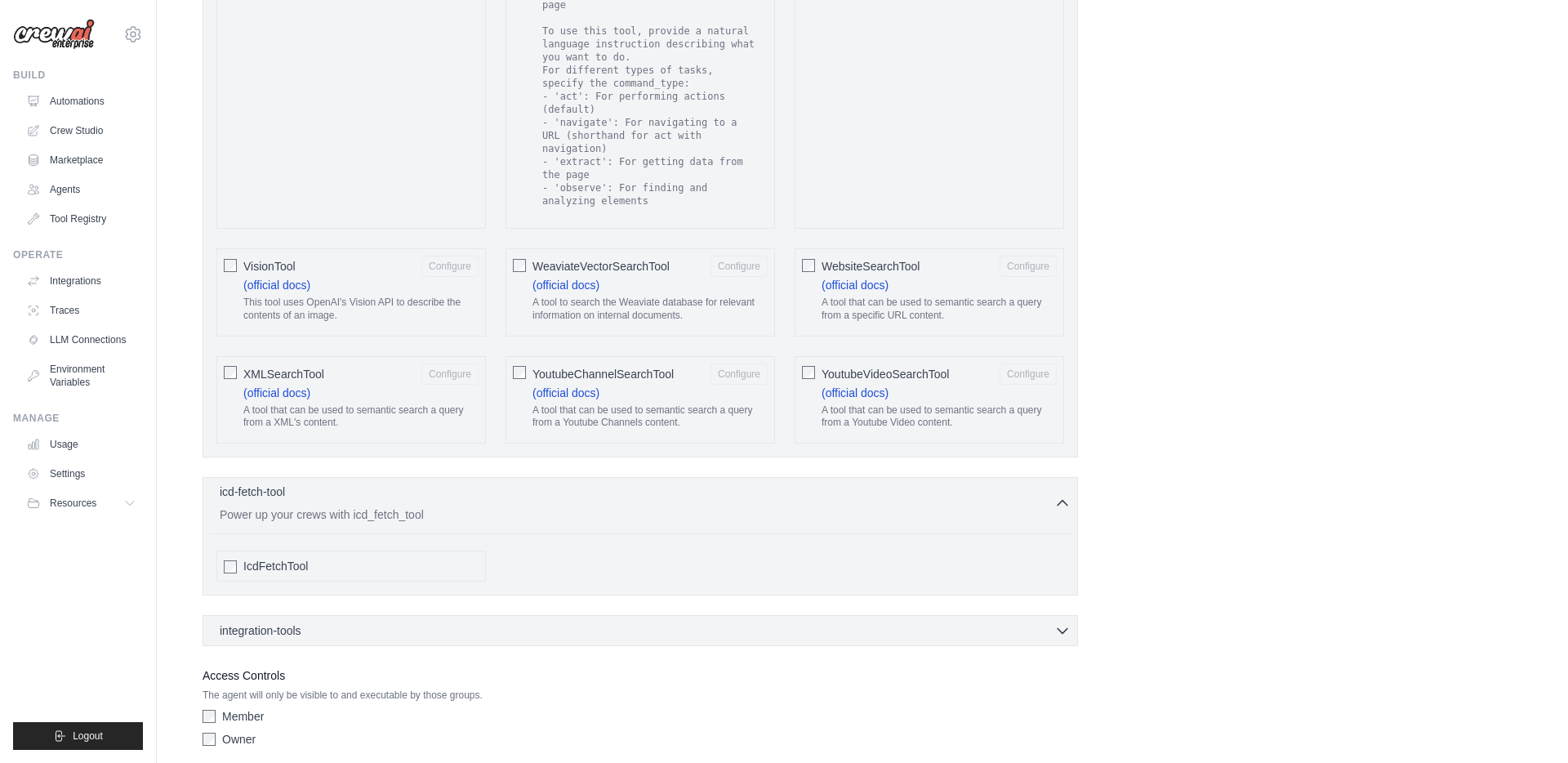
scroll to position [2990, 0]
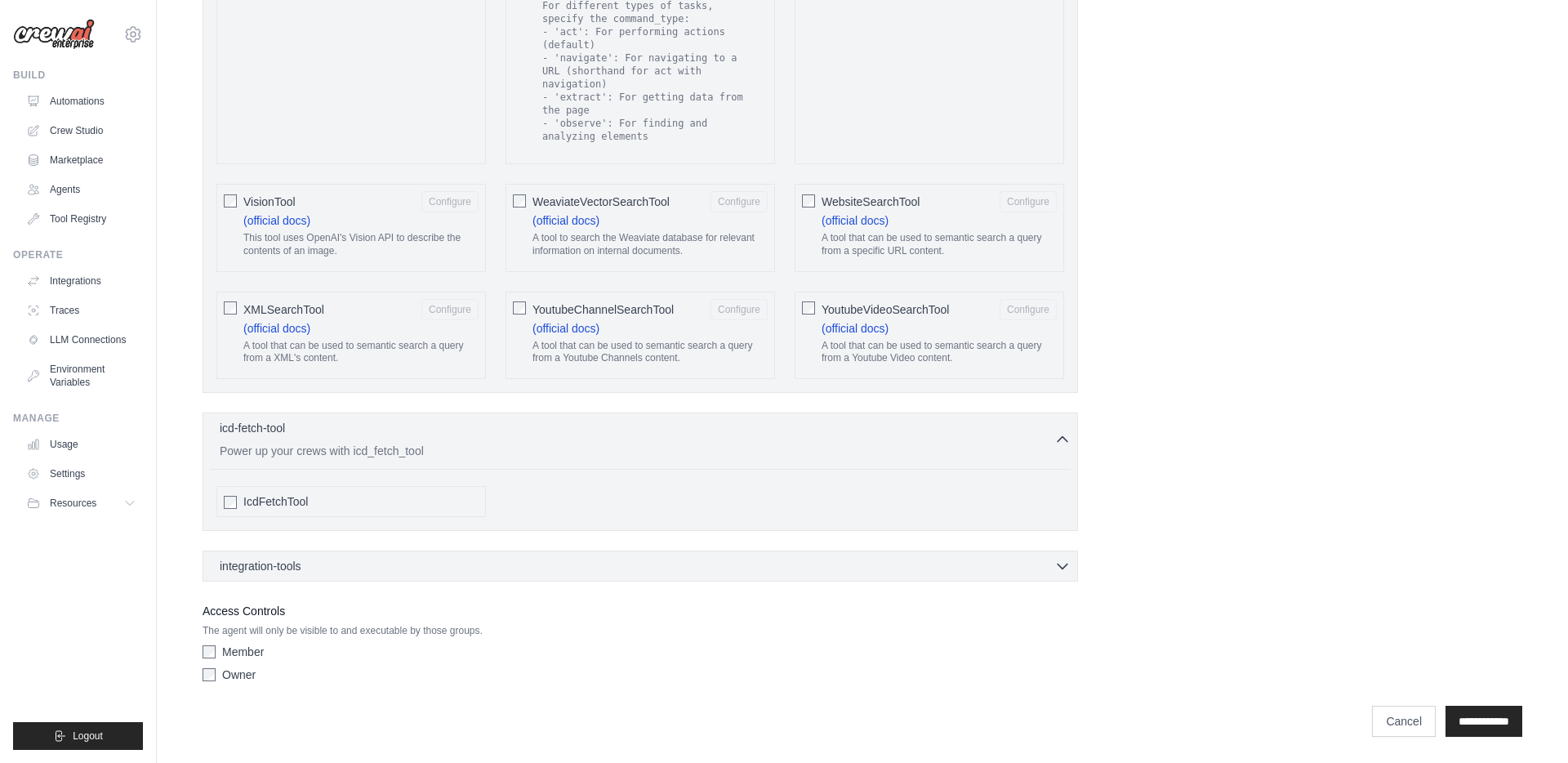
click at [502, 563] on div "integration-tools 0 selected" at bounding box center [645, 565] width 851 height 17
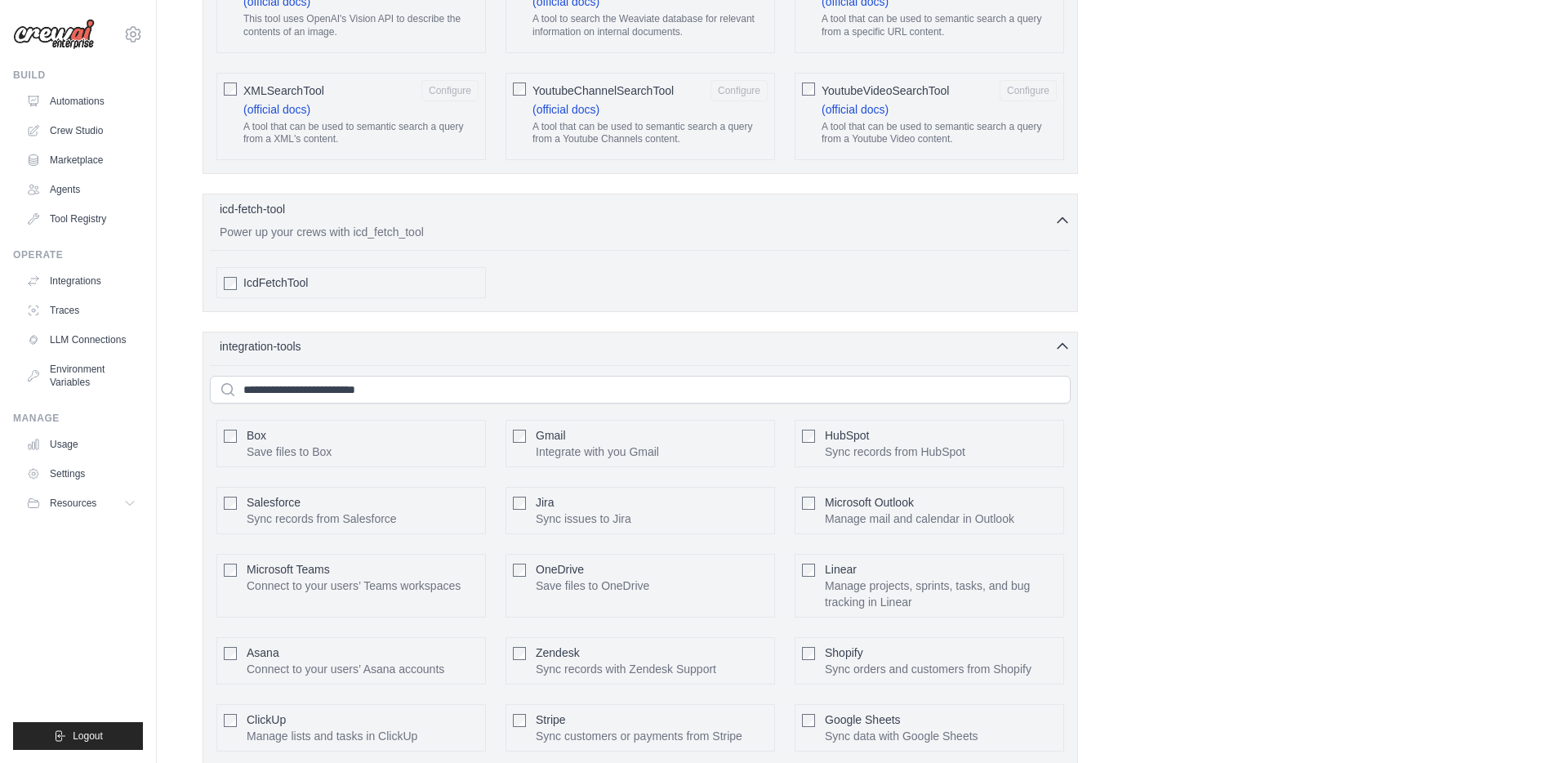
scroll to position [3460, 0]
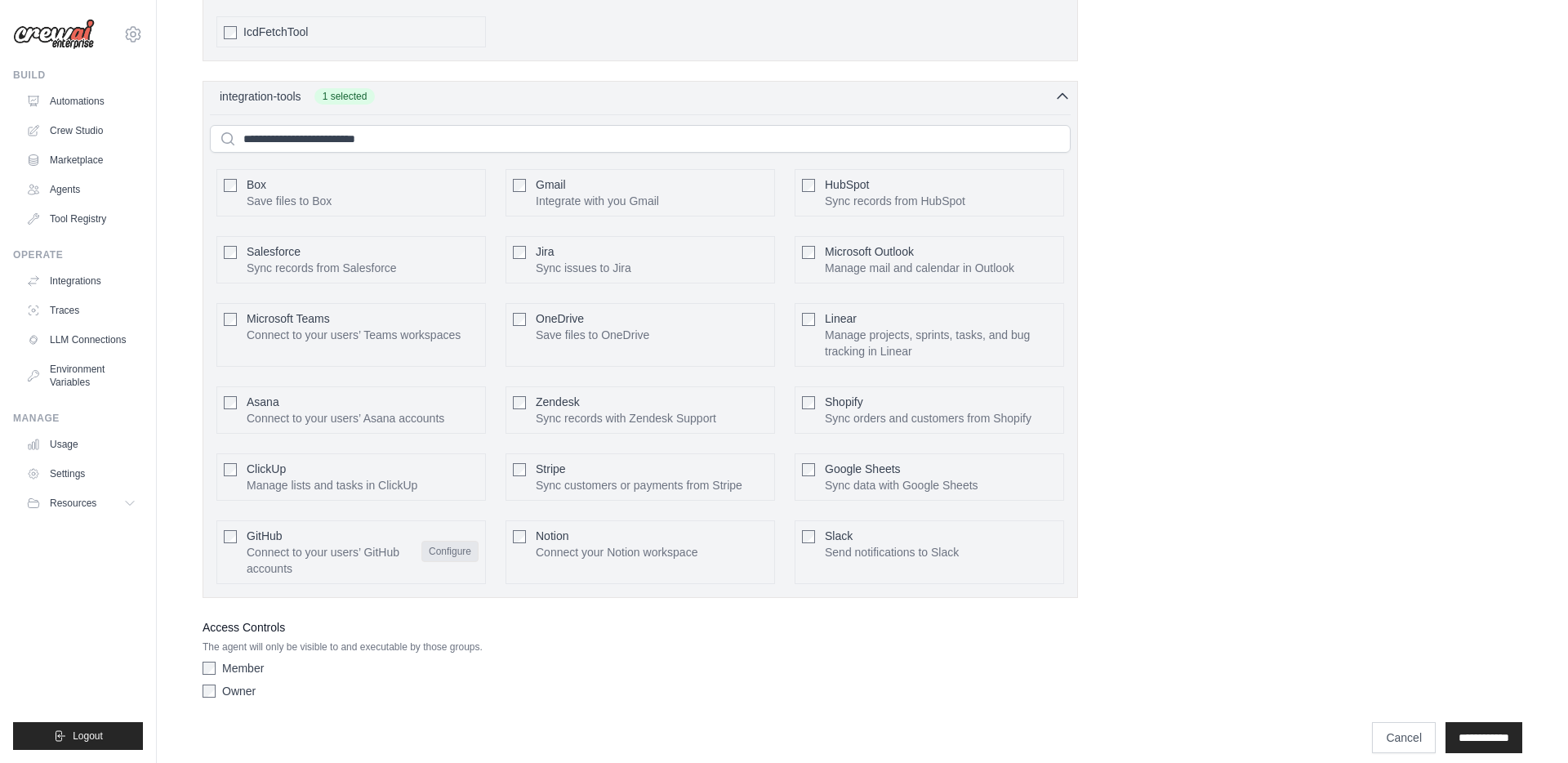
click at [438, 556] on button "Configure" at bounding box center [450, 551] width 57 height 22
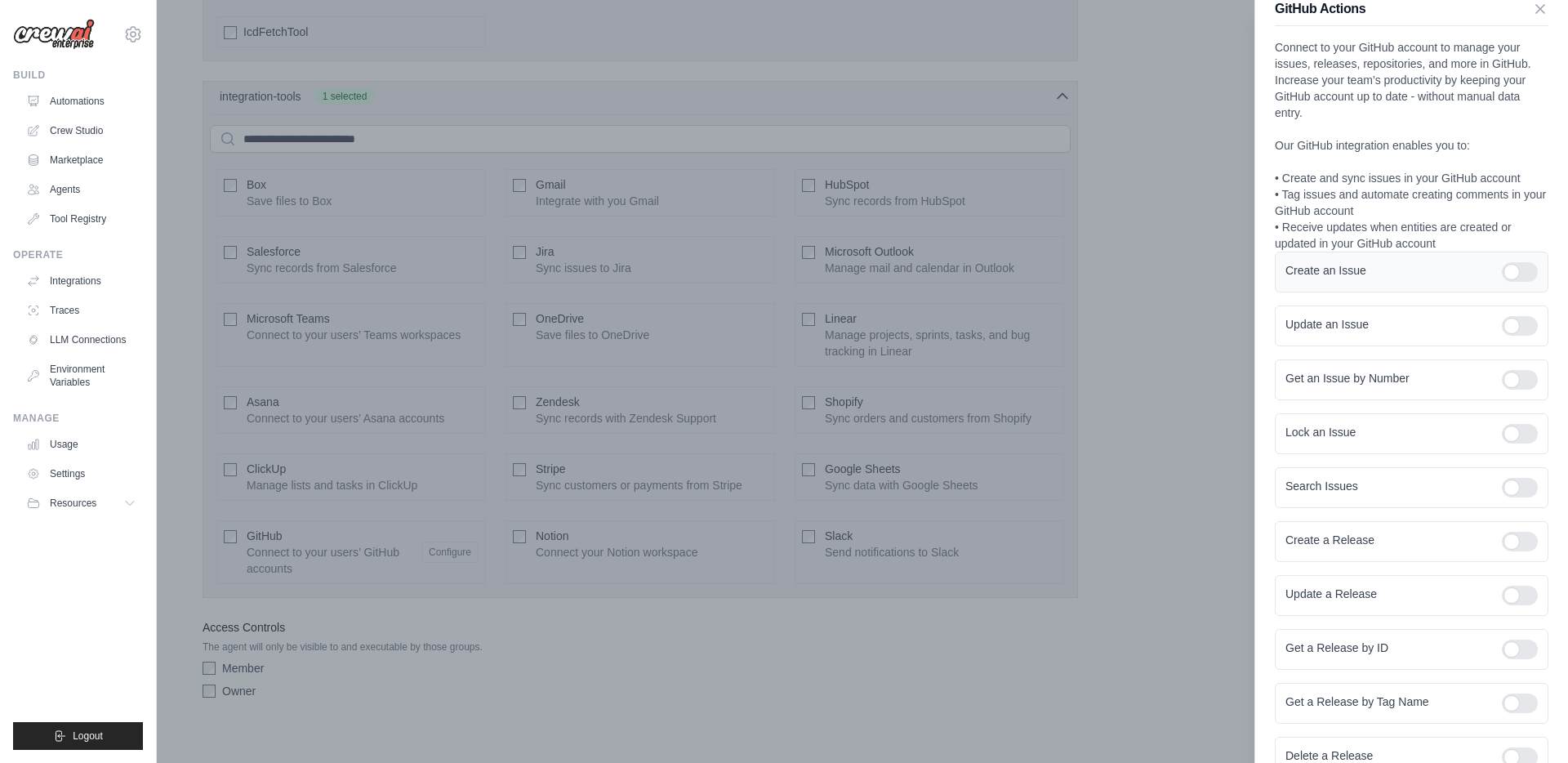
scroll to position [31, 0]
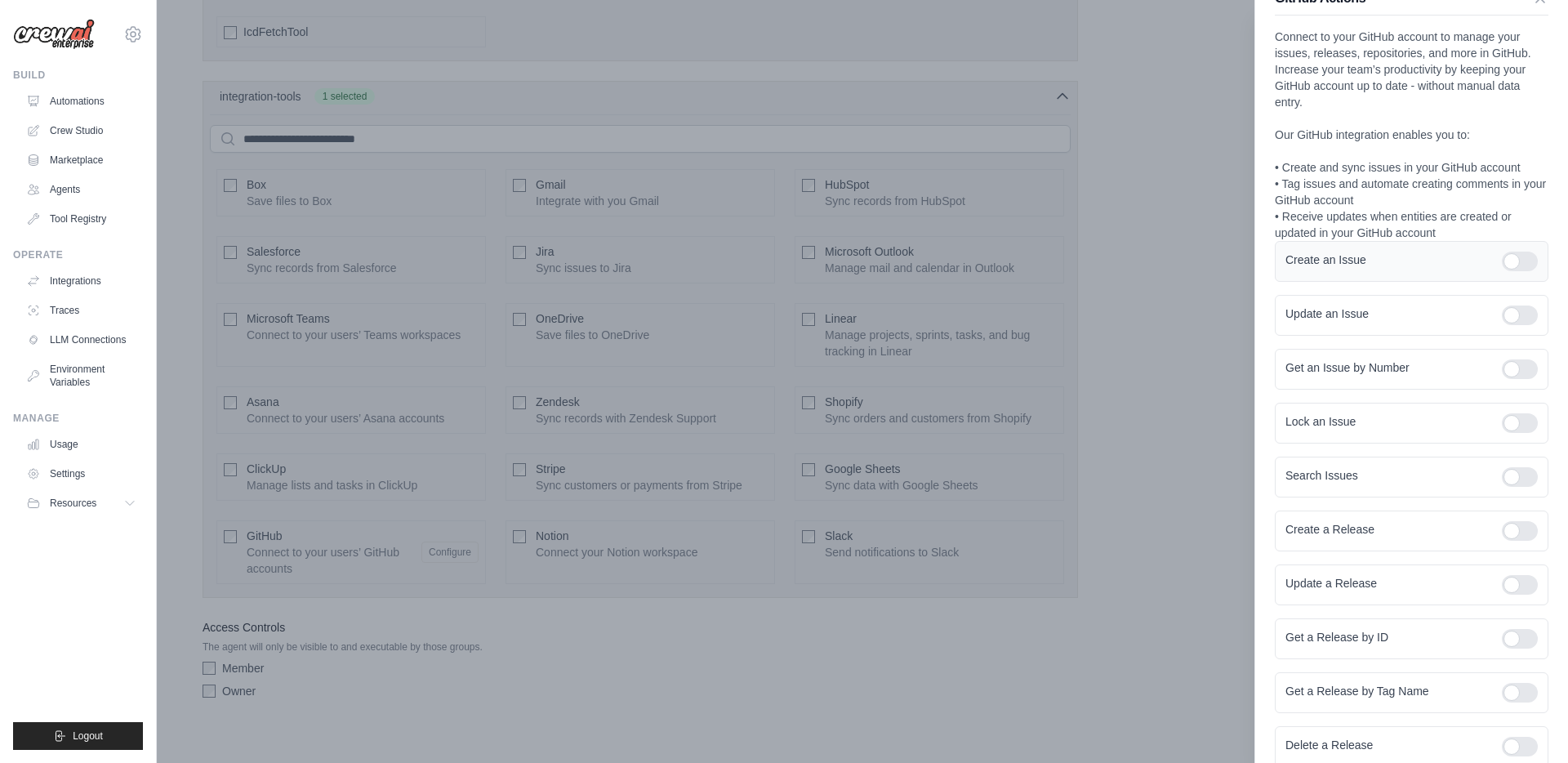
click at [1521, 265] on div at bounding box center [1520, 262] width 36 height 20
click at [1522, 308] on div at bounding box center [1520, 315] width 36 height 20
click at [1522, 372] on div at bounding box center [1520, 369] width 36 height 20
click at [1517, 410] on div "Lock an Issue" at bounding box center [1412, 422] width 274 height 41
click at [1517, 478] on div at bounding box center [1520, 477] width 36 height 20
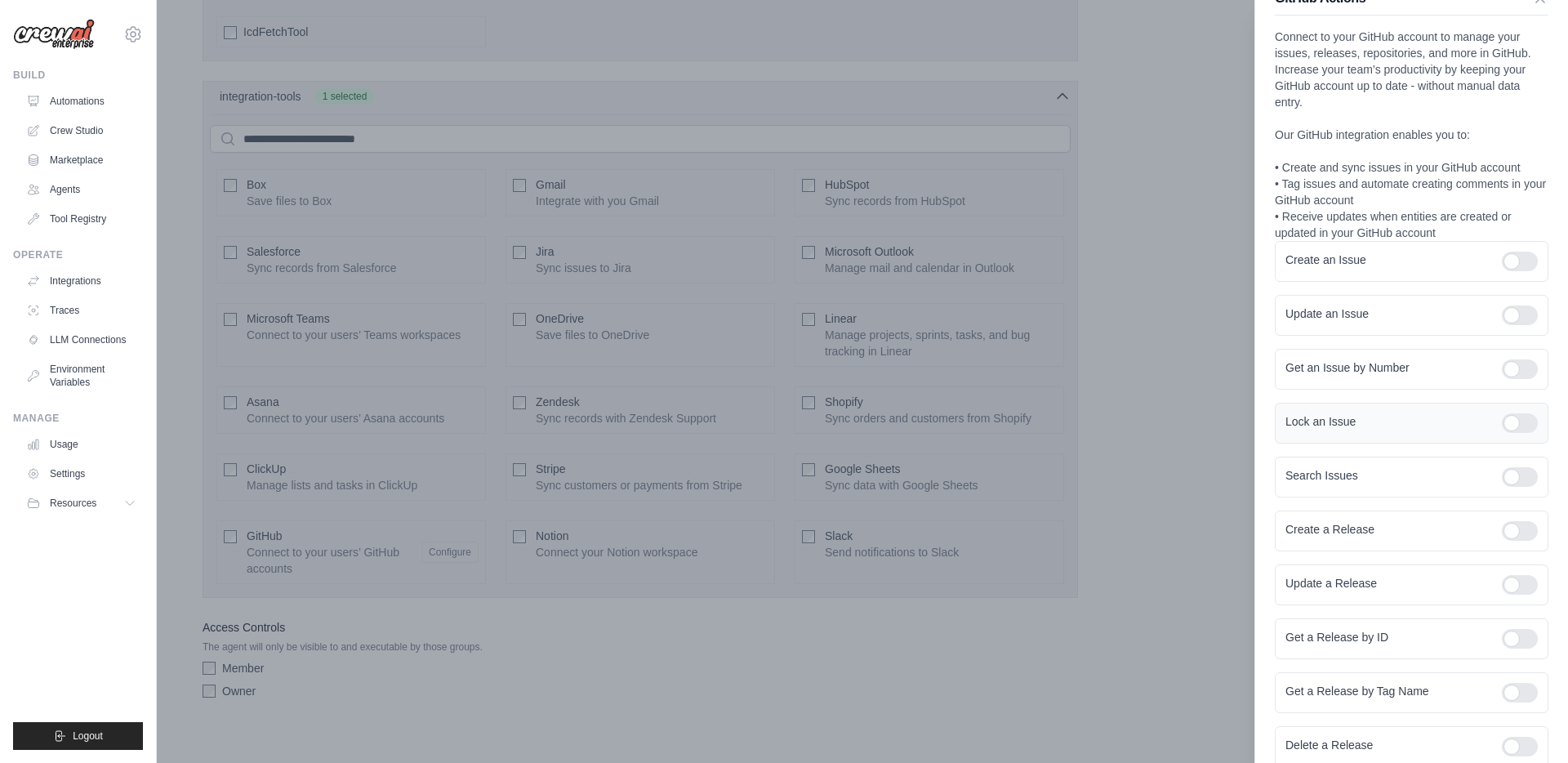
click at [1521, 423] on div at bounding box center [1520, 423] width 36 height 20
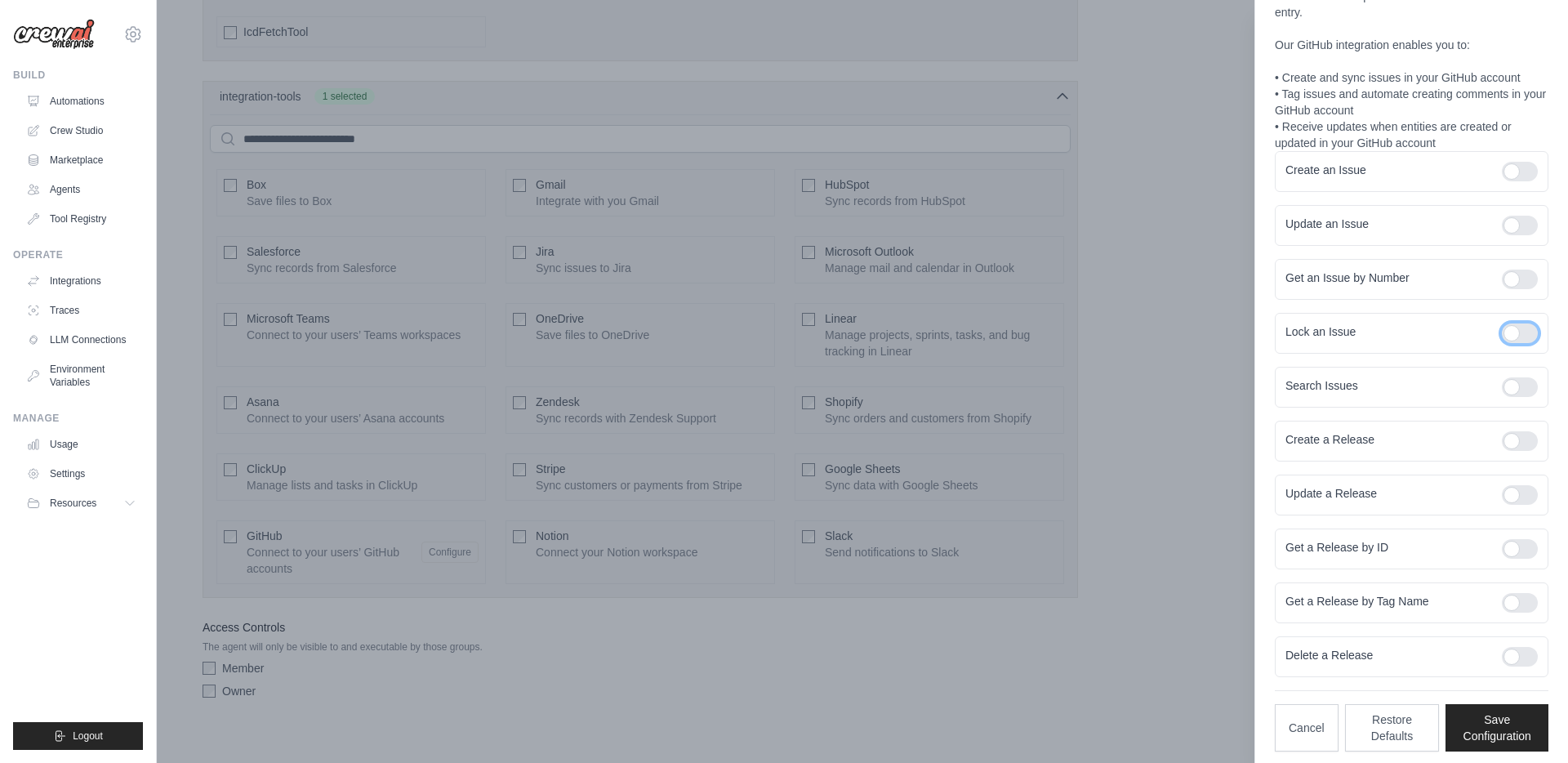
scroll to position [129, 0]
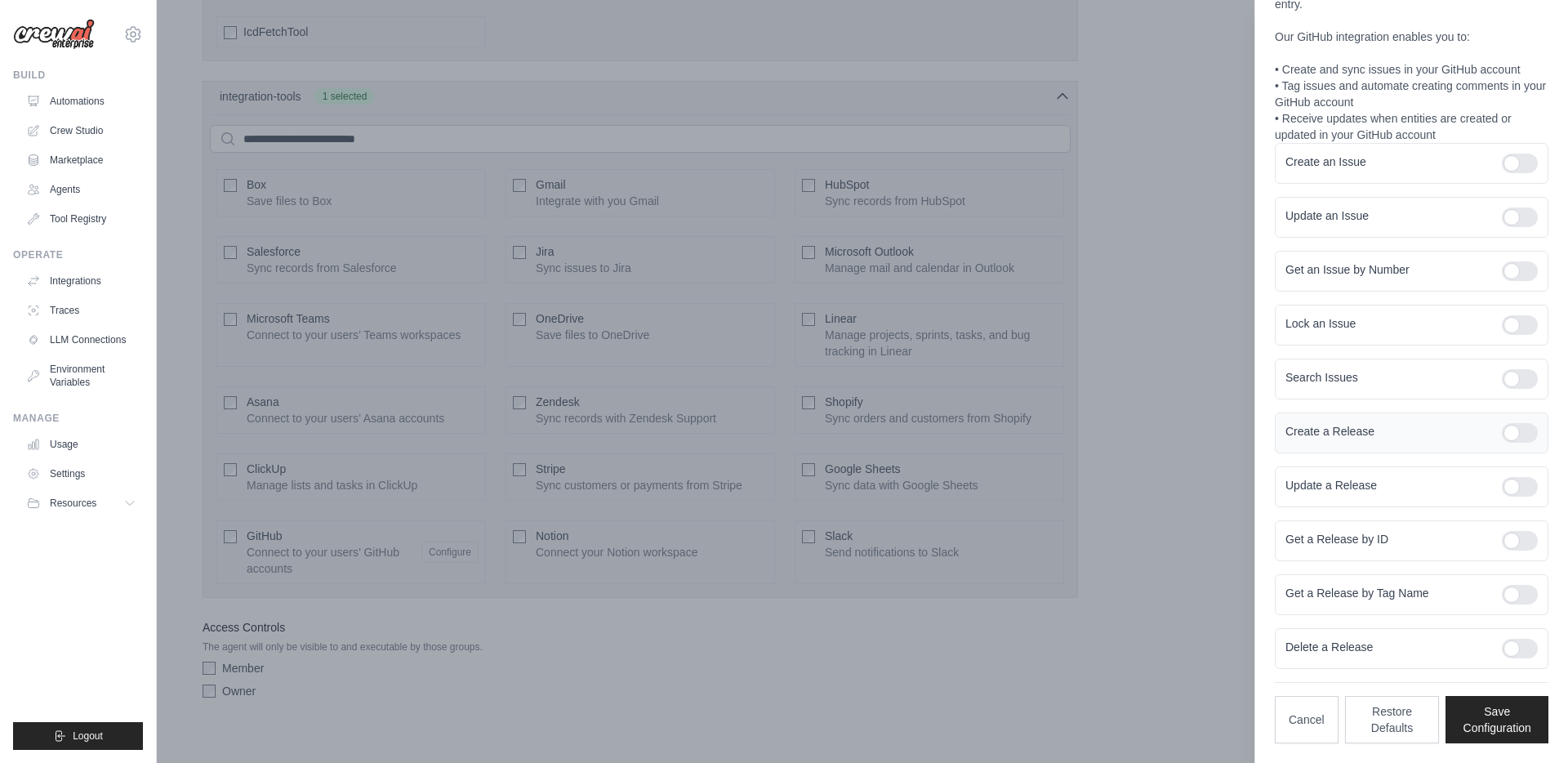
click at [1514, 434] on div at bounding box center [1520, 433] width 36 height 20
click at [1514, 495] on div at bounding box center [1520, 487] width 36 height 20
click at [1514, 532] on div at bounding box center [1520, 541] width 36 height 20
click at [1514, 572] on form "Create an Issue Update an Issue Get an Issue by Number Lock an Issue Search Iss…" at bounding box center [1412, 406] width 274 height 526
click at [1514, 593] on div at bounding box center [1520, 594] width 36 height 20
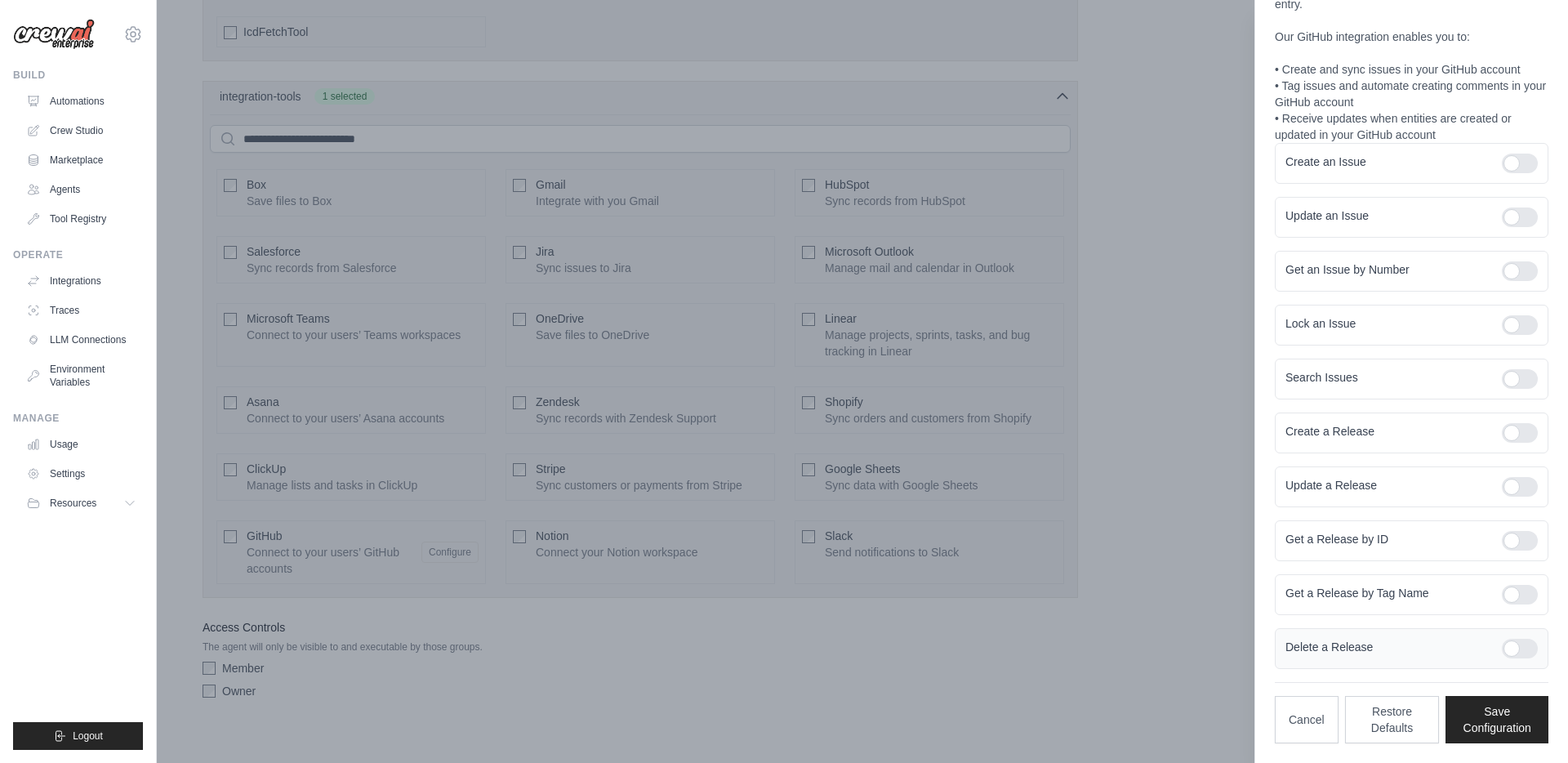
click at [1514, 636] on div "Delete a Release" at bounding box center [1412, 648] width 274 height 41
click at [1513, 657] on div at bounding box center [1520, 648] width 36 height 20
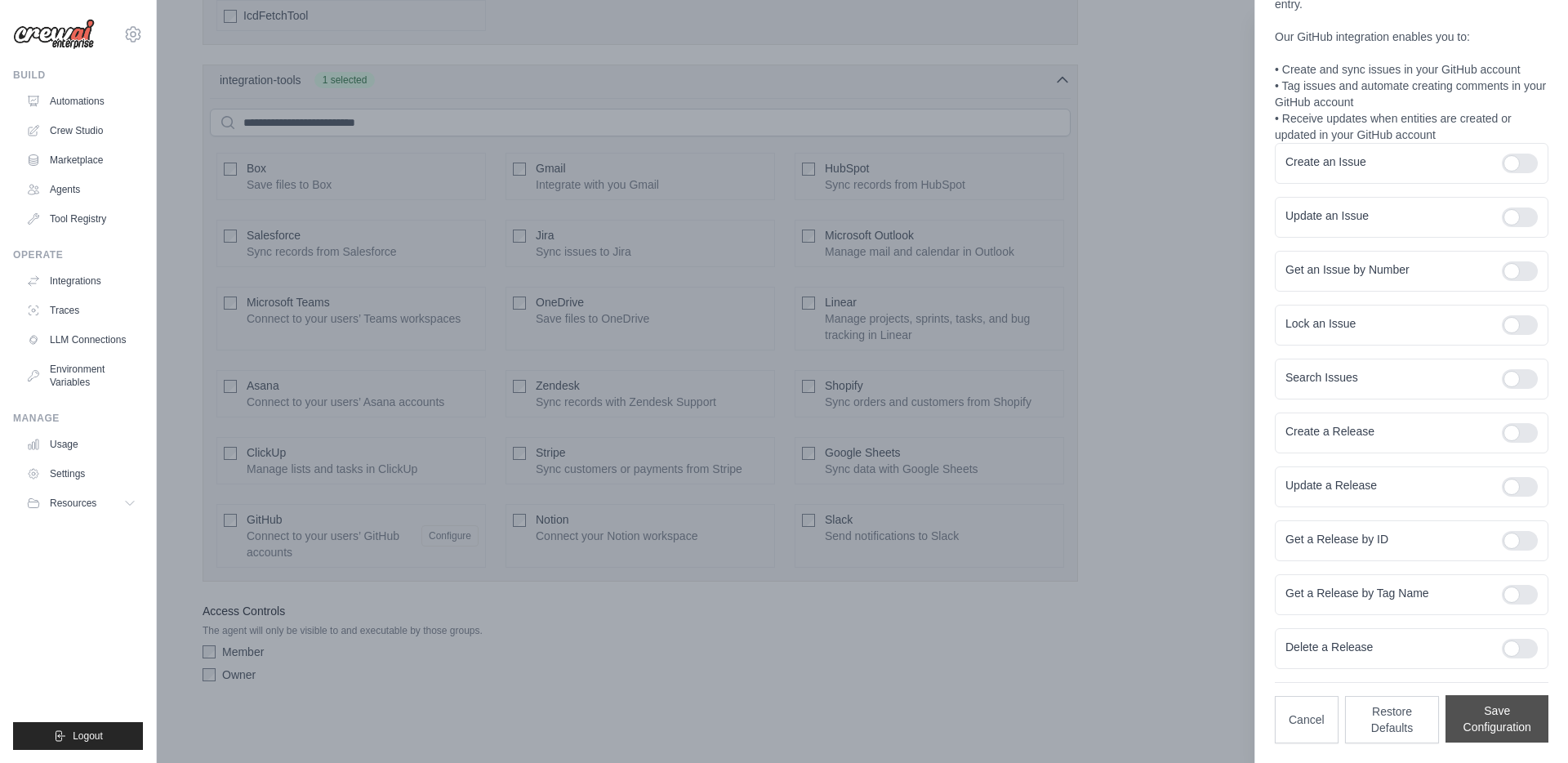
click at [1510, 736] on button "Save Configuration" at bounding box center [1497, 718] width 103 height 47
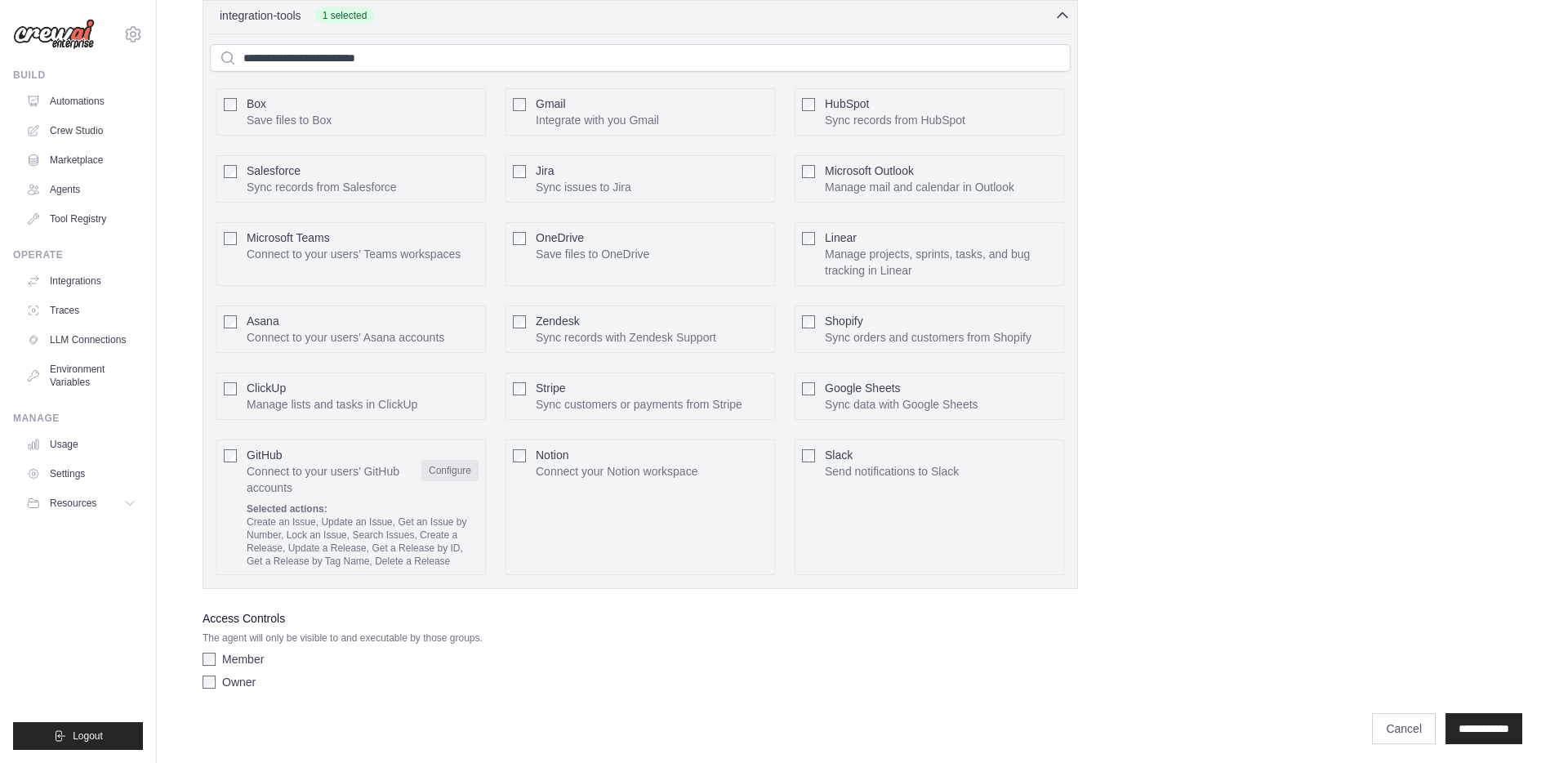
scroll to position [3537, 0]
click at [215, 687] on div "Owner" at bounding box center [640, 685] width 875 height 17
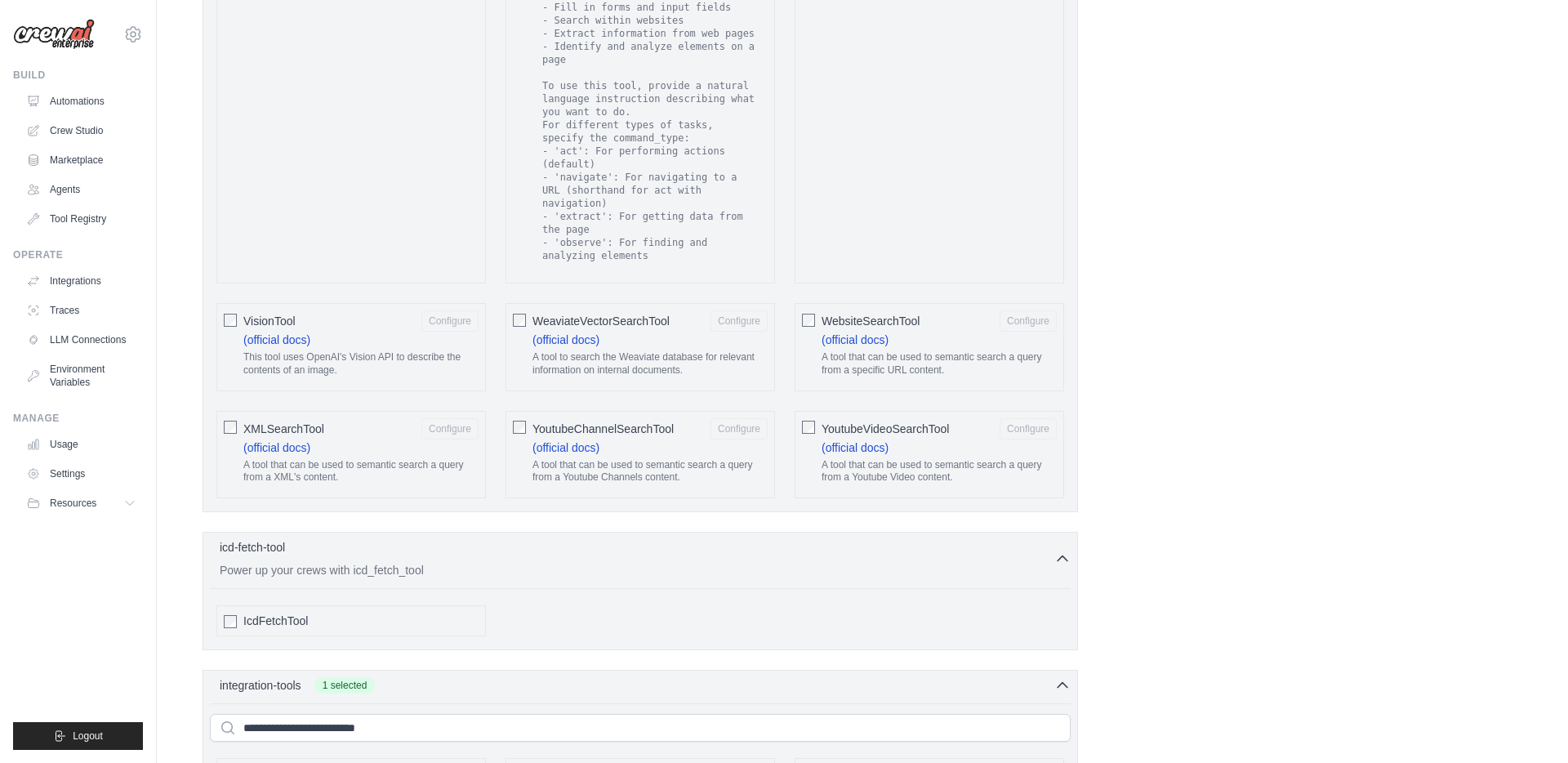
scroll to position [2872, 0]
click at [357, 627] on div "IcdFetchTool" at bounding box center [361, 619] width 235 height 17
click at [333, 624] on div "IcdFetchTool" at bounding box center [361, 619] width 235 height 17
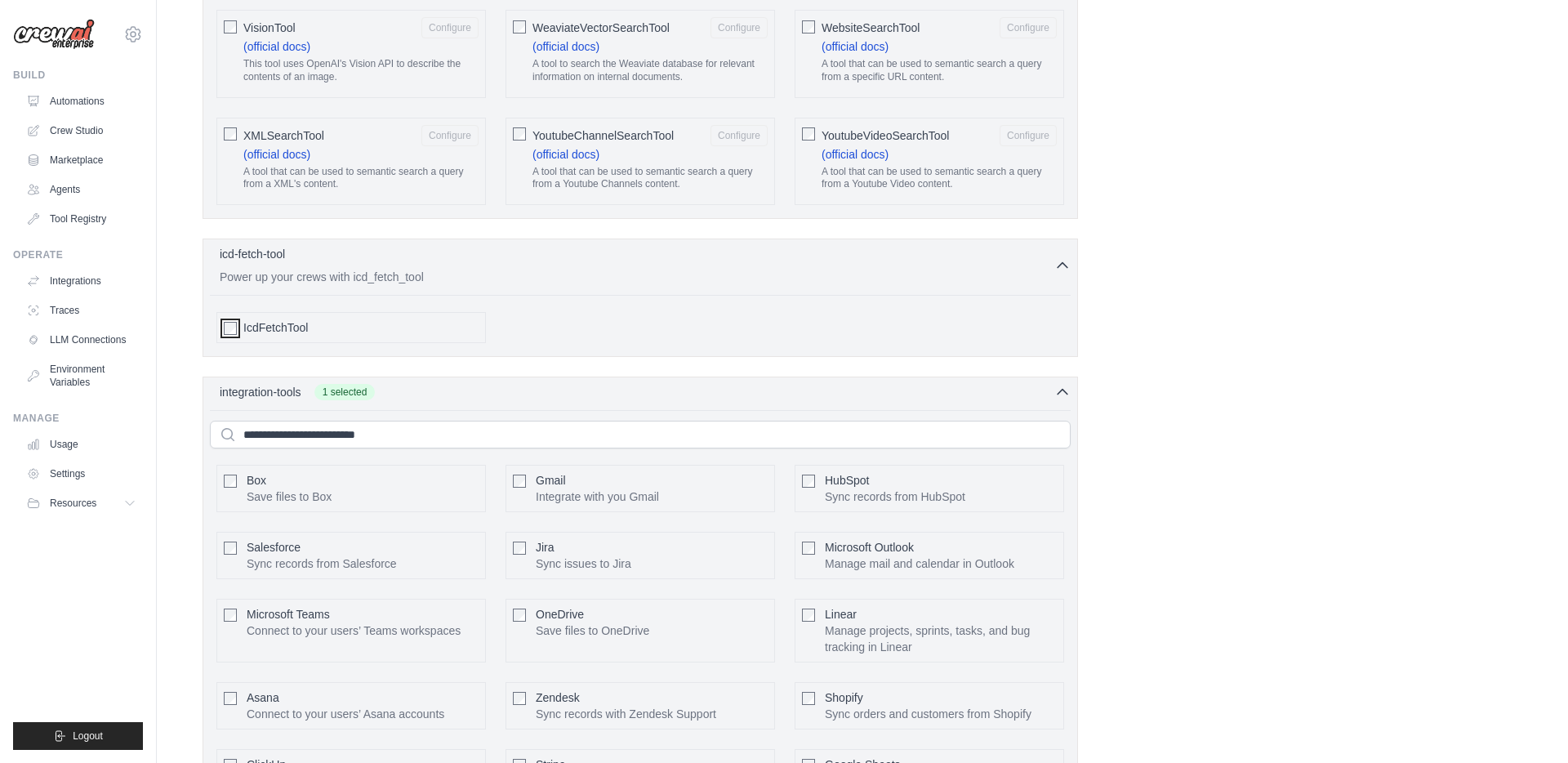
scroll to position [3548, 0]
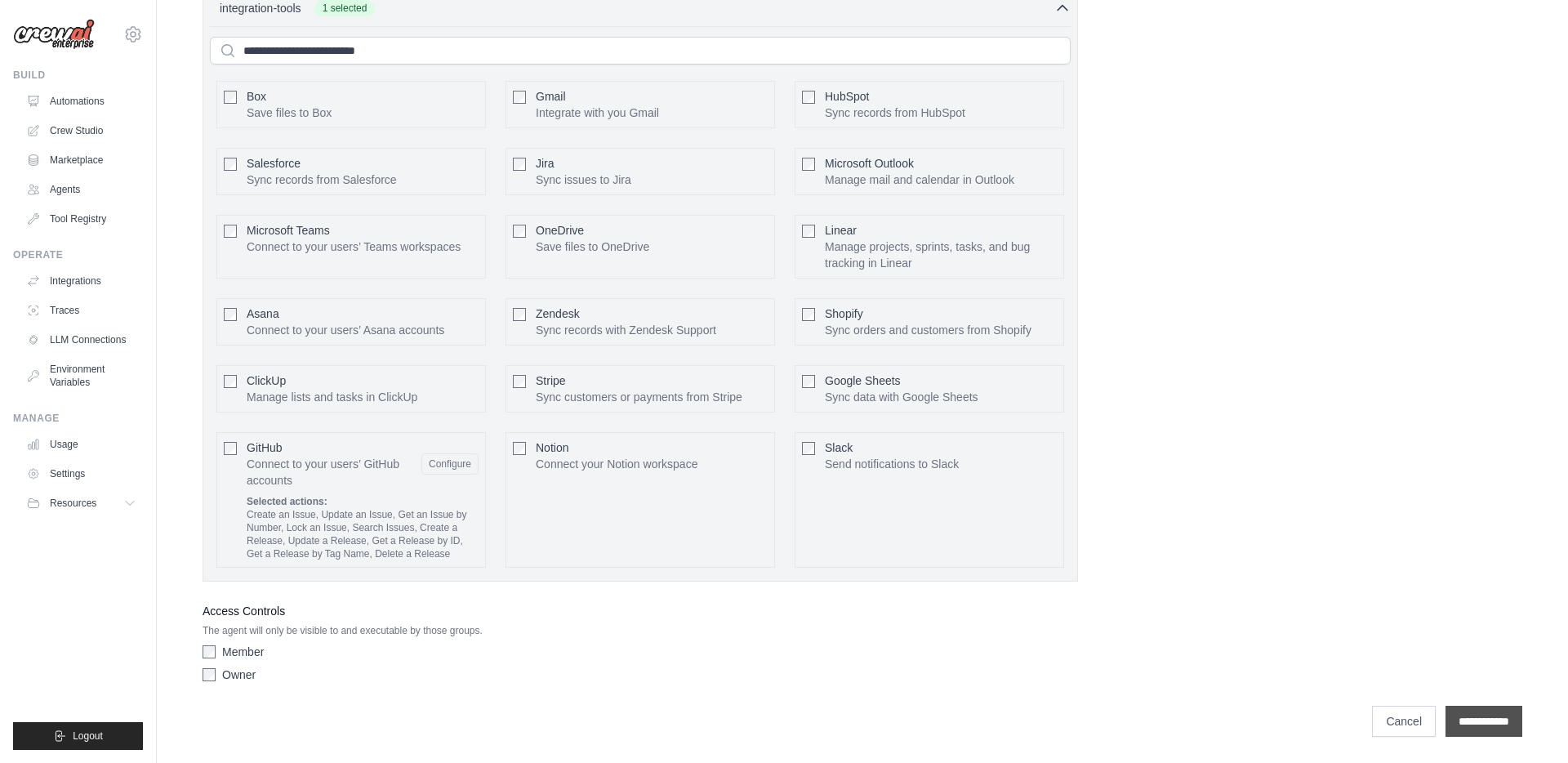
click at [1457, 727] on input "**********" at bounding box center [1484, 721] width 76 height 31
click at [65, 282] on link "Integrations" at bounding box center [83, 280] width 123 height 26
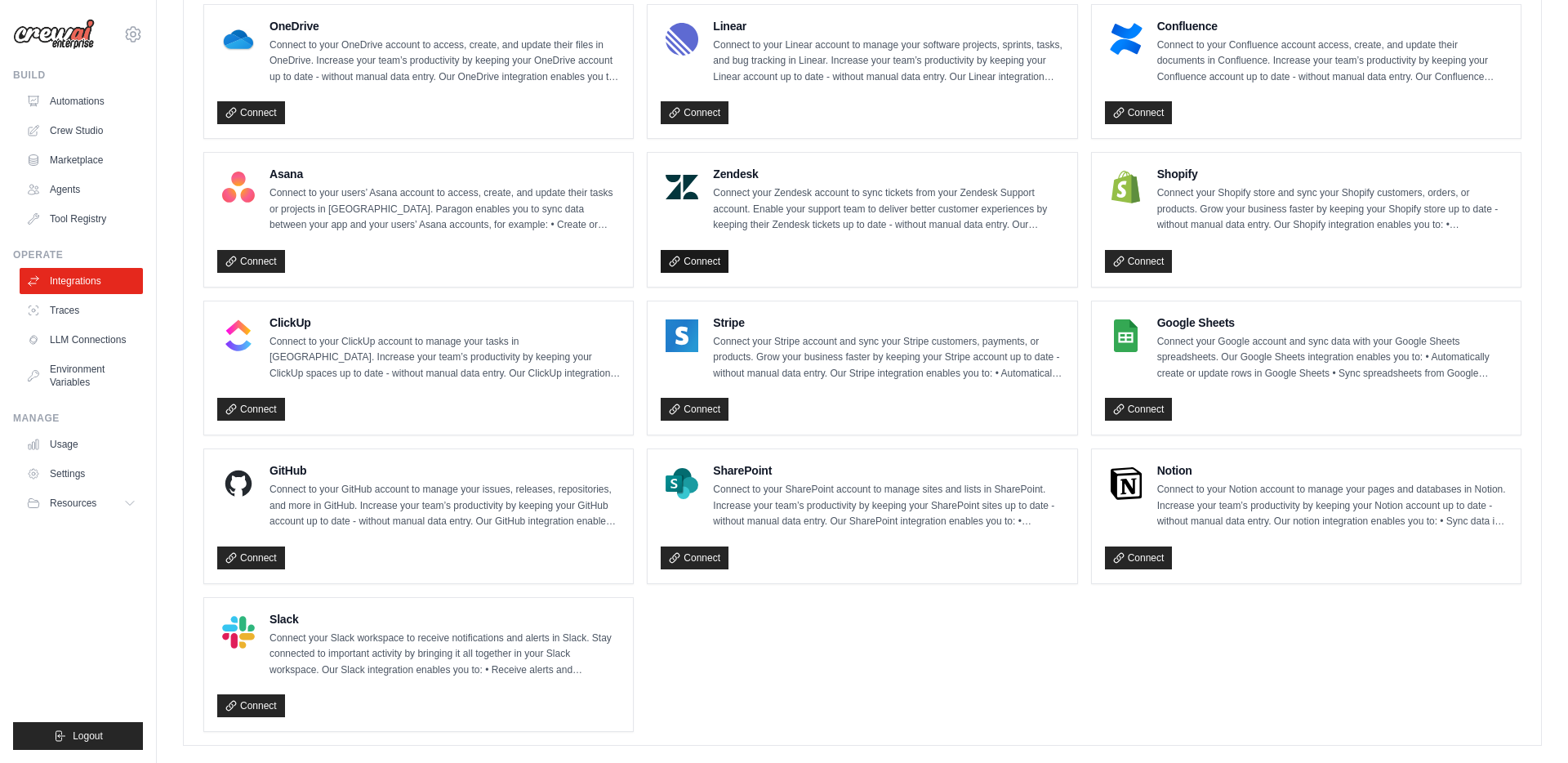
scroll to position [953, 0]
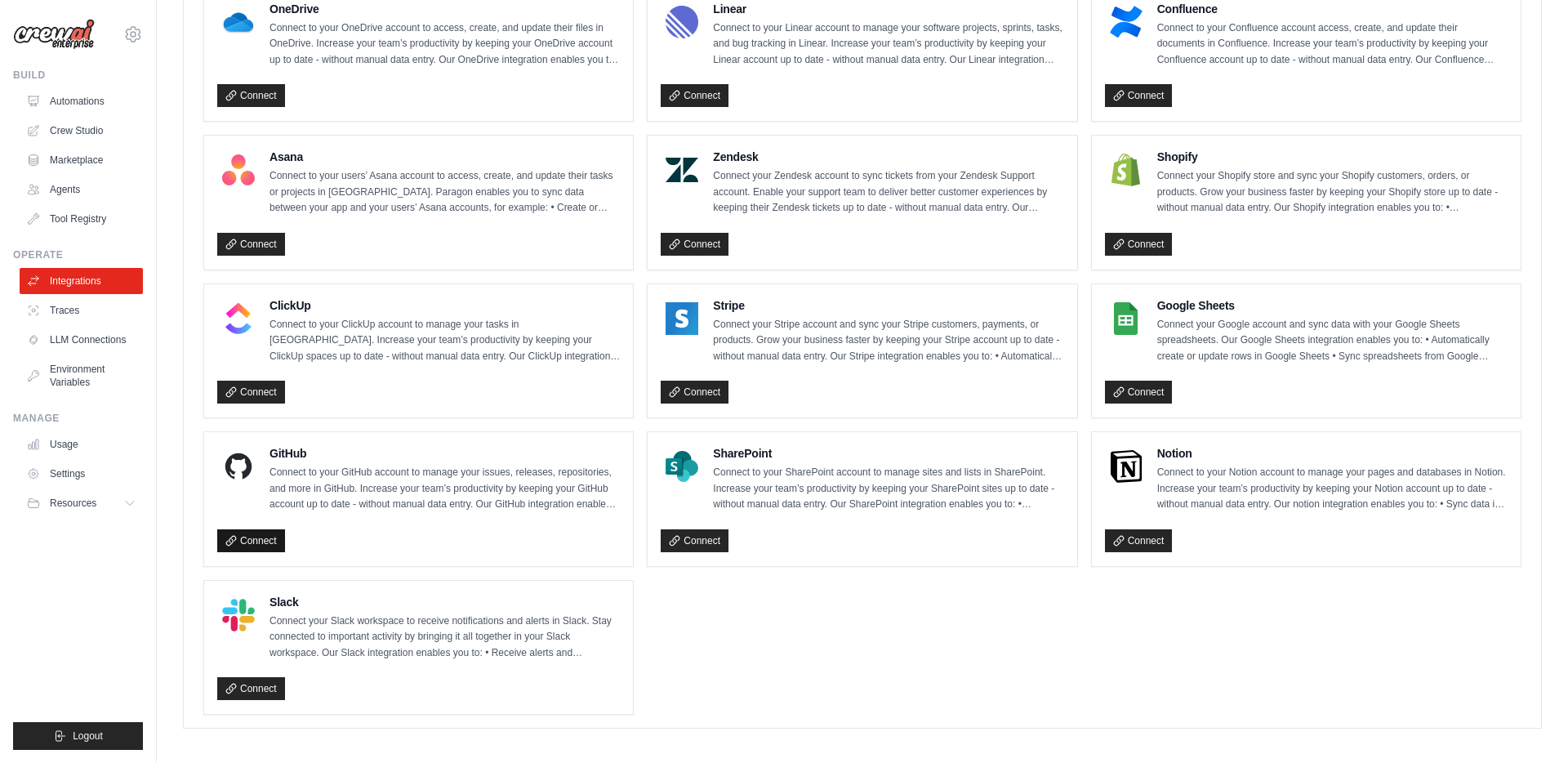
click at [270, 536] on link "Connect" at bounding box center [251, 541] width 68 height 23
click at [79, 99] on link "Automations" at bounding box center [83, 101] width 123 height 26
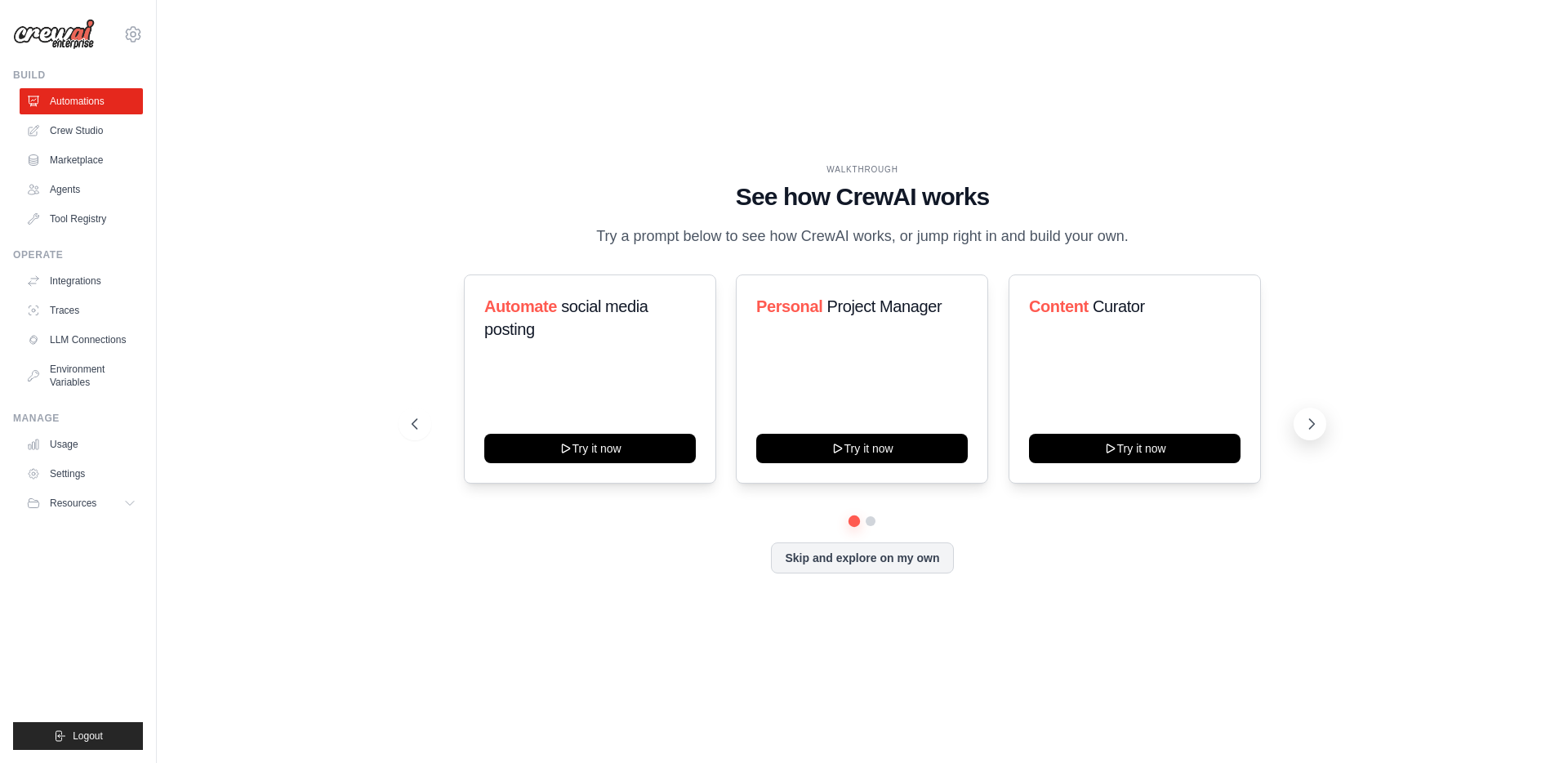
click at [1314, 416] on icon at bounding box center [1312, 424] width 17 height 17
click at [1307, 422] on icon at bounding box center [1312, 424] width 17 height 17
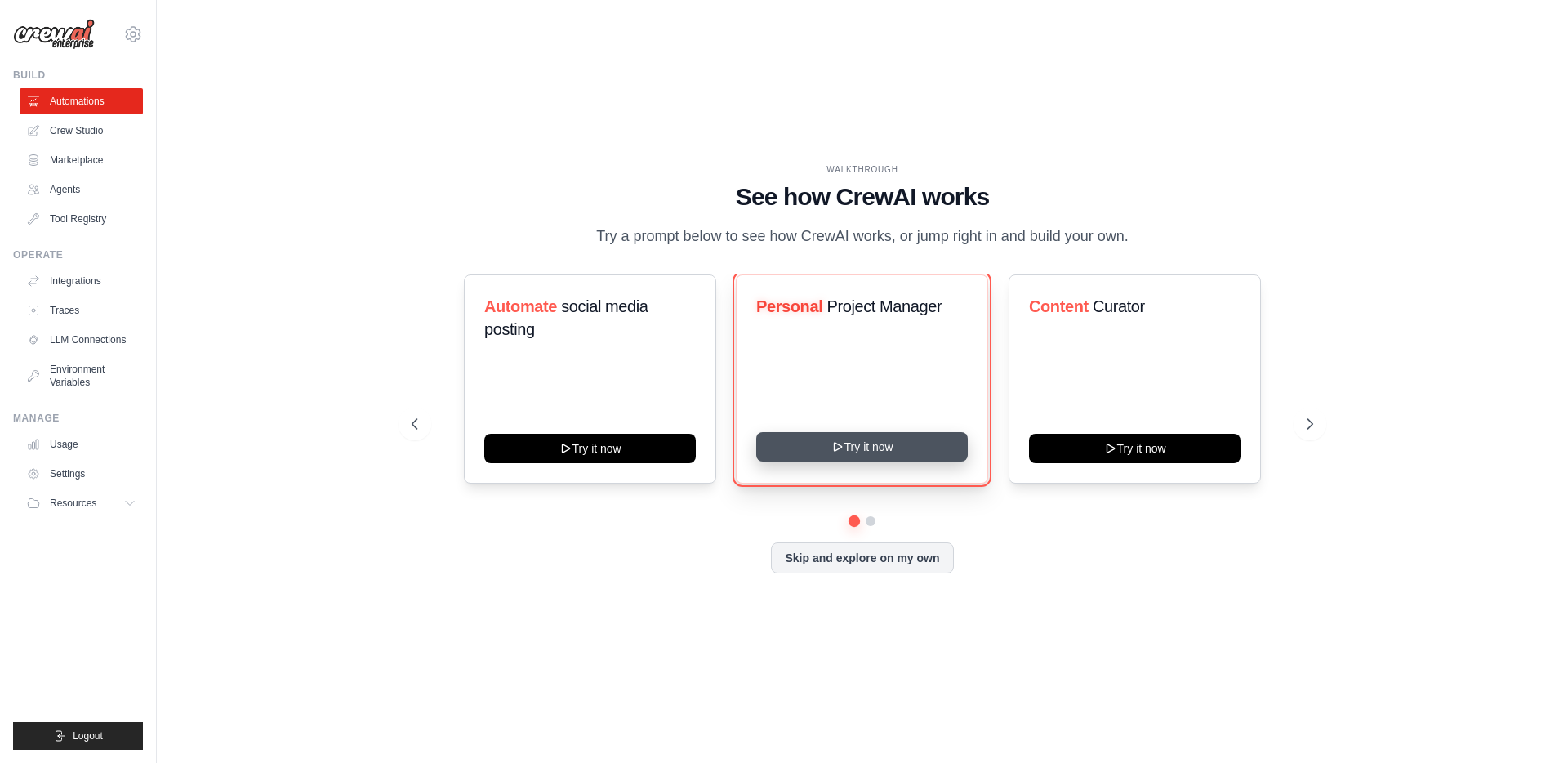
click at [812, 443] on button "Try it now" at bounding box center [862, 446] width 211 height 29
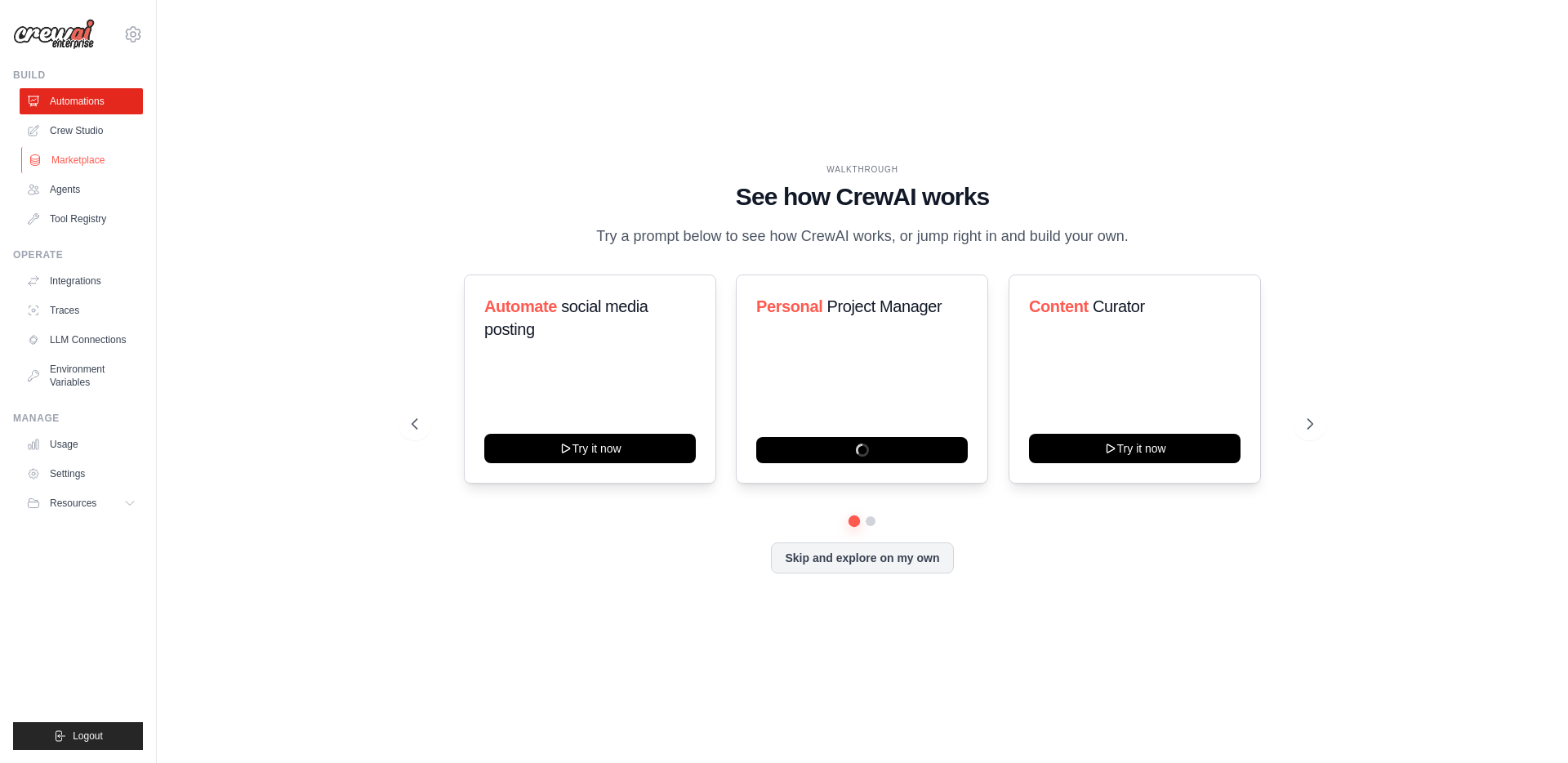
click at [76, 158] on link "Marketplace" at bounding box center [83, 160] width 123 height 26
click at [63, 188] on link "Agents" at bounding box center [83, 189] width 123 height 26
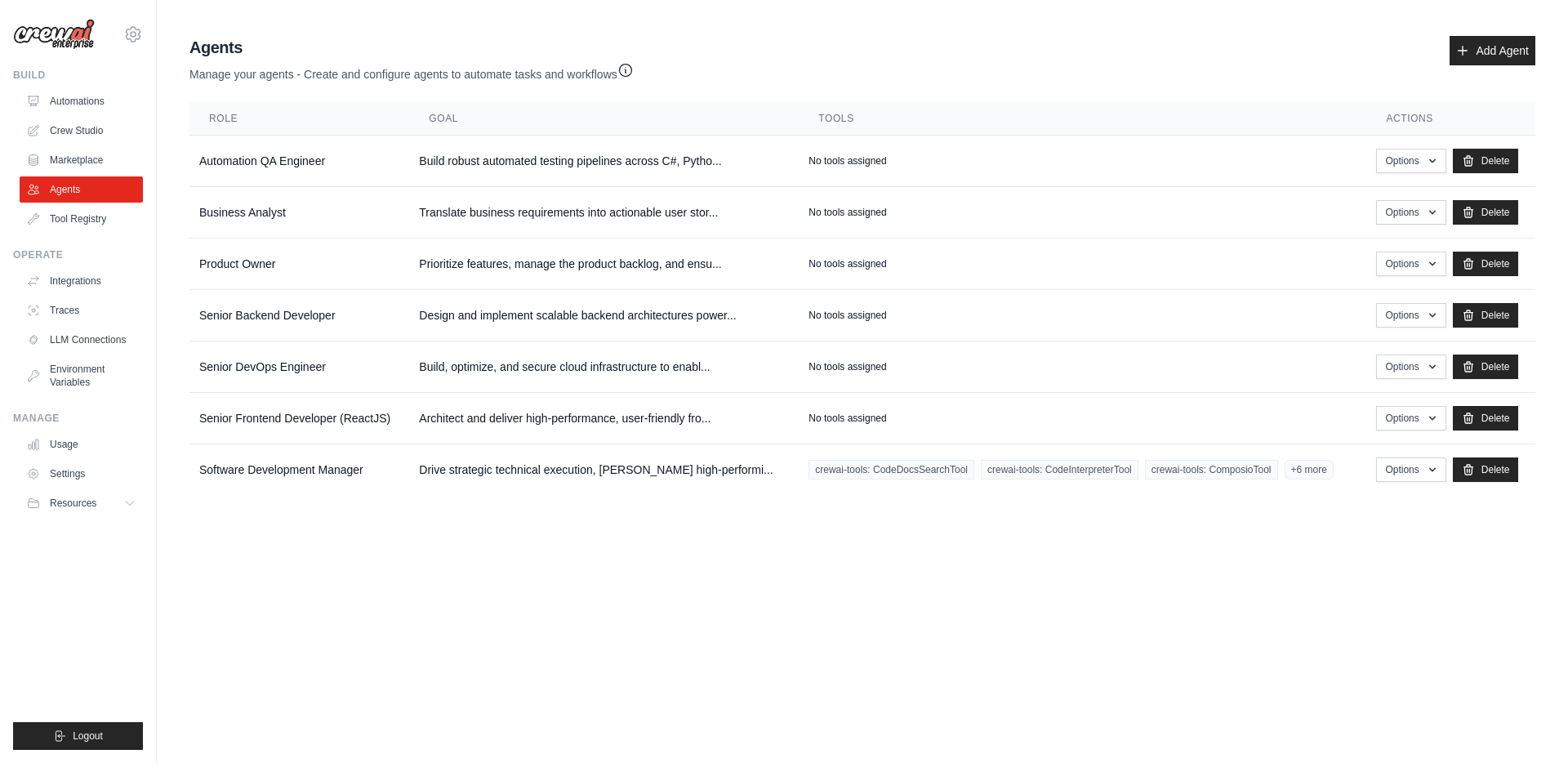
click at [85, 132] on link "Crew Studio" at bounding box center [81, 130] width 123 height 26
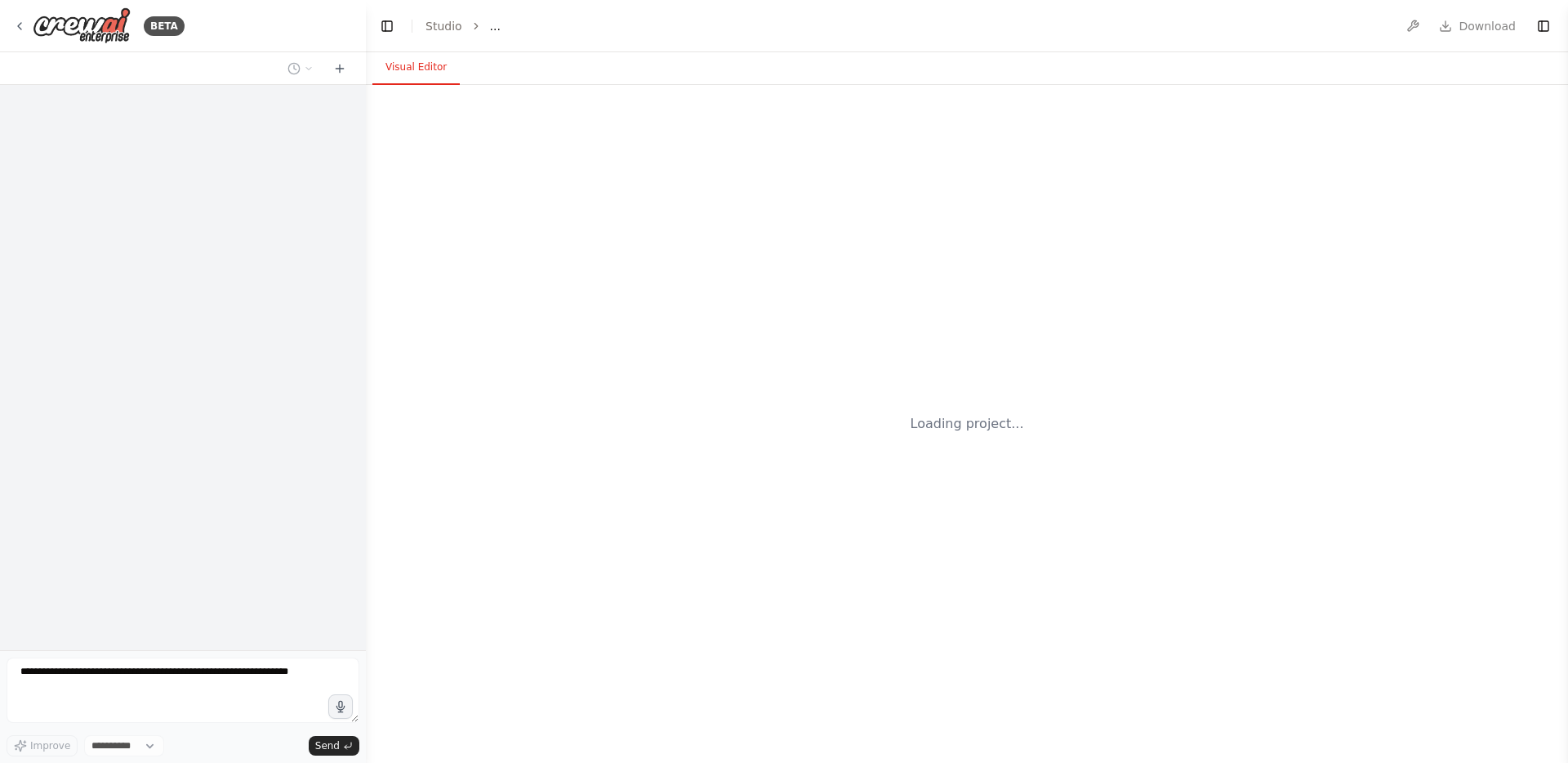
select select "****"
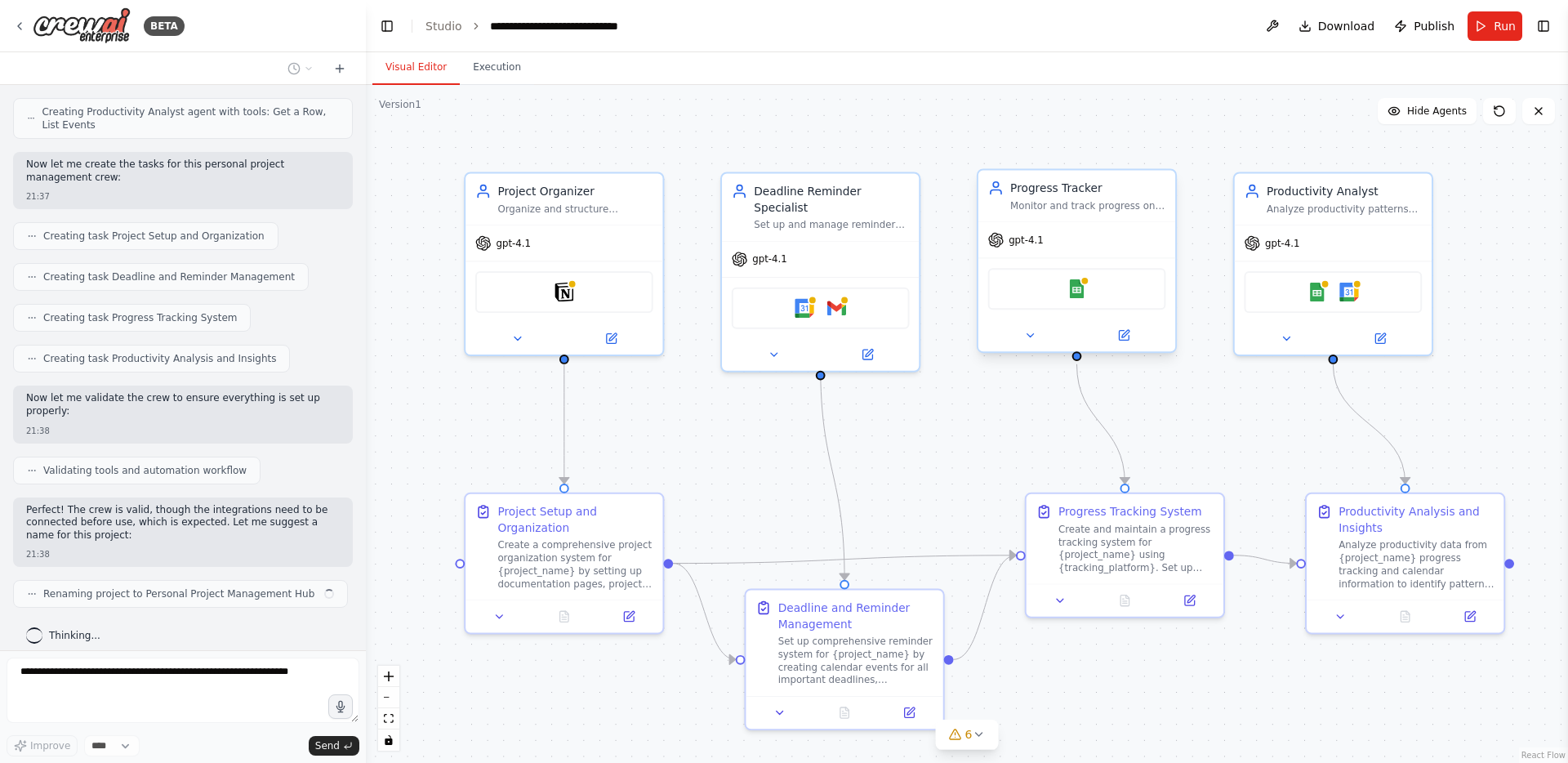
scroll to position [945, 0]
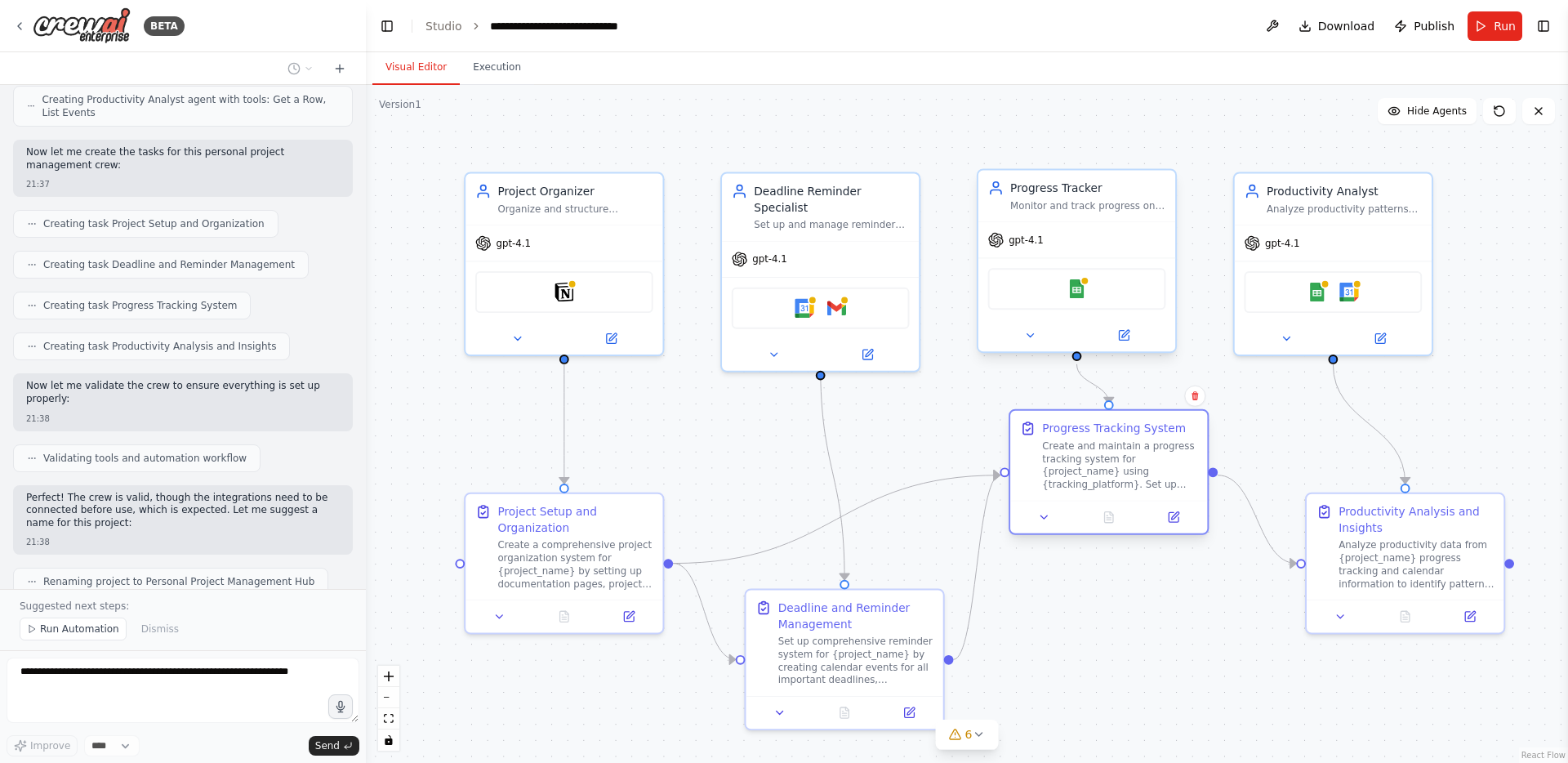
drag, startPoint x: 1066, startPoint y: 511, endPoint x: 1047, endPoint y: 431, distance: 82.2
click at [1047, 431] on div "Progress Tracking System" at bounding box center [1114, 429] width 144 height 17
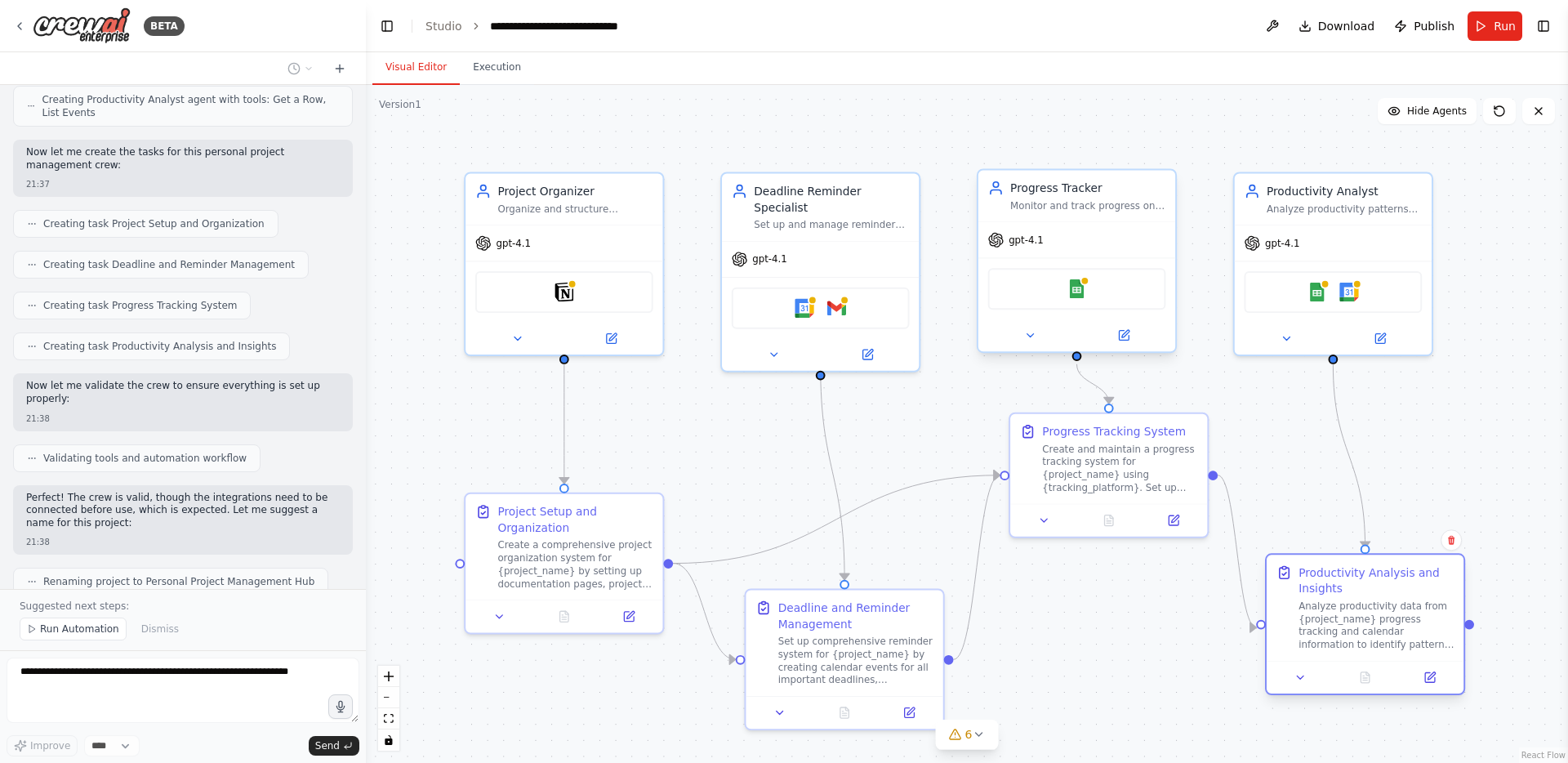
drag, startPoint x: 1371, startPoint y: 526, endPoint x: 1329, endPoint y: 583, distance: 70.8
click at [1329, 583] on div "Productivity Analysis and Insights" at bounding box center [1376, 580] width 155 height 32
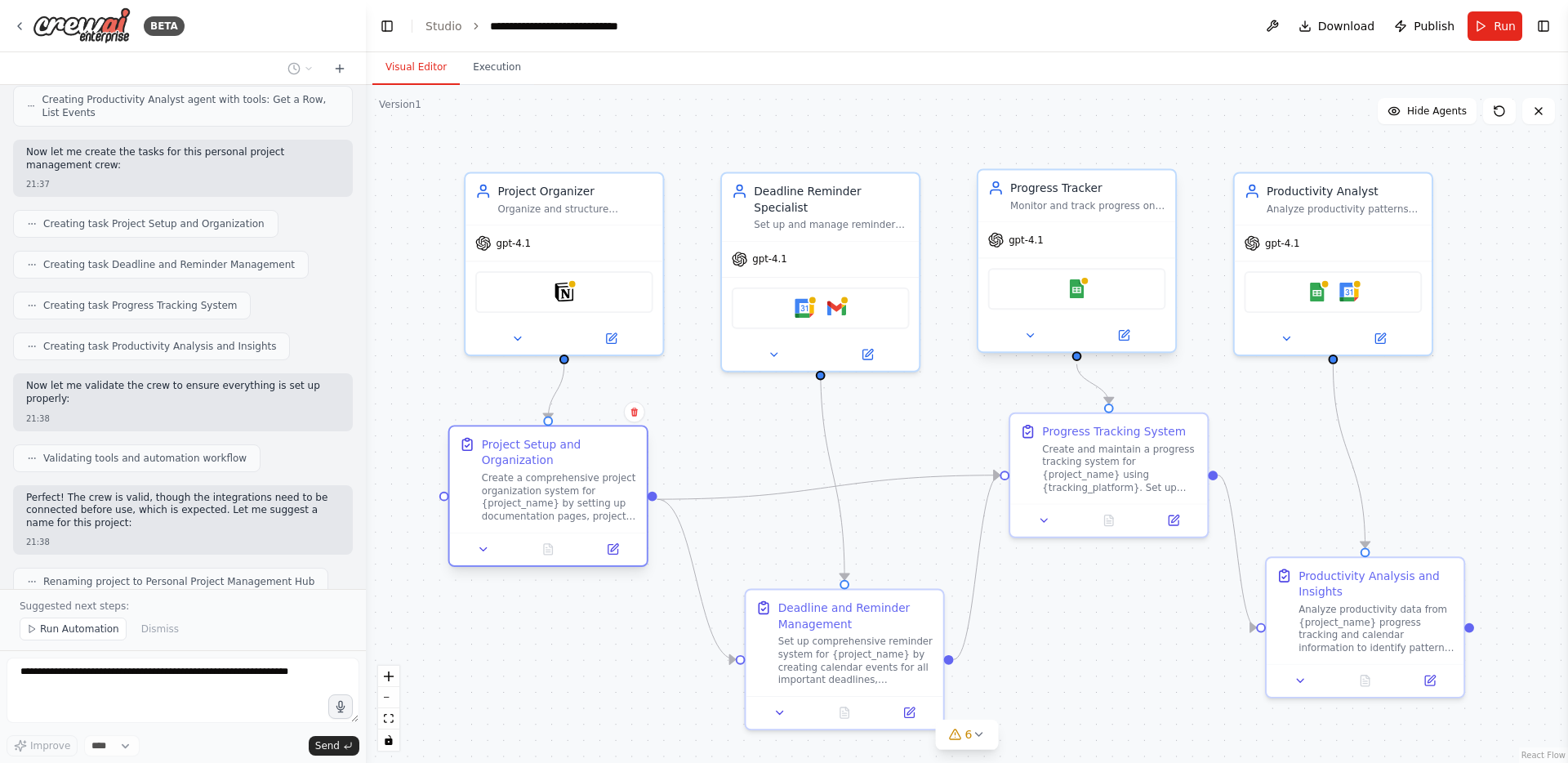
drag, startPoint x: 591, startPoint y: 542, endPoint x: 599, endPoint y: 485, distance: 57.6
click at [595, 484] on div "Create a comprehensive project organization system for {project_name} by settin…" at bounding box center [560, 497] width 155 height 52
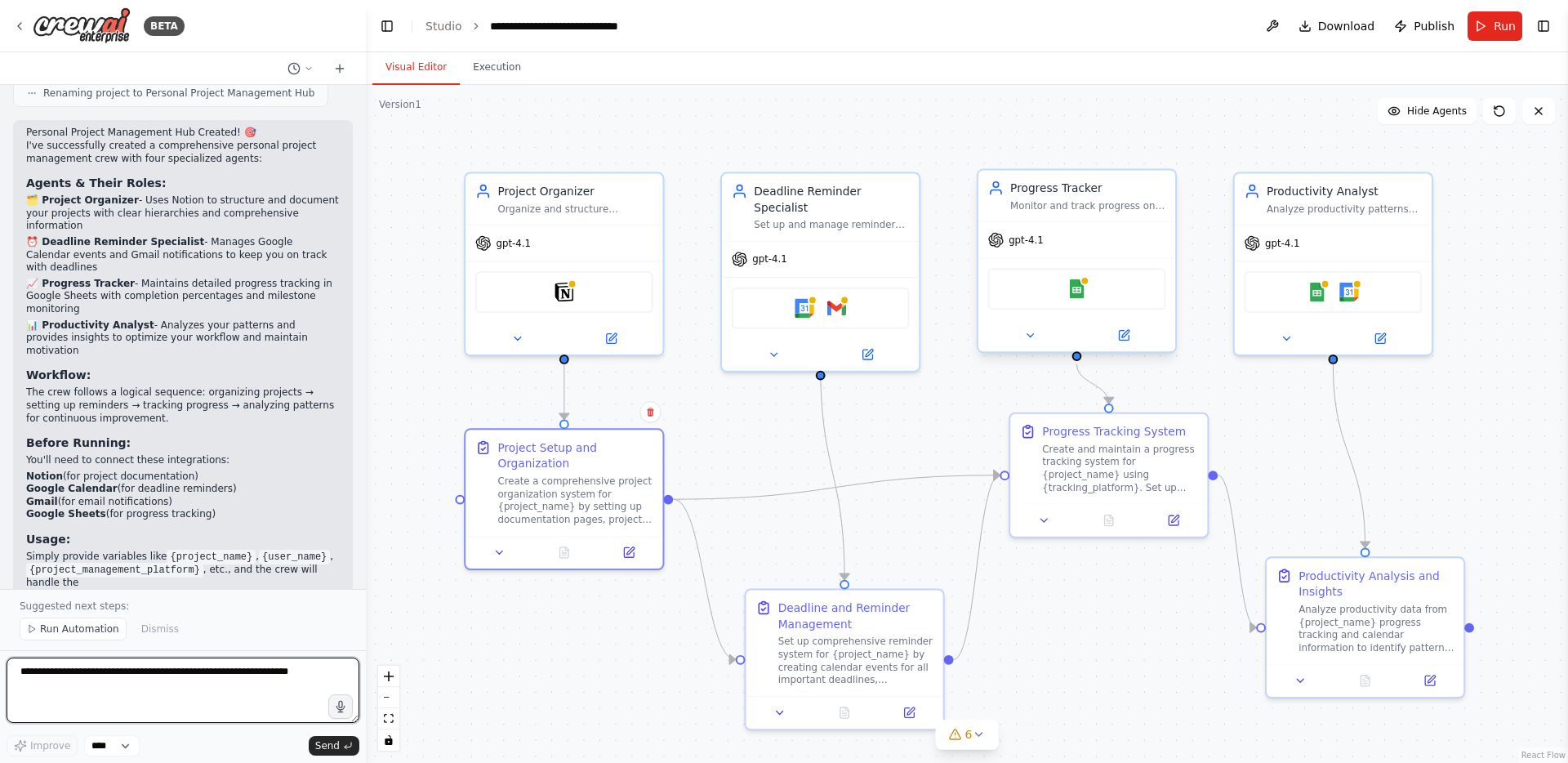
scroll to position [1449, 0]
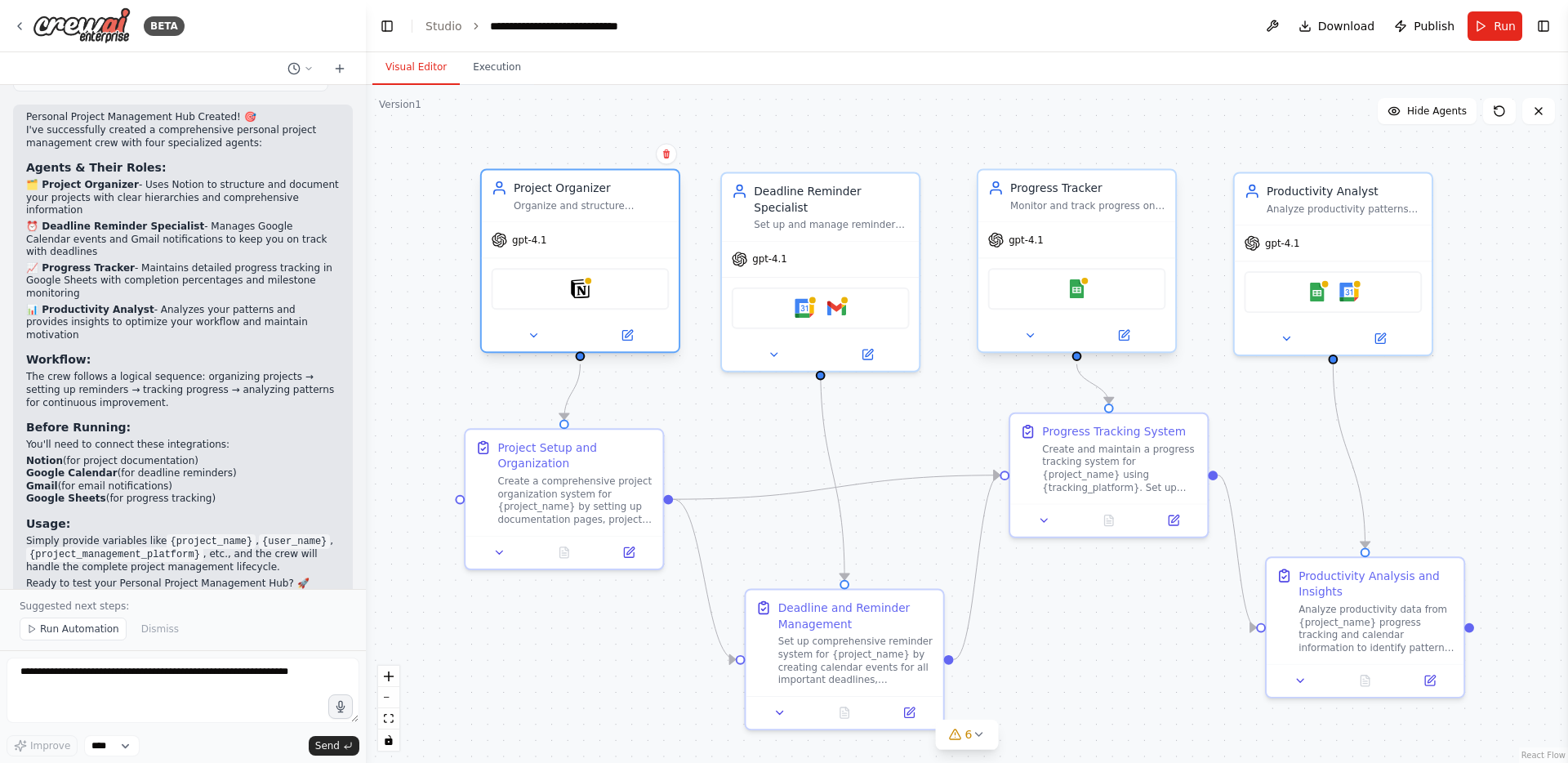
drag, startPoint x: 627, startPoint y: 218, endPoint x: 637, endPoint y: 222, distance: 10.8
click at [637, 223] on div "Project Organizer Organize and structure personal projects by creating document…" at bounding box center [580, 261] width 200 height 185
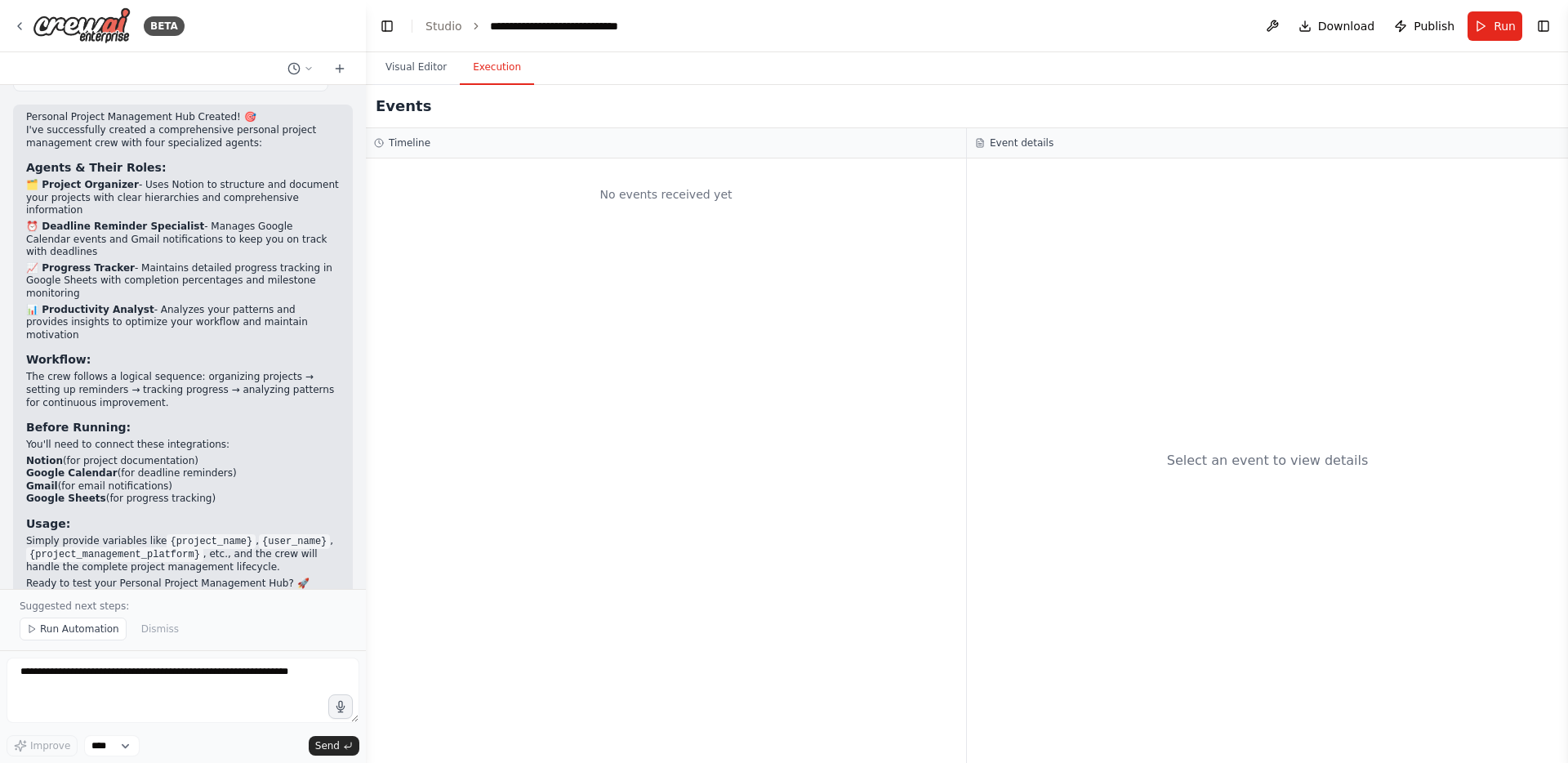
click at [505, 70] on button "Execution" at bounding box center [496, 67] width 74 height 34
click at [72, 628] on span "Run Automation" at bounding box center [79, 629] width 79 height 13
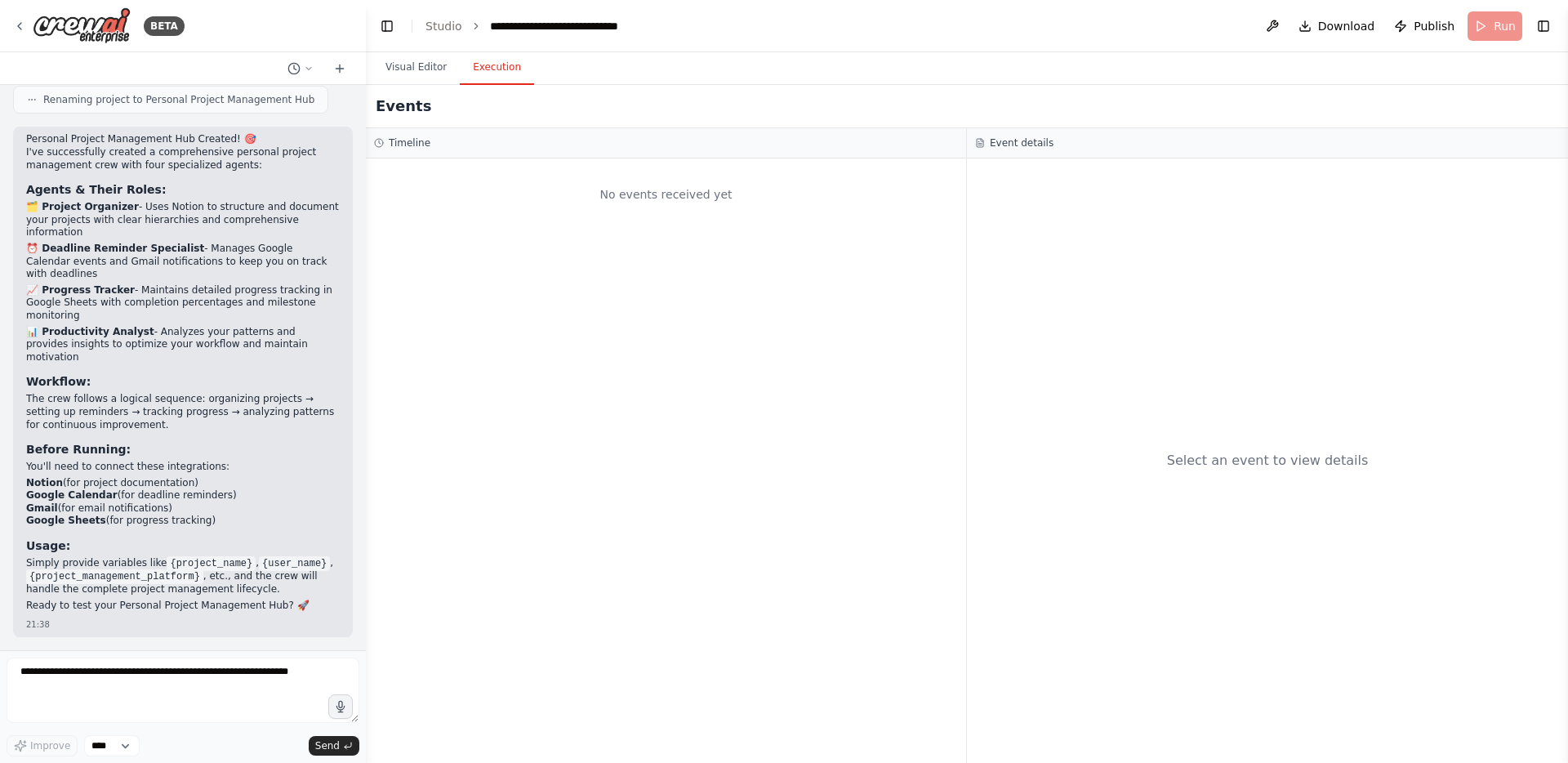
scroll to position [1387, 0]
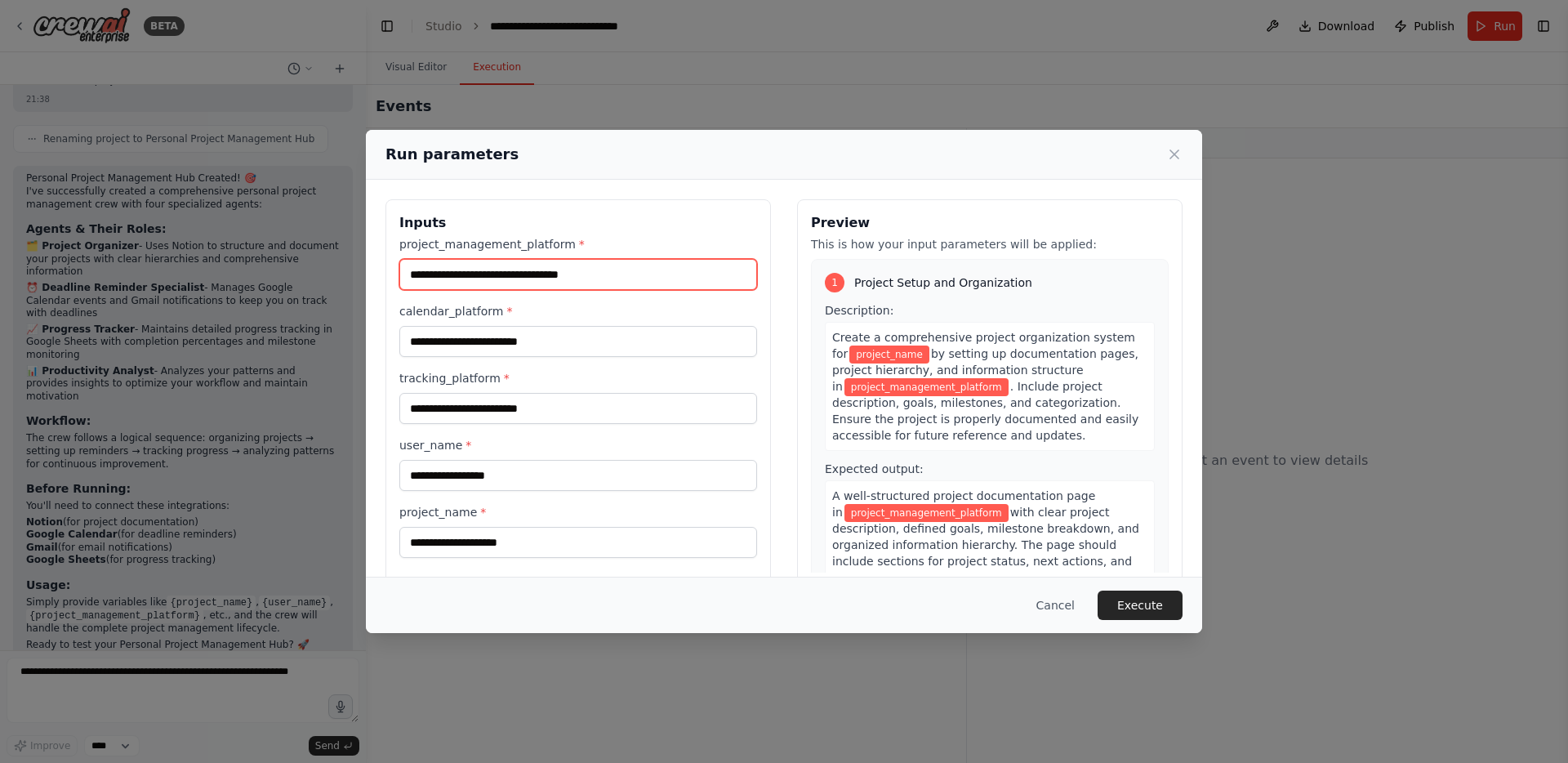
click at [598, 282] on input "project_management_platform *" at bounding box center [578, 273] width 357 height 31
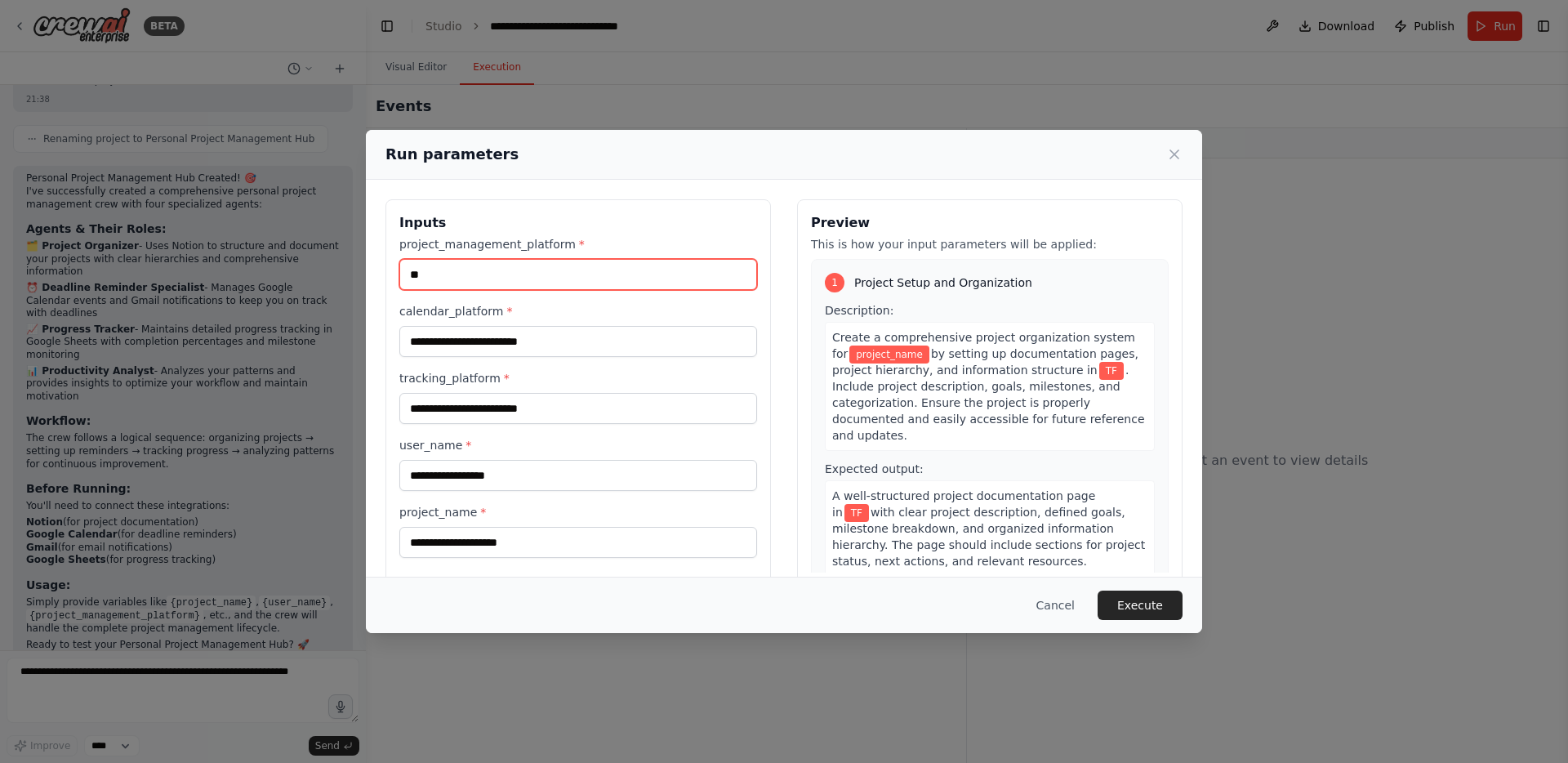
type input "*"
paste input "******"
type input "*********"
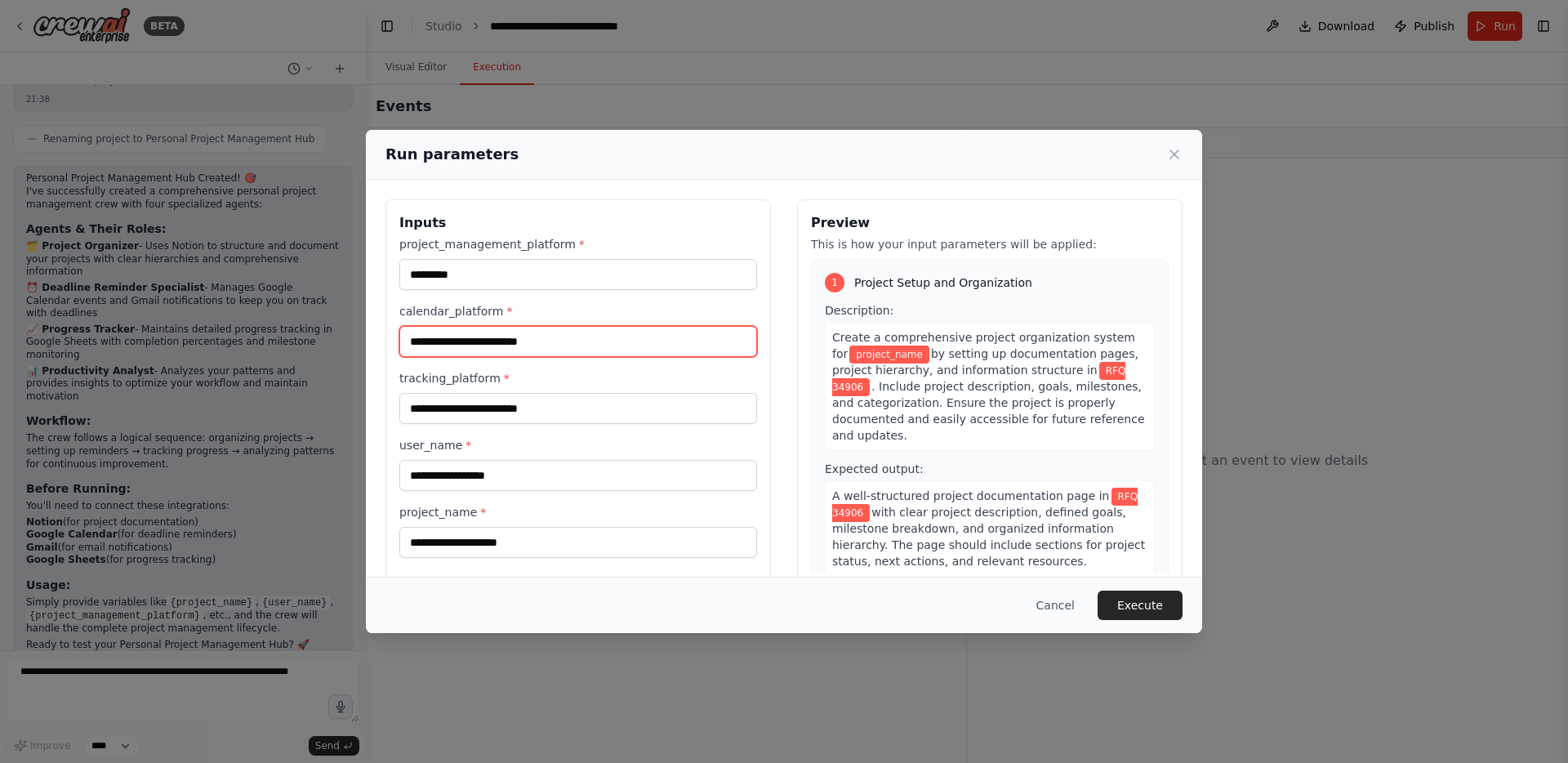
click at [565, 337] on input "calendar_platform *" at bounding box center [578, 341] width 357 height 31
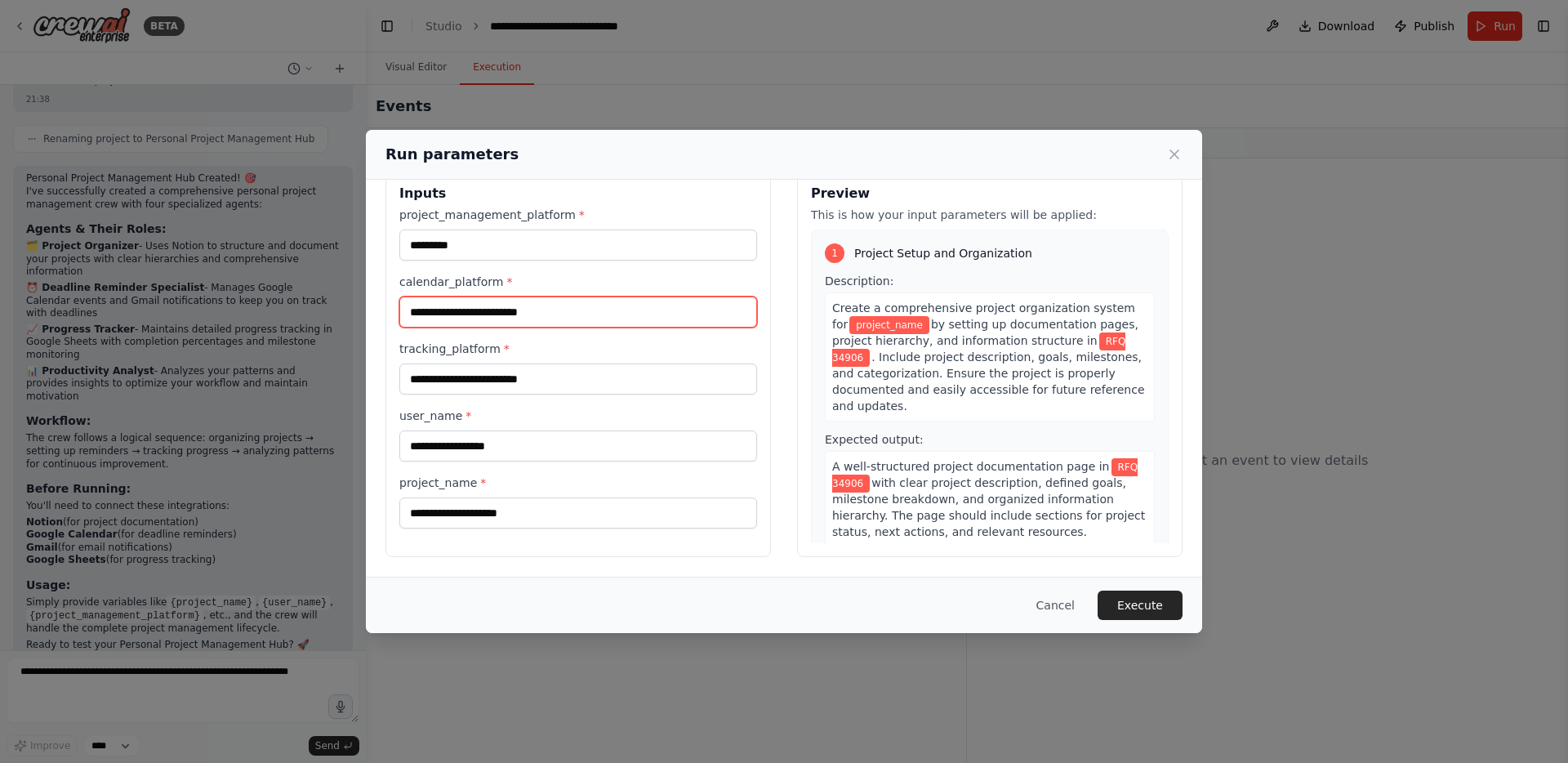
scroll to position [0, 0]
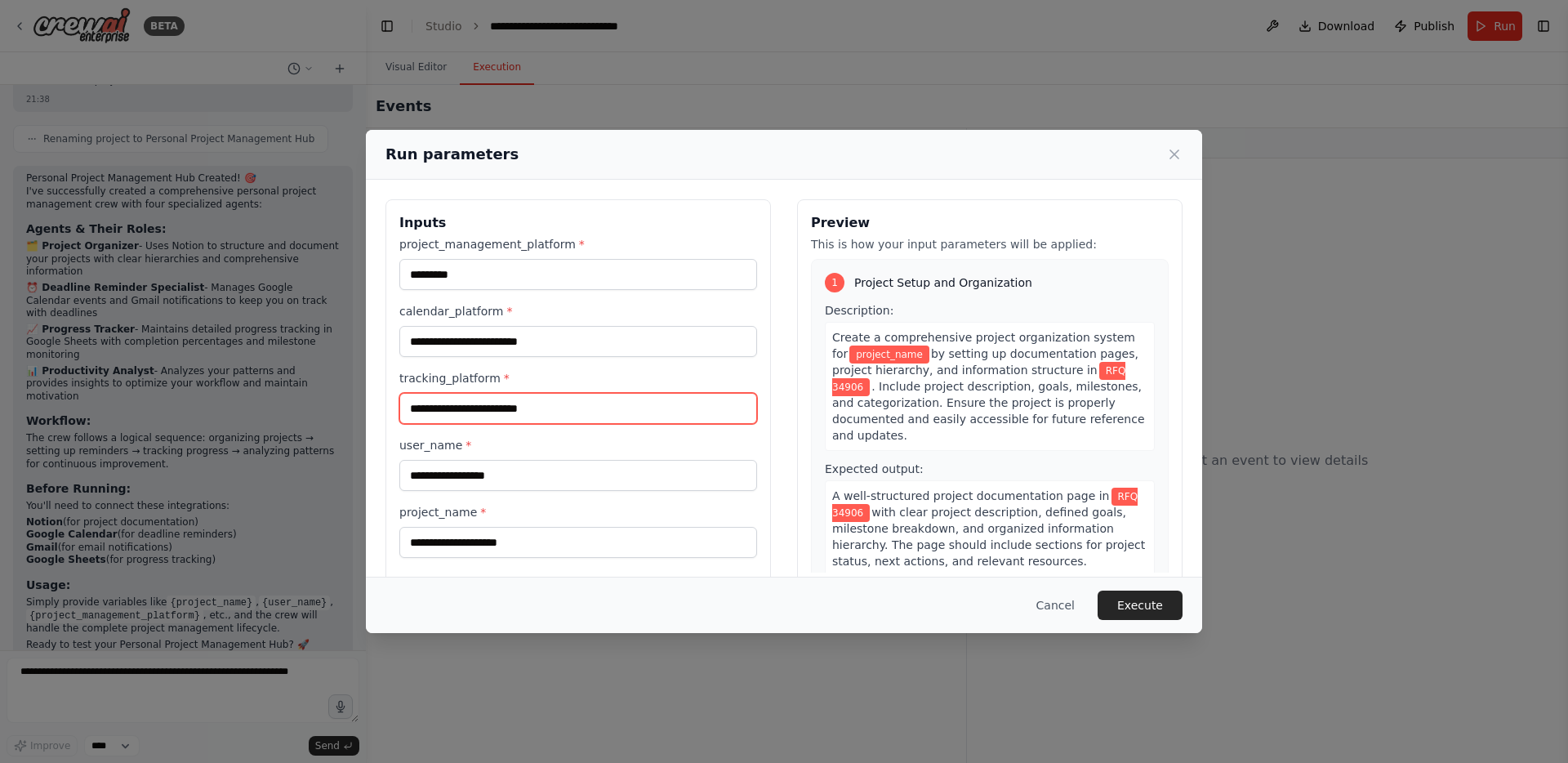
click at [488, 401] on input "tracking_platform *" at bounding box center [578, 408] width 357 height 31
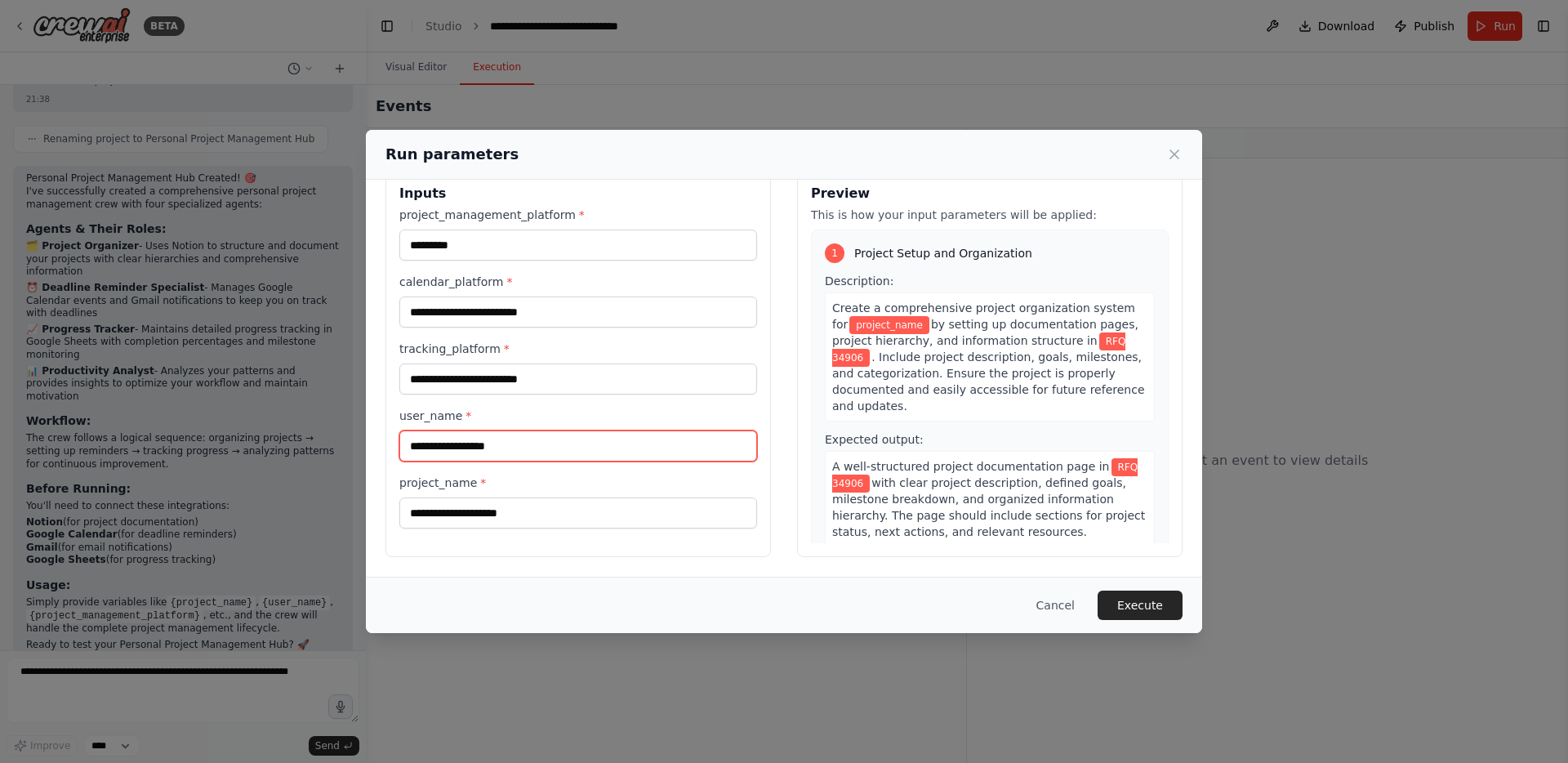
click at [525, 448] on input "user_name *" at bounding box center [578, 445] width 357 height 31
type input "*****"
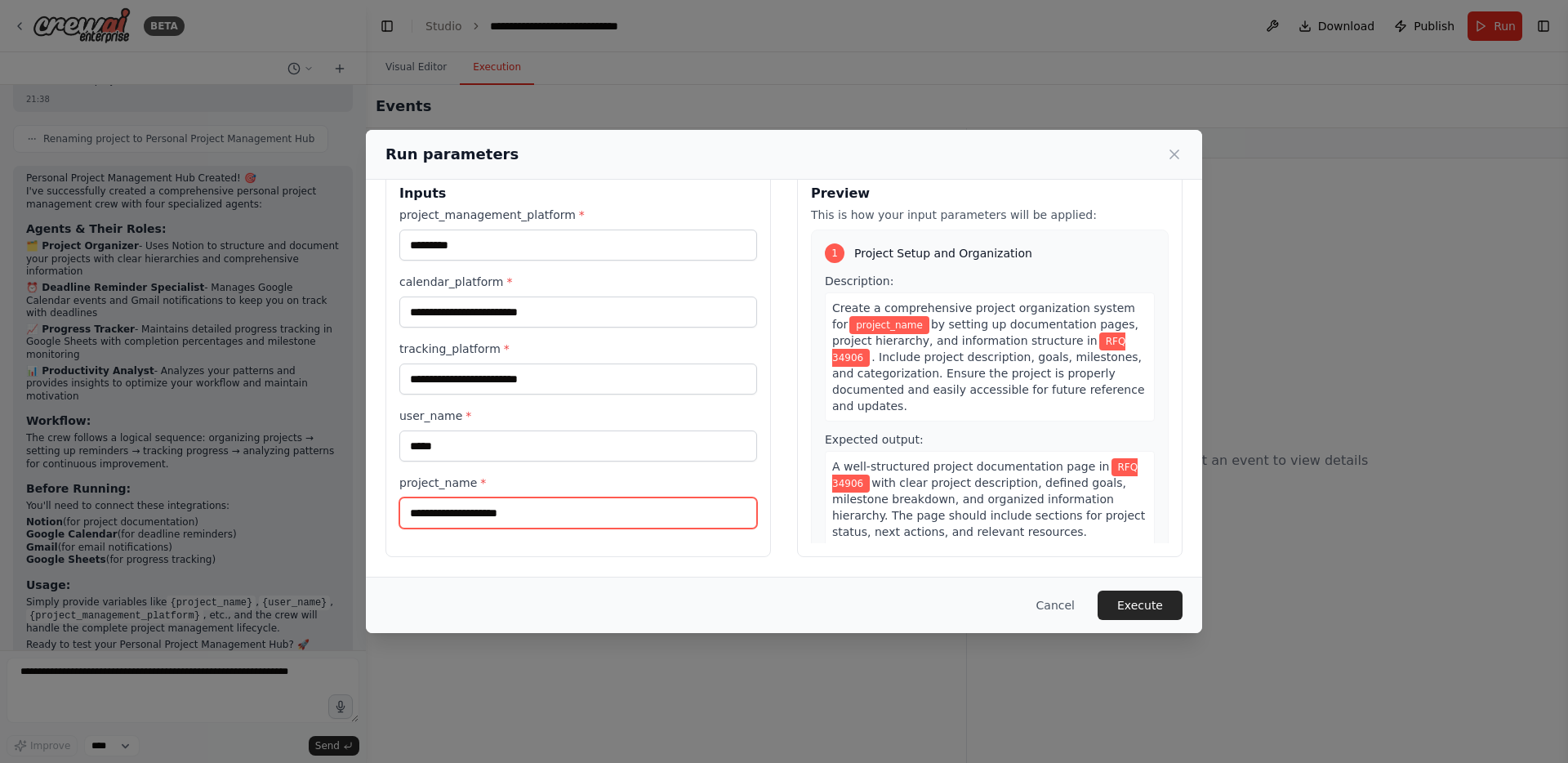
click at [497, 519] on input "project_name *" at bounding box center [578, 512] width 357 height 31
type input "**********"
click at [504, 347] on span "*" at bounding box center [506, 349] width 6 height 13
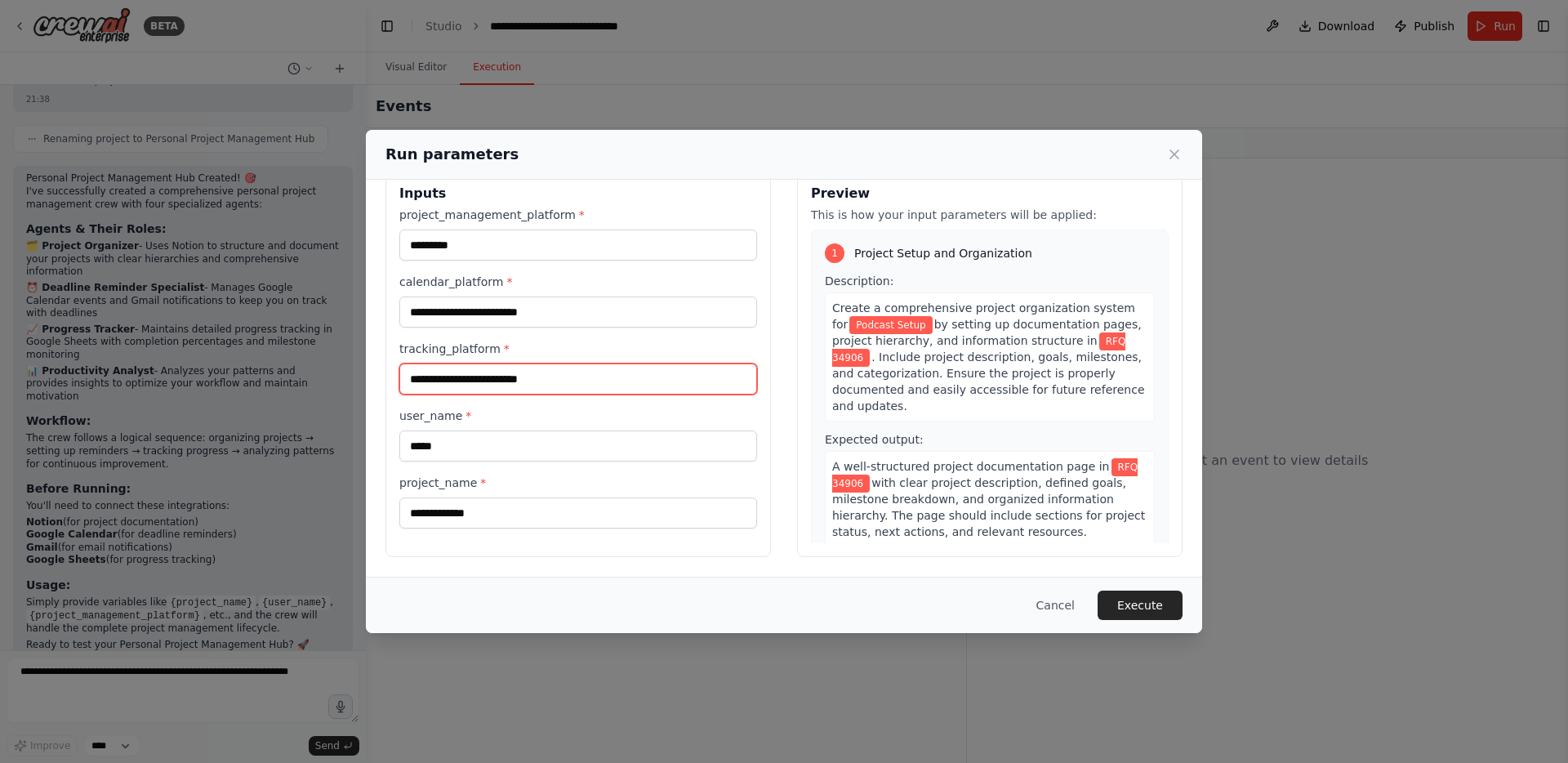
click at [503, 363] on input "tracking_platform *" at bounding box center [578, 378] width 357 height 31
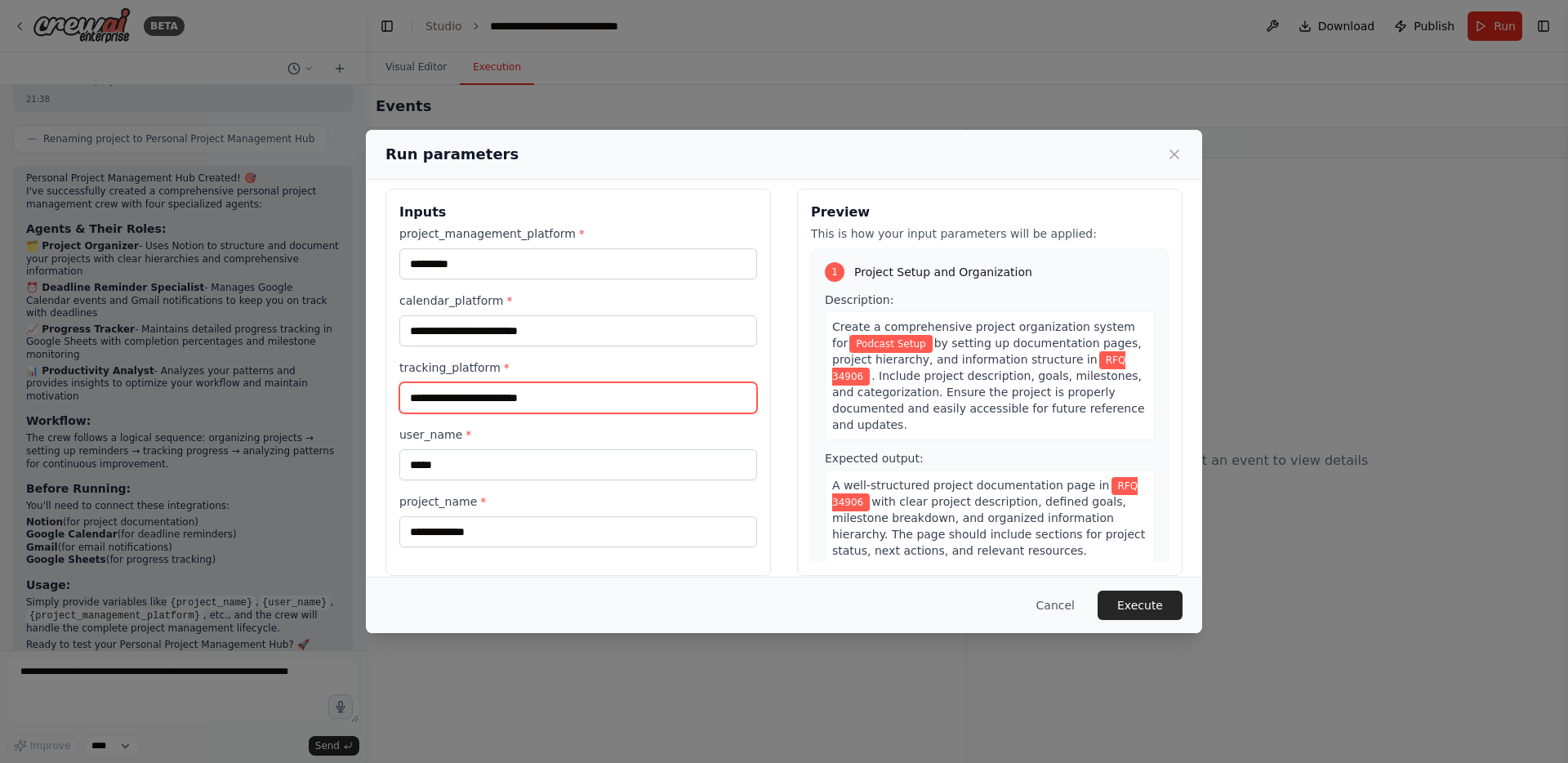
scroll to position [0, 0]
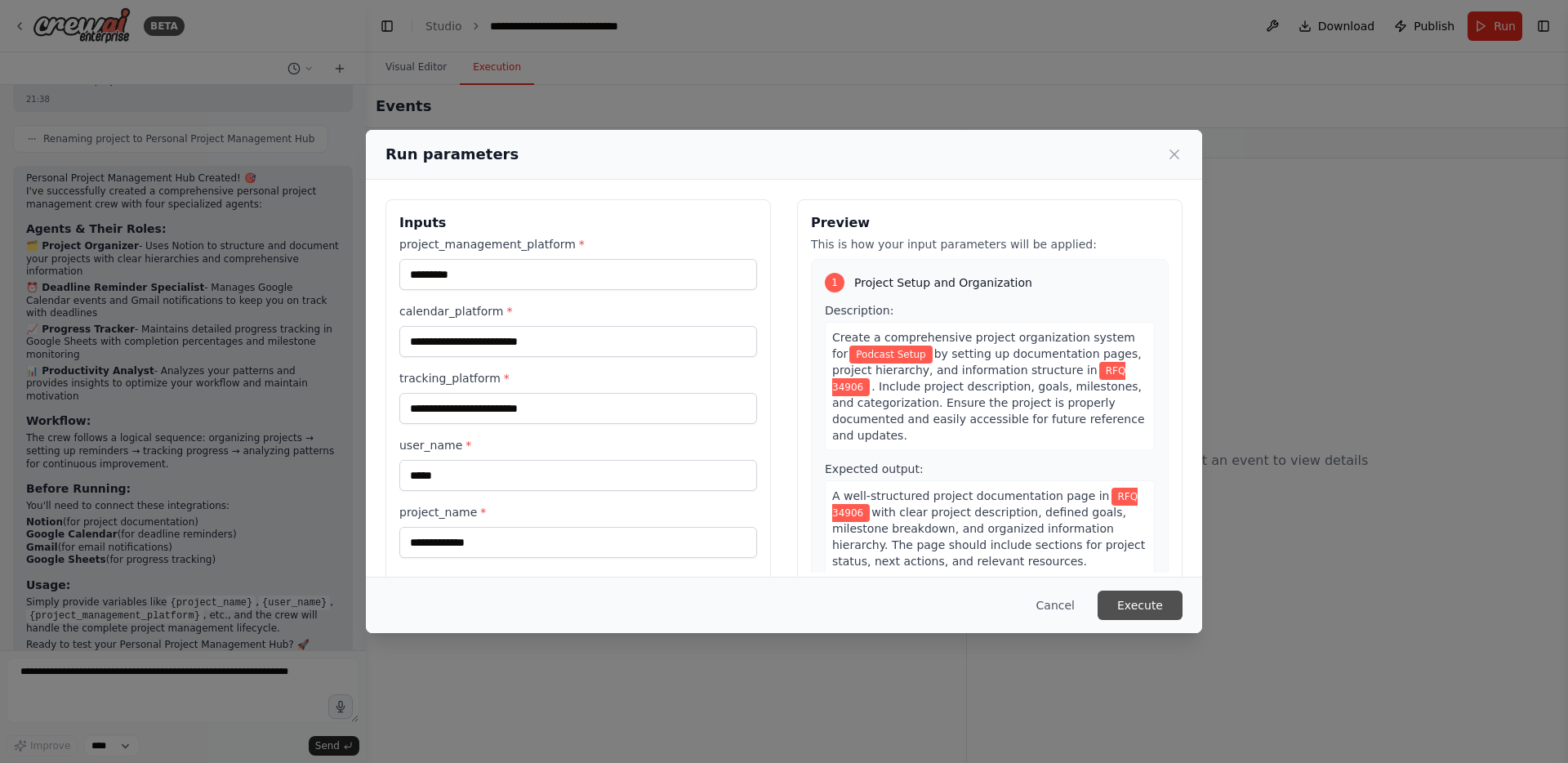
click at [1133, 603] on button "Execute" at bounding box center [1140, 604] width 85 height 29
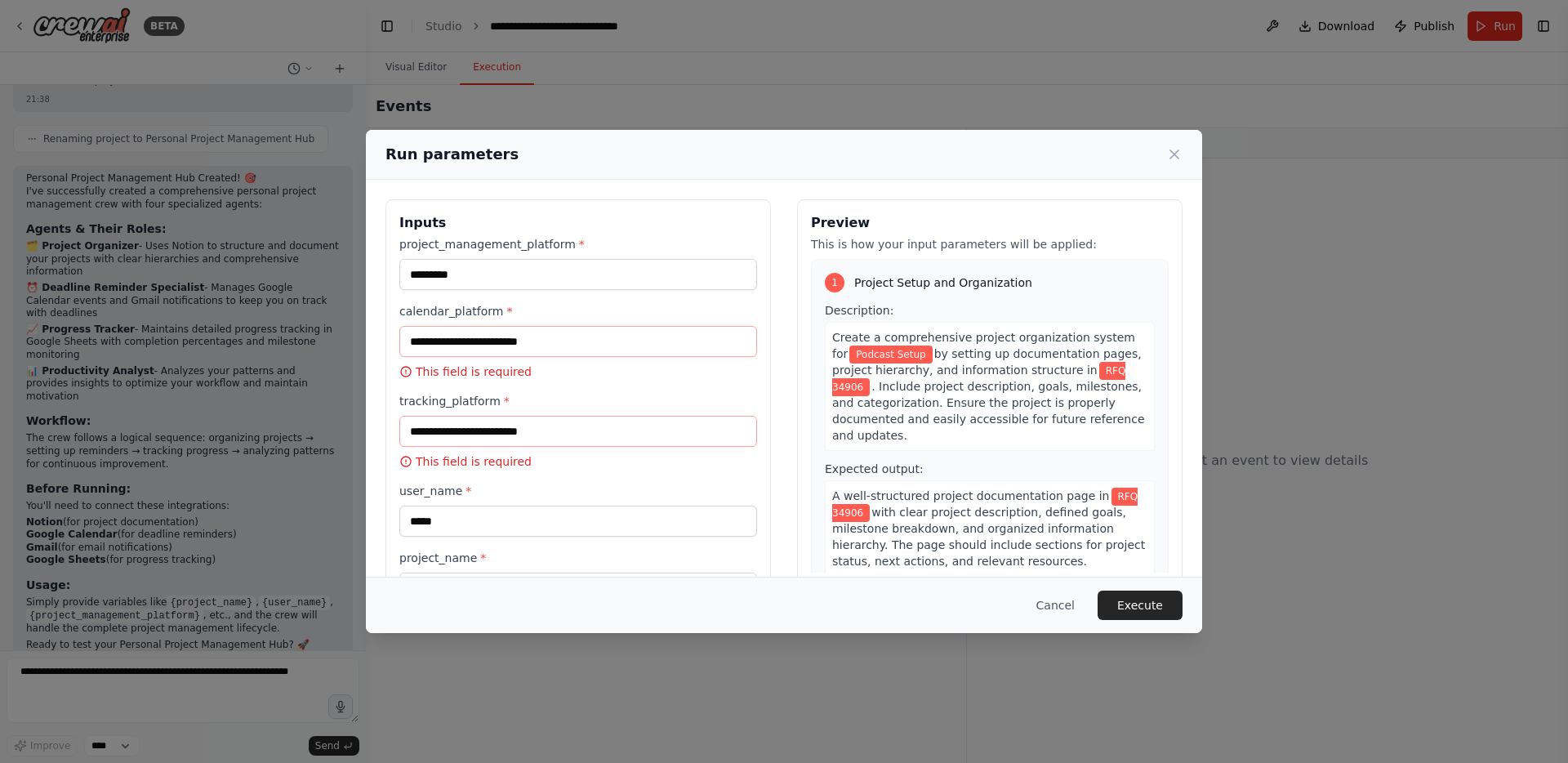
click at [489, 464] on p "This field is required" at bounding box center [578, 461] width 357 height 17
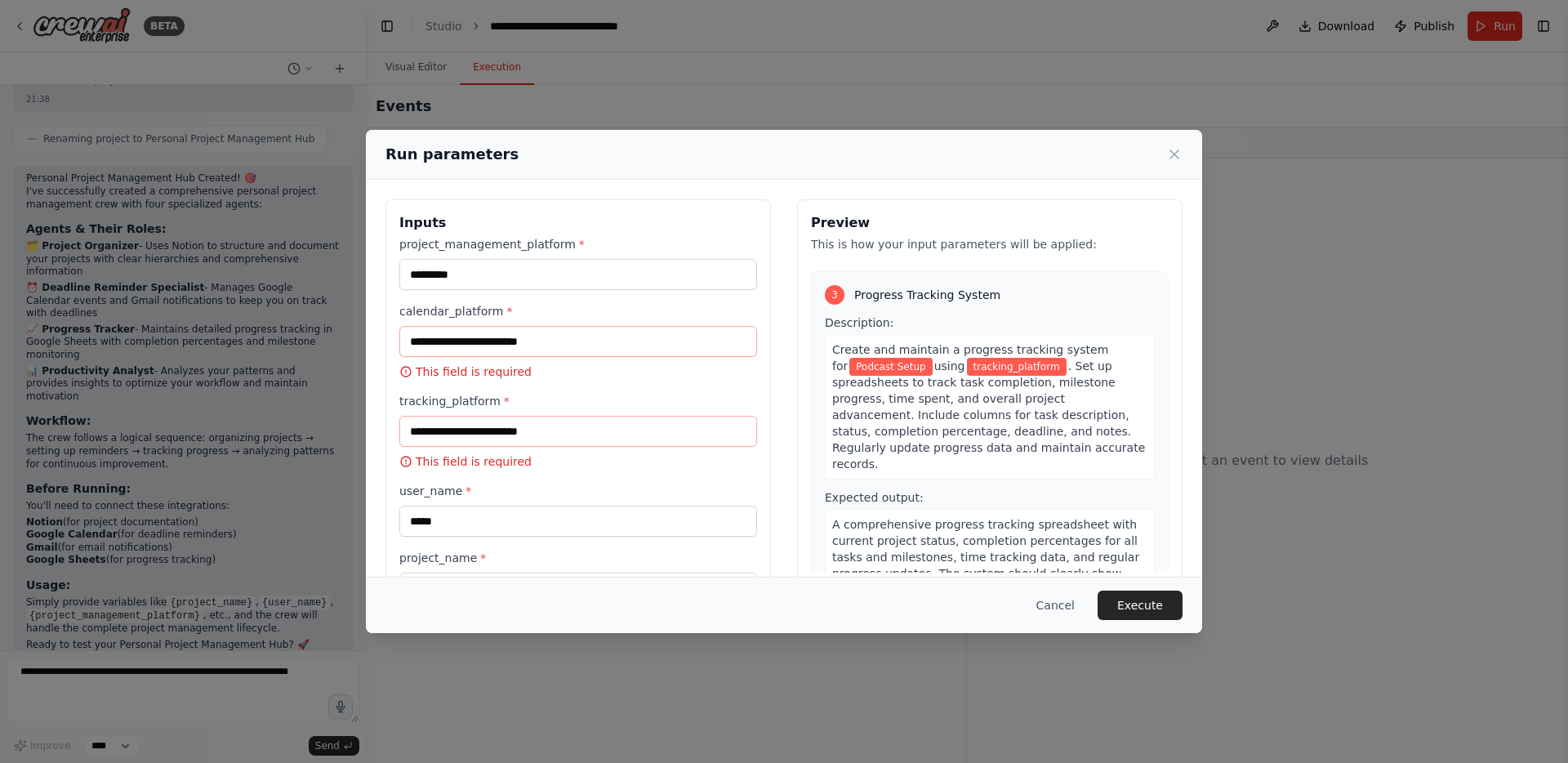
scroll to position [663, 0]
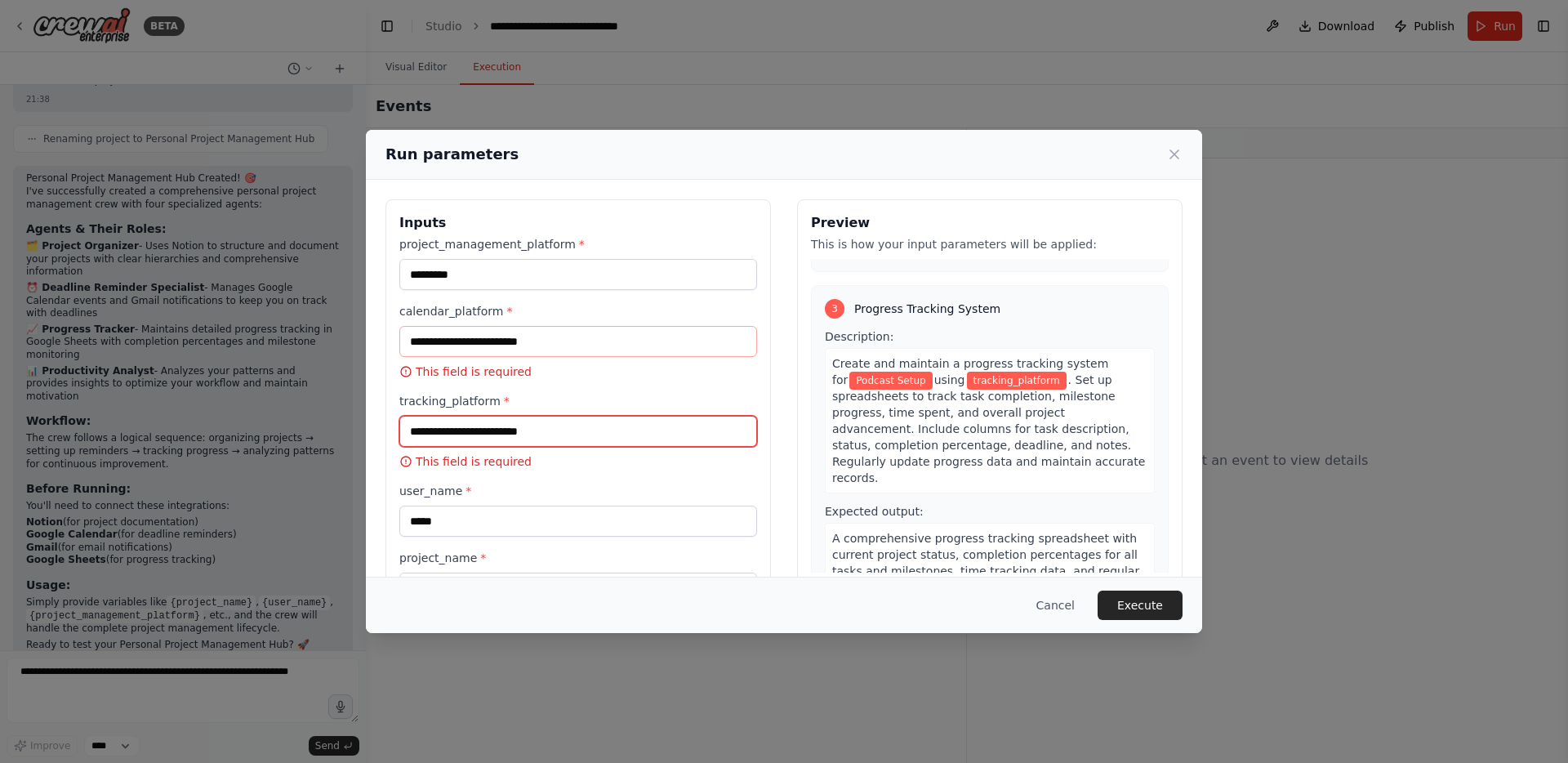
click at [485, 432] on input "tracking_platform *" at bounding box center [578, 431] width 357 height 31
type input "**********"
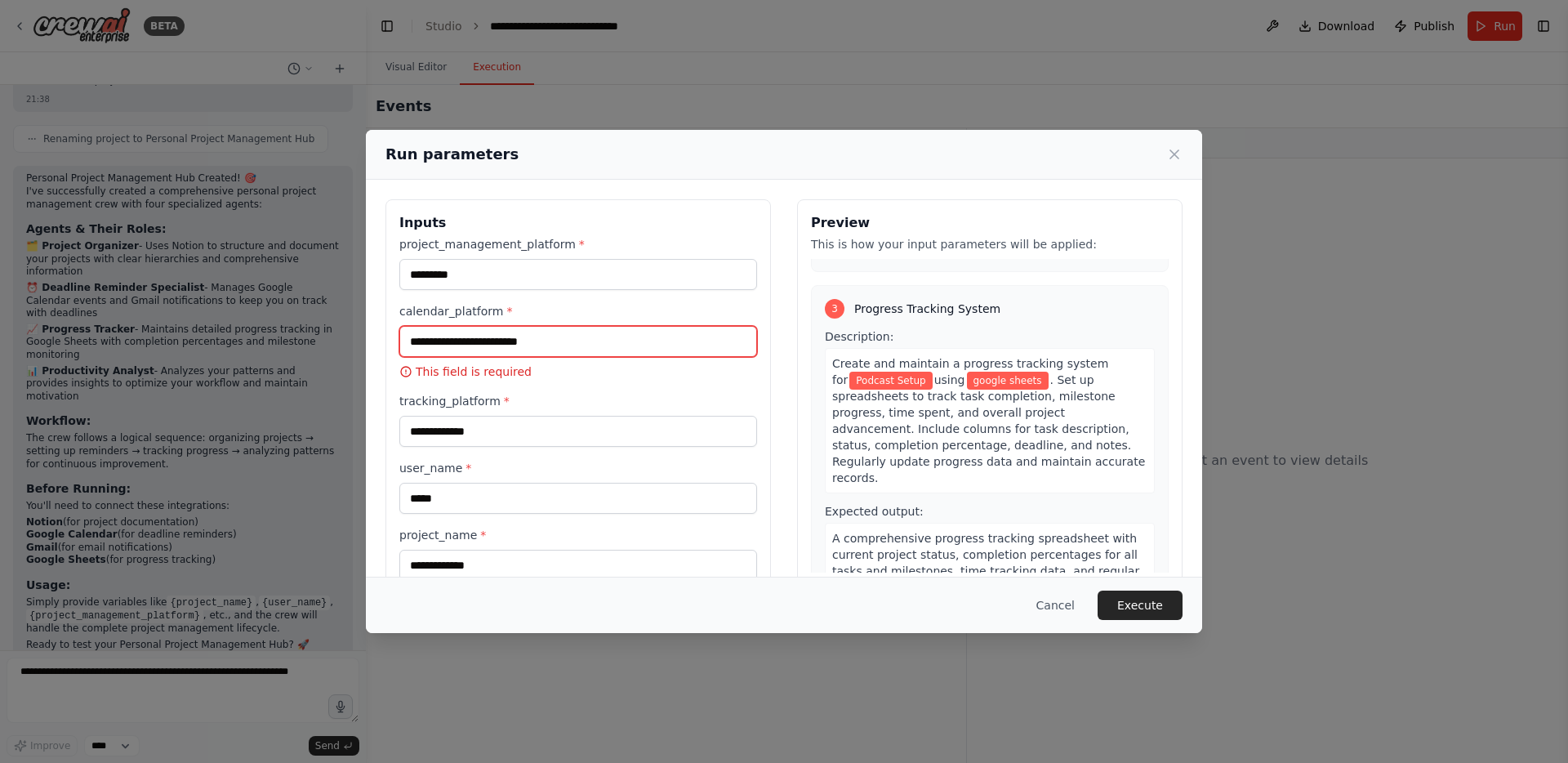
click at [558, 346] on input "calendar_platform *" at bounding box center [578, 341] width 357 height 31
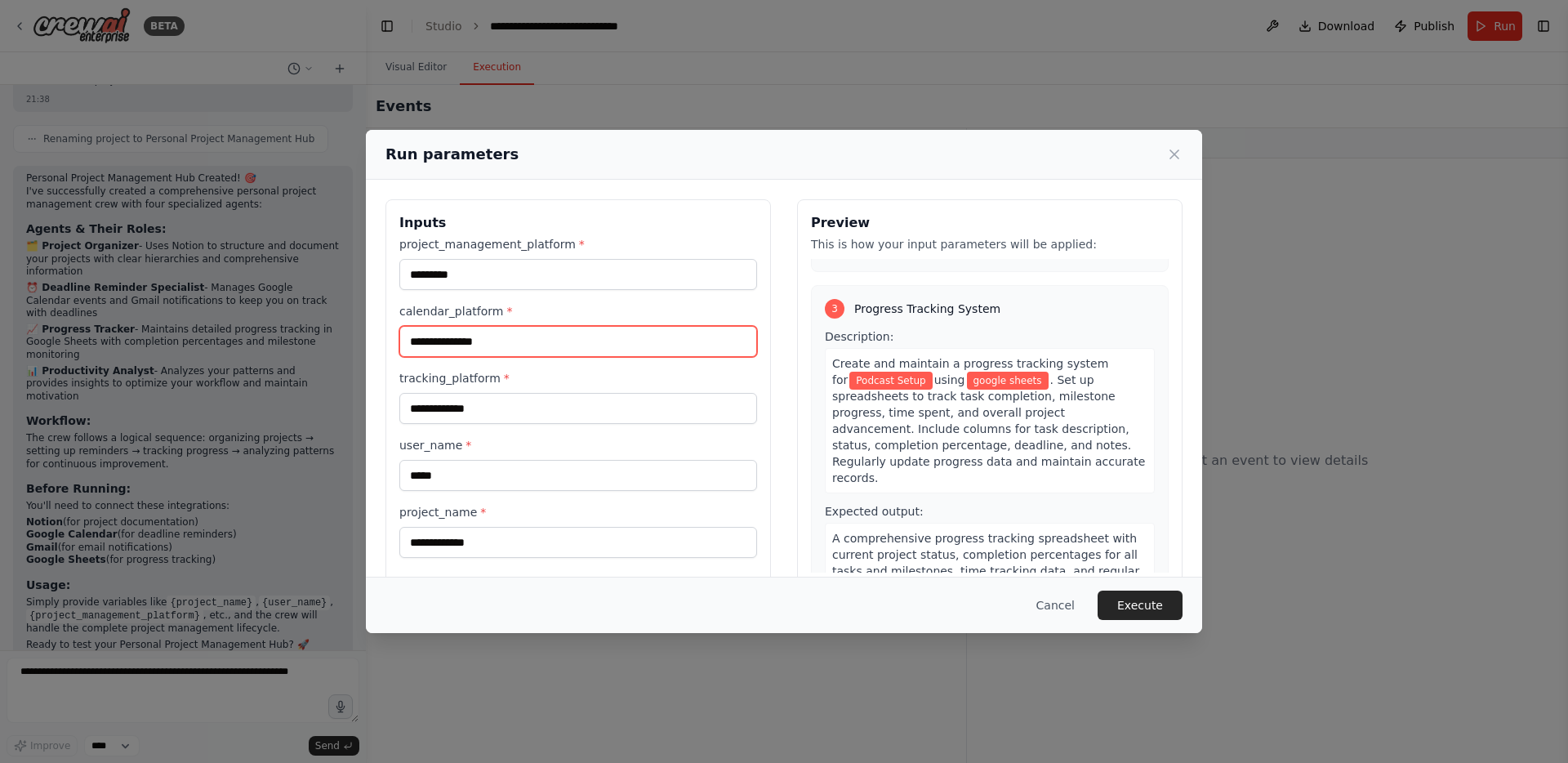
type input "**********"
click at [814, 379] on div "3 Progress Tracking System Description: Create and maintain a progress tracking…" at bounding box center [990, 459] width 357 height 348
click at [1143, 598] on button "Execute" at bounding box center [1140, 604] width 85 height 29
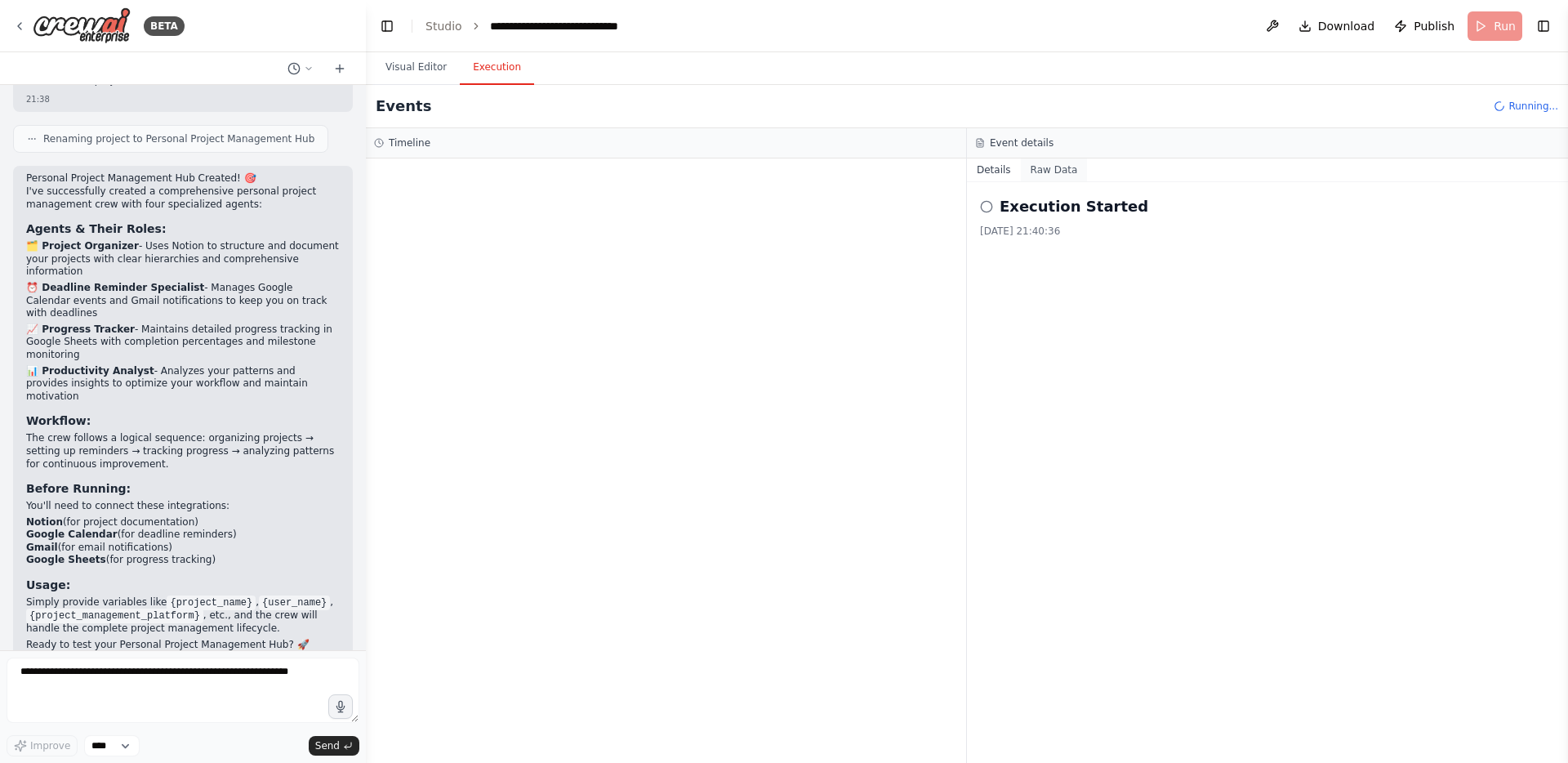
click at [1052, 170] on button "Raw Data" at bounding box center [1054, 170] width 67 height 23
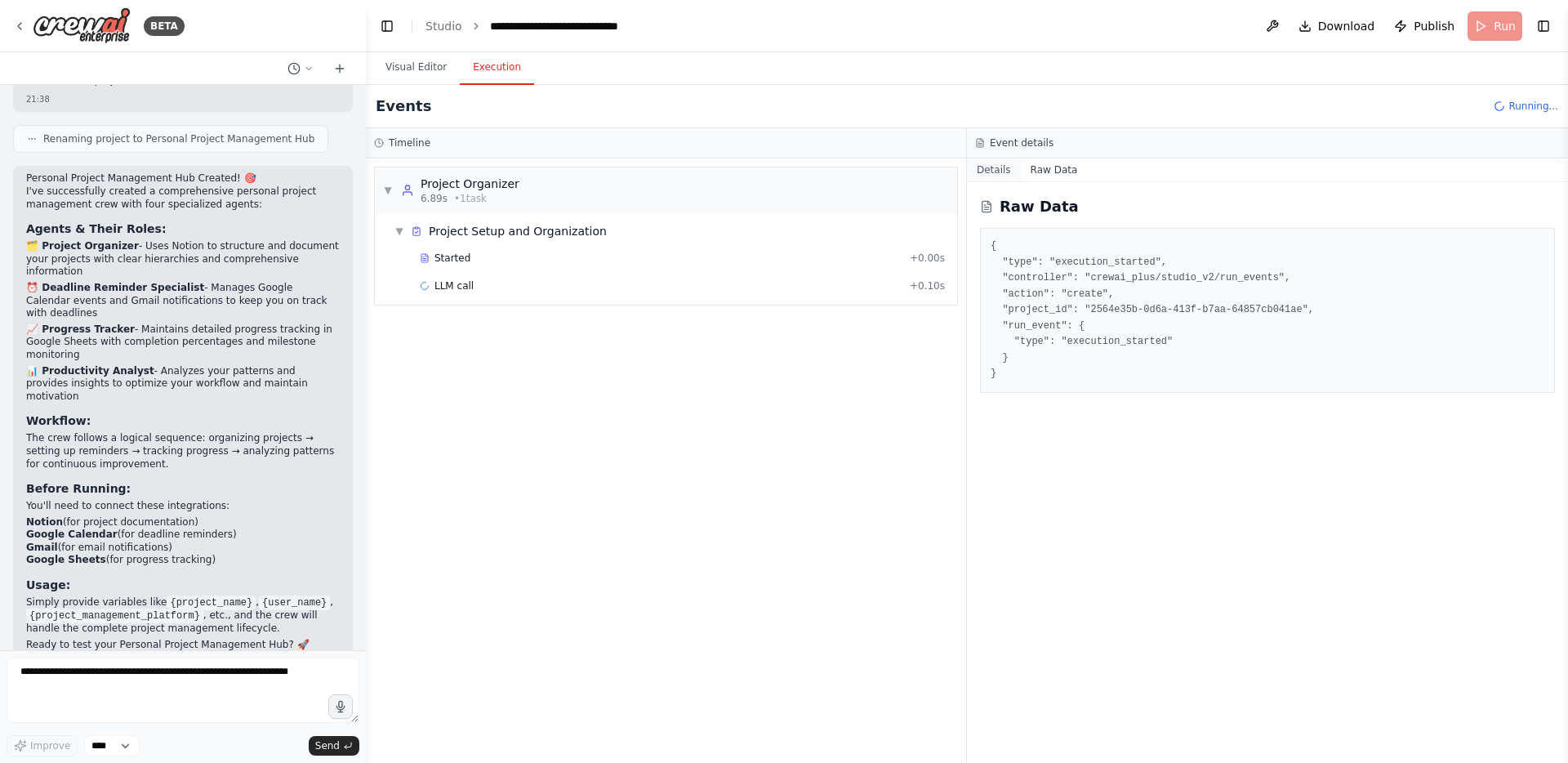
click at [1003, 166] on button "Details" at bounding box center [994, 170] width 54 height 23
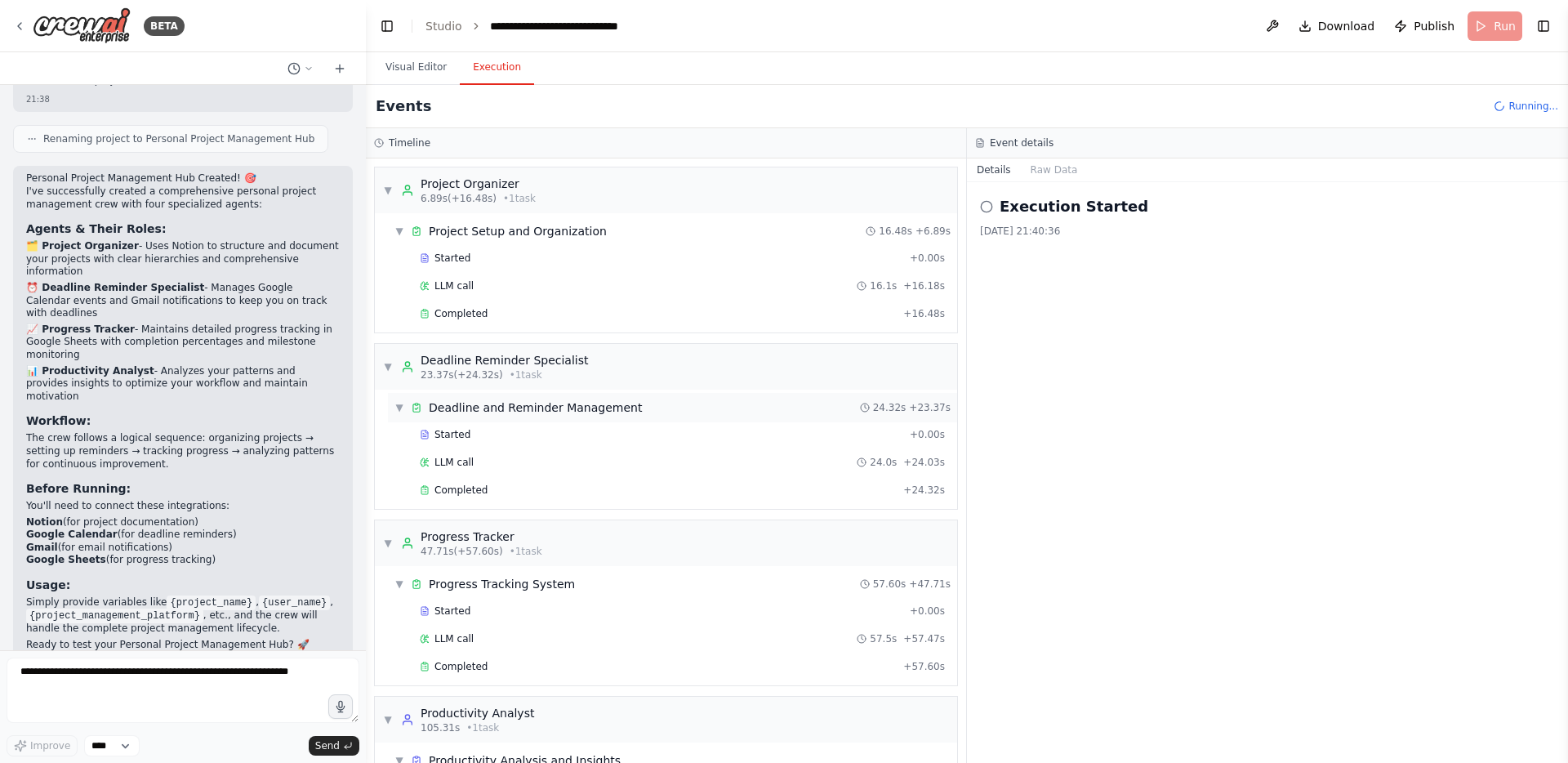
scroll to position [90, 0]
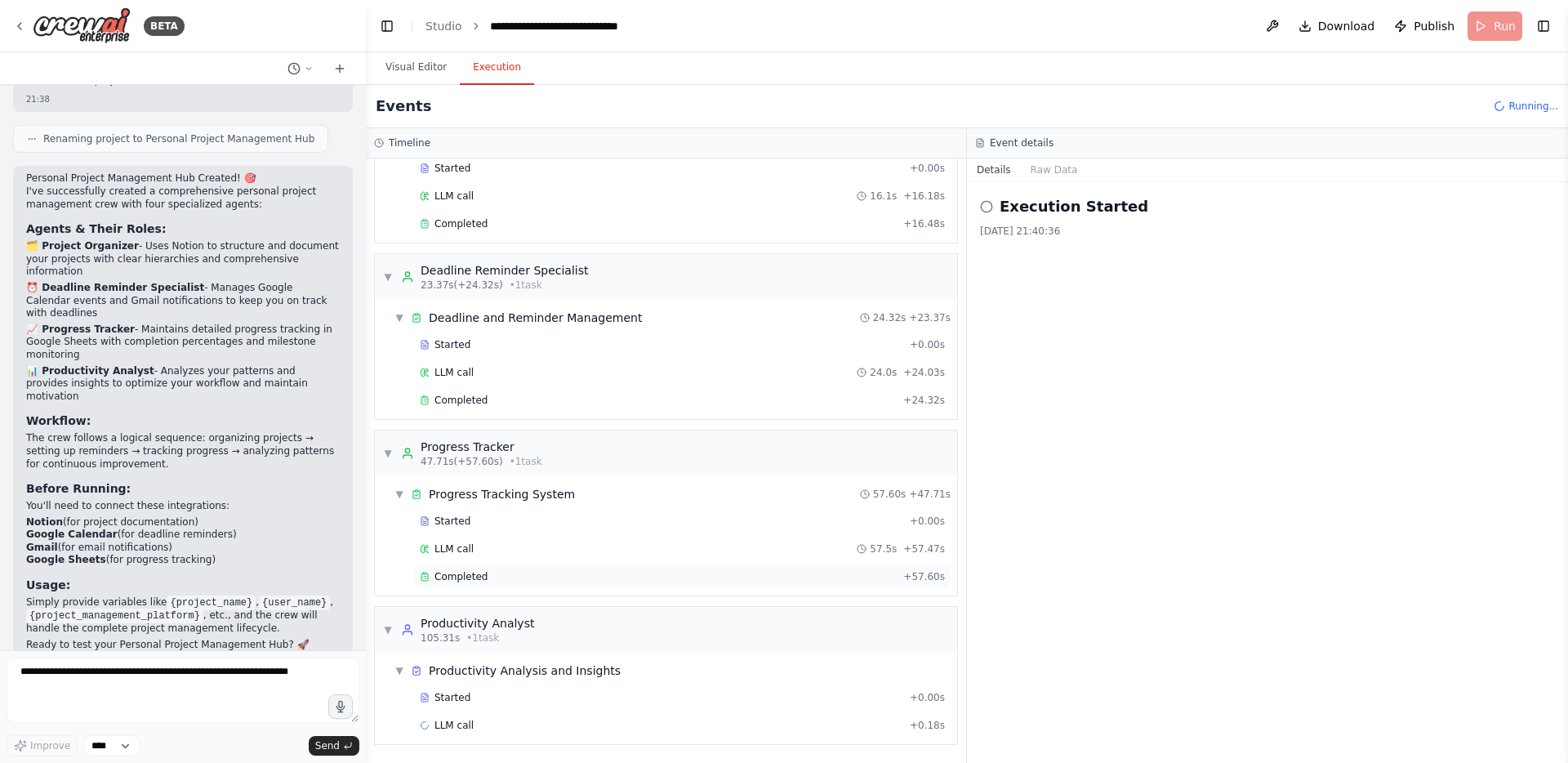
click at [454, 570] on span "Completed" at bounding box center [461, 577] width 53 height 13
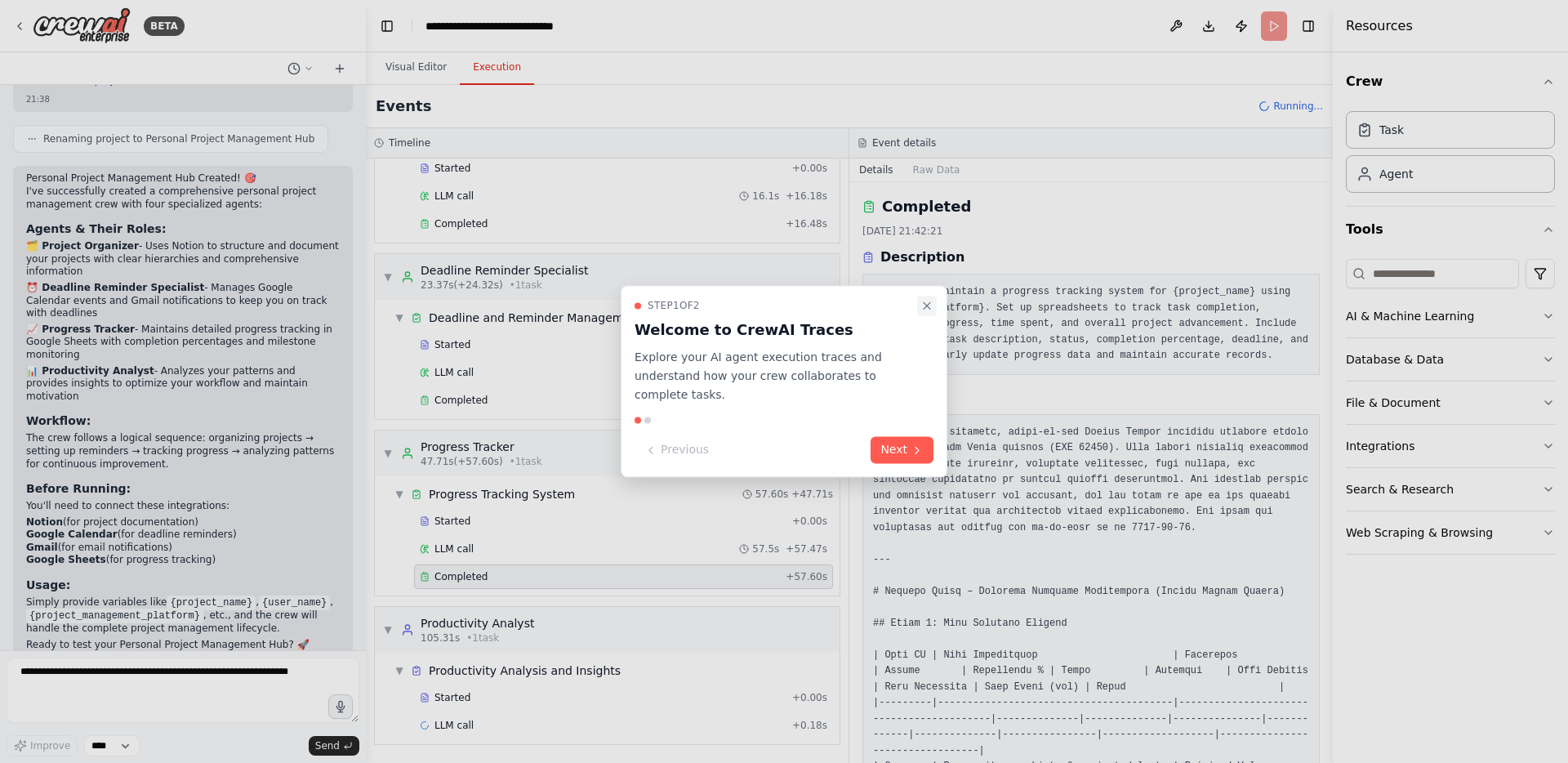
click at [933, 306] on icon "Close walkthrough" at bounding box center [927, 306] width 13 height 13
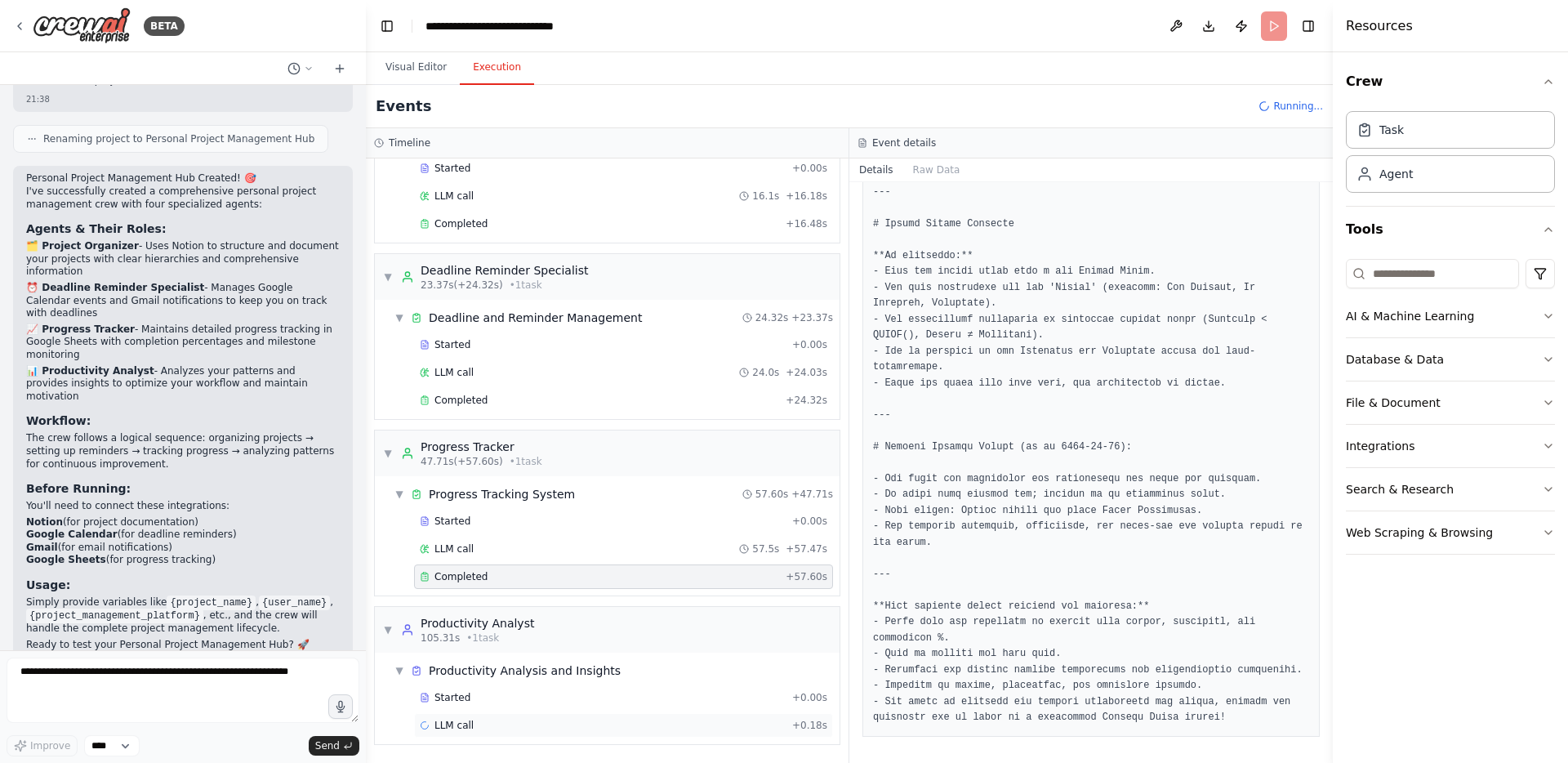
click at [446, 727] on span "LLM call" at bounding box center [454, 726] width 39 height 13
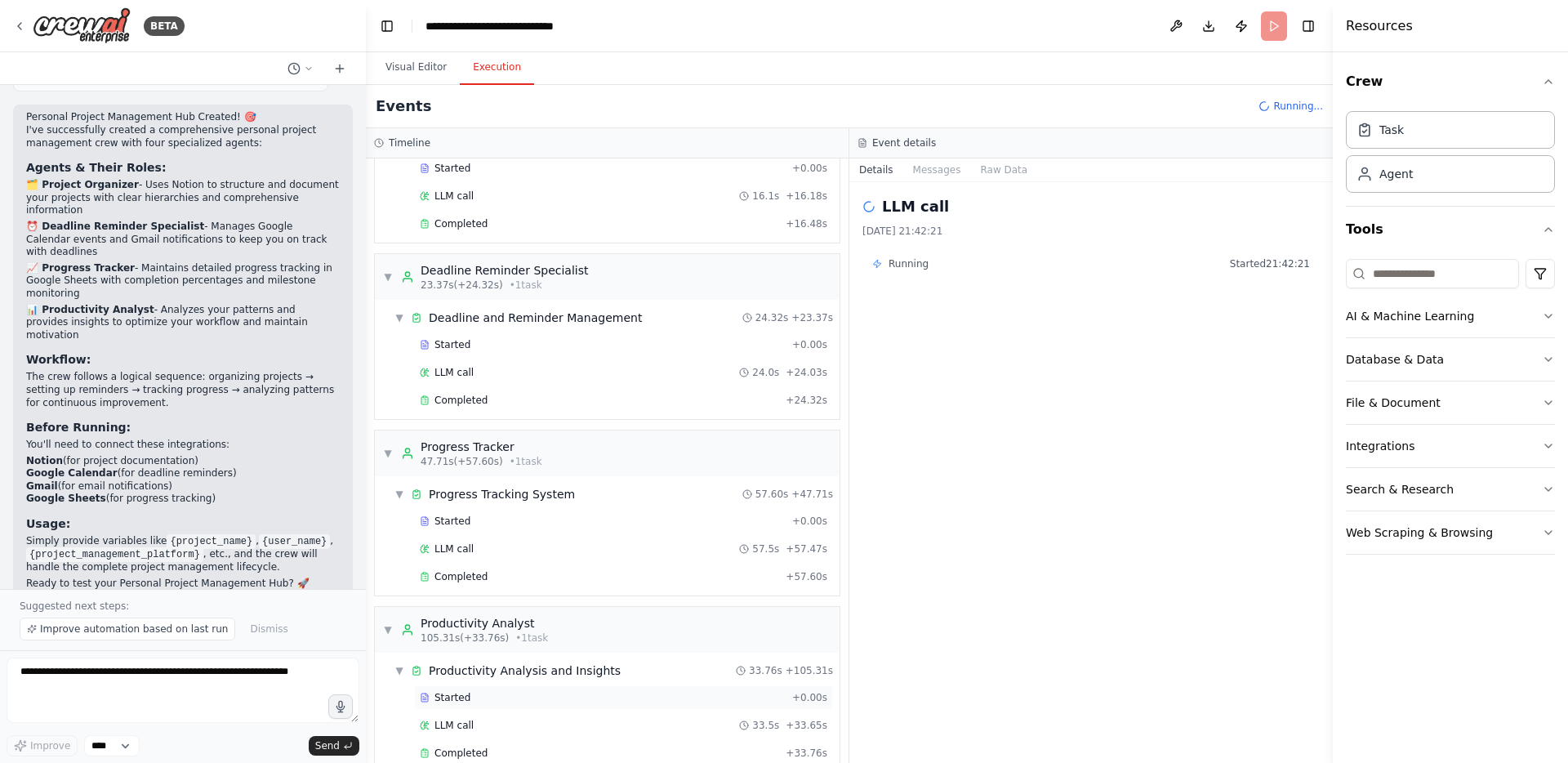
scroll to position [117, 0]
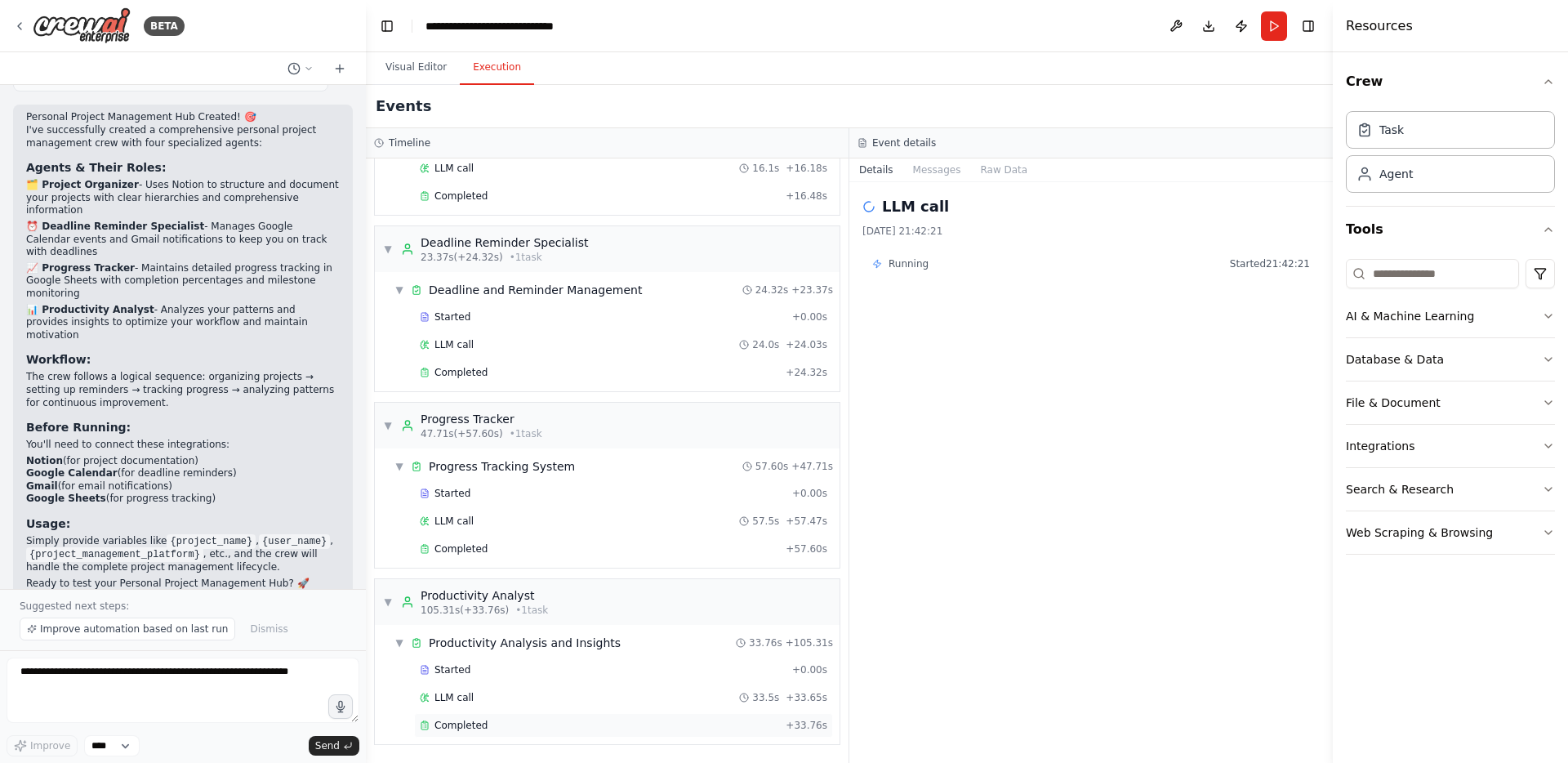
click at [457, 726] on span "Completed" at bounding box center [461, 726] width 53 height 13
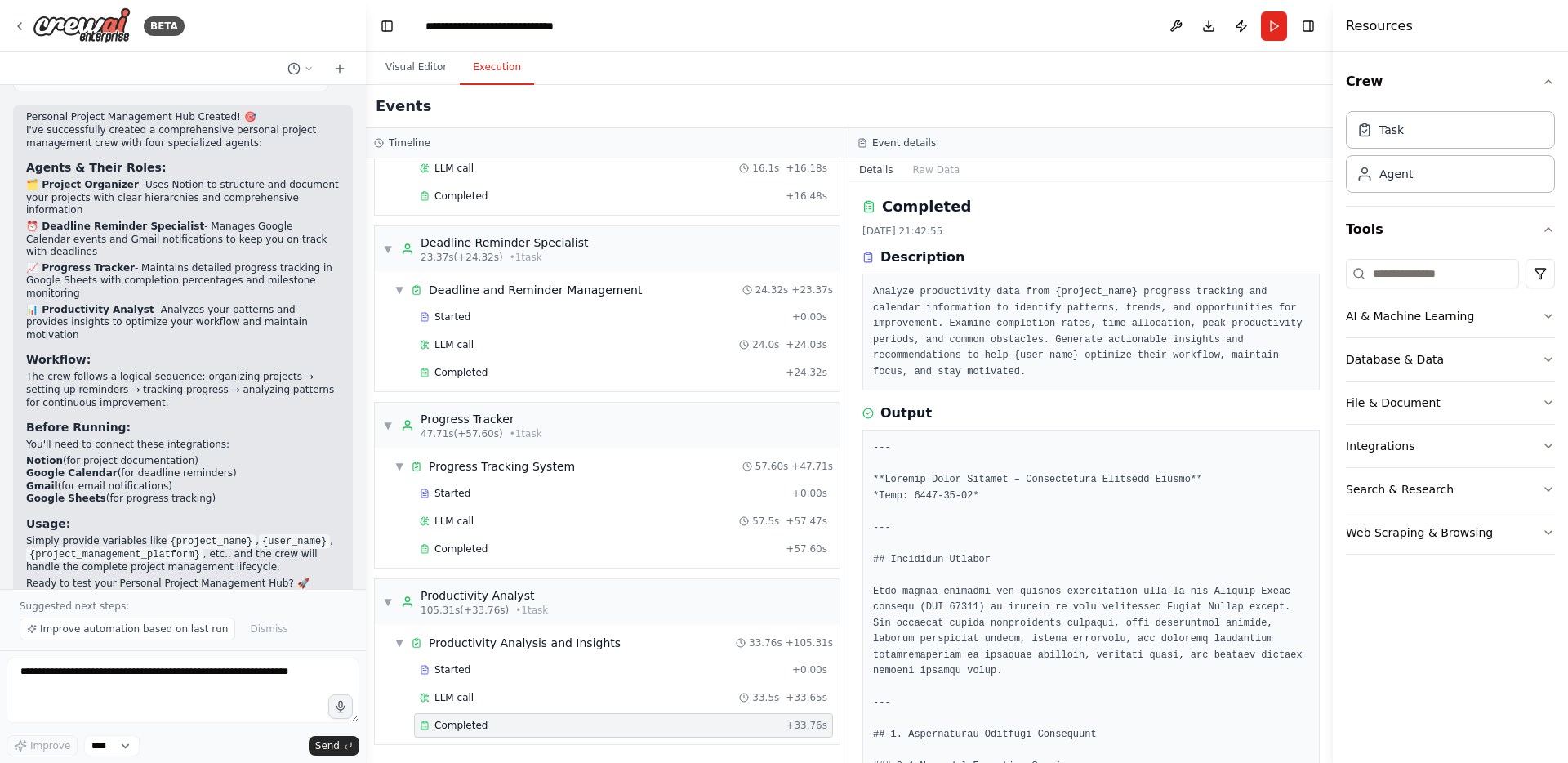
scroll to position [0, 0]
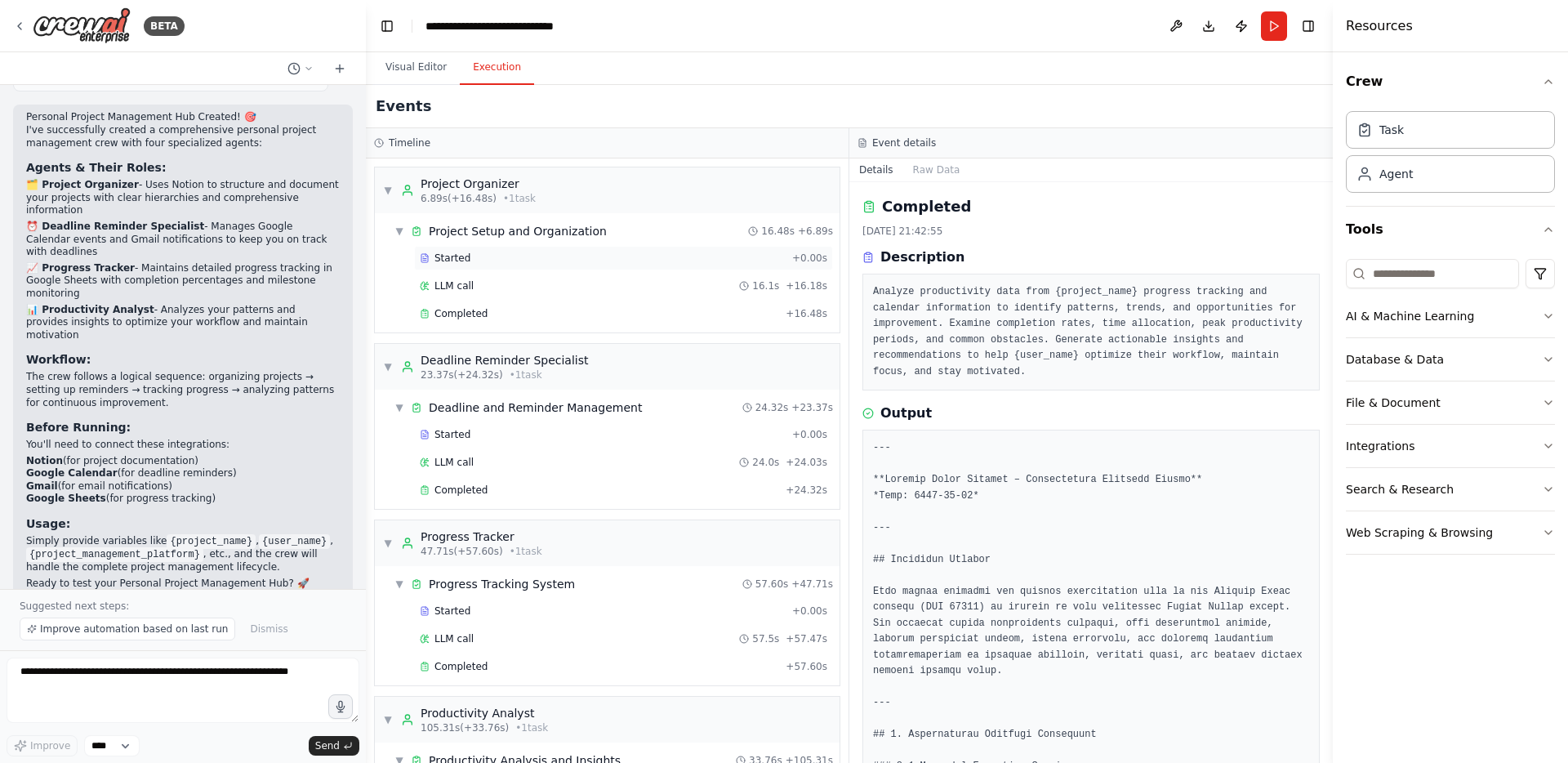
click at [477, 254] on div "Started" at bounding box center [603, 258] width 366 height 13
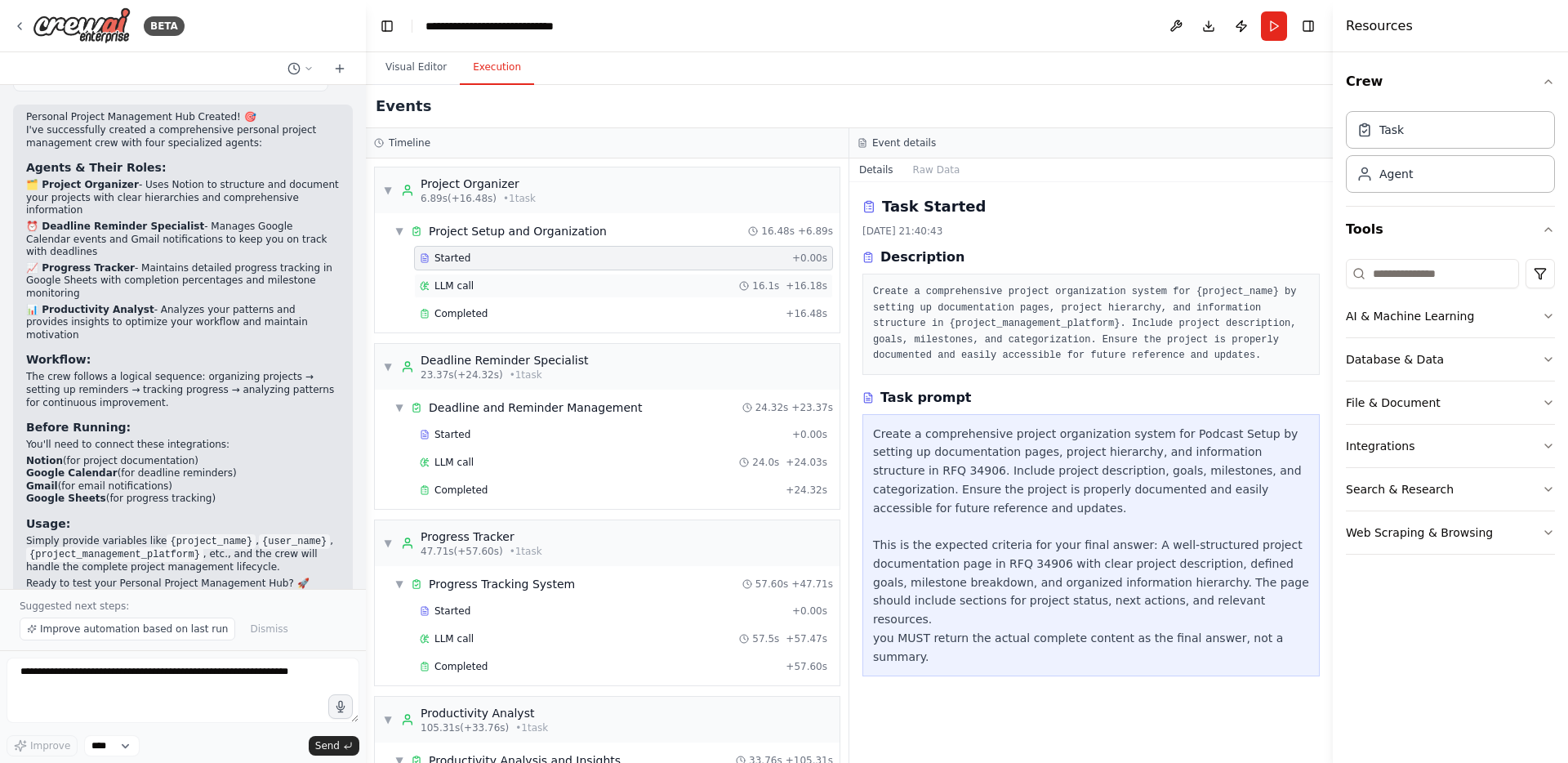
click at [465, 284] on span "LLM call" at bounding box center [454, 286] width 39 height 13
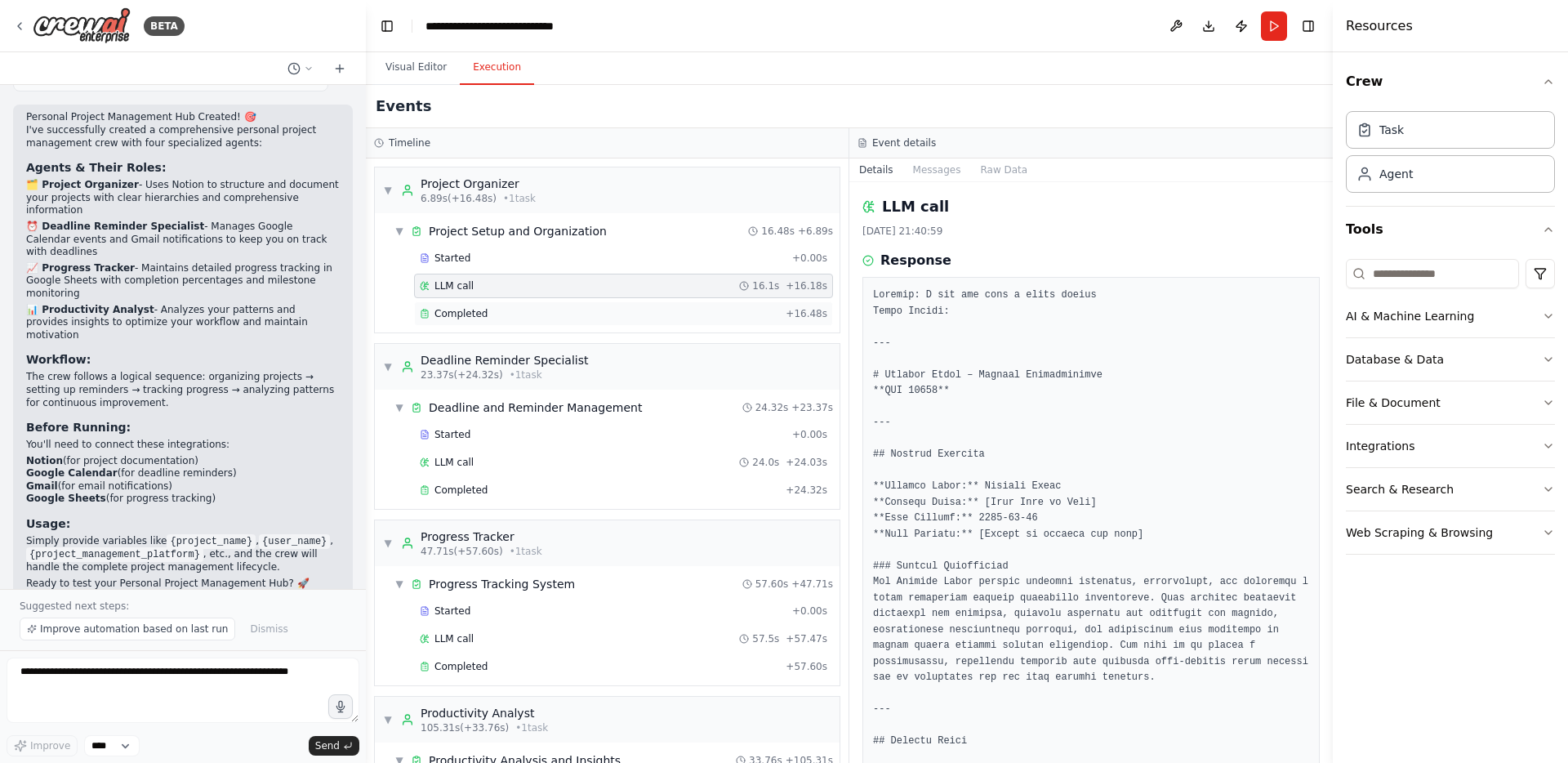
click at [465, 302] on div "Completed + 16.48s" at bounding box center [624, 313] width 419 height 24
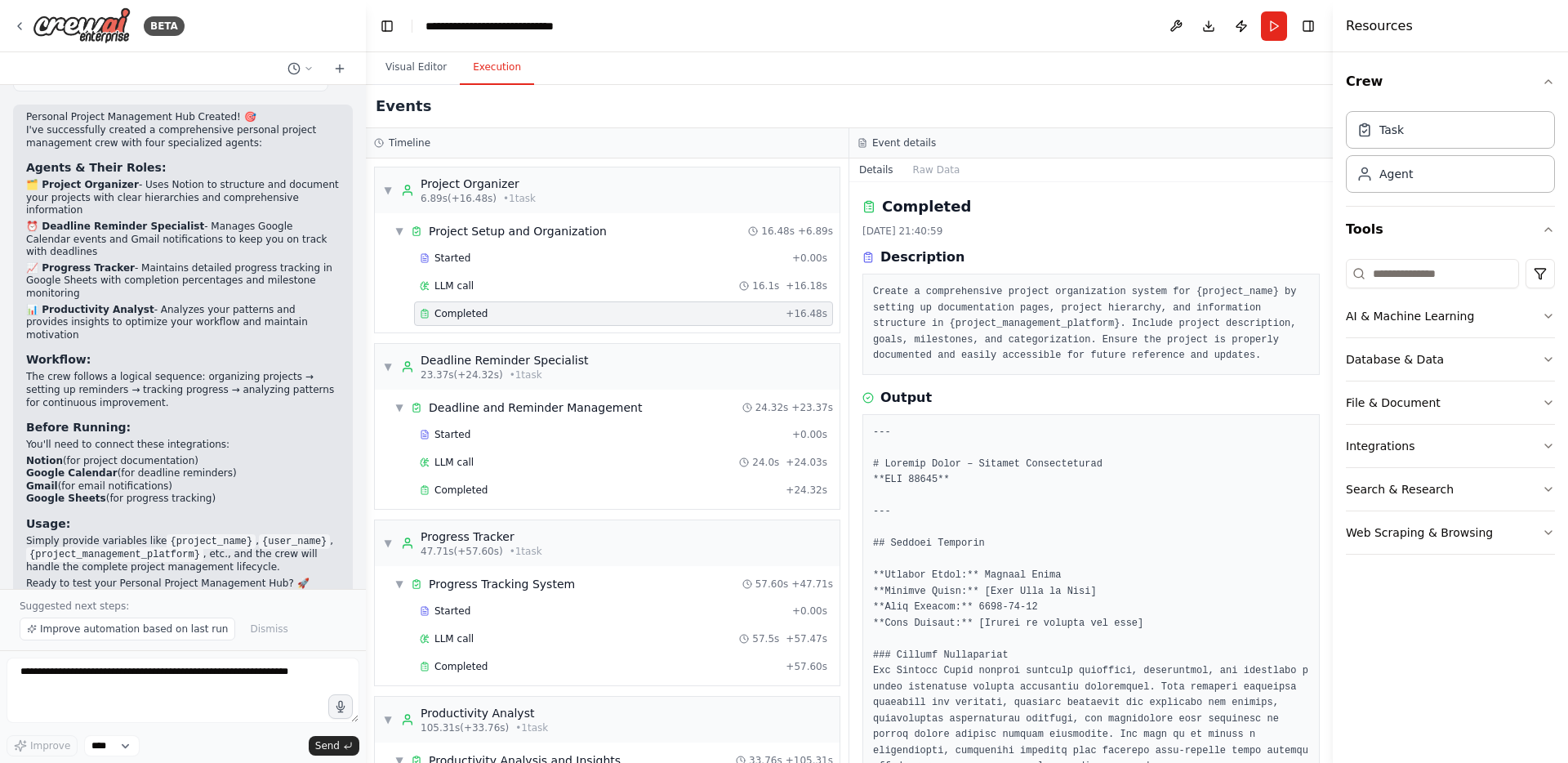
click at [465, 316] on span "Completed" at bounding box center [461, 313] width 53 height 13
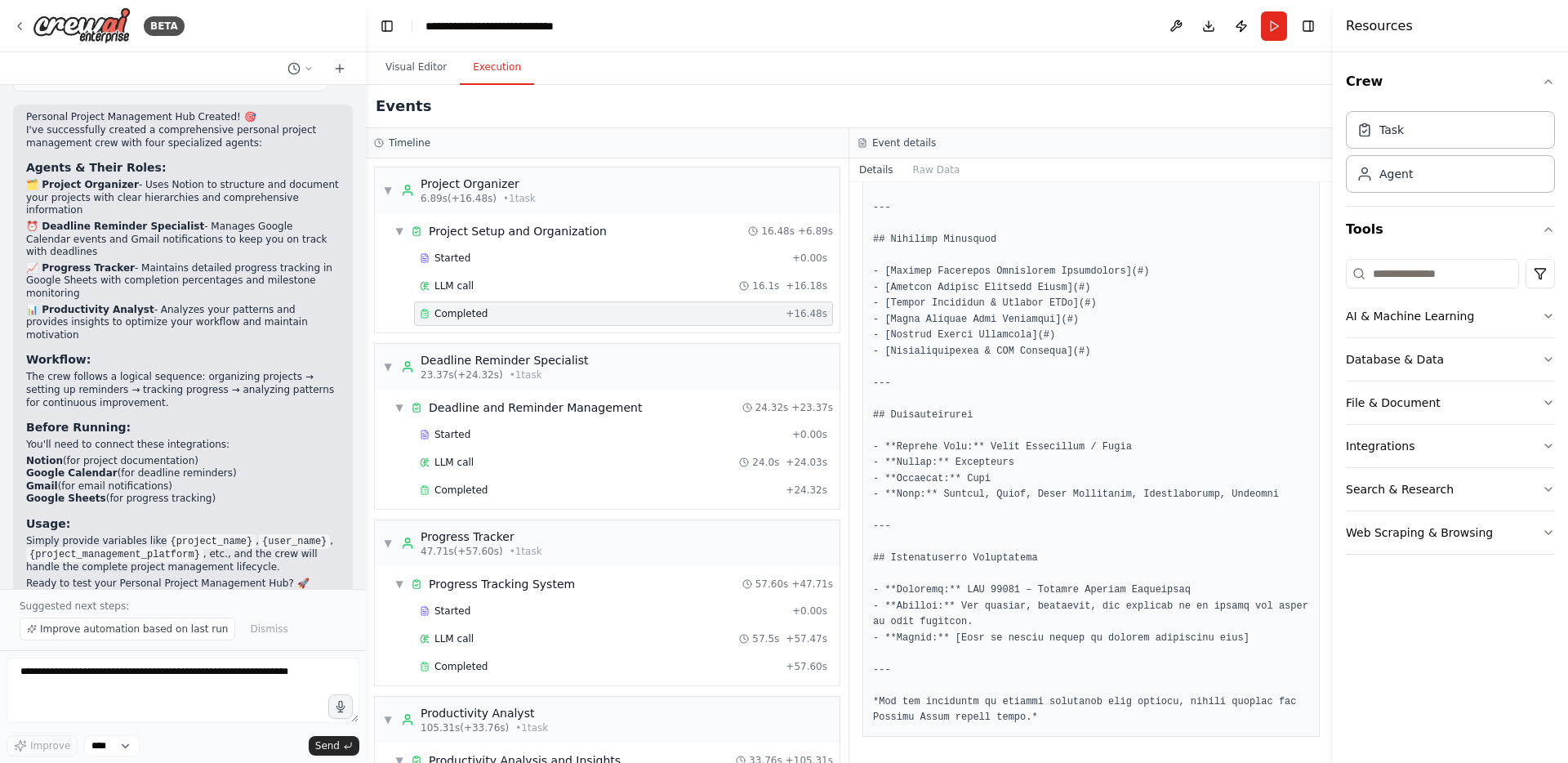
scroll to position [117, 0]
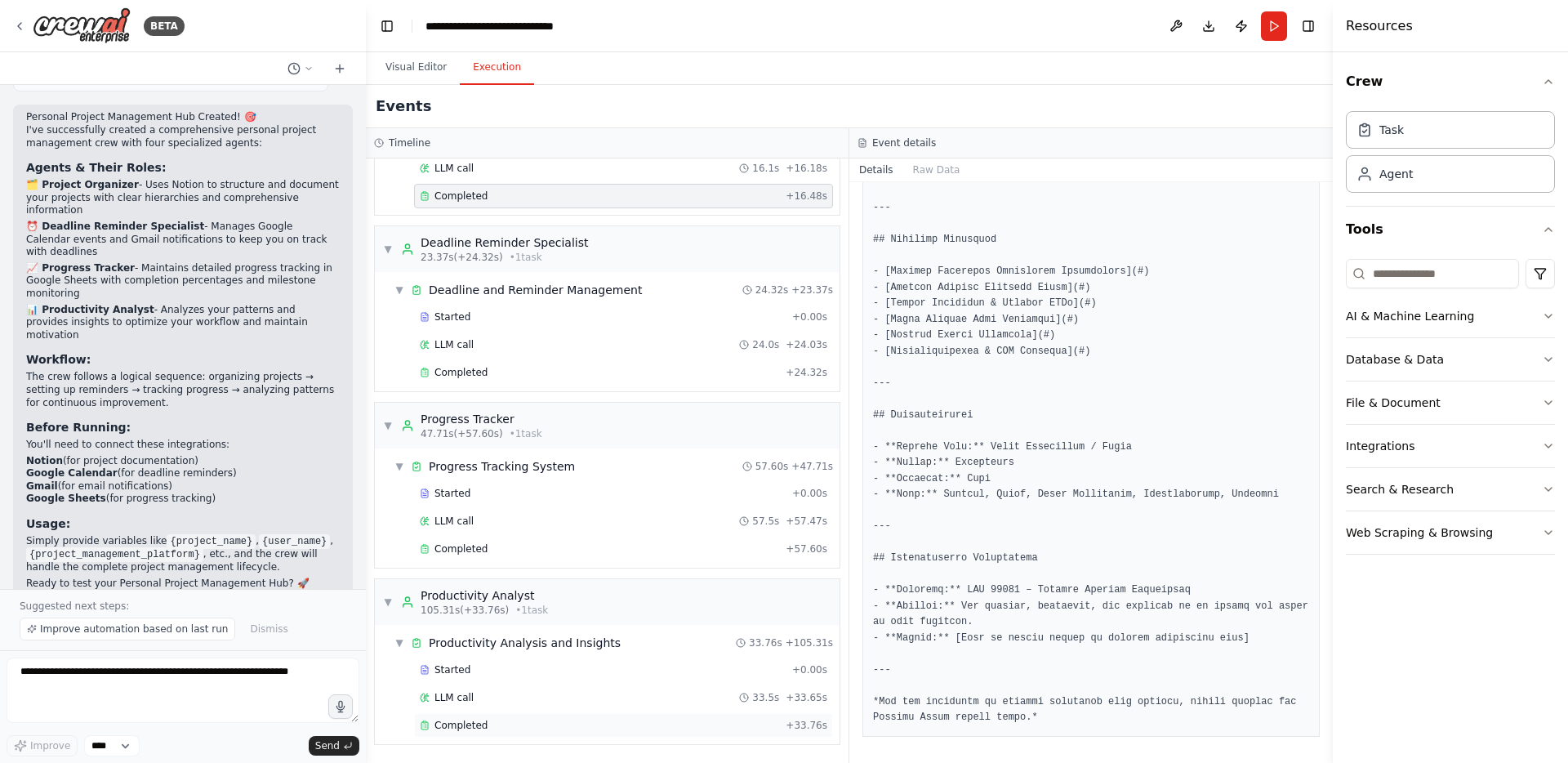
click at [504, 717] on div "Completed + 33.76s" at bounding box center [624, 725] width 419 height 24
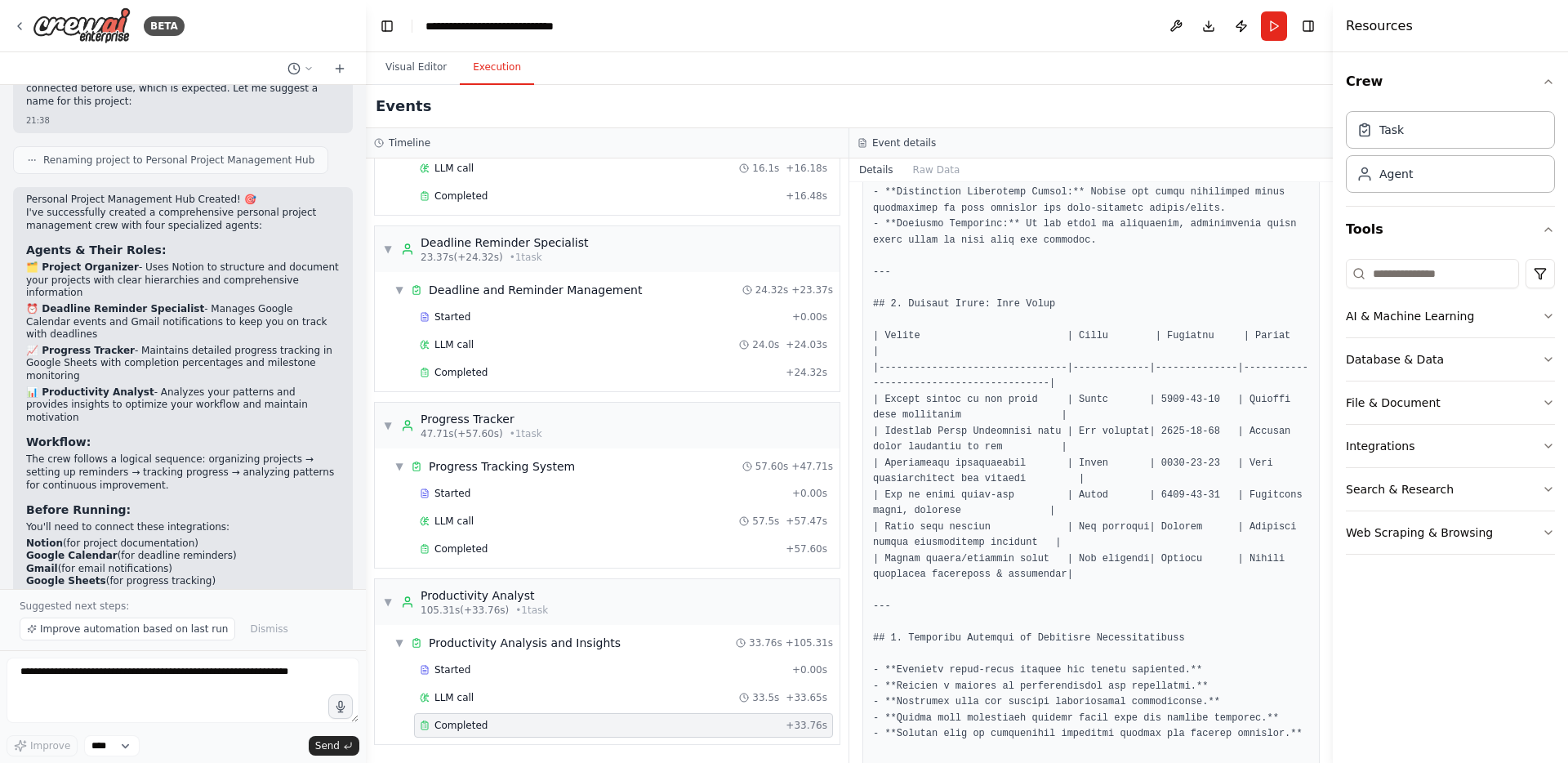
scroll to position [1449, 0]
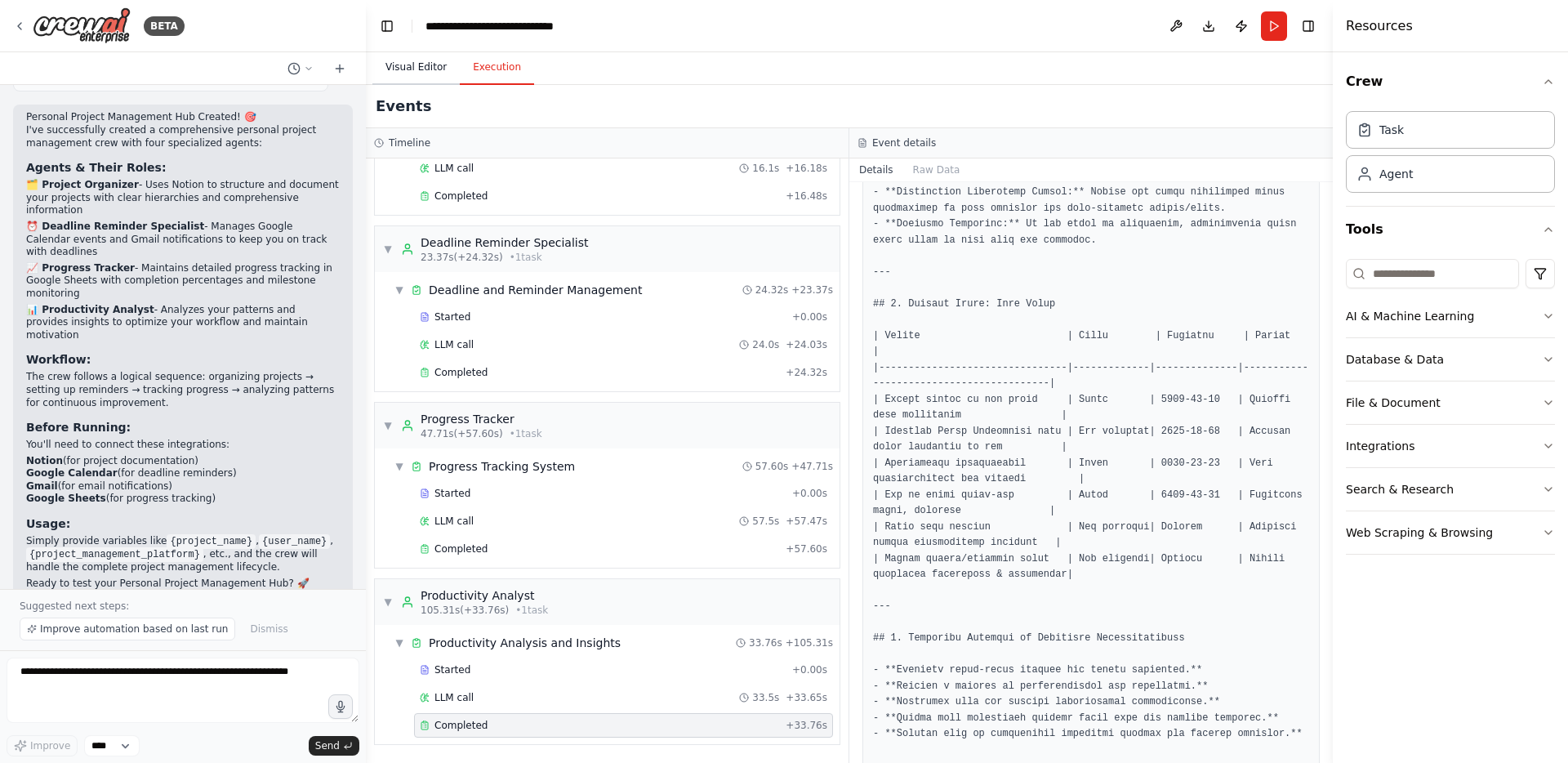
click at [422, 71] on button "Visual Editor" at bounding box center [416, 67] width 87 height 34
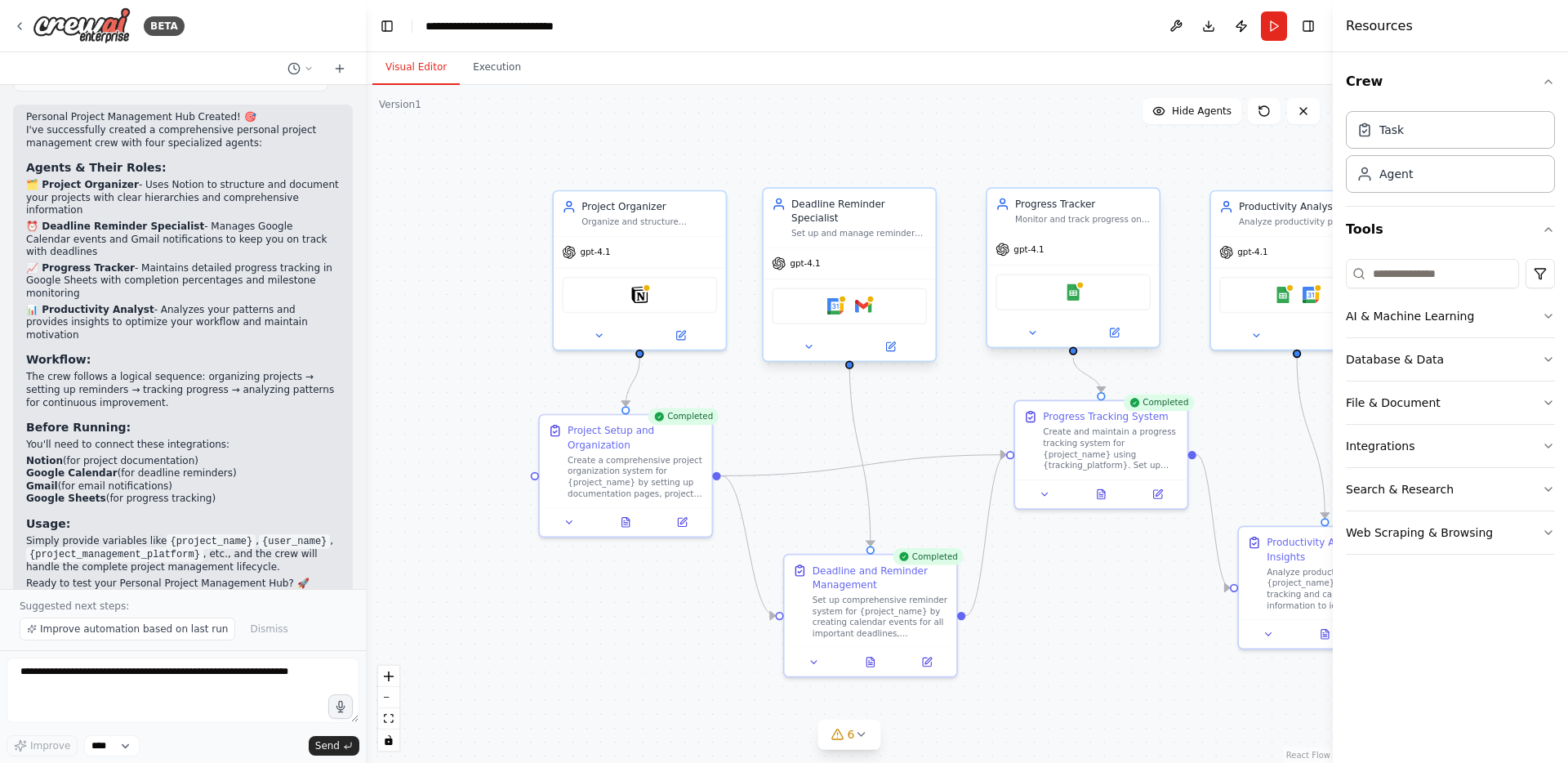
click at [854, 296] on div "Google Calendar Gmail" at bounding box center [849, 307] width 155 height 37
click at [836, 298] on img at bounding box center [836, 307] width 17 height 17
click at [803, 342] on icon at bounding box center [809, 347] width 12 height 12
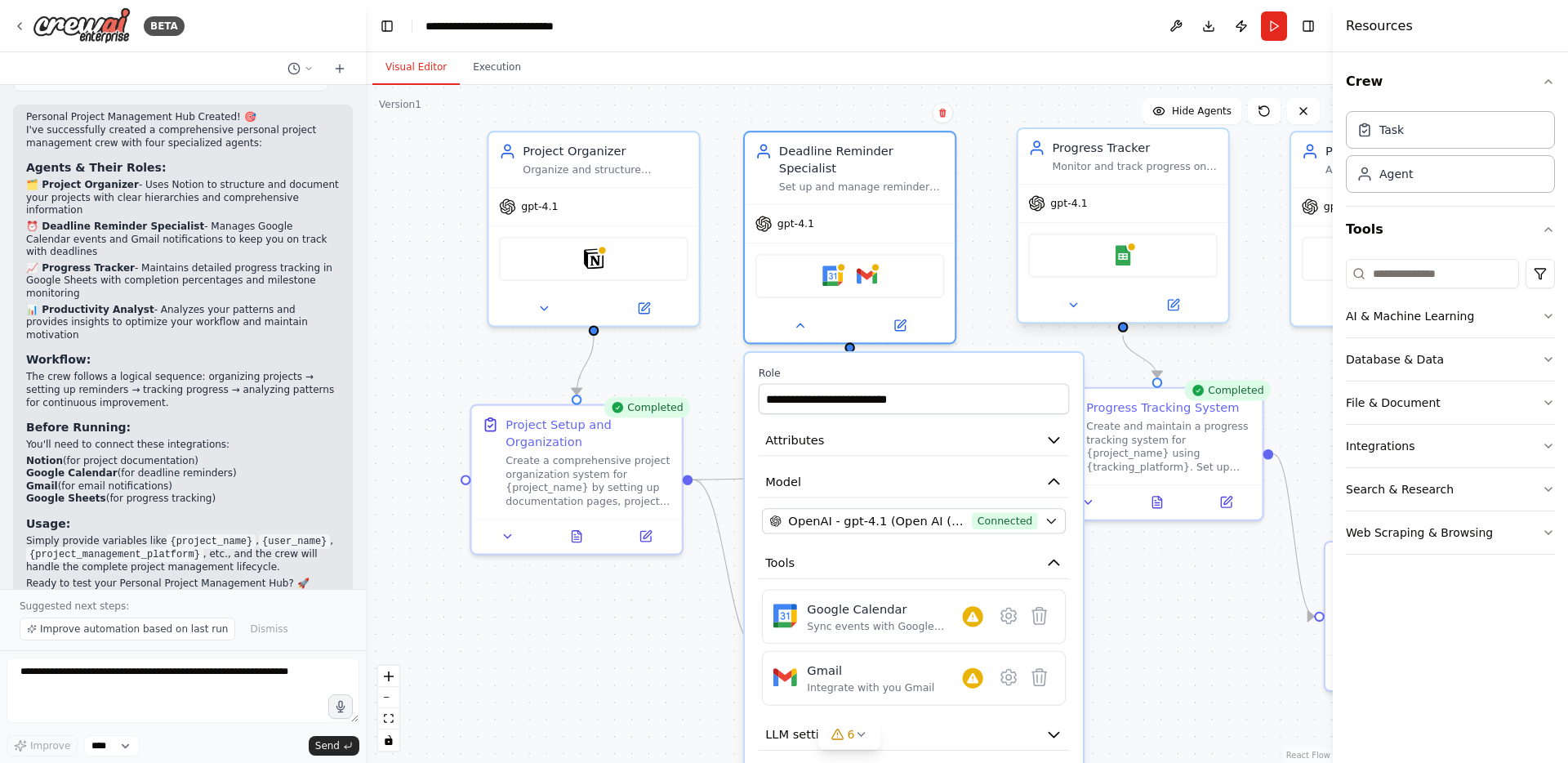
click at [1077, 318] on div at bounding box center [1123, 304] width 210 height 34
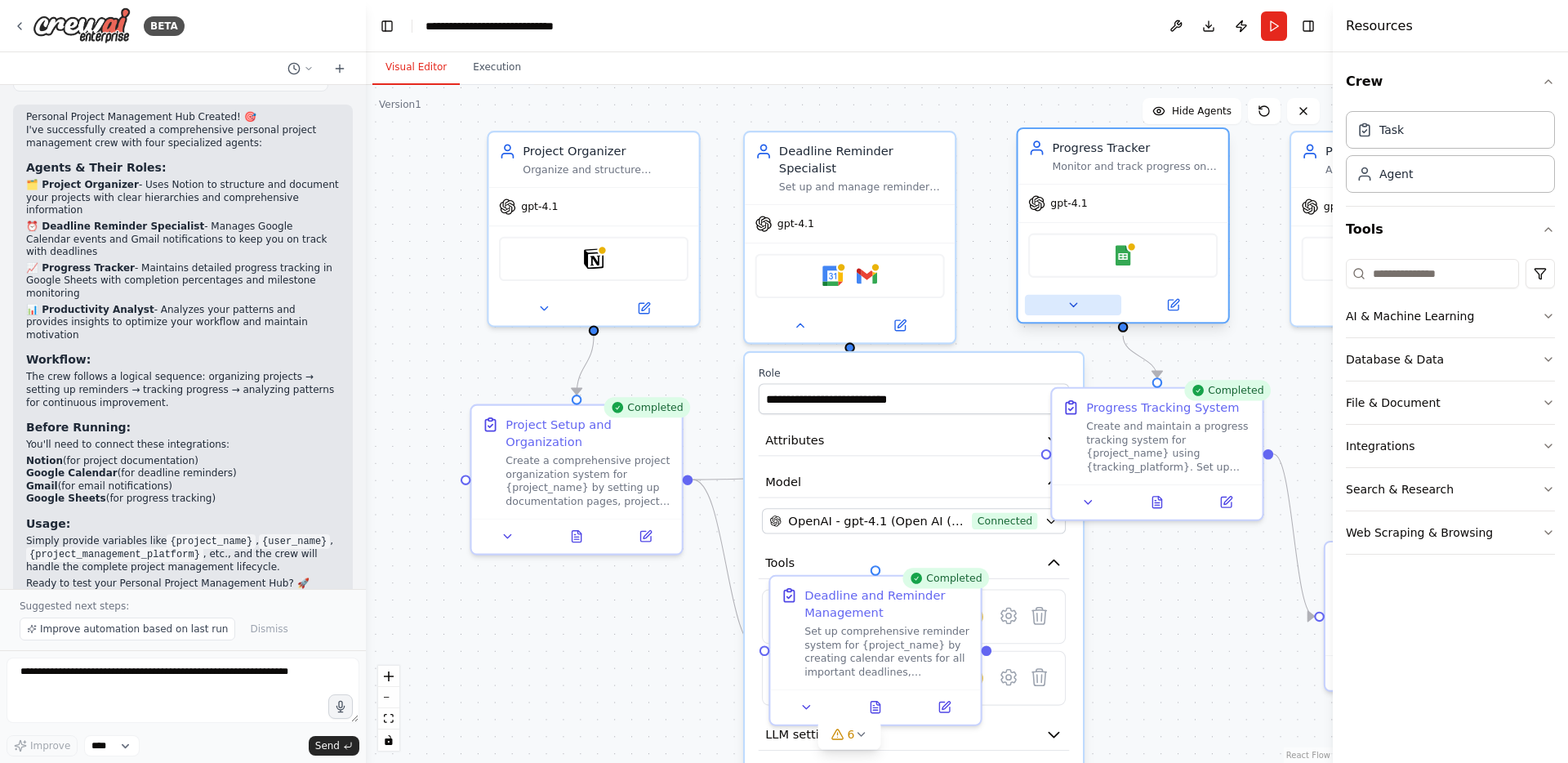
click at [1073, 304] on icon at bounding box center [1073, 305] width 7 height 3
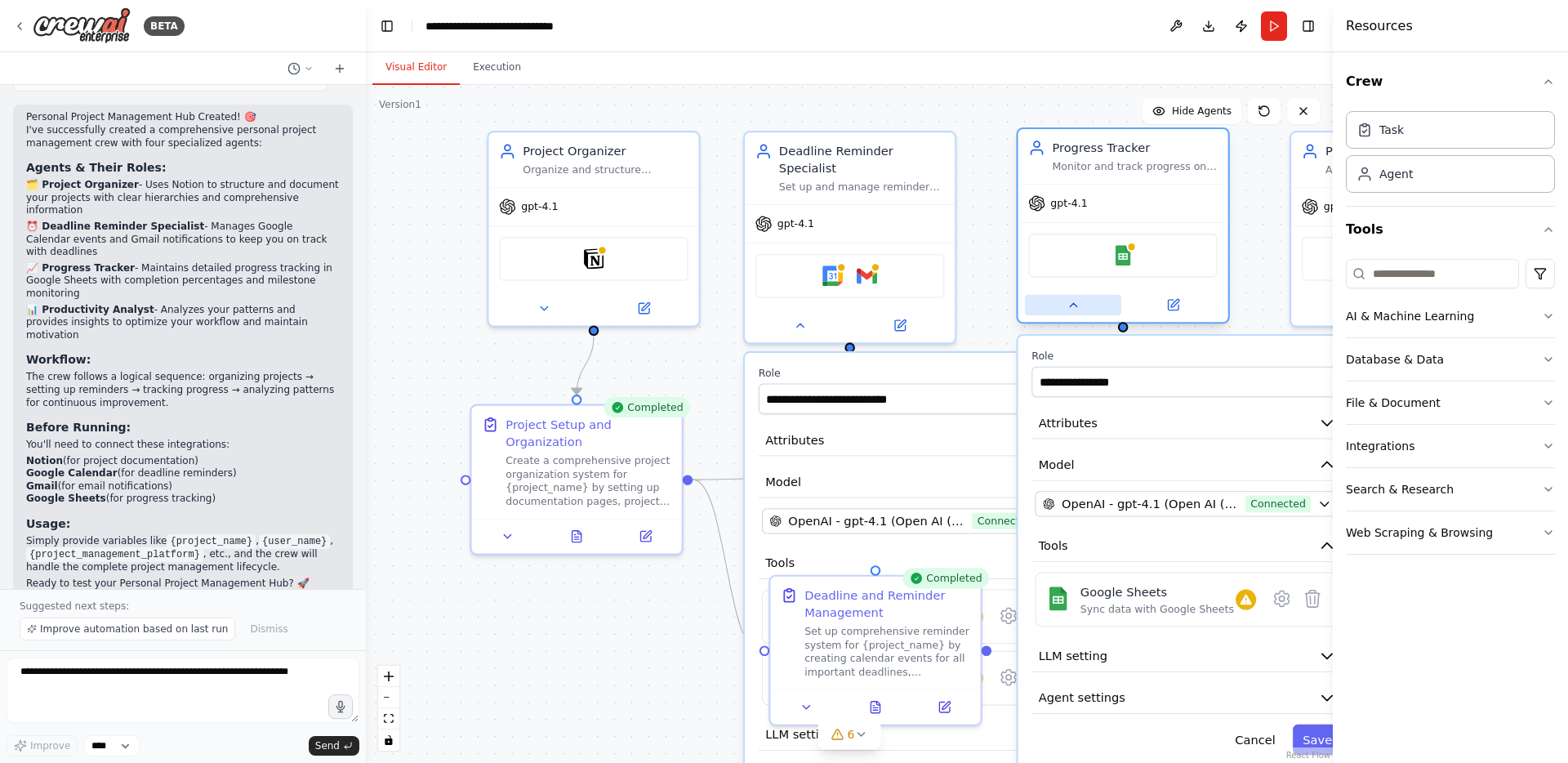
click at [1072, 305] on icon at bounding box center [1073, 305] width 7 height 3
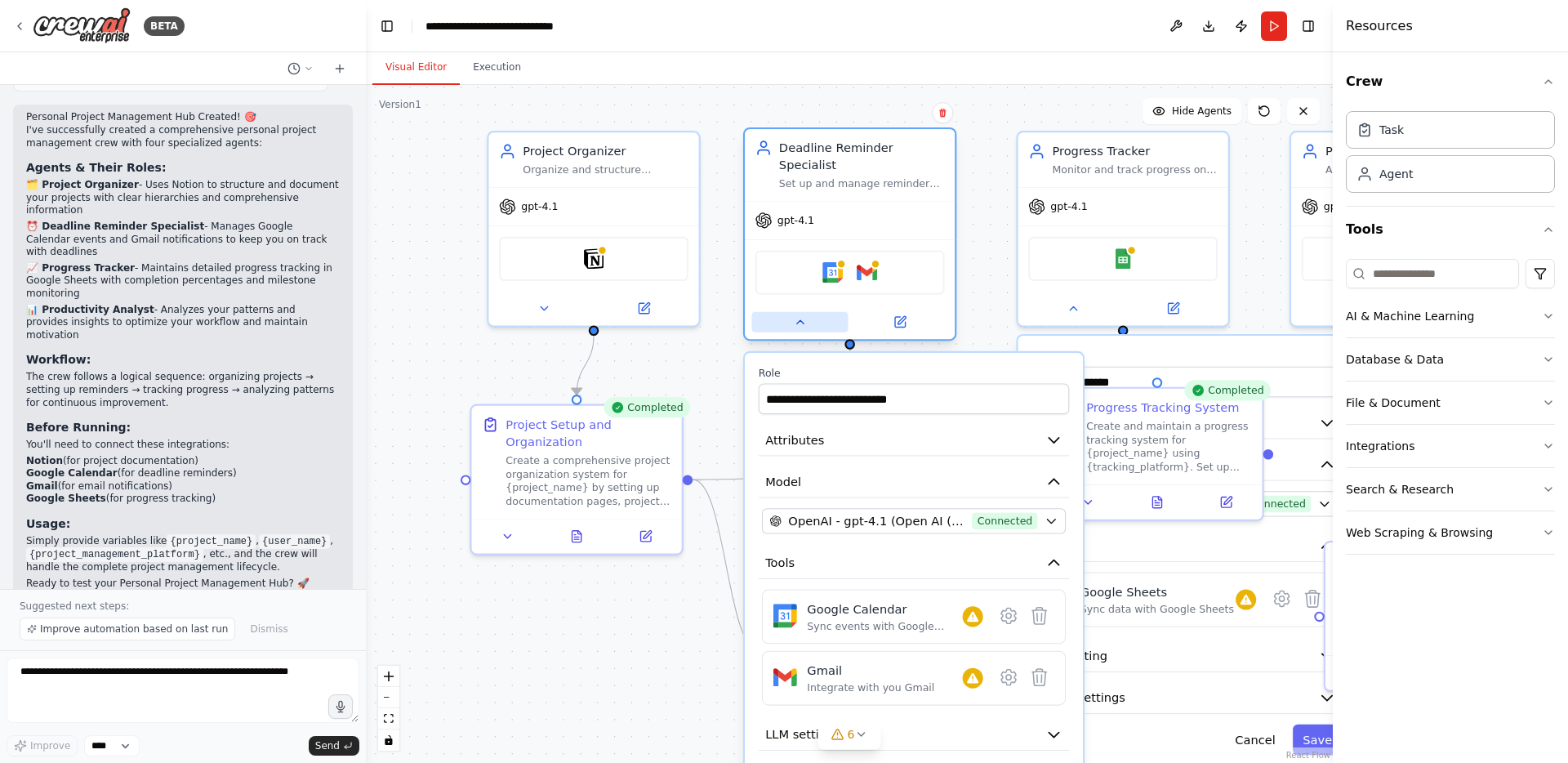
click at [798, 312] on button at bounding box center [800, 322] width 96 height 21
click at [1012, 670] on icon at bounding box center [1009, 677] width 15 height 16
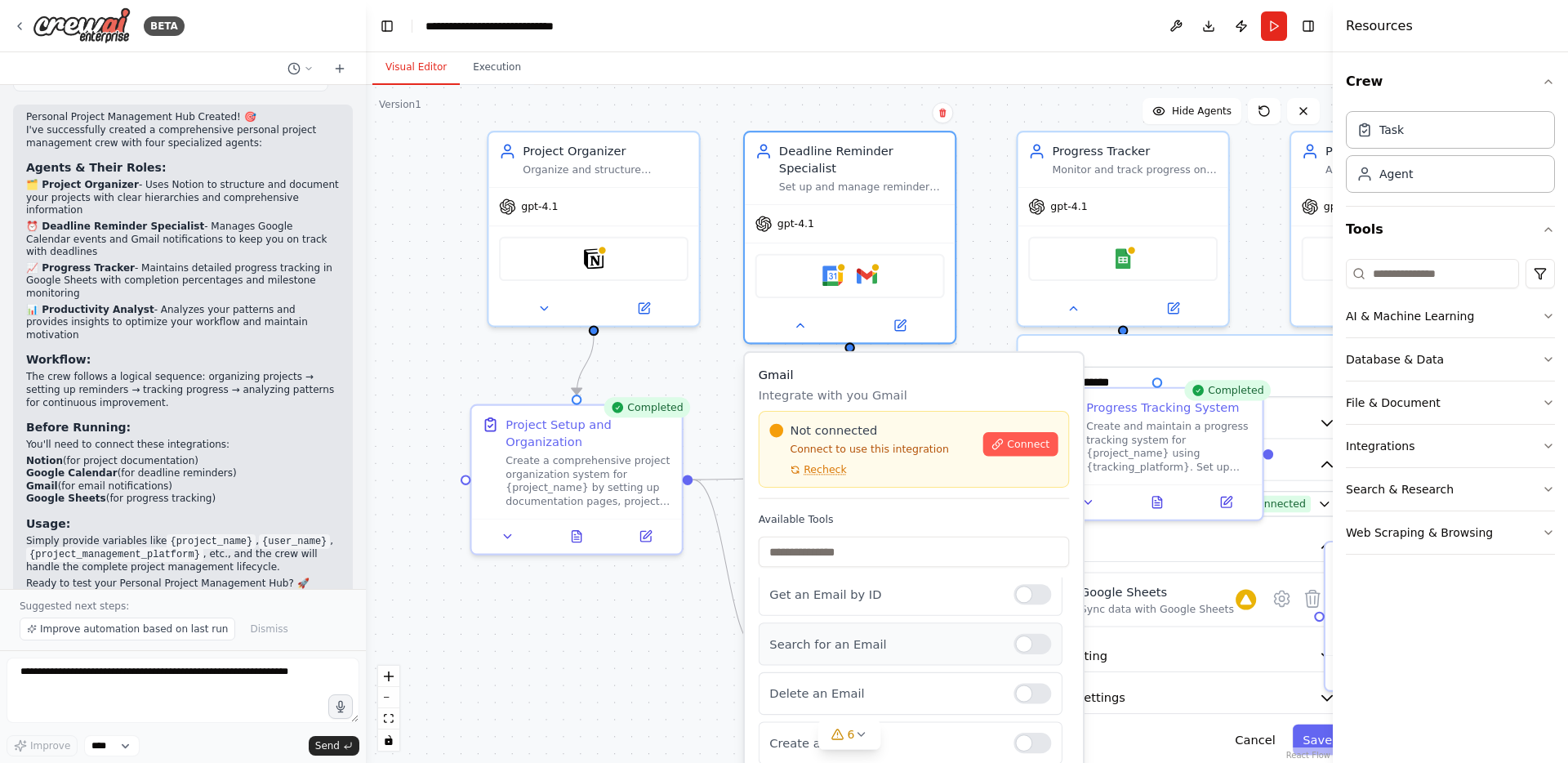
scroll to position [0, 0]
click at [1018, 443] on div "Not connected Connect to use this integration Recheck Connect" at bounding box center [913, 450] width 288 height 55
click at [1021, 437] on span "Connect" at bounding box center [1028, 444] width 42 height 14
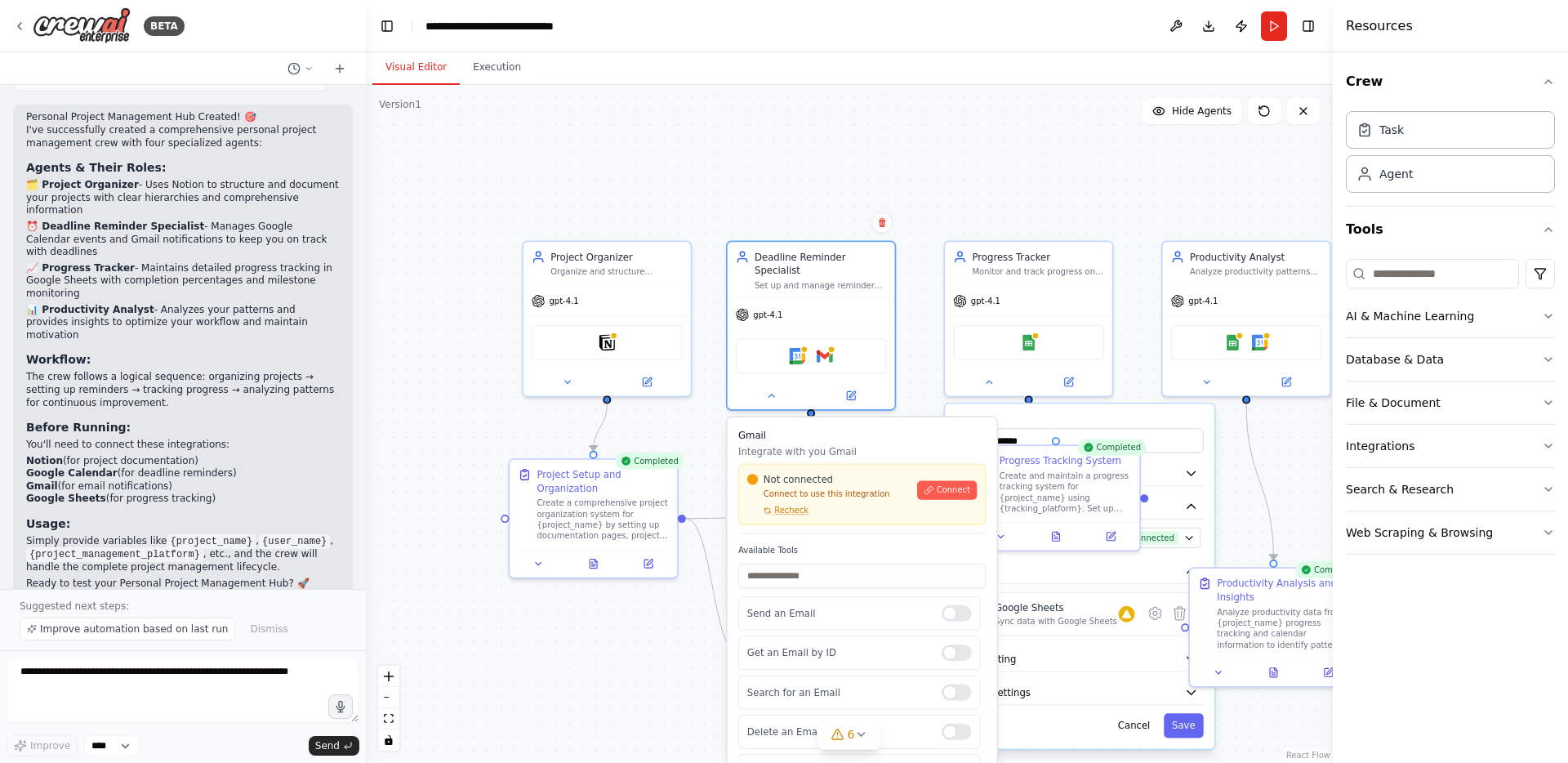
click at [941, 228] on div ".deletable-edge-delete-btn { width: 20px; height: 20px; border: 0px solid #ffff…" at bounding box center [849, 423] width 967 height 677
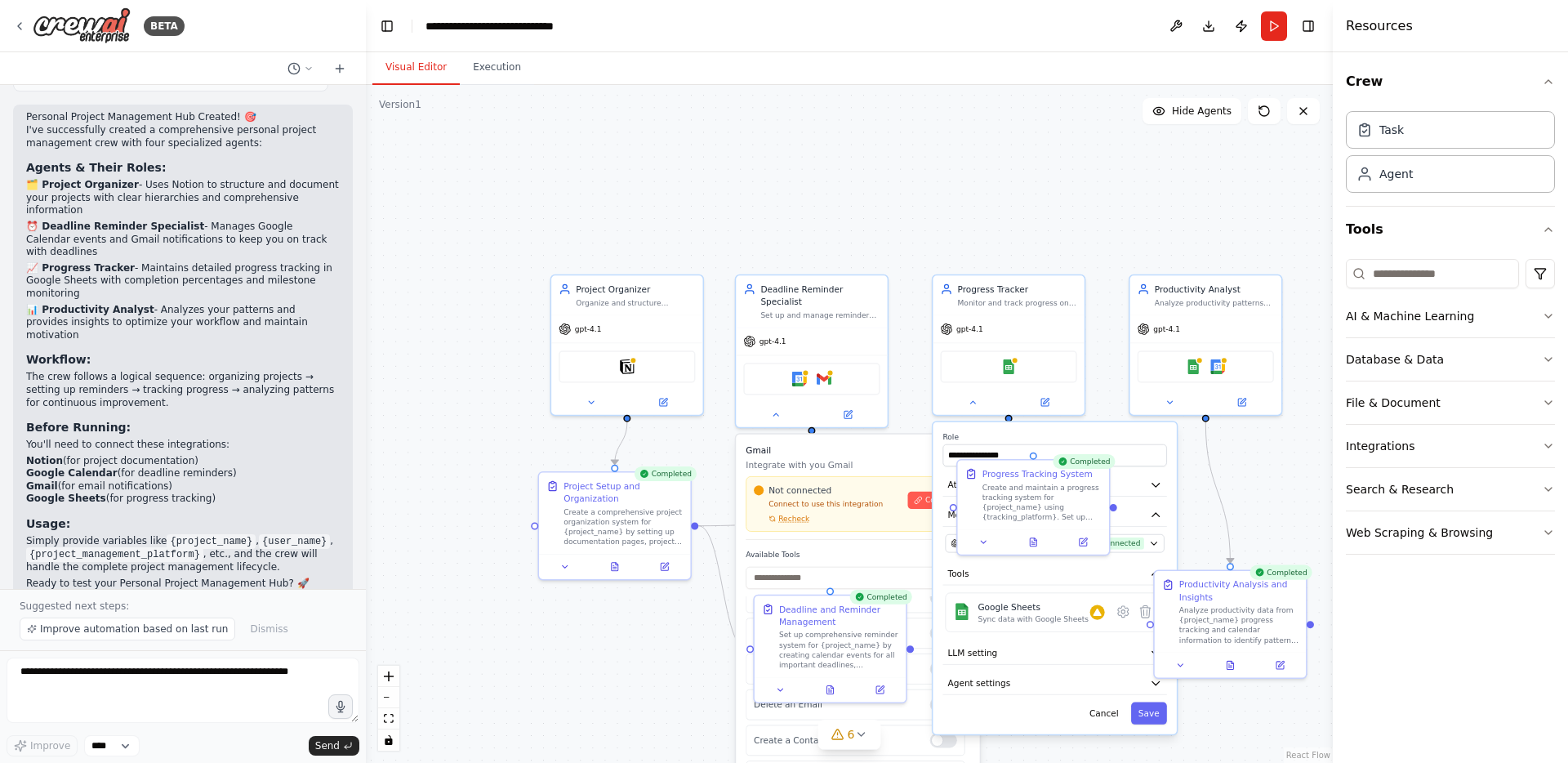
scroll to position [26, 0]
click at [1001, 224] on div ".deletable-edge-delete-btn { width: 20px; height: 20px; border: 0px solid #ffff…" at bounding box center [849, 423] width 967 height 677
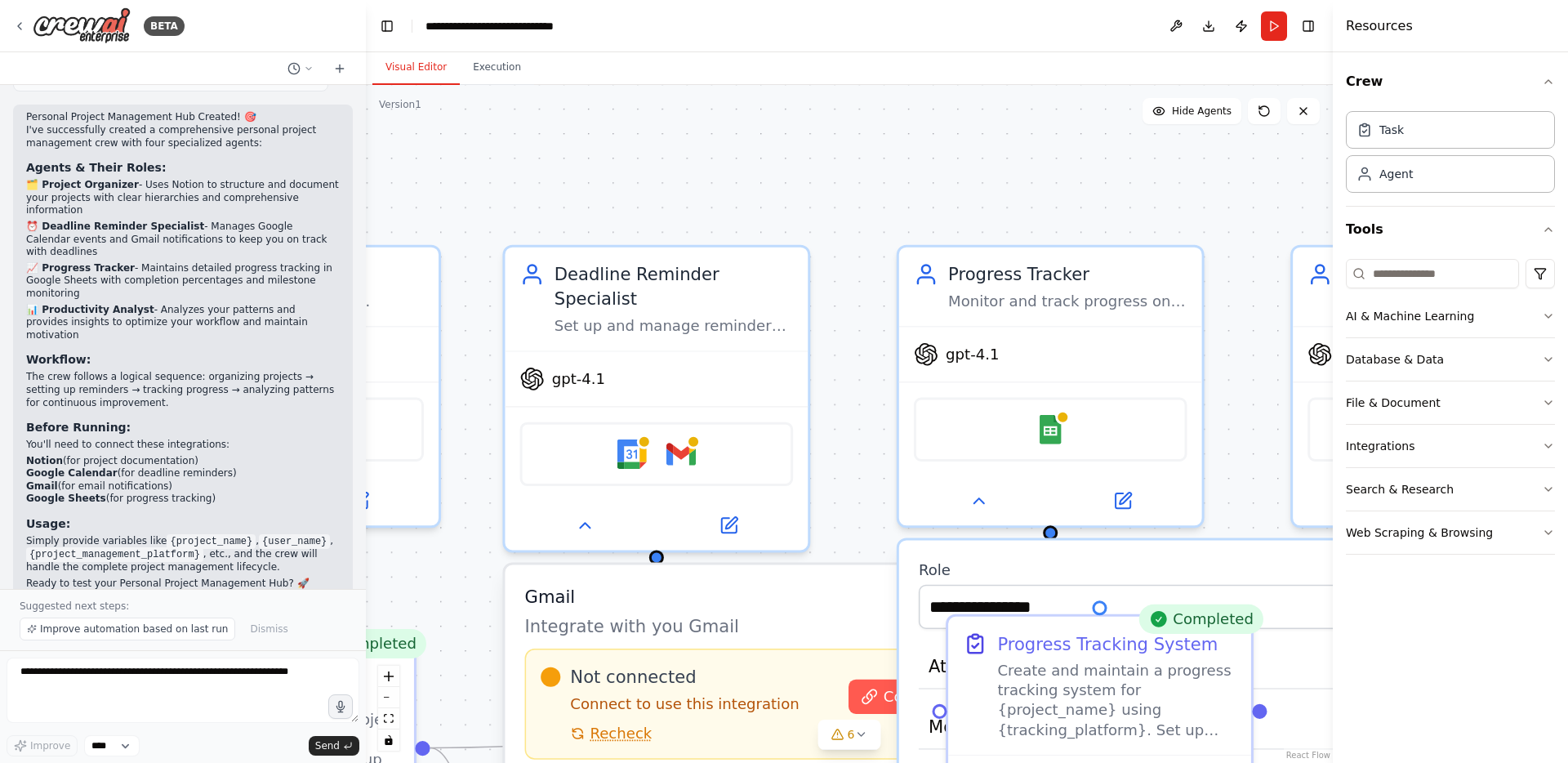
drag, startPoint x: 836, startPoint y: 279, endPoint x: 882, endPoint y: 194, distance: 96.6
click at [882, 195] on div ".deletable-edge-delete-btn { width: 20px; height: 20px; border: 0px solid #ffff…" at bounding box center [849, 423] width 967 height 677
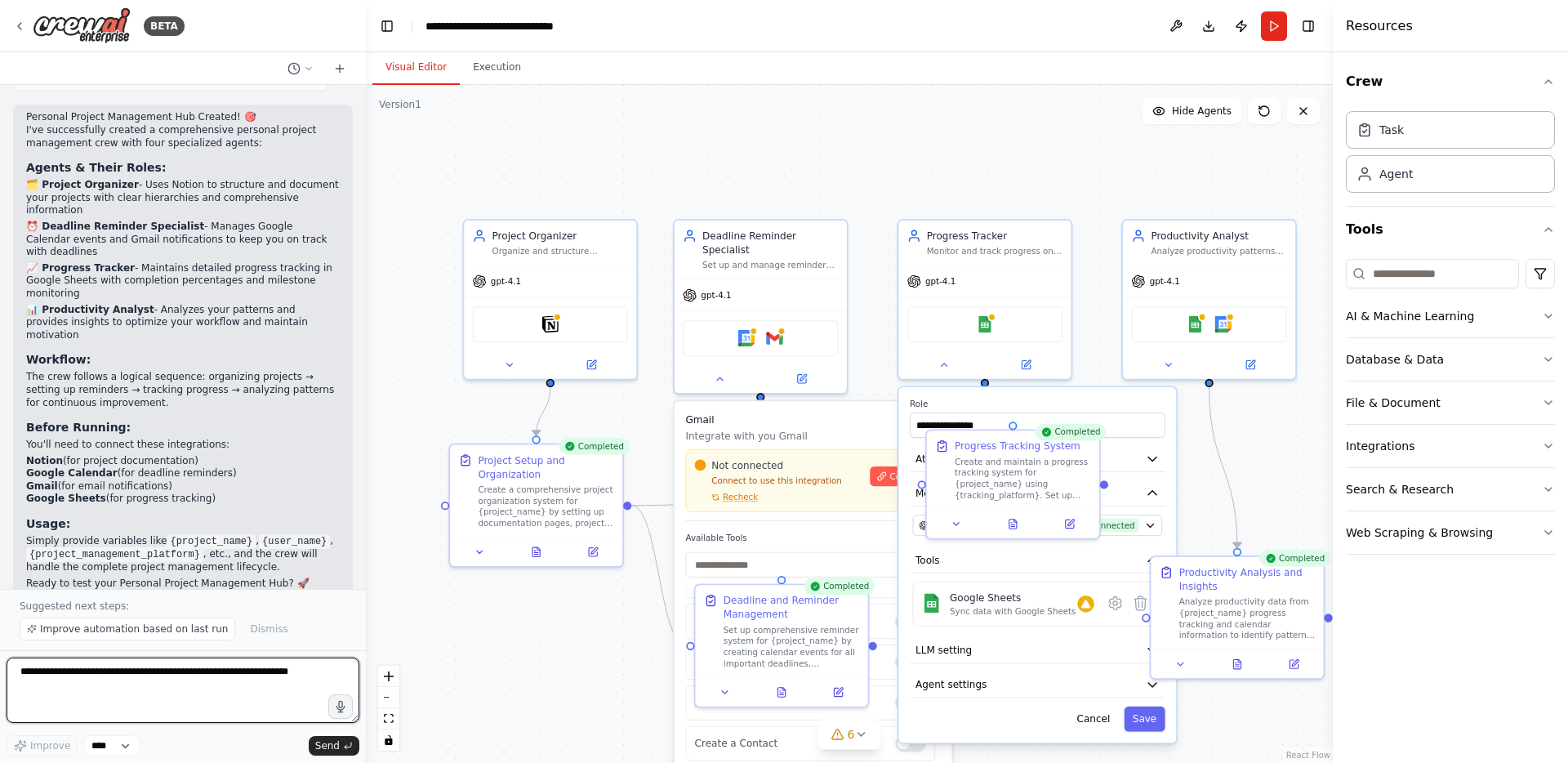
click at [191, 676] on textarea at bounding box center [183, 690] width 353 height 66
type textarea "*********"
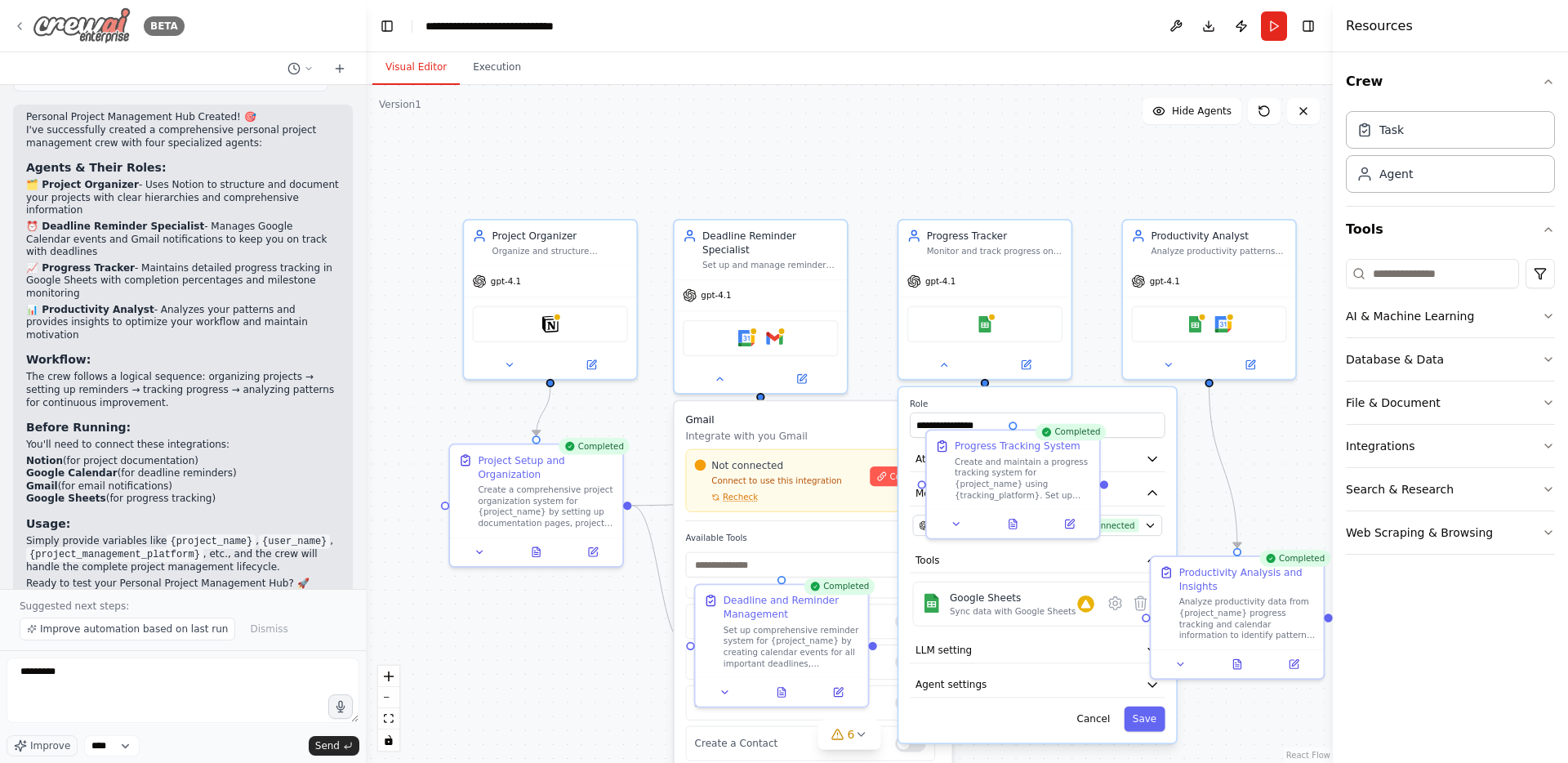
click at [18, 25] on icon at bounding box center [20, 27] width 3 height 7
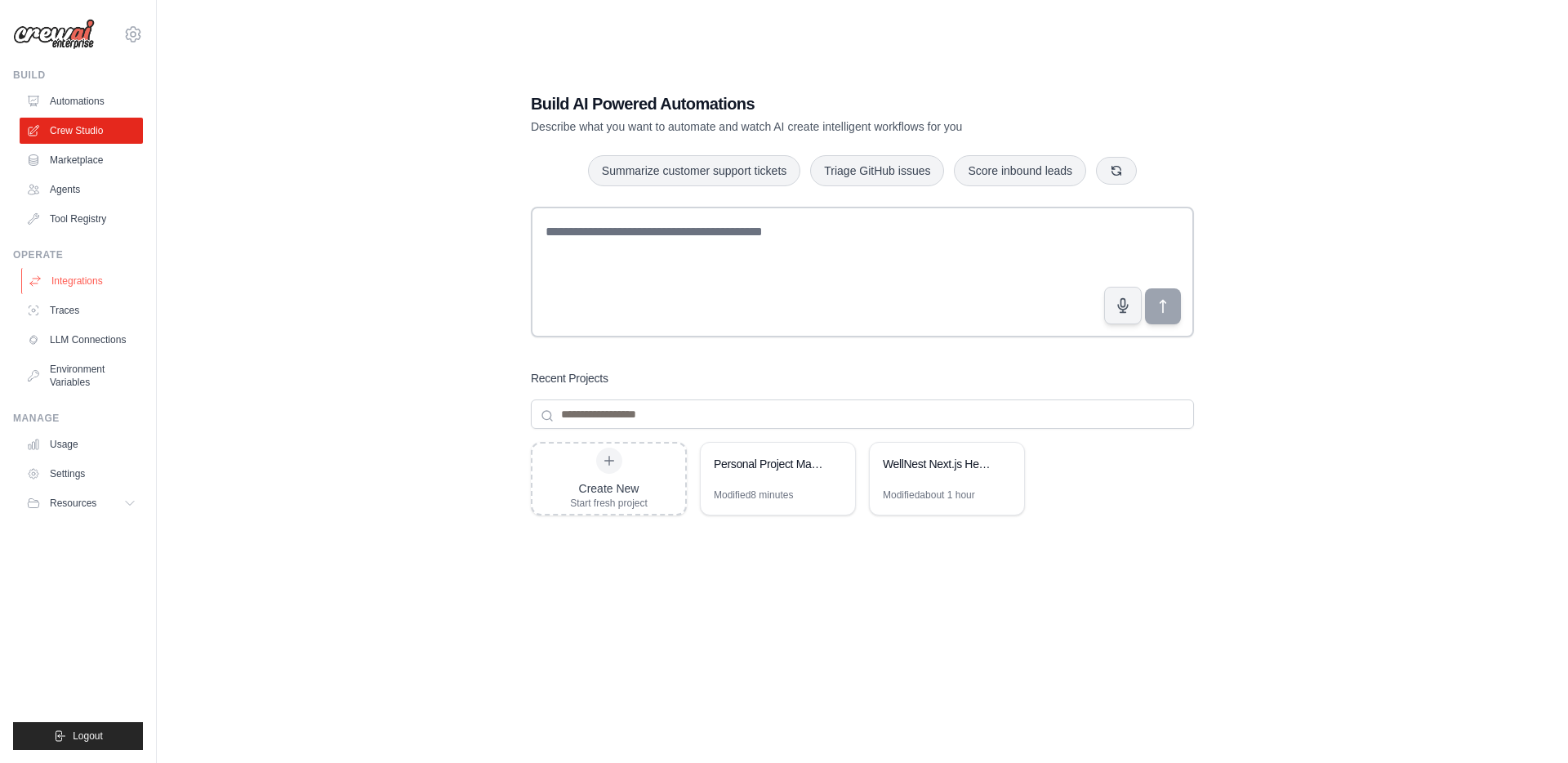
click at [73, 270] on link "Integrations" at bounding box center [83, 280] width 123 height 26
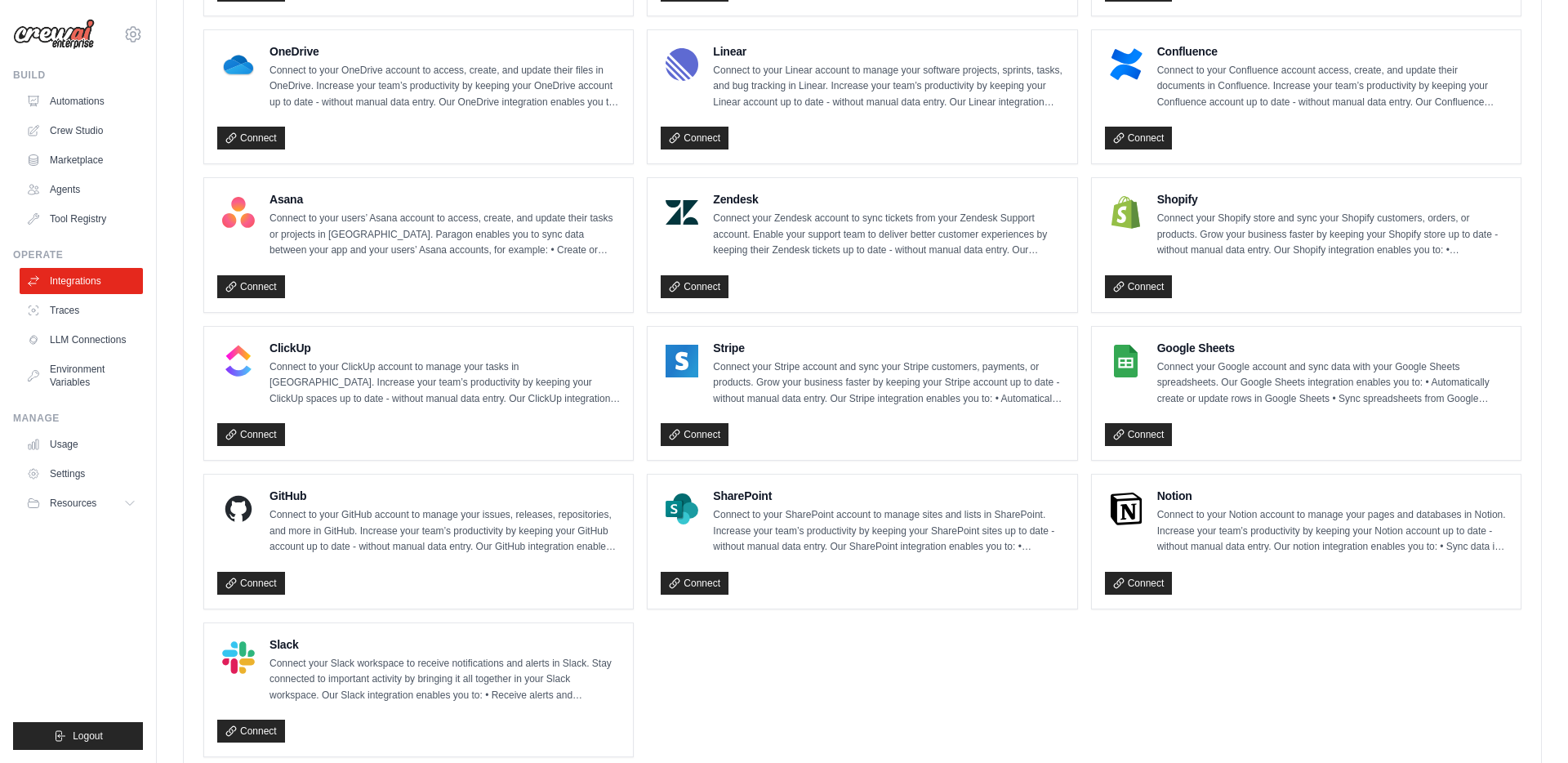
scroll to position [953, 0]
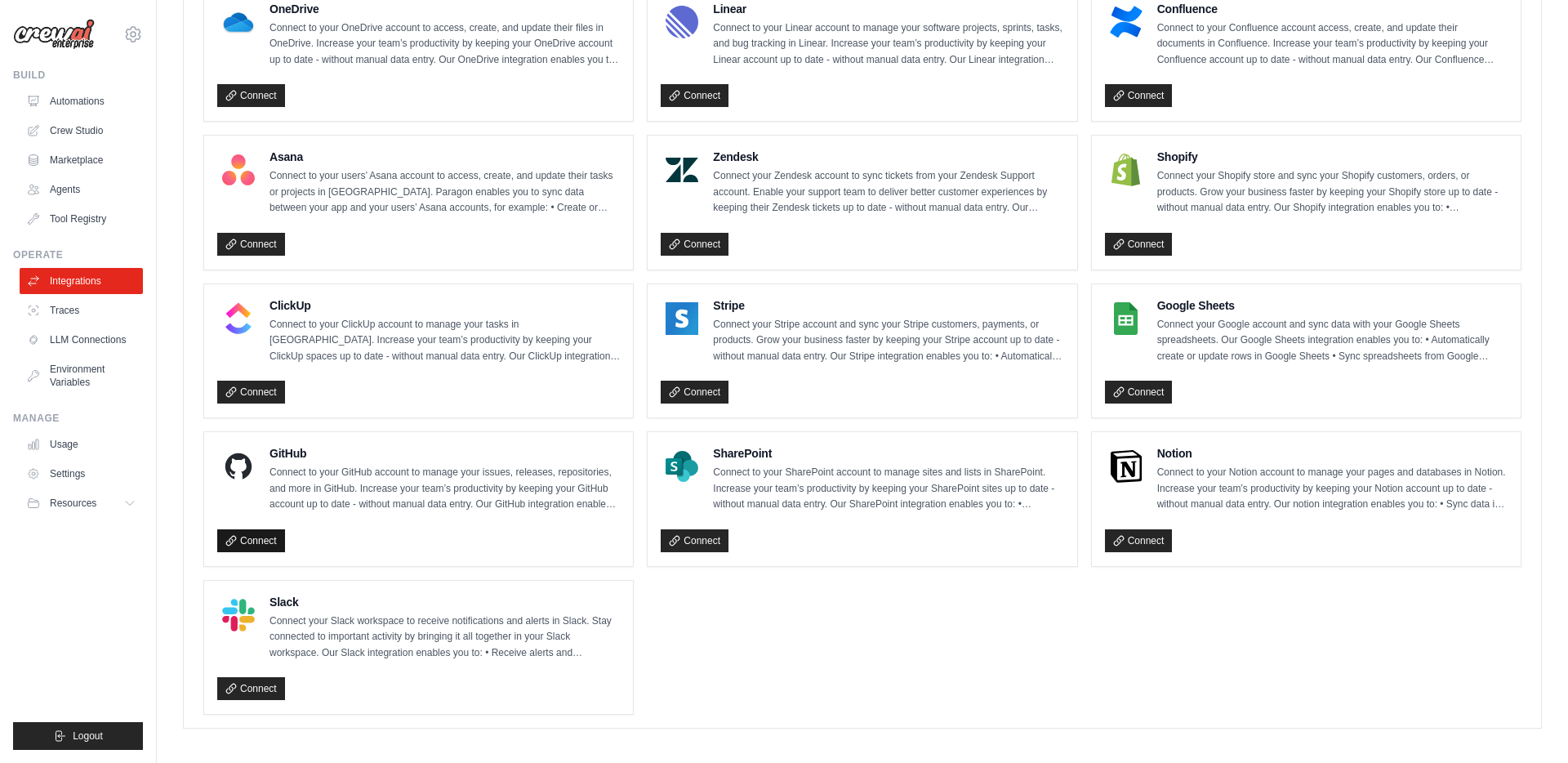
click at [263, 536] on link "Connect" at bounding box center [251, 541] width 68 height 23
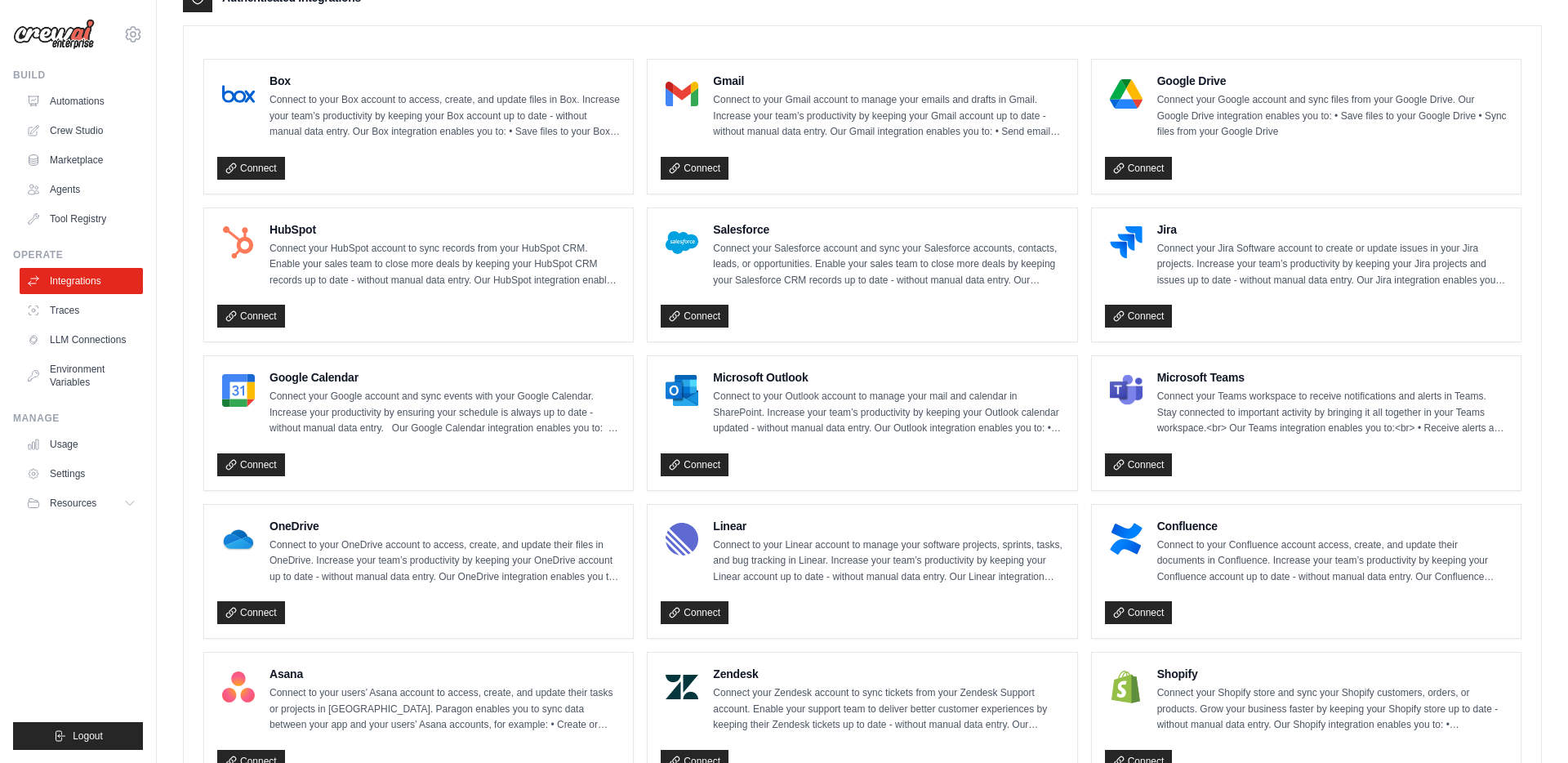
scroll to position [0, 0]
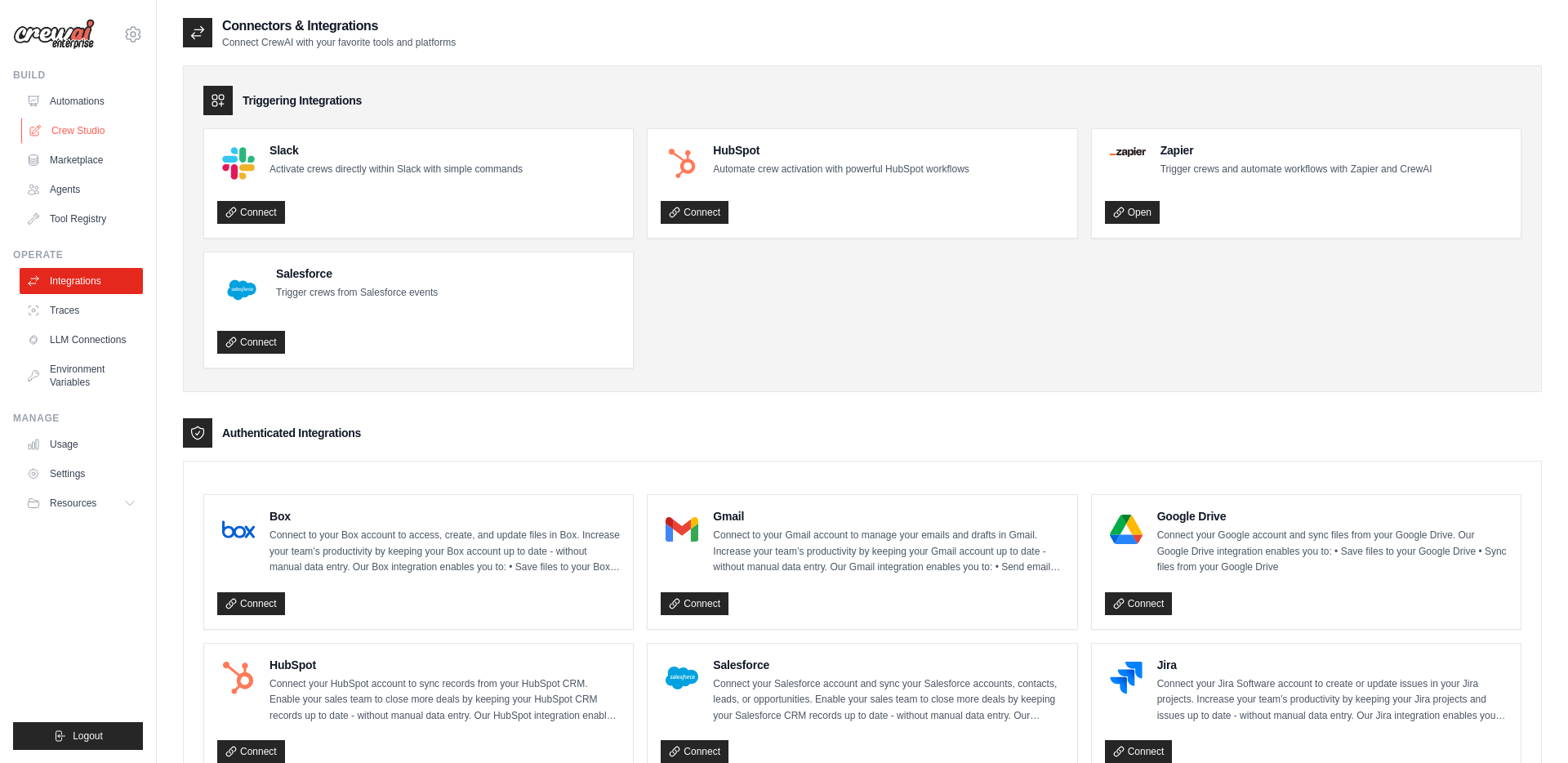
click at [85, 126] on link "Crew Studio" at bounding box center [83, 130] width 123 height 26
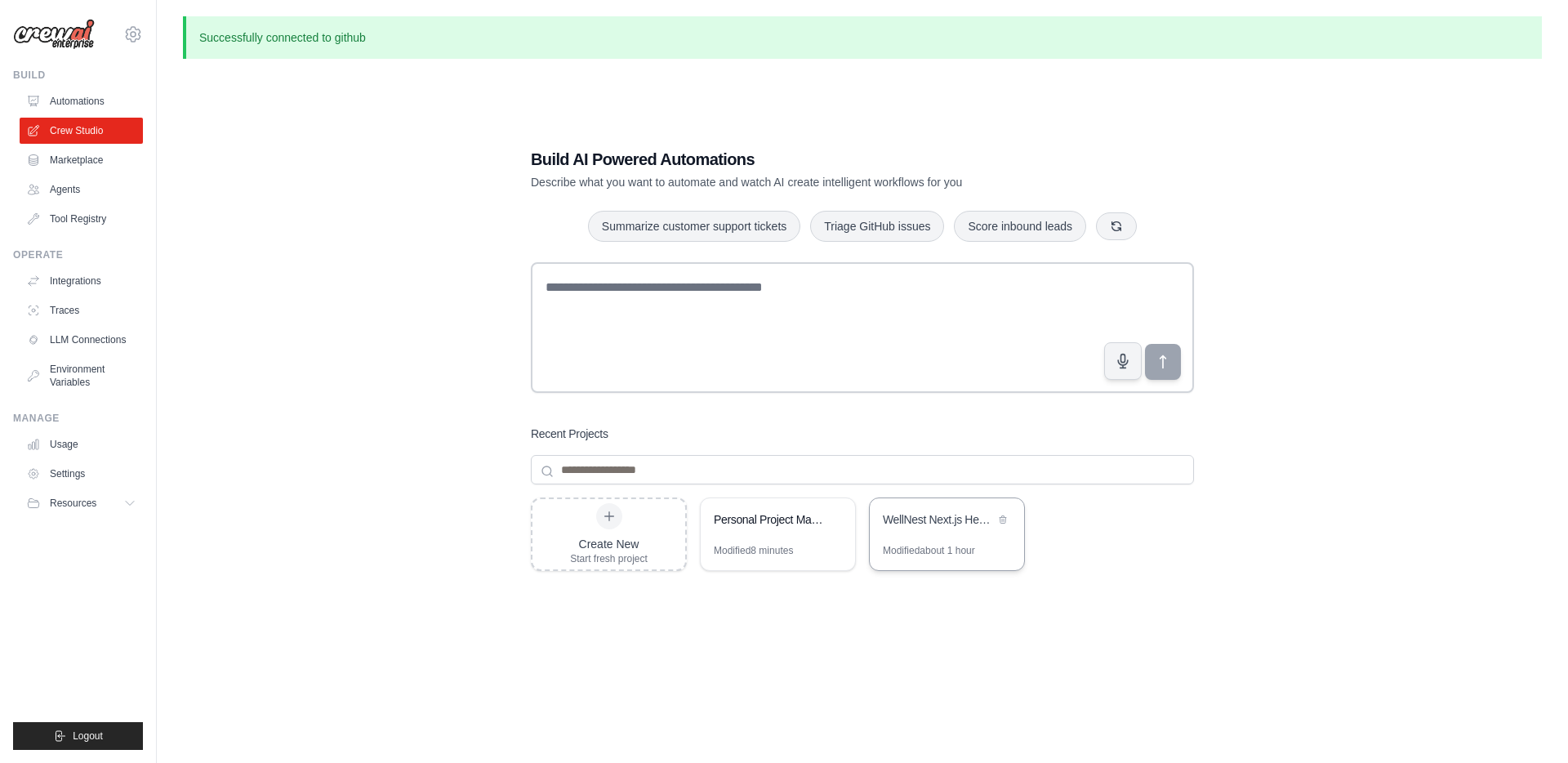
click at [910, 530] on div "WellNest Next.js Health Dashboard Builder with Vercel Deployment" at bounding box center [947, 520] width 155 height 46
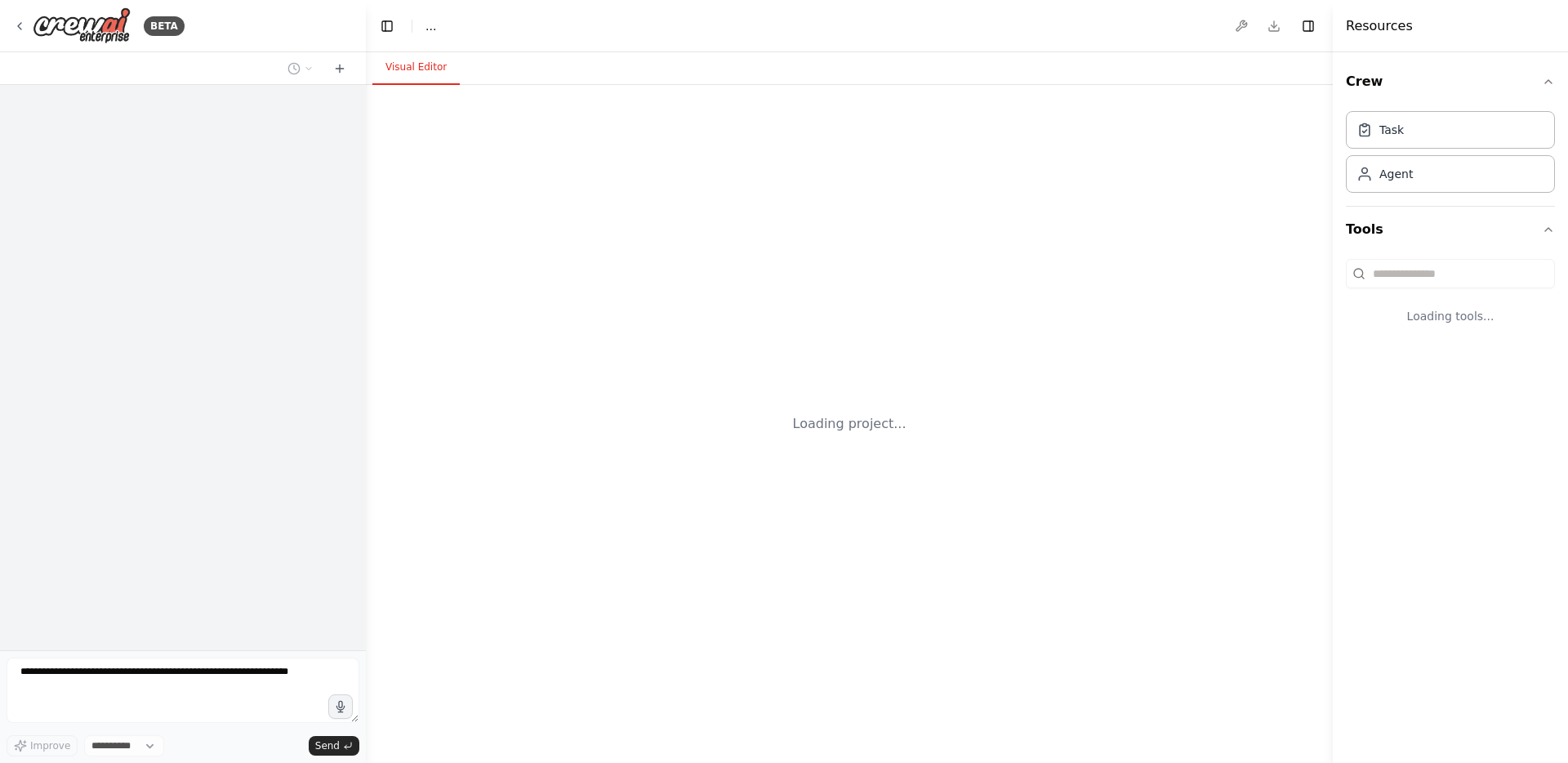
select select "****"
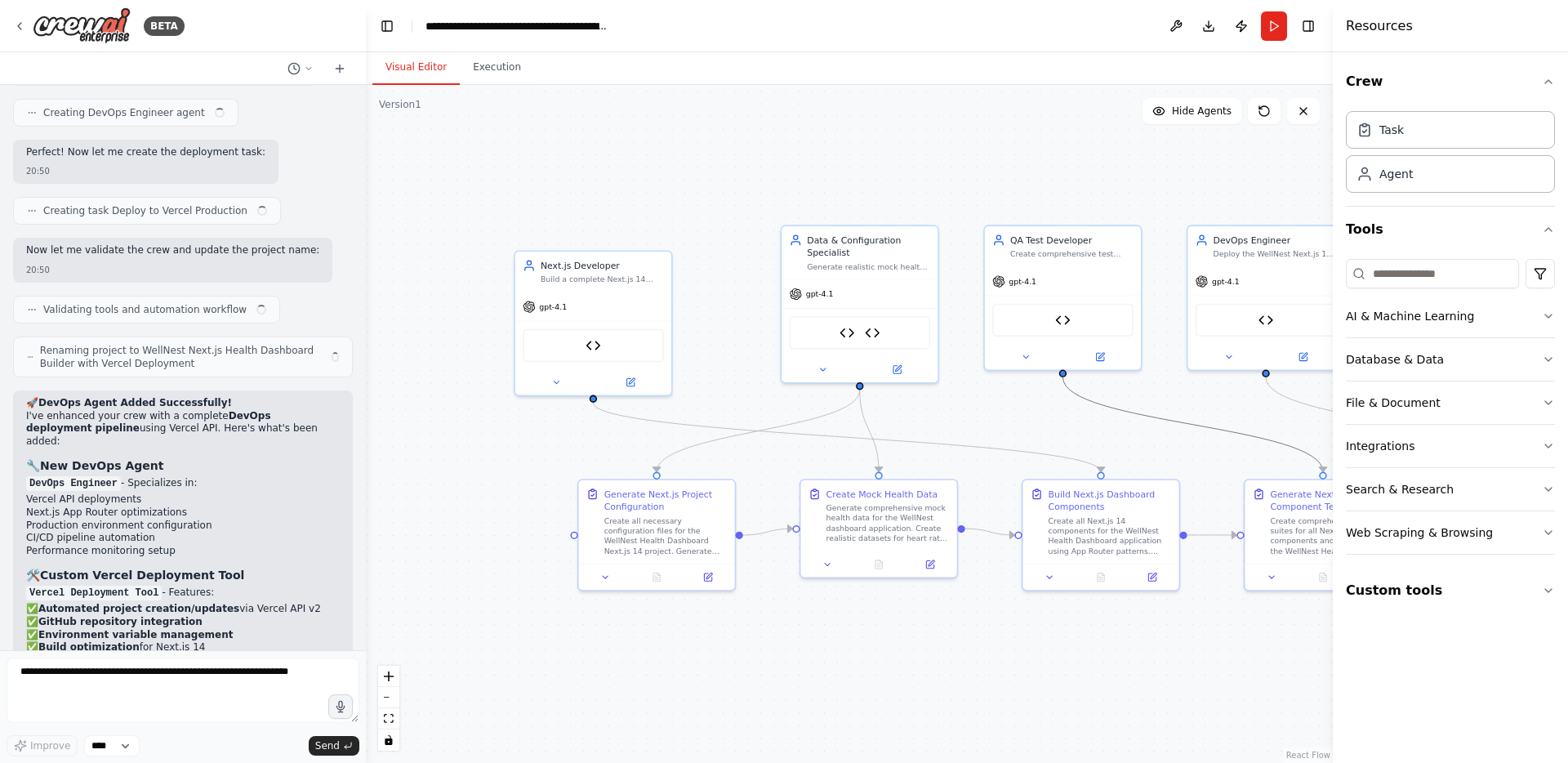
drag, startPoint x: 1179, startPoint y: 421, endPoint x: 911, endPoint y: 422, distance: 268.0
click at [911, 422] on div ".deletable-edge-delete-btn { width: 20px; height: 20px; border: 0px solid #ffff…" at bounding box center [849, 423] width 967 height 677
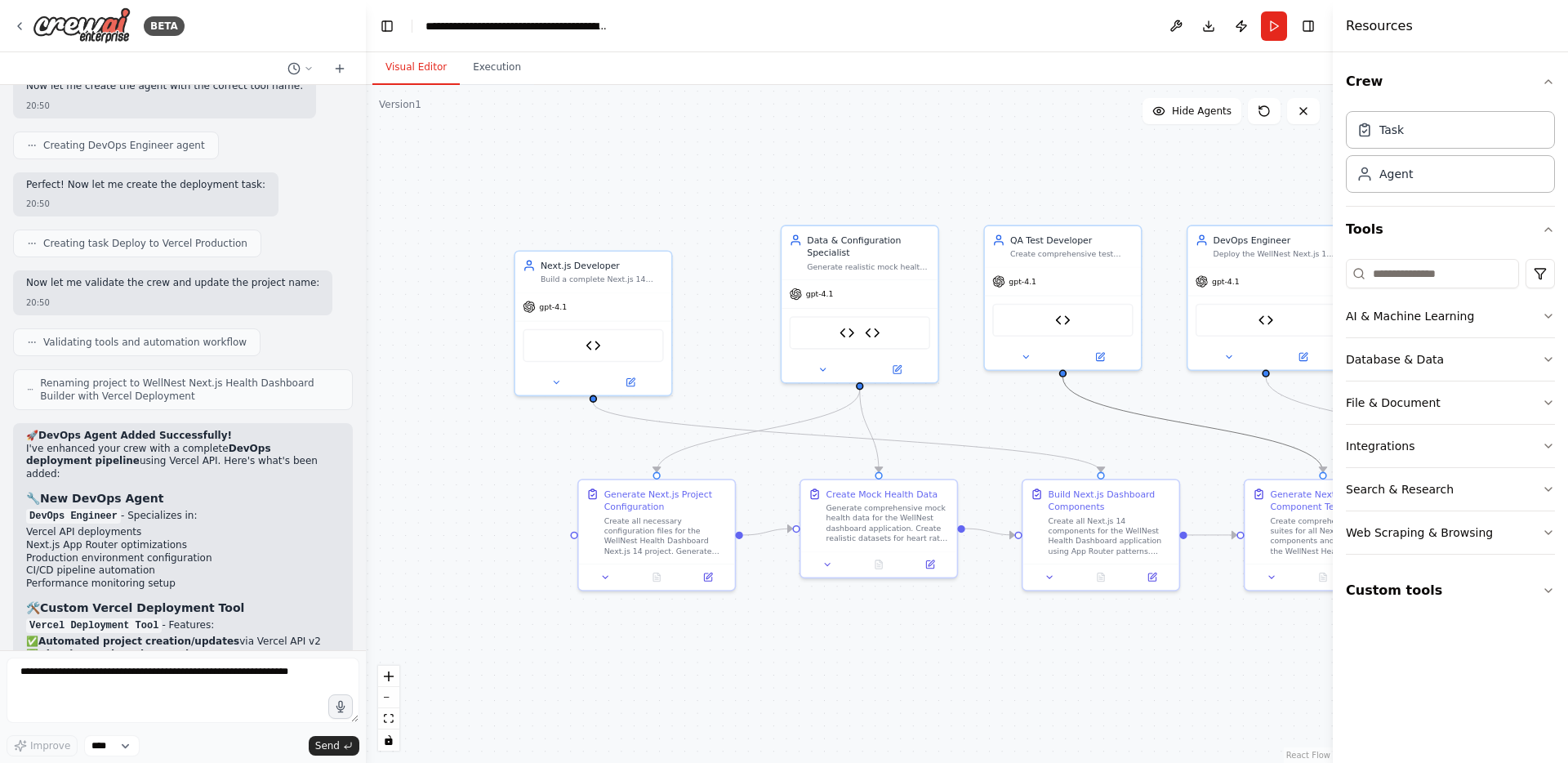
scroll to position [19347, 0]
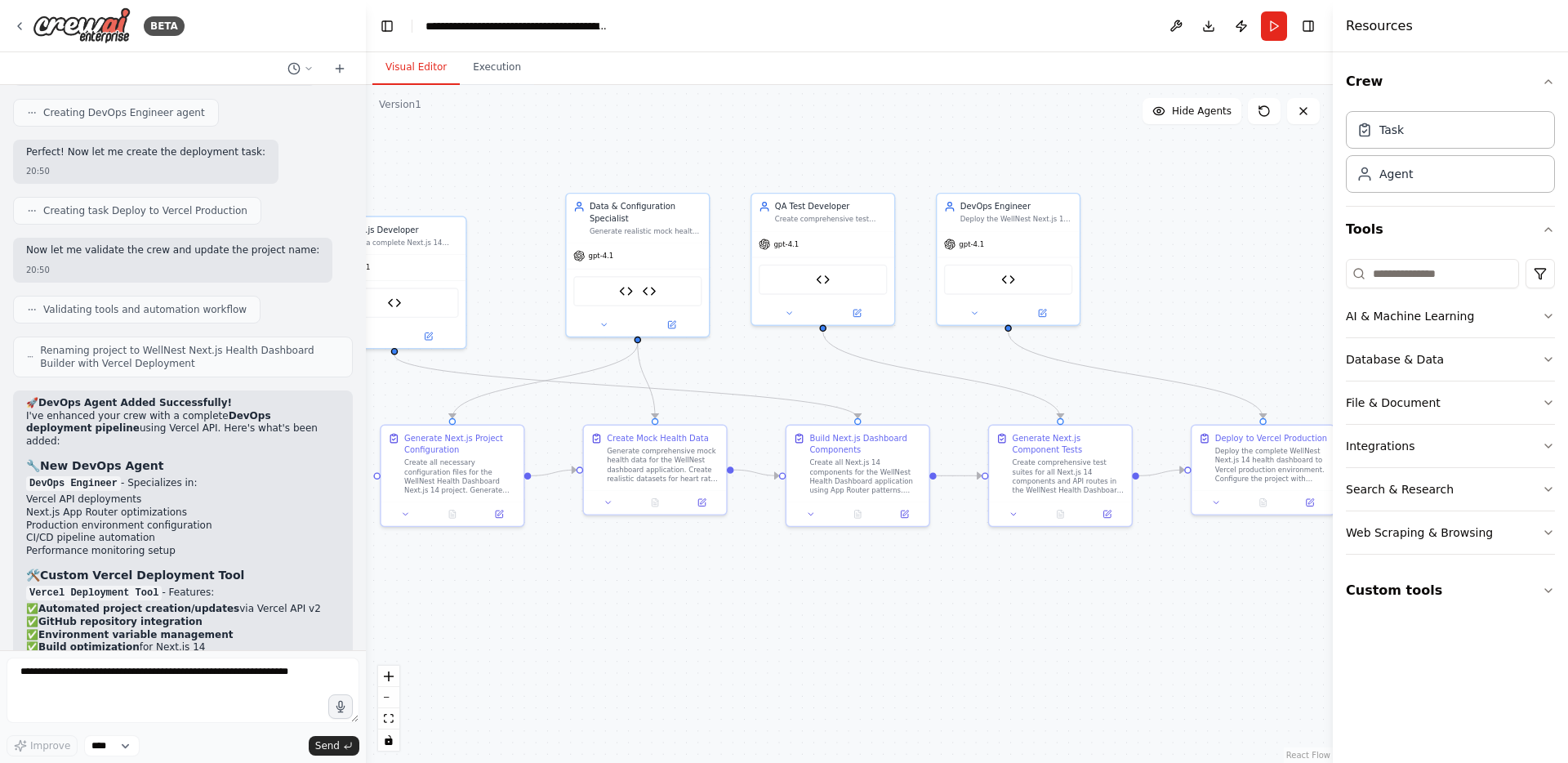
drag, startPoint x: 764, startPoint y: 691, endPoint x: 550, endPoint y: 615, distance: 227.1
click at [550, 616] on div ".deletable-edge-delete-btn { width: 20px; height: 20px; border: 0px solid #ffff…" at bounding box center [849, 423] width 967 height 677
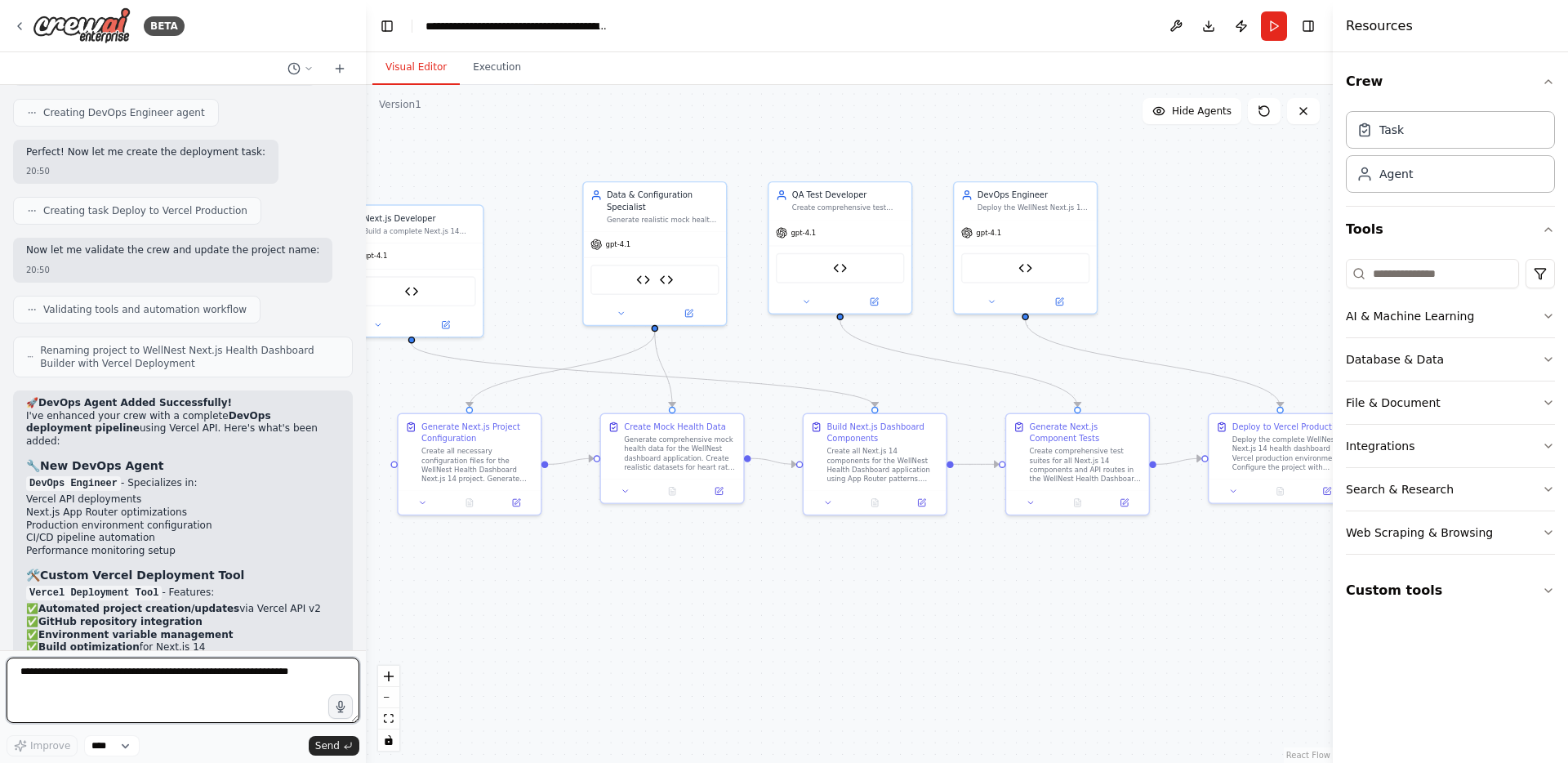
click at [146, 675] on textarea at bounding box center [183, 690] width 353 height 66
paste textarea "**********"
drag, startPoint x: 315, startPoint y: 697, endPoint x: -33, endPoint y: 697, distance: 348.0
click at [0, 697] on html "BETA Hello! I'm the CrewAI assistant. What kind of automation do you want to bu…" at bounding box center [784, 382] width 1568 height 763
paste textarea
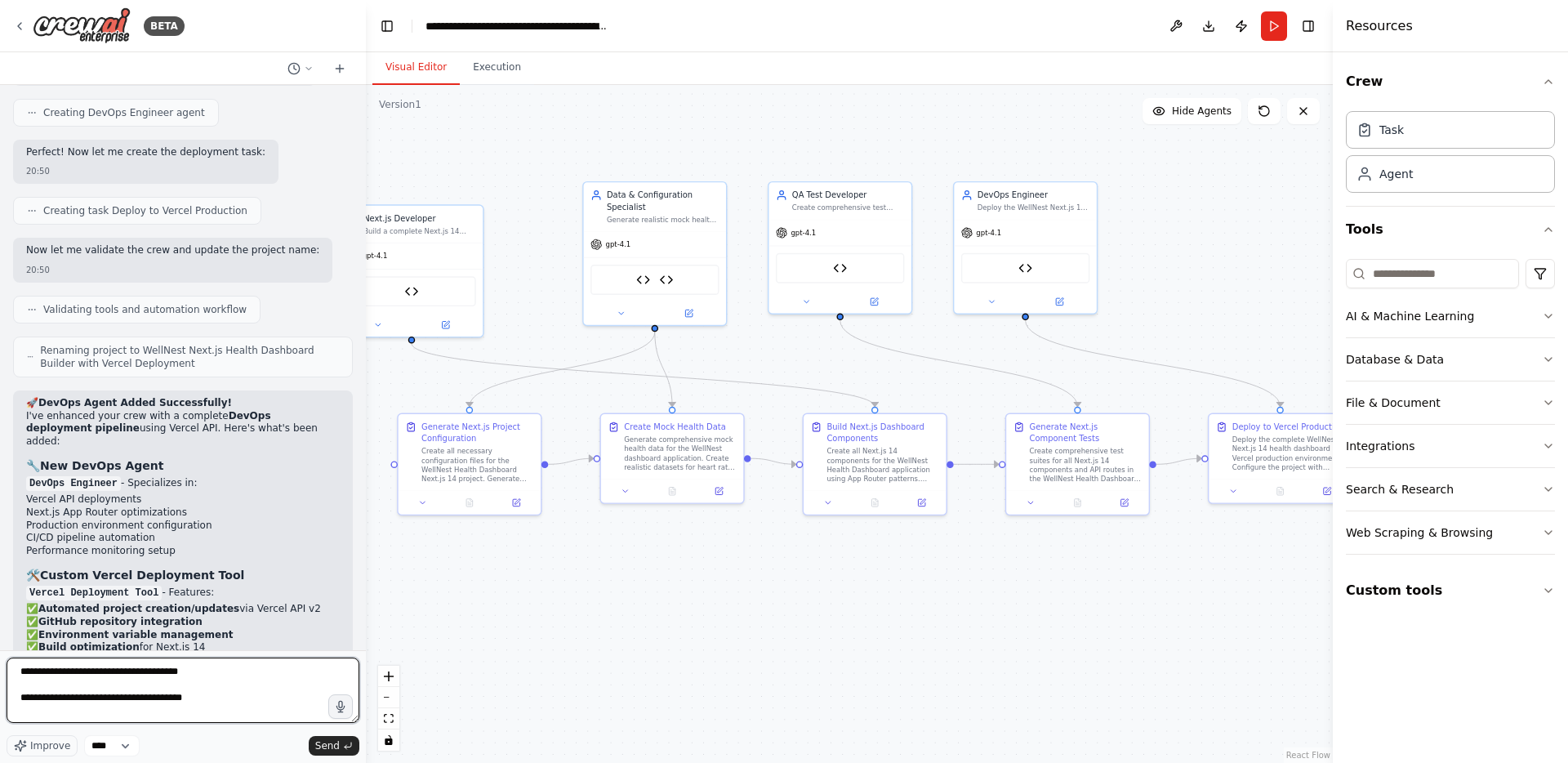
click at [123, 687] on textarea "**********" at bounding box center [183, 690] width 353 height 66
click at [116, 676] on textarea "**********" at bounding box center [183, 690] width 353 height 66
click at [104, 686] on textarea "**********" at bounding box center [183, 690] width 353 height 66
paste textarea "**********"
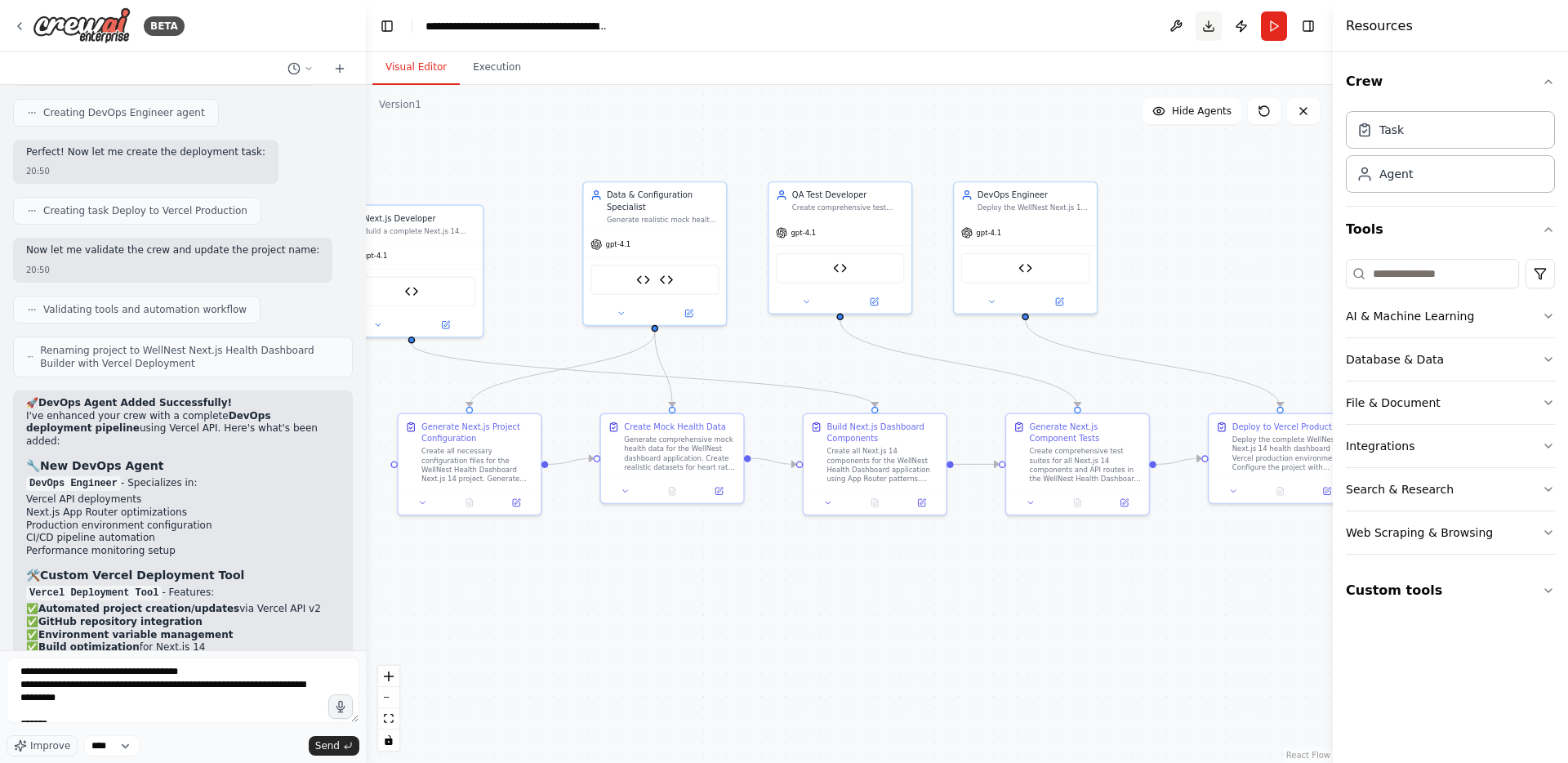
click at [1200, 26] on button "Download" at bounding box center [1208, 26] width 26 height 29
drag, startPoint x: 294, startPoint y: 698, endPoint x: 17, endPoint y: 685, distance: 277.3
click at [17, 685] on textarea "**********" at bounding box center [183, 690] width 353 height 66
paste textarea
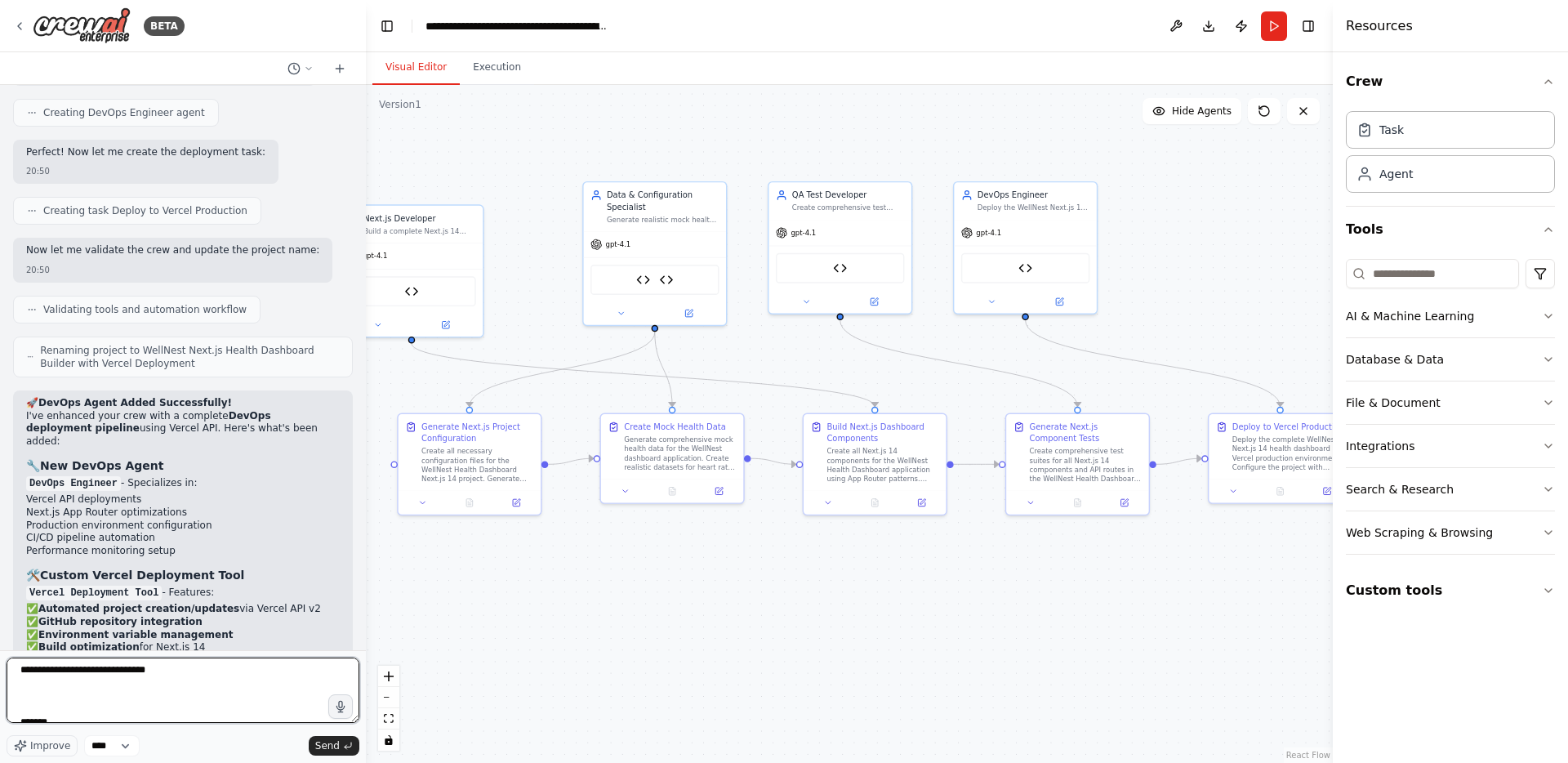
scroll to position [67, 0]
paste textarea "**********"
click at [222, 699] on textarea "**********" at bounding box center [183, 690] width 353 height 66
click at [218, 708] on textarea "**********" at bounding box center [183, 690] width 353 height 66
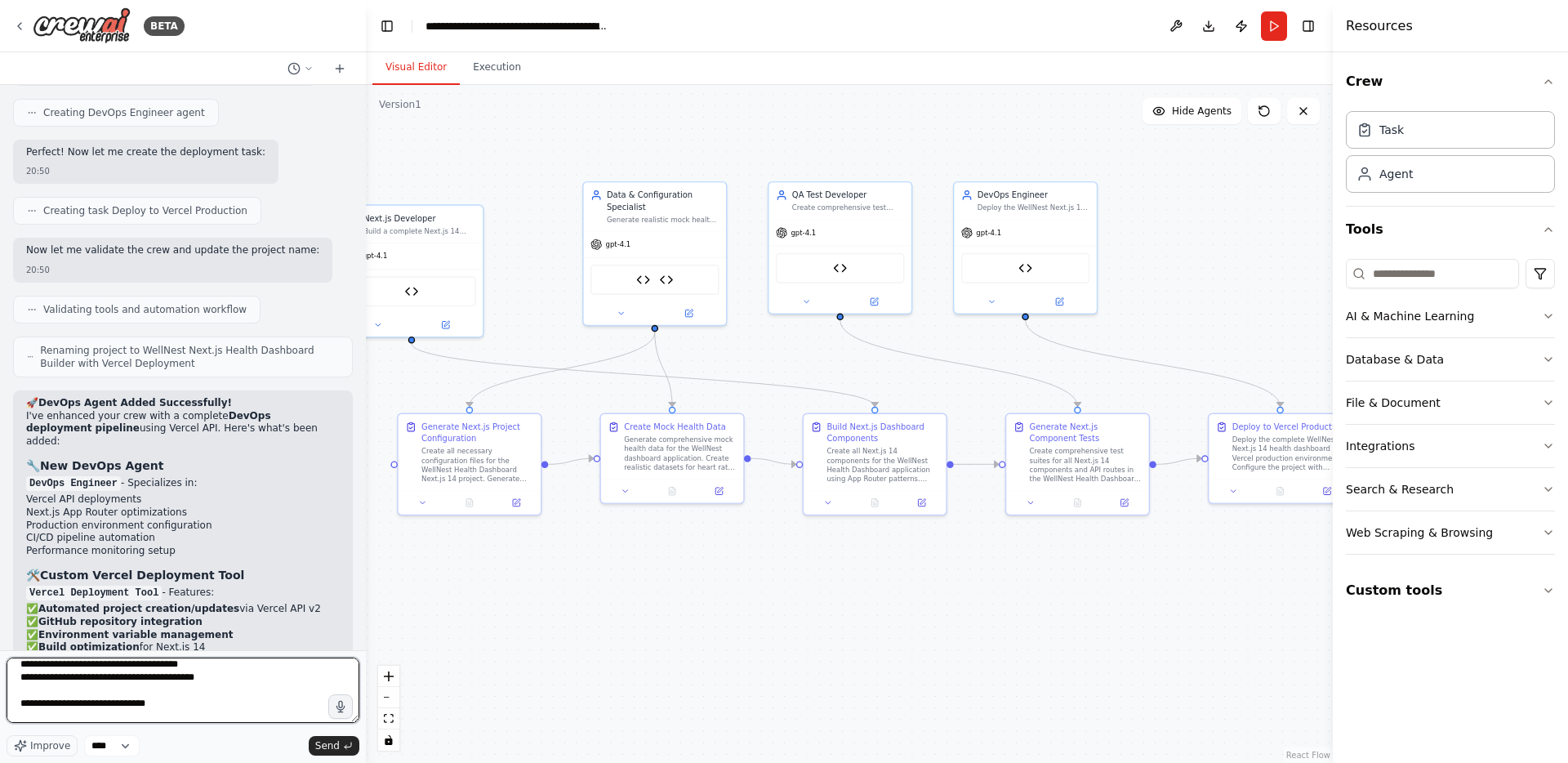
scroll to position [21, 0]
paste textarea "**********"
type textarea "**********"
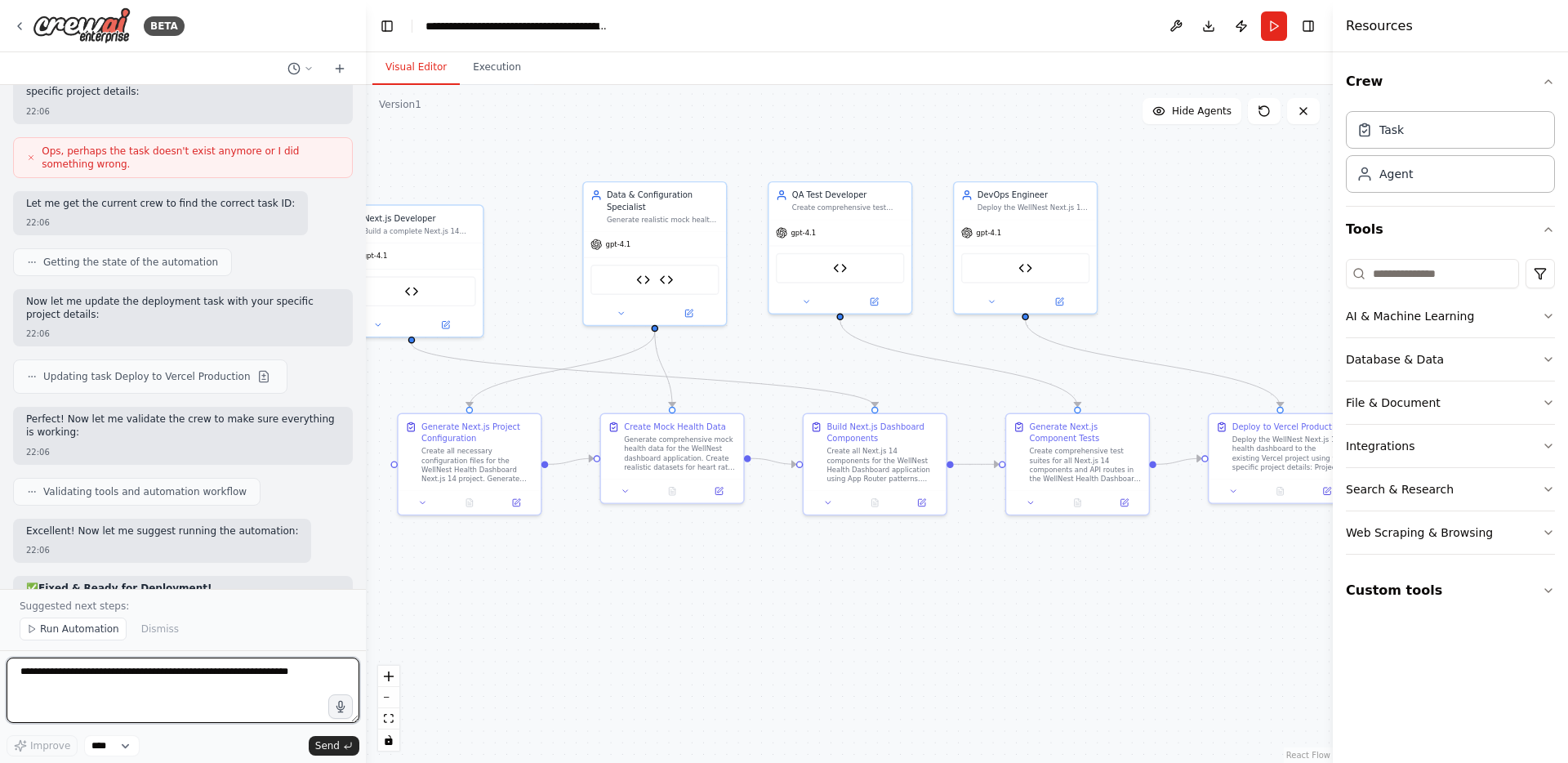
scroll to position [21560, 0]
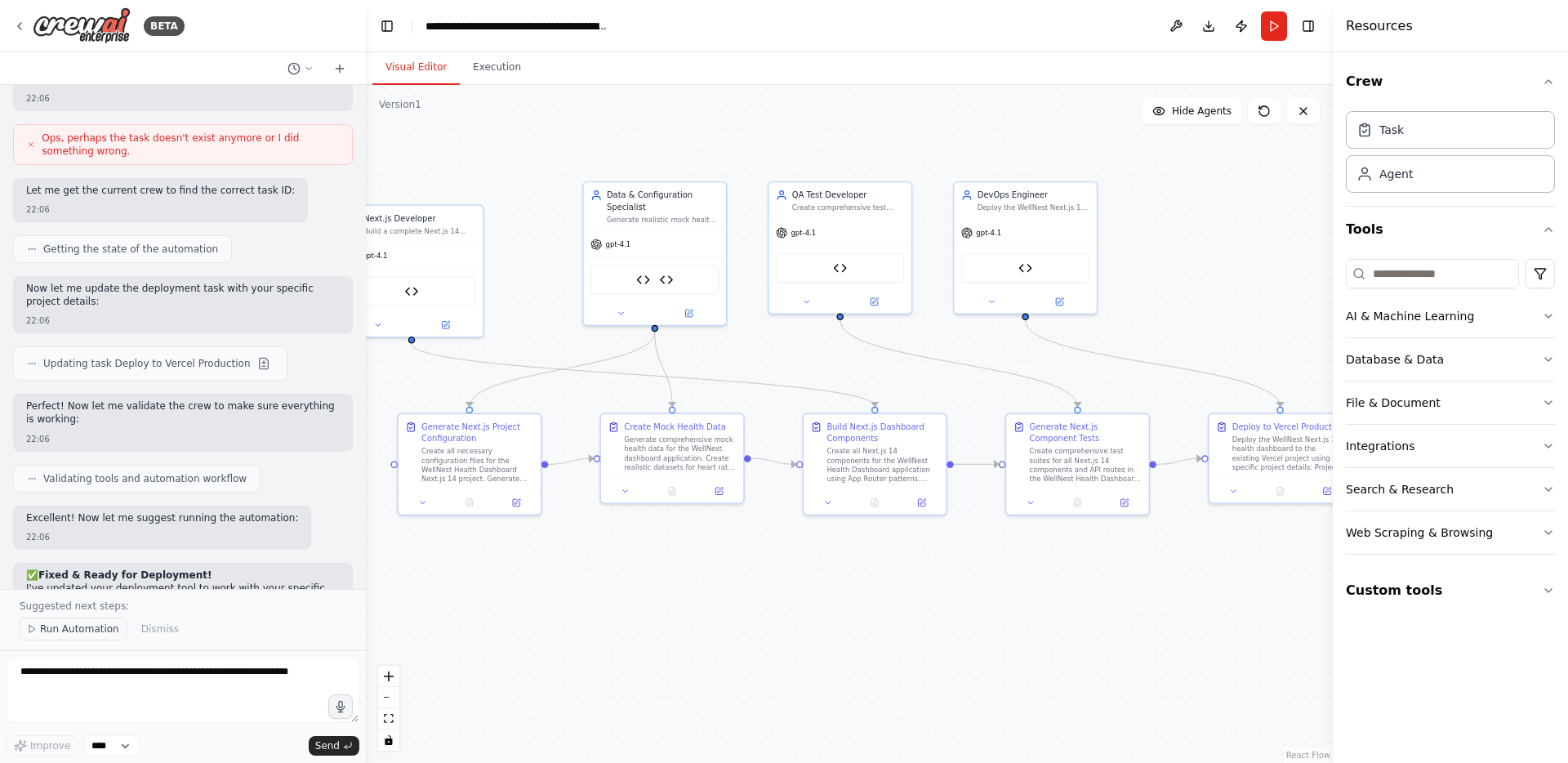
click at [71, 628] on span "Run Automation" at bounding box center [79, 629] width 79 height 13
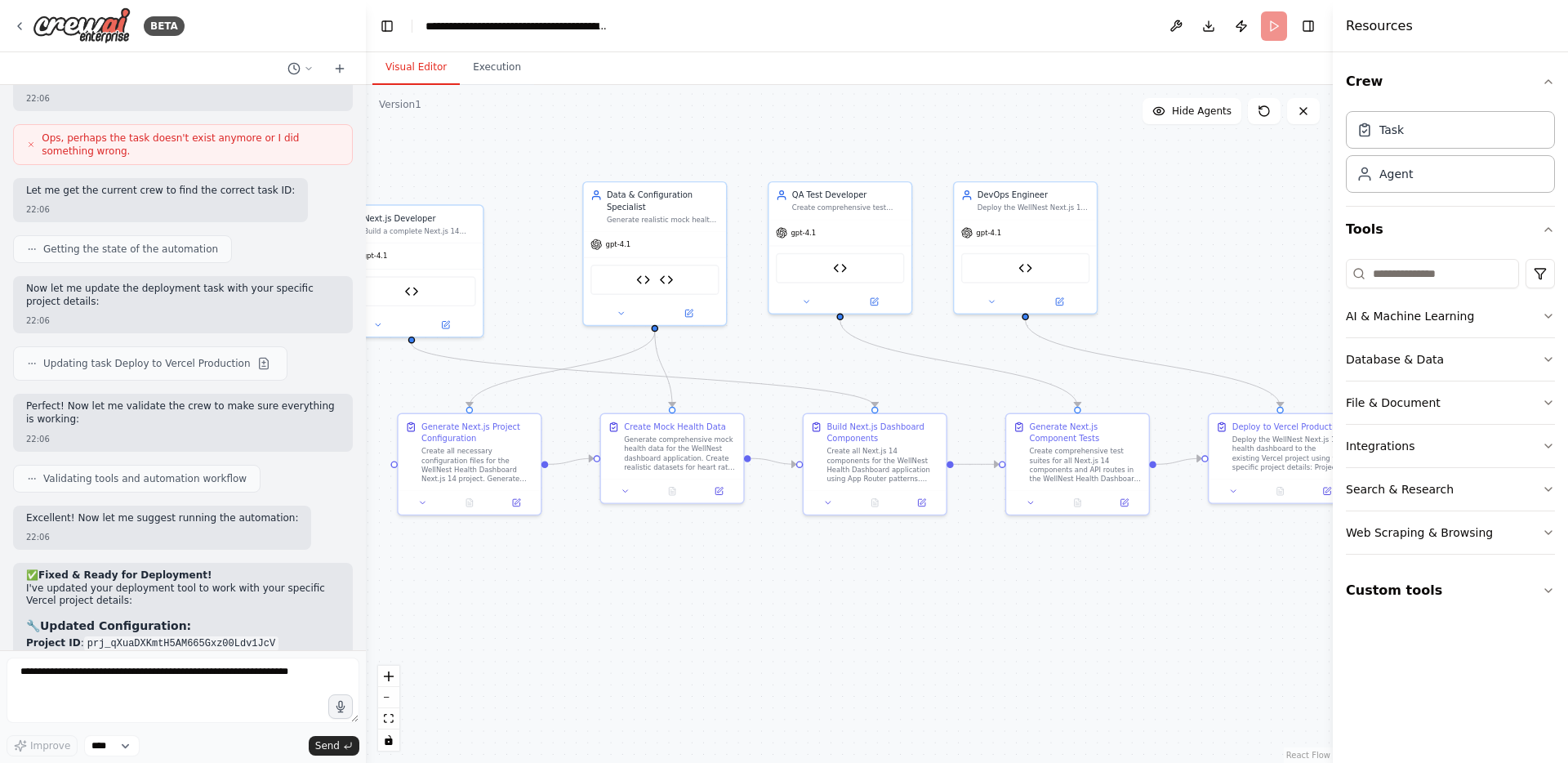
scroll to position [21499, 0]
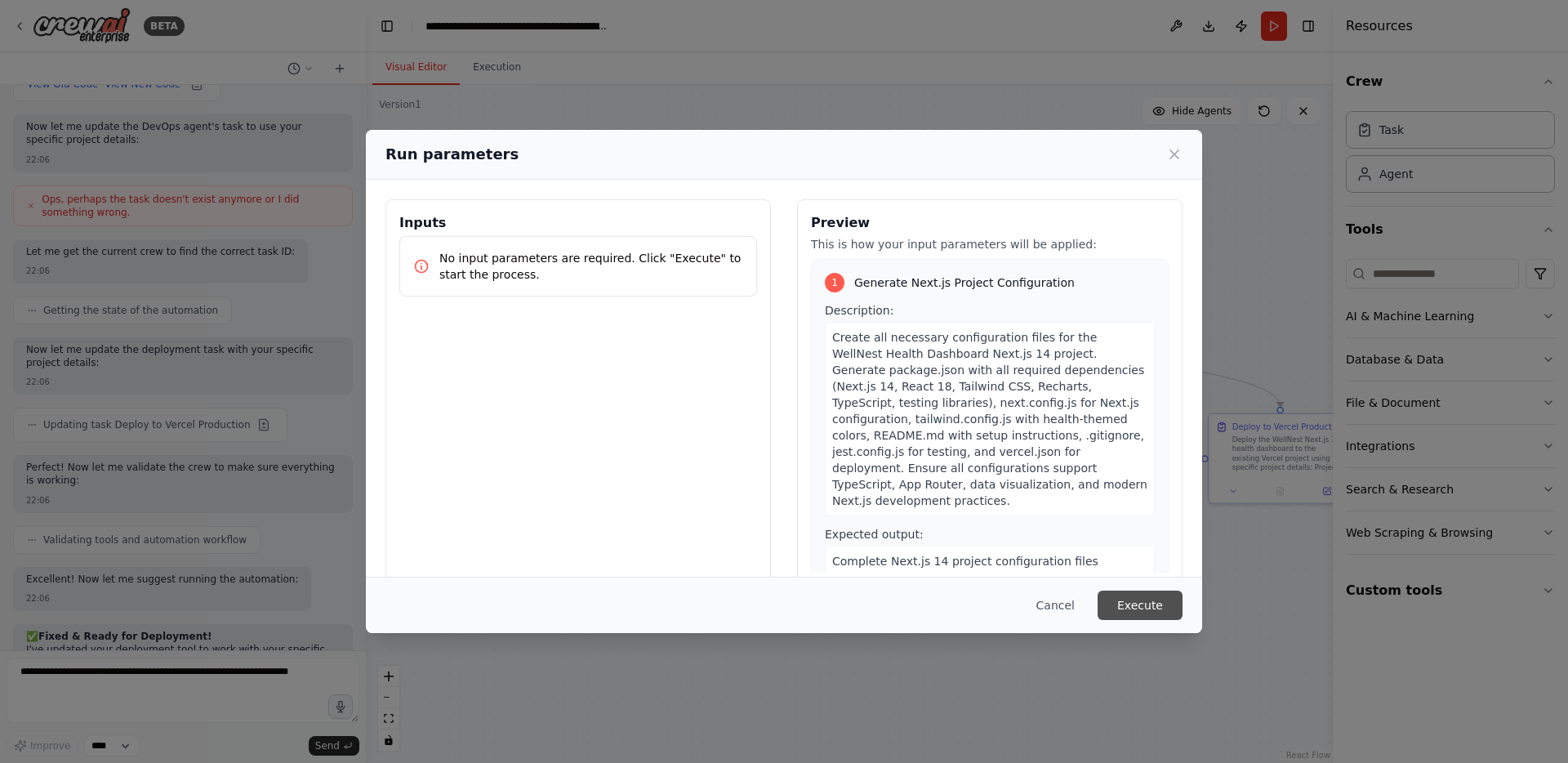
click at [1119, 602] on button "Execute" at bounding box center [1140, 604] width 85 height 29
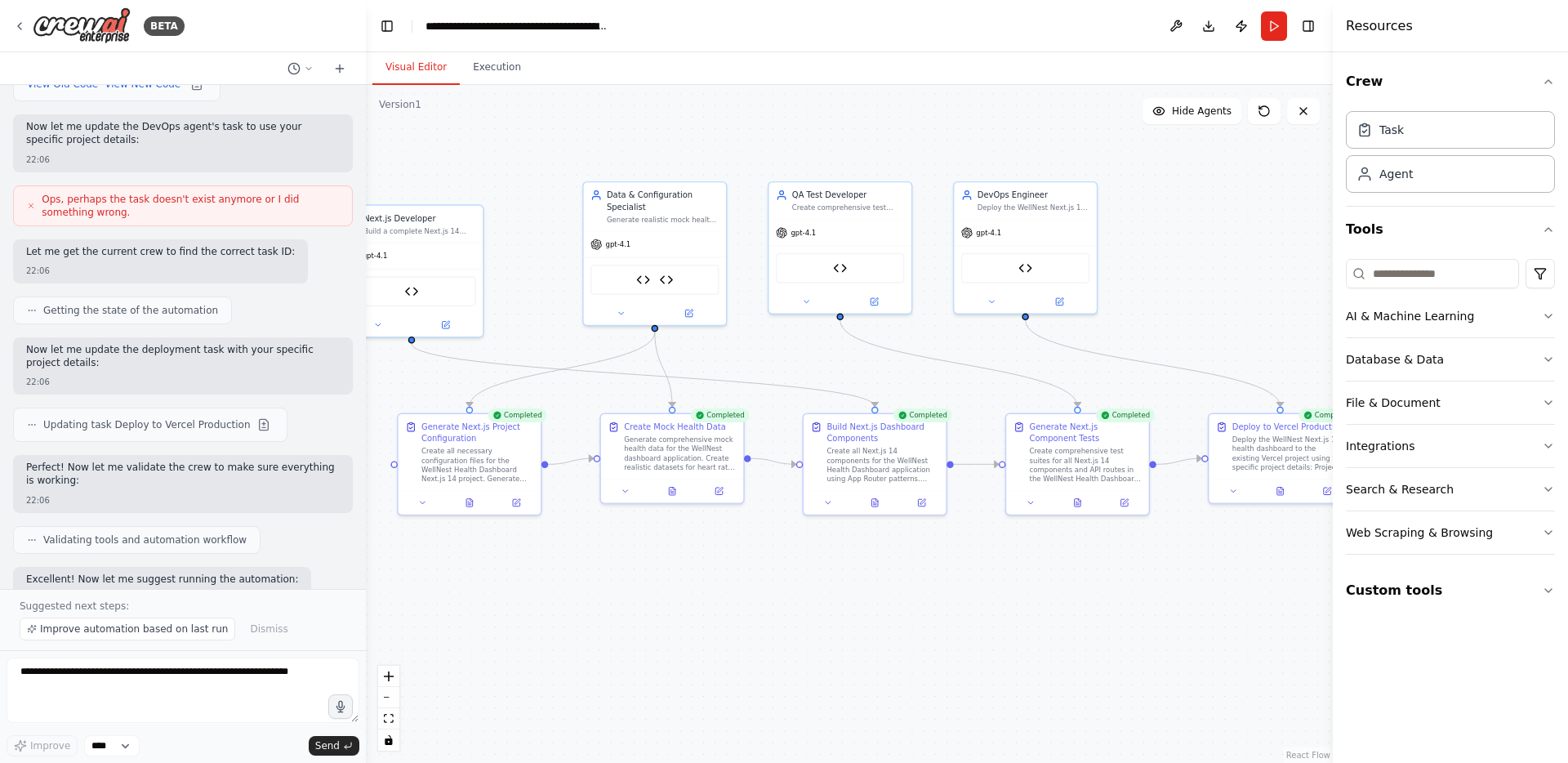
scroll to position [21560, 0]
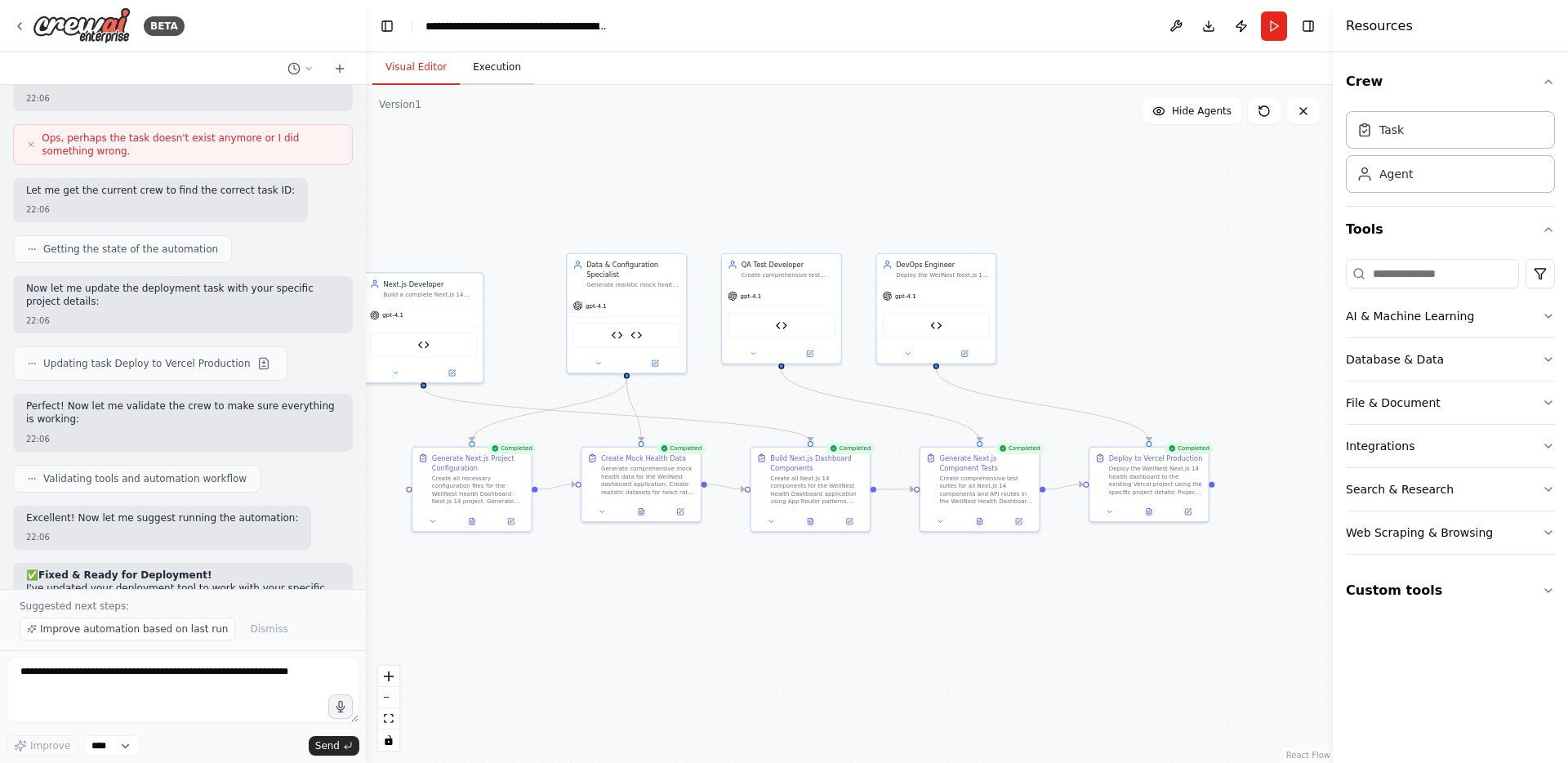
click at [504, 66] on button "Execution" at bounding box center [496, 67] width 74 height 34
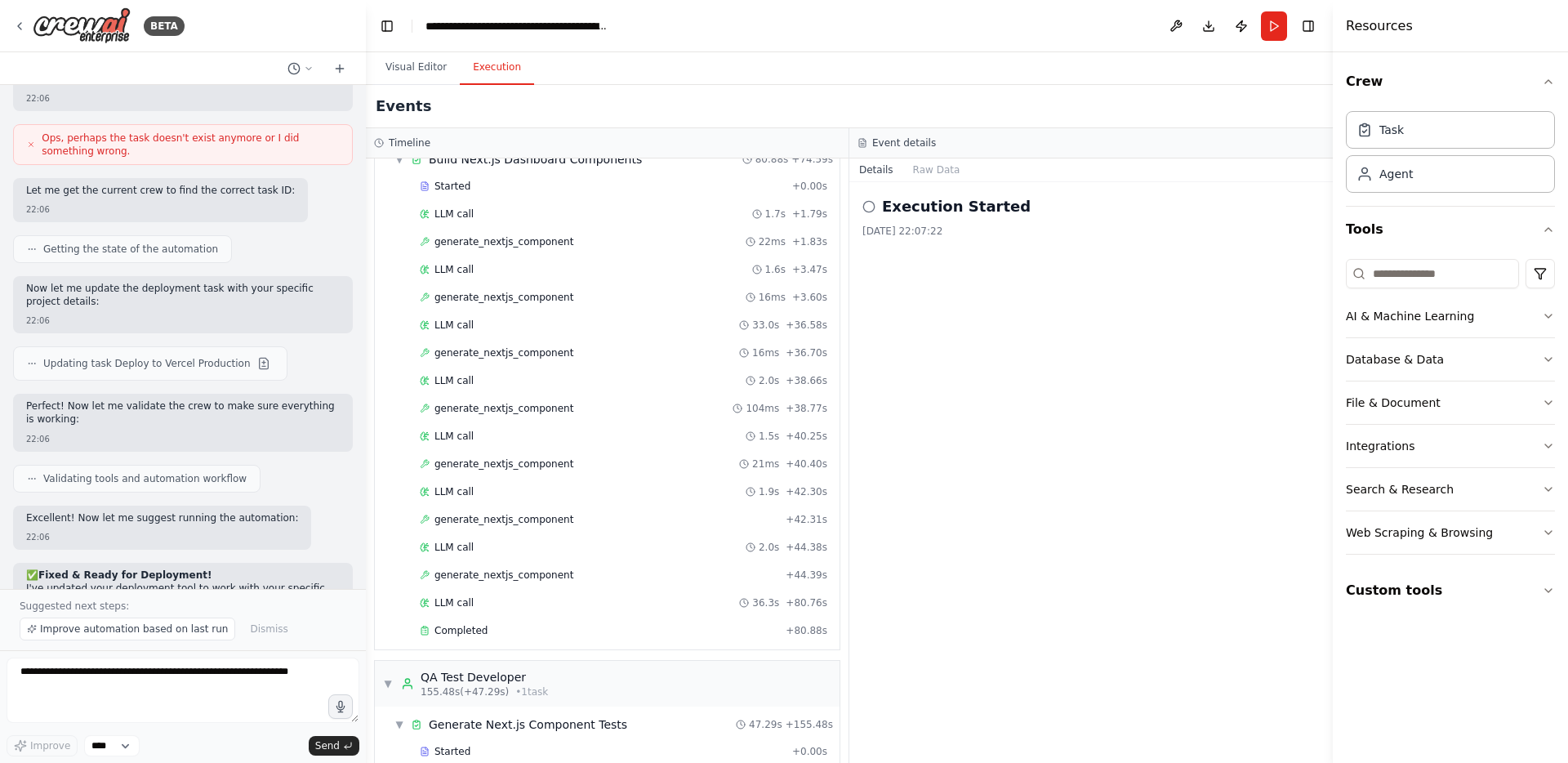
scroll to position [1674, 0]
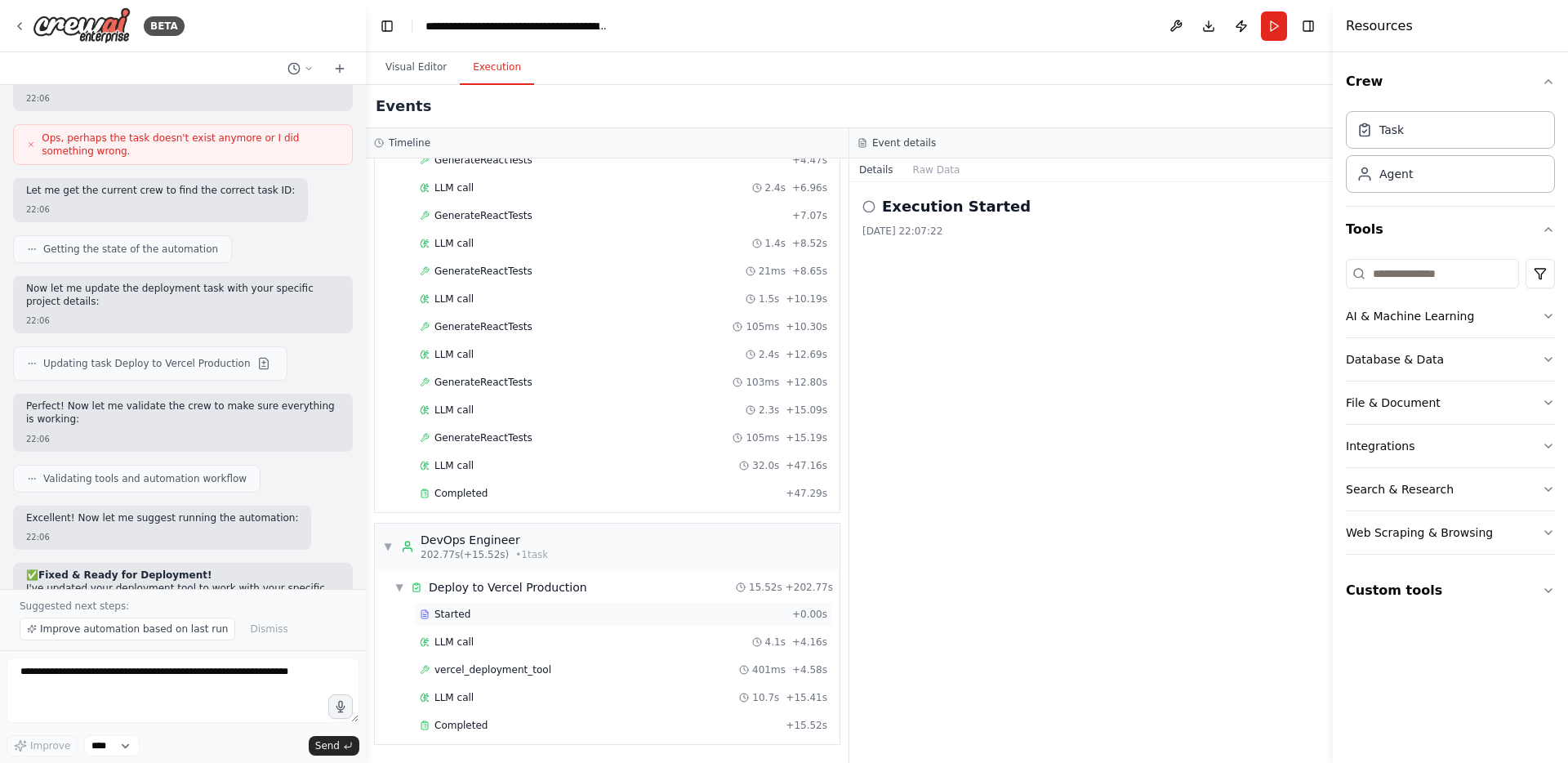
click at [466, 615] on span "Started" at bounding box center [452, 614] width 36 height 13
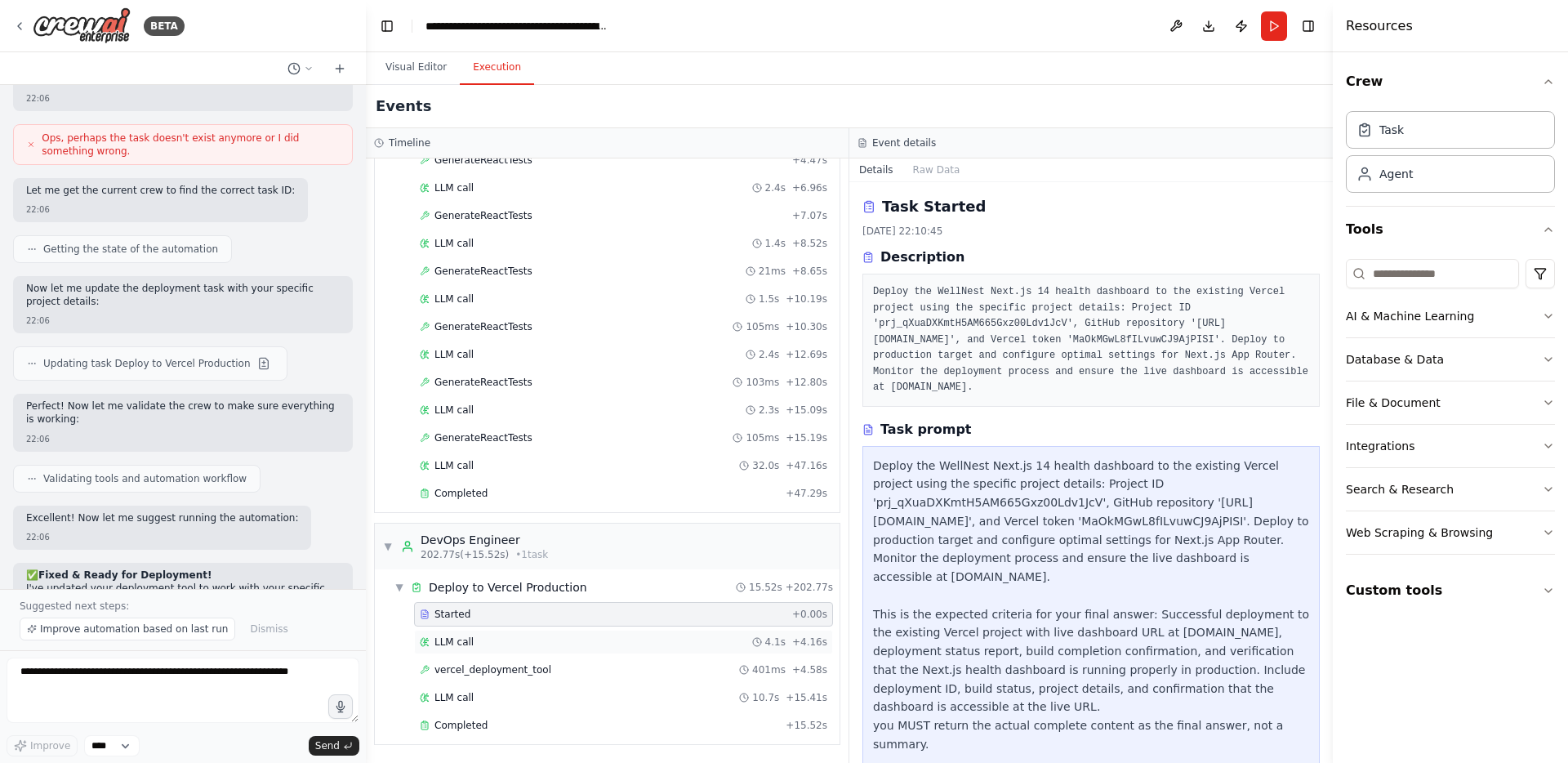
click at [463, 644] on span "LLM call" at bounding box center [454, 642] width 39 height 13
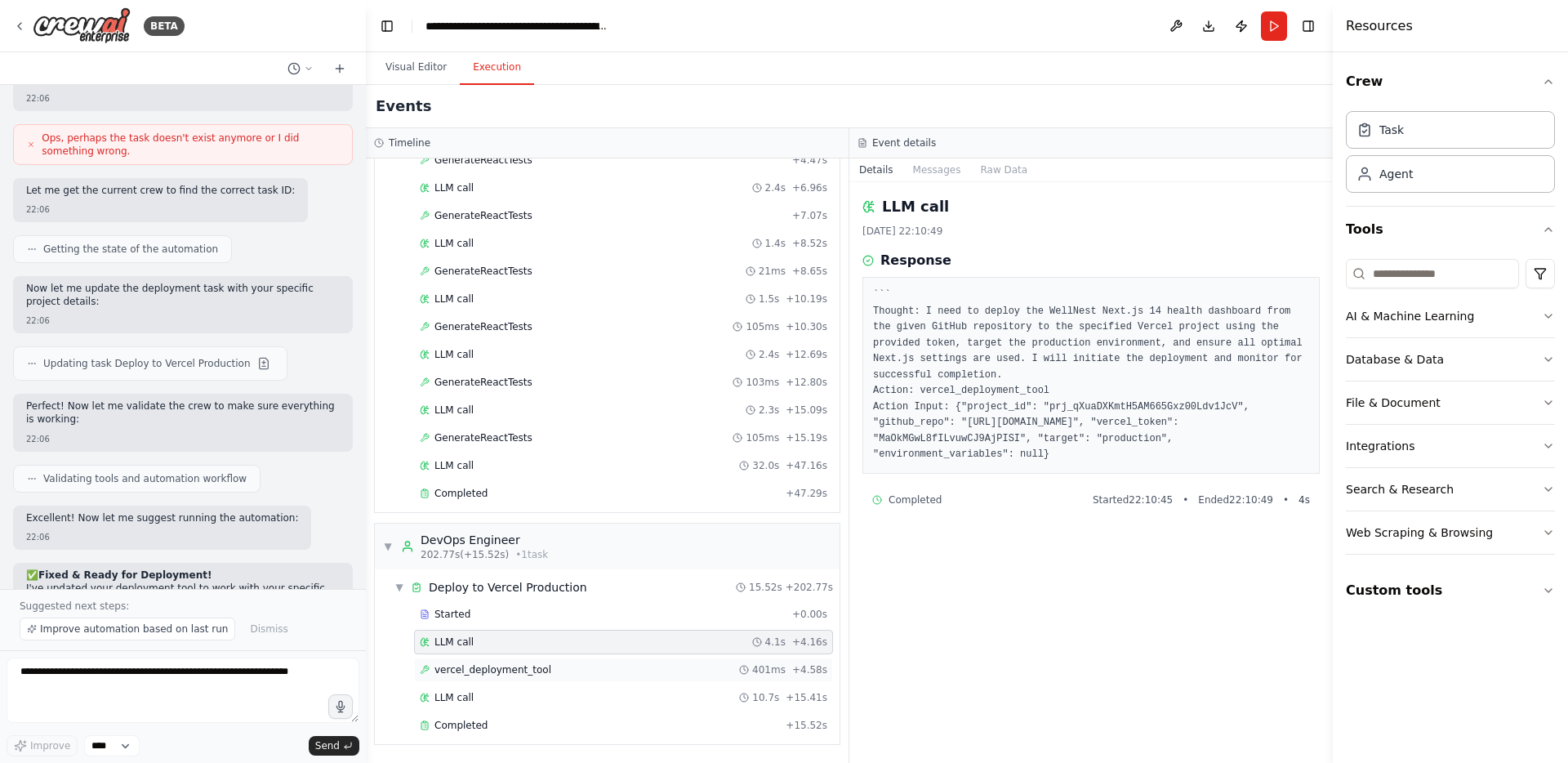
click at [464, 671] on span "vercel_deployment_tool" at bounding box center [493, 670] width 116 height 13
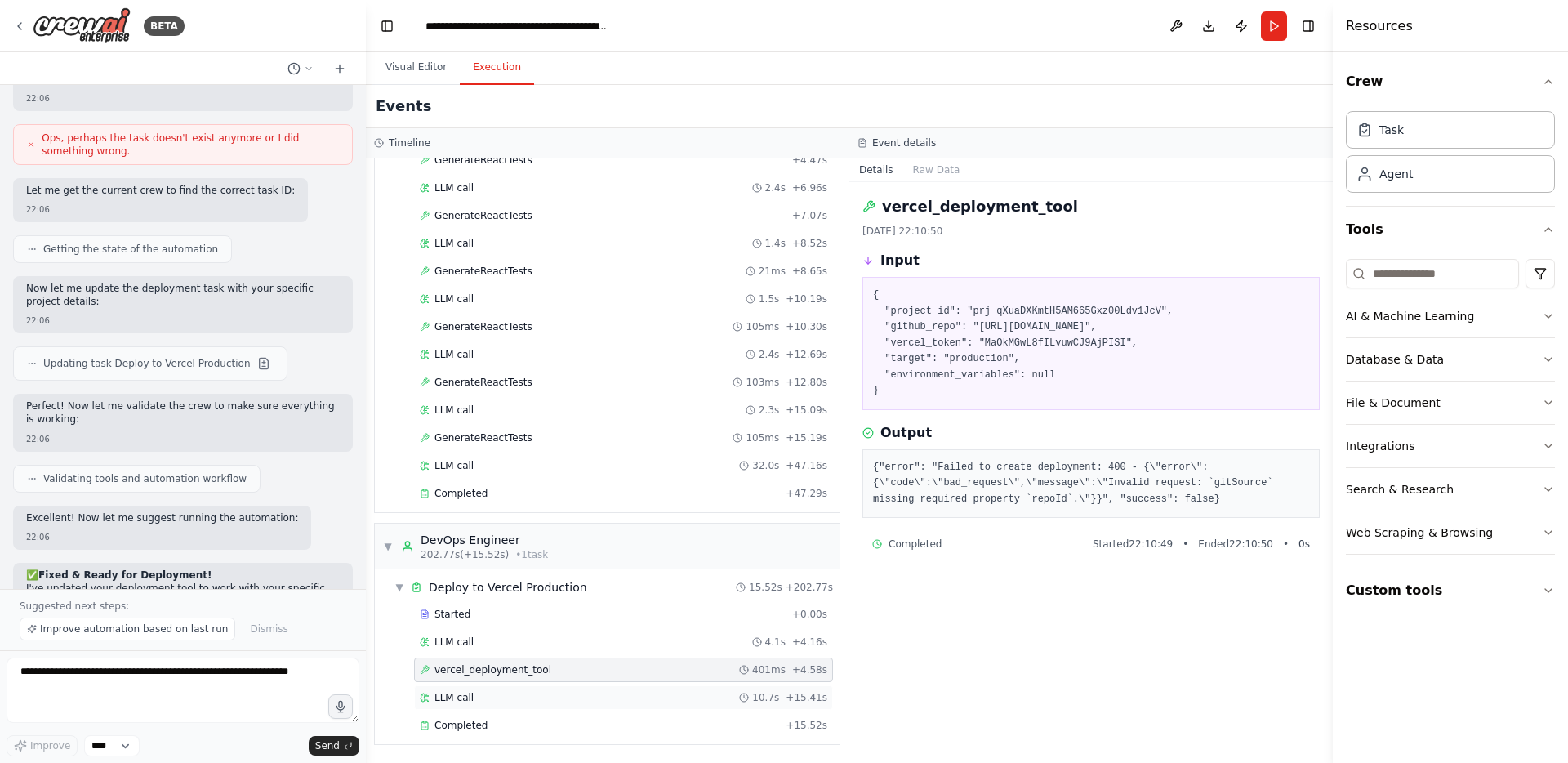
click at [464, 692] on span "LLM call" at bounding box center [454, 697] width 39 height 13
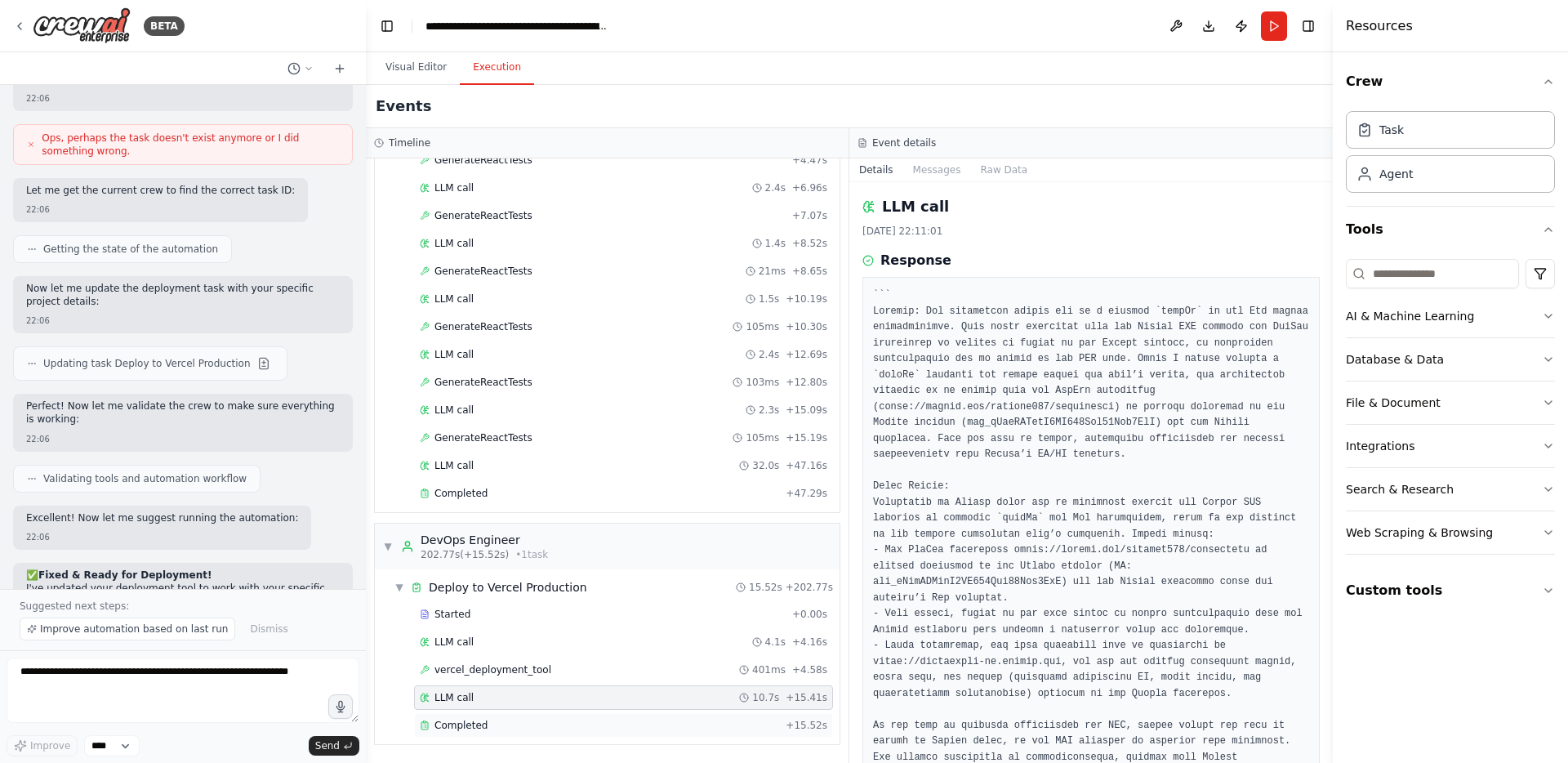
click at [466, 726] on span "Completed" at bounding box center [461, 726] width 53 height 13
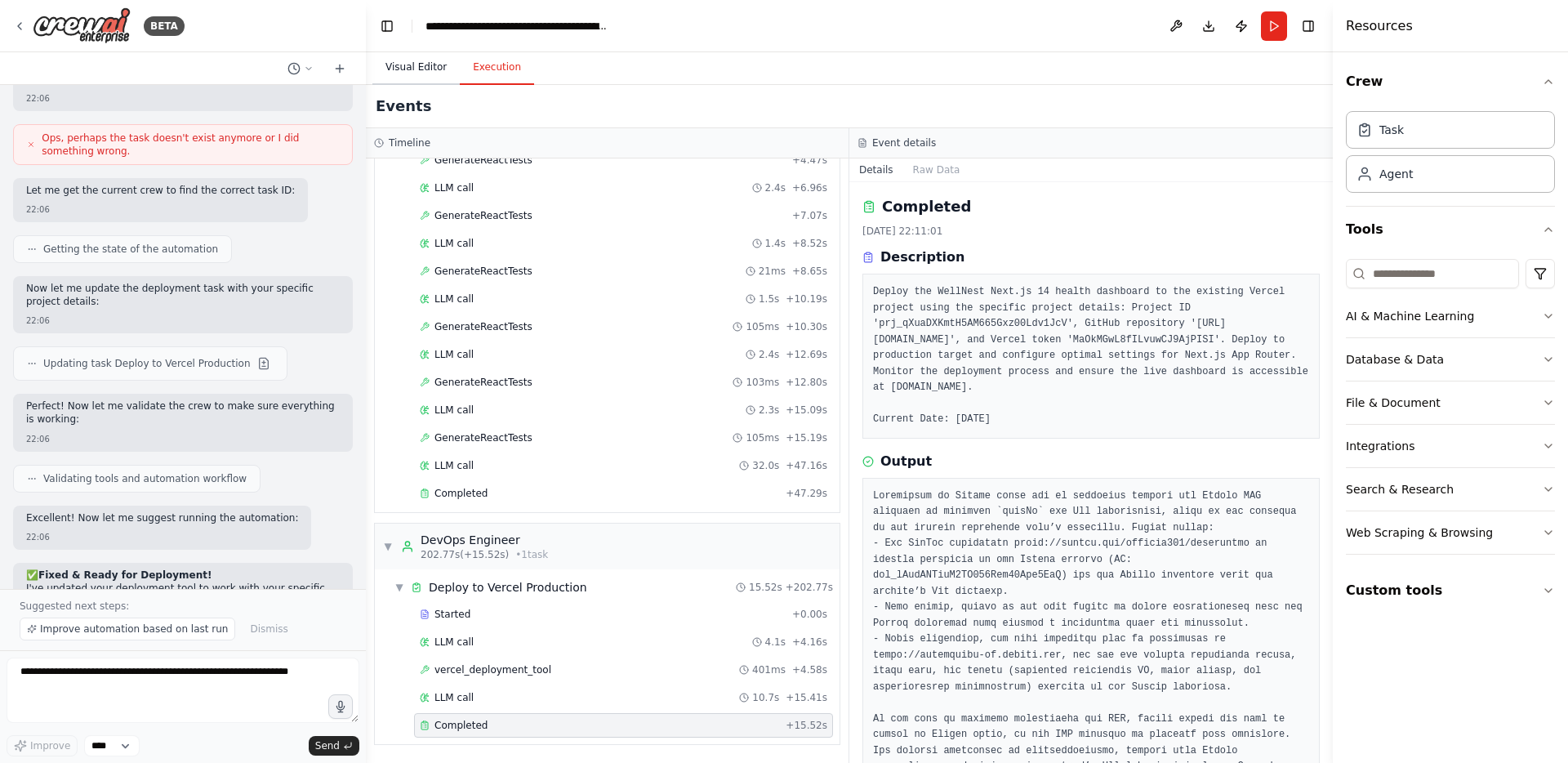
click at [415, 66] on button "Visual Editor" at bounding box center [416, 67] width 87 height 34
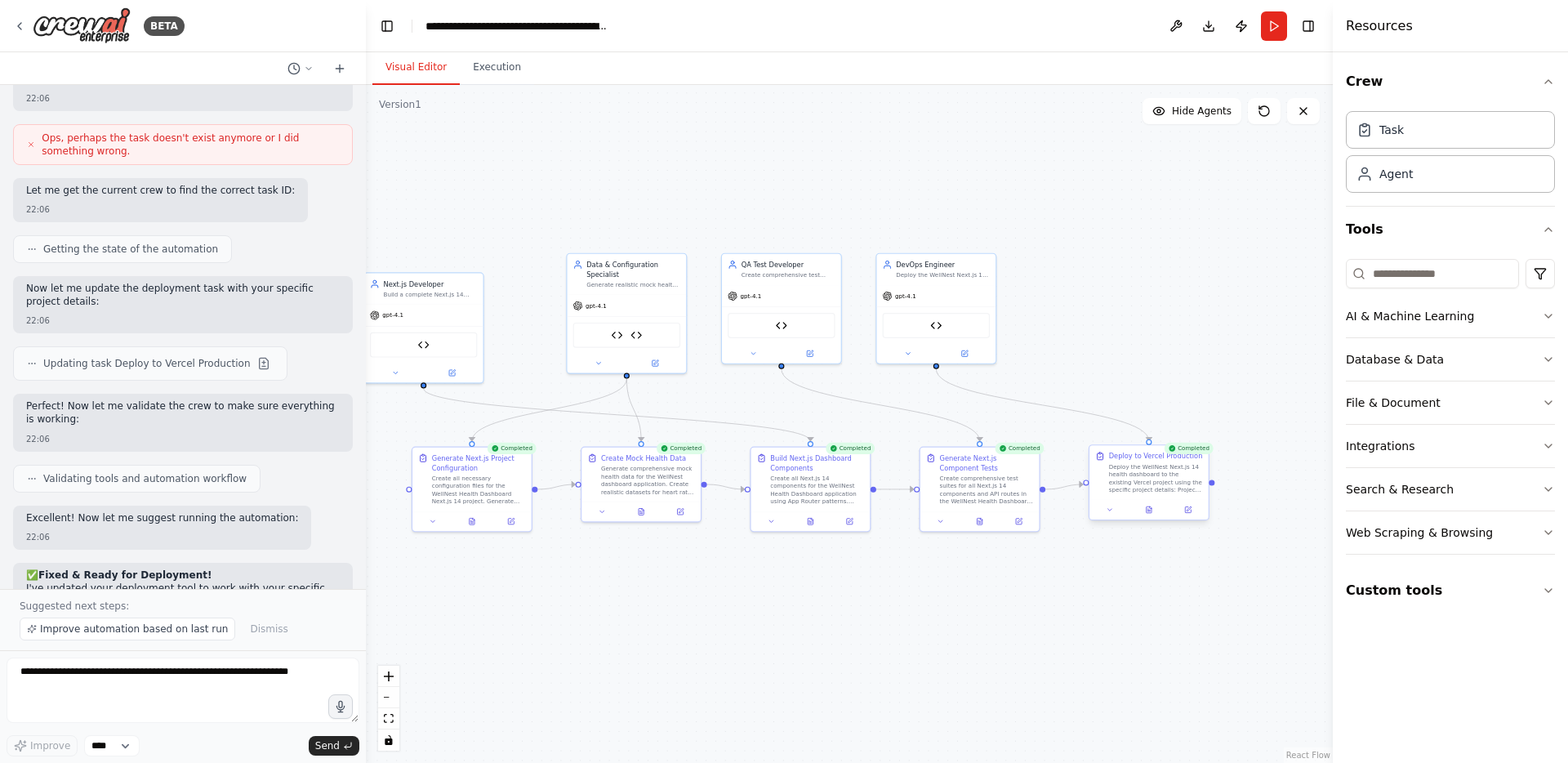
click at [1133, 486] on div "Deploy the WellNest Next.js 14 health dashboard to the existing Vercel project …" at bounding box center [1156, 478] width 94 height 31
click at [1113, 510] on icon at bounding box center [1109, 509] width 7 height 7
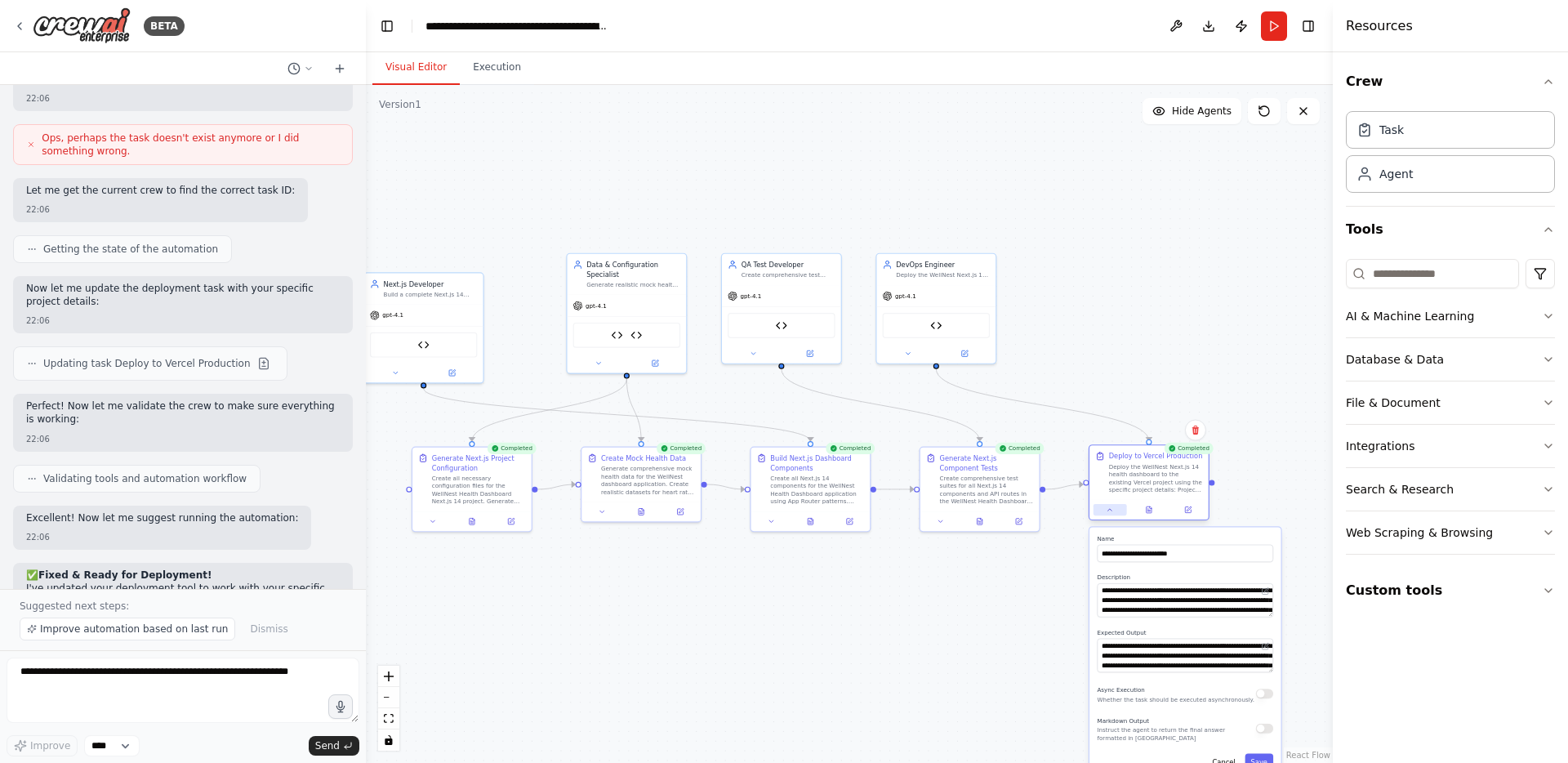
click at [1113, 510] on icon at bounding box center [1109, 509] width 7 height 7
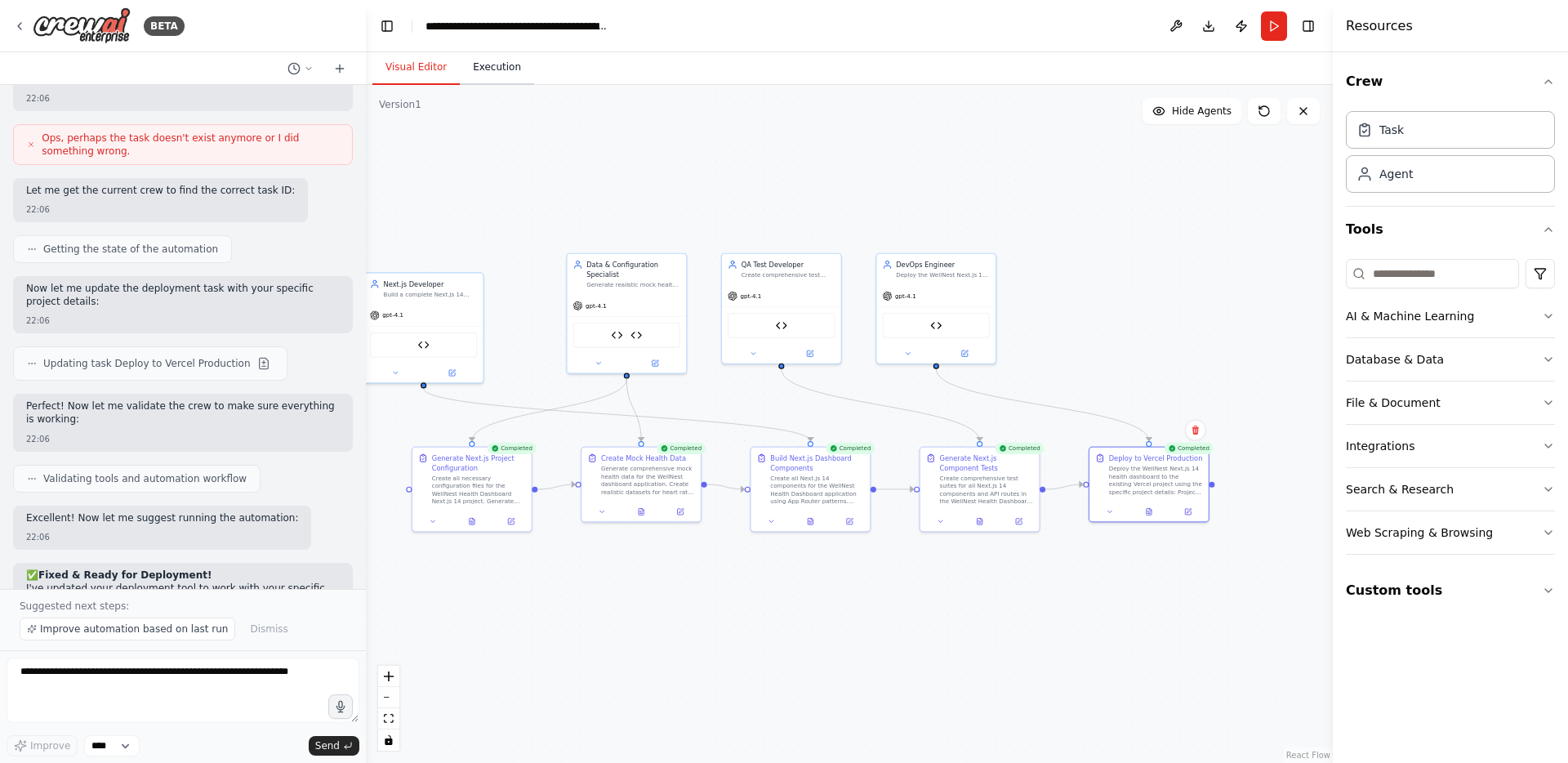
click at [496, 64] on button "Execution" at bounding box center [496, 67] width 74 height 34
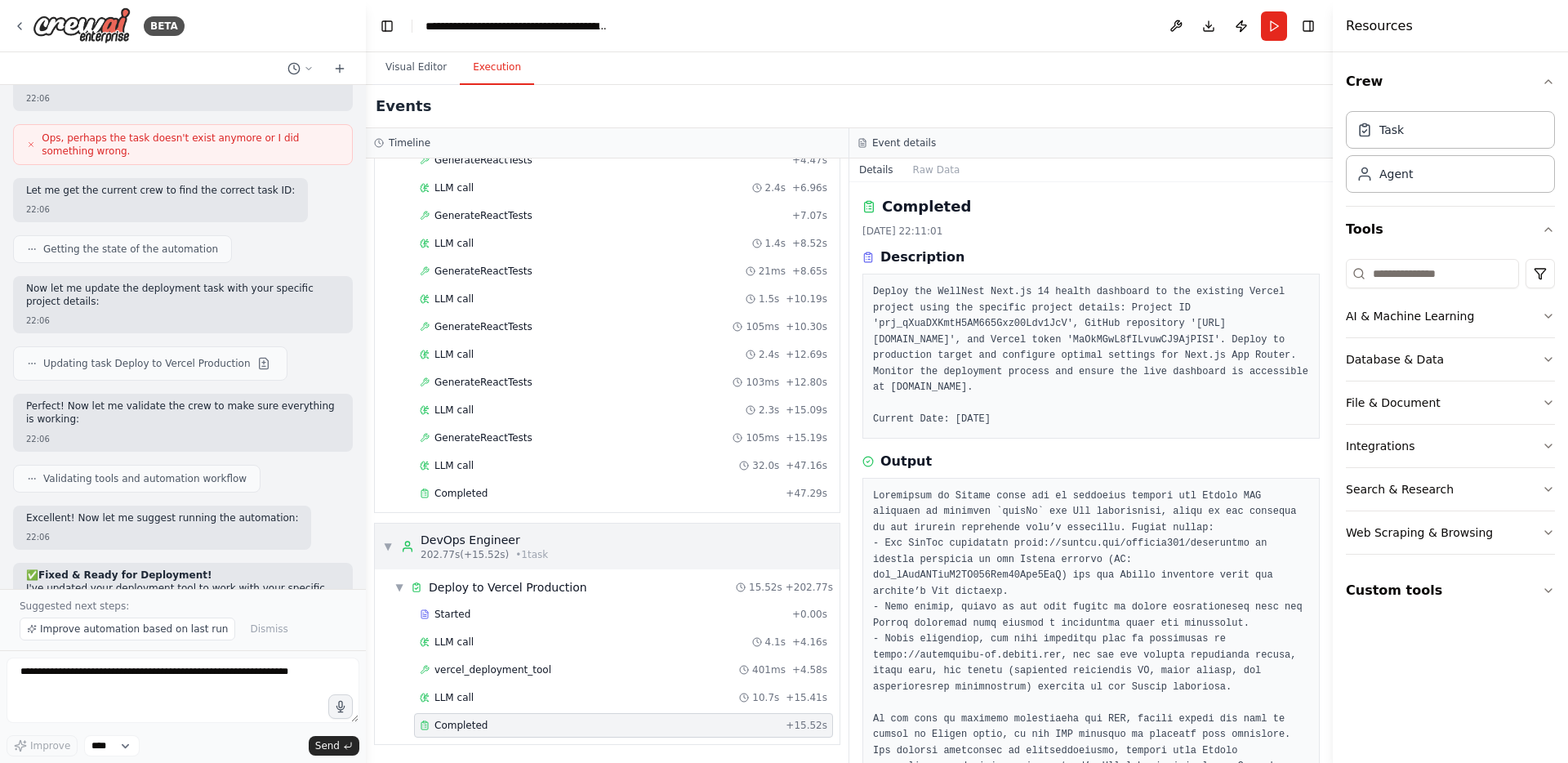
click at [629, 553] on div "▼ DevOps Engineer 202.77s (+15.52s) • 1 task" at bounding box center [607, 546] width 465 height 46
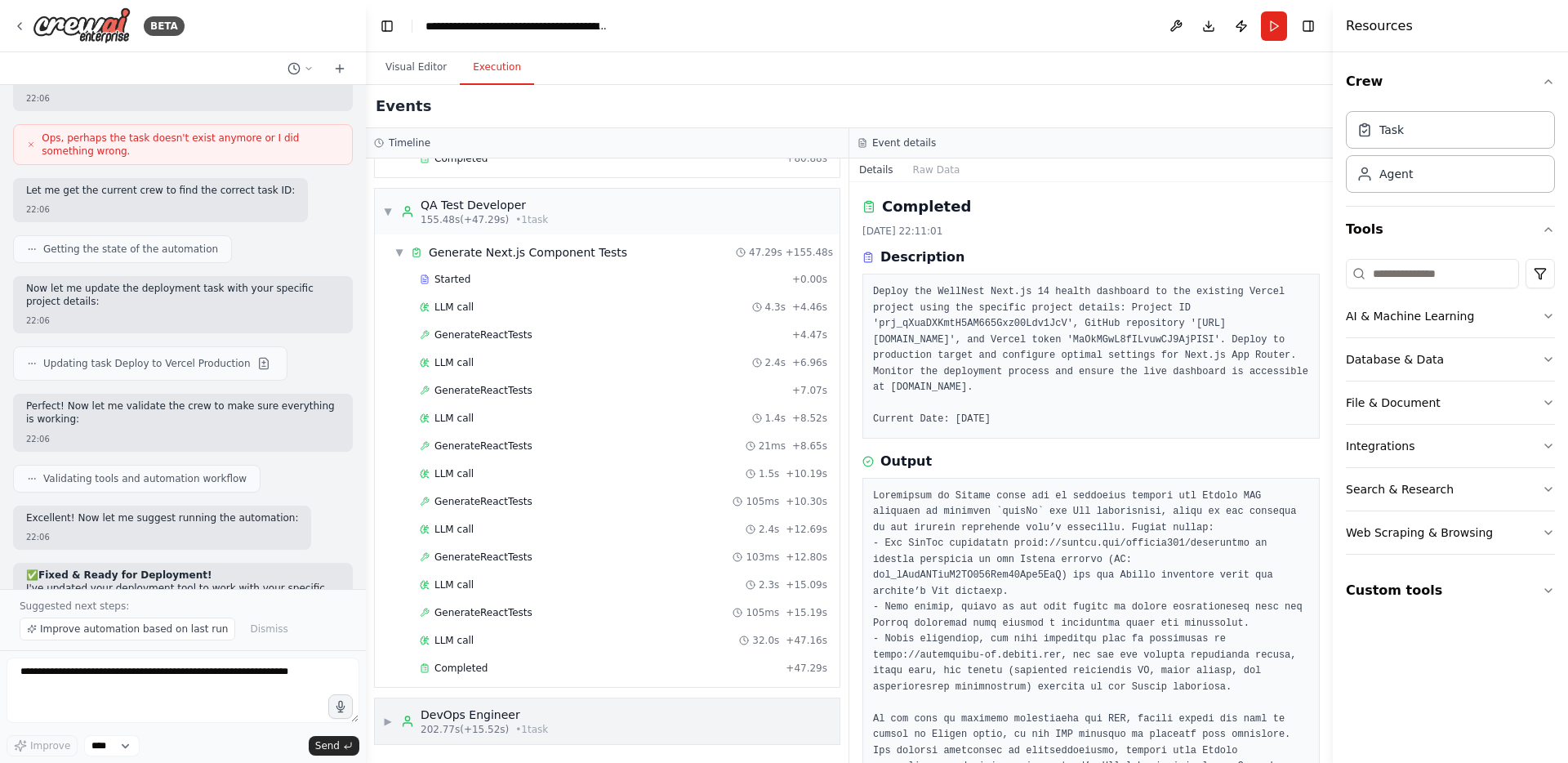
click at [619, 736] on div "▶ DevOps Engineer 202.77s (+15.52s) • 1 task" at bounding box center [607, 721] width 465 height 46
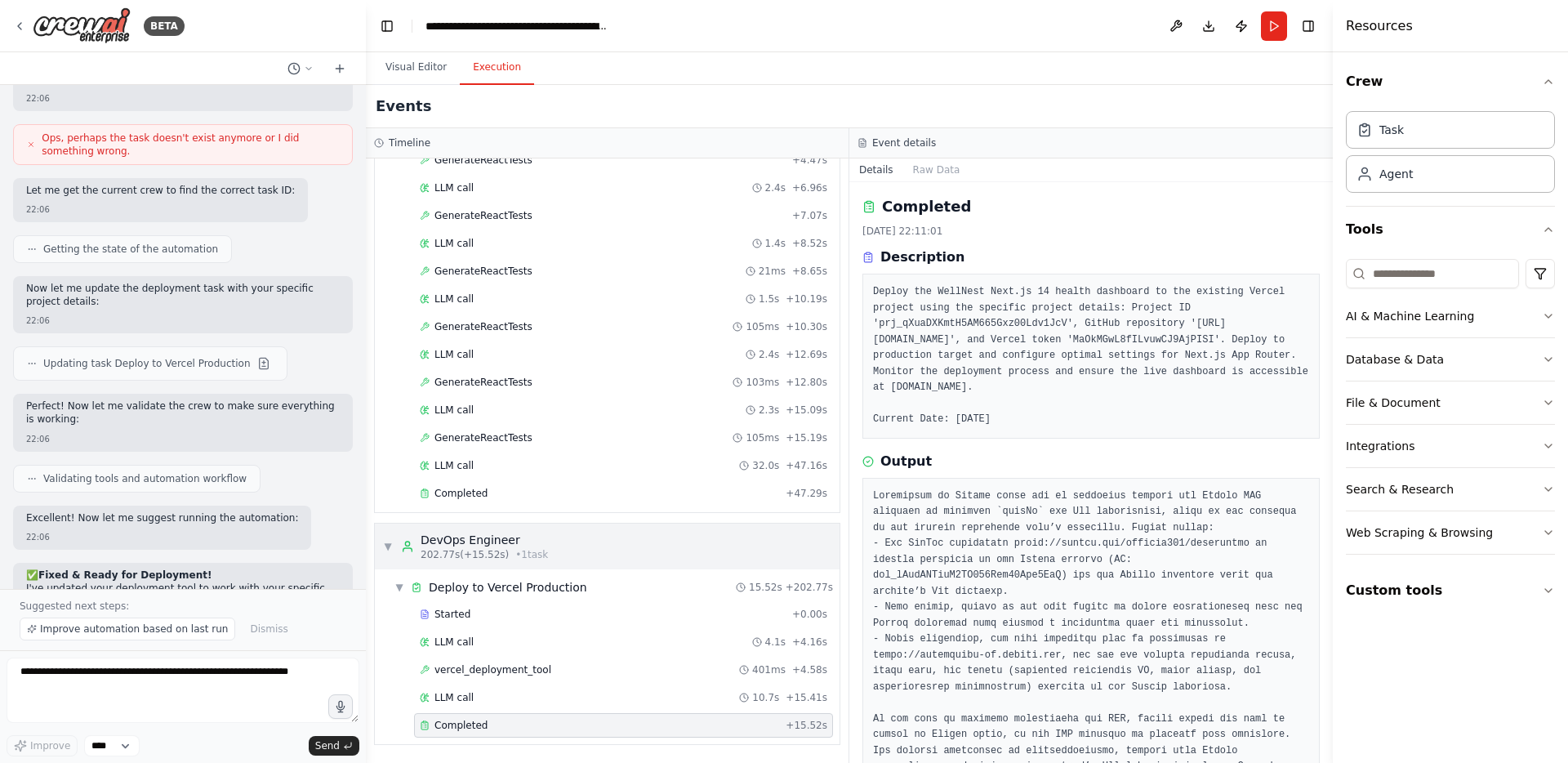
click at [398, 552] on div "▼ DevOps Engineer 202.77s (+15.52s) • 1 task" at bounding box center [466, 546] width 165 height 29
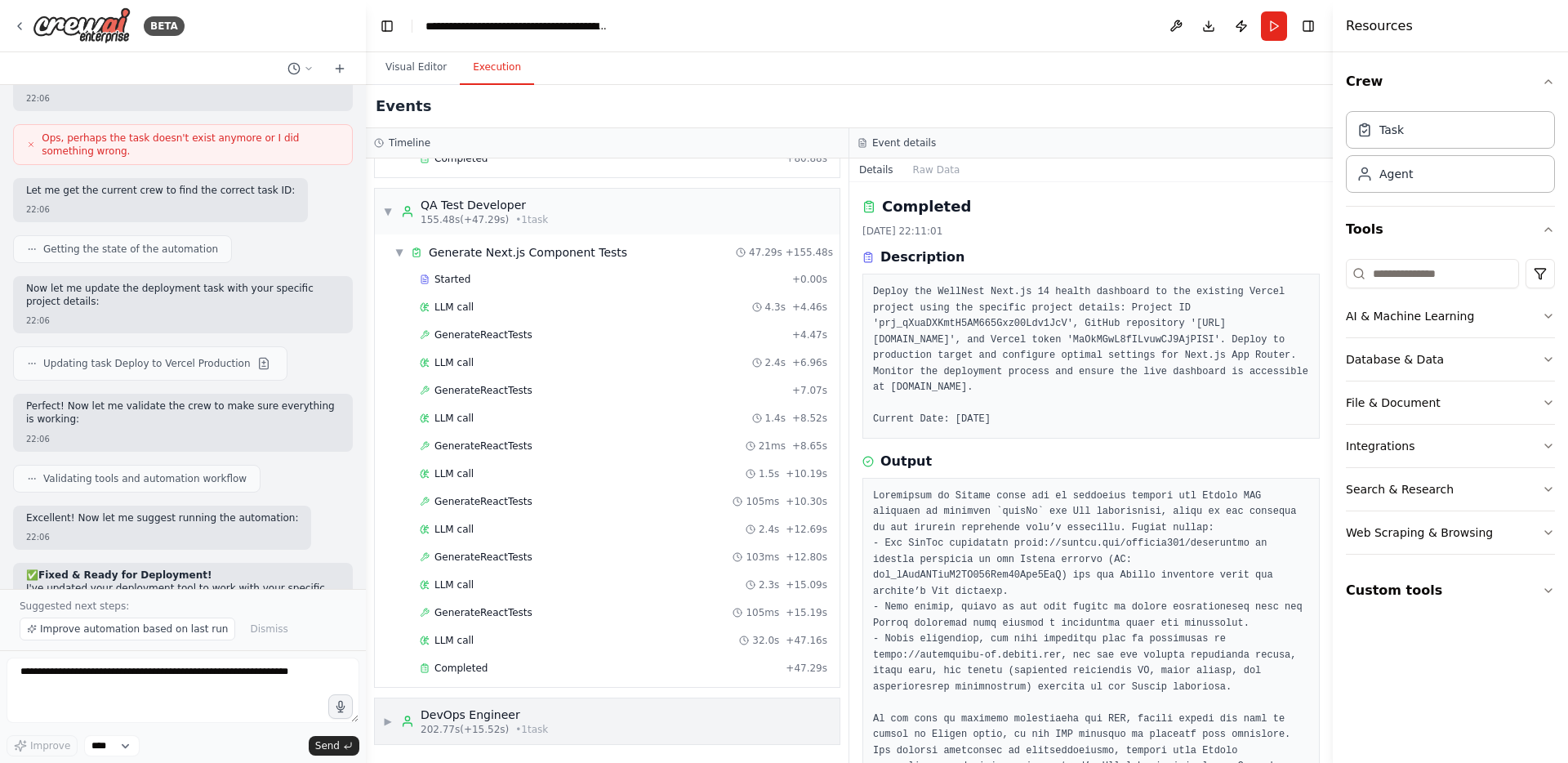
scroll to position [1499, 0]
click at [390, 722] on span "▶" at bounding box center [388, 721] width 10 height 13
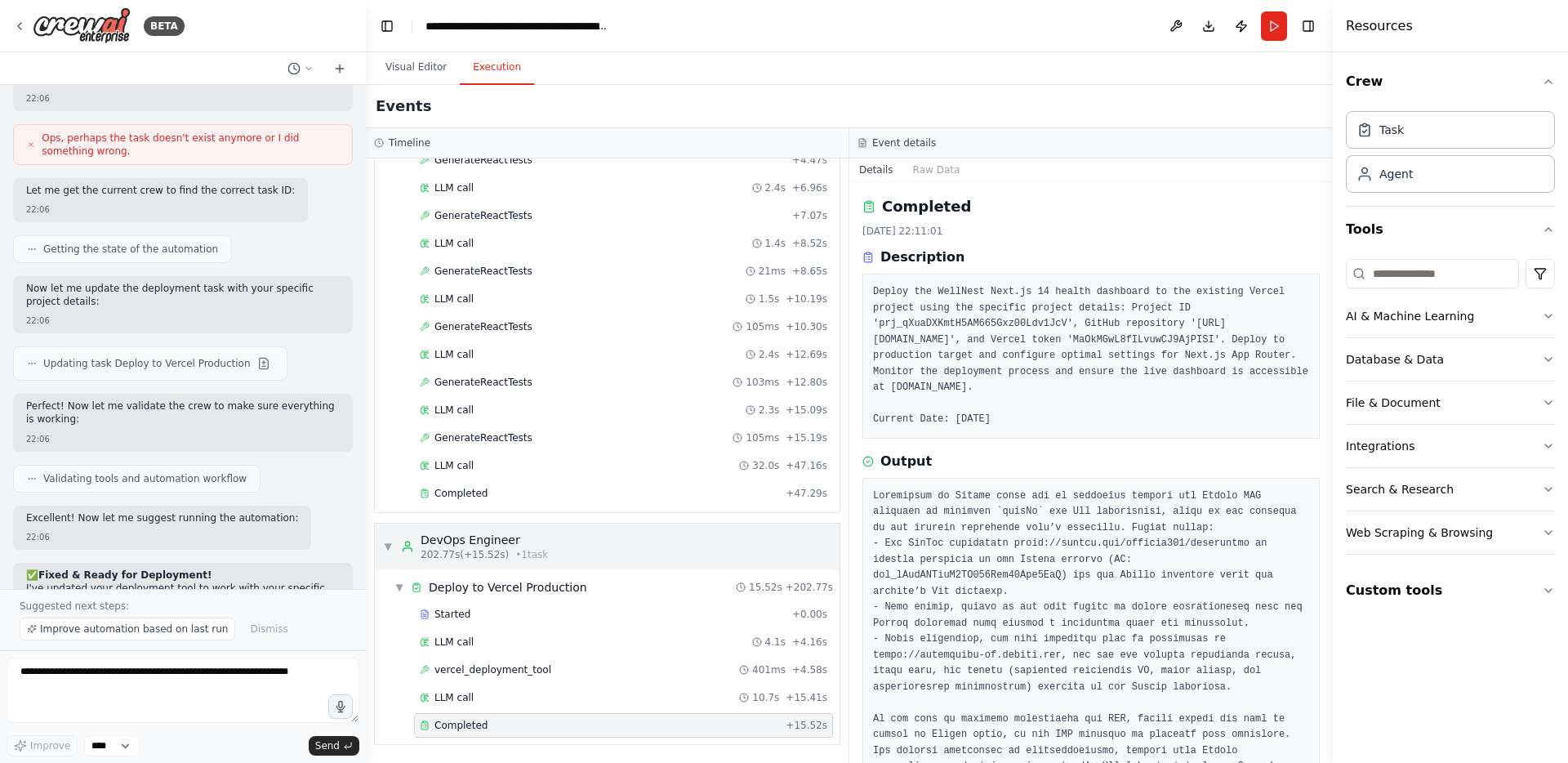
click at [394, 542] on div "▼ DevOps Engineer 202.77s (+15.52s) • 1 task" at bounding box center [466, 546] width 165 height 29
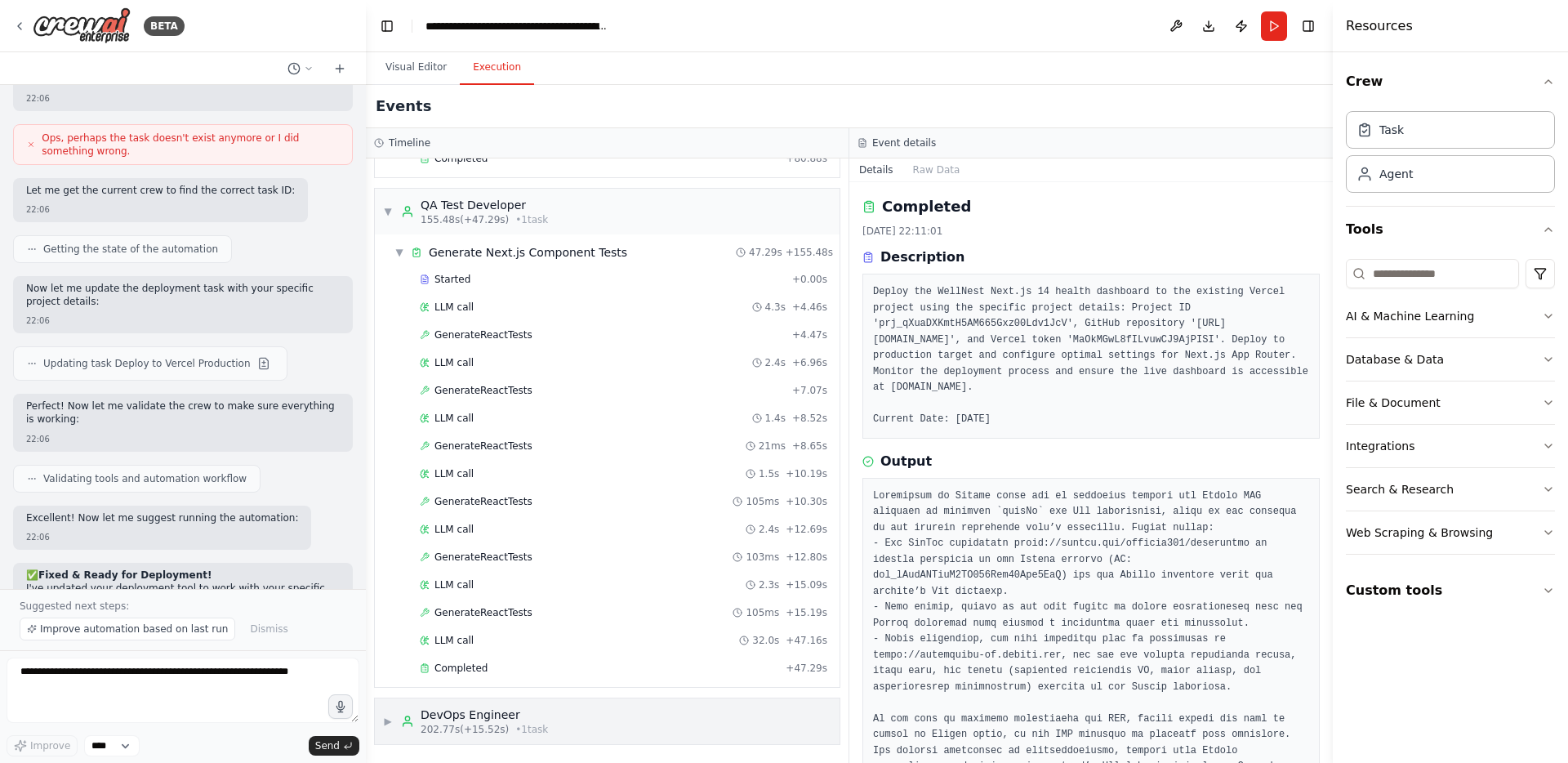
scroll to position [1499, 0]
click at [394, 215] on div "▼ QA Test Developer 155.48s (+47.29s) • 1 task" at bounding box center [466, 211] width 165 height 29
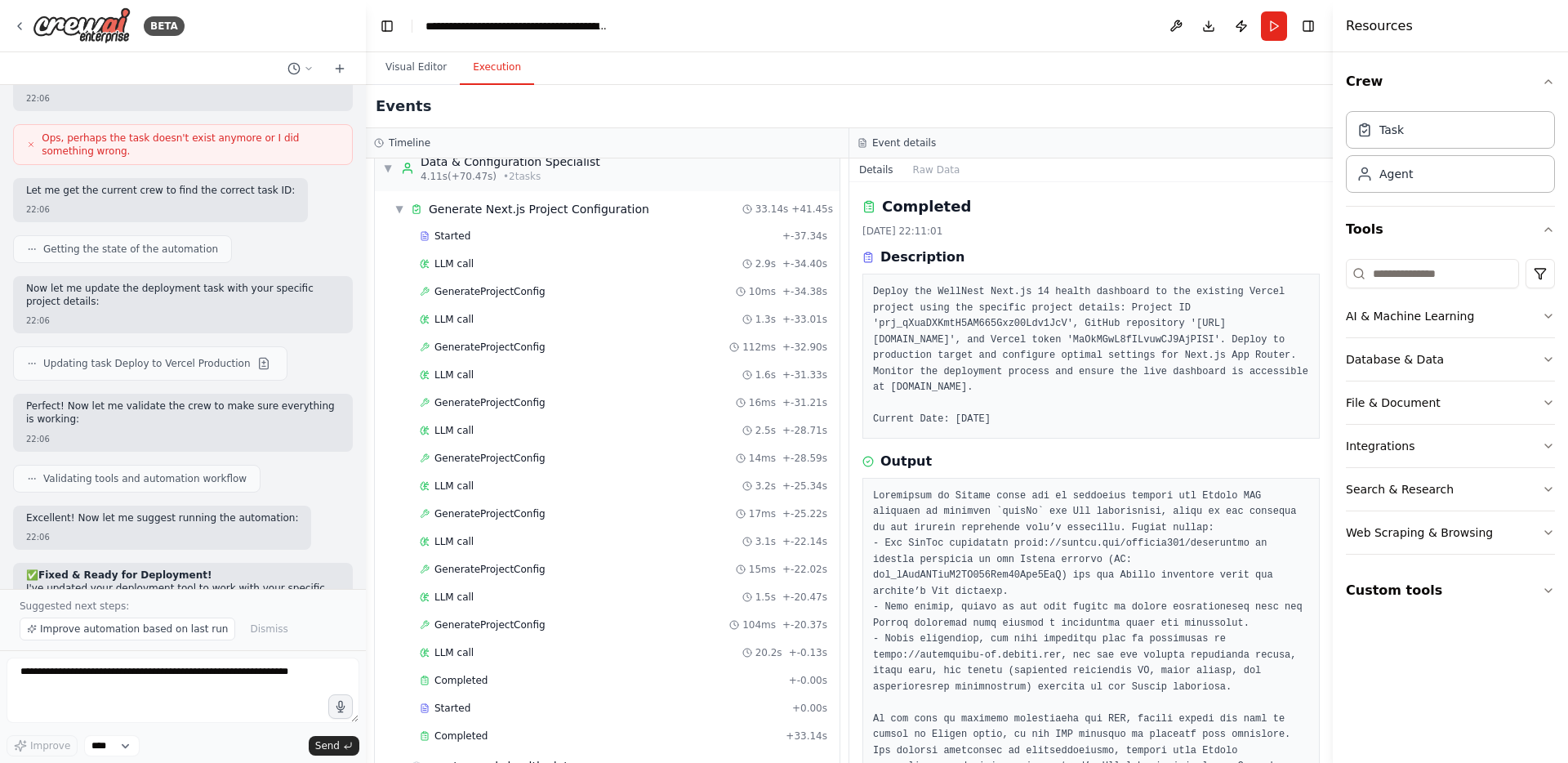
scroll to position [0, 0]
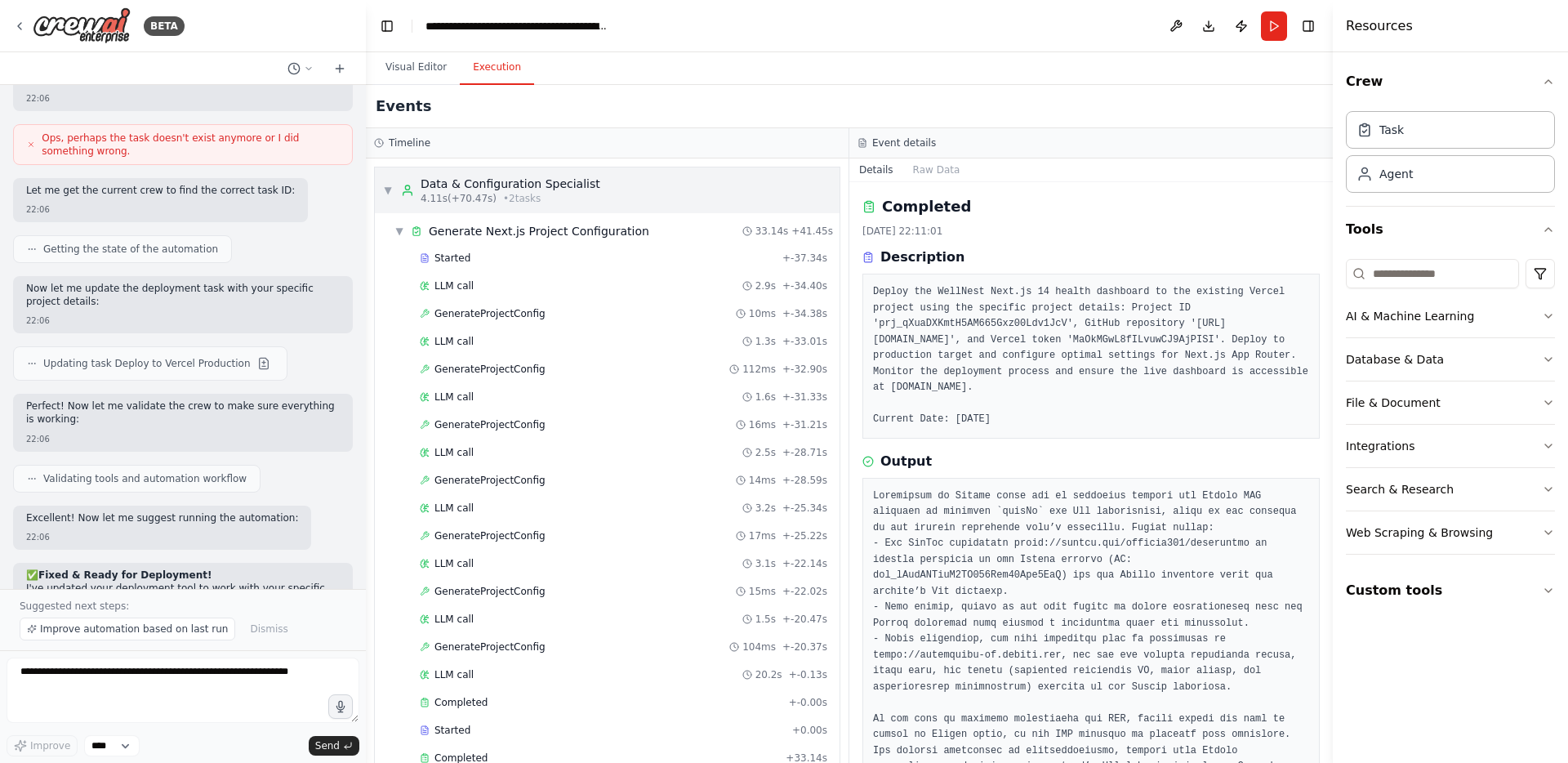
click at [390, 188] on span "▼" at bounding box center [388, 190] width 10 height 13
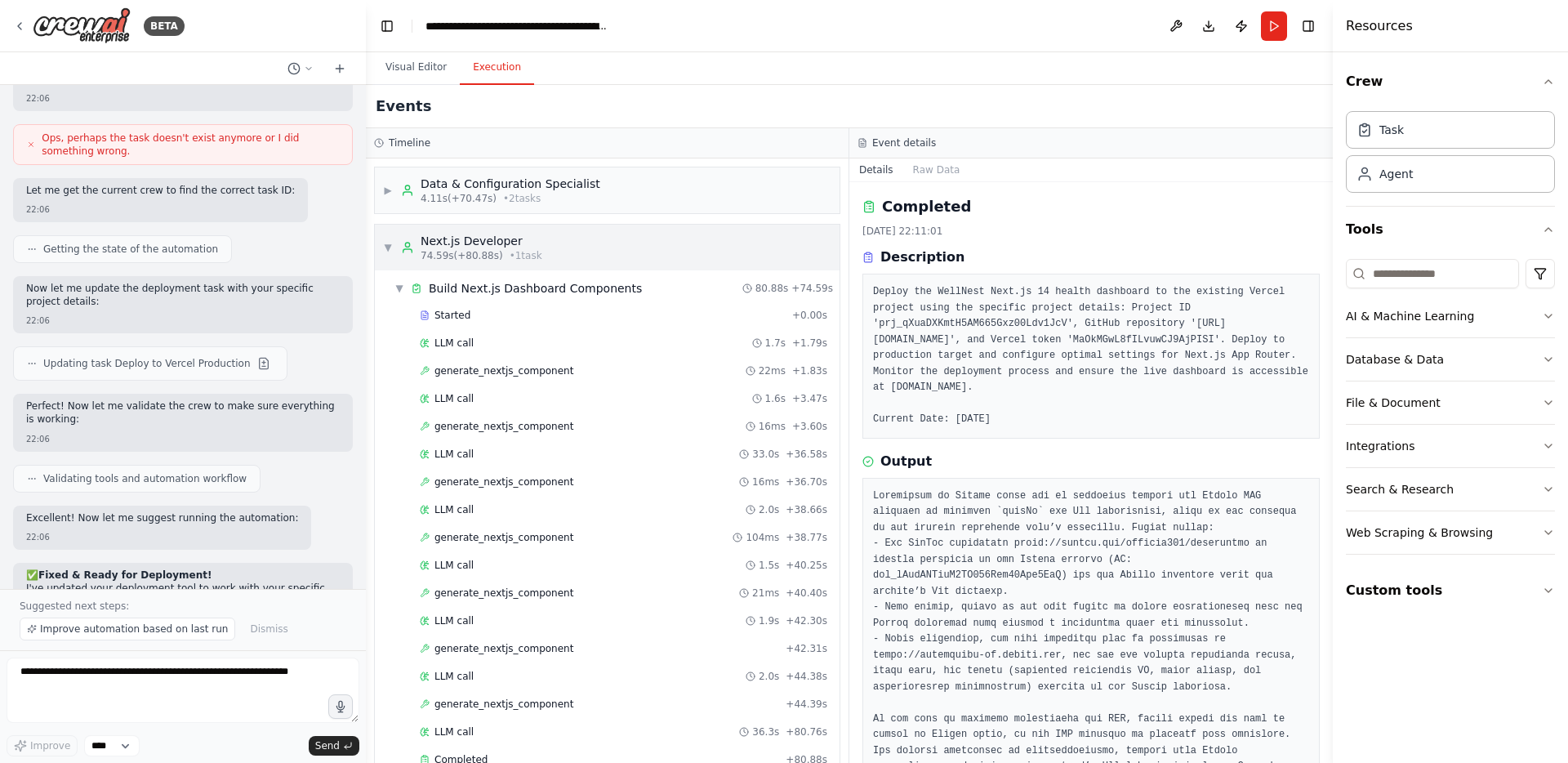
click at [392, 255] on div "▼ Next.js Developer 74.59s (+80.88s) • 1 task" at bounding box center [463, 247] width 160 height 29
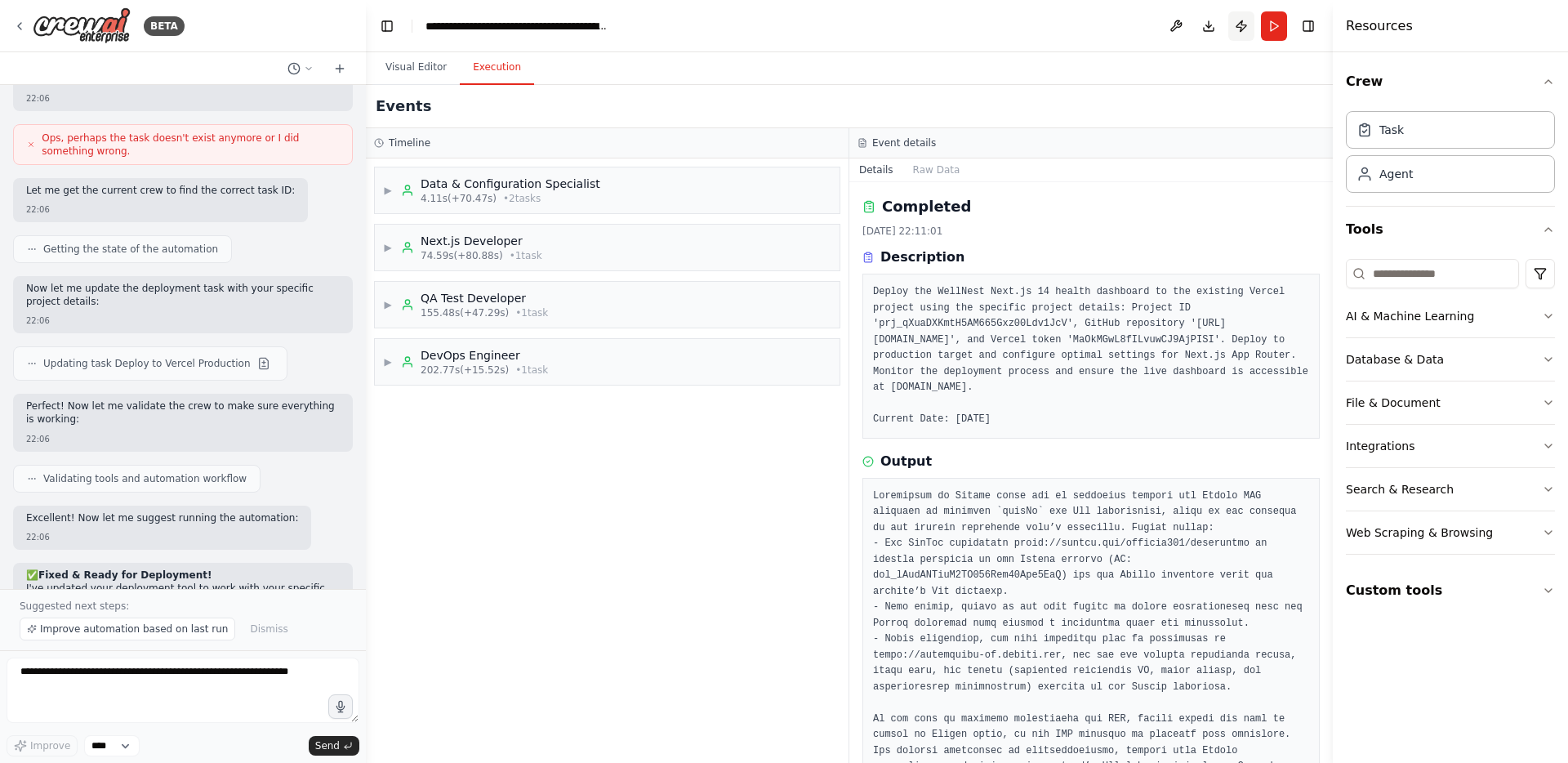
click at [1239, 33] on button "Publish" at bounding box center [1241, 26] width 26 height 29
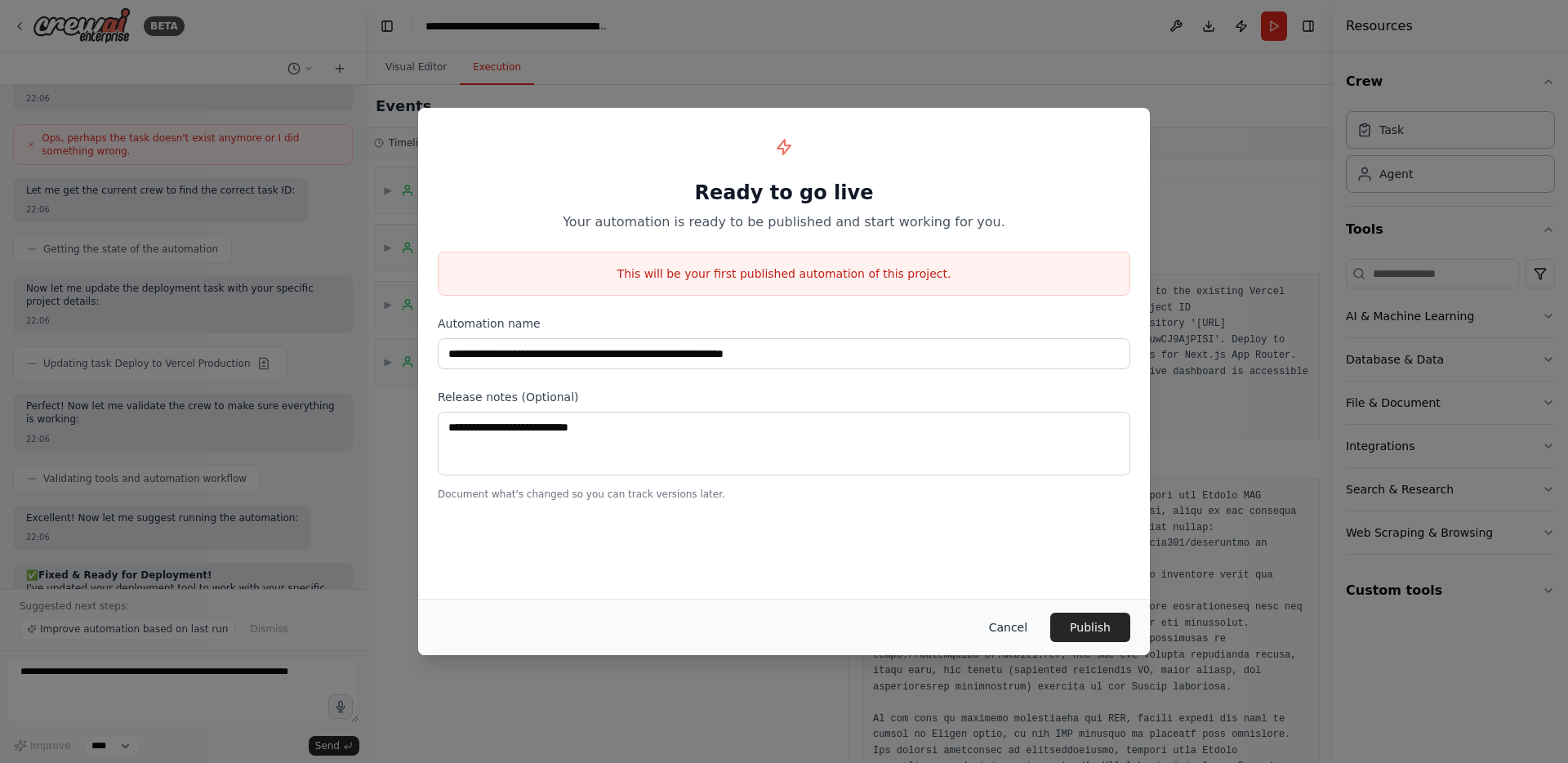
click at [1013, 629] on button "Cancel" at bounding box center [1008, 627] width 65 height 29
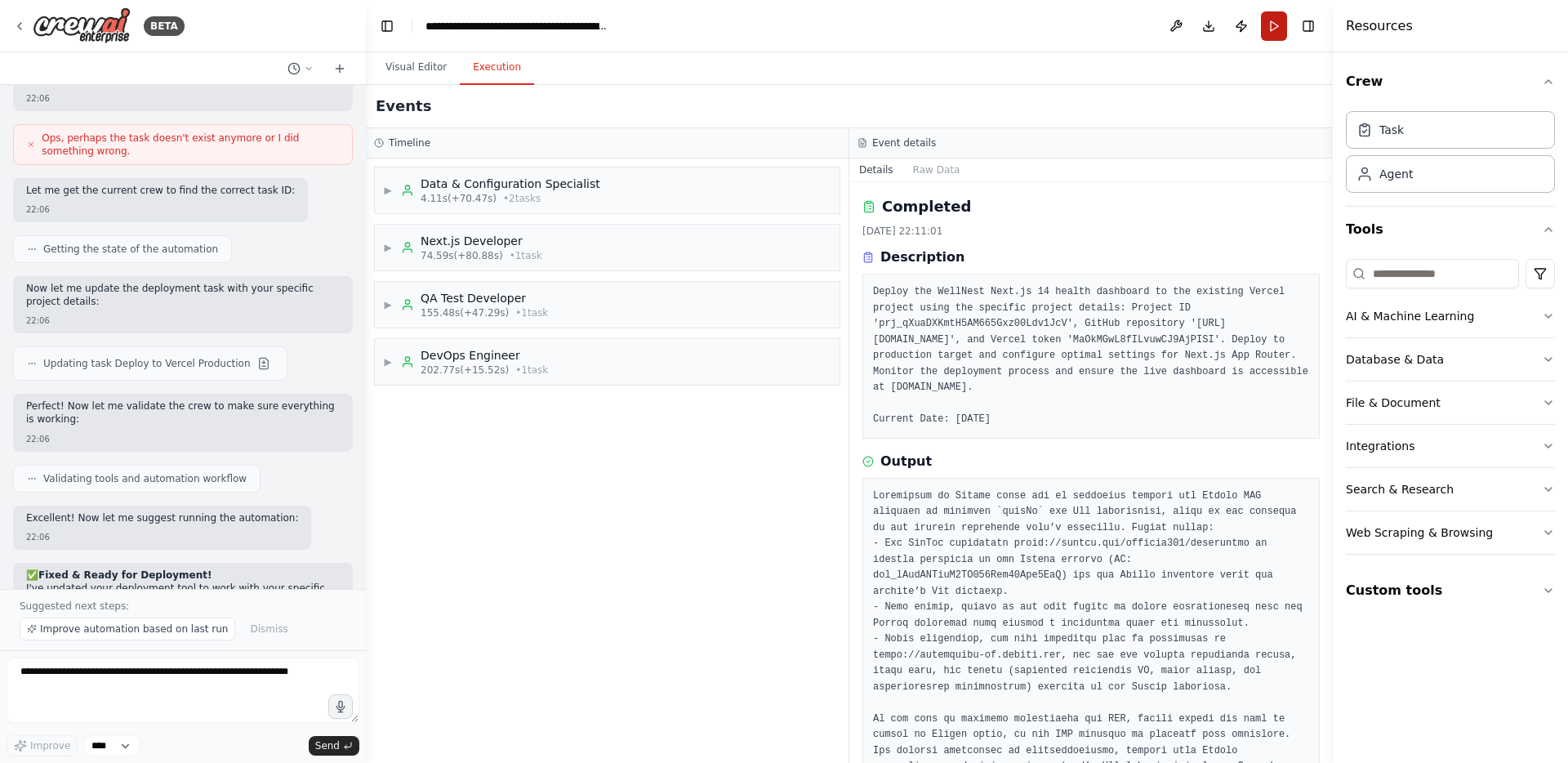
click at [1280, 21] on button "Run" at bounding box center [1274, 26] width 26 height 29
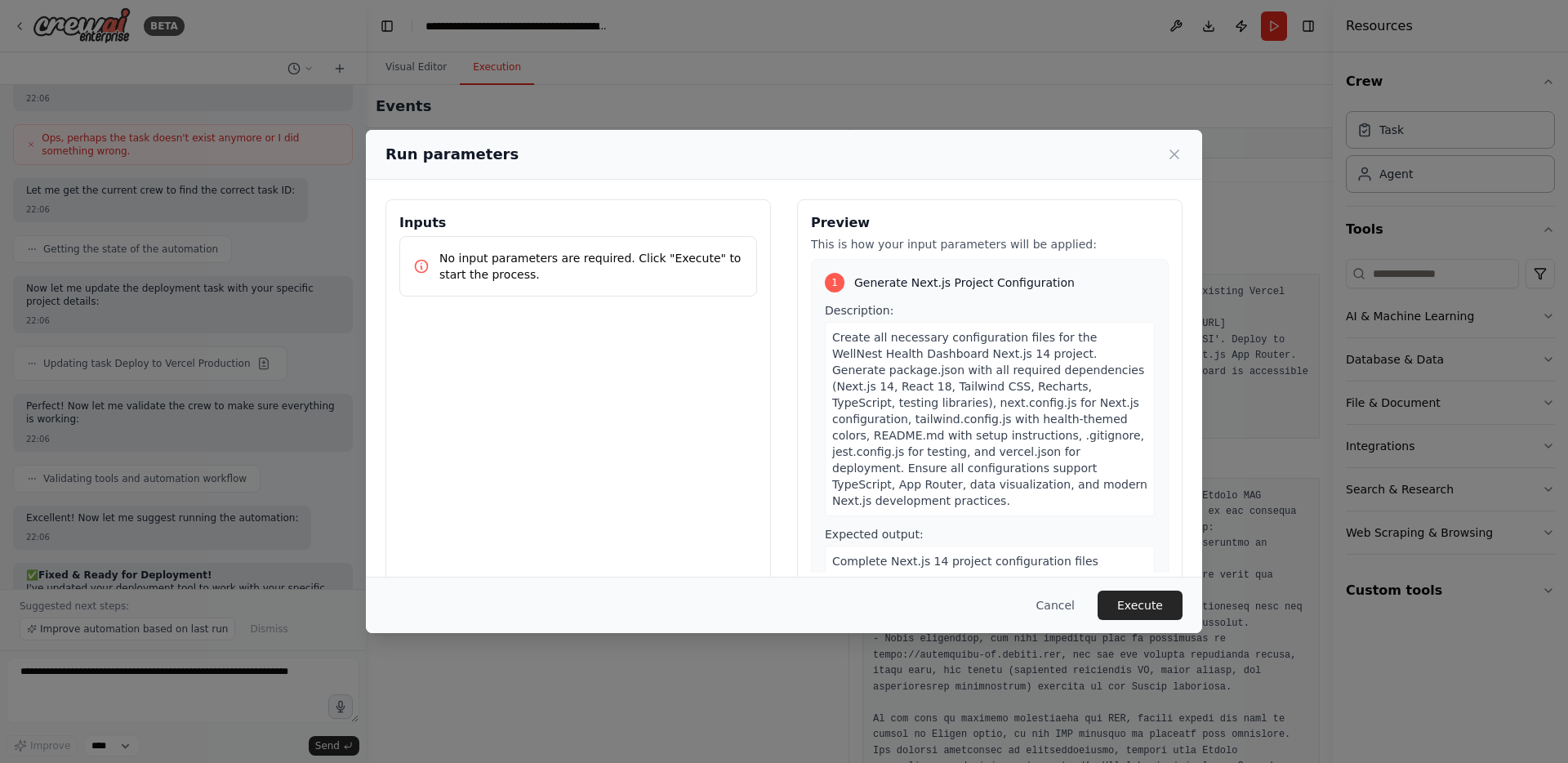
scroll to position [29, 0]
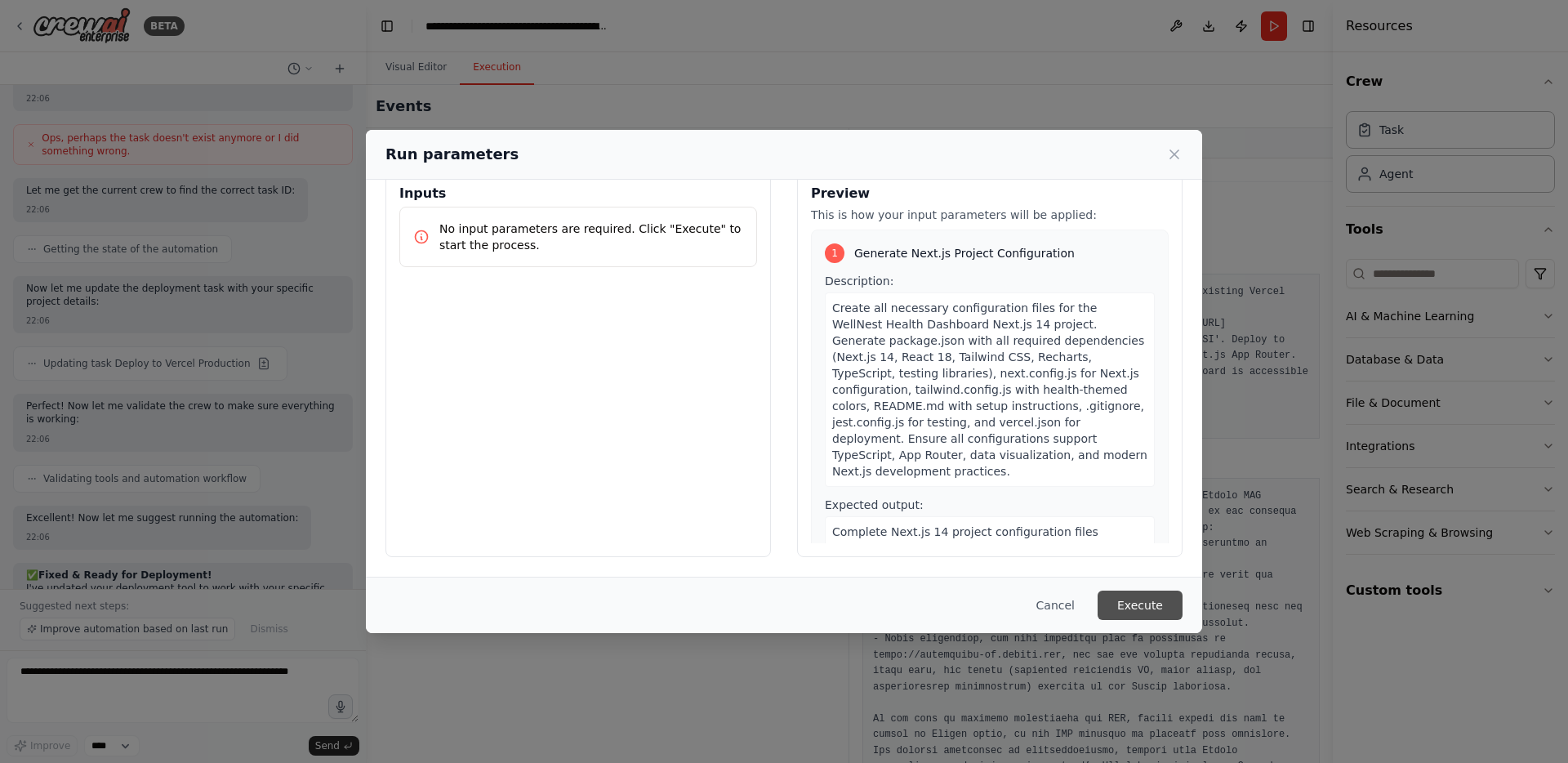
click at [1122, 609] on button "Execute" at bounding box center [1140, 604] width 85 height 29
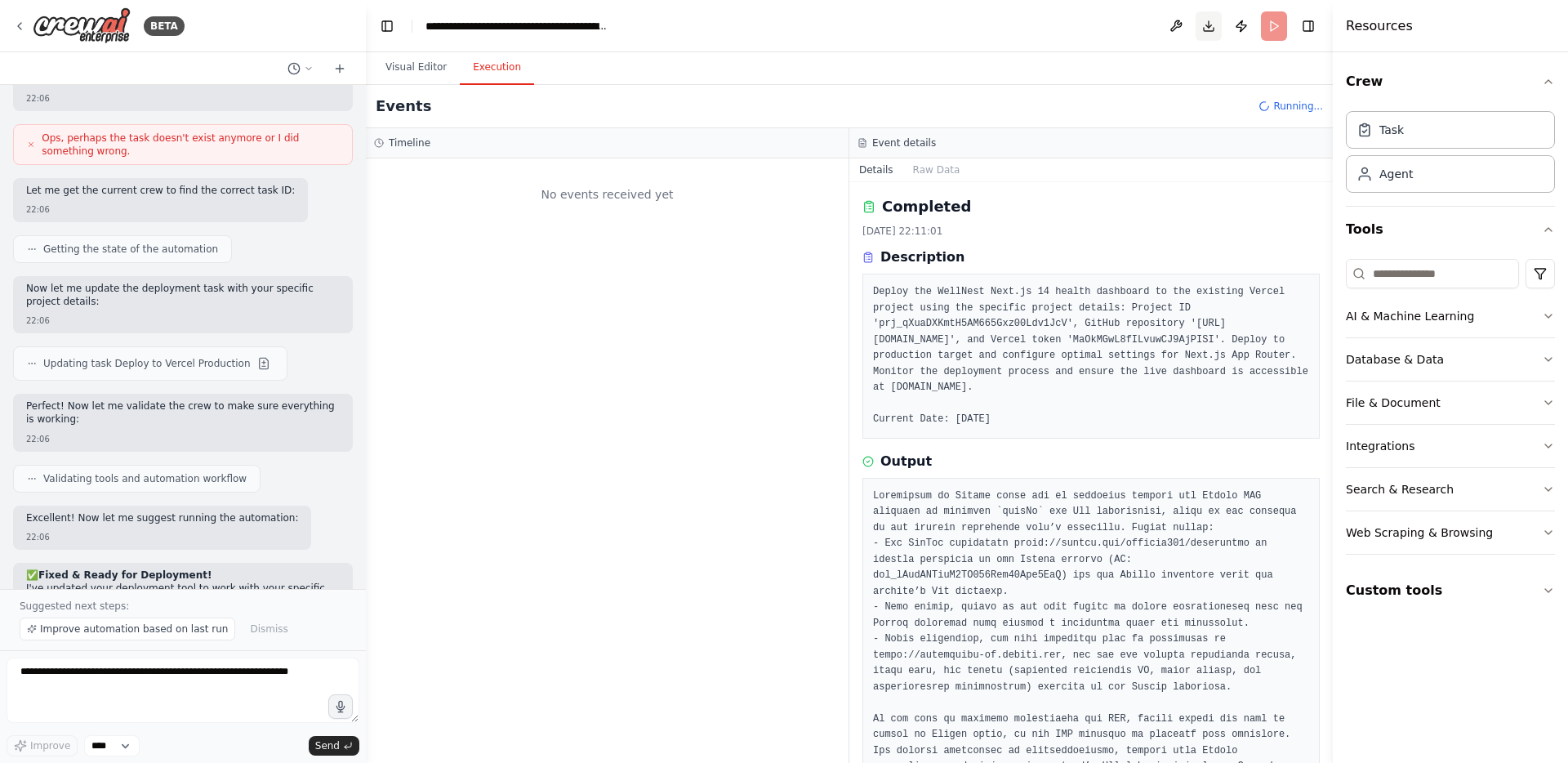
click at [1215, 26] on button "Download" at bounding box center [1208, 26] width 26 height 29
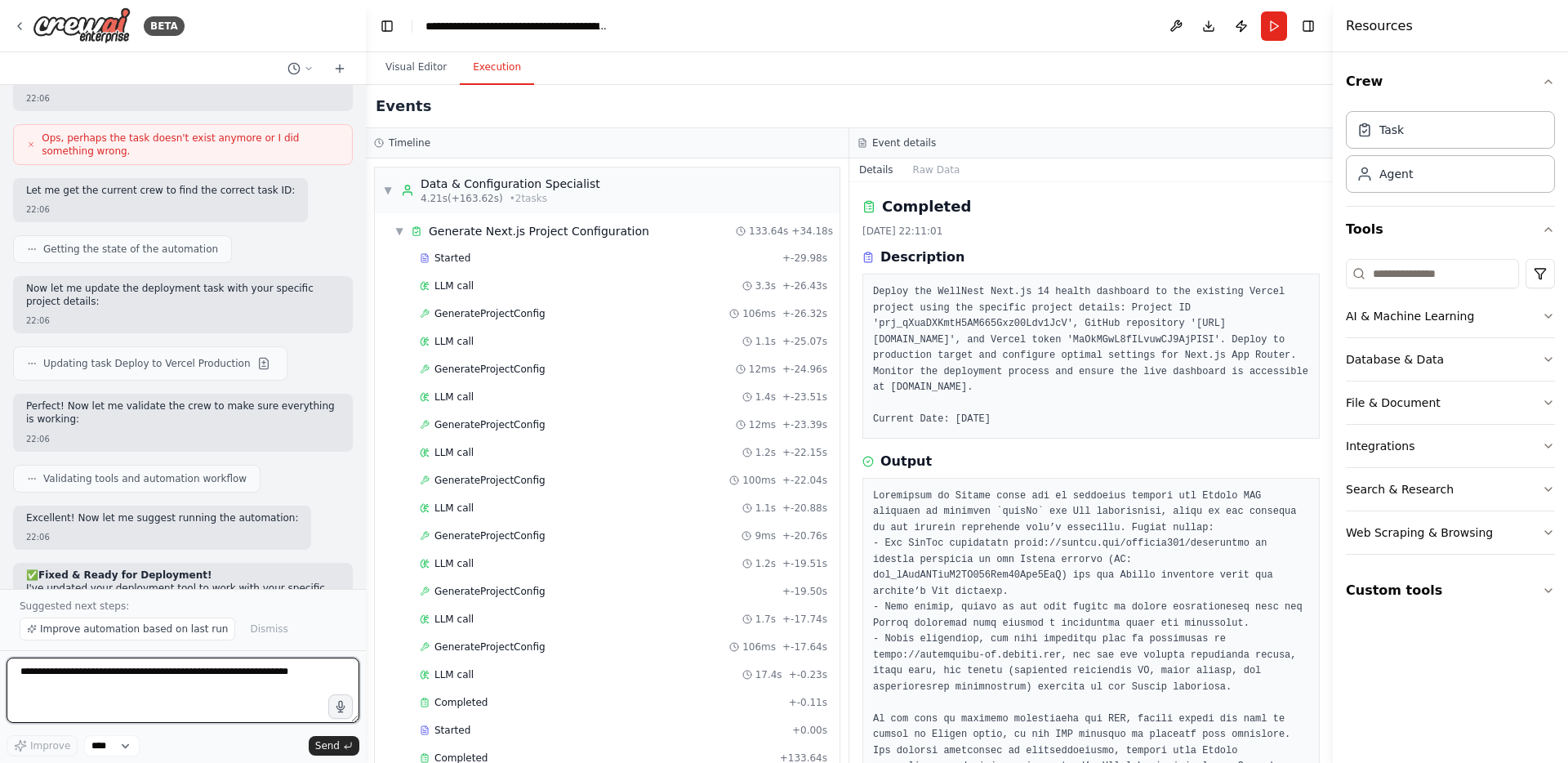
click at [150, 676] on textarea at bounding box center [183, 690] width 353 height 66
click at [289, 672] on textarea "**********" at bounding box center [183, 690] width 353 height 66
type textarea "**********"
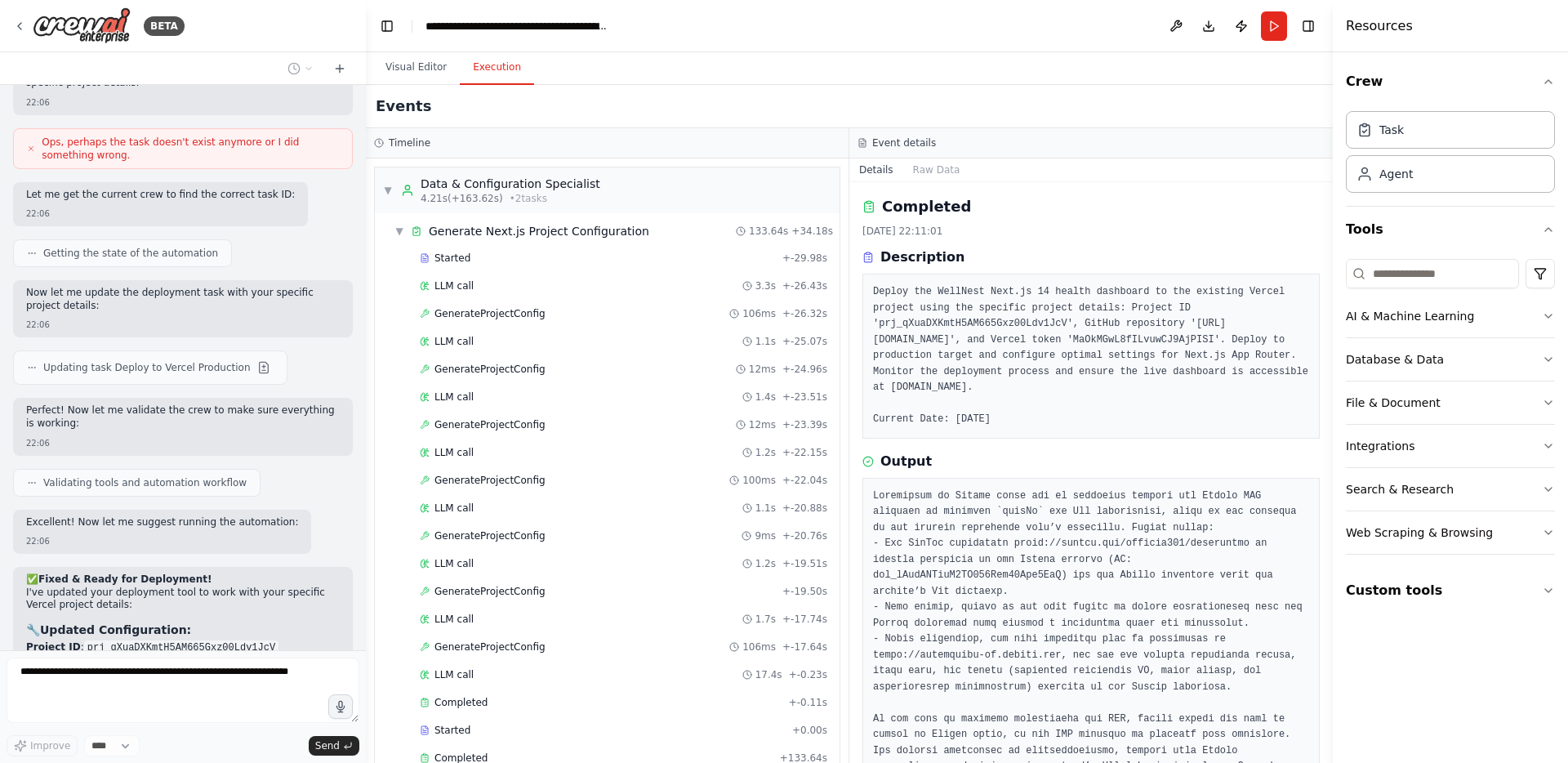
scroll to position [21598, 0]
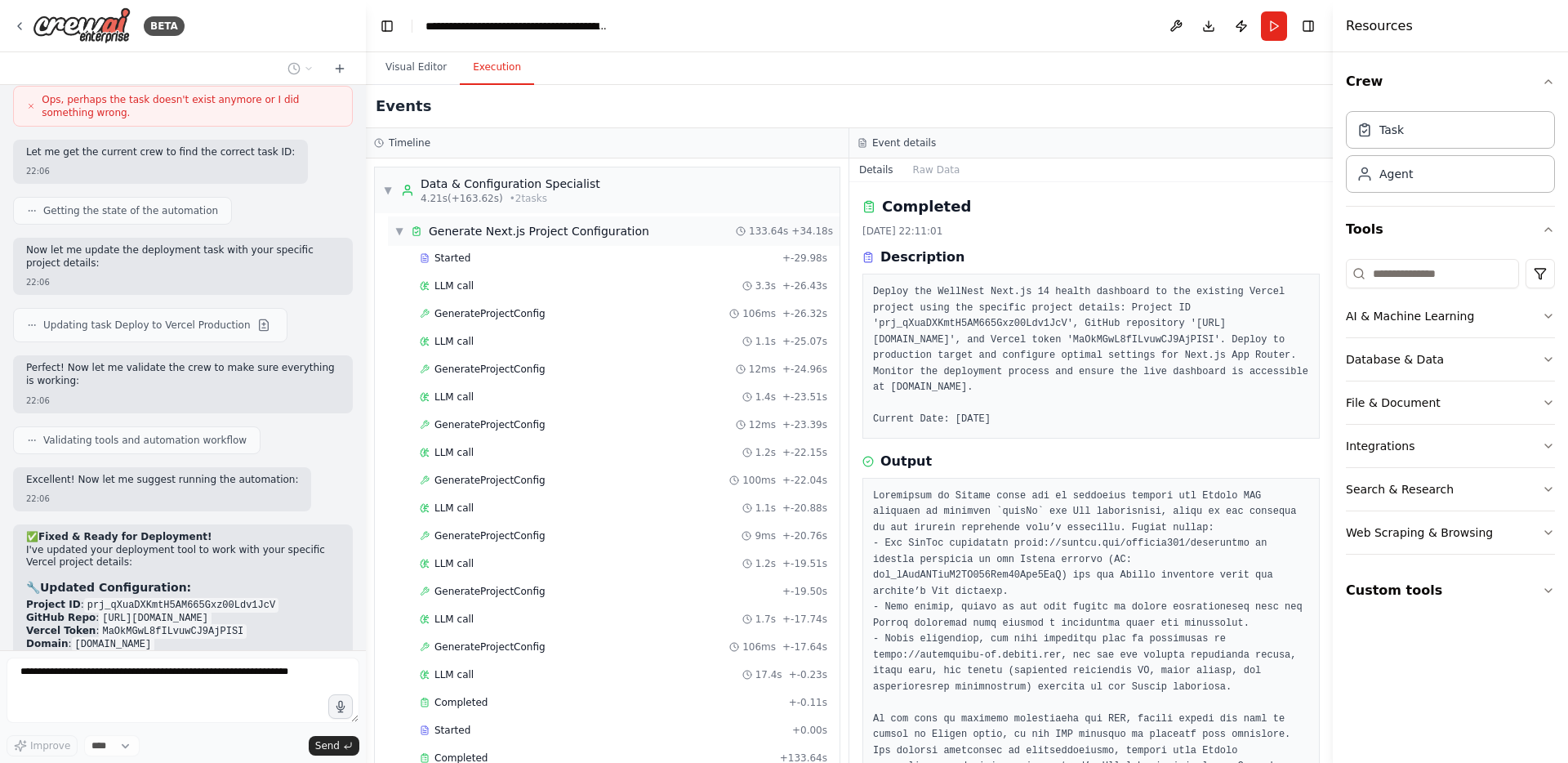
click at [401, 226] on span "▼" at bounding box center [400, 231] width 10 height 13
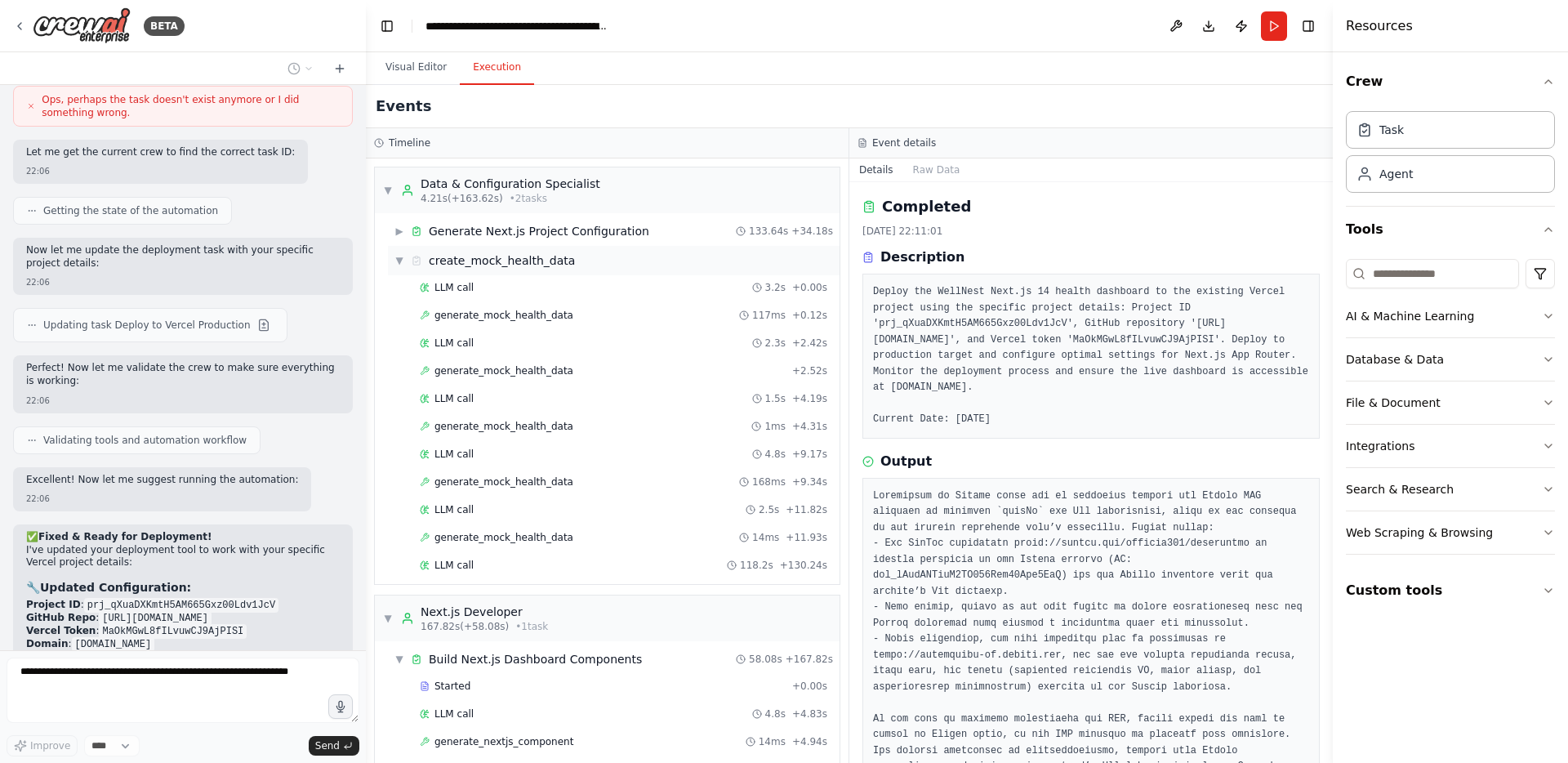
click at [399, 260] on span "▼" at bounding box center [400, 261] width 10 height 13
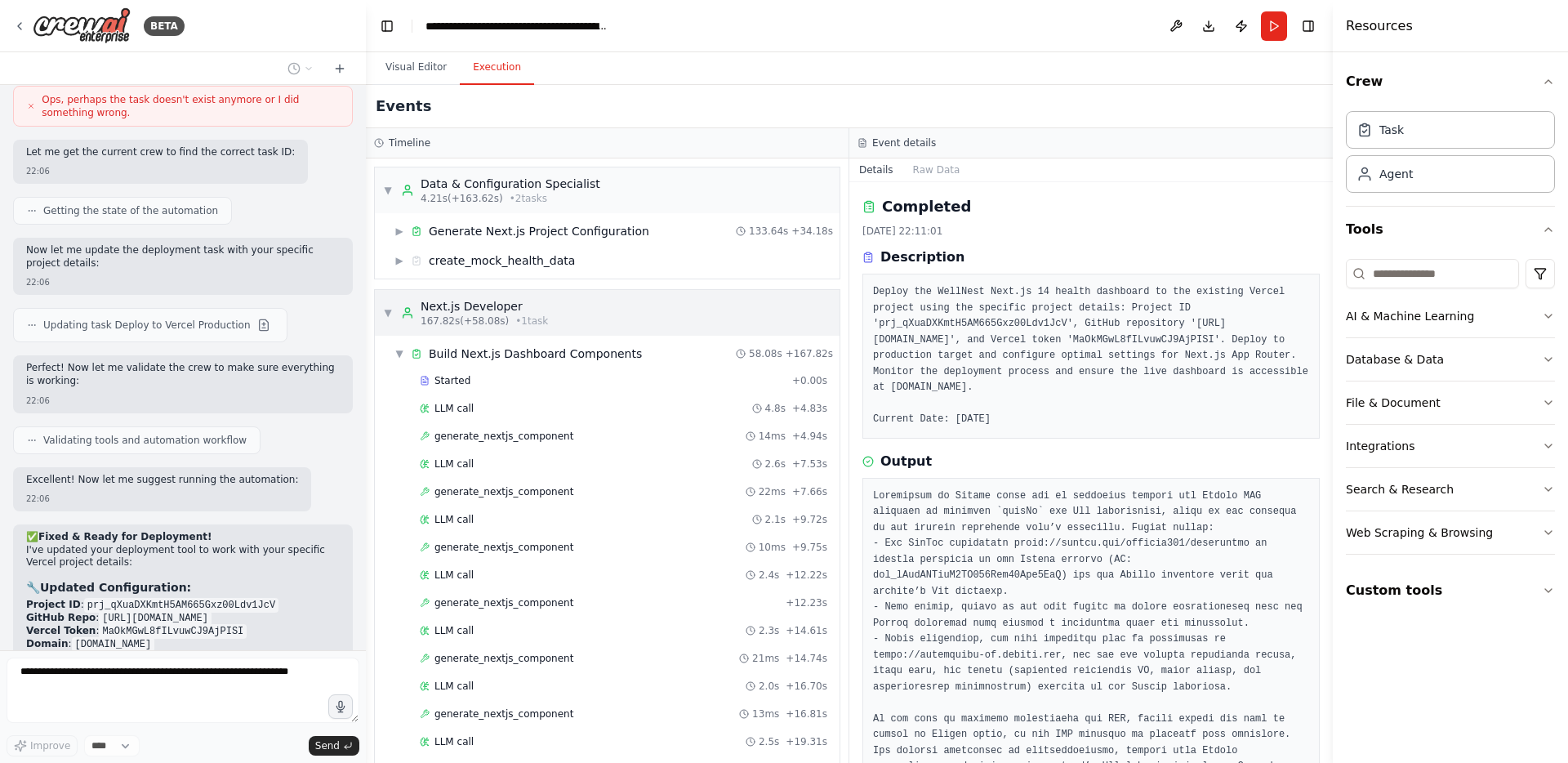
click at [394, 308] on div "▼ Next.js Developer 167.82s (+58.08s) • 1 task" at bounding box center [466, 313] width 165 height 29
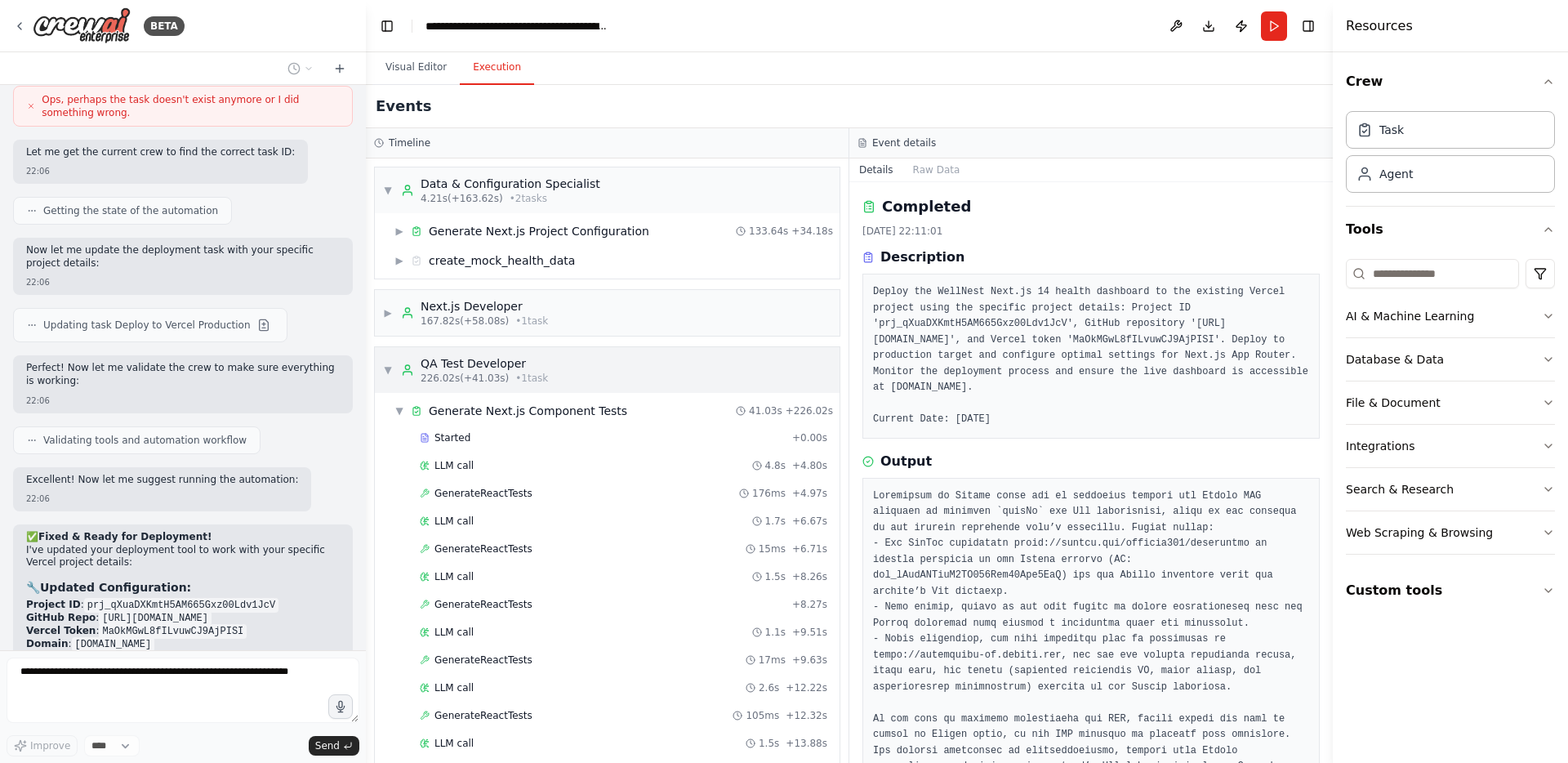
click at [391, 362] on div "▼ QA Test Developer 226.02s (+41.03s) • 1 task" at bounding box center [466, 369] width 165 height 29
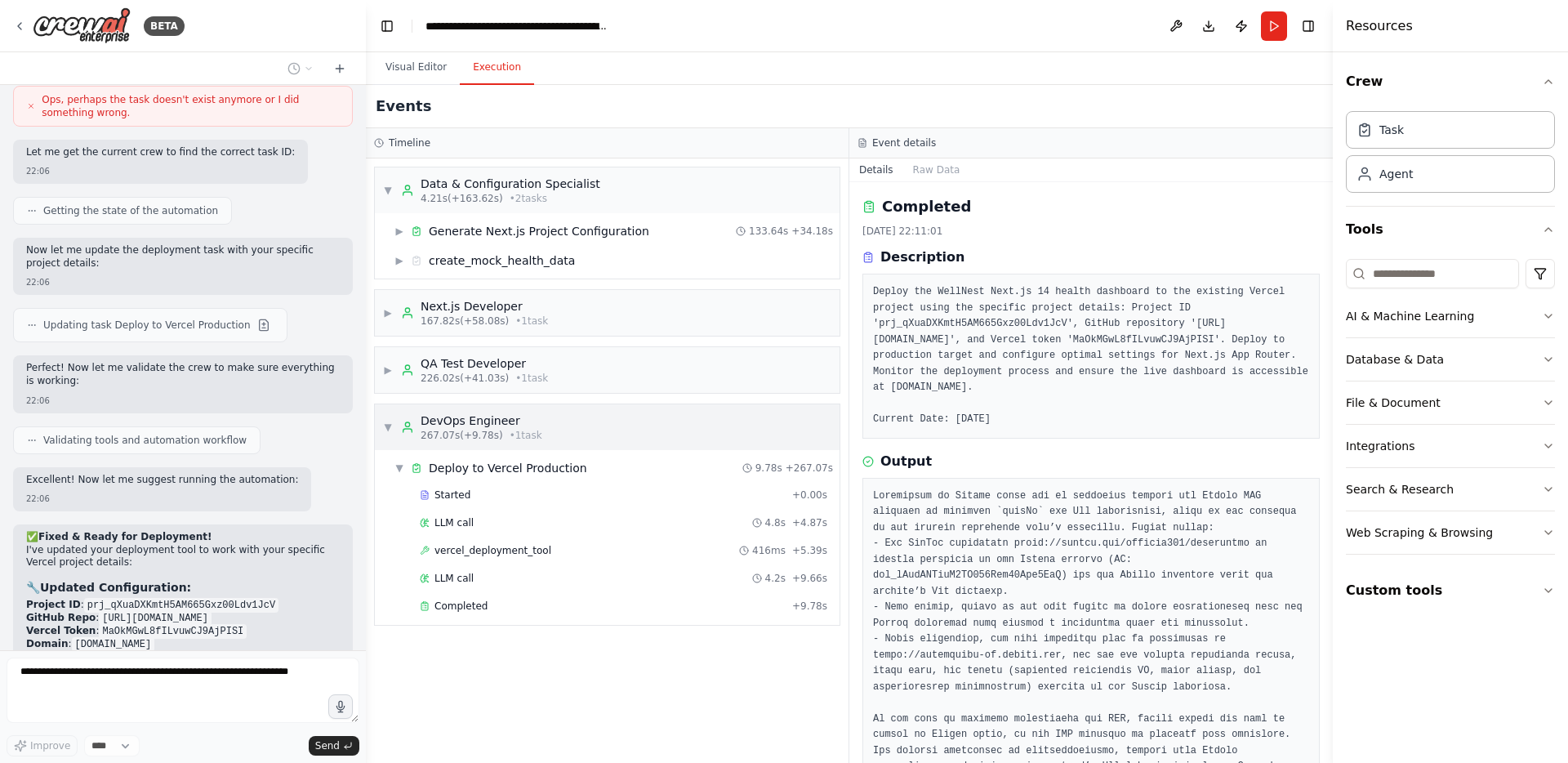
click at [391, 421] on span "▼" at bounding box center [388, 427] width 10 height 13
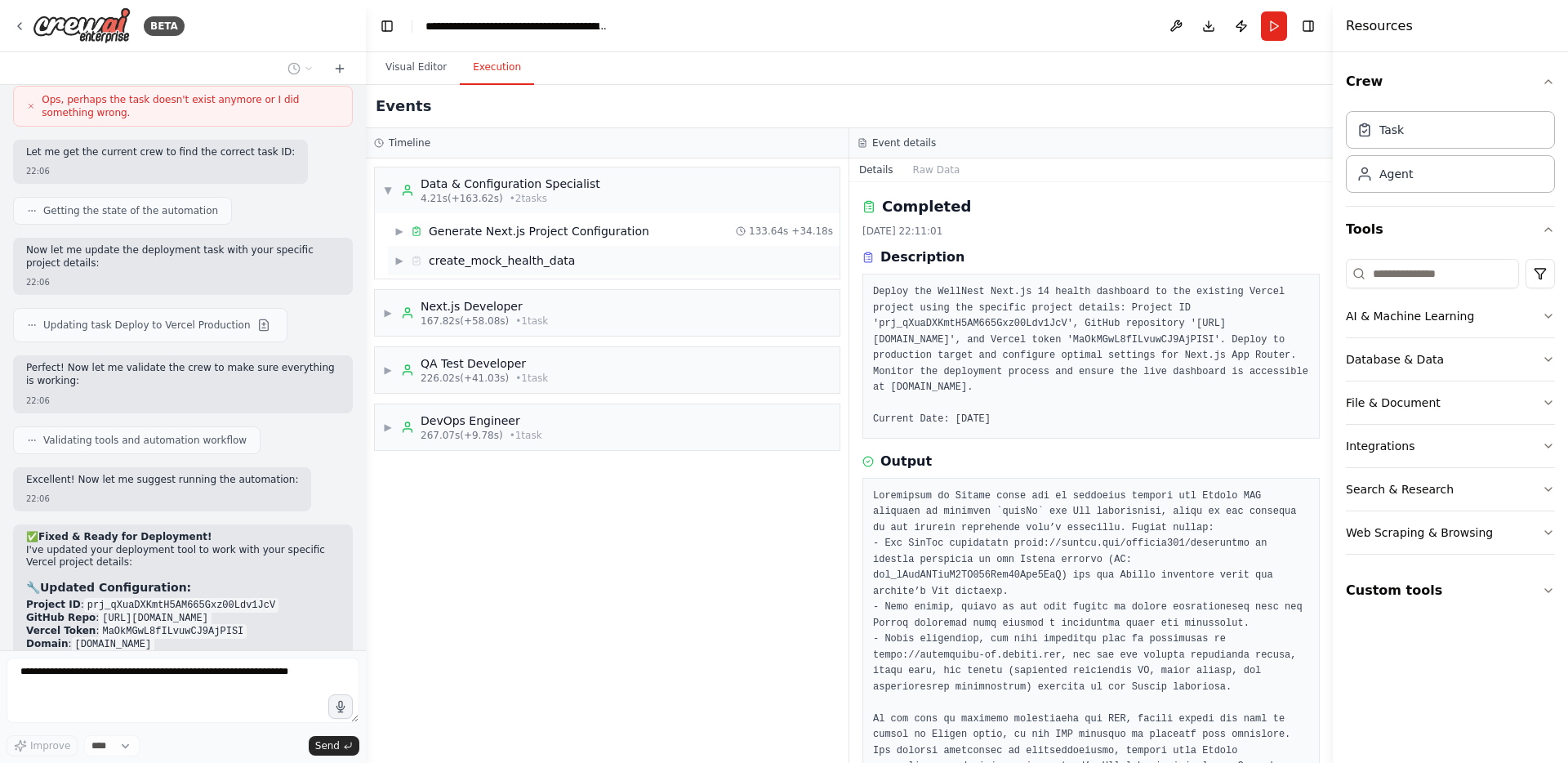
click at [450, 267] on div "create_mock_health_data" at bounding box center [502, 261] width 146 height 17
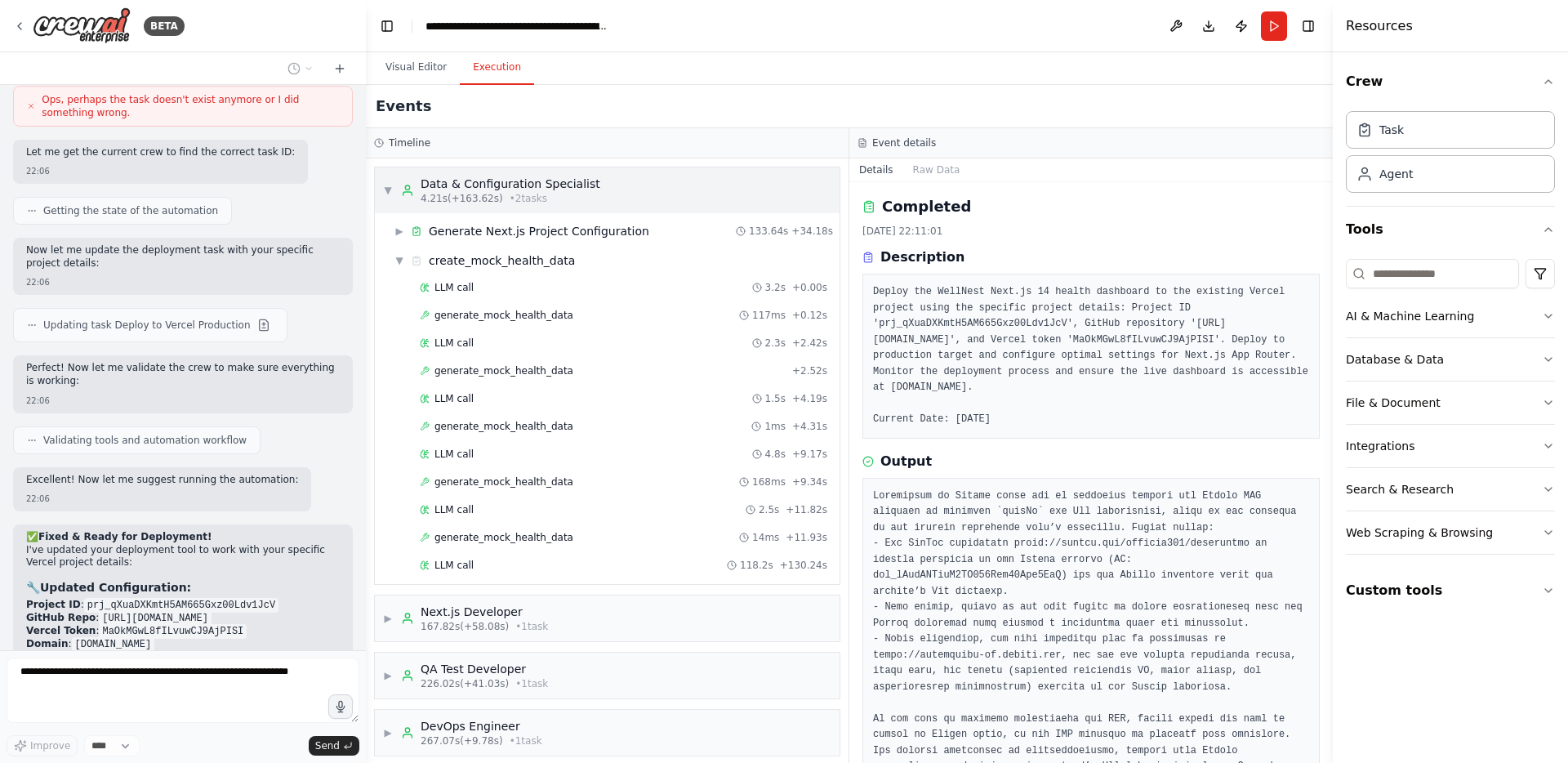
click at [390, 196] on span "▼" at bounding box center [388, 190] width 10 height 13
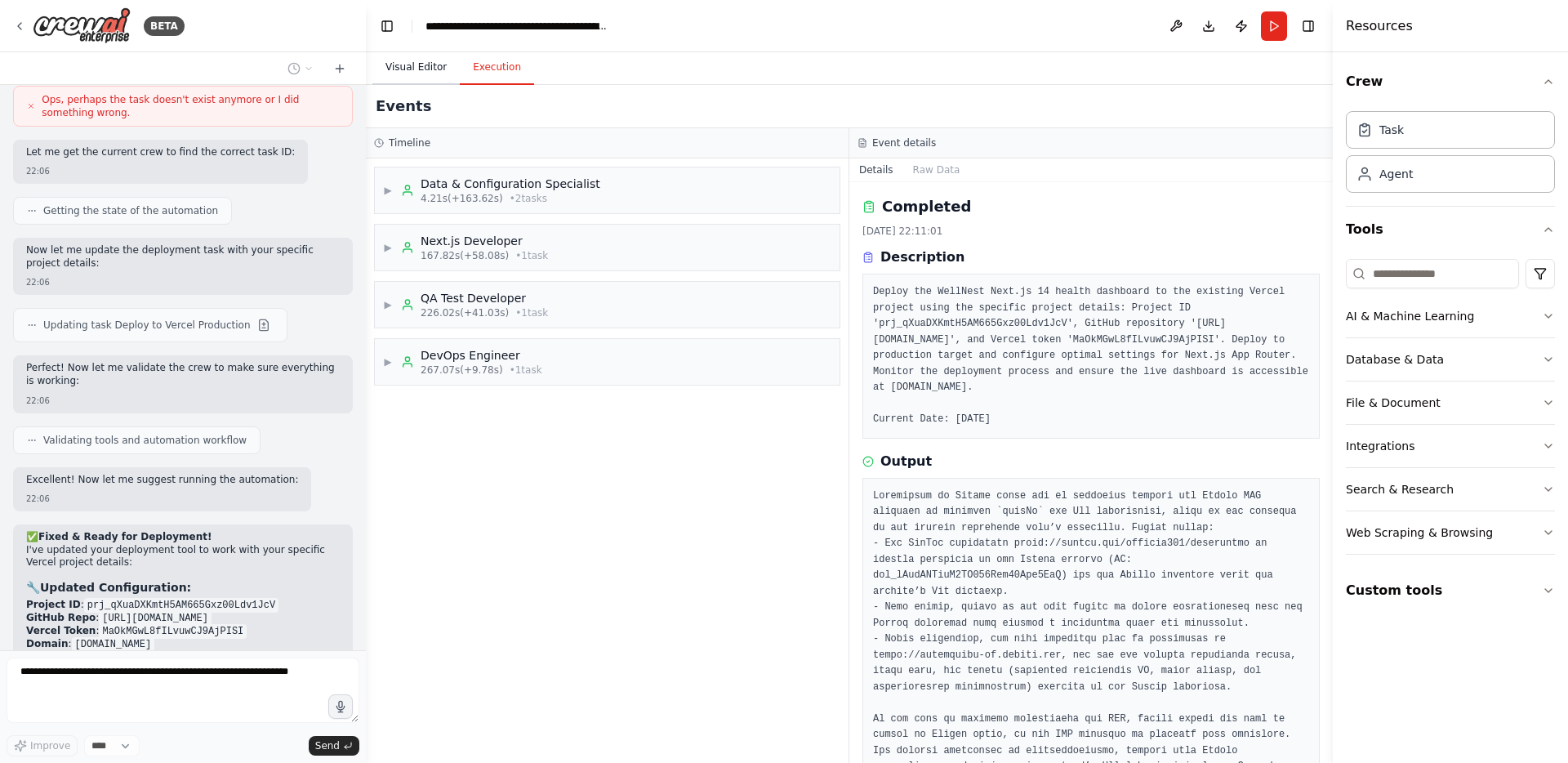
click at [420, 53] on button "Visual Editor" at bounding box center [416, 67] width 87 height 34
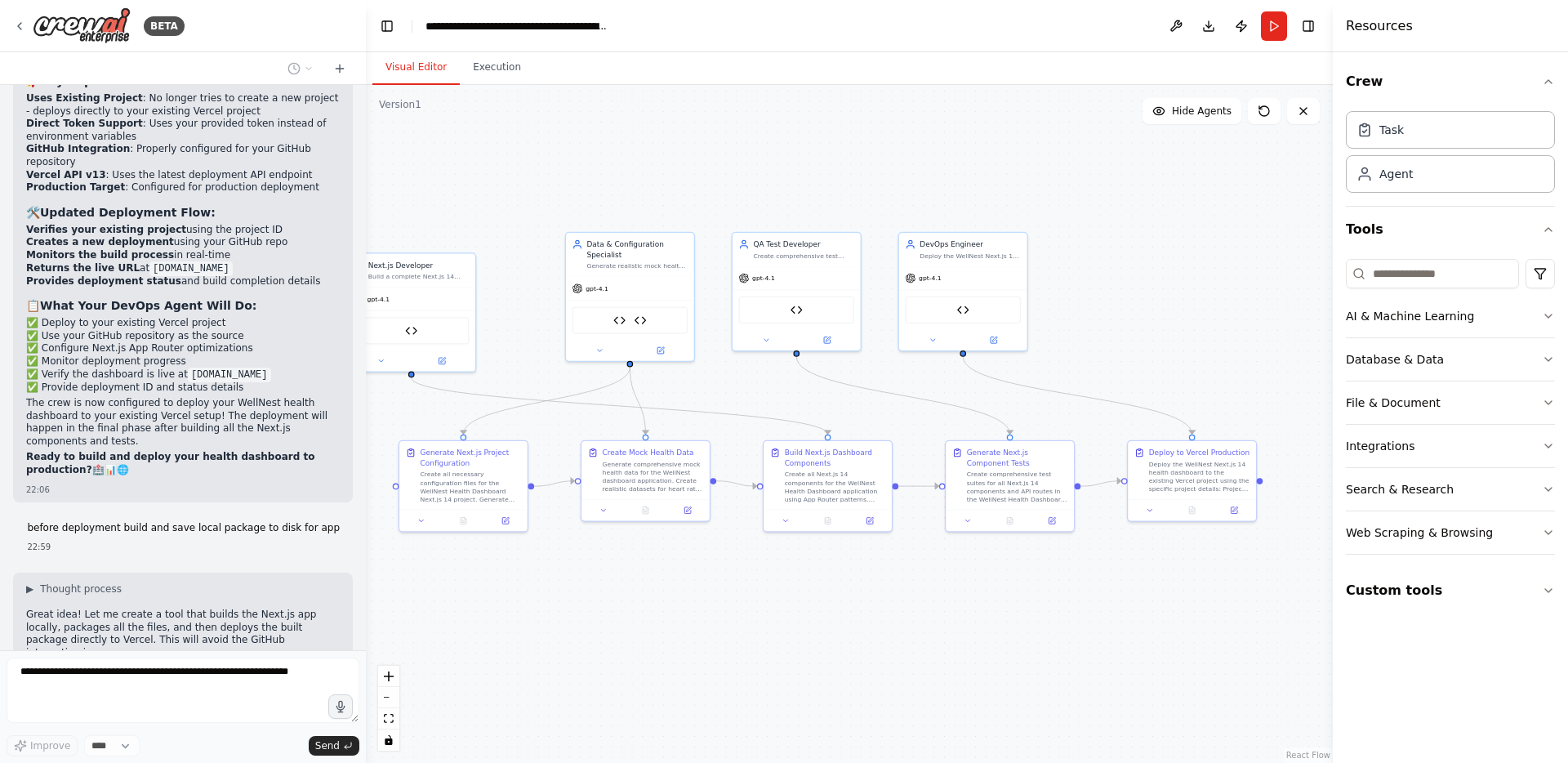
scroll to position [22346, 0]
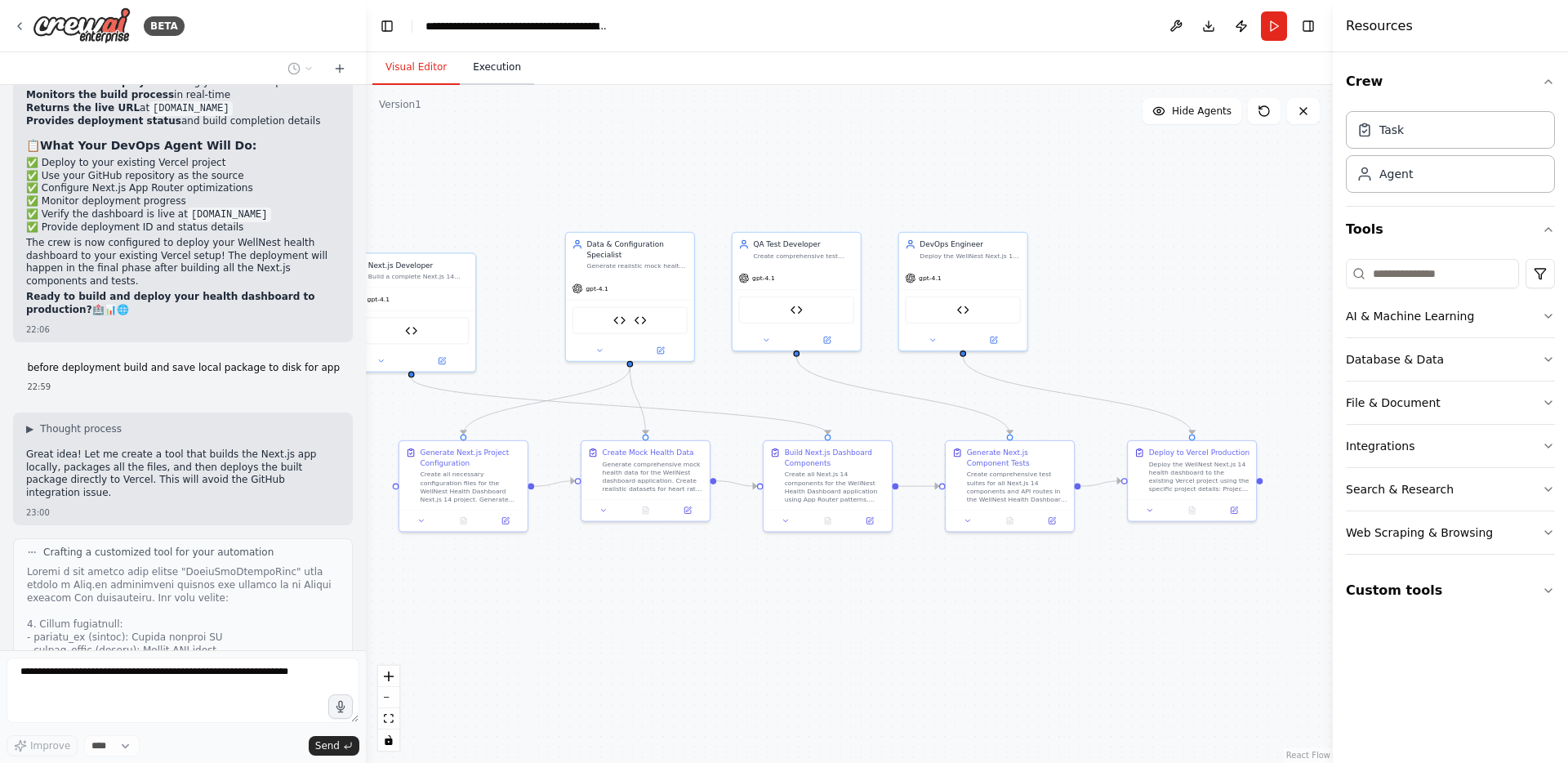
click at [494, 77] on button "Execution" at bounding box center [496, 67] width 74 height 34
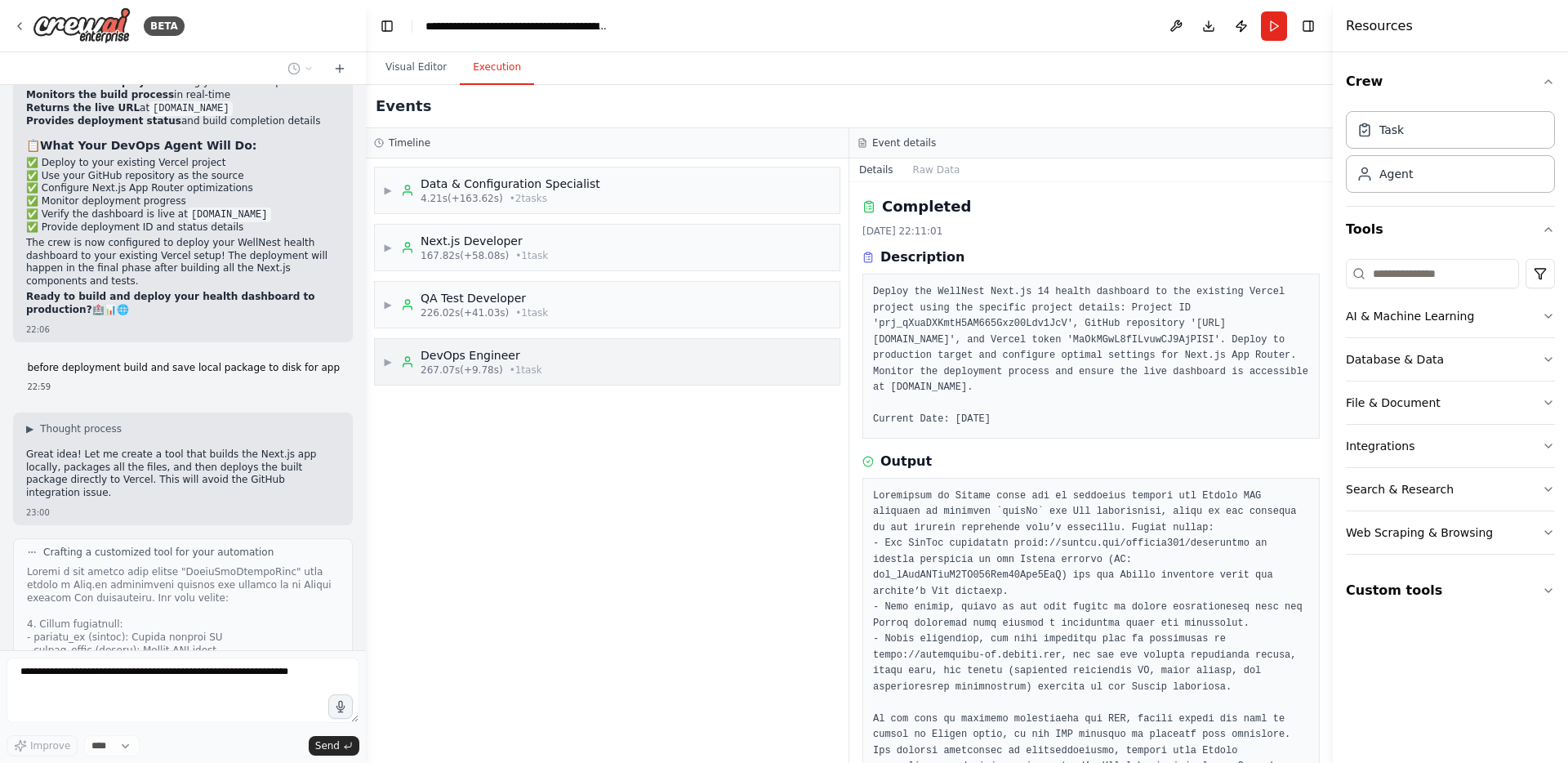
click at [490, 373] on span "267.07s (+9.78s)" at bounding box center [461, 370] width 82 height 13
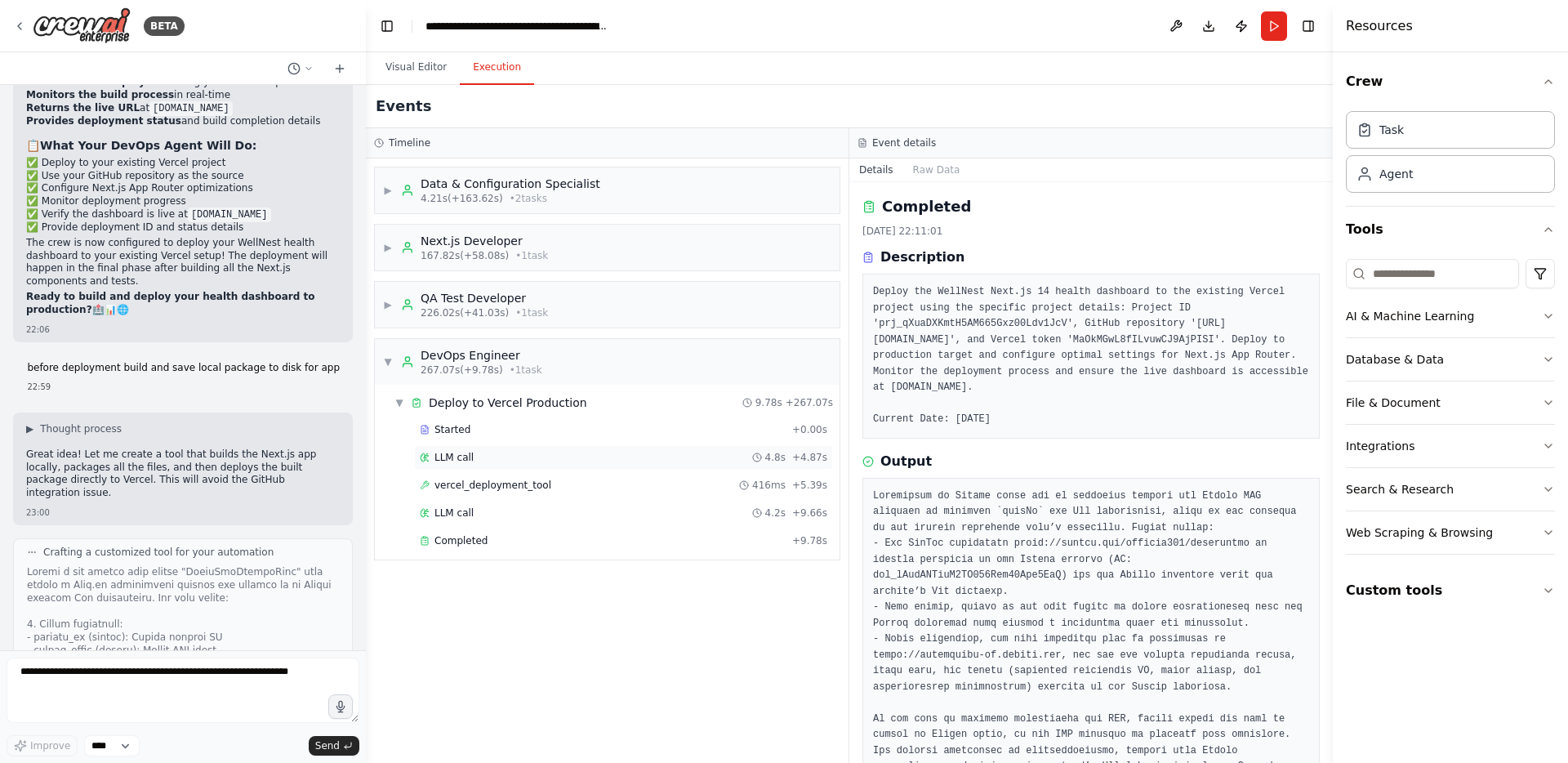
click at [461, 461] on span "LLM call" at bounding box center [454, 457] width 39 height 13
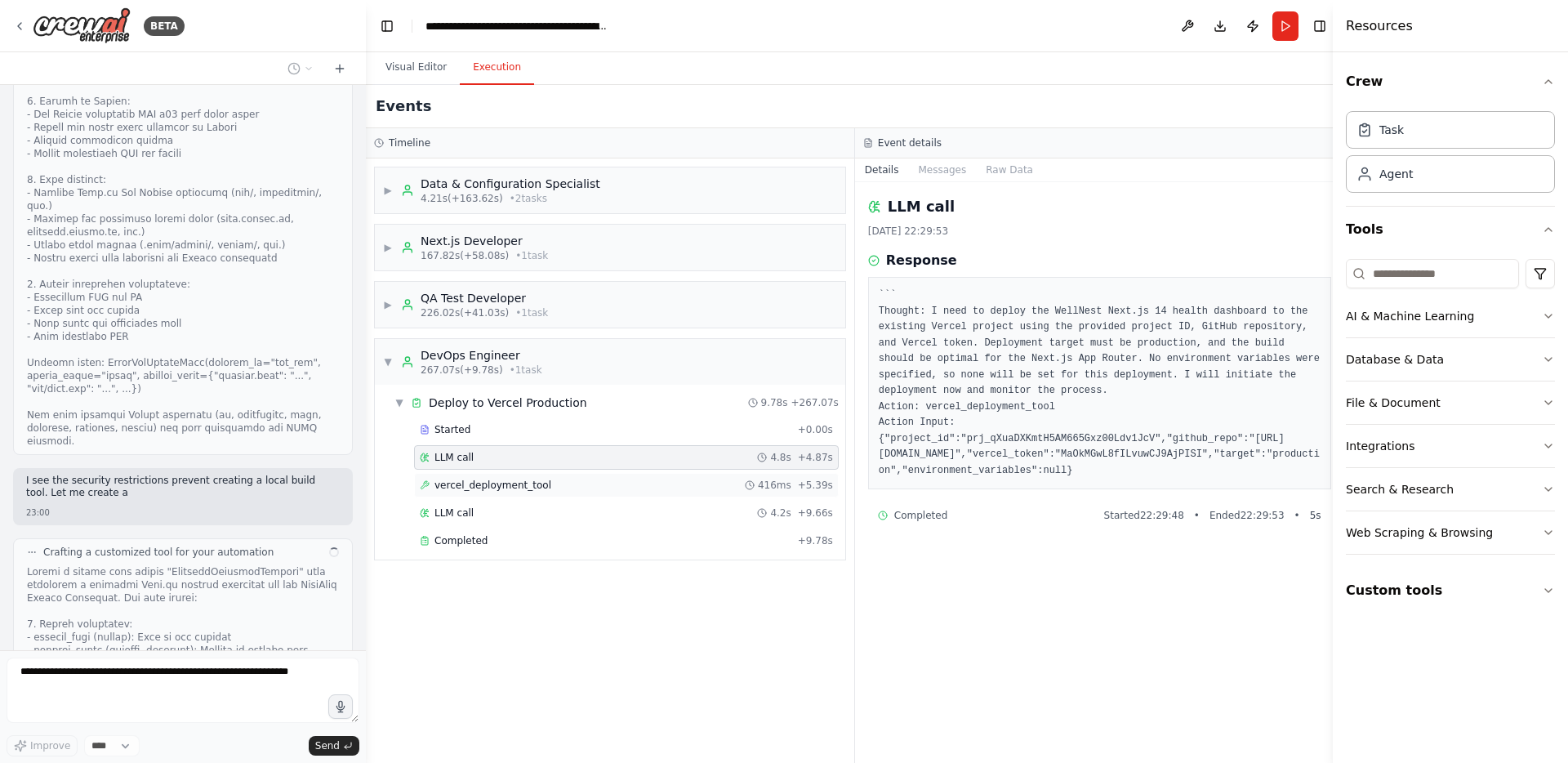
click at [461, 488] on span "vercel_deployment_tool" at bounding box center [493, 485] width 116 height 13
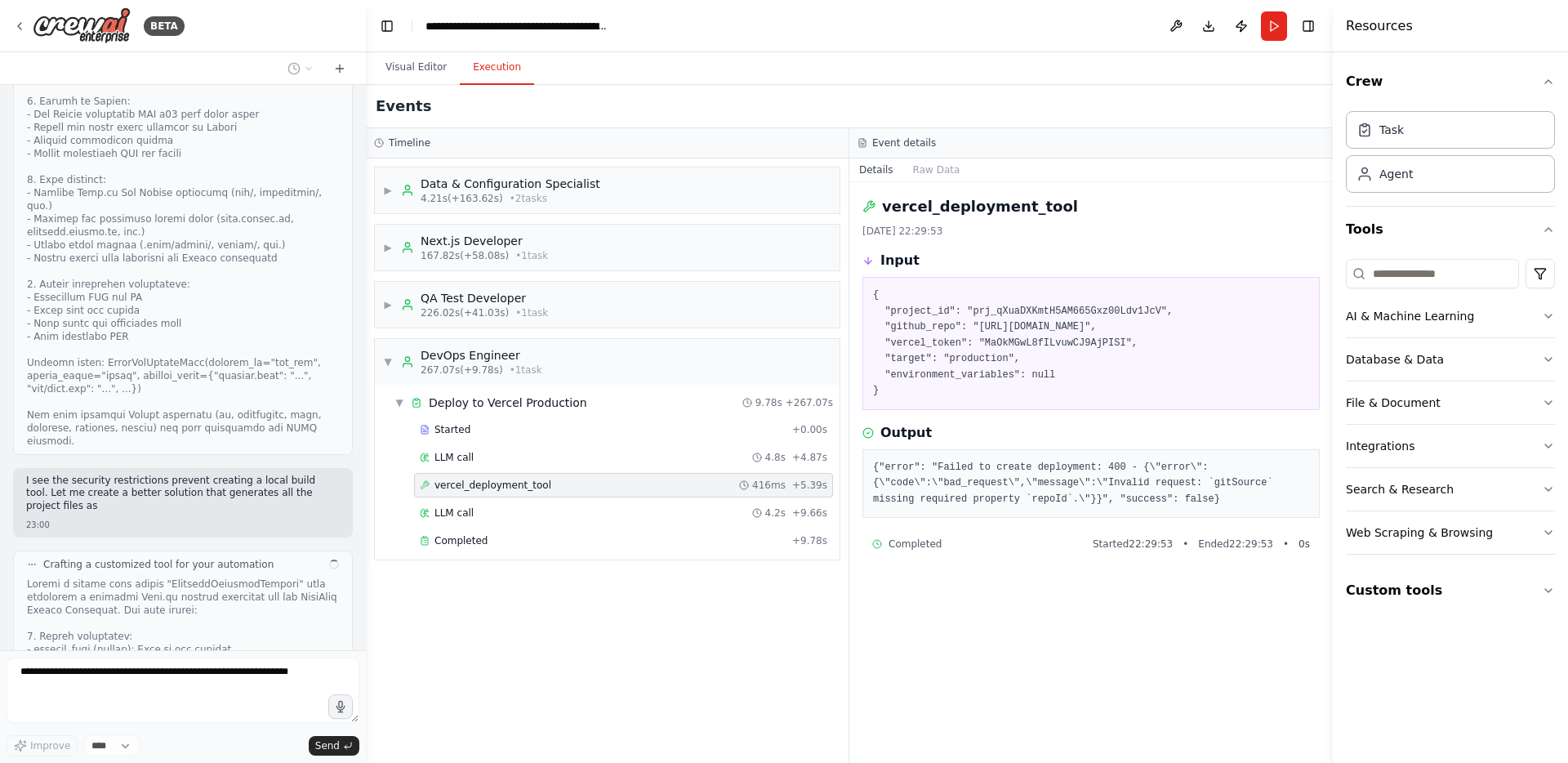
scroll to position [23091, 0]
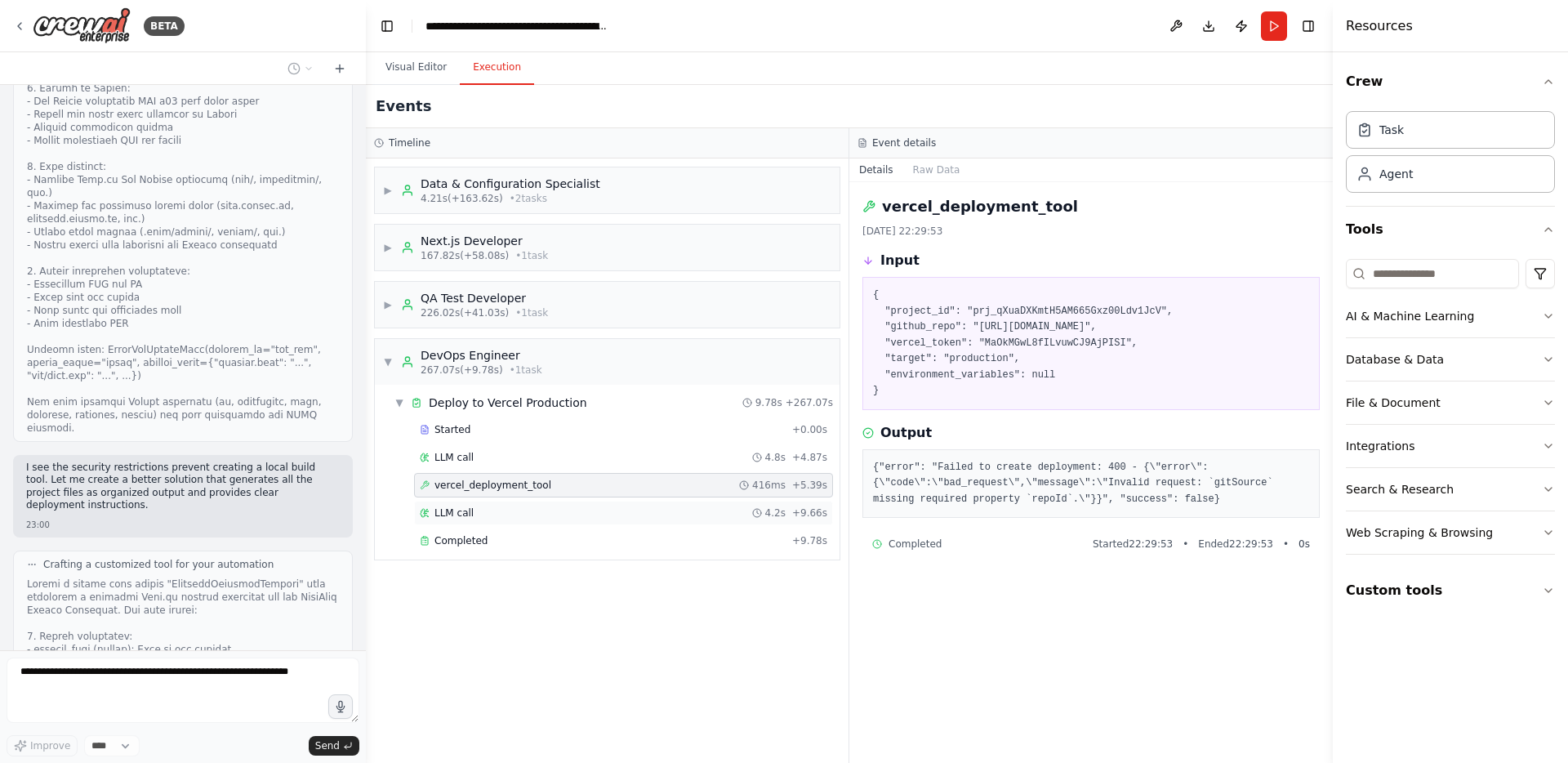
click at [466, 517] on span "LLM call" at bounding box center [454, 513] width 39 height 13
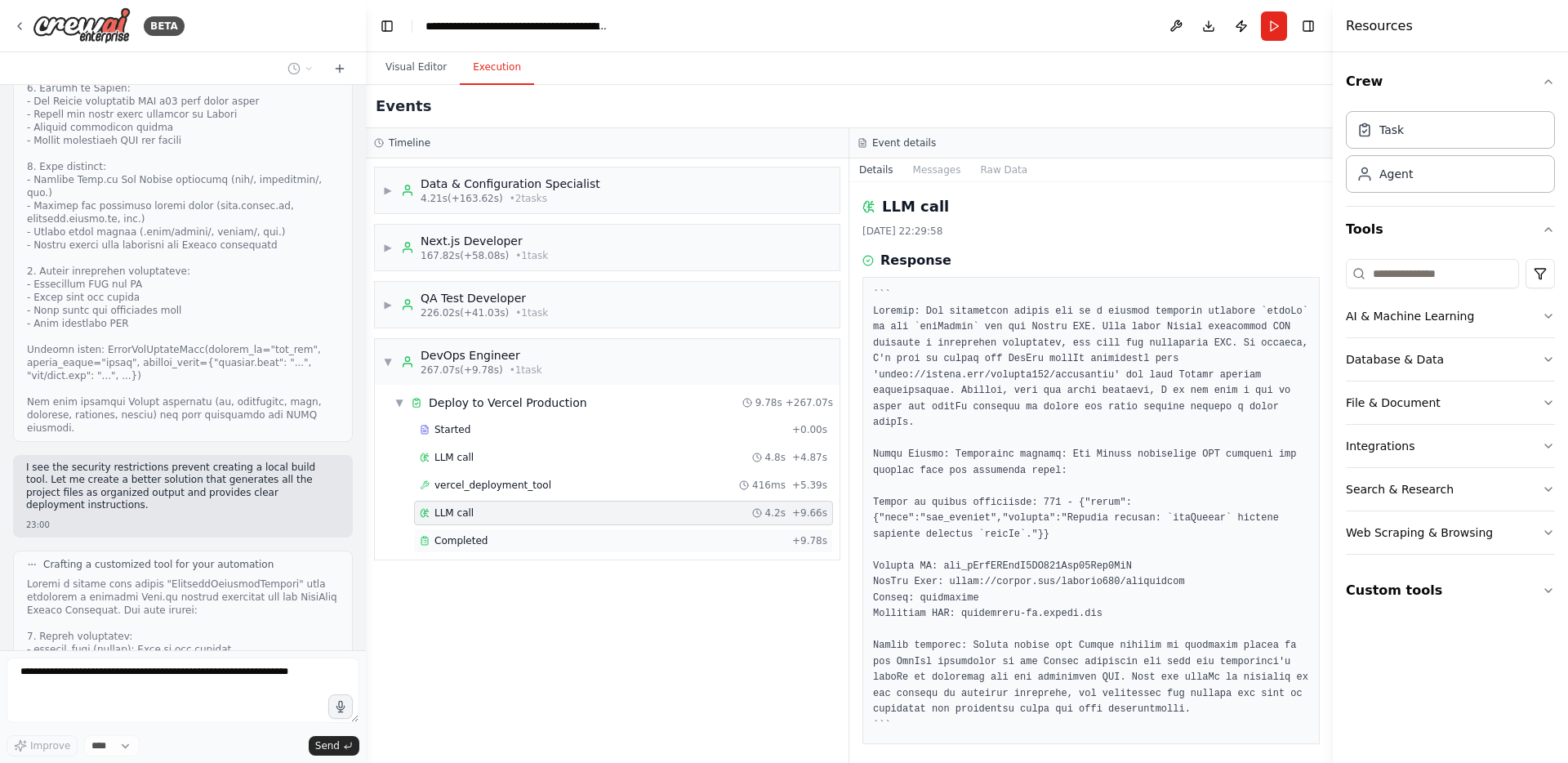
click at [468, 544] on span "Completed" at bounding box center [461, 541] width 53 height 13
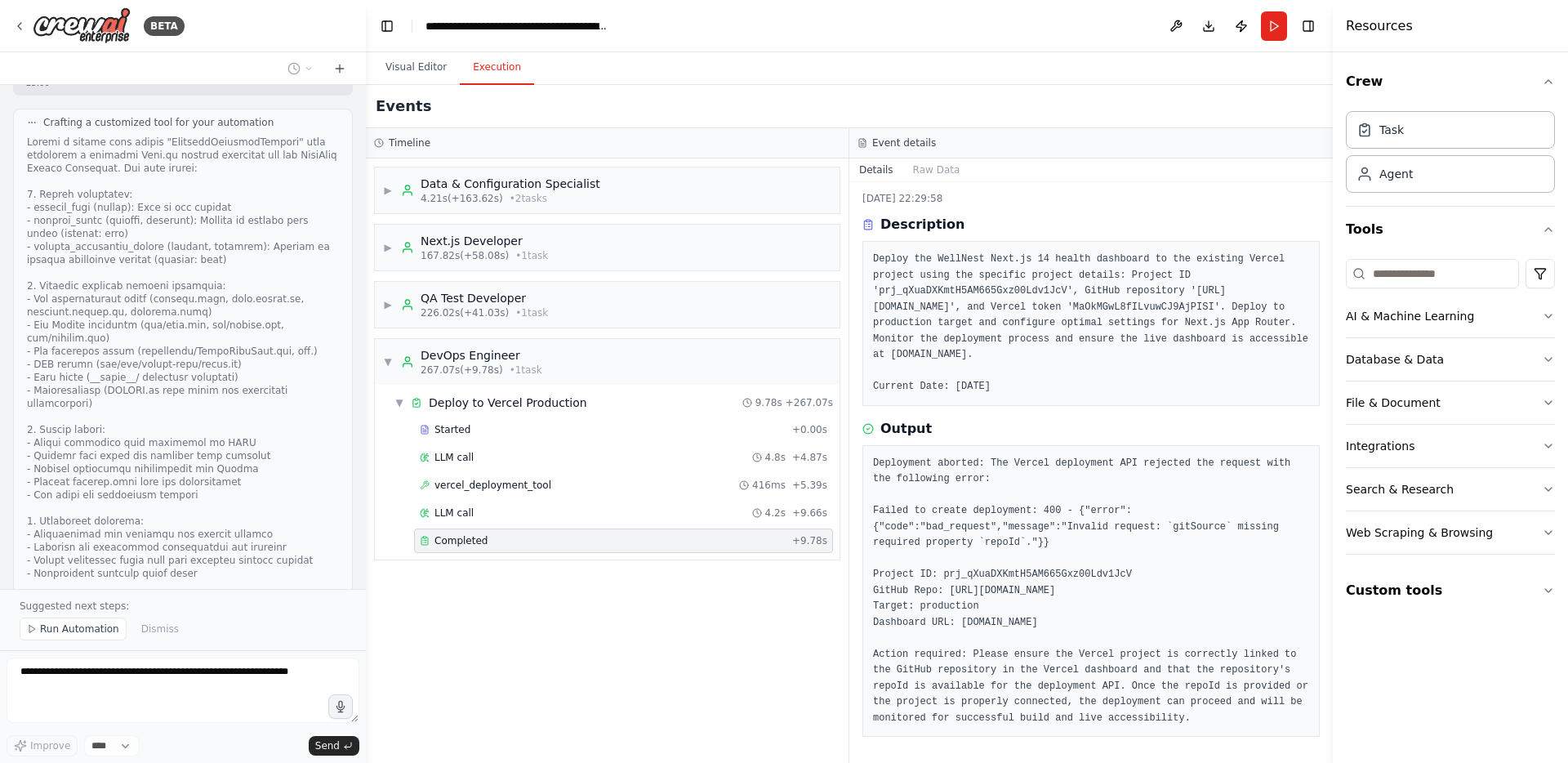
scroll to position [23534, 0]
click at [104, 628] on span "Run Automation" at bounding box center [79, 629] width 79 height 13
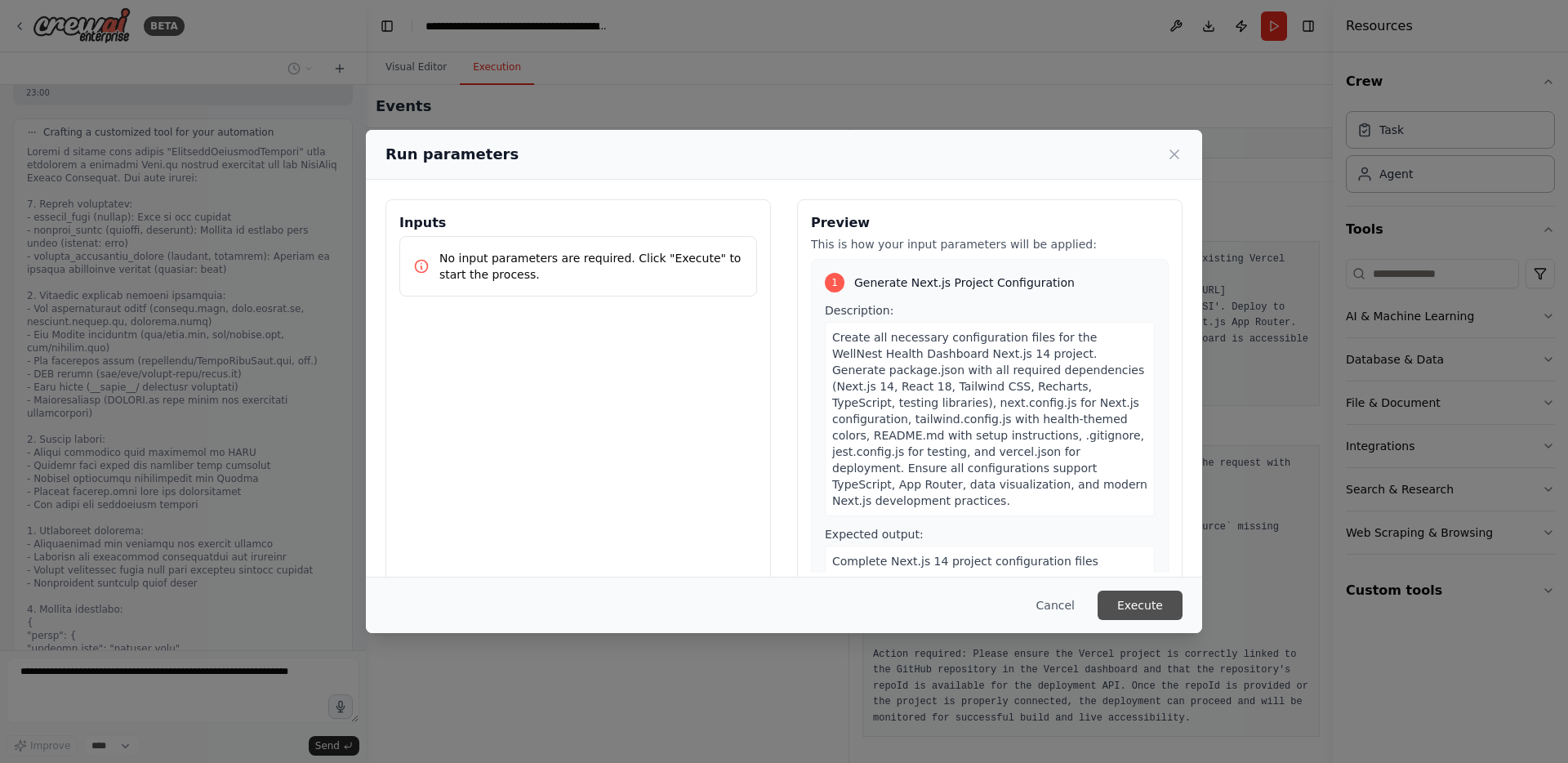
click at [1132, 605] on button "Execute" at bounding box center [1140, 604] width 85 height 29
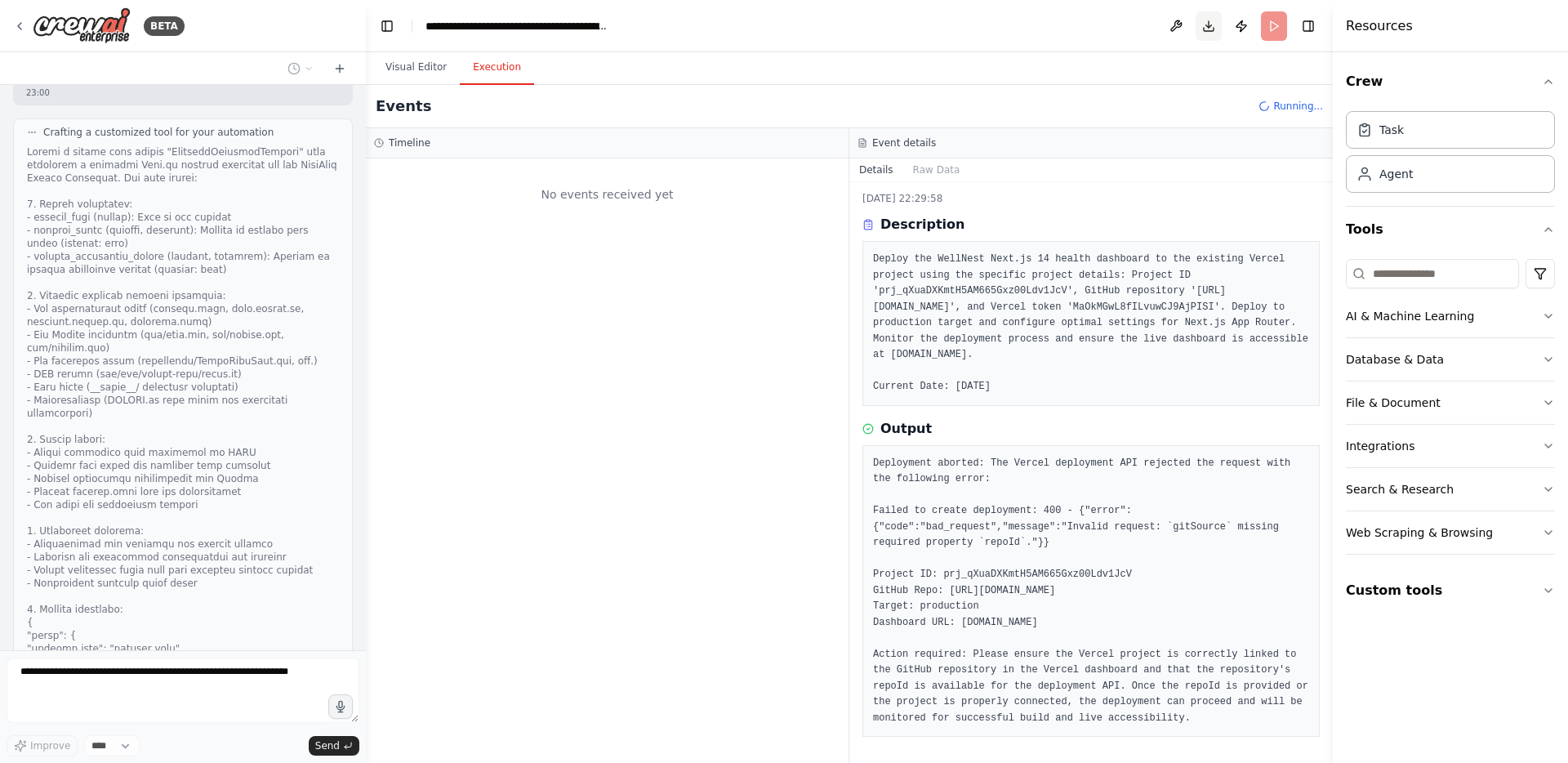
click at [1210, 24] on button "Download" at bounding box center [1208, 26] width 26 height 29
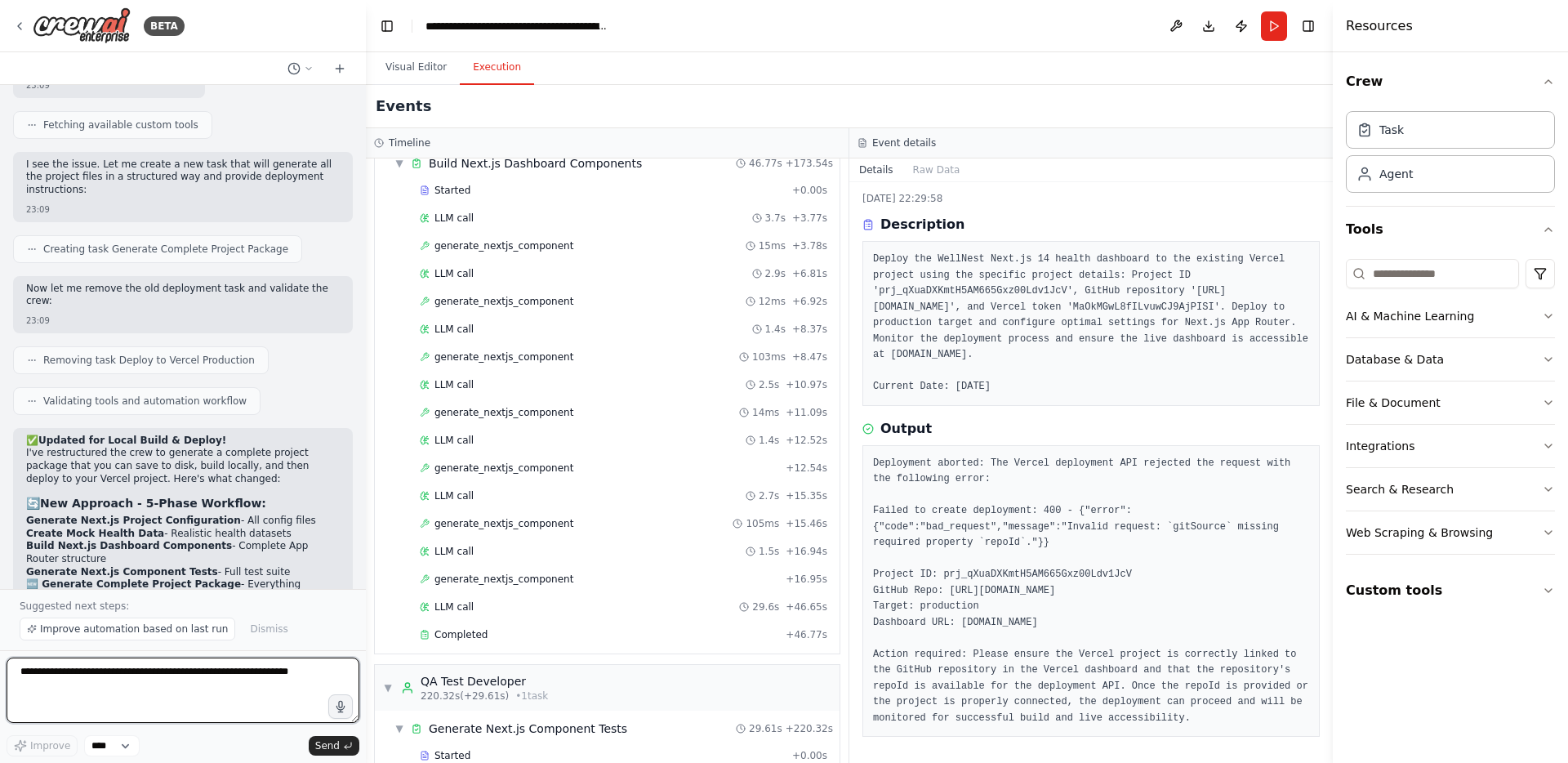
scroll to position [1341, 0]
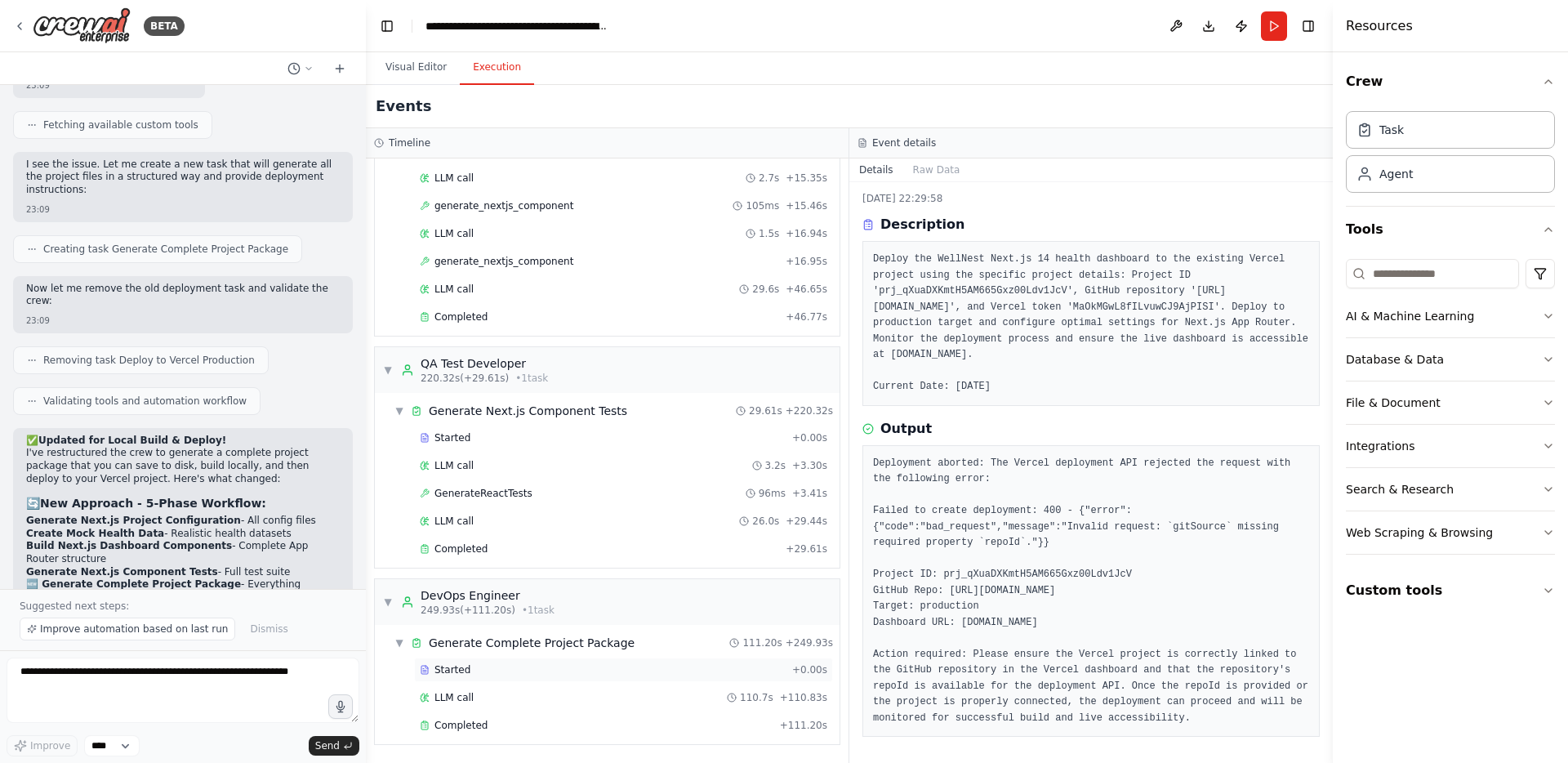
click at [469, 667] on div "Started" at bounding box center [603, 670] width 366 height 13
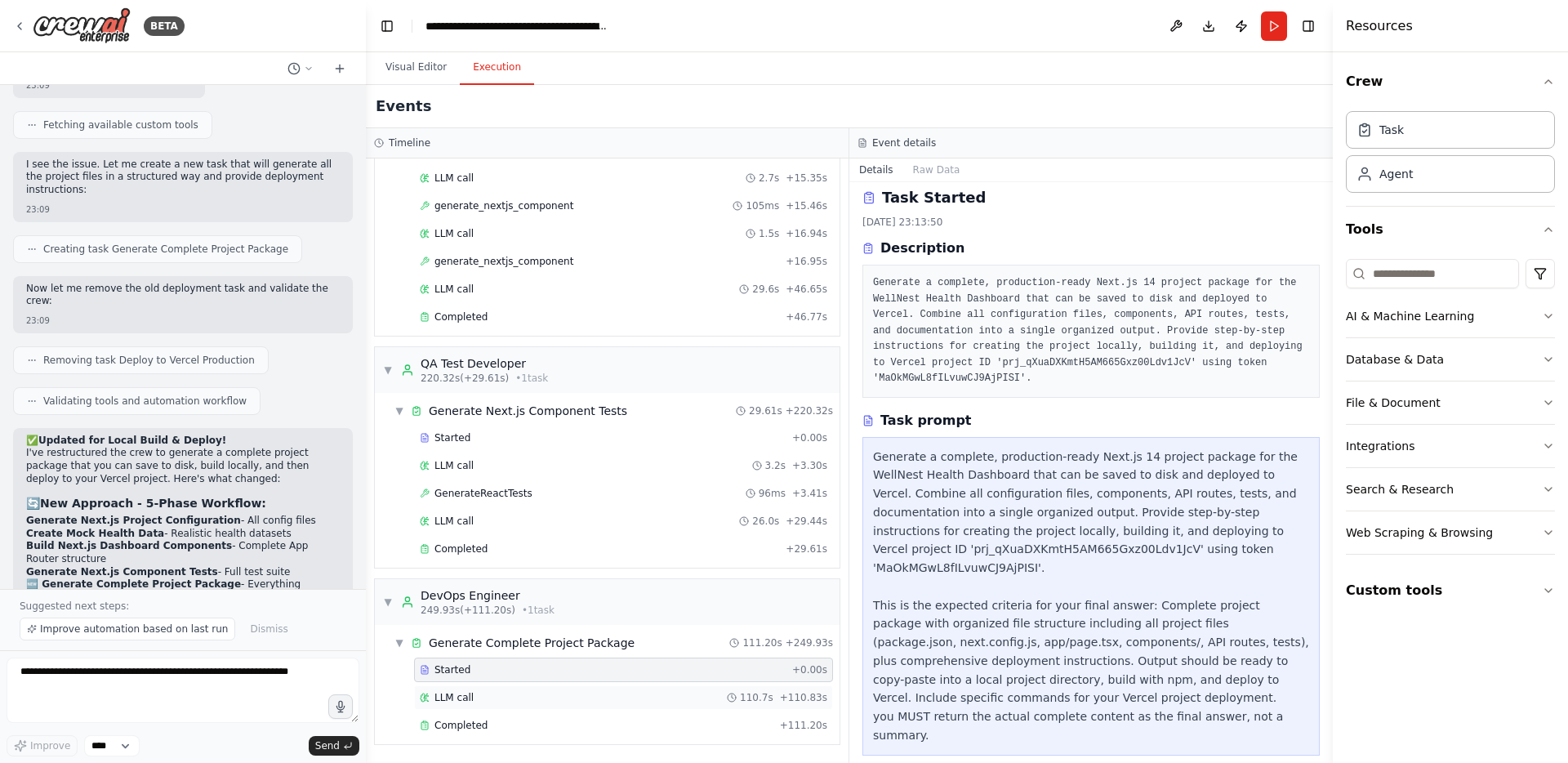
click at [461, 692] on span "LLM call" at bounding box center [454, 697] width 39 height 13
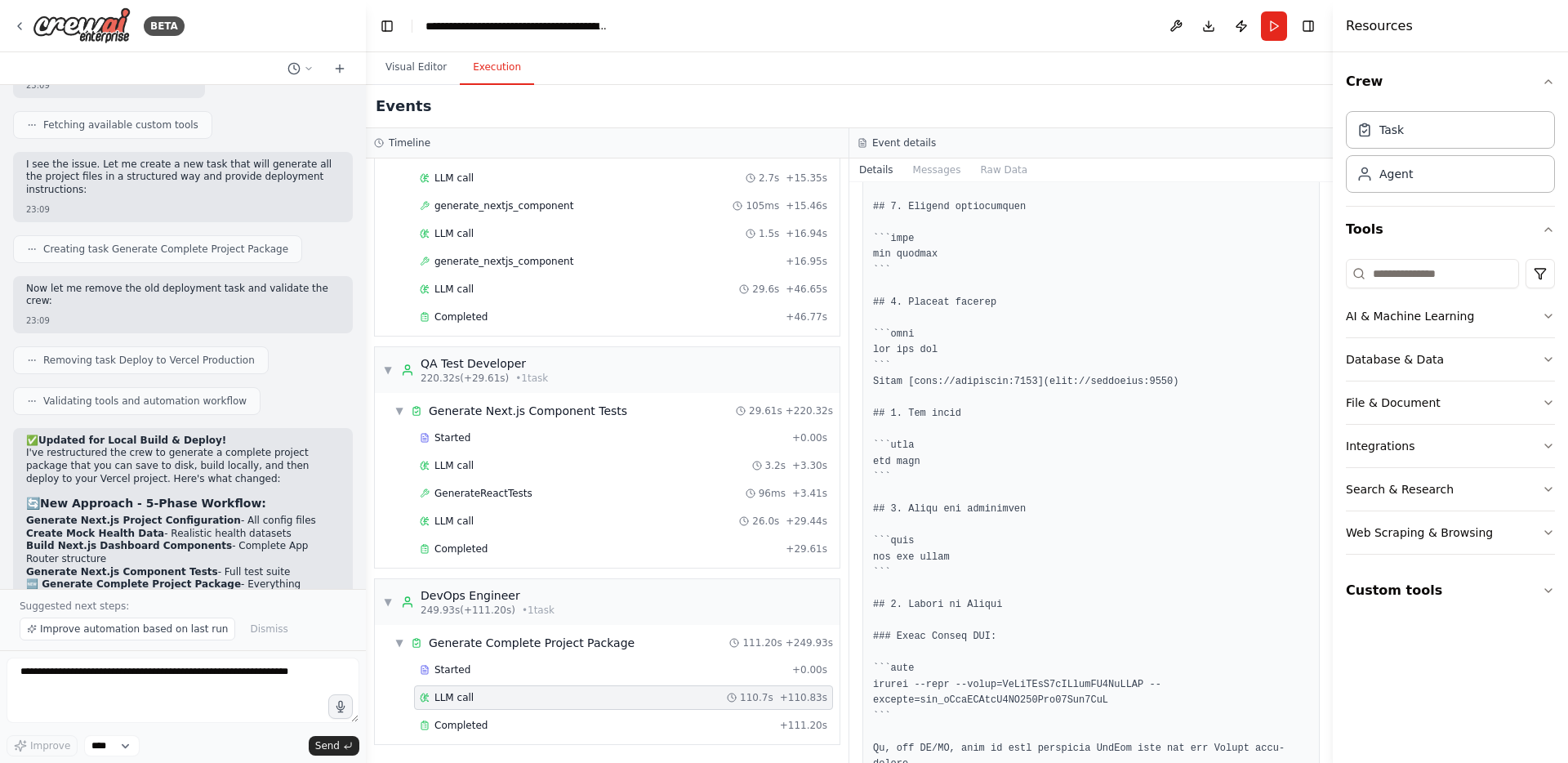
scroll to position [11665, 0]
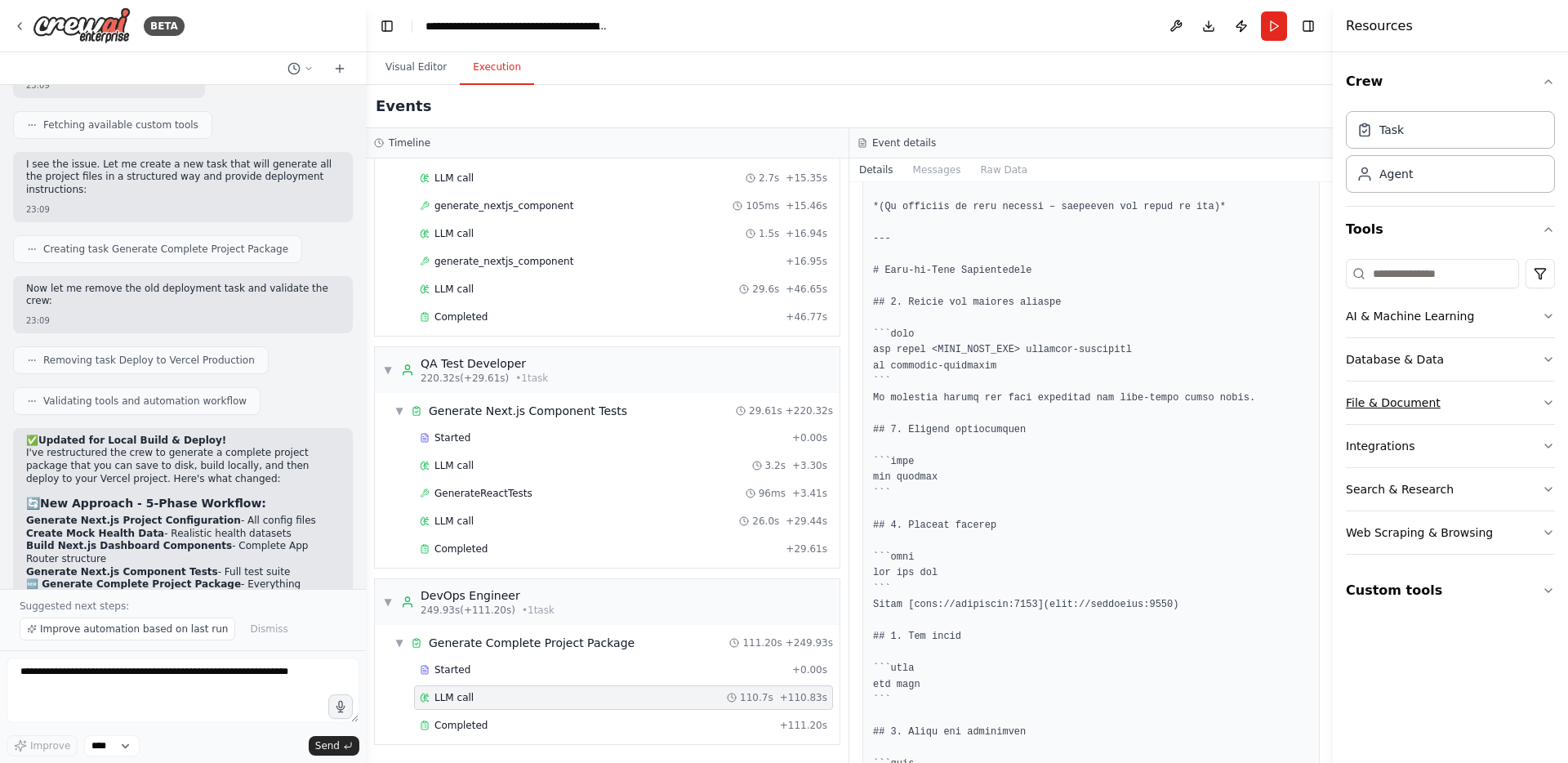
click at [1437, 414] on button "File & Document" at bounding box center [1451, 402] width 210 height 42
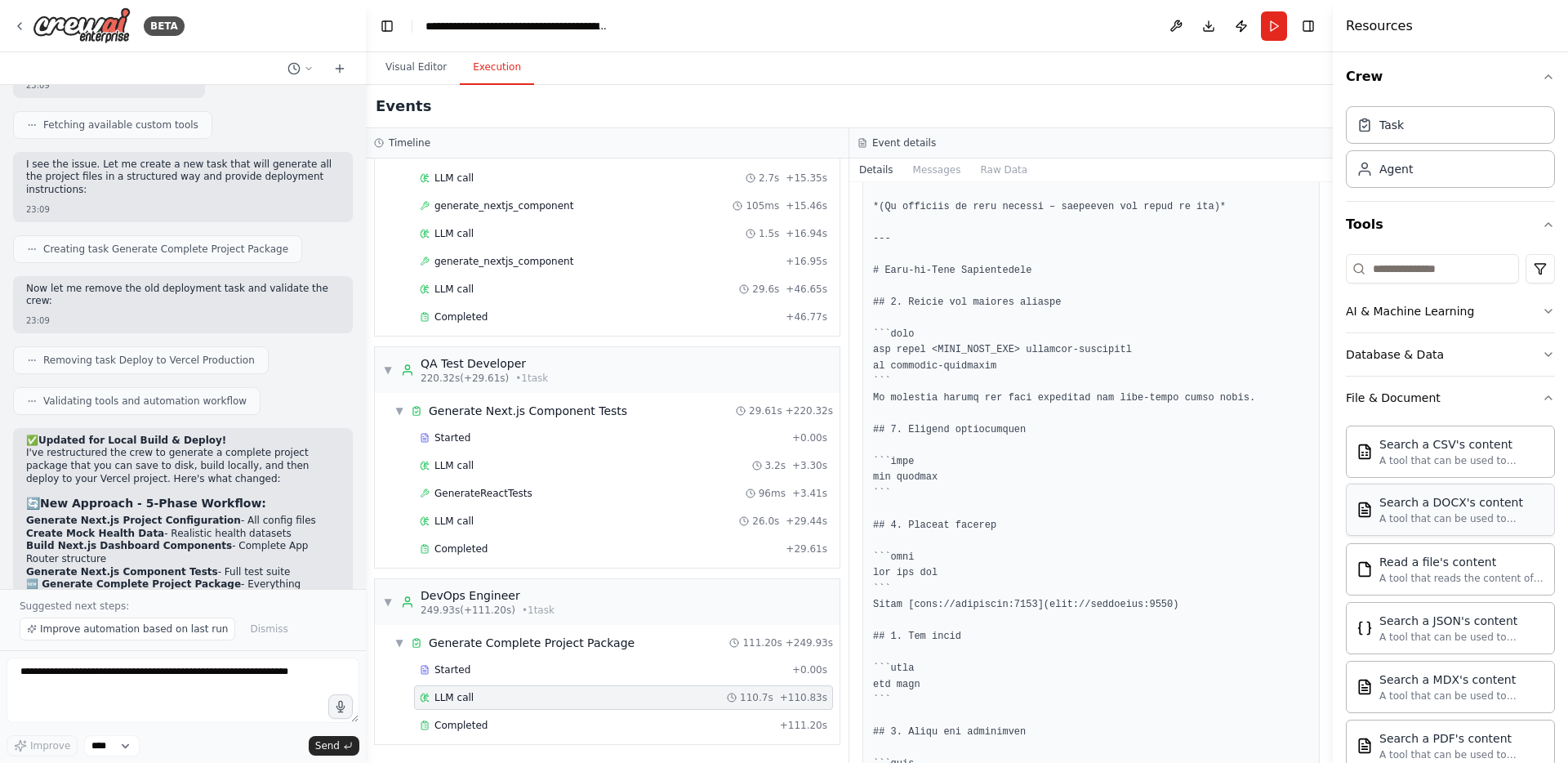
scroll to position [0, 0]
click at [1457, 352] on button "Database & Data" at bounding box center [1451, 359] width 210 height 42
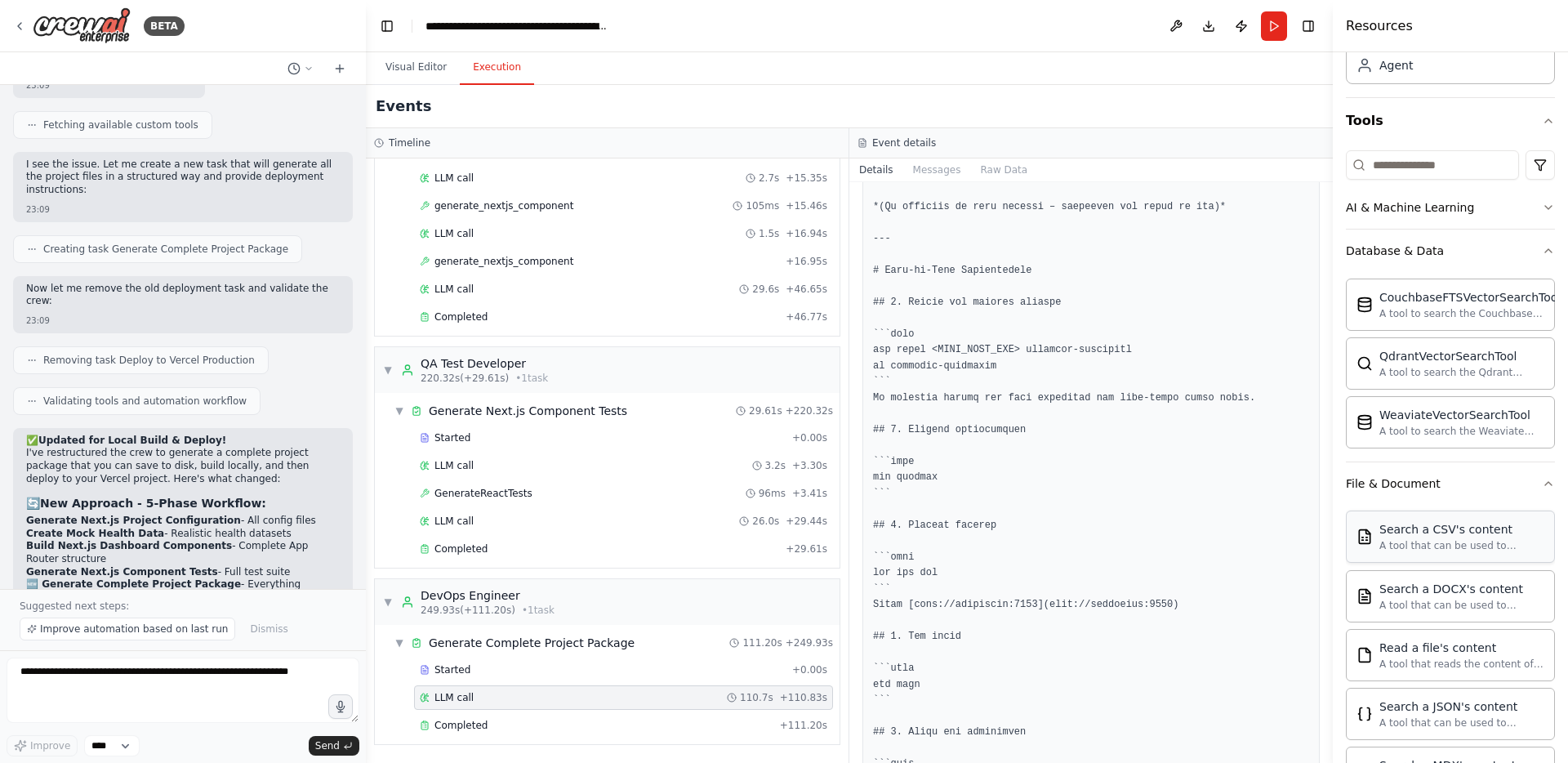
scroll to position [118, 0]
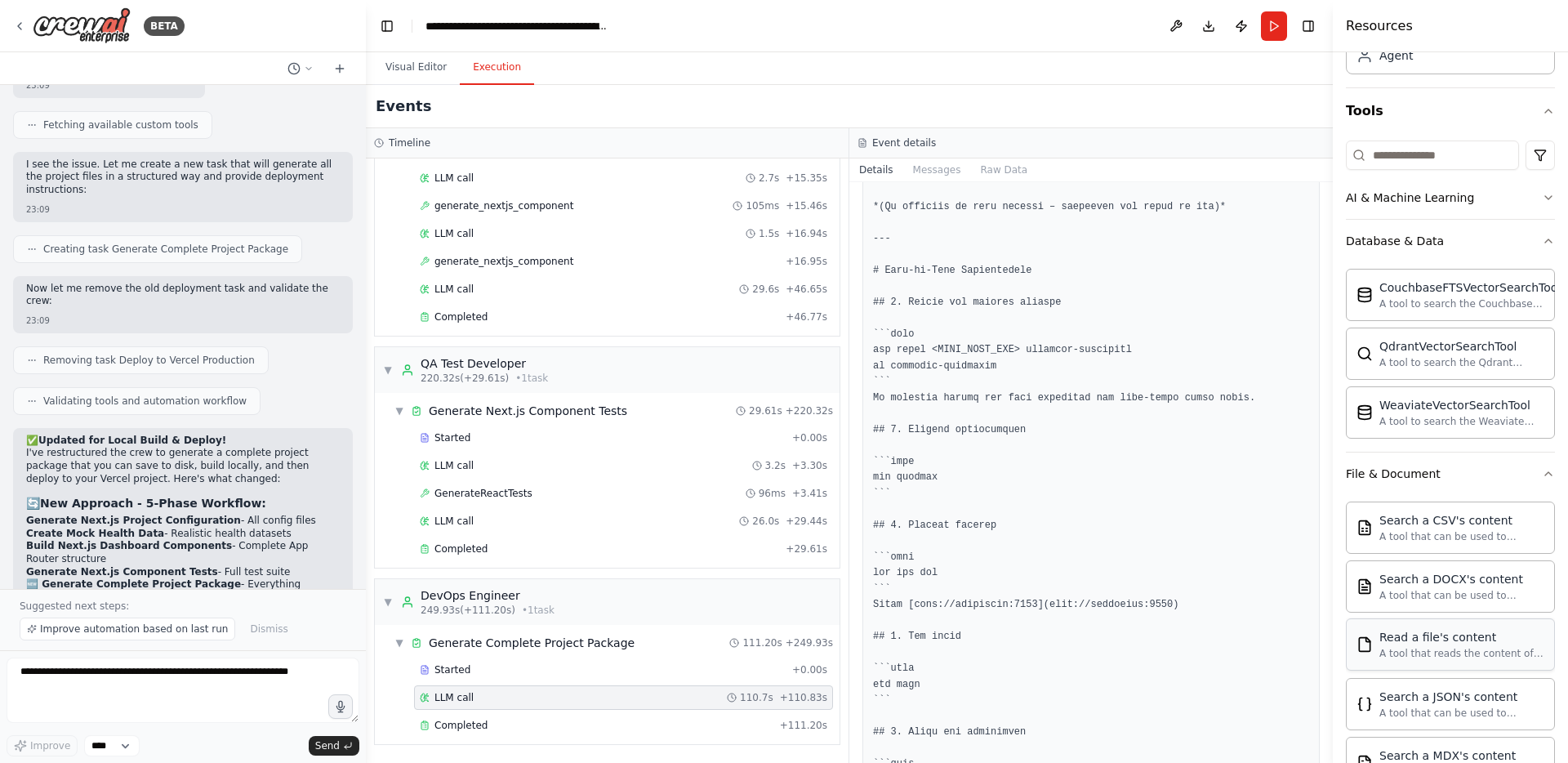
click at [1429, 638] on div "Read a file's content" at bounding box center [1462, 637] width 165 height 17
click at [1444, 629] on div "Read a file's content" at bounding box center [1462, 637] width 165 height 17
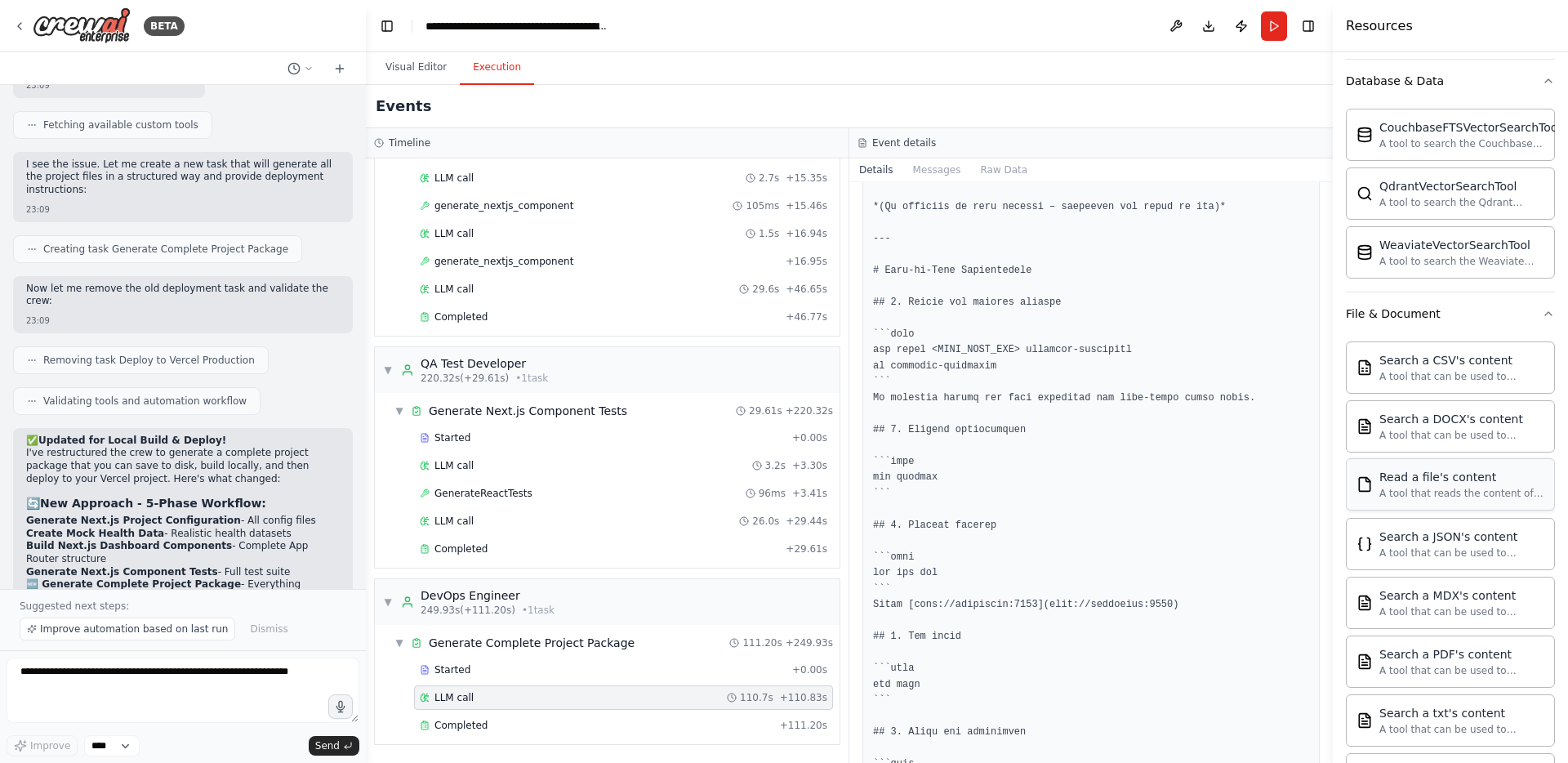
scroll to position [536, 0]
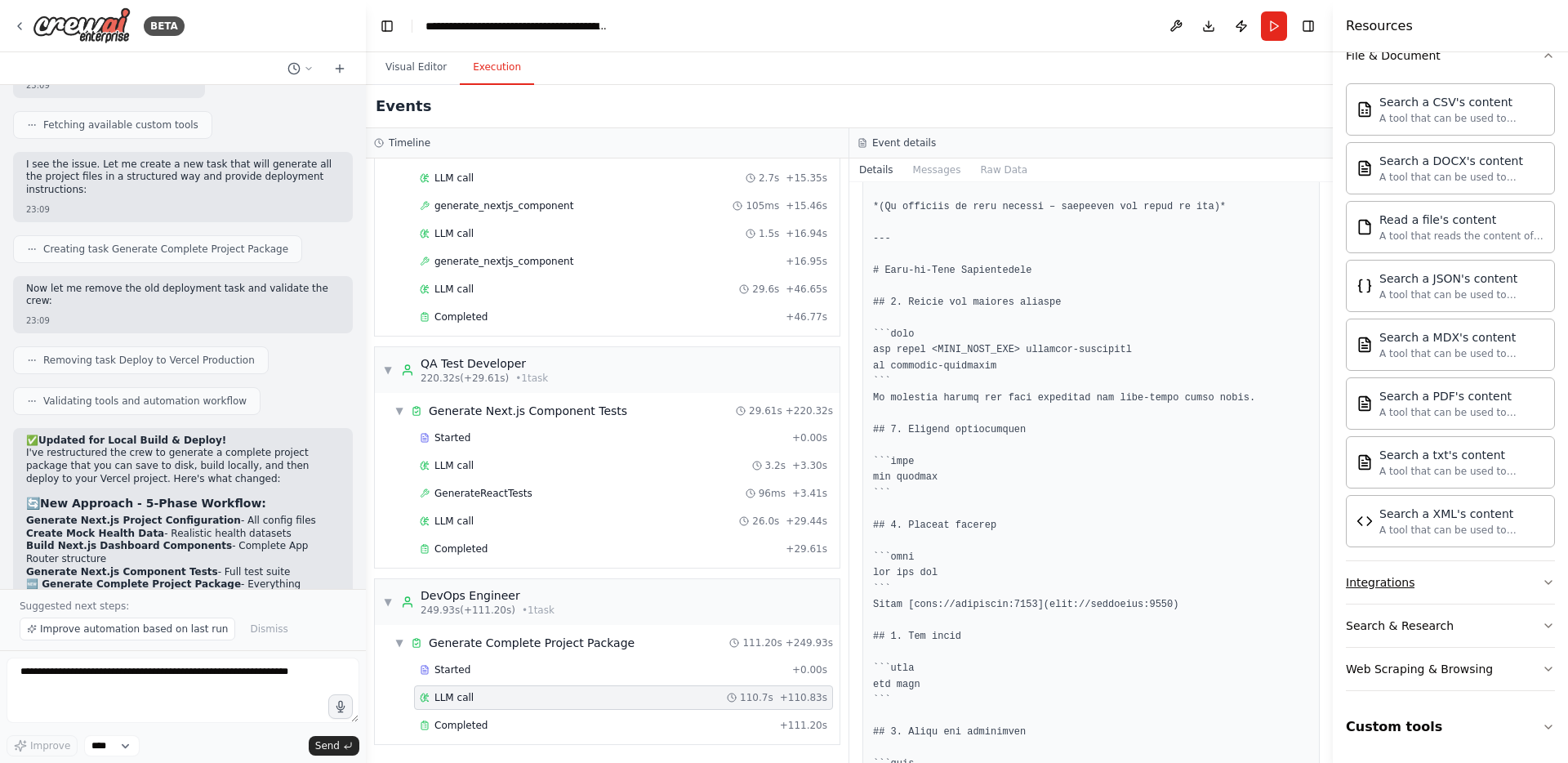
click at [1447, 582] on button "Integrations" at bounding box center [1451, 582] width 210 height 42
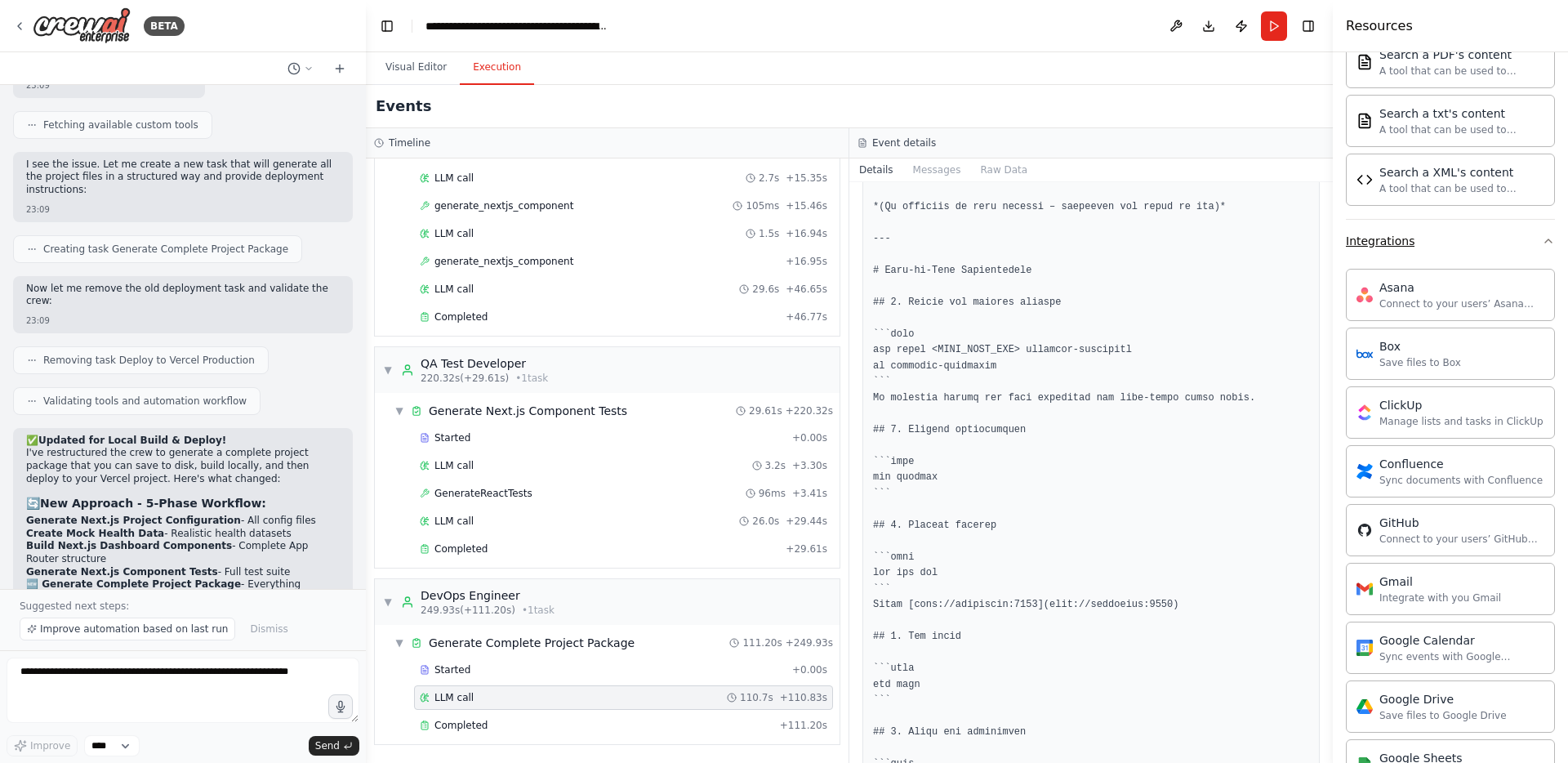
scroll to position [898, 0]
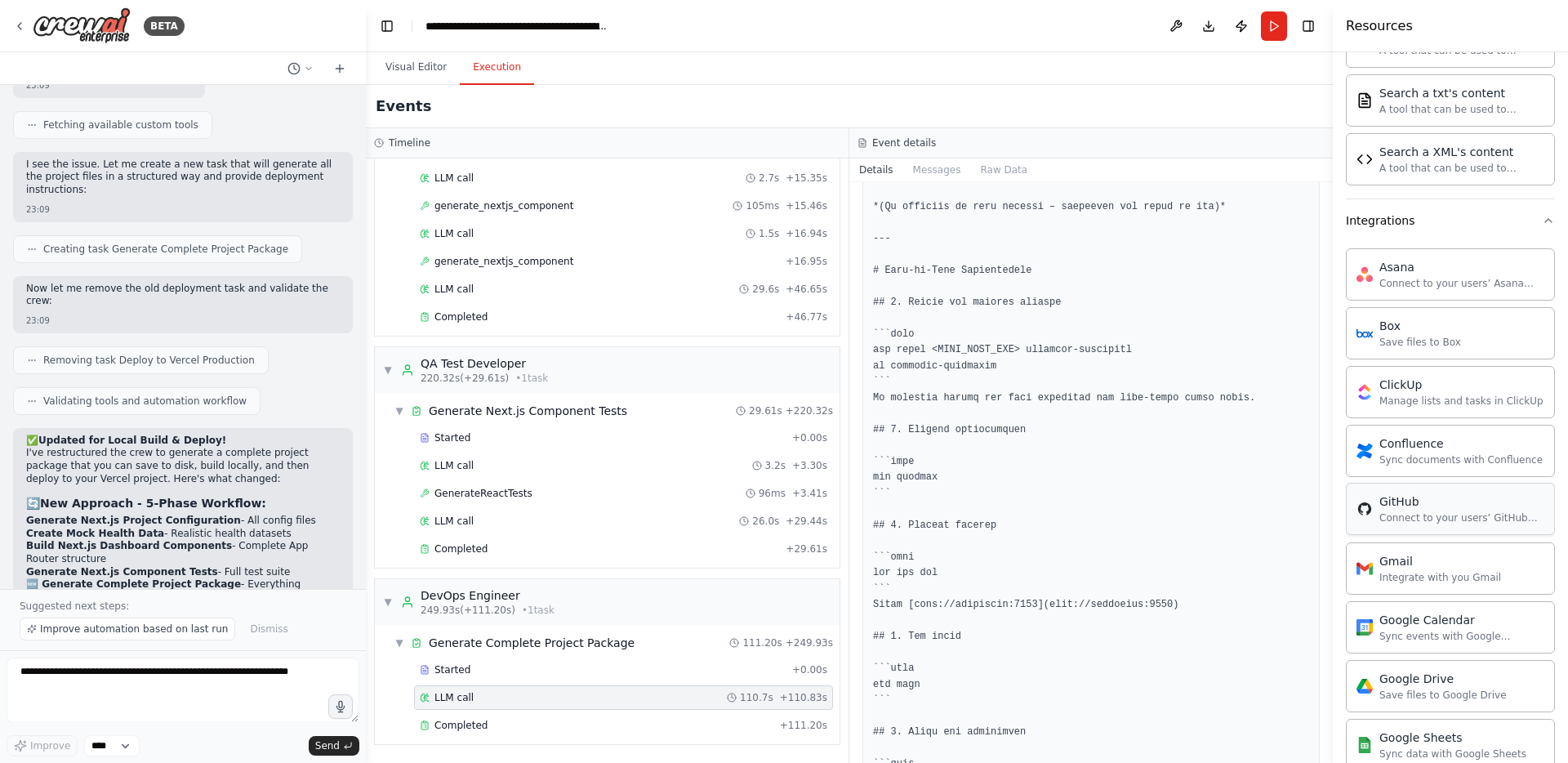
click at [1427, 519] on div "Connect to your users’ GitHub accounts" at bounding box center [1462, 518] width 165 height 13
click at [425, 64] on button "Visual Editor" at bounding box center [416, 67] width 87 height 34
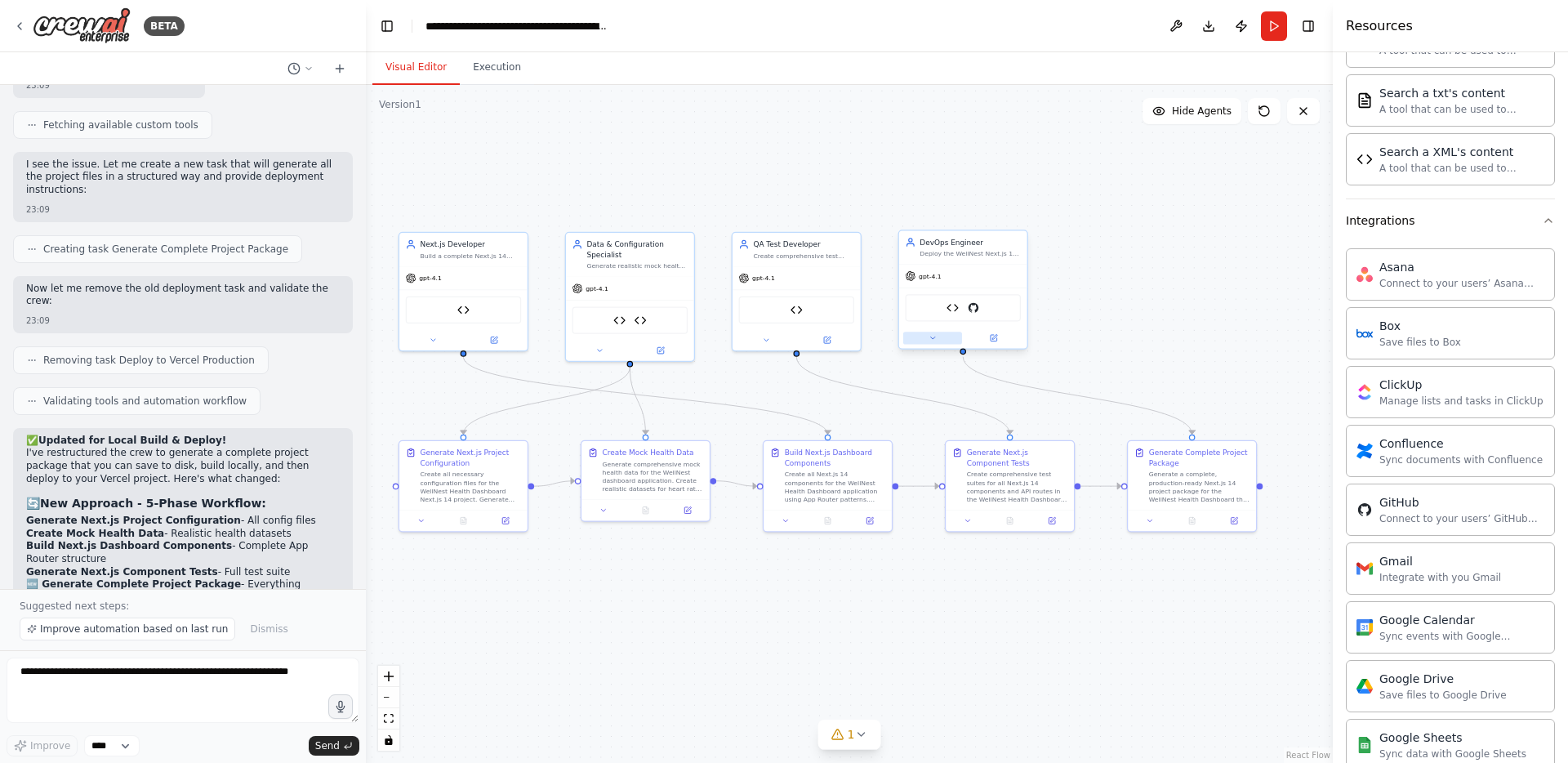
click at [939, 336] on button at bounding box center [933, 337] width 59 height 12
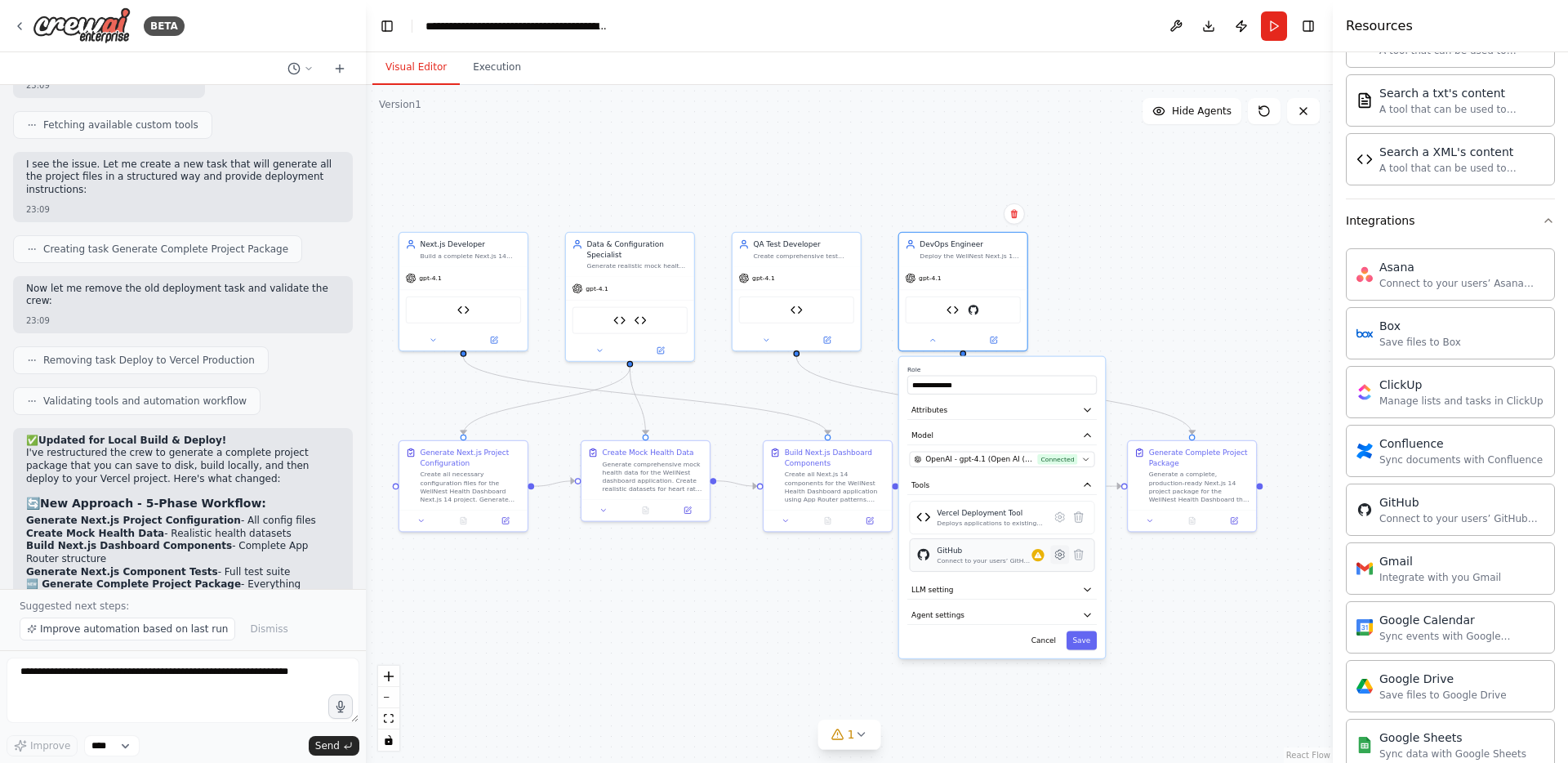
click at [1058, 557] on icon at bounding box center [1059, 554] width 9 height 9
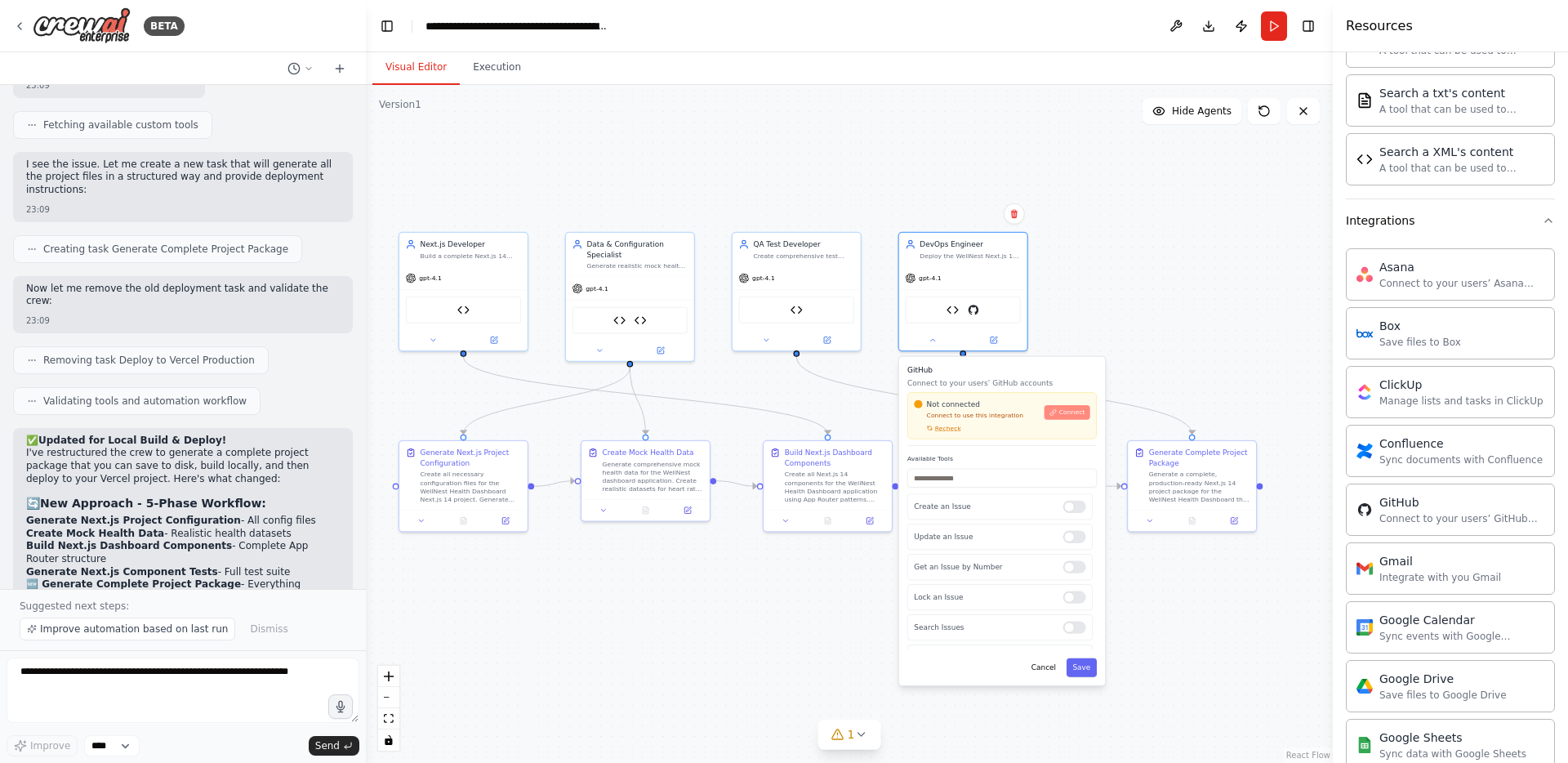
click at [1071, 410] on span "Connect" at bounding box center [1072, 412] width 26 height 8
click at [1043, 676] on button "Cancel" at bounding box center [1043, 667] width 37 height 19
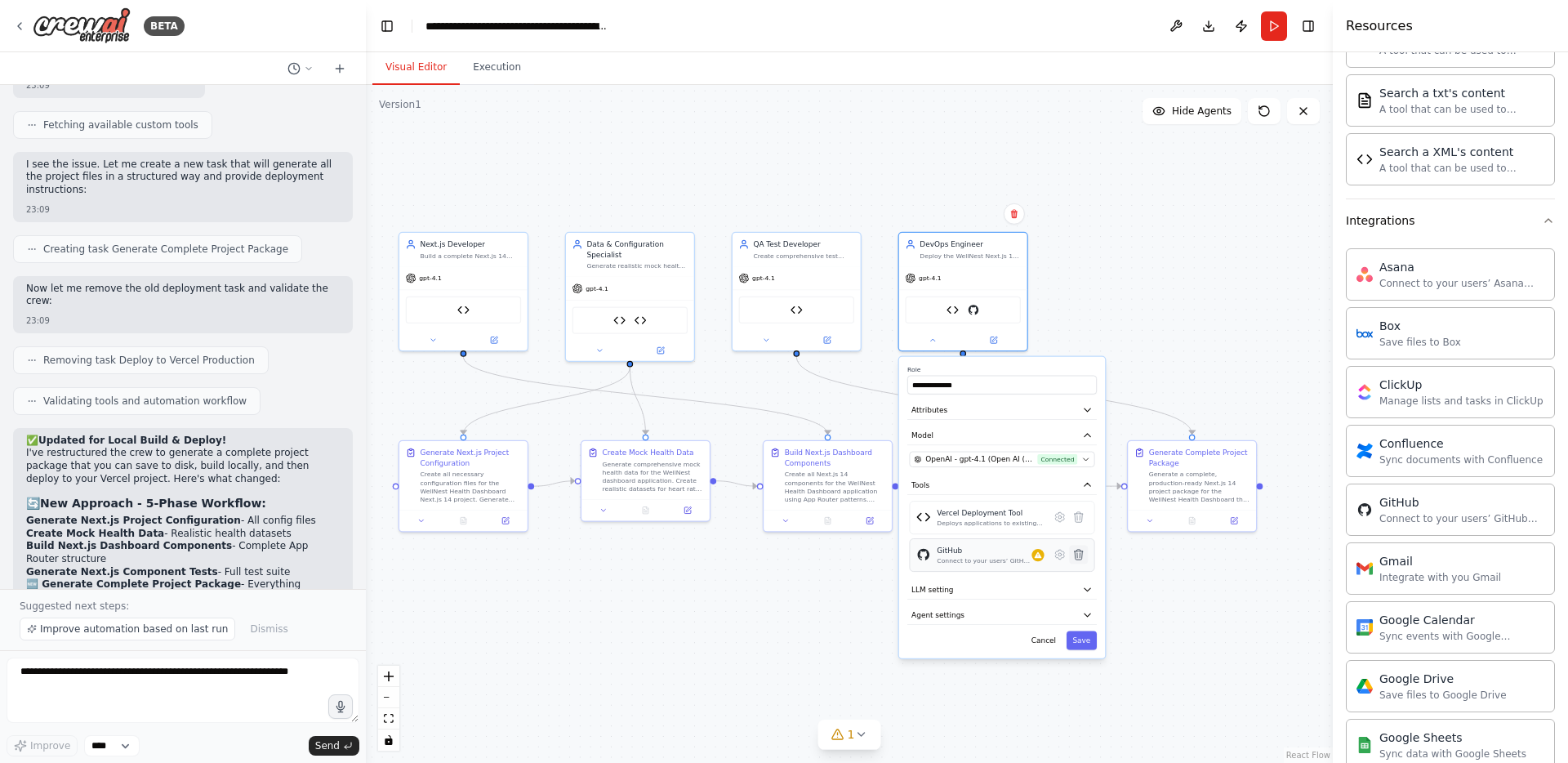
click at [1077, 557] on icon at bounding box center [1078, 554] width 9 height 10
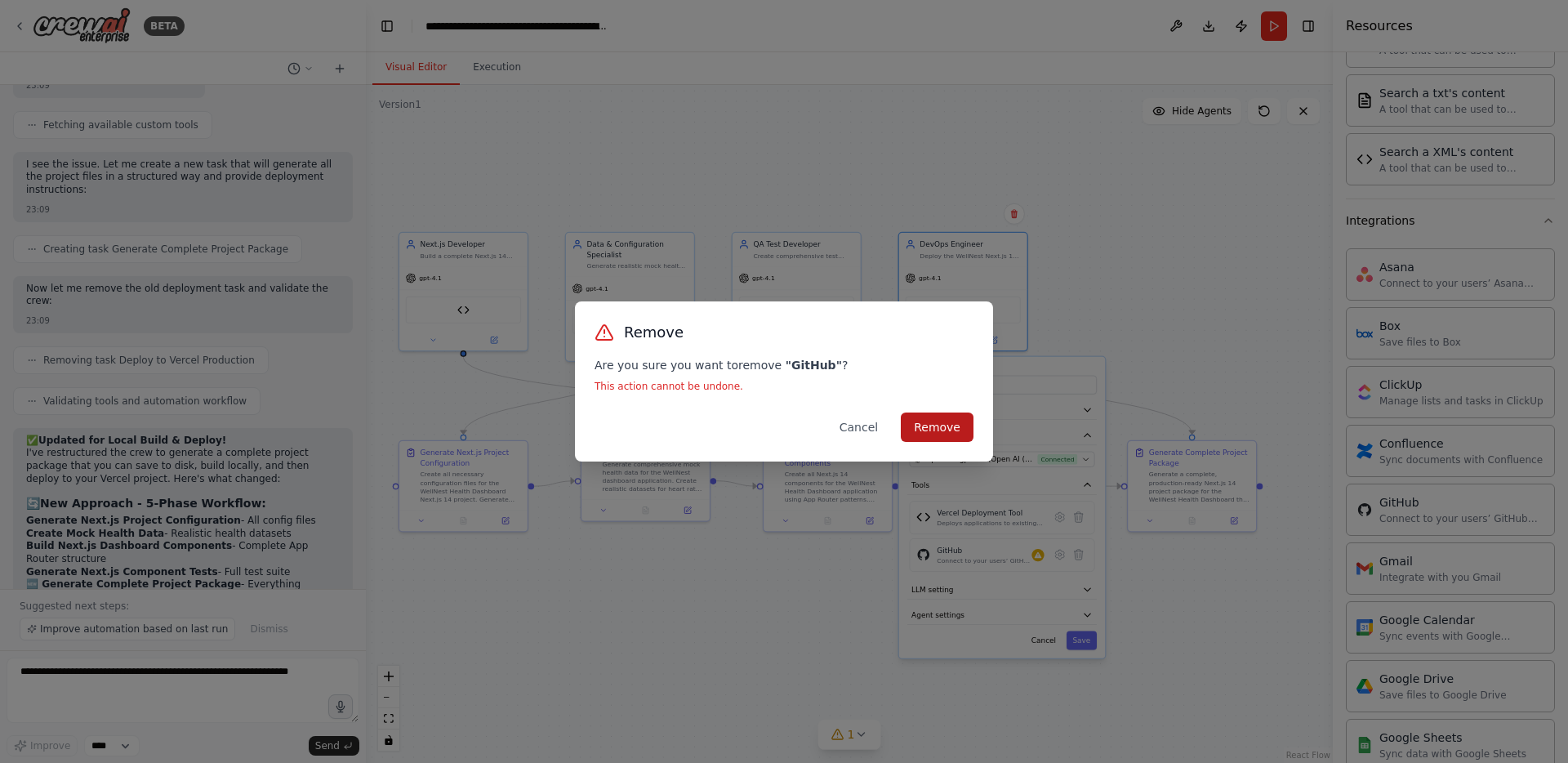
click at [930, 426] on button "Remove" at bounding box center [937, 426] width 72 height 29
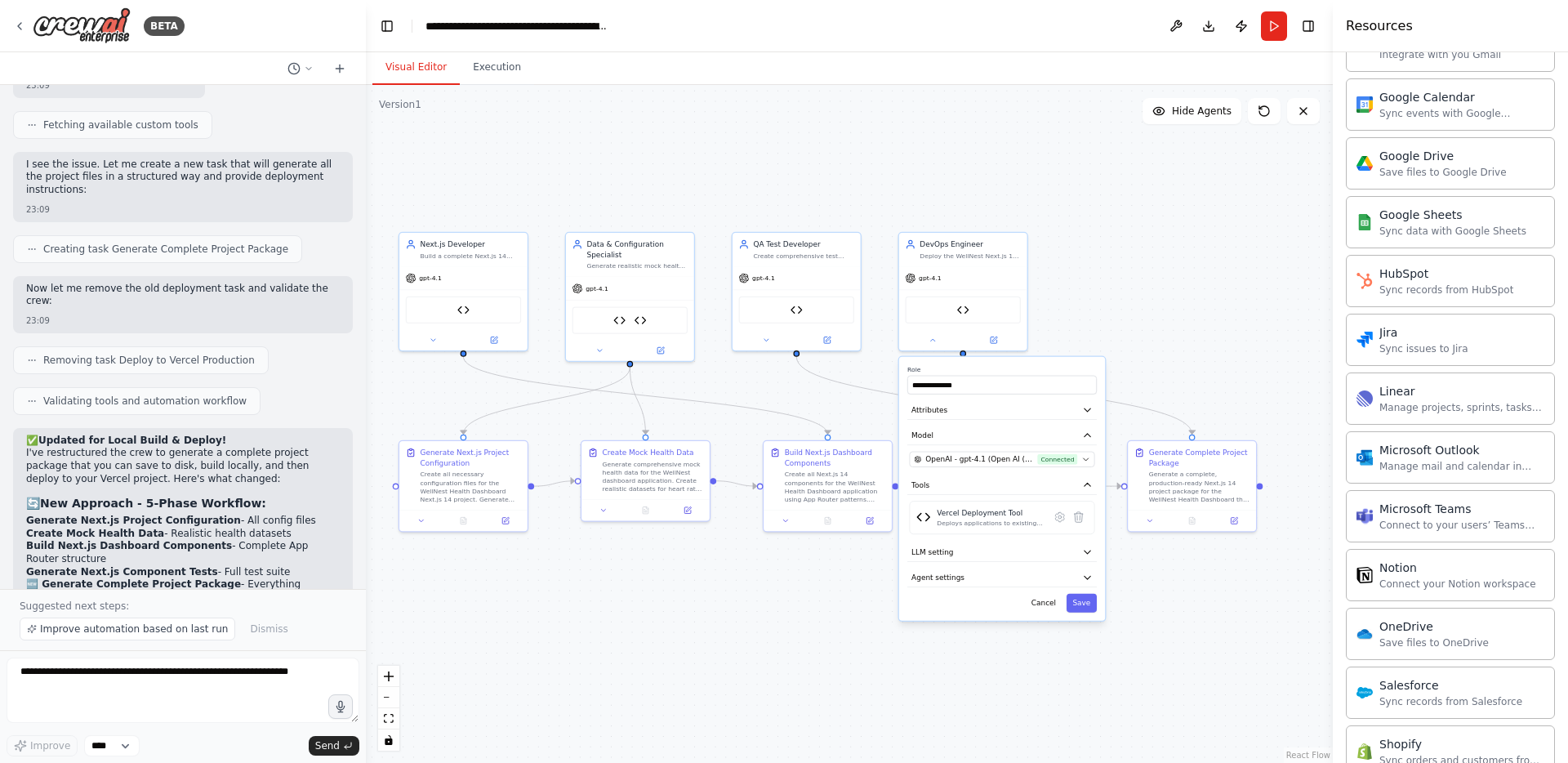
scroll to position [1784, 0]
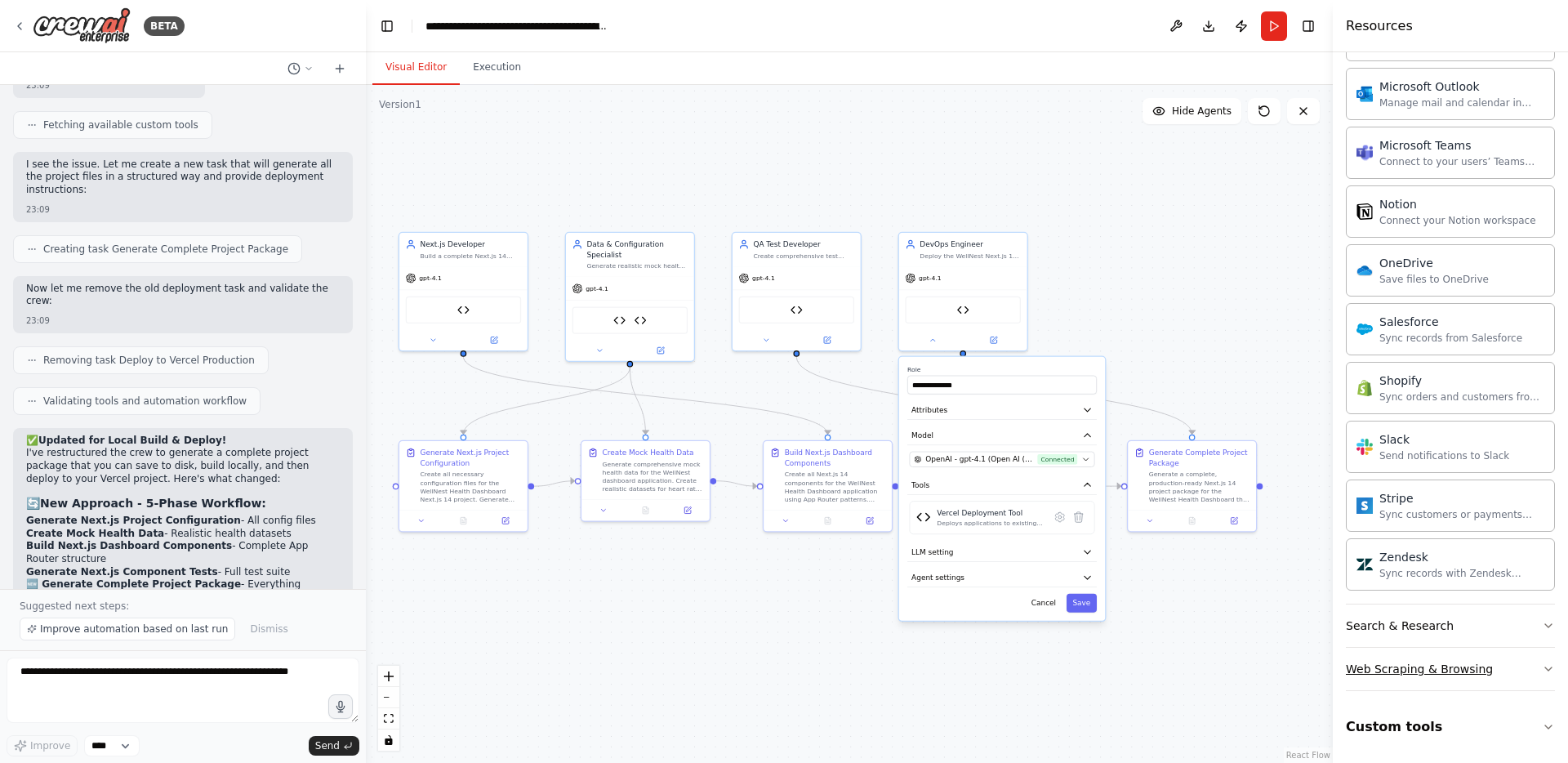
click at [1469, 662] on div "Web Scraping & Browsing" at bounding box center [1419, 669] width 147 height 17
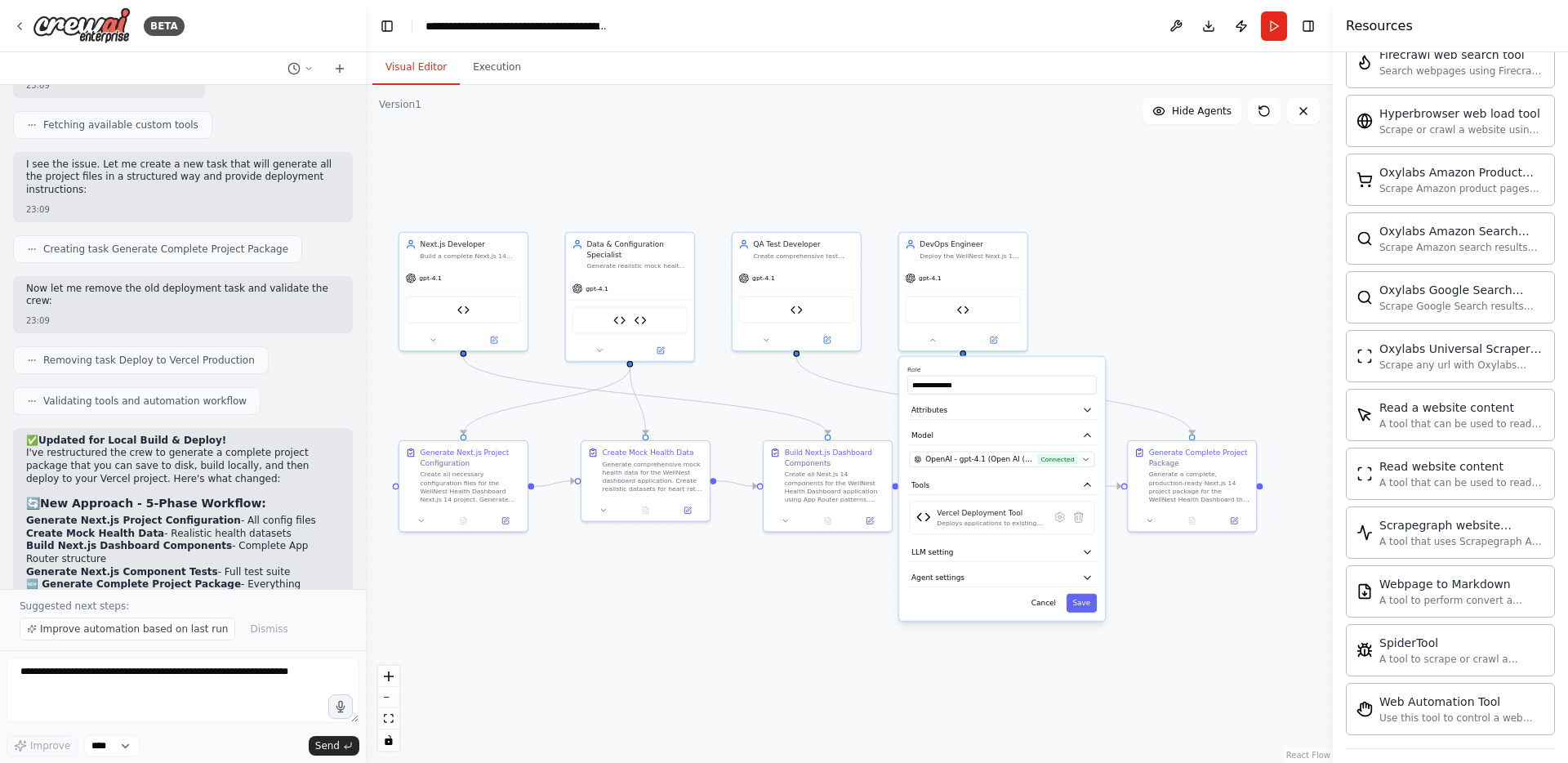
scroll to position [2680, 0]
click at [1452, 725] on button "Custom tools" at bounding box center [1451, 726] width 210 height 46
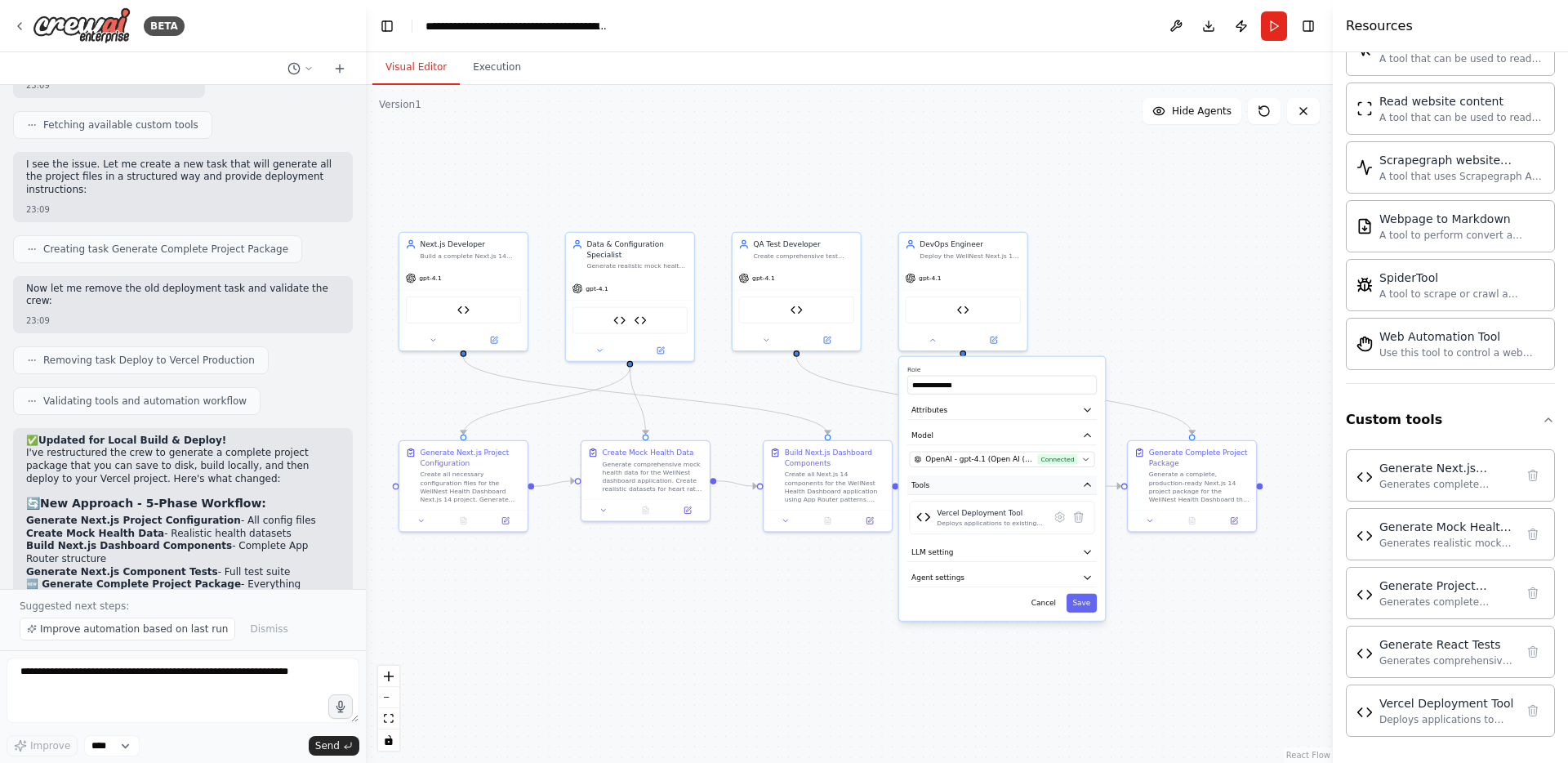
click at [1087, 486] on icon "button" at bounding box center [1087, 485] width 11 height 11
click at [1092, 484] on icon "button" at bounding box center [1087, 485] width 11 height 11
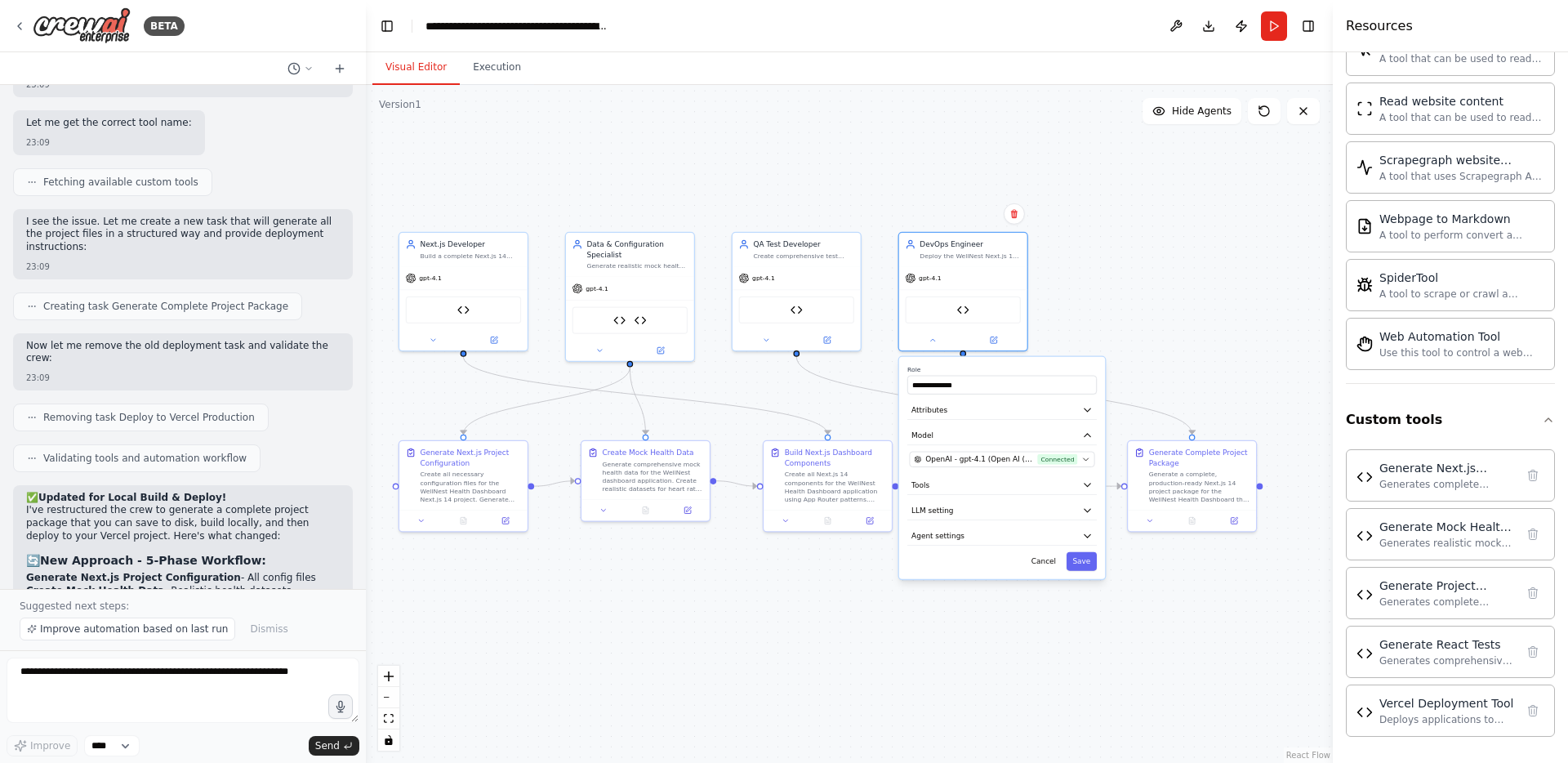
scroll to position [24320, 0]
